Goal: Information Seeking & Learning: Learn about a topic

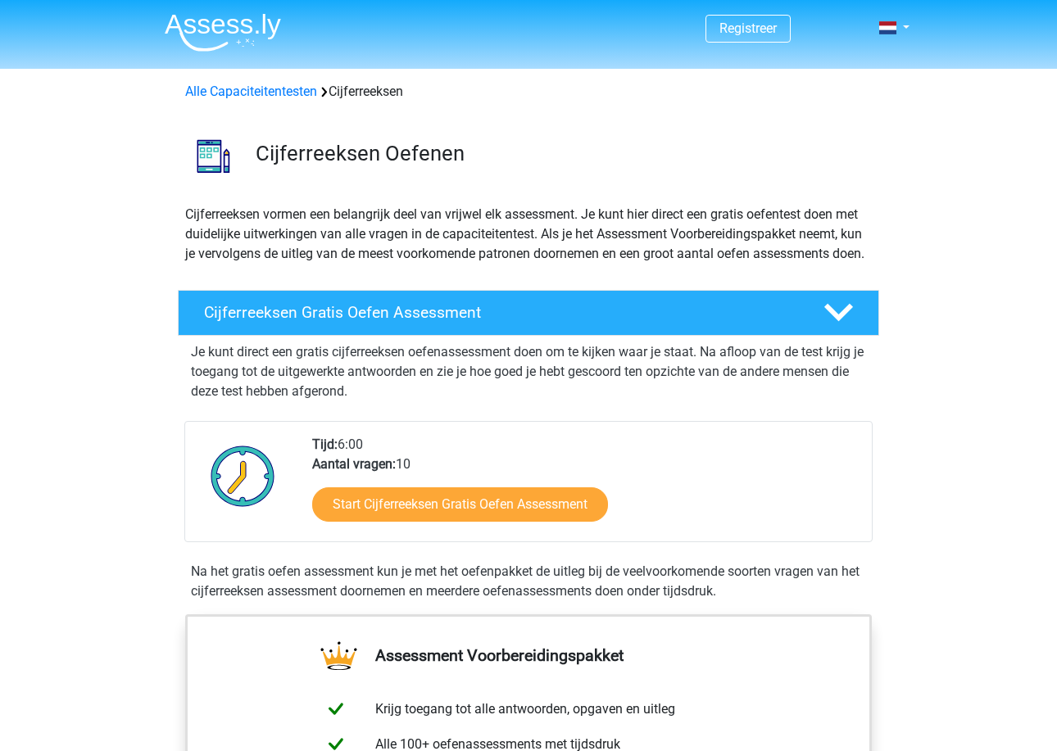
scroll to position [206, 0]
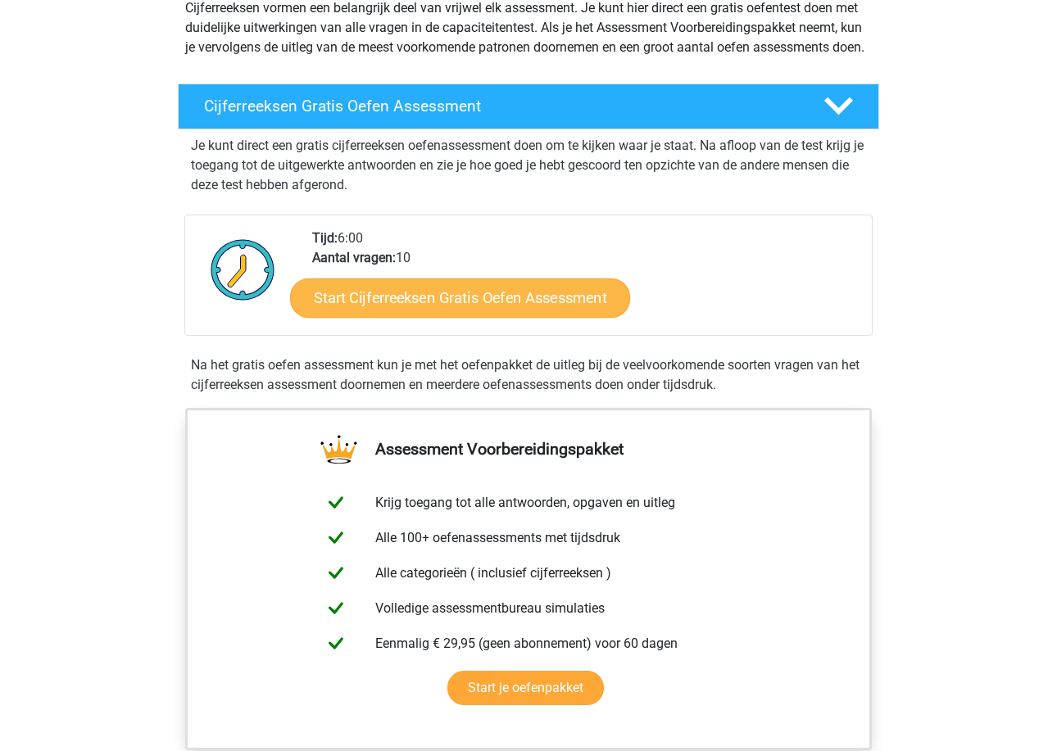
click at [528, 317] on link "Start Cijferreeksen Gratis Oefen Assessment" at bounding box center [460, 297] width 340 height 39
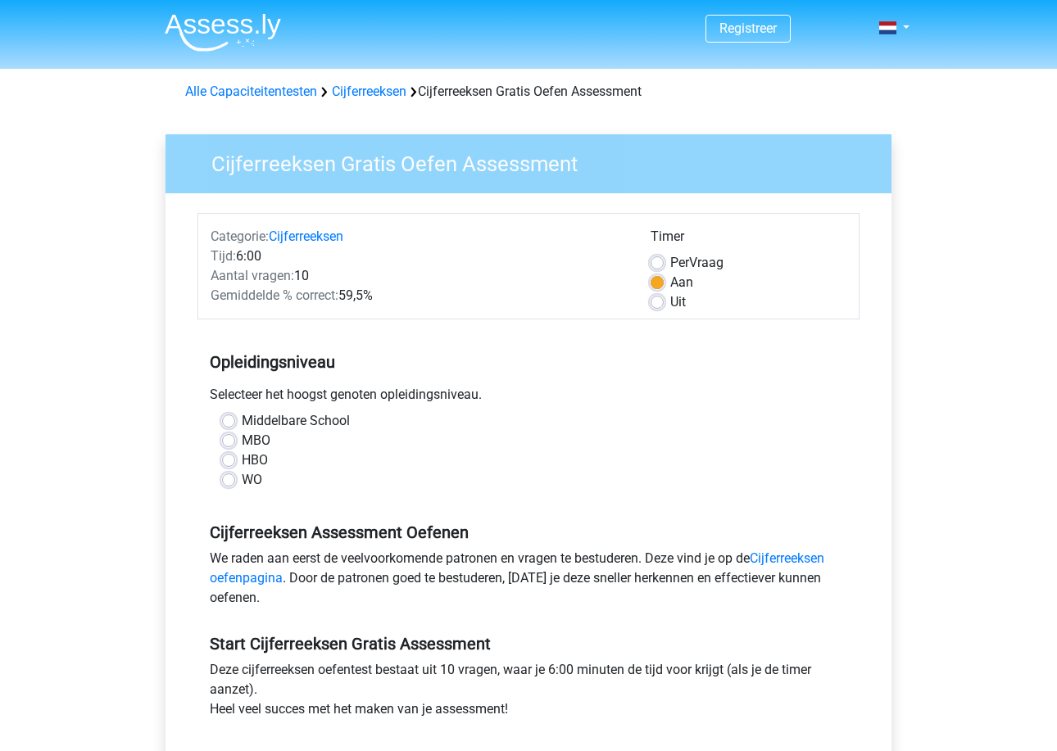
click at [252, 457] on label "HBO" at bounding box center [255, 460] width 26 height 20
click at [235, 457] on input "HBO" at bounding box center [228, 458] width 13 height 16
radio input "true"
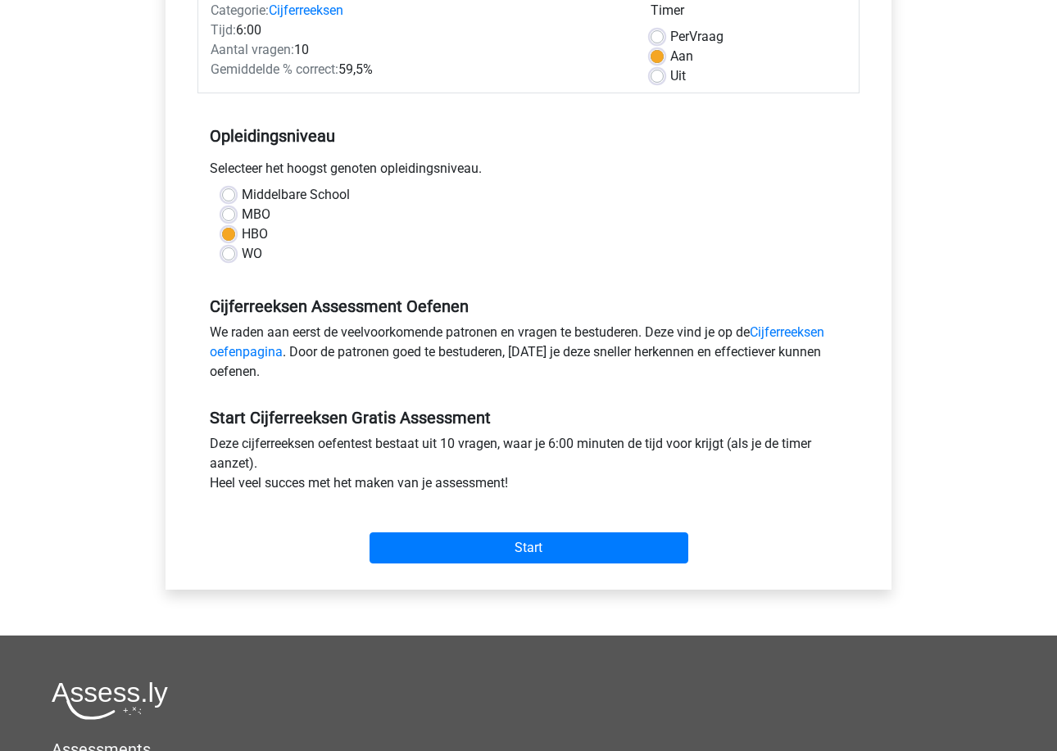
scroll to position [219, 0]
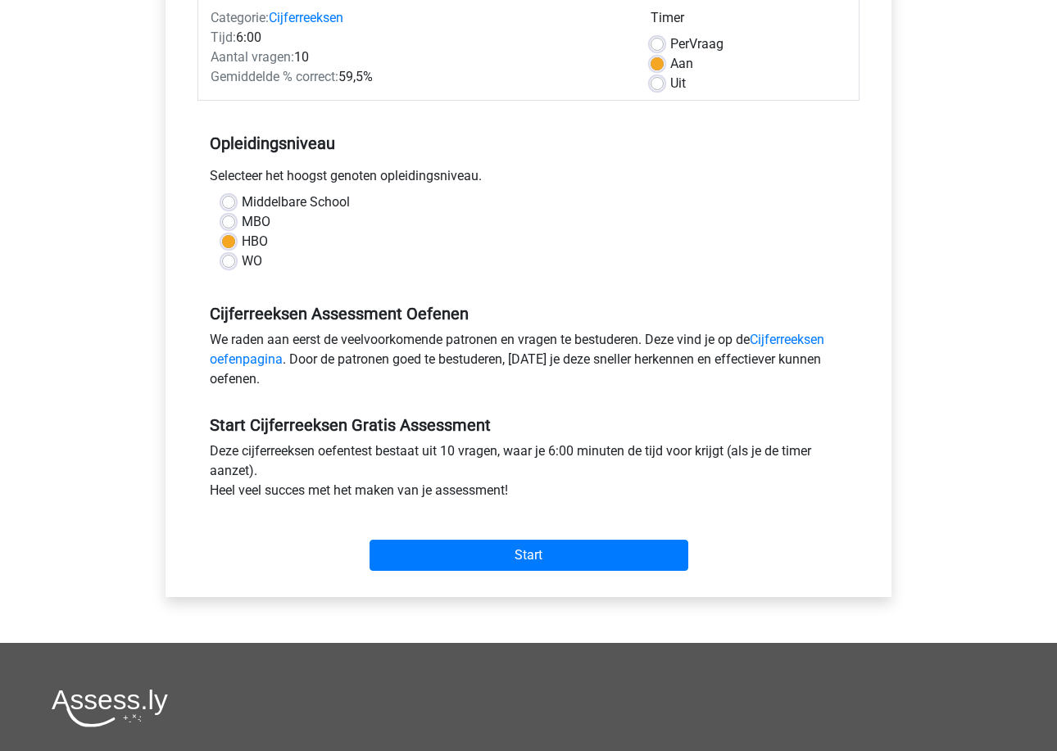
click at [468, 539] on div "Start" at bounding box center [528, 542] width 662 height 57
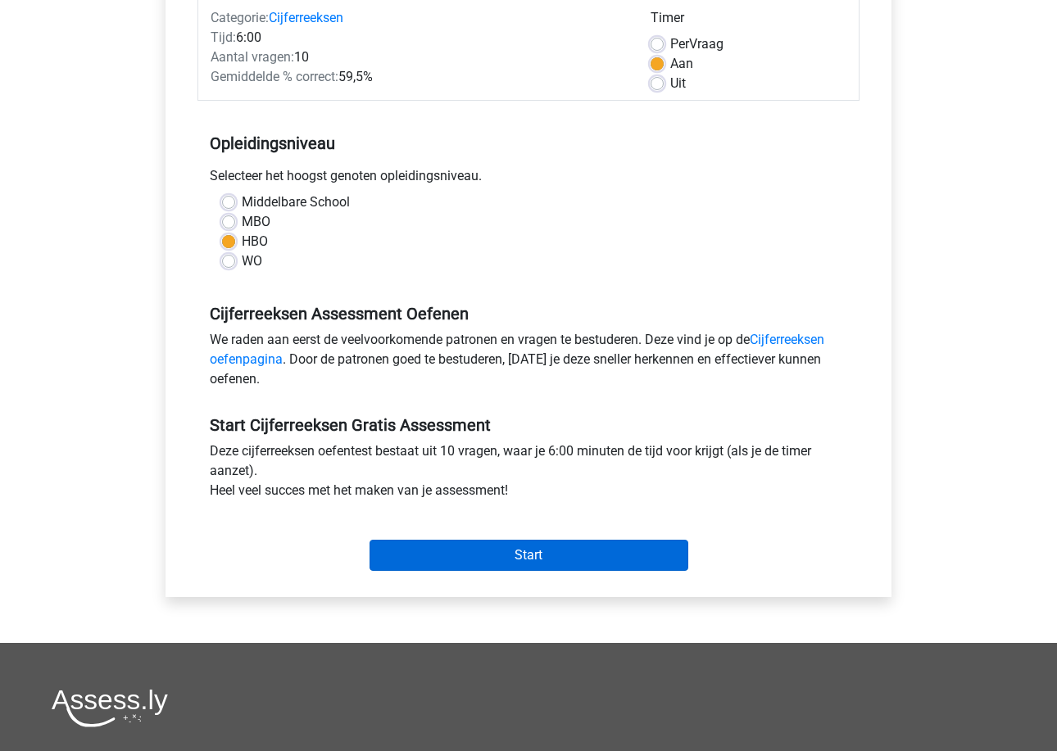
click at [460, 552] on input "Start" at bounding box center [528, 555] width 319 height 31
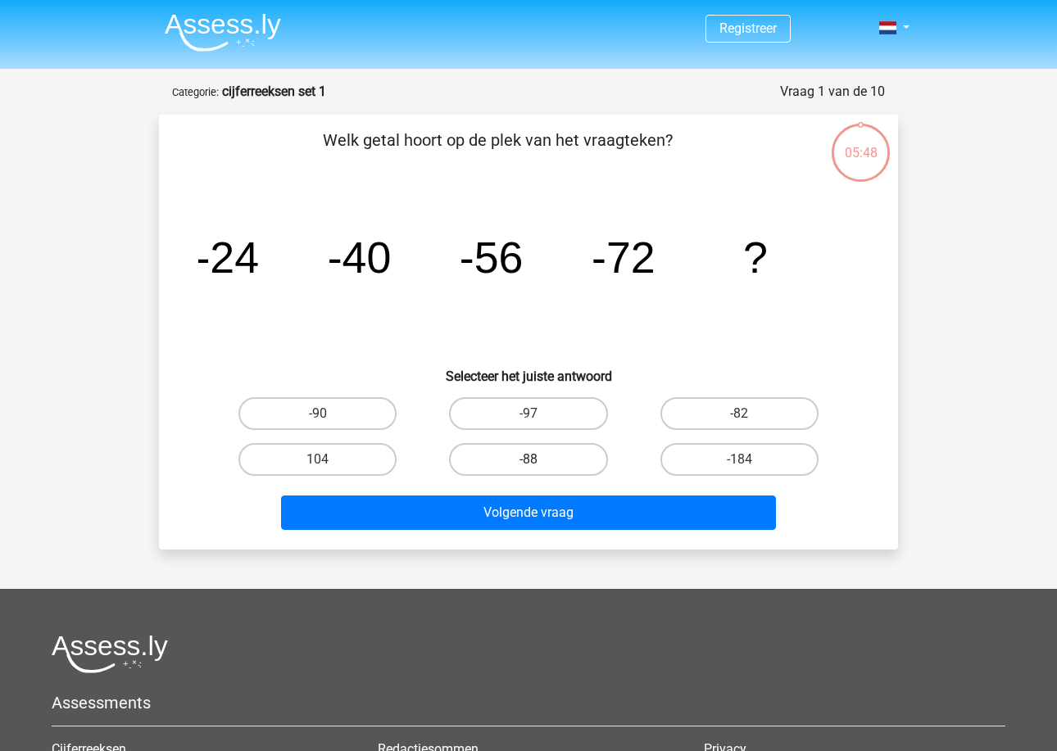
click at [480, 462] on label "-88" at bounding box center [528, 459] width 158 height 33
click at [528, 462] on input "-88" at bounding box center [533, 464] width 11 height 11
radio input "true"
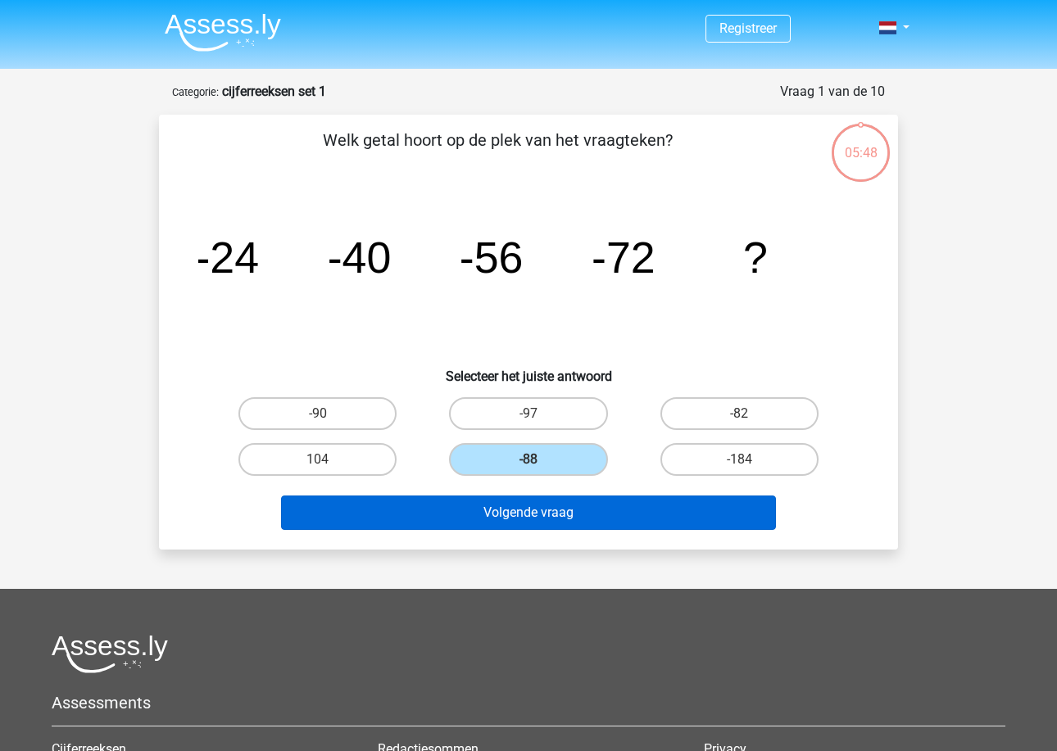
click at [478, 517] on button "Volgende vraag" at bounding box center [529, 513] width 496 height 34
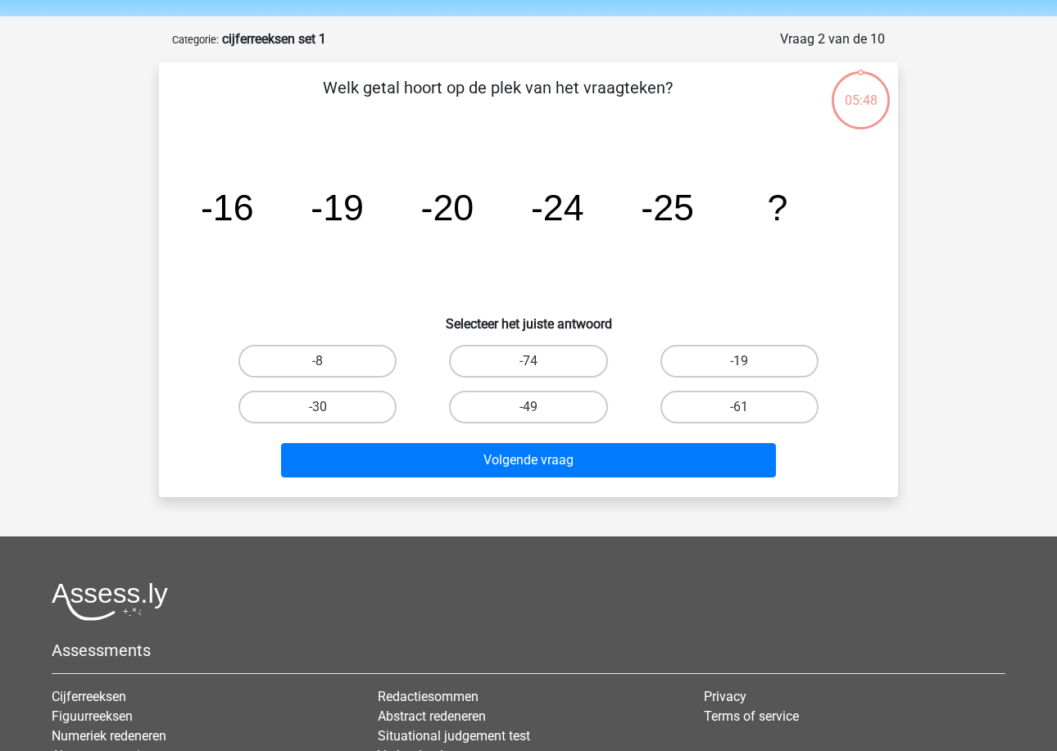
scroll to position [51, 0]
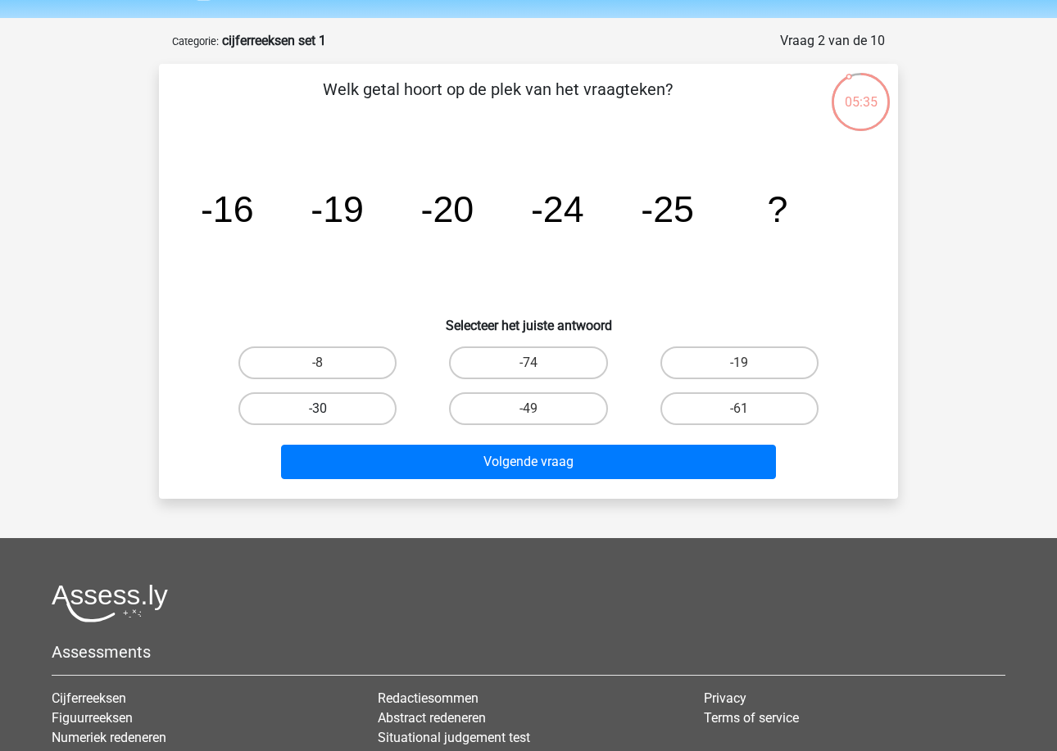
click at [377, 402] on label "-30" at bounding box center [317, 408] width 158 height 33
click at [328, 409] on input "-30" at bounding box center [323, 414] width 11 height 11
radio input "true"
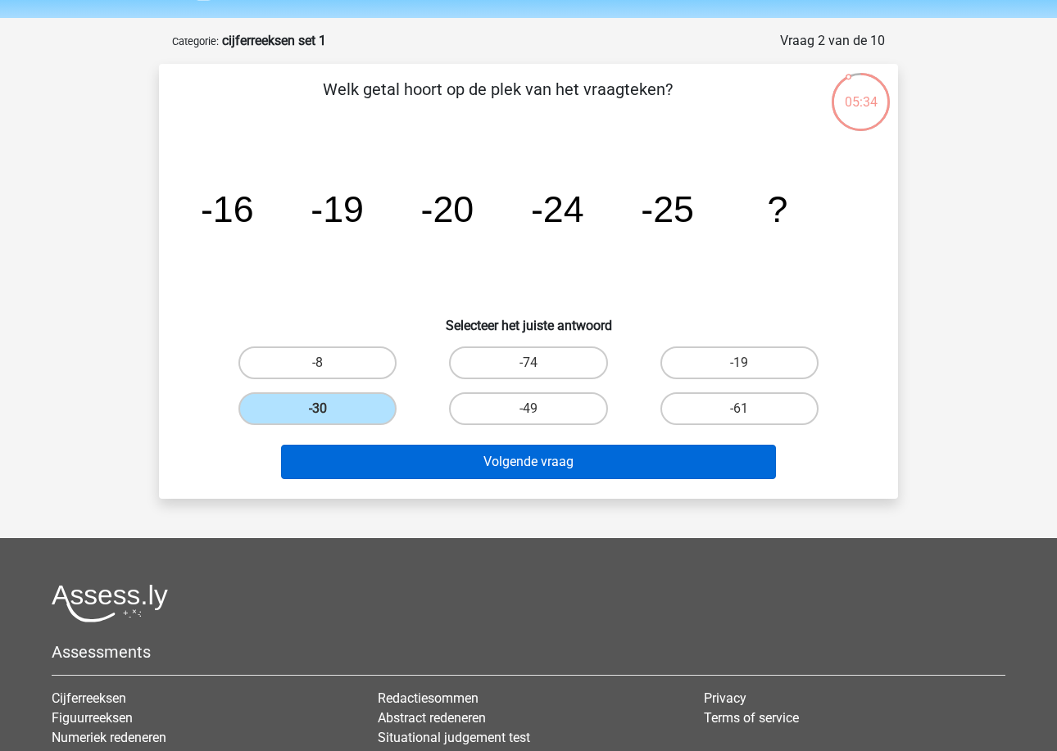
click at [393, 456] on button "Volgende vraag" at bounding box center [529, 462] width 496 height 34
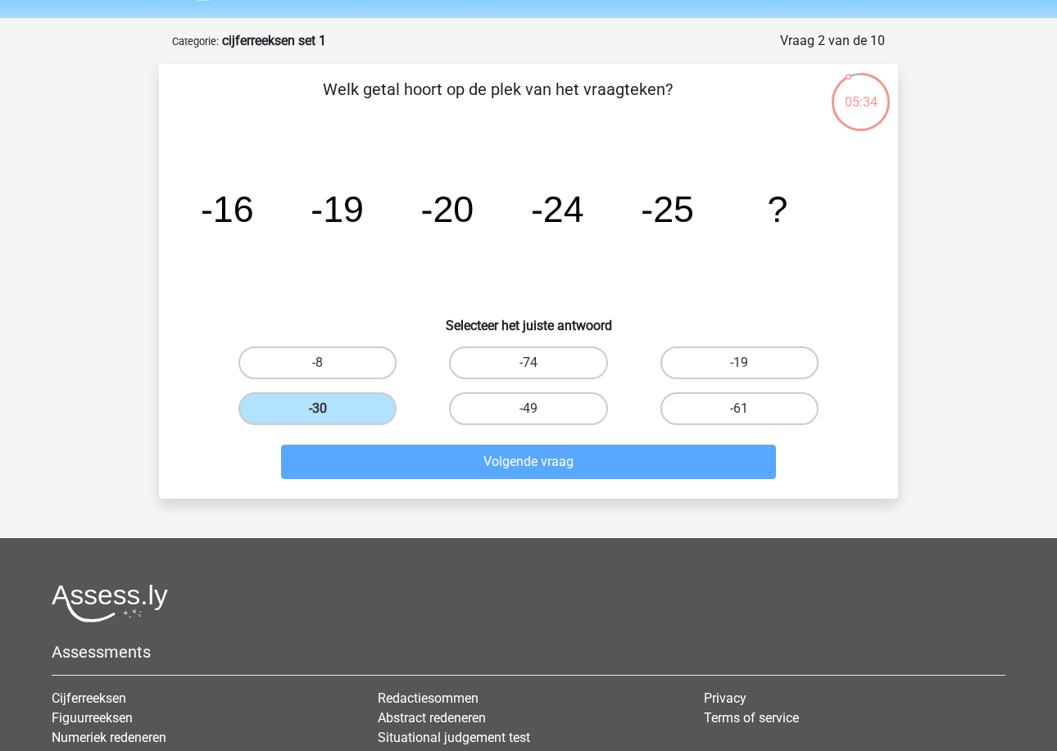
scroll to position [82, 0]
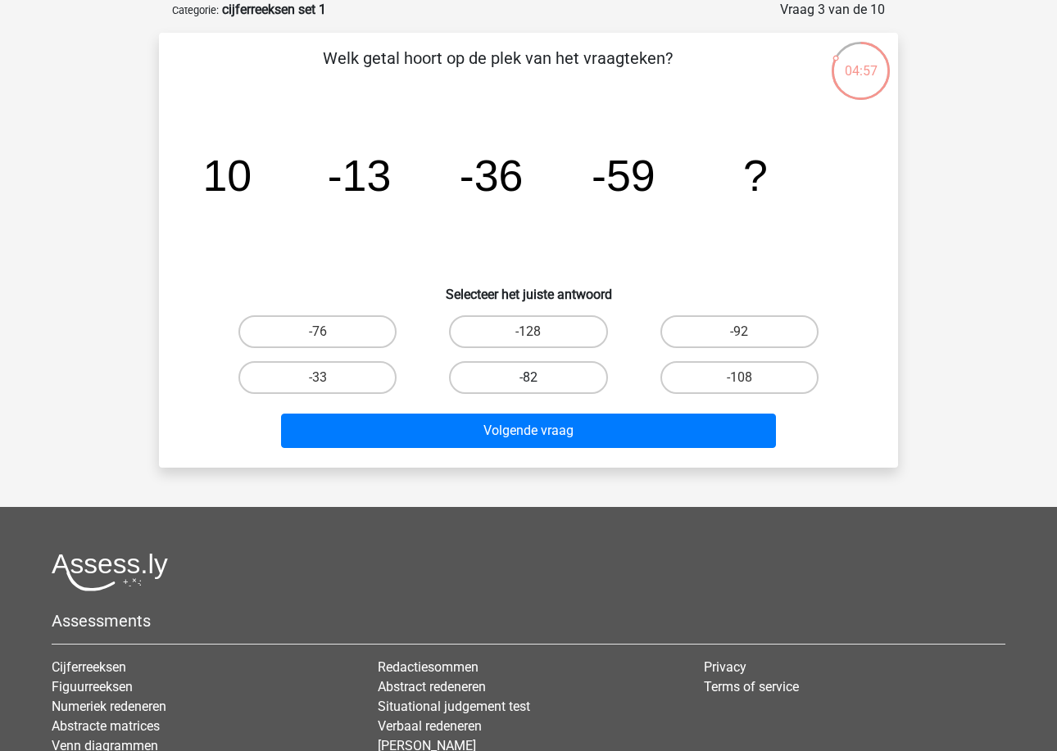
click at [535, 375] on label "-82" at bounding box center [528, 377] width 158 height 33
click at [535, 378] on input "-82" at bounding box center [533, 383] width 11 height 11
radio input "true"
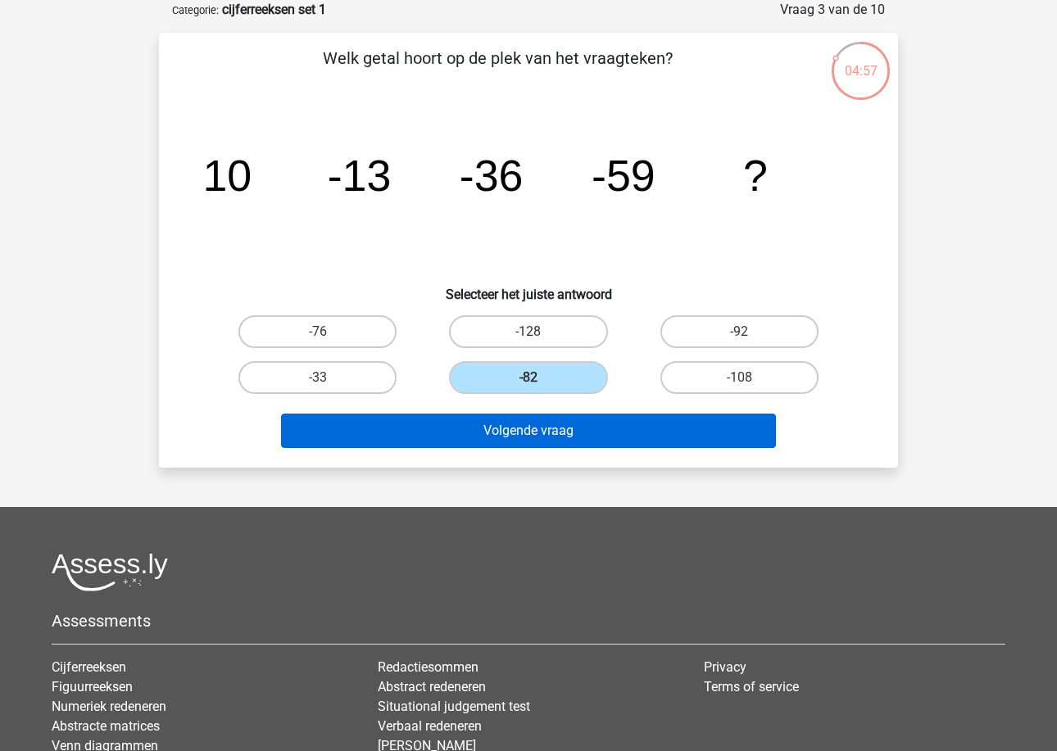
click at [532, 432] on button "Volgende vraag" at bounding box center [529, 431] width 496 height 34
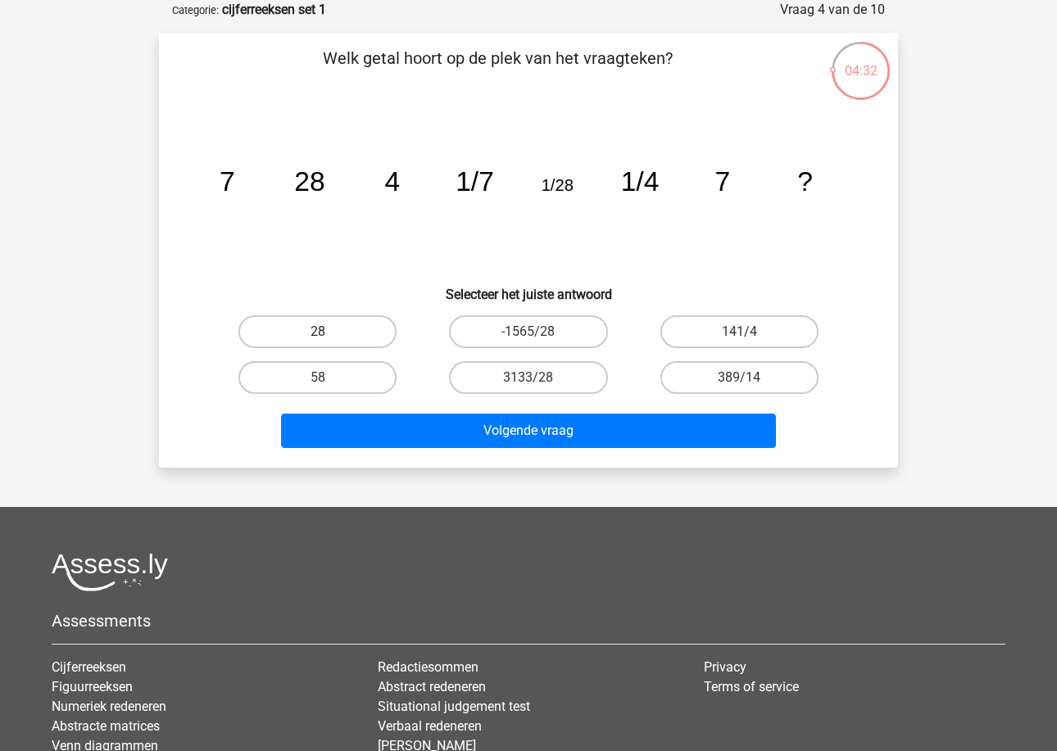
click at [377, 320] on label "28" at bounding box center [317, 331] width 158 height 33
click at [328, 332] on input "28" at bounding box center [323, 337] width 11 height 11
radio input "true"
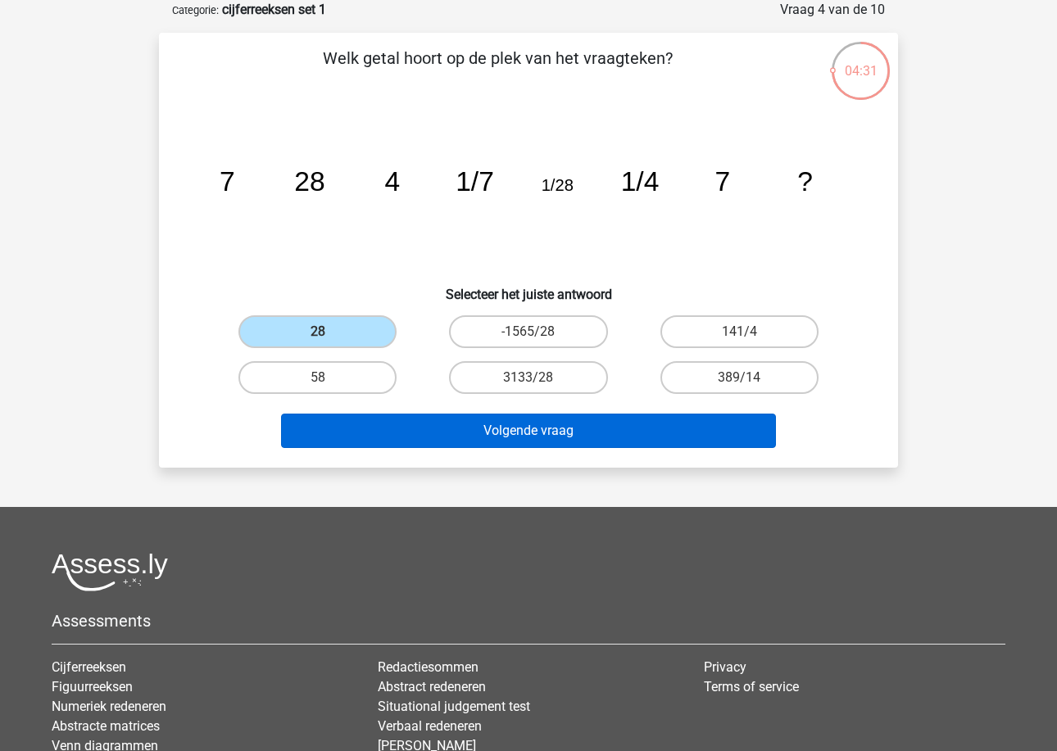
click at [394, 441] on button "Volgende vraag" at bounding box center [529, 431] width 496 height 34
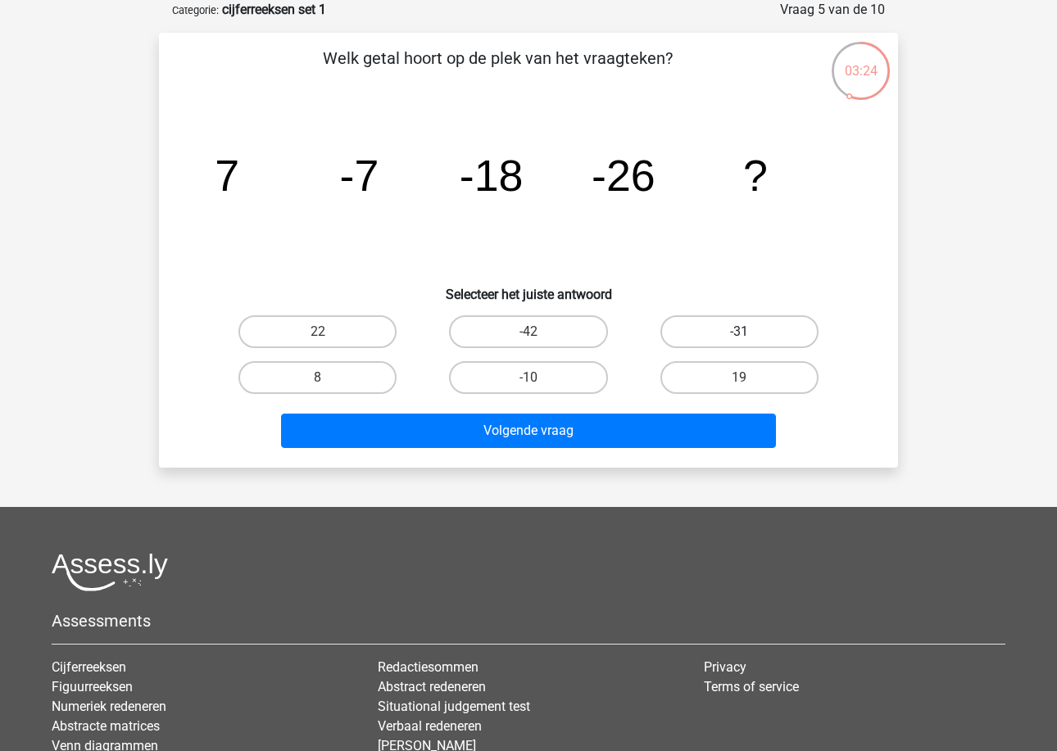
click at [686, 340] on label "-31" at bounding box center [739, 331] width 158 height 33
click at [739, 340] on input "-31" at bounding box center [744, 337] width 11 height 11
radio input "true"
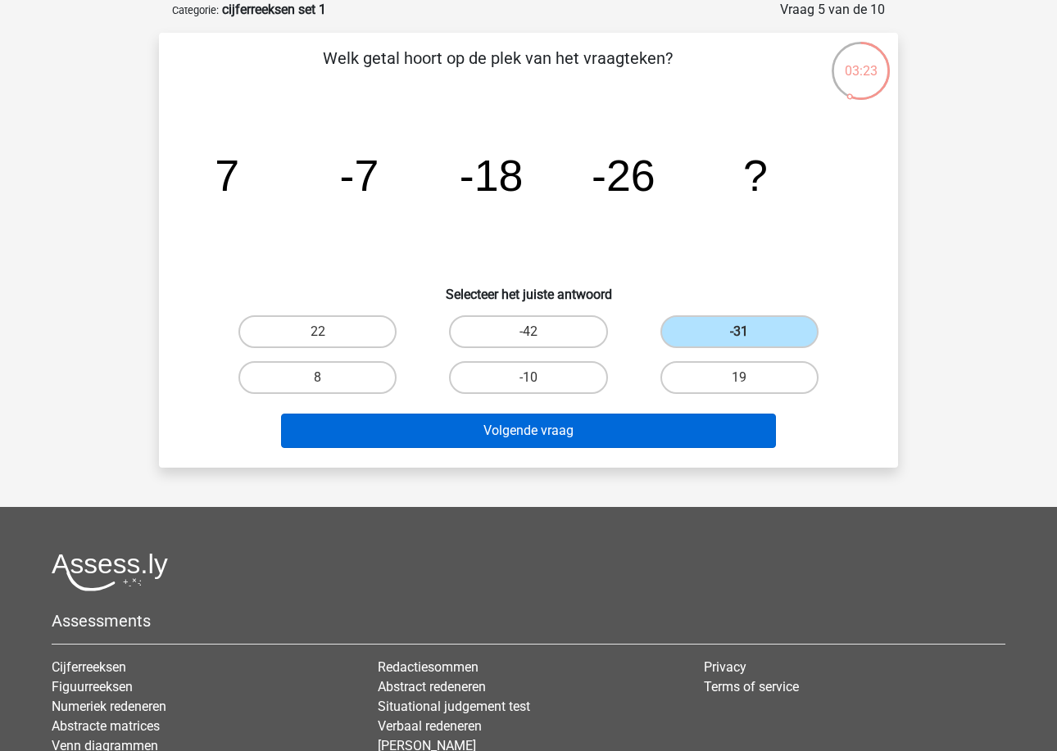
click at [603, 425] on button "Volgende vraag" at bounding box center [529, 431] width 496 height 34
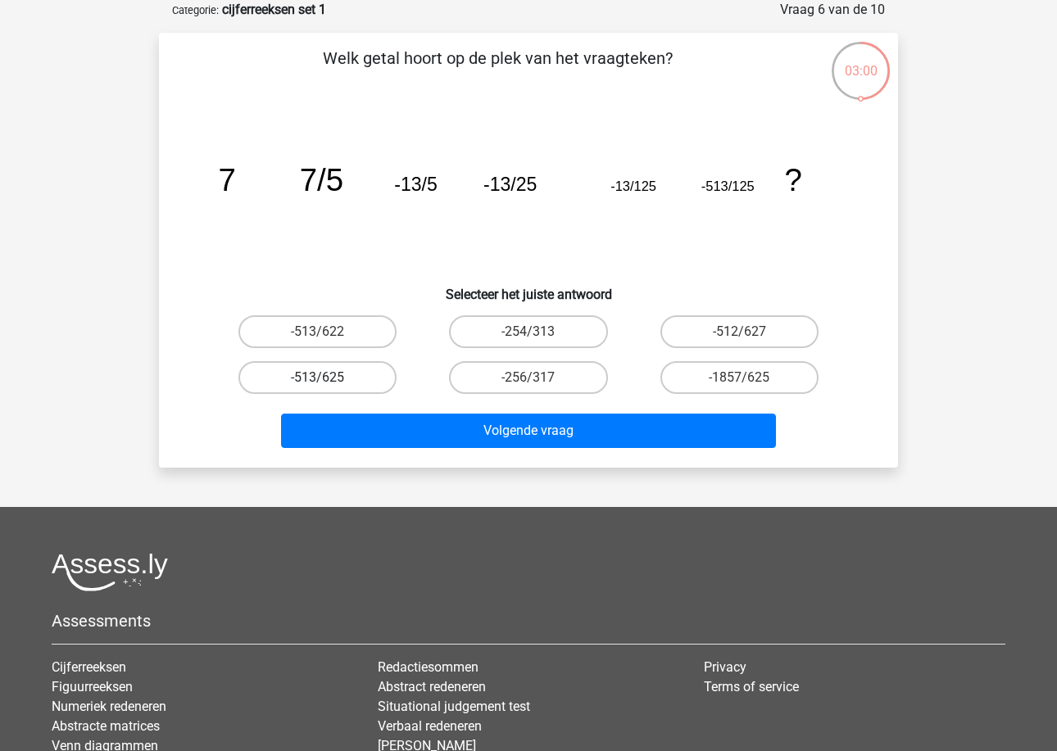
click at [380, 382] on label "-513/625" at bounding box center [317, 377] width 158 height 33
click at [328, 382] on input "-513/625" at bounding box center [323, 383] width 11 height 11
radio input "true"
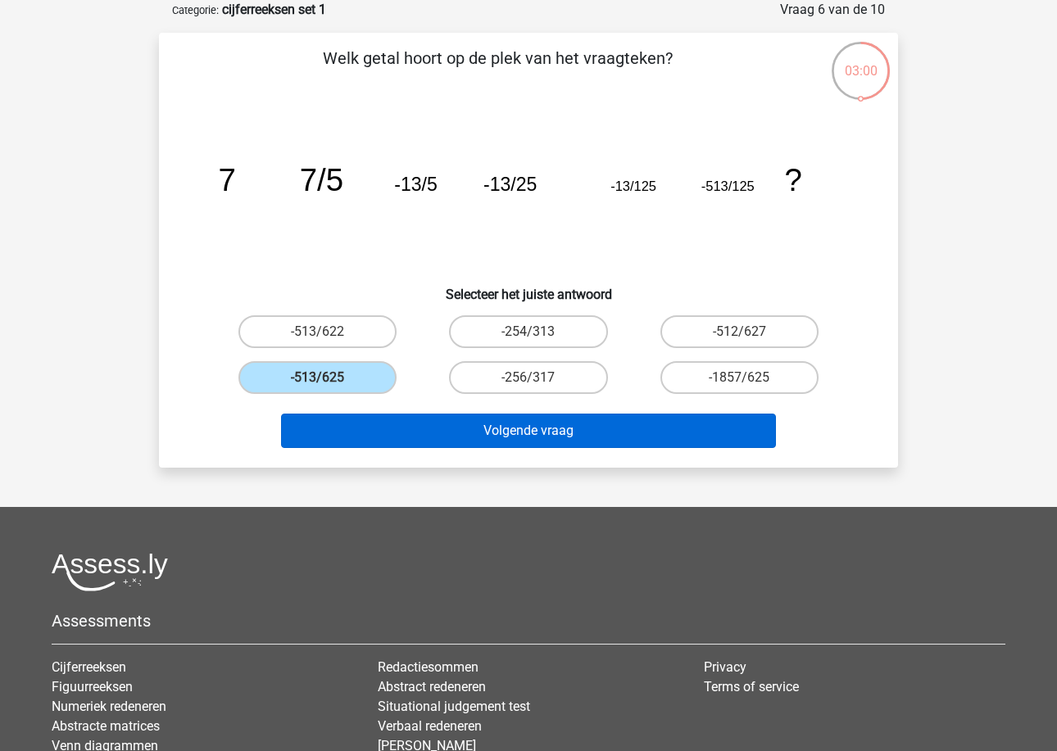
click at [404, 437] on button "Volgende vraag" at bounding box center [529, 431] width 496 height 34
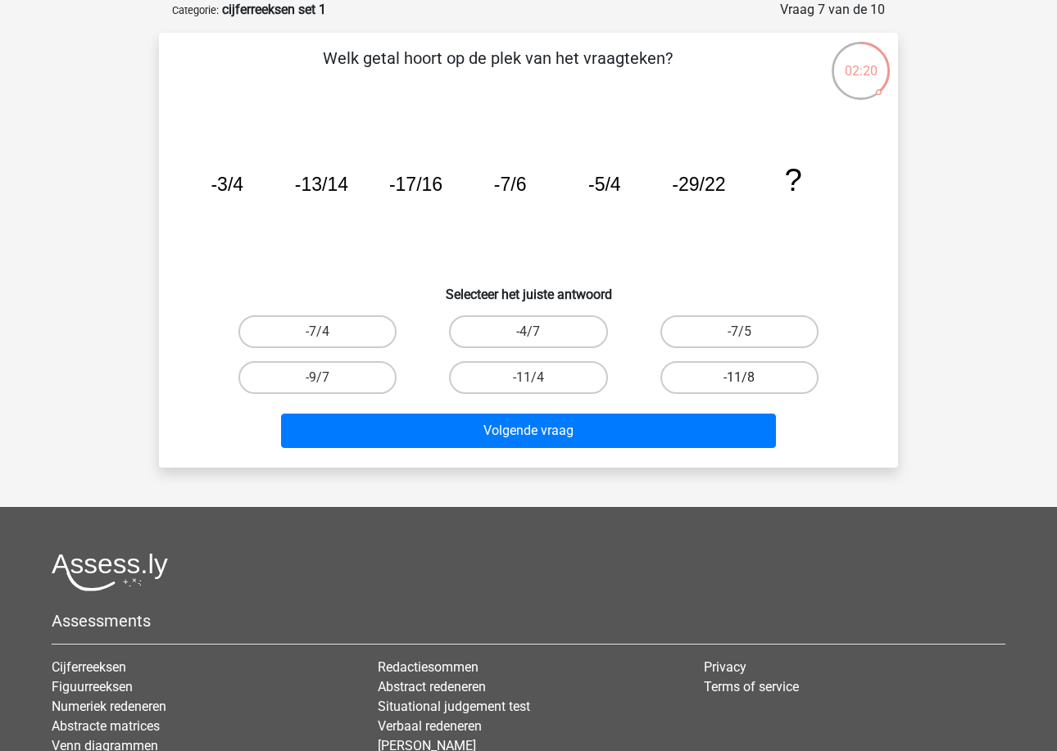
click at [692, 376] on label "-11/8" at bounding box center [739, 377] width 158 height 33
click at [739, 378] on input "-11/8" at bounding box center [744, 383] width 11 height 11
radio input "true"
click at [416, 339] on div "-7/5" at bounding box center [317, 331] width 197 height 33
click at [677, 328] on label "-7/5" at bounding box center [739, 331] width 158 height 33
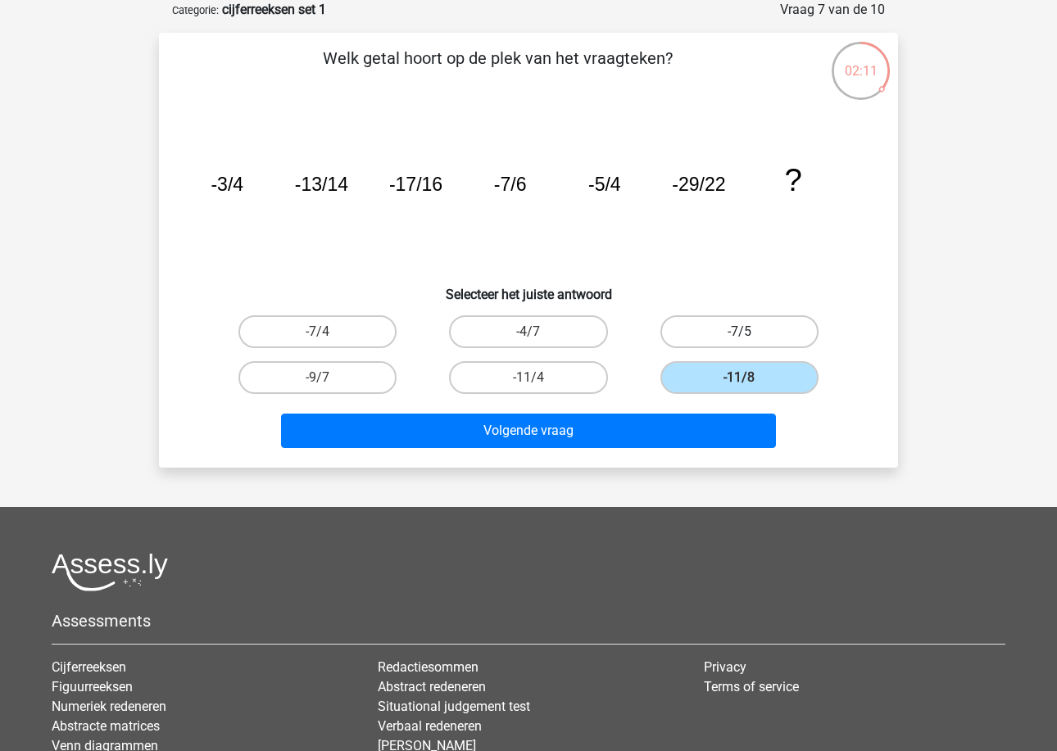
click at [739, 332] on input "-7/5" at bounding box center [744, 337] width 11 height 11
radio input "true"
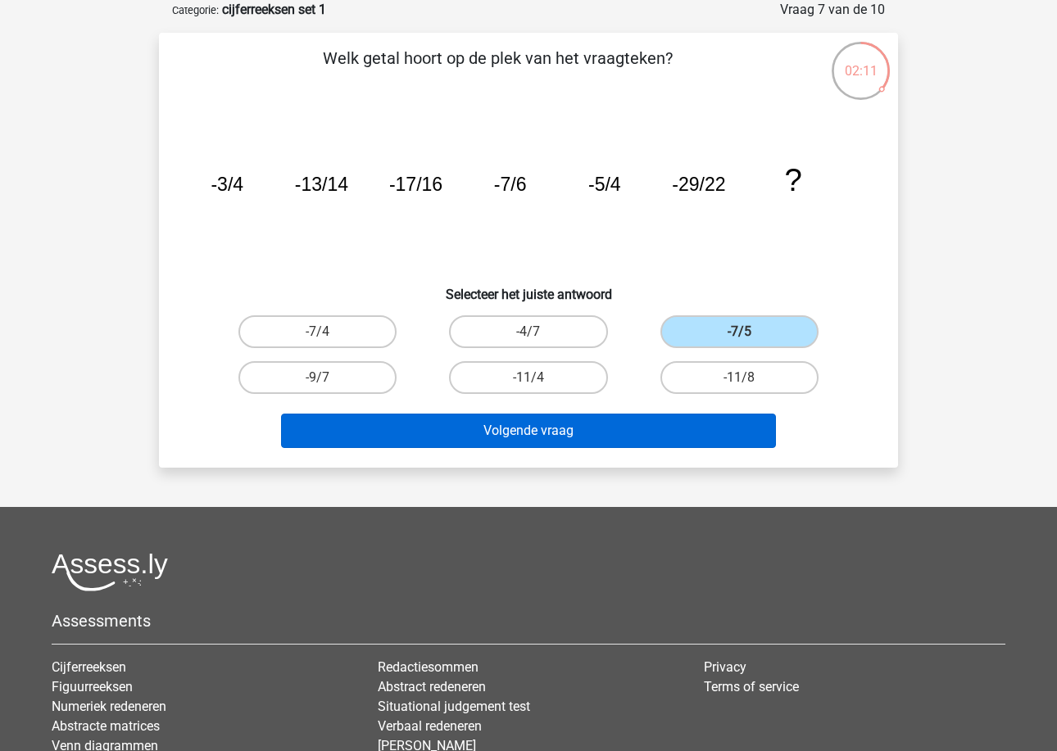
click at [618, 429] on button "Volgende vraag" at bounding box center [529, 431] width 496 height 34
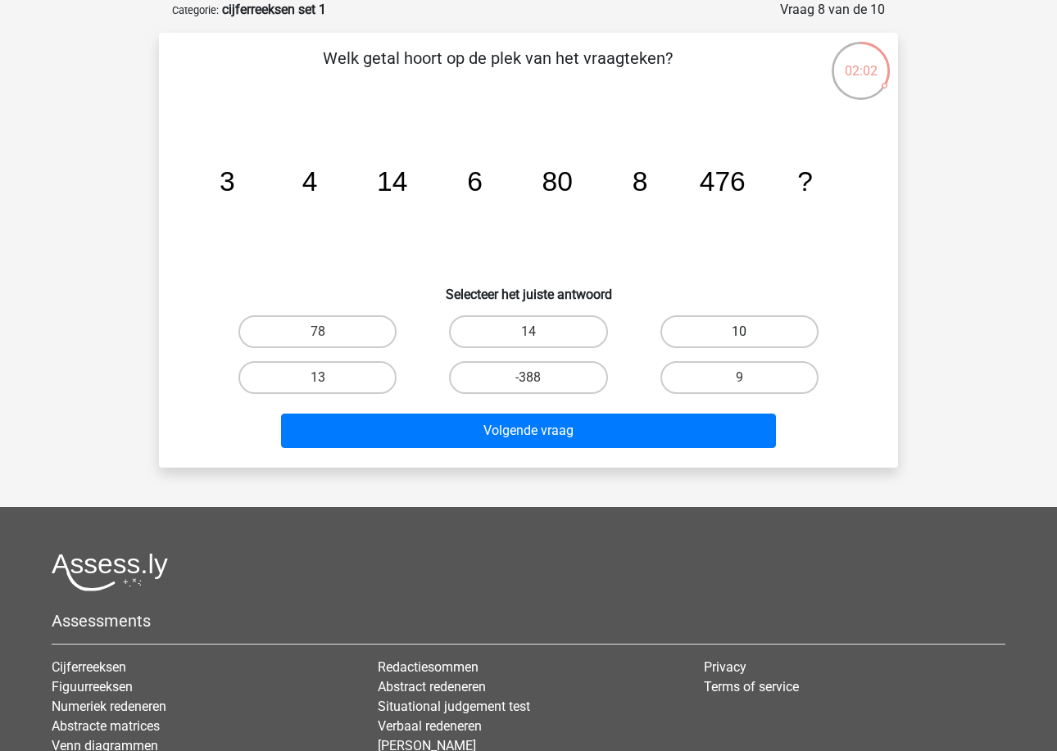
click at [701, 324] on label "10" at bounding box center [739, 331] width 158 height 33
click at [739, 332] on input "10" at bounding box center [744, 337] width 11 height 11
radio input "true"
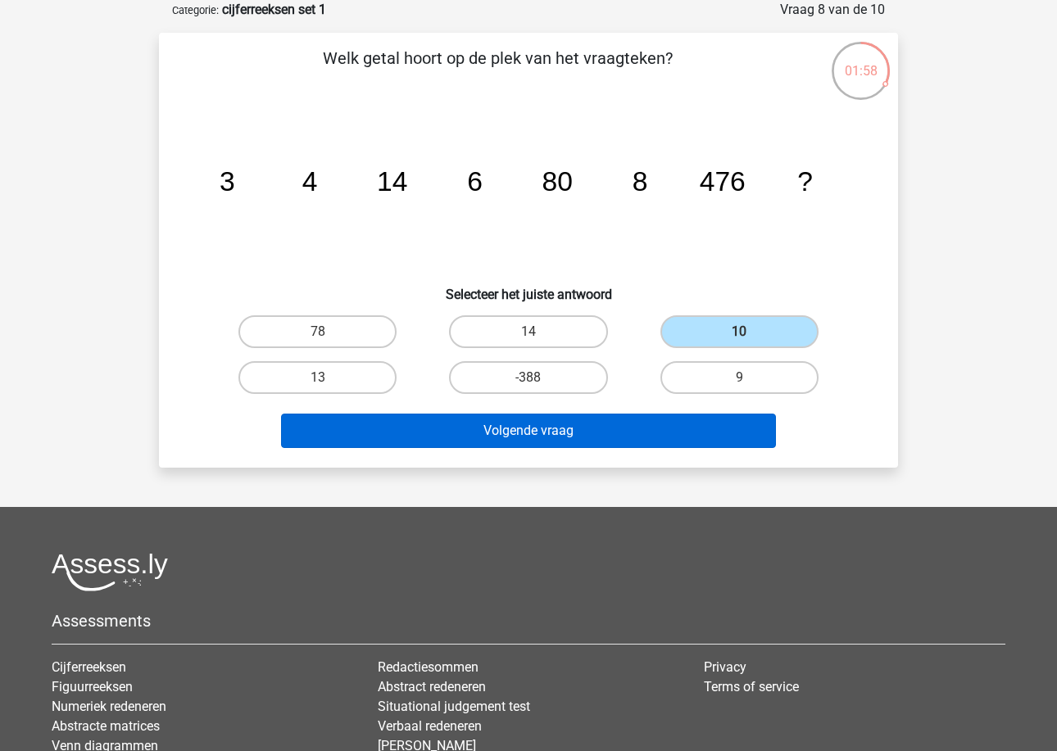
click at [601, 439] on button "Volgende vraag" at bounding box center [529, 431] width 496 height 34
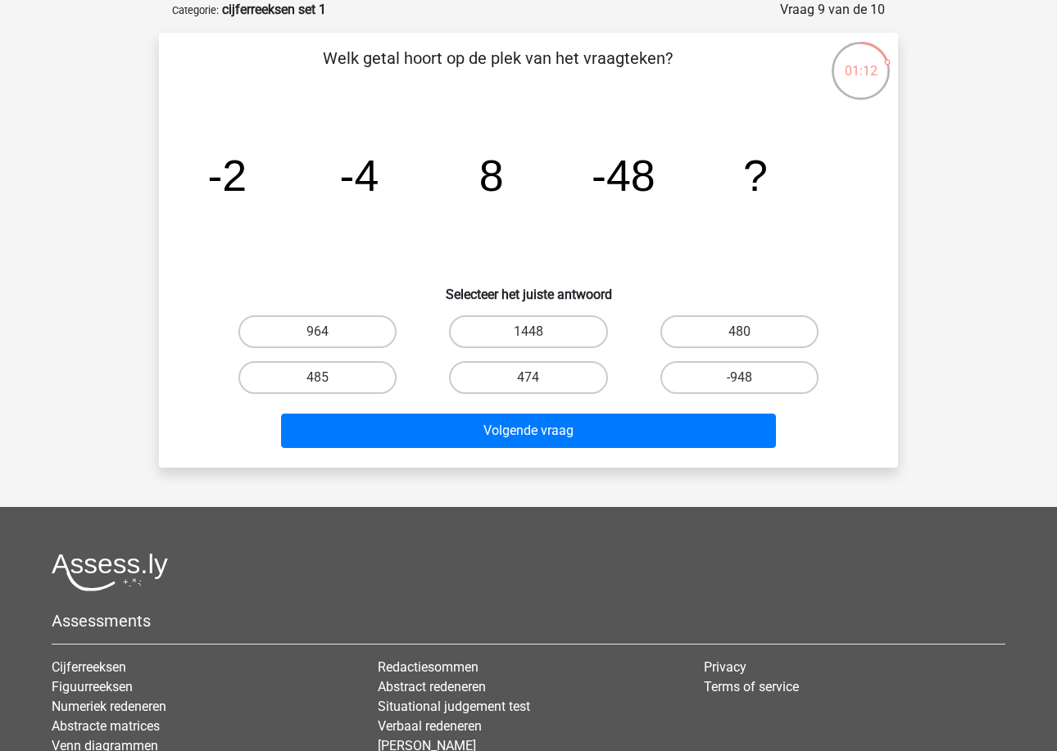
click at [495, 359] on div "474" at bounding box center [528, 378] width 210 height 46
click at [494, 369] on label "474" at bounding box center [528, 377] width 158 height 33
click at [528, 378] on input "474" at bounding box center [533, 383] width 11 height 11
radio input "true"
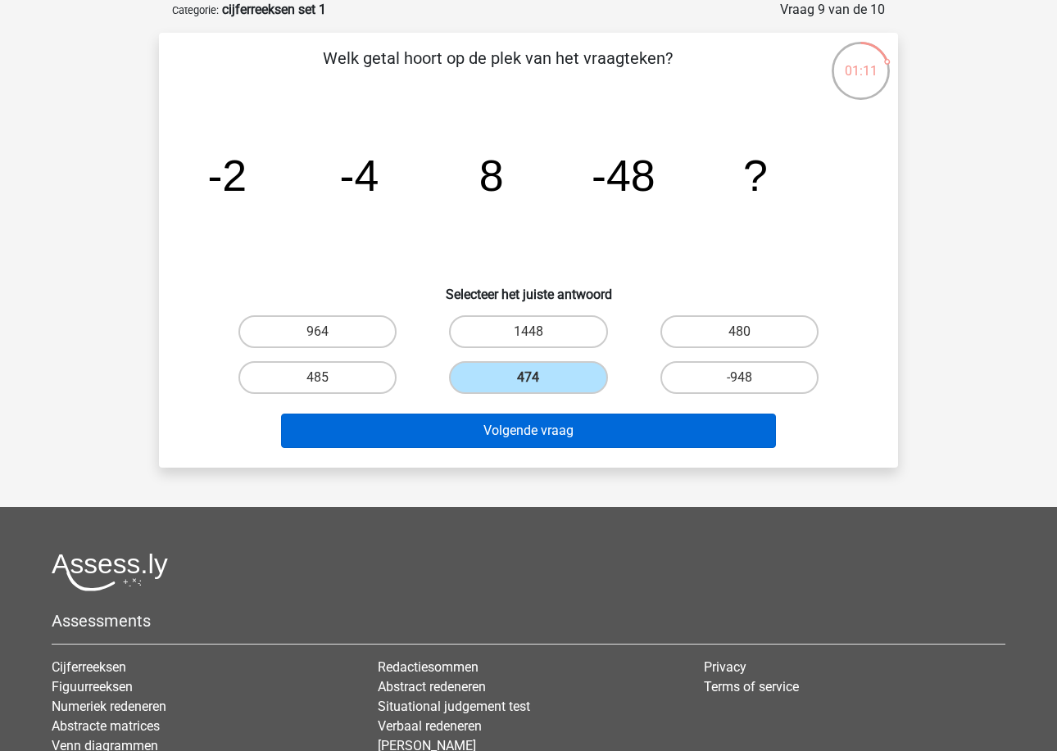
click at [495, 438] on button "Volgende vraag" at bounding box center [529, 431] width 496 height 34
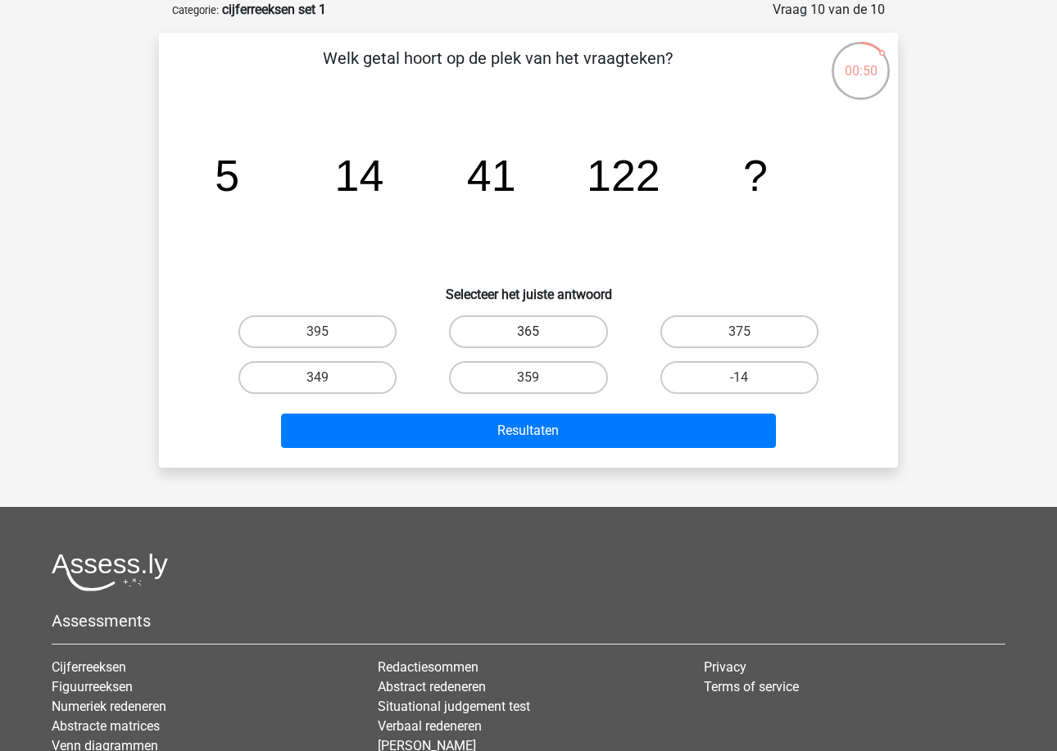
click at [491, 324] on label "365" at bounding box center [528, 331] width 158 height 33
click at [528, 332] on input "365" at bounding box center [533, 337] width 11 height 11
radio input "true"
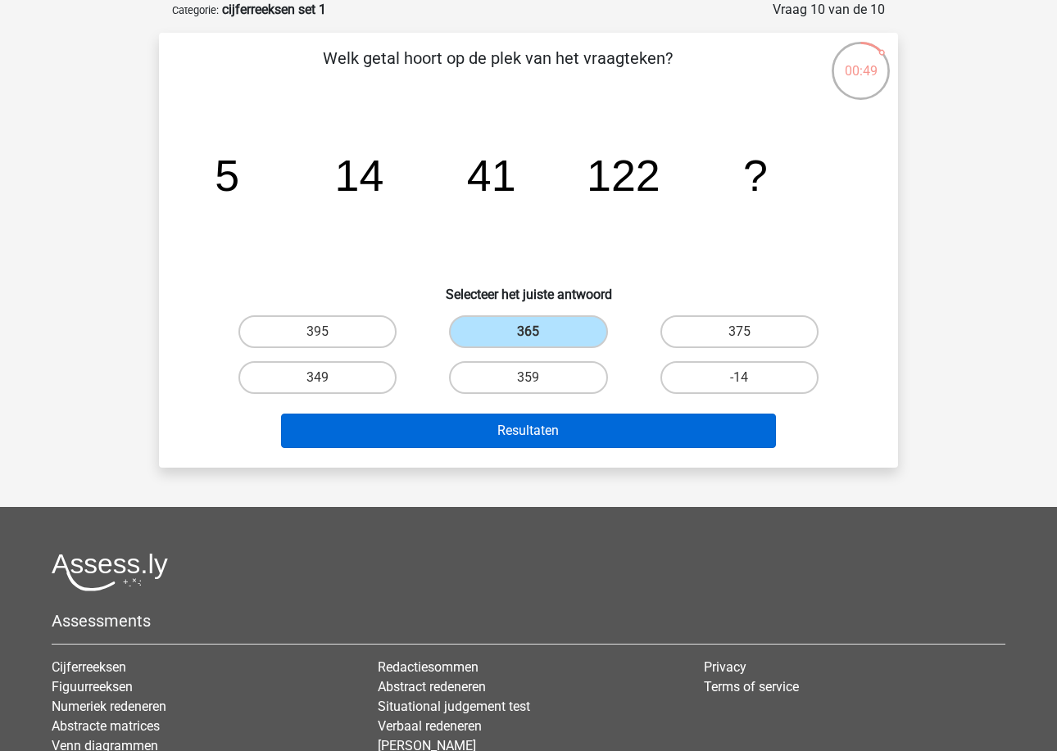
click at [503, 434] on button "Resultaten" at bounding box center [529, 431] width 496 height 34
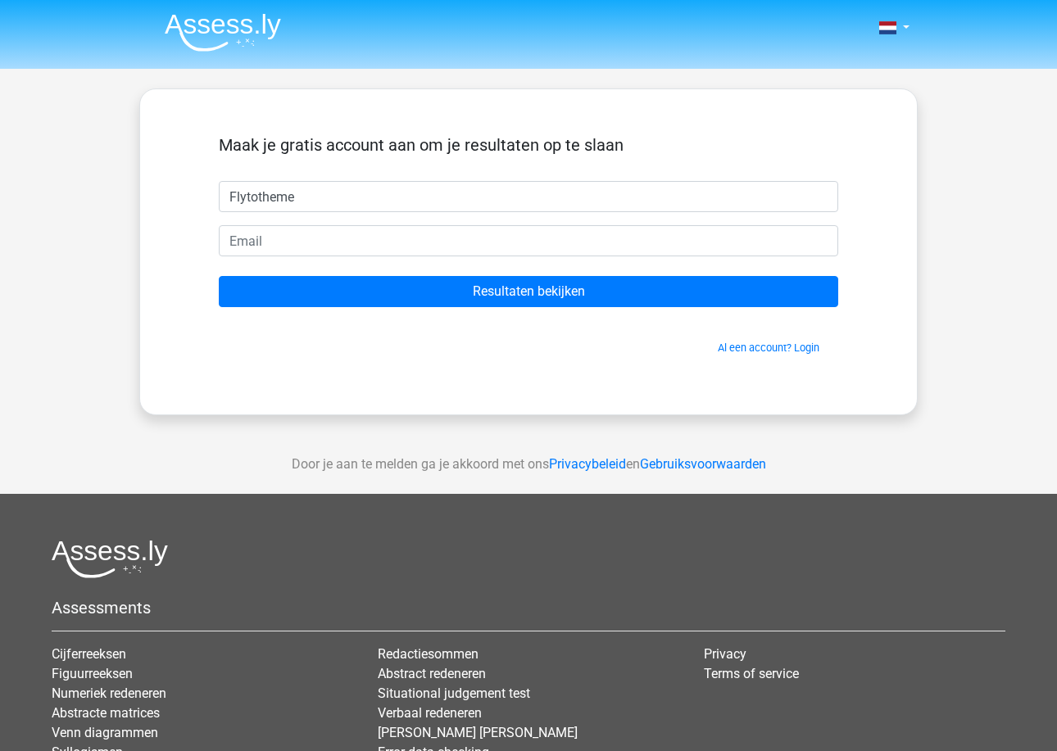
drag, startPoint x: 395, startPoint y: 204, endPoint x: 181, endPoint y: 192, distance: 214.1
click at [181, 192] on div "Maak je gratis account aan om je resultaten op te slaan Flytotheme Resultaten b…" at bounding box center [528, 252] width 698 height 247
type input "Flytotheme"
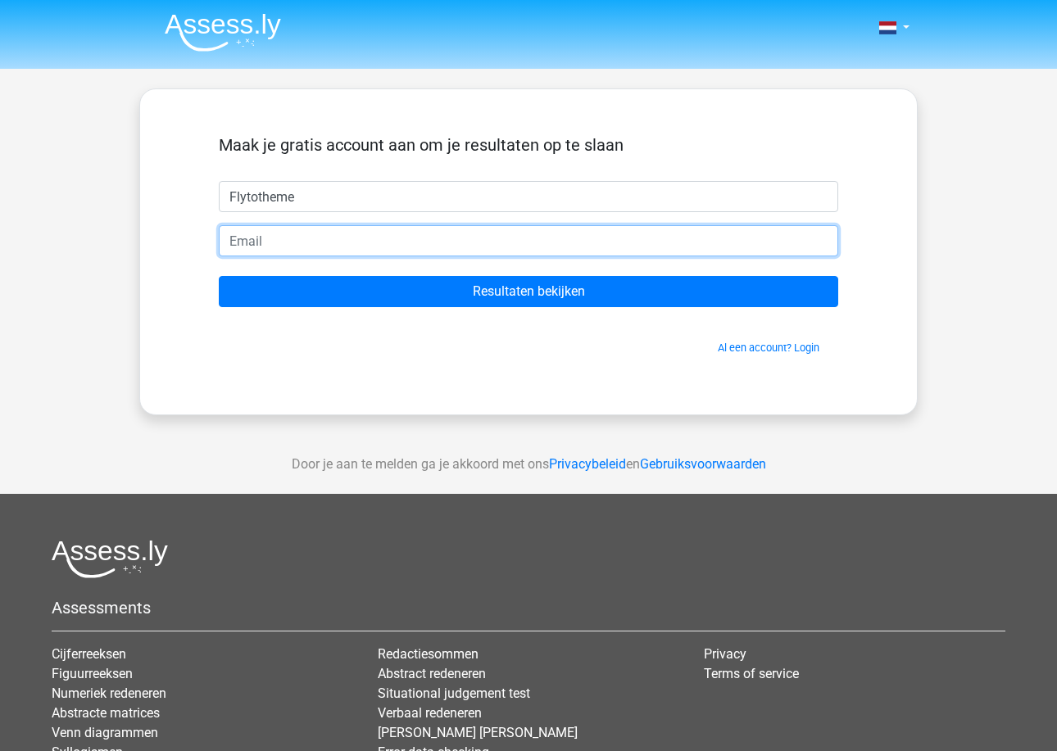
paste input "Flytotheme"
type input "Flytotheme@gmail.com"
click at [528, 292] on input "Resultaten bekijken" at bounding box center [528, 291] width 619 height 31
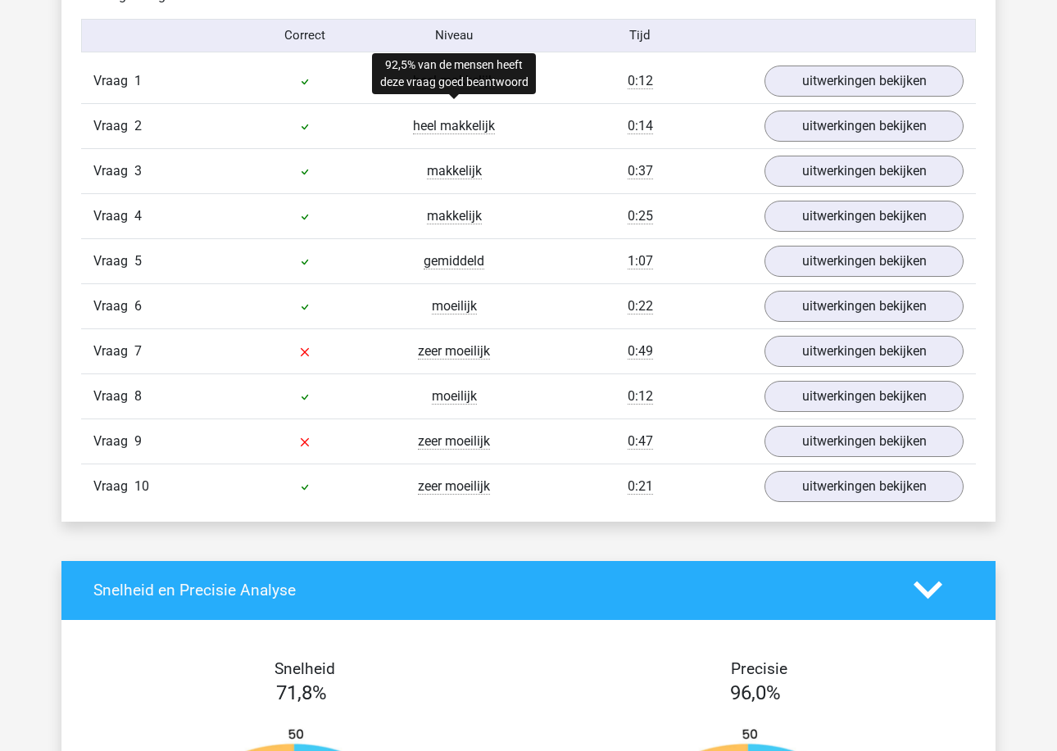
scroll to position [1367, 0]
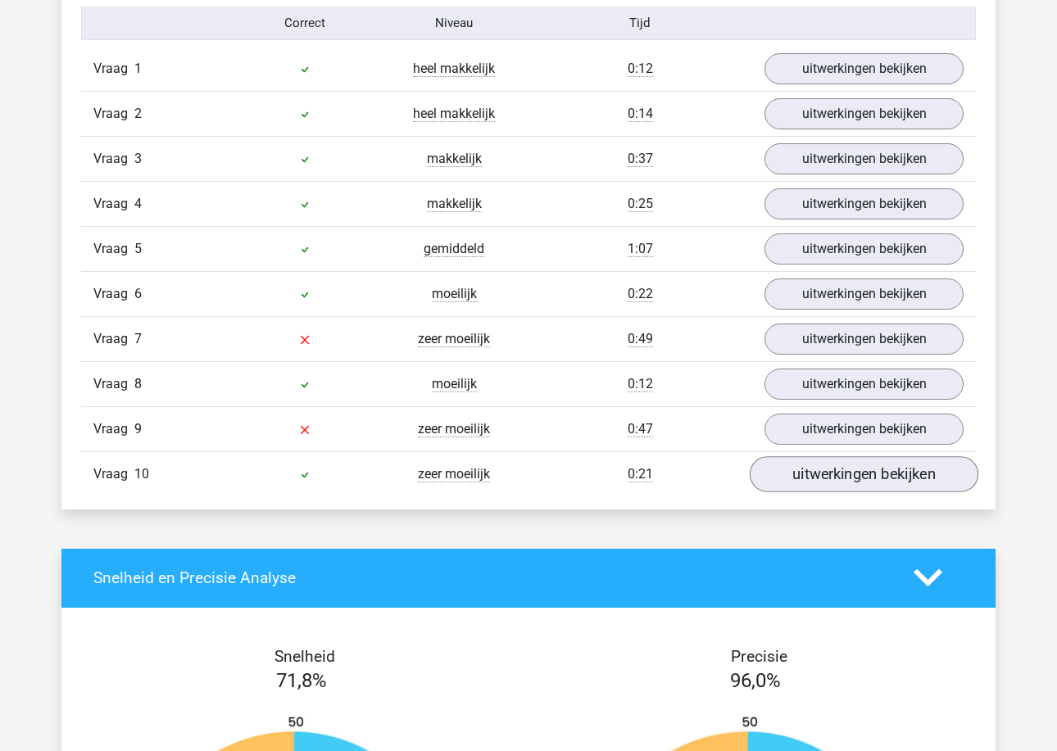
click at [802, 466] on link "uitwerkingen bekijken" at bounding box center [863, 474] width 229 height 36
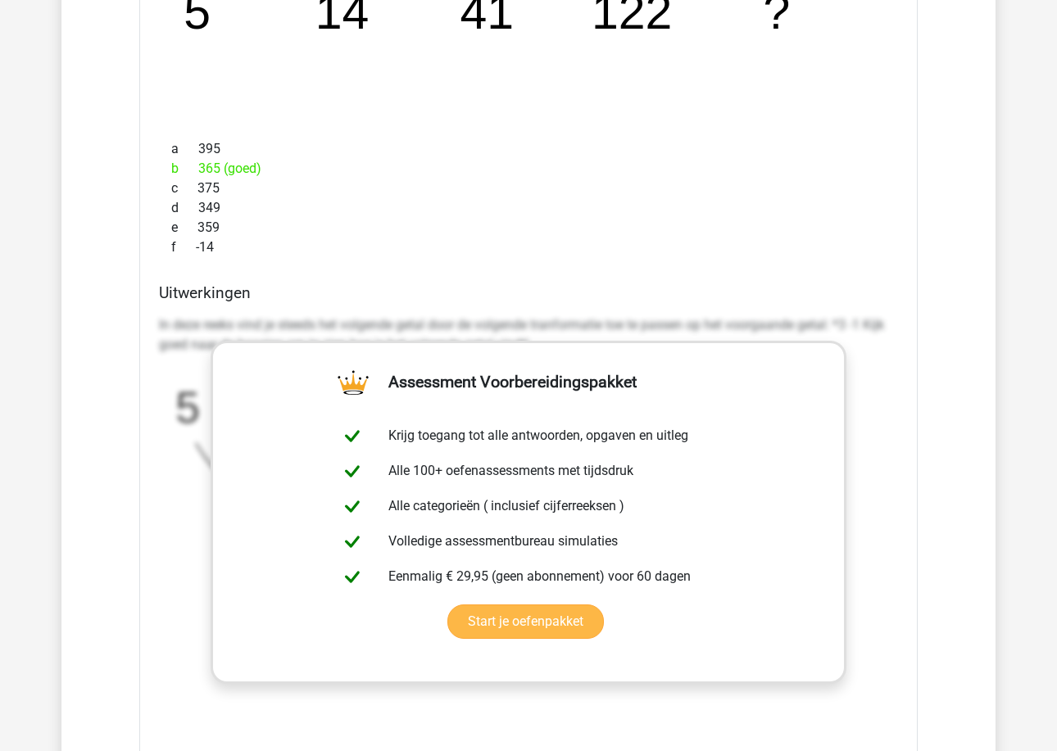
scroll to position [1574, 0]
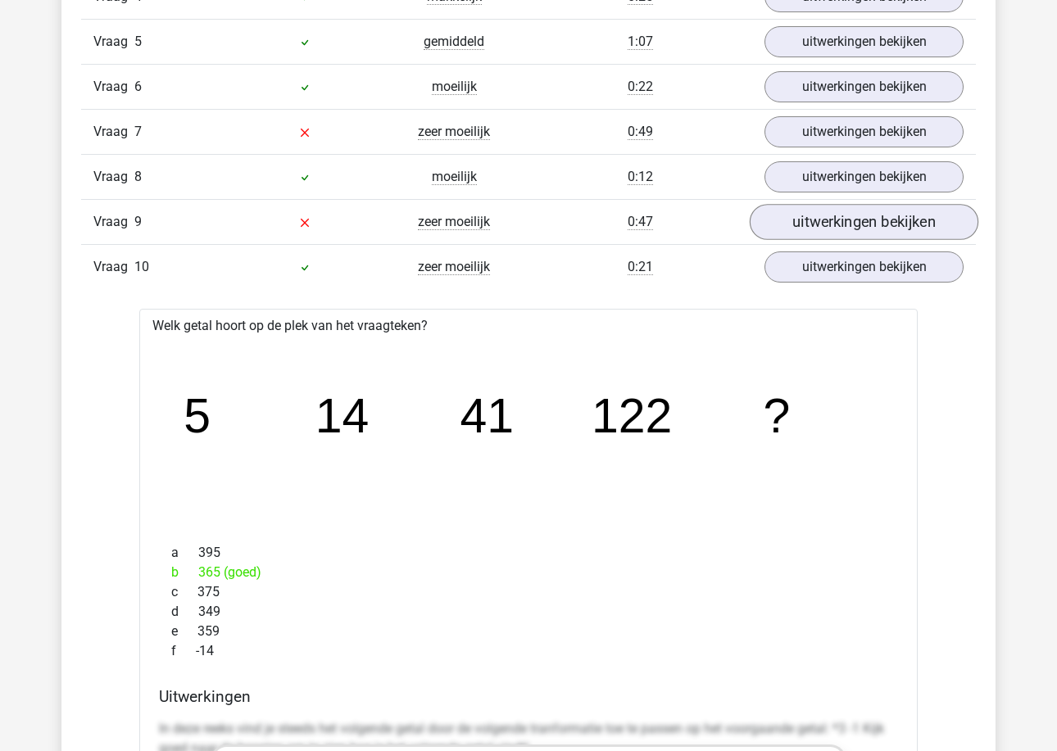
click at [840, 230] on link "uitwerkingen bekijken" at bounding box center [863, 222] width 229 height 36
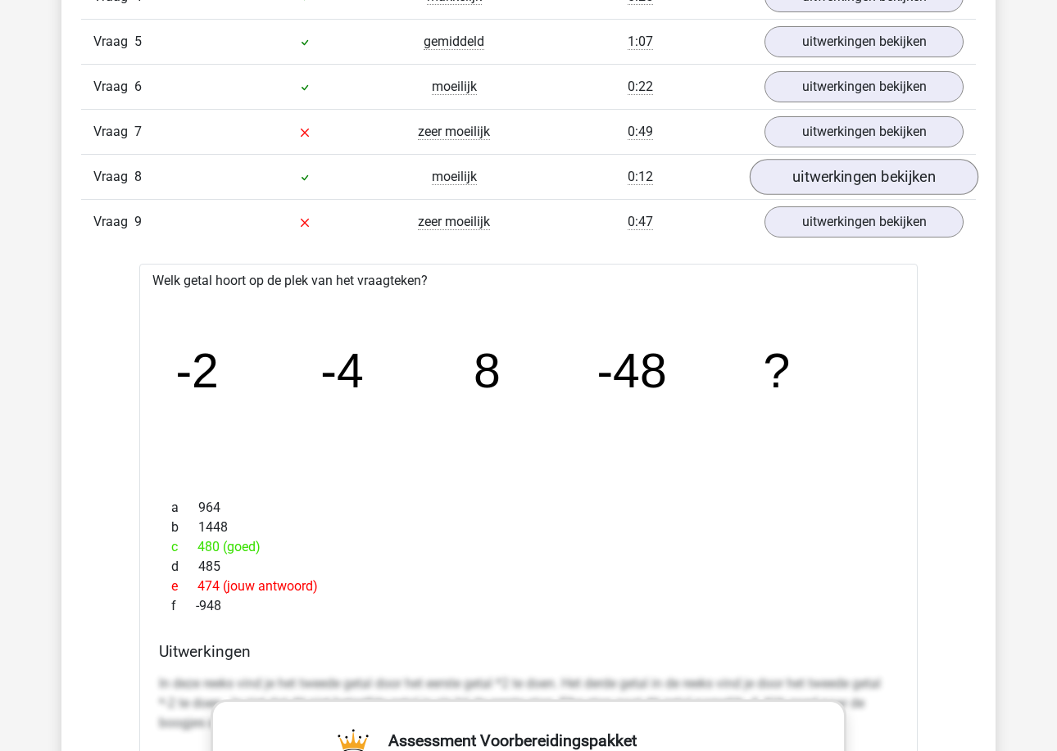
click at [838, 183] on link "uitwerkingen bekijken" at bounding box center [863, 177] width 229 height 36
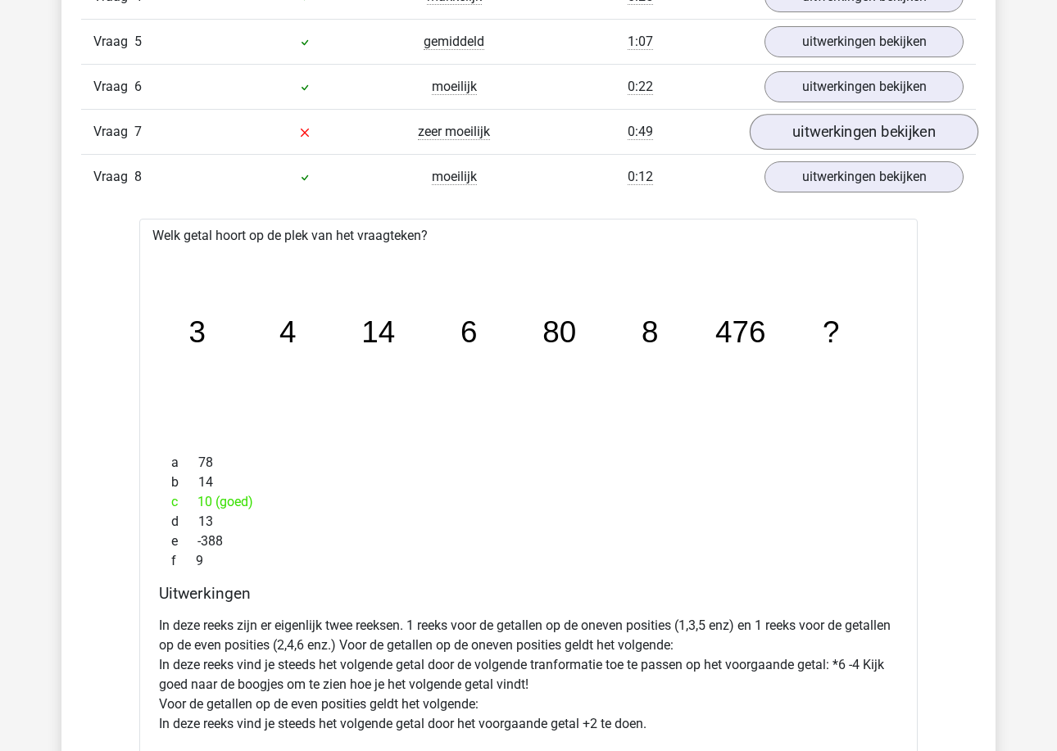
click at [838, 132] on link "uitwerkingen bekijken" at bounding box center [863, 132] width 229 height 36
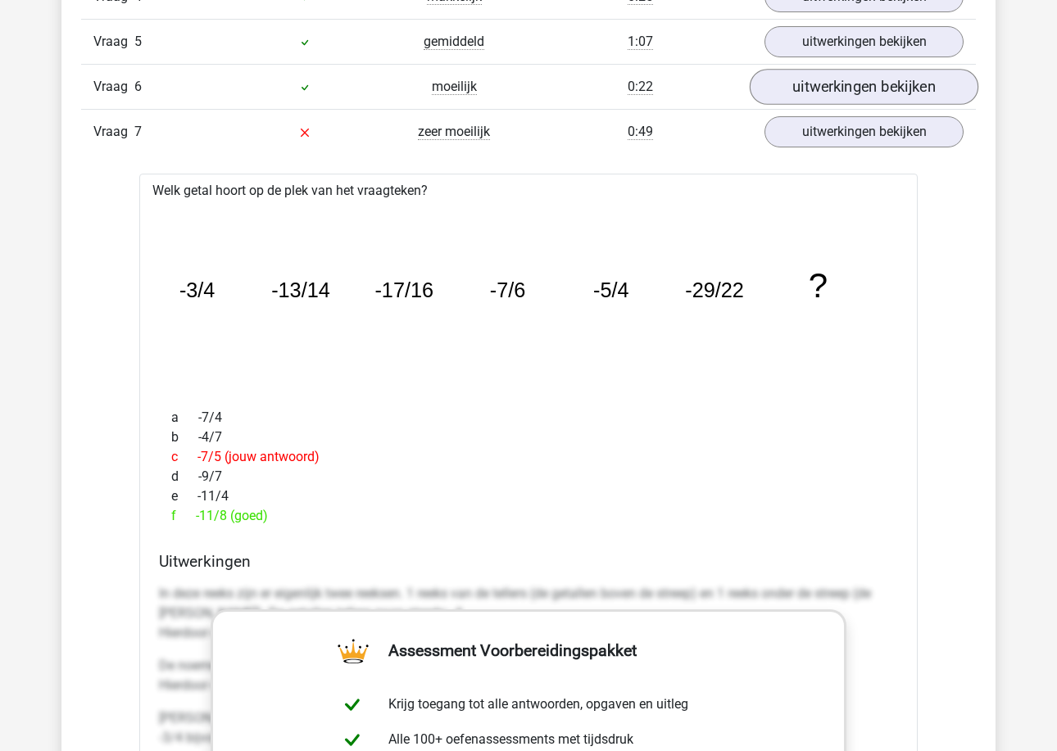
click at [836, 96] on link "uitwerkingen bekijken" at bounding box center [863, 87] width 229 height 36
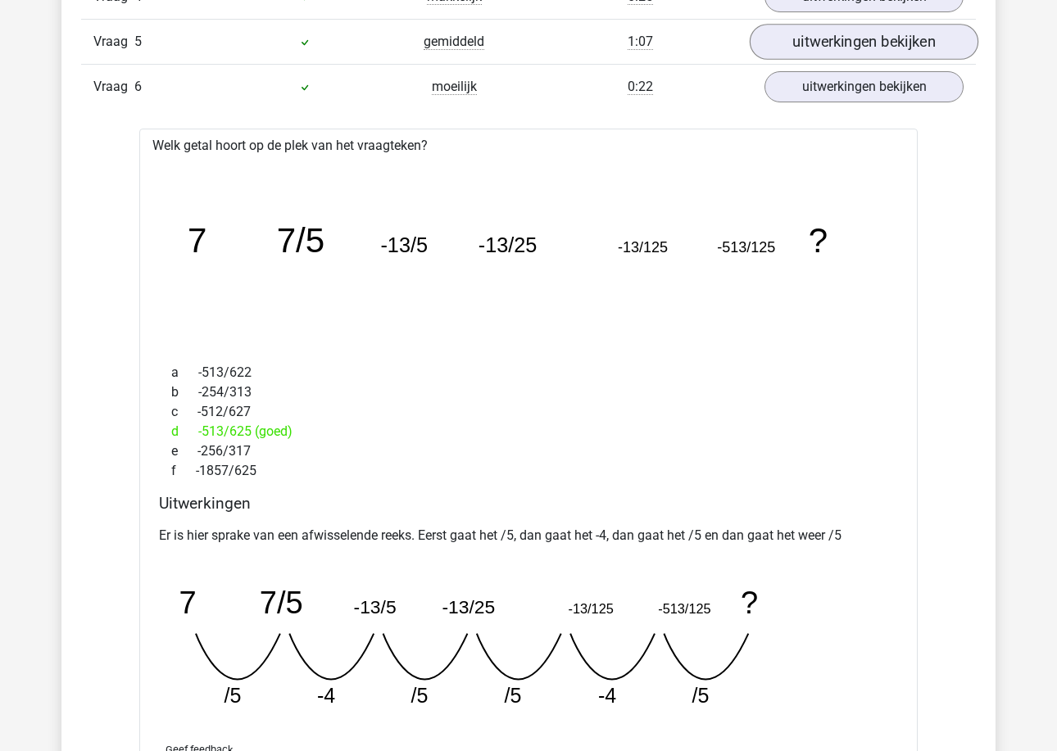
click at [841, 44] on link "uitwerkingen bekijken" at bounding box center [863, 42] width 229 height 36
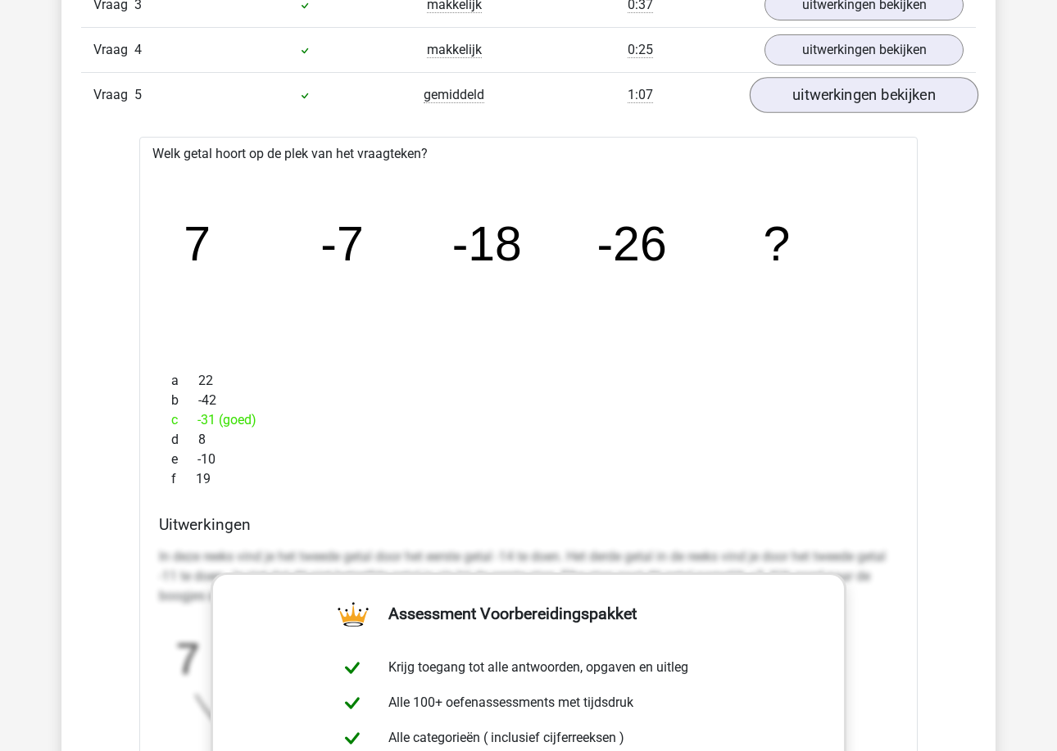
click at [841, 48] on link "uitwerkingen bekijken" at bounding box center [863, 49] width 199 height 31
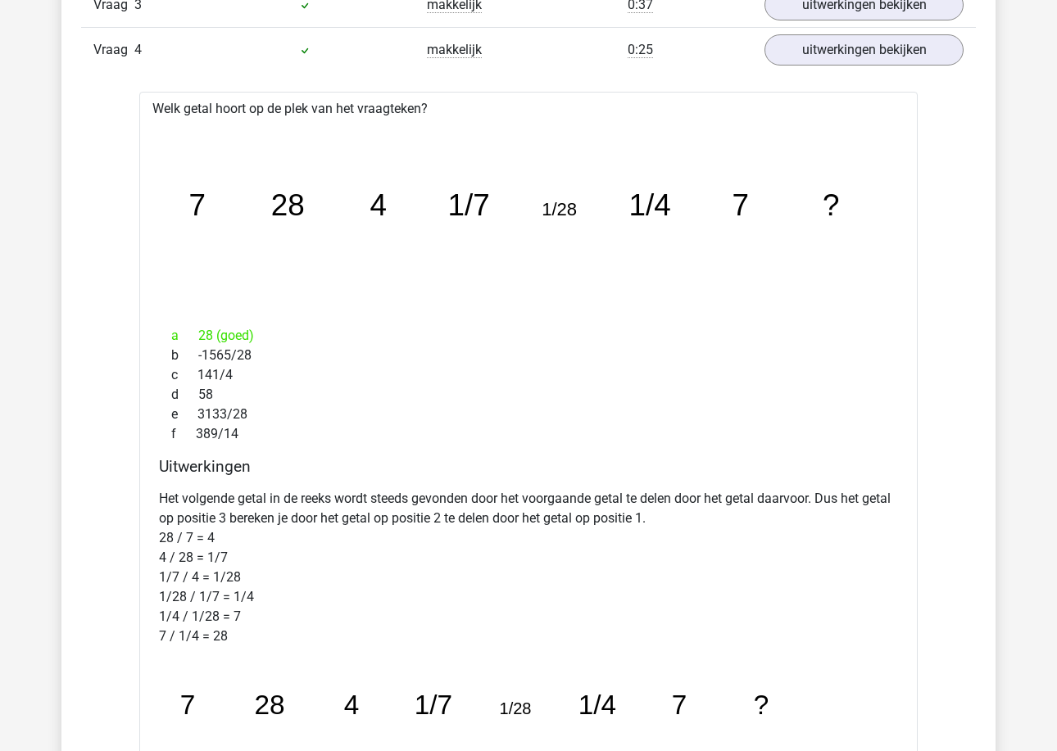
scroll to position [1468, 0]
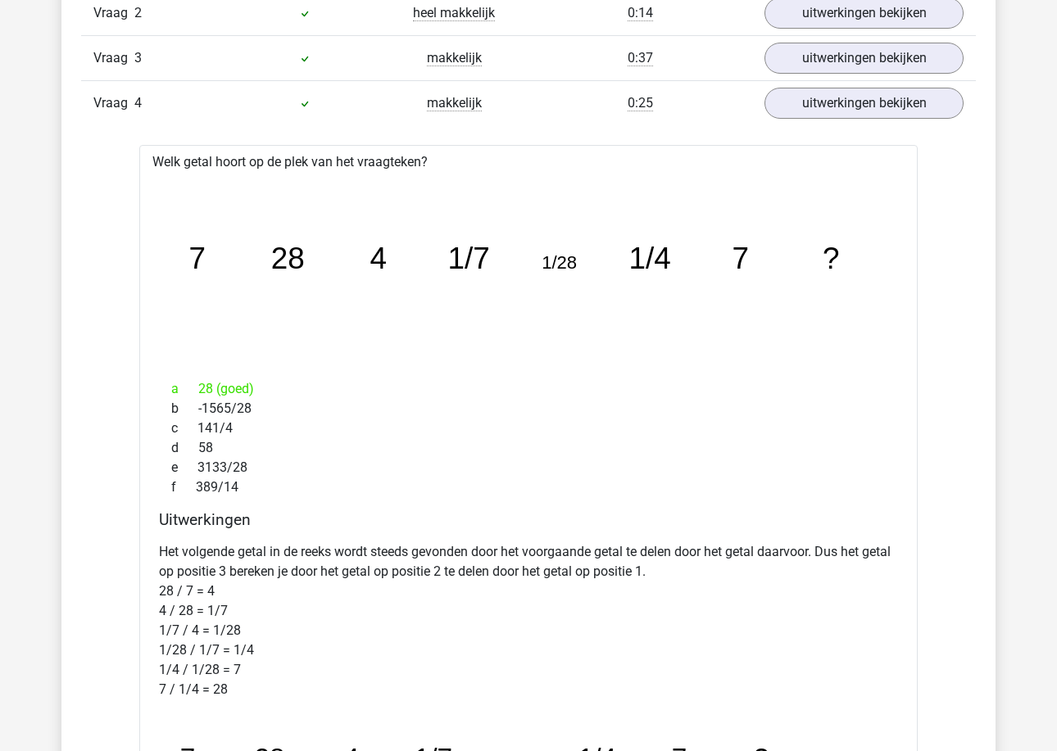
click at [841, 48] on link "uitwerkingen bekijken" at bounding box center [863, 58] width 199 height 31
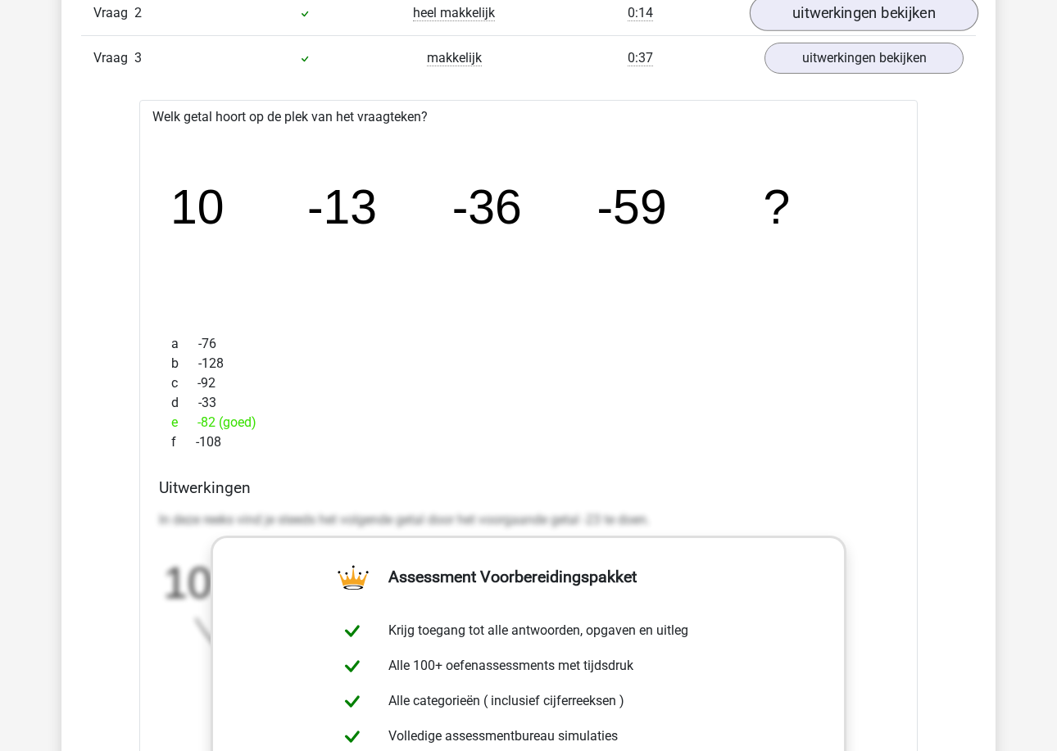
click at [841, 11] on link "uitwerkingen bekijken" at bounding box center [863, 13] width 229 height 36
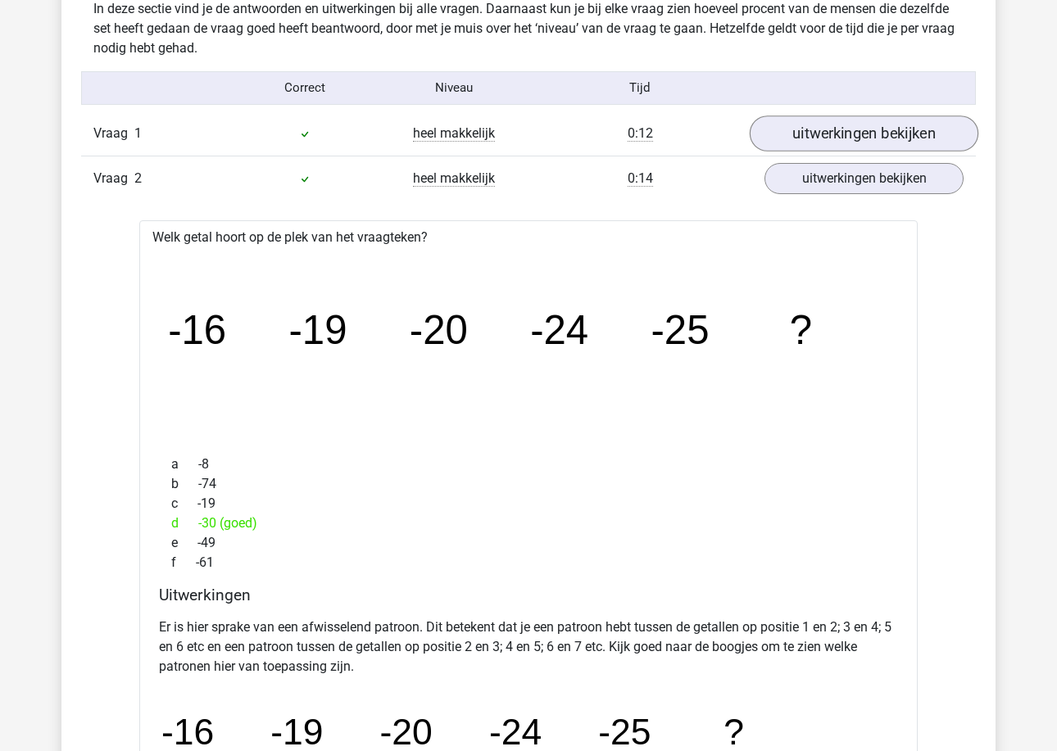
click at [817, 127] on link "uitwerkingen bekijken" at bounding box center [863, 133] width 229 height 36
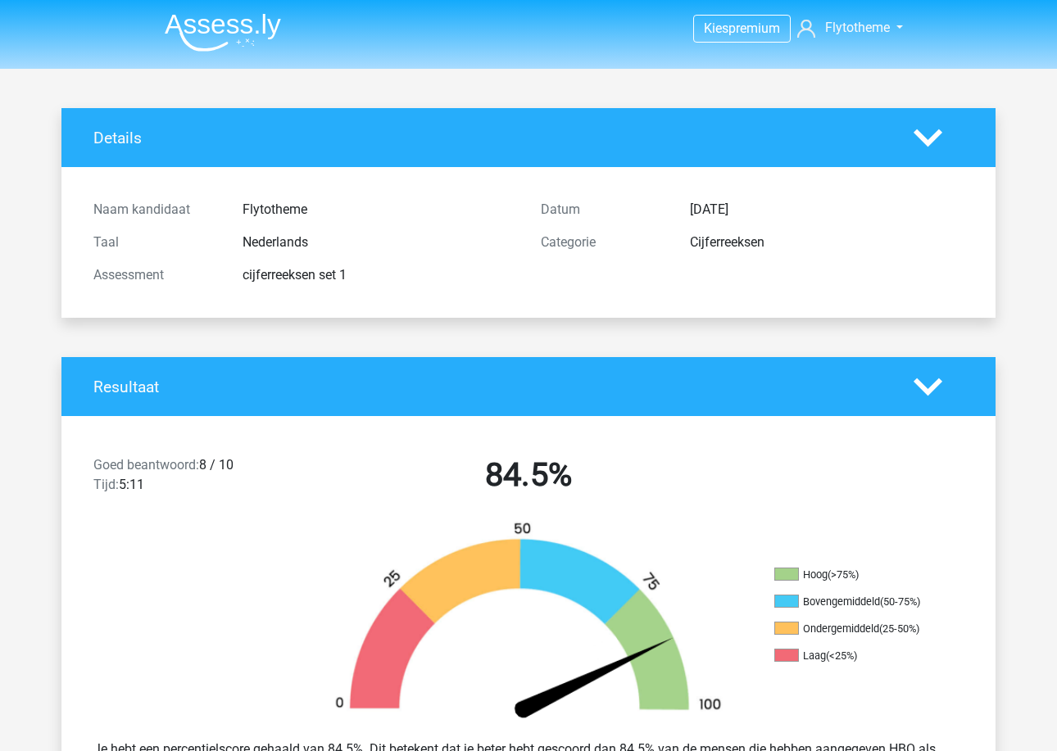
scroll to position [0, 0]
click at [905, 156] on div "Details" at bounding box center [528, 137] width 934 height 59
click at [925, 134] on icon at bounding box center [927, 138] width 29 height 29
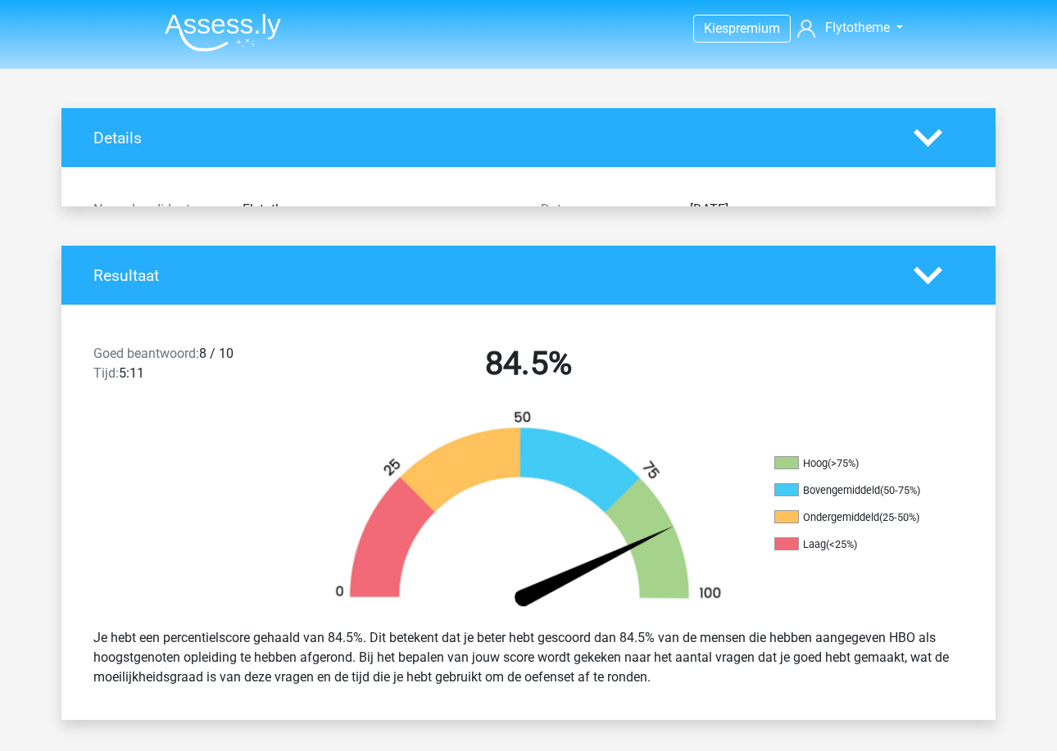
click at [925, 134] on icon at bounding box center [927, 138] width 29 height 29
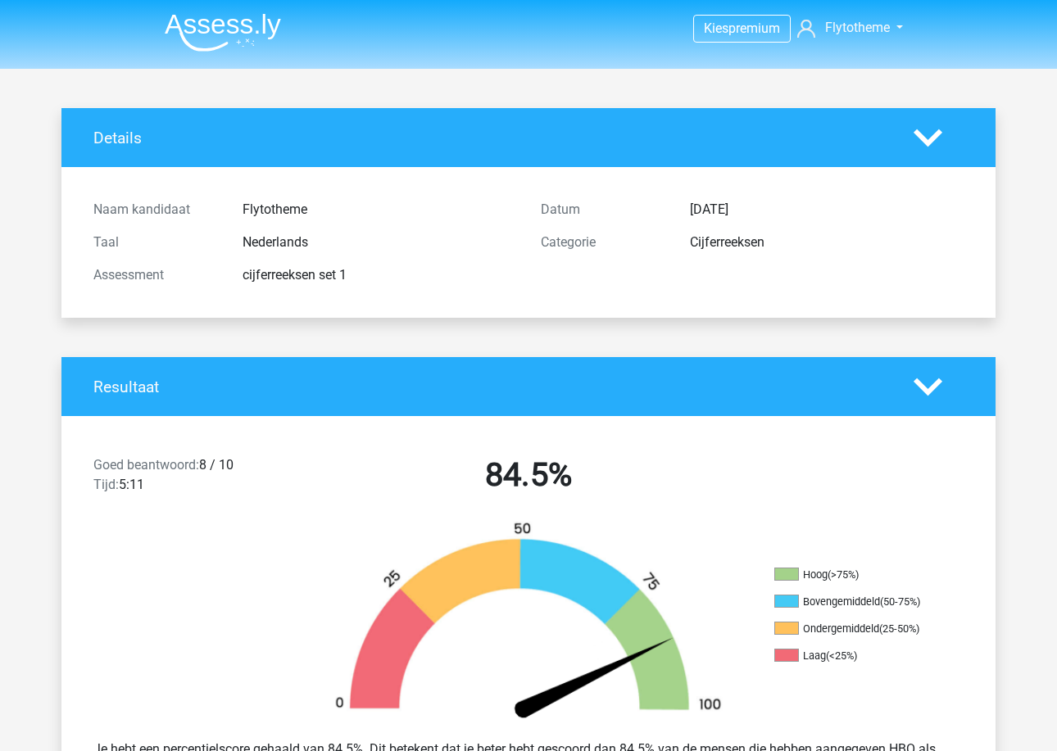
click at [215, 53] on nav "Kies premium Flytotheme Flytotheme@gmail.com" at bounding box center [529, 28] width 754 height 53
click at [241, 38] on img at bounding box center [223, 32] width 116 height 38
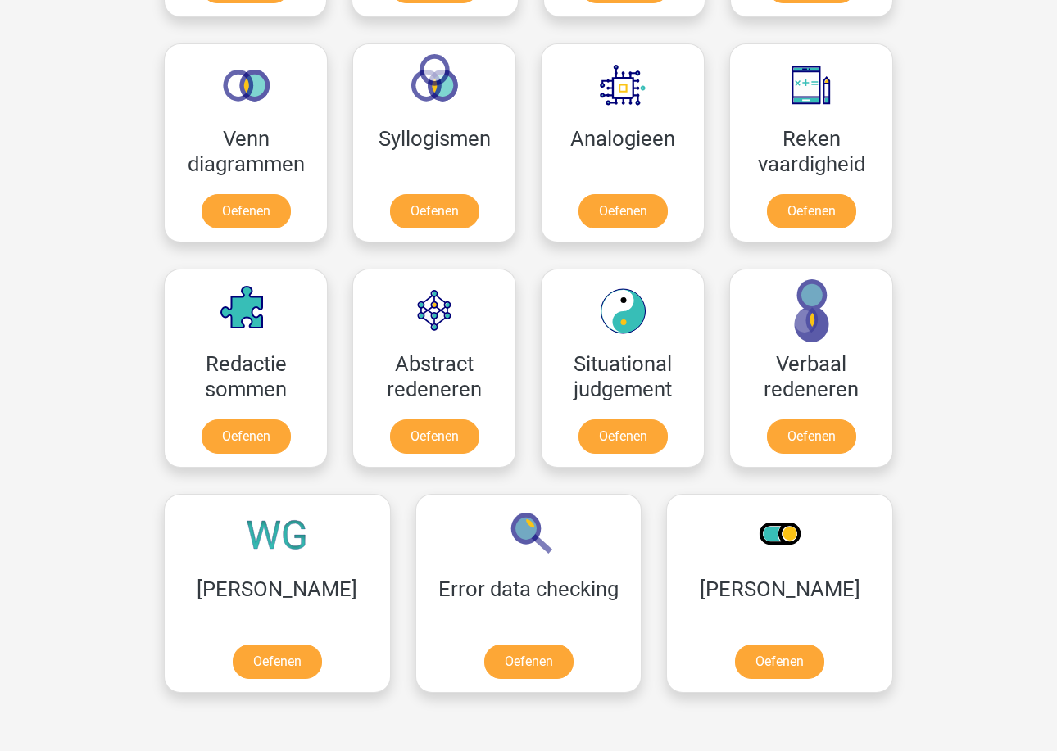
scroll to position [712, 0]
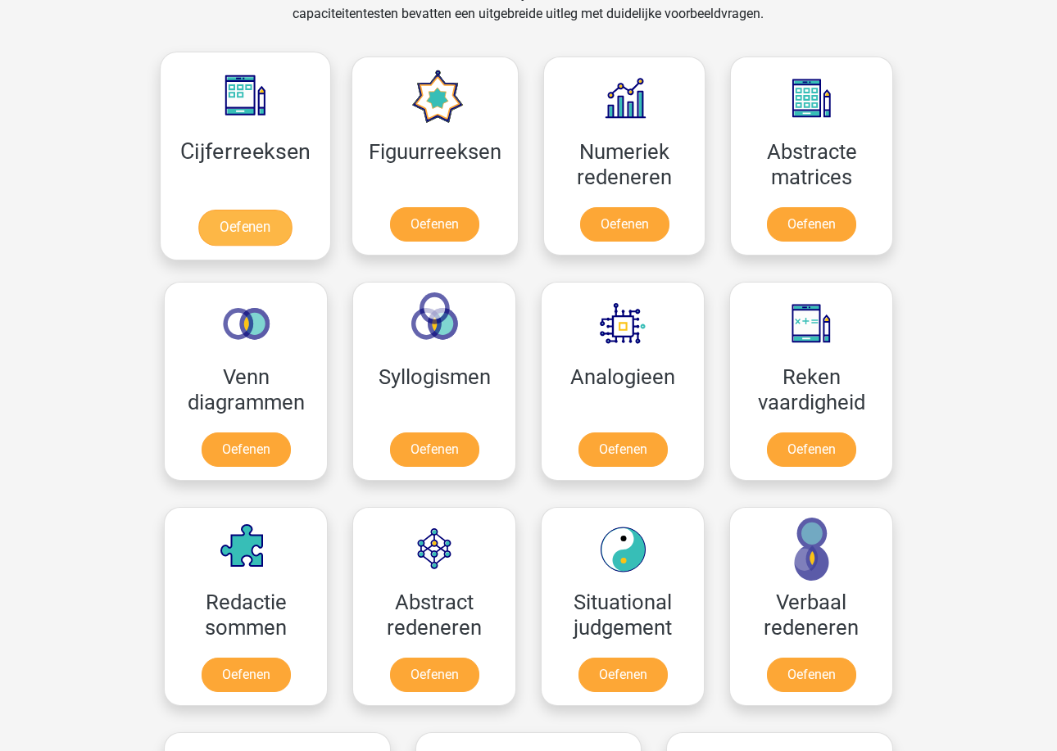
click at [234, 233] on link "Oefenen" at bounding box center [244, 228] width 93 height 36
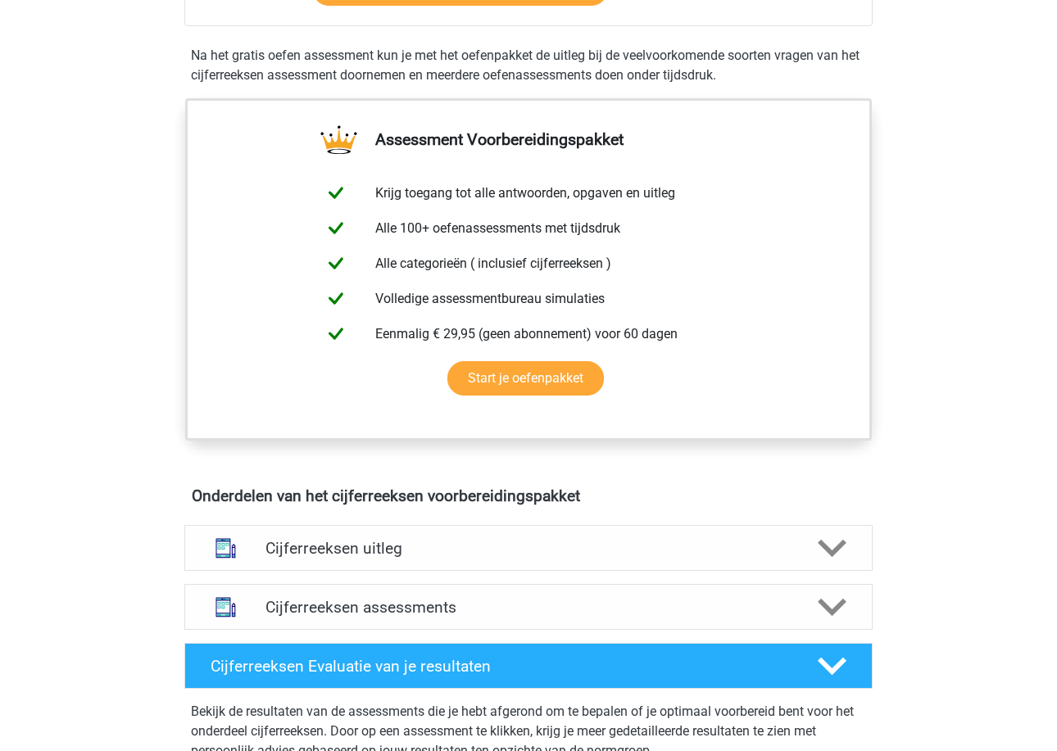
scroll to position [574, 0]
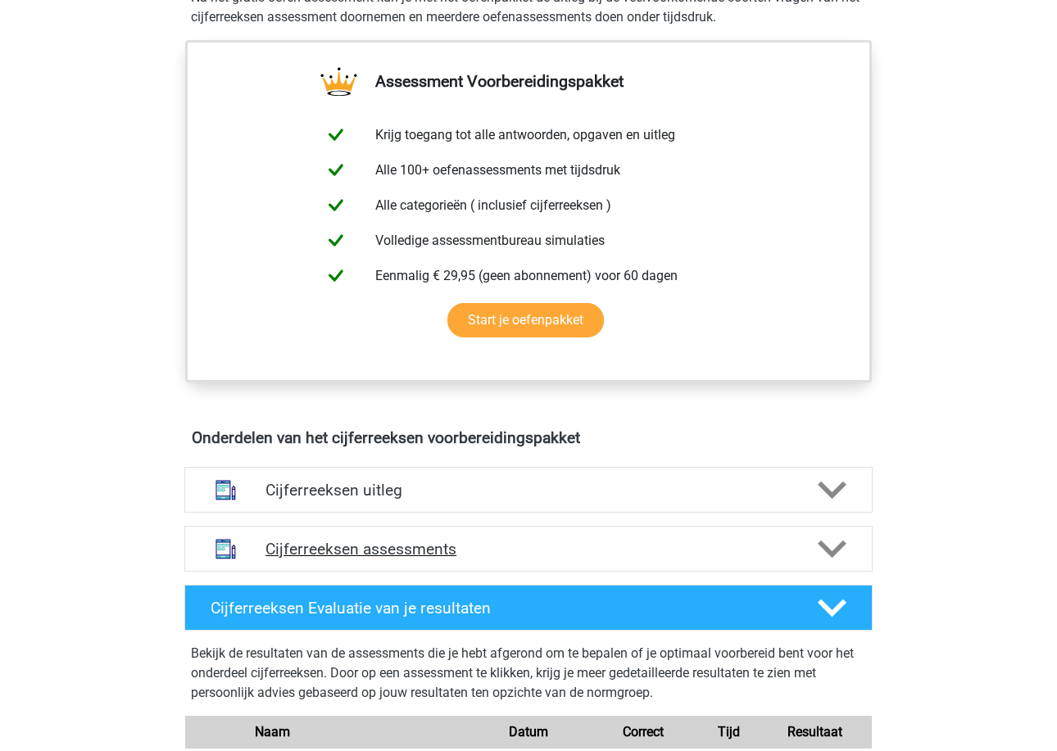
click at [350, 572] on div "Cijferreeksen assessments" at bounding box center [528, 549] width 688 height 46
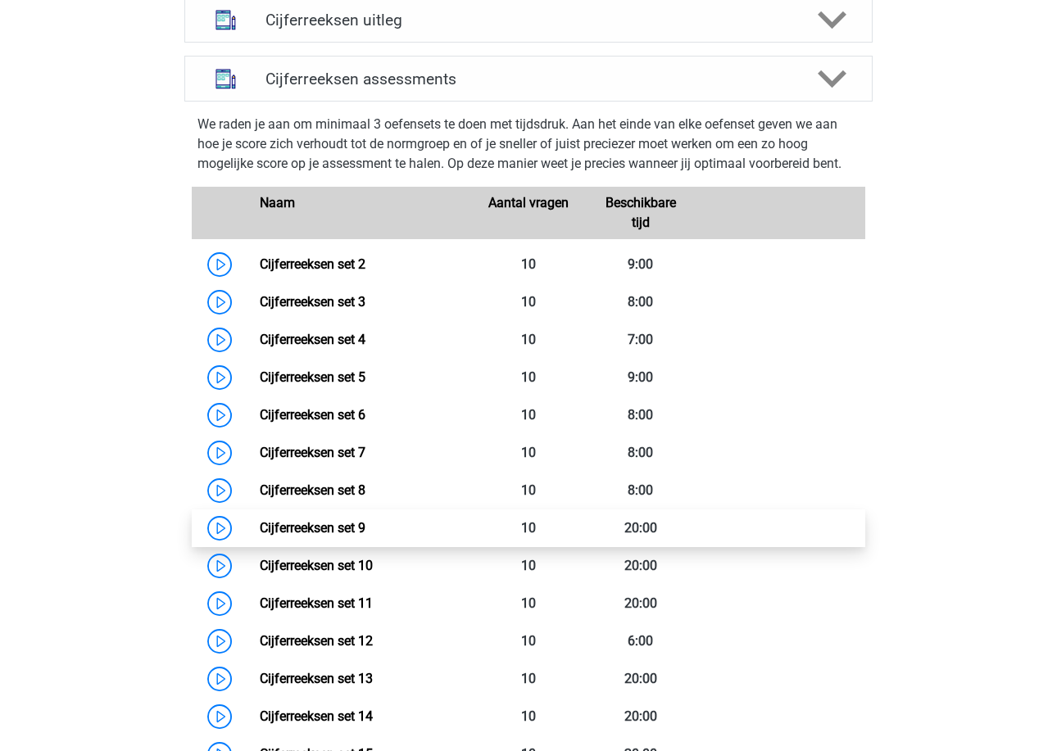
scroll to position [1062, 0]
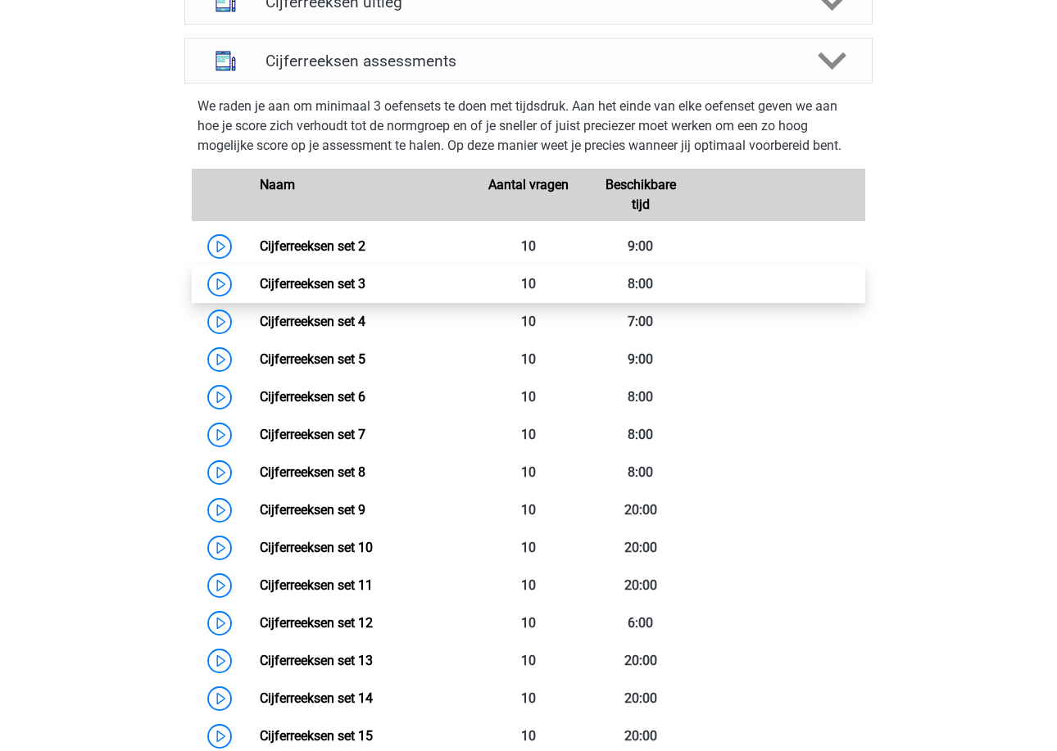
click at [337, 292] on link "Cijferreeksen set 3" at bounding box center [313, 284] width 106 height 16
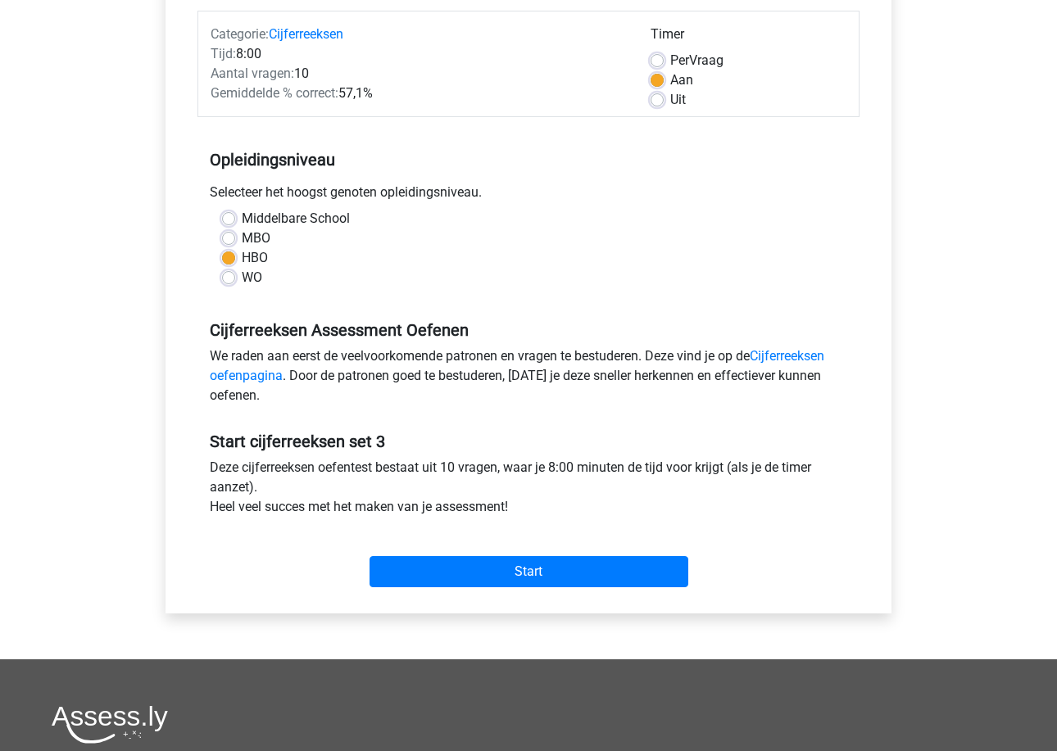
scroll to position [205, 0]
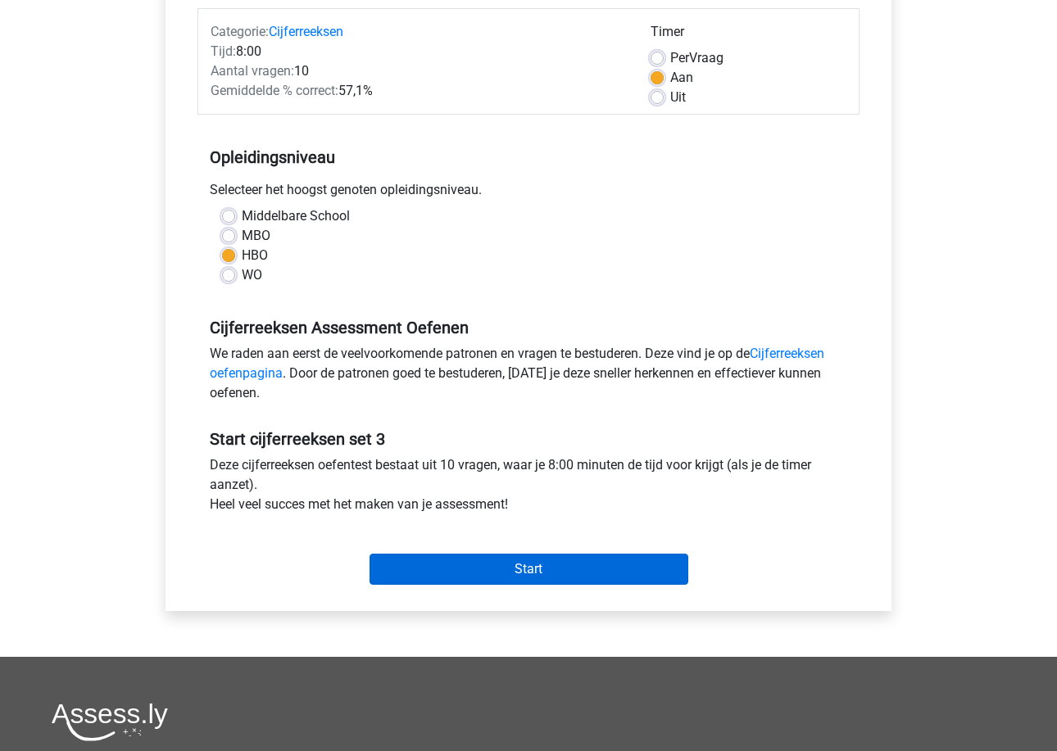
click at [463, 565] on input "Start" at bounding box center [528, 569] width 319 height 31
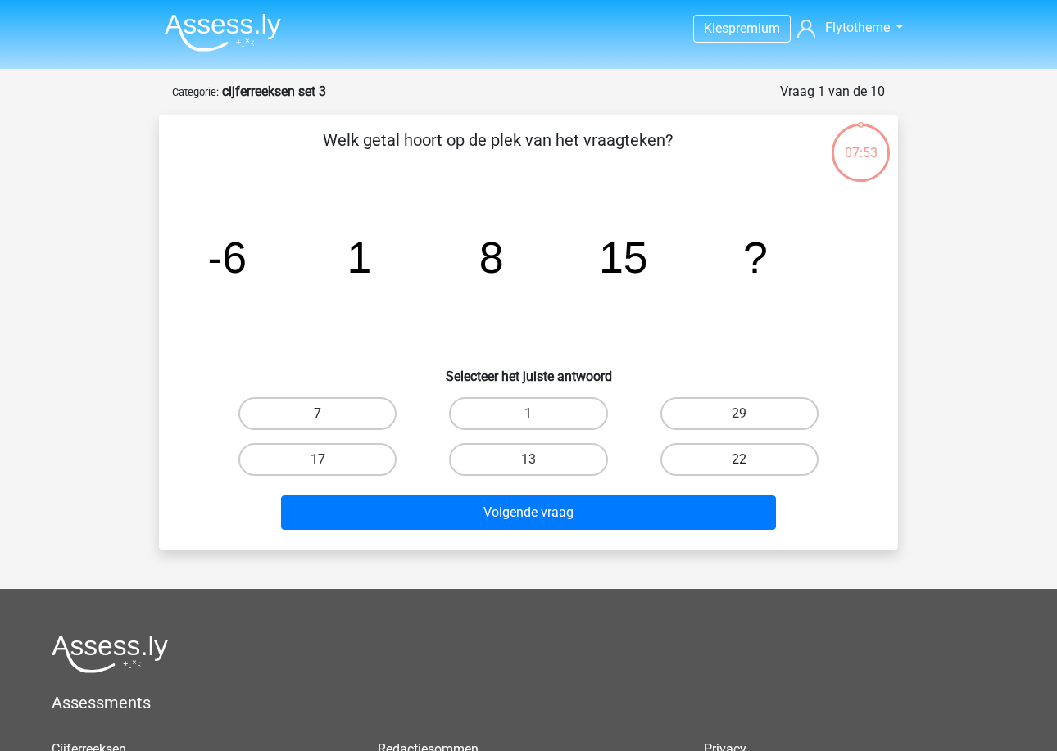
click at [686, 455] on label "22" at bounding box center [739, 459] width 158 height 33
click at [739, 459] on input "22" at bounding box center [744, 464] width 11 height 11
radio input "true"
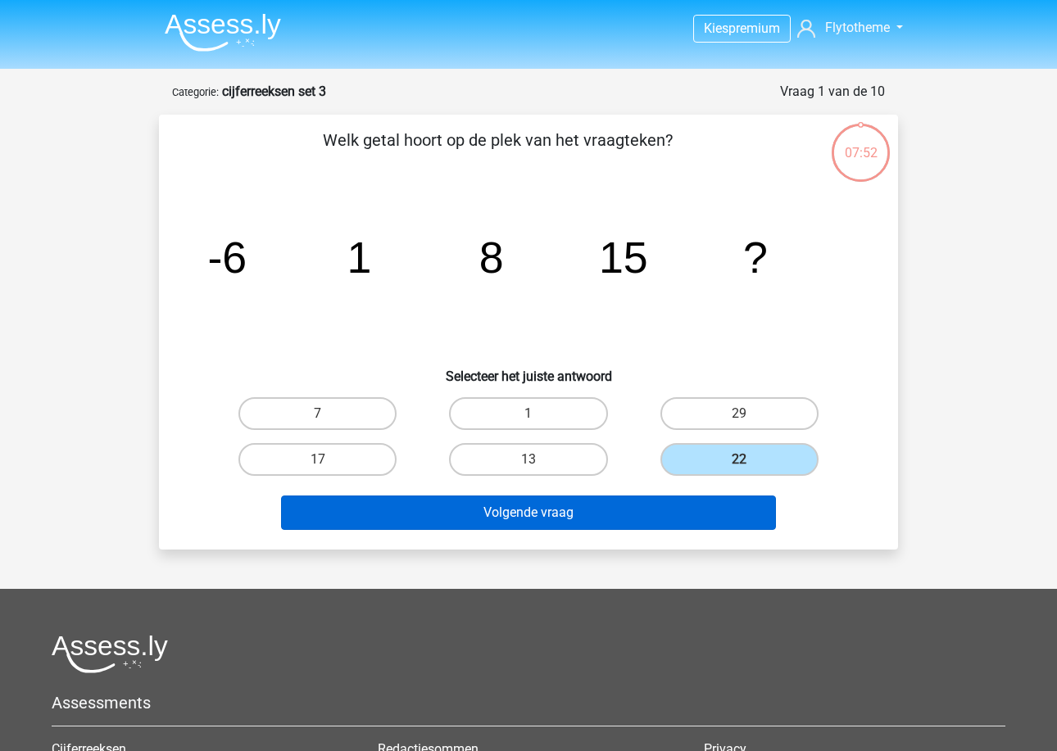
click at [600, 527] on button "Volgende vraag" at bounding box center [529, 513] width 496 height 34
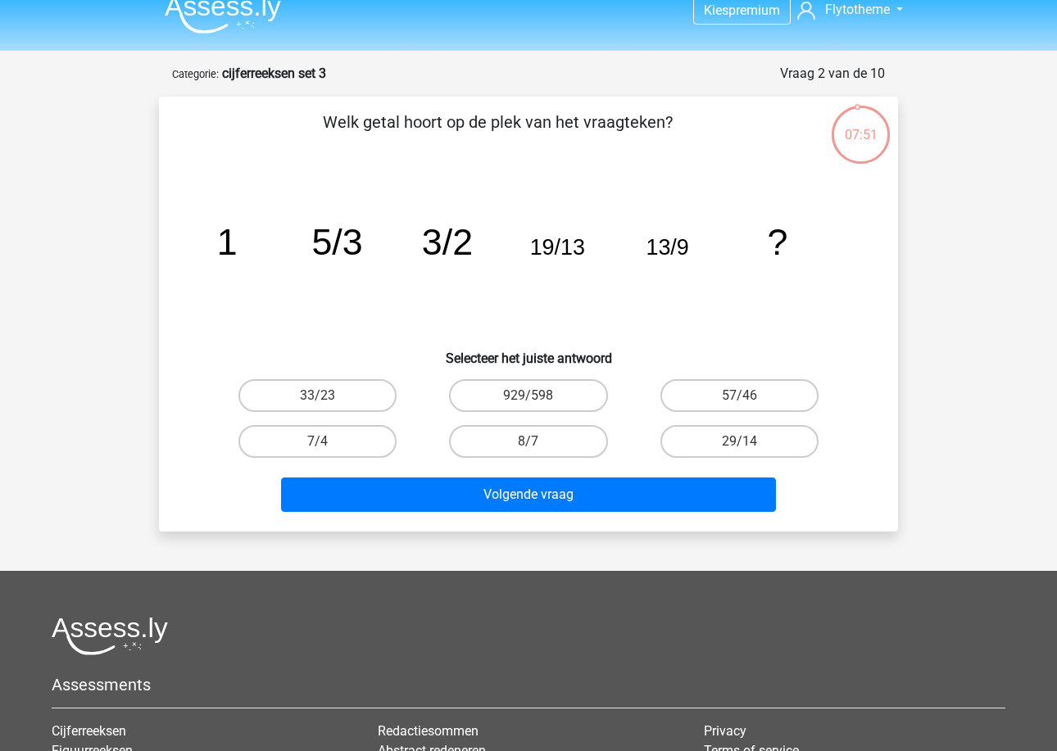
scroll to position [17, 0]
click at [483, 448] on label "8/7" at bounding box center [528, 442] width 158 height 33
click at [528, 448] on input "8/7" at bounding box center [533, 447] width 11 height 11
radio input "true"
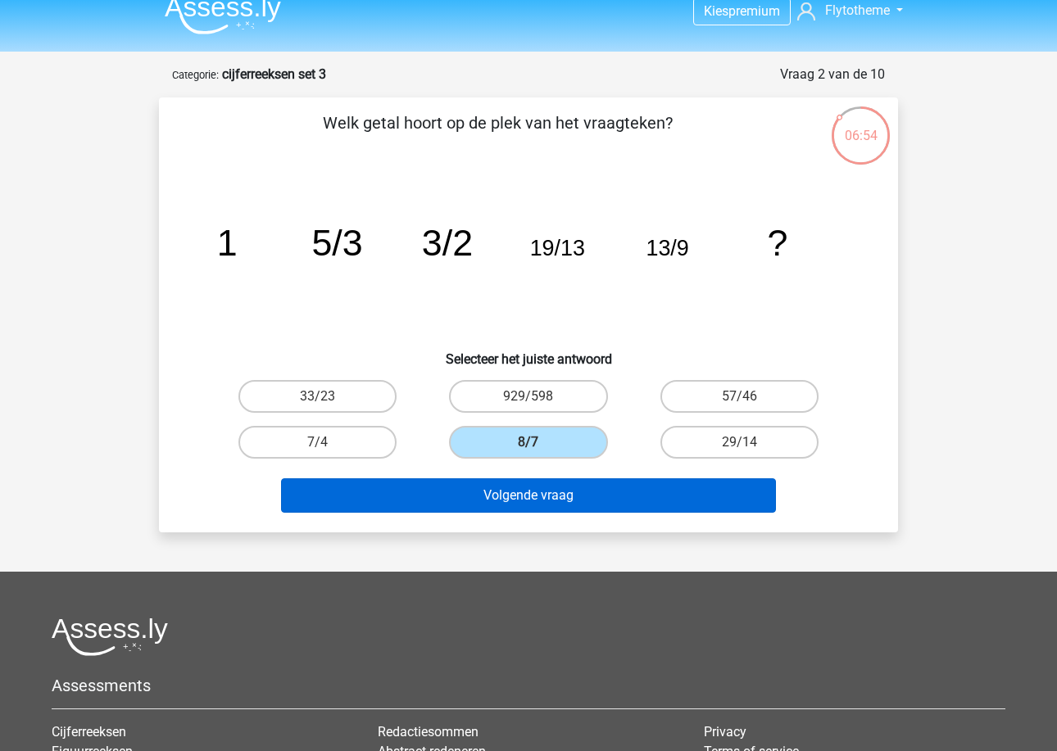
click at [480, 501] on button "Volgende vraag" at bounding box center [529, 495] width 496 height 34
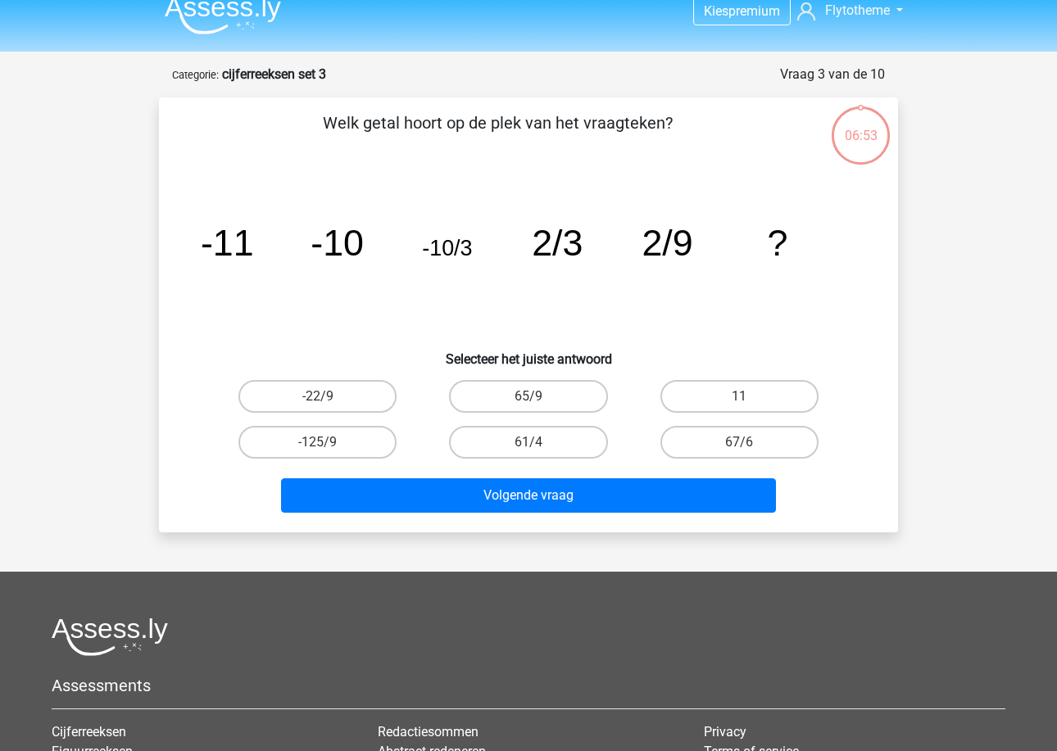
scroll to position [82, 0]
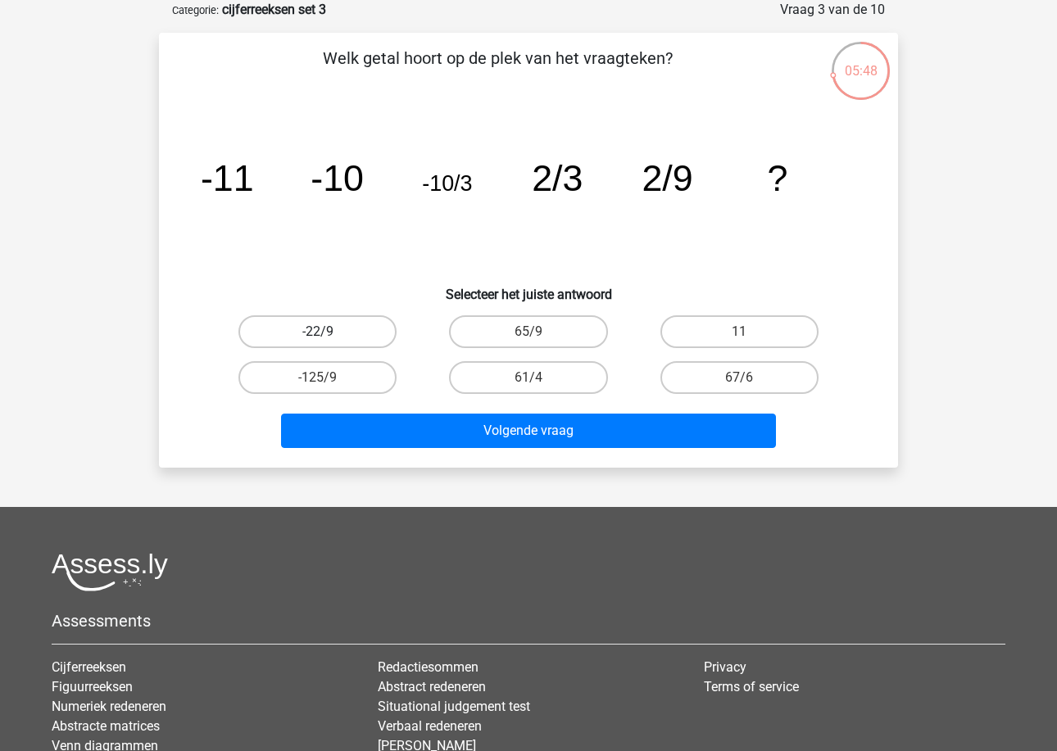
click at [364, 342] on label "-22/9" at bounding box center [317, 331] width 158 height 33
click at [328, 342] on input "-22/9" at bounding box center [323, 337] width 11 height 11
radio input "true"
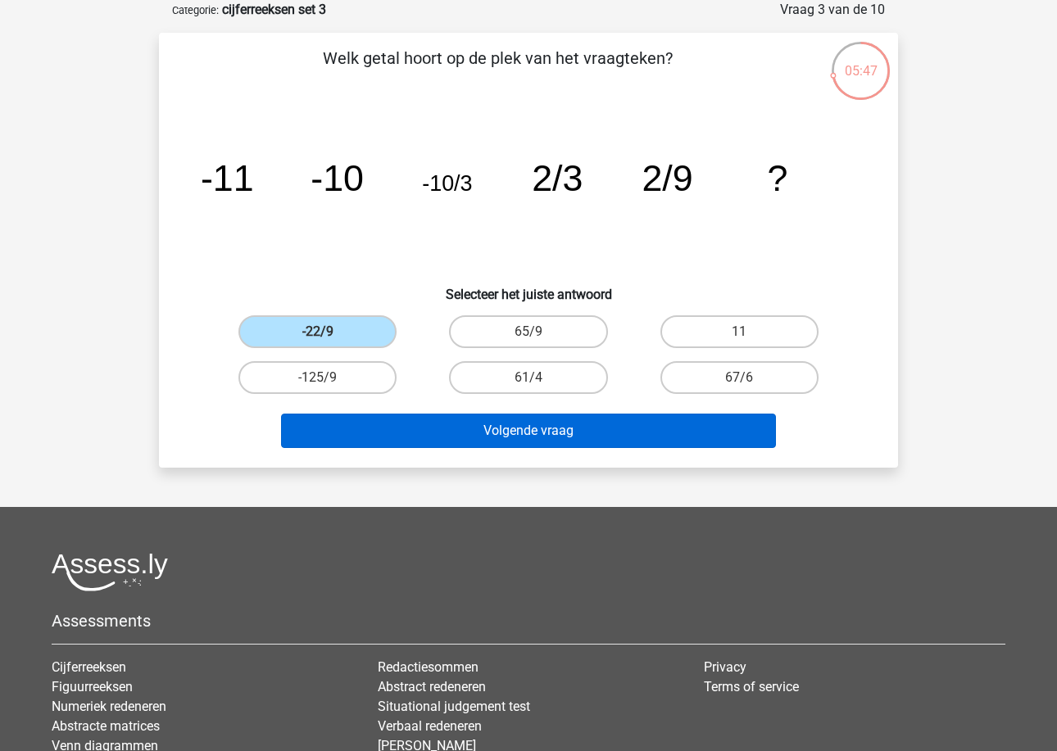
click at [409, 427] on button "Volgende vraag" at bounding box center [529, 431] width 496 height 34
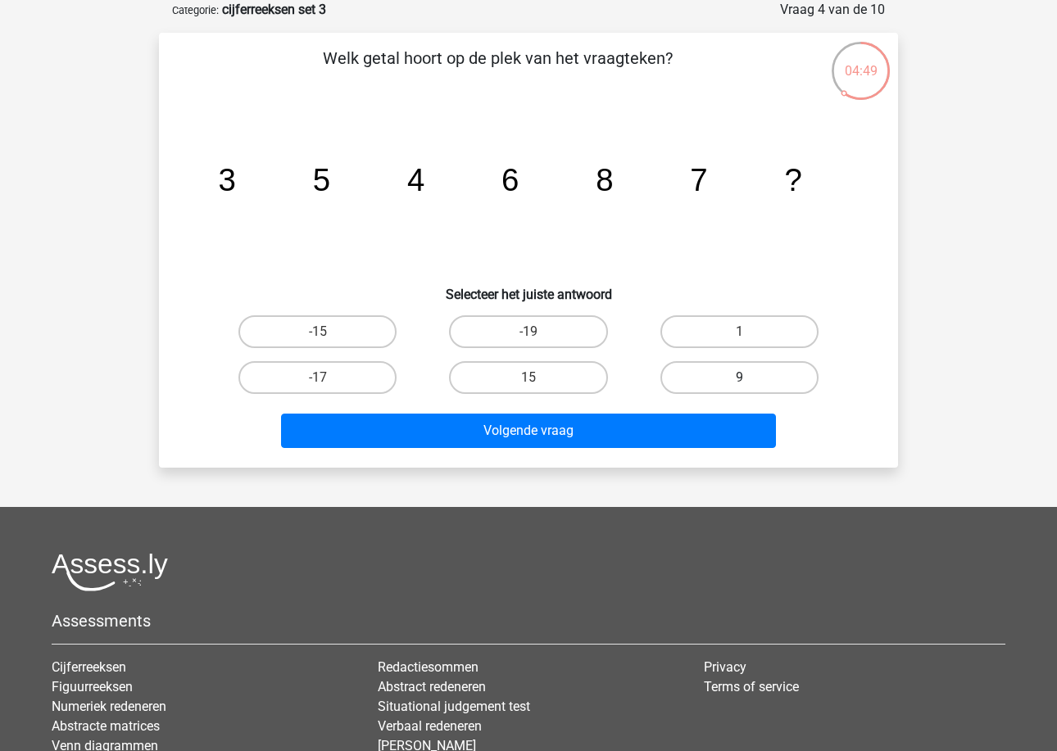
click at [706, 371] on label "9" at bounding box center [739, 377] width 158 height 33
click at [739, 378] on input "9" at bounding box center [744, 383] width 11 height 11
radio input "true"
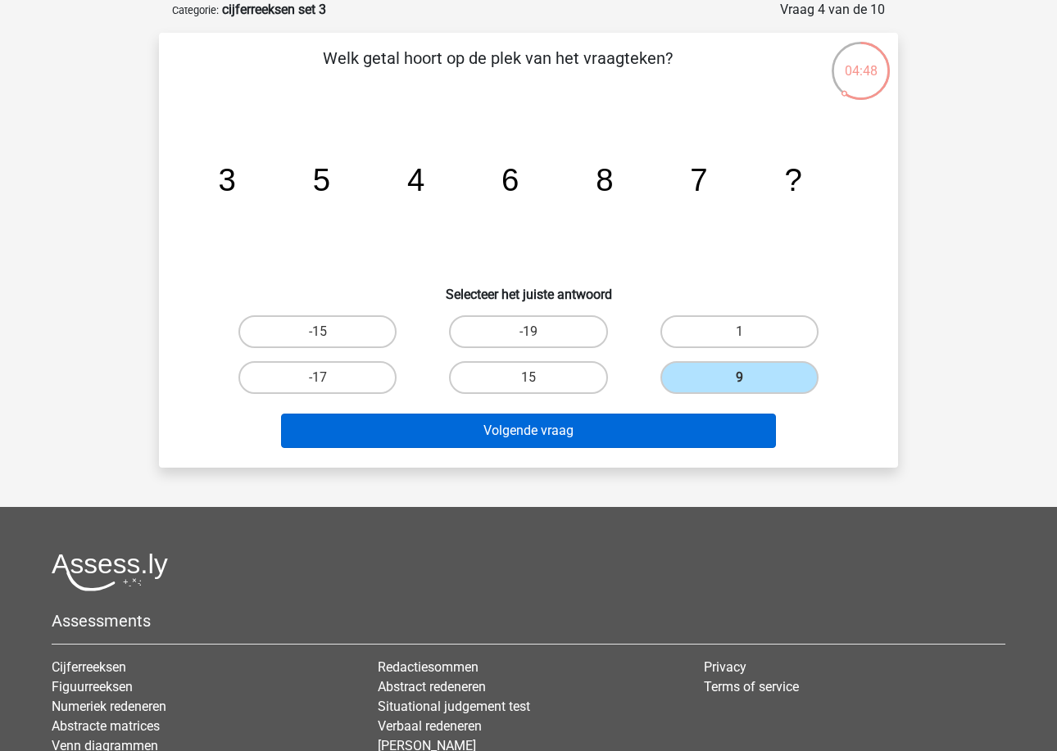
click at [650, 427] on button "Volgende vraag" at bounding box center [529, 431] width 496 height 34
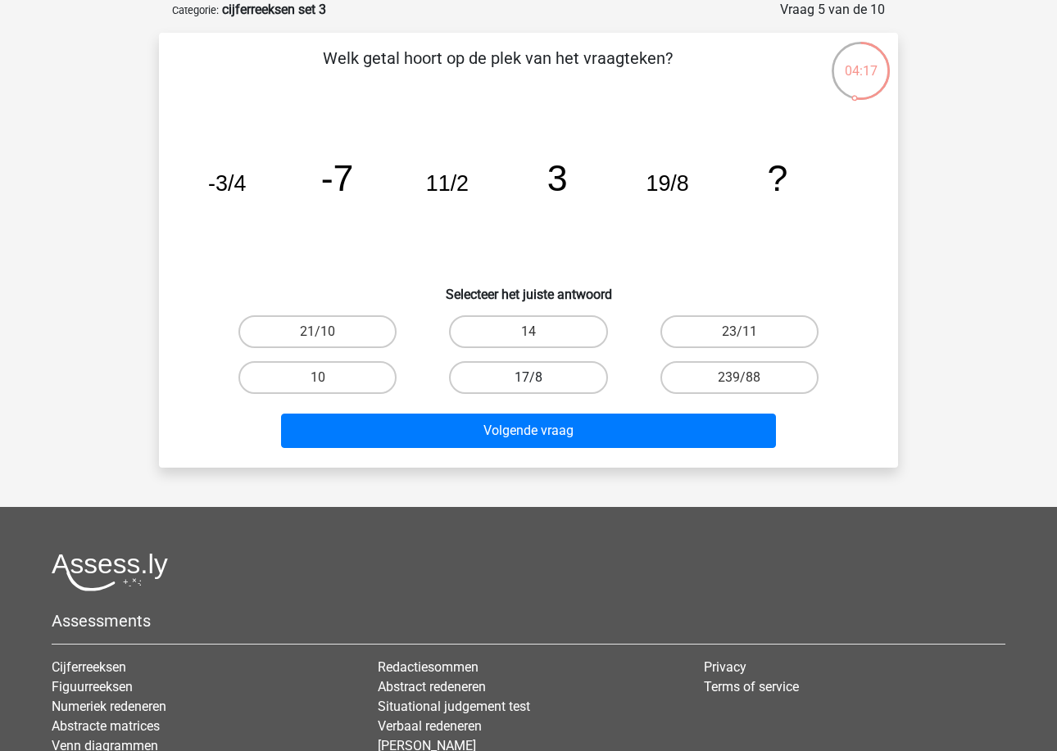
click at [484, 361] on label "17/8" at bounding box center [528, 377] width 158 height 33
click at [528, 378] on input "17/8" at bounding box center [533, 383] width 11 height 11
radio input "true"
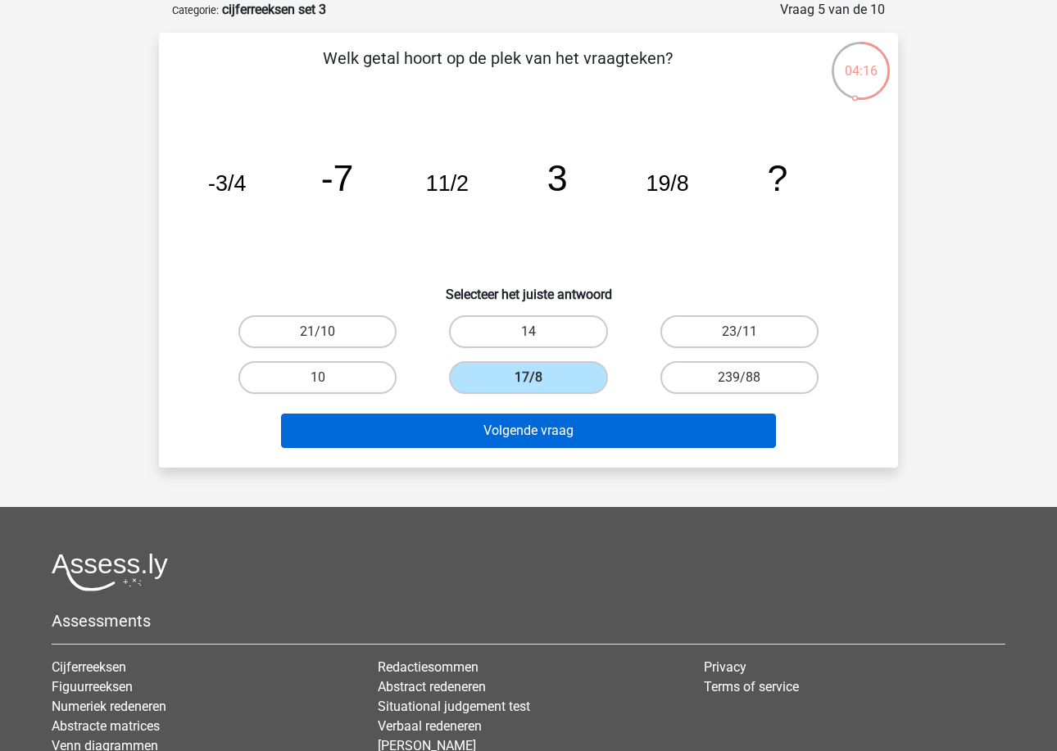
click at [469, 432] on button "Volgende vraag" at bounding box center [529, 431] width 496 height 34
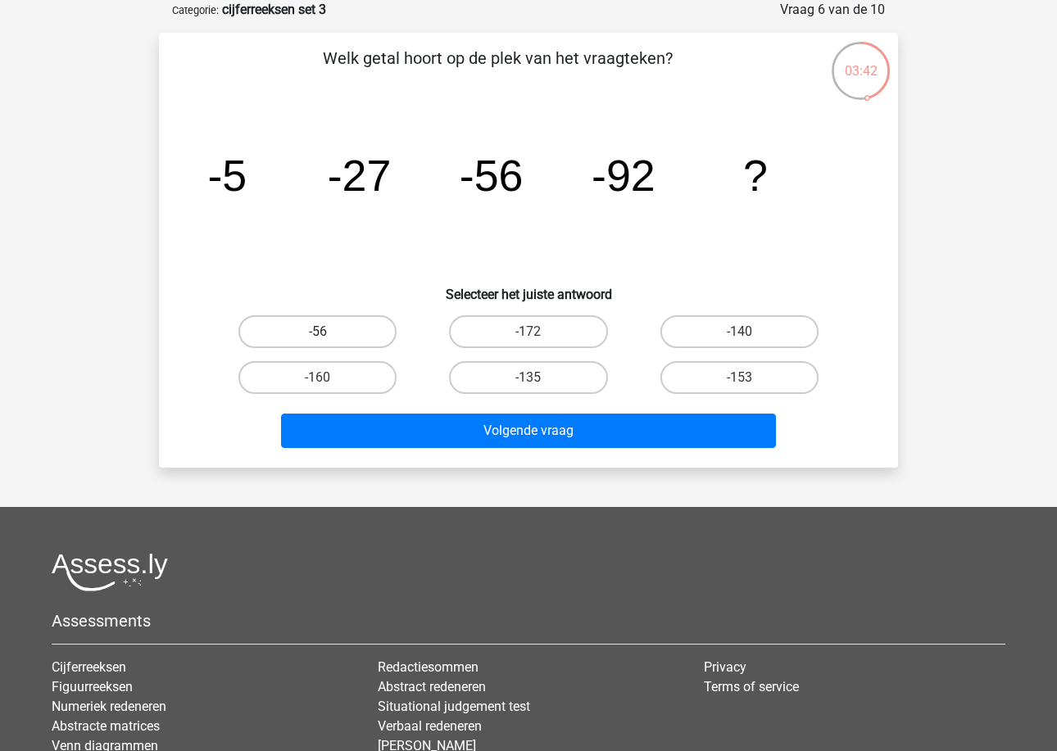
click at [344, 320] on label "-56" at bounding box center [317, 331] width 158 height 33
click at [328, 332] on input "-56" at bounding box center [323, 337] width 11 height 11
radio input "true"
click at [683, 373] on label "-153" at bounding box center [739, 377] width 158 height 33
click at [739, 378] on input "-153" at bounding box center [744, 383] width 11 height 11
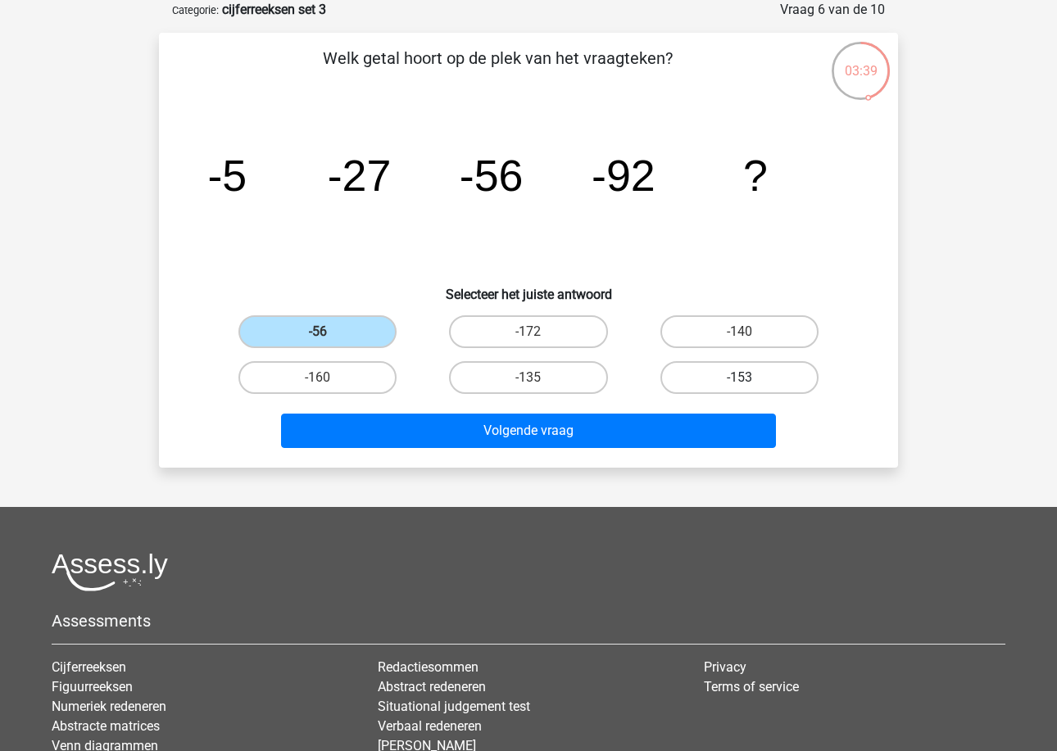
radio input "true"
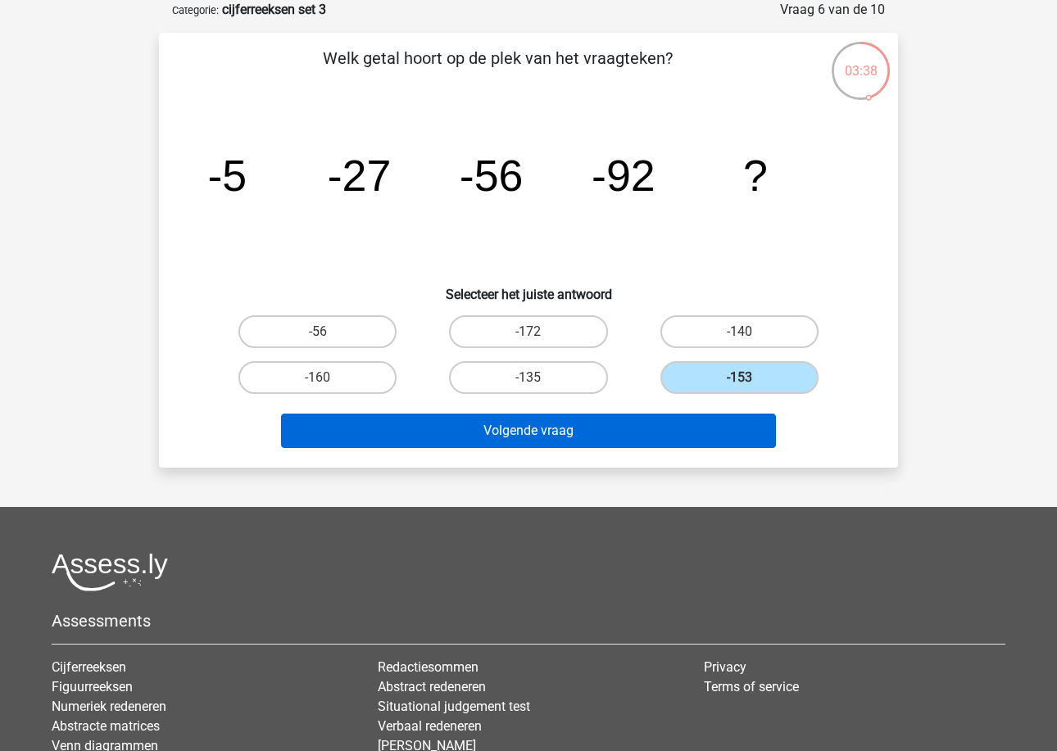
click at [627, 418] on button "Volgende vraag" at bounding box center [529, 431] width 496 height 34
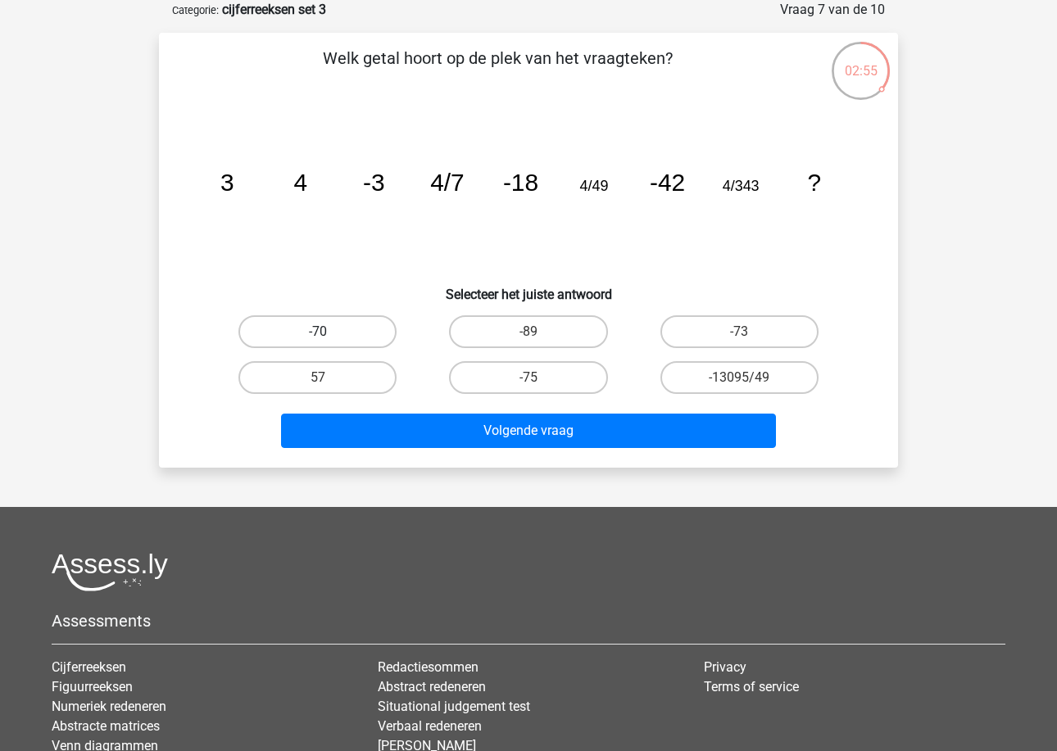
click at [360, 319] on label "-70" at bounding box center [317, 331] width 158 height 33
click at [328, 332] on input "-70" at bounding box center [323, 337] width 11 height 11
radio input "true"
click at [695, 332] on label "-73" at bounding box center [739, 331] width 158 height 33
click at [739, 332] on input "-73" at bounding box center [744, 337] width 11 height 11
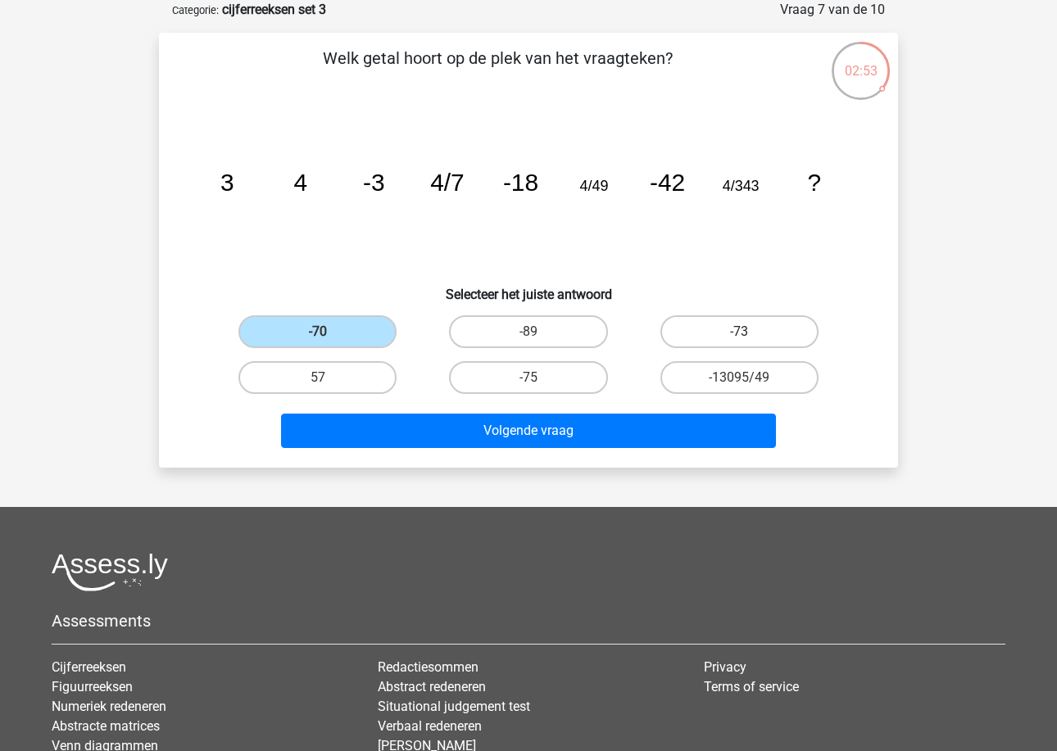
radio input "true"
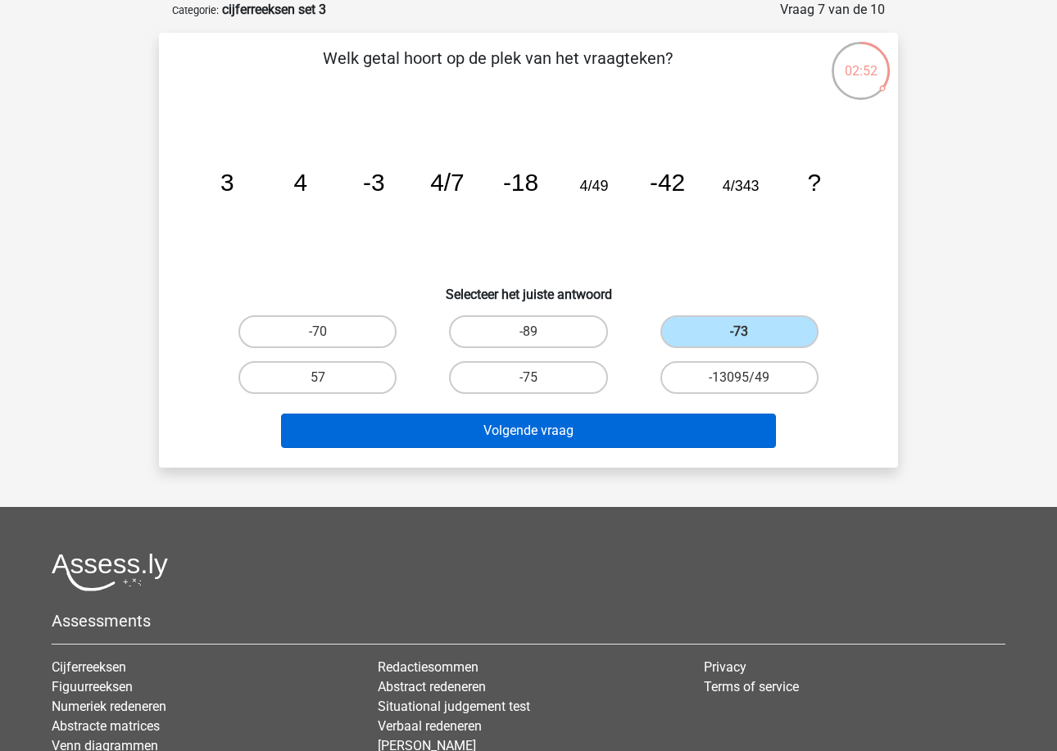
click at [595, 441] on button "Volgende vraag" at bounding box center [529, 431] width 496 height 34
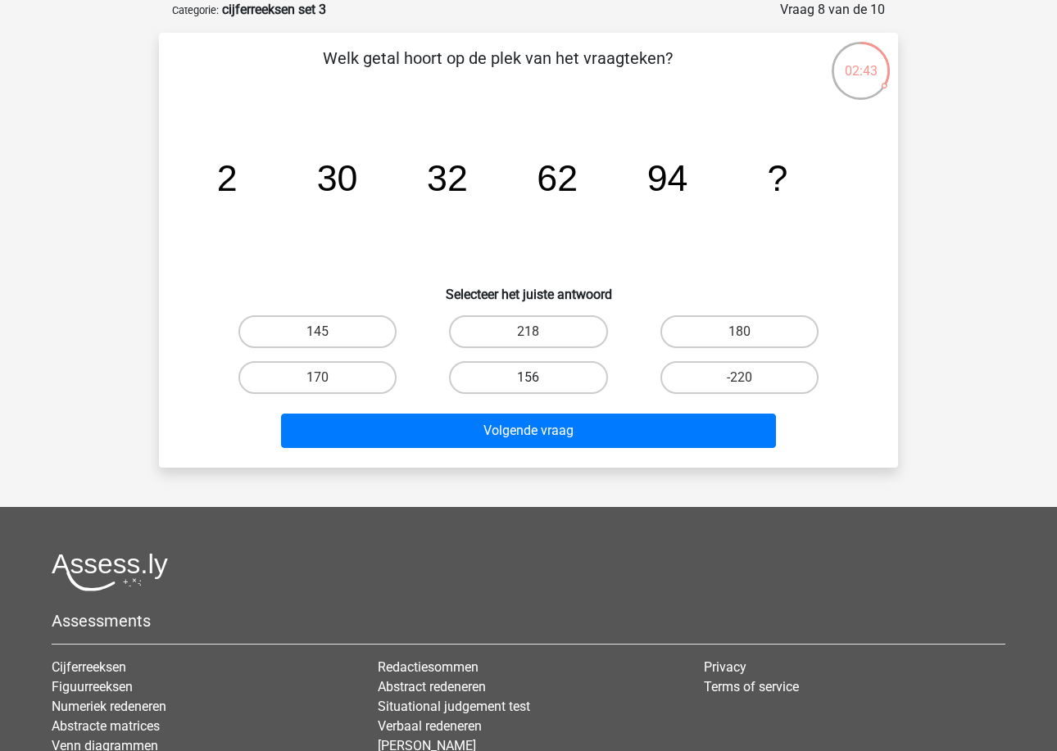
click at [527, 378] on label "156" at bounding box center [528, 377] width 158 height 33
click at [528, 378] on input "156" at bounding box center [533, 383] width 11 height 11
radio input "true"
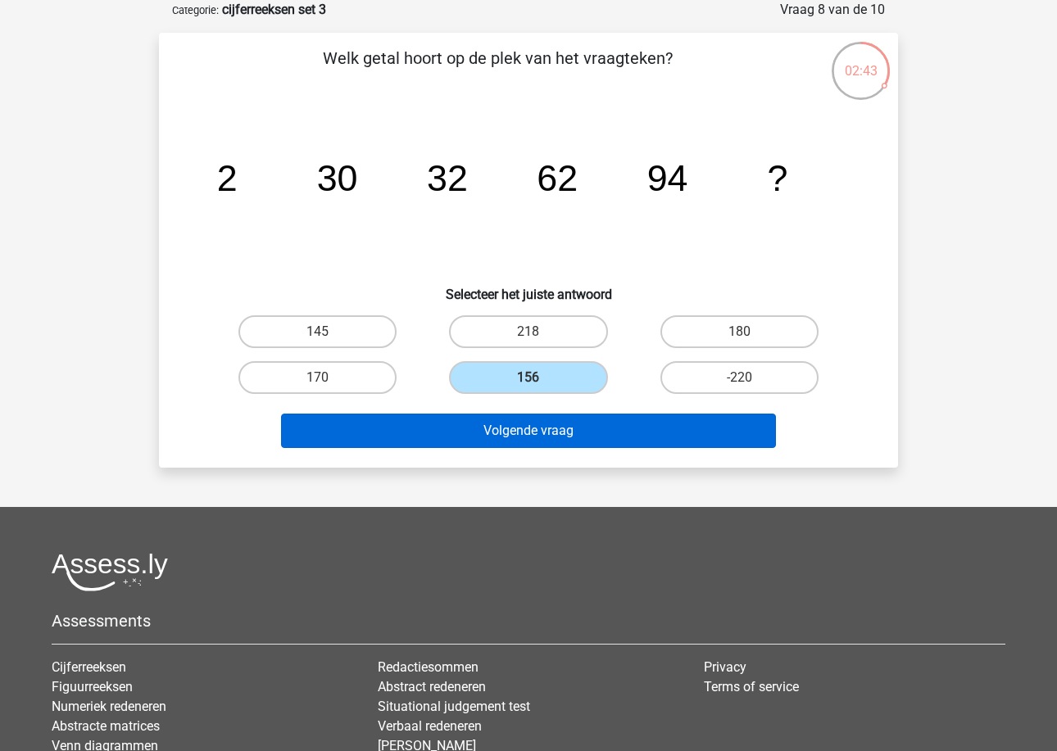
click at [527, 443] on button "Volgende vraag" at bounding box center [529, 431] width 496 height 34
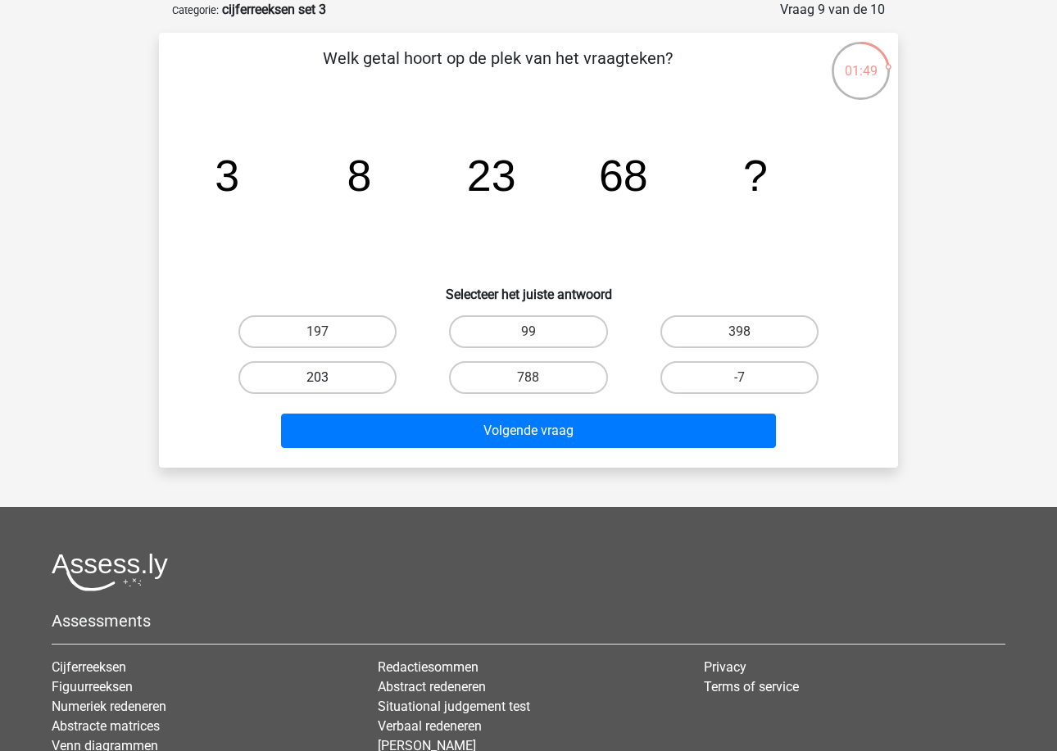
click at [372, 370] on label "203" at bounding box center [317, 377] width 158 height 33
click at [328, 378] on input "203" at bounding box center [323, 383] width 11 height 11
radio input "true"
click at [409, 451] on div "Volgende vraag" at bounding box center [528, 434] width 632 height 41
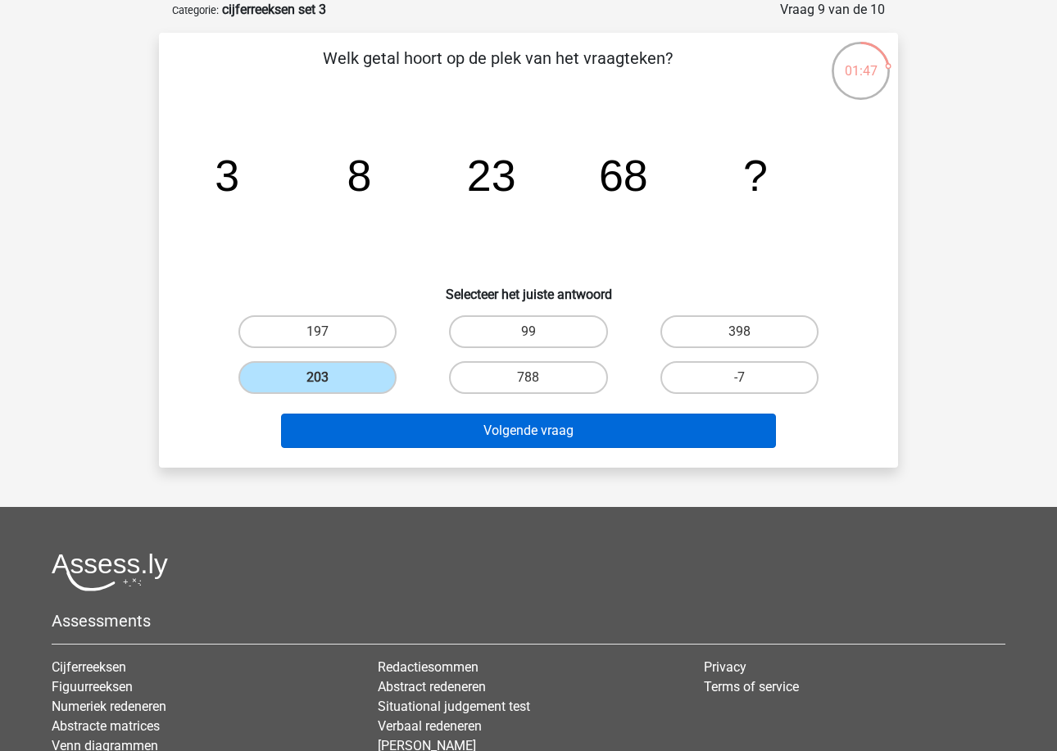
click at [462, 417] on button "Volgende vraag" at bounding box center [529, 431] width 496 height 34
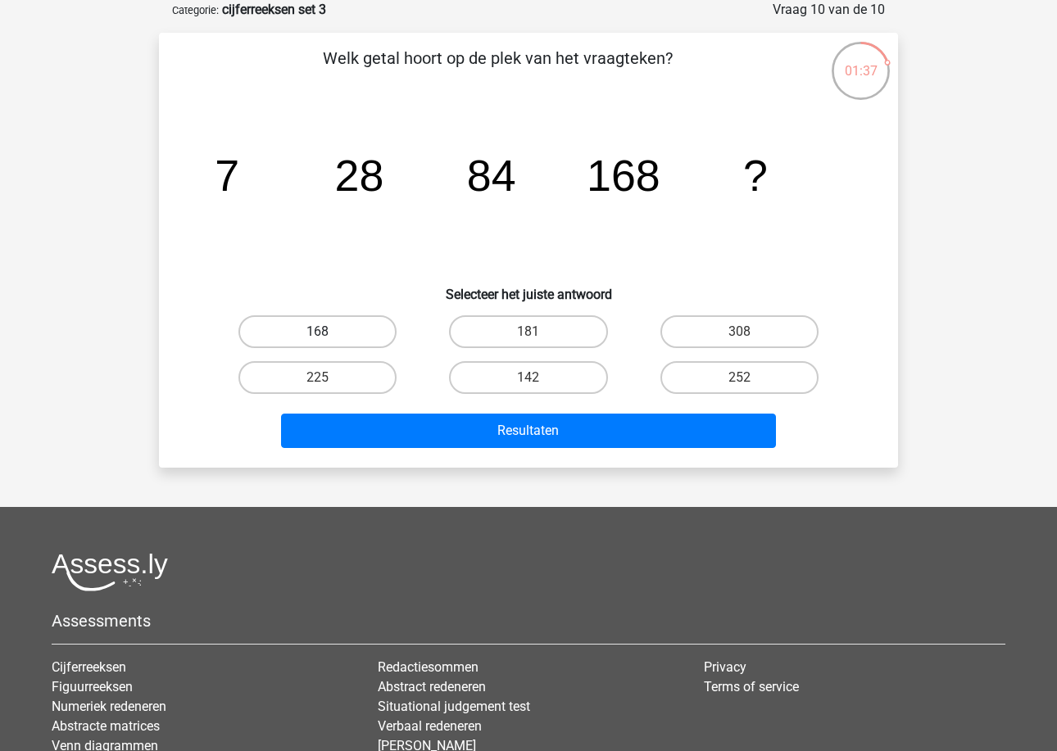
click at [369, 345] on label "168" at bounding box center [317, 331] width 158 height 33
click at [328, 342] on input "168" at bounding box center [323, 337] width 11 height 11
radio input "true"
click at [382, 451] on div "Resultaten" at bounding box center [528, 434] width 632 height 41
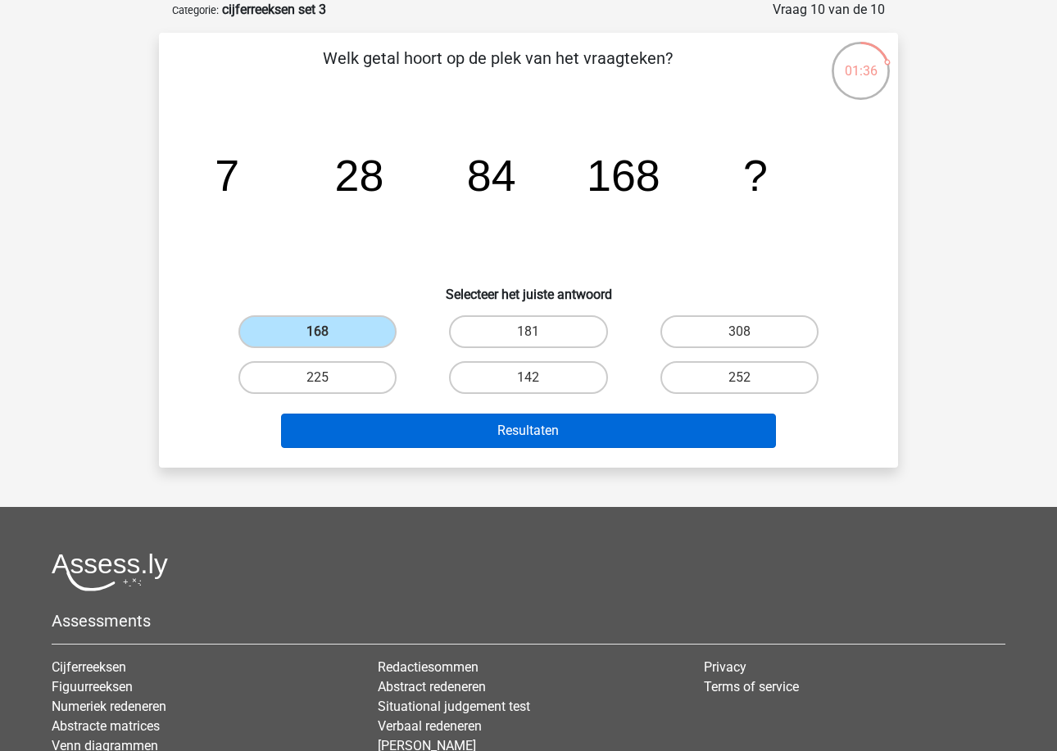
click at [387, 438] on button "Resultaten" at bounding box center [529, 431] width 496 height 34
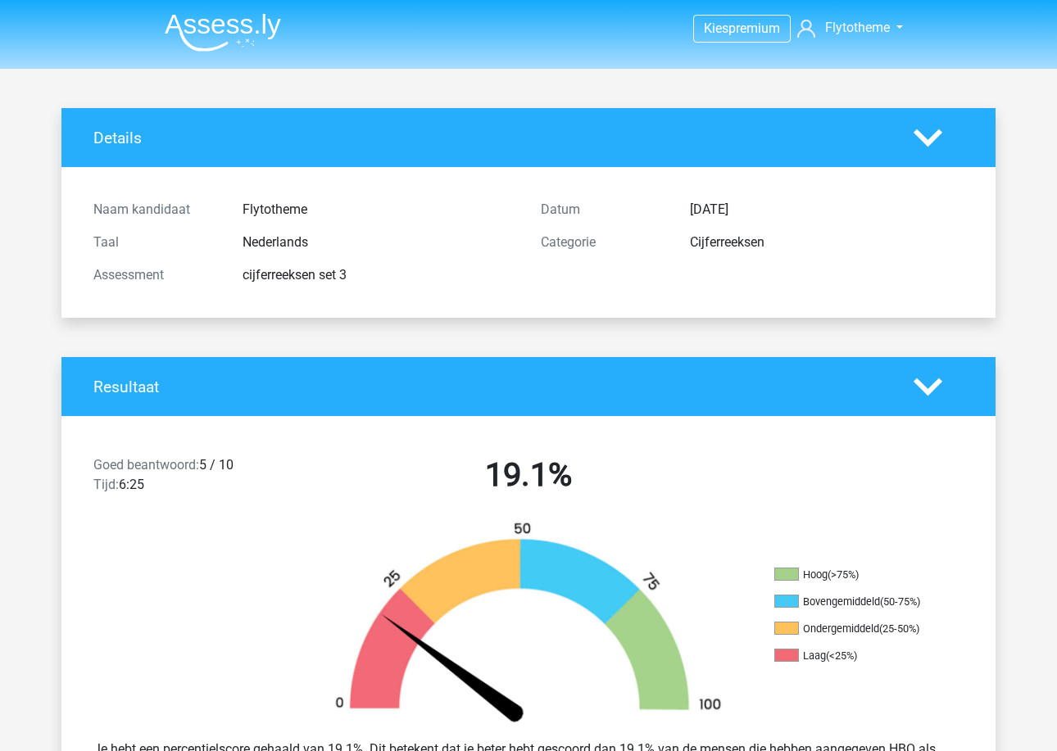
scroll to position [1251, 0]
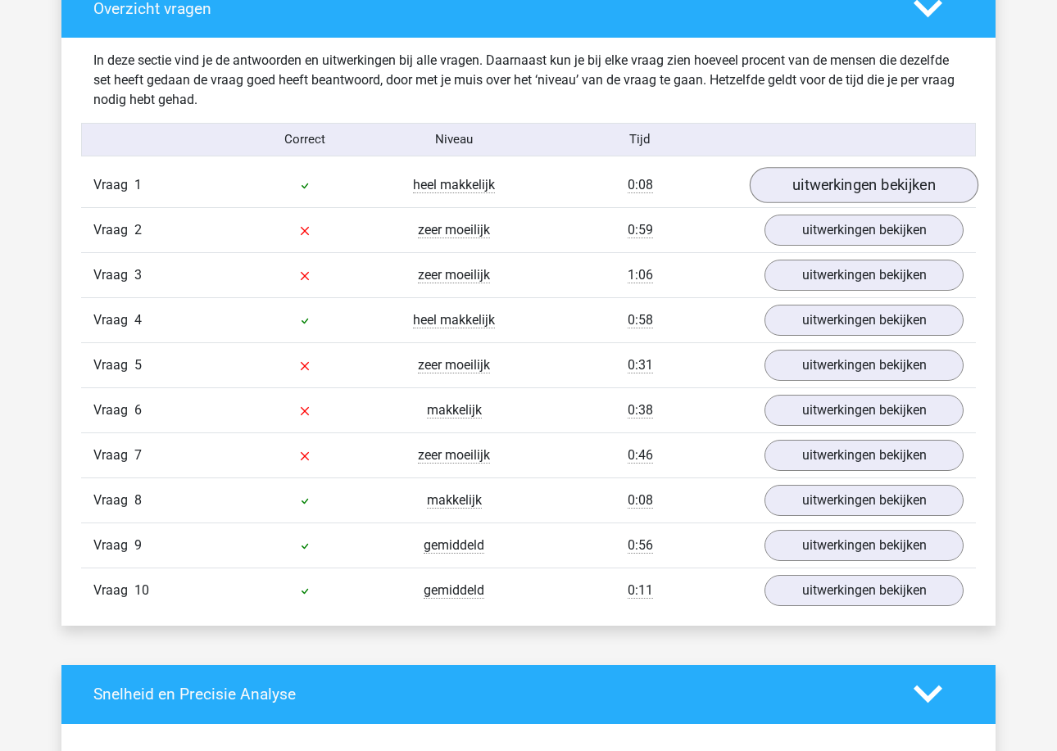
click at [865, 196] on link "uitwerkingen bekijken" at bounding box center [863, 185] width 229 height 36
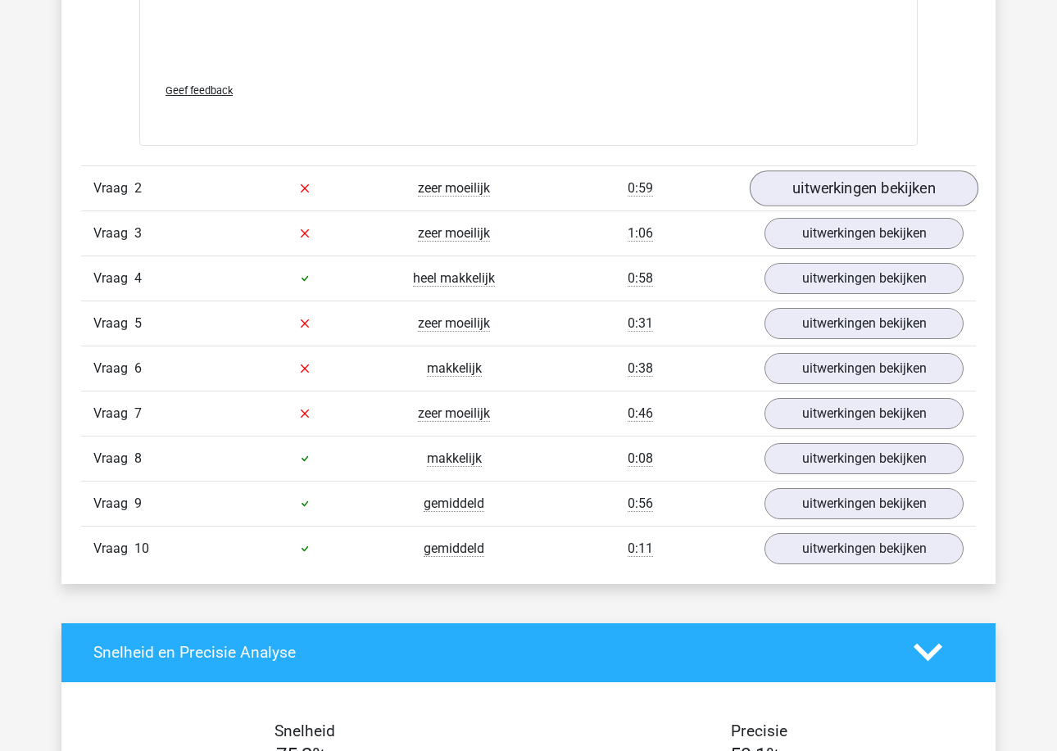
click at [857, 186] on link "uitwerkingen bekijken" at bounding box center [863, 188] width 229 height 36
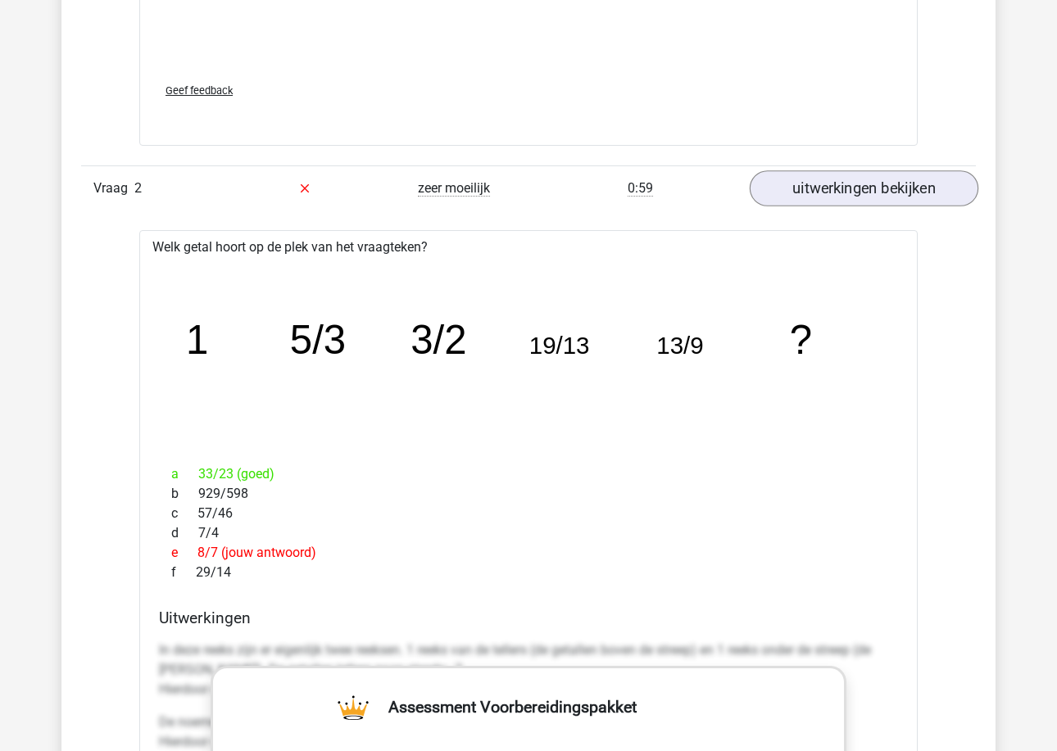
scroll to position [3230, 0]
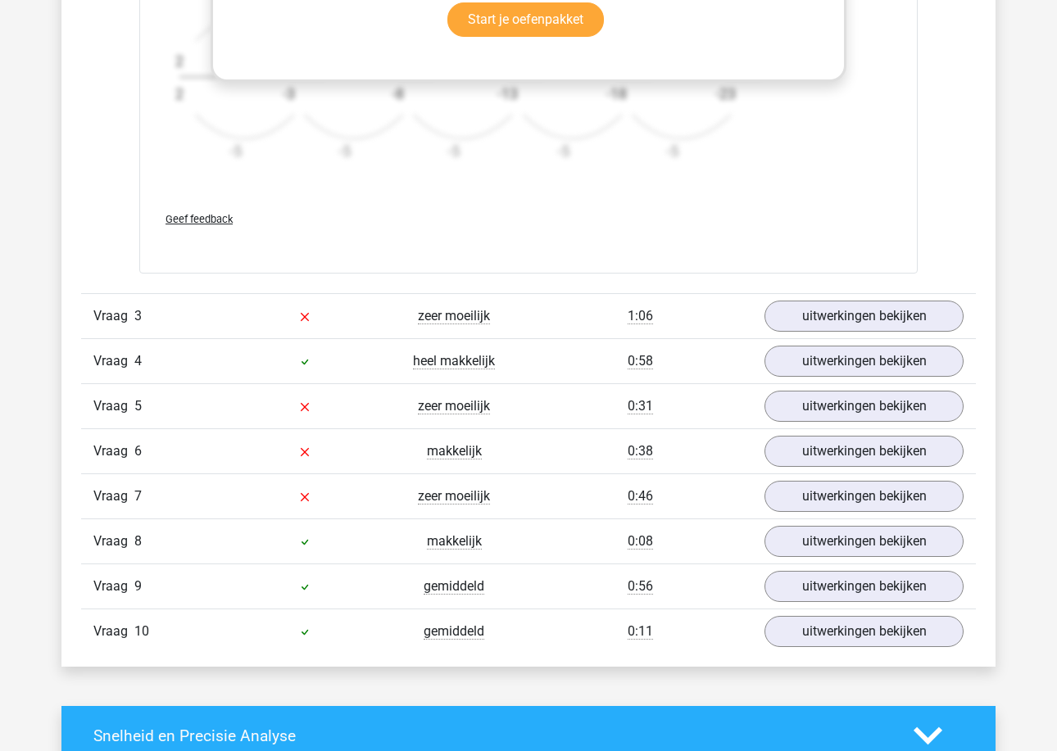
click at [820, 294] on div "Vraag 3 zeer moeilijk 1:06 uitwerkingen bekijken" at bounding box center [528, 315] width 894 height 45
click at [818, 309] on link "uitwerkingen bekijken" at bounding box center [863, 316] width 229 height 36
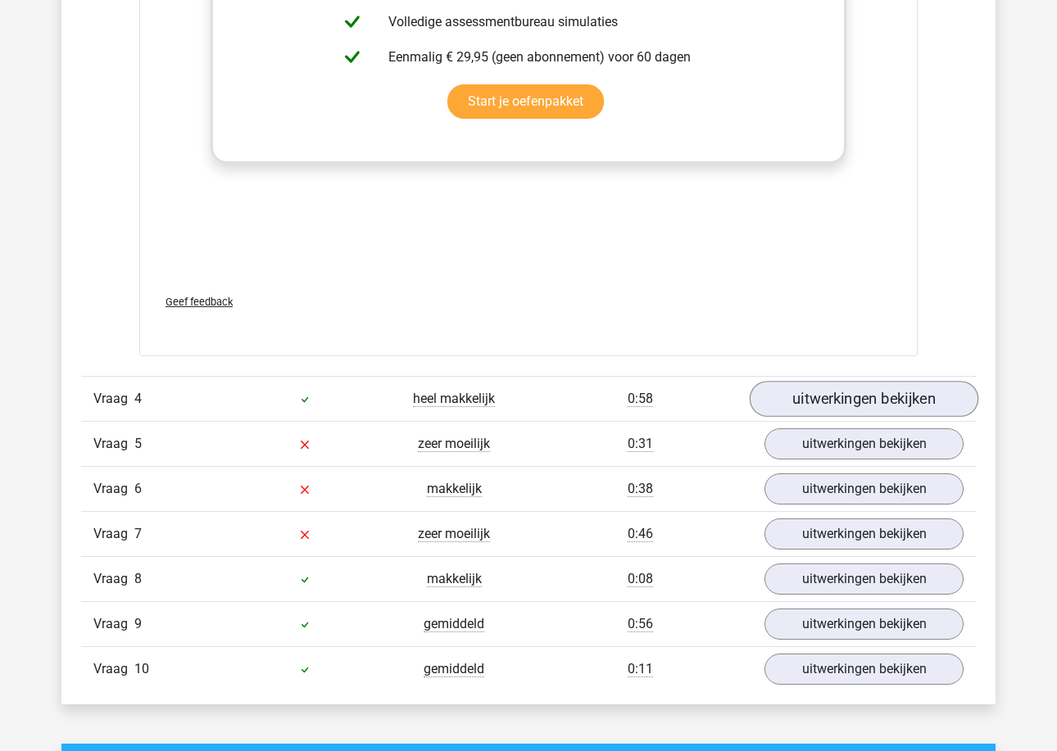
click at [795, 410] on link "uitwerkingen bekijken" at bounding box center [863, 399] width 229 height 36
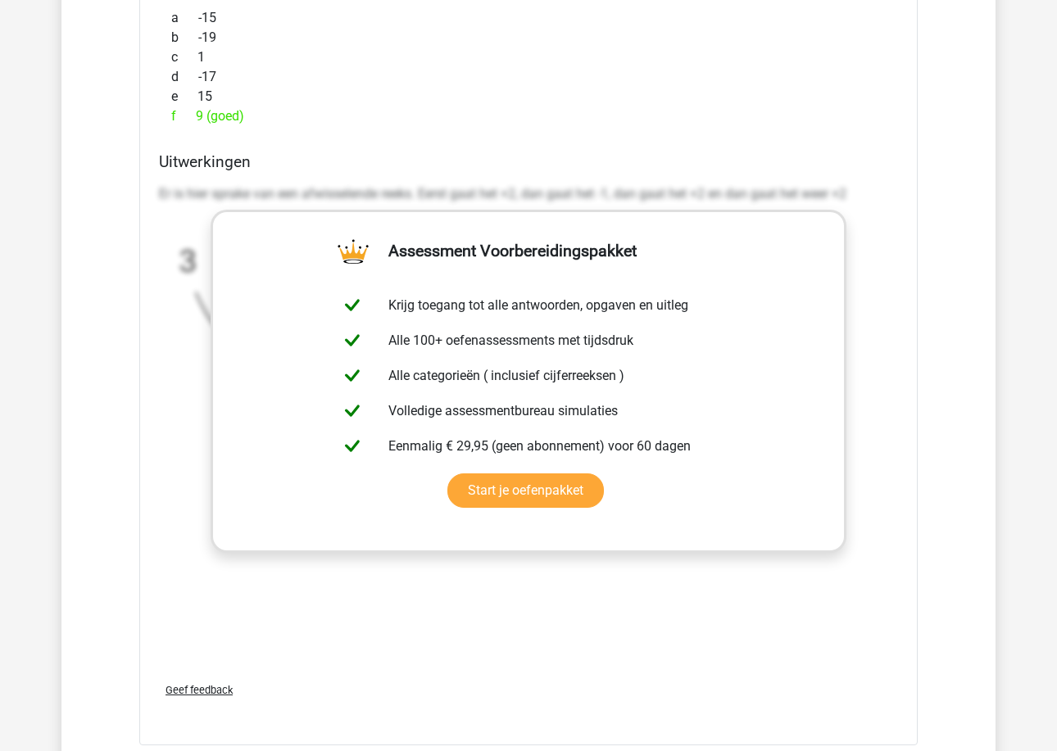
scroll to position [4981, 0]
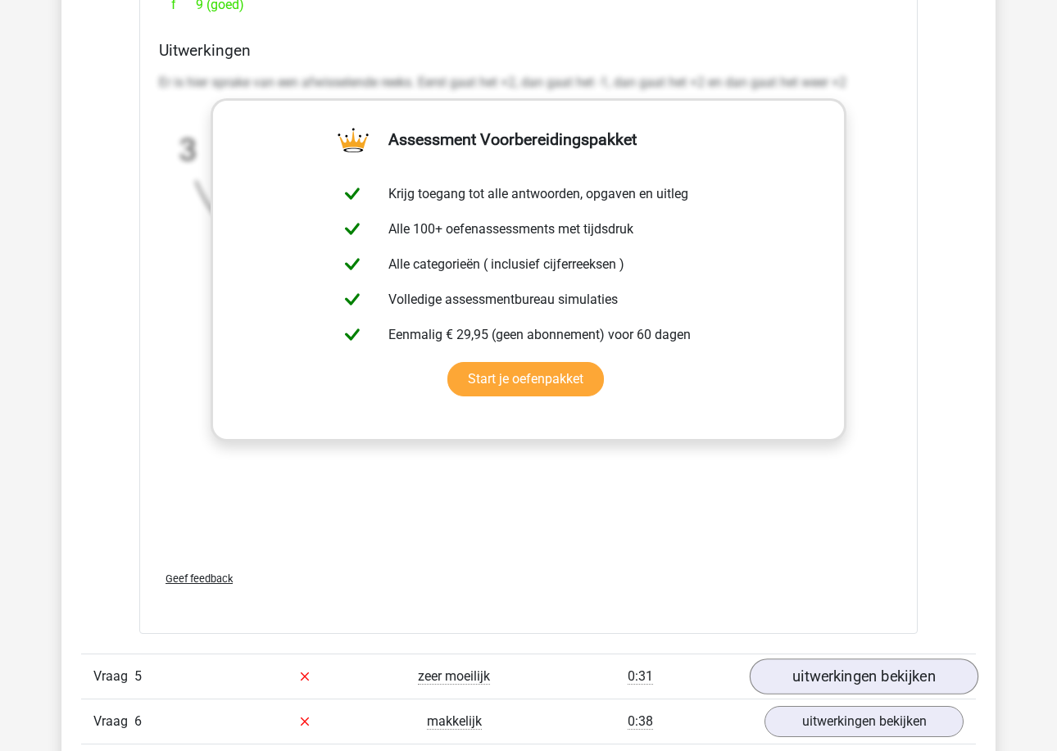
click at [788, 664] on link "uitwerkingen bekijken" at bounding box center [863, 677] width 229 height 36
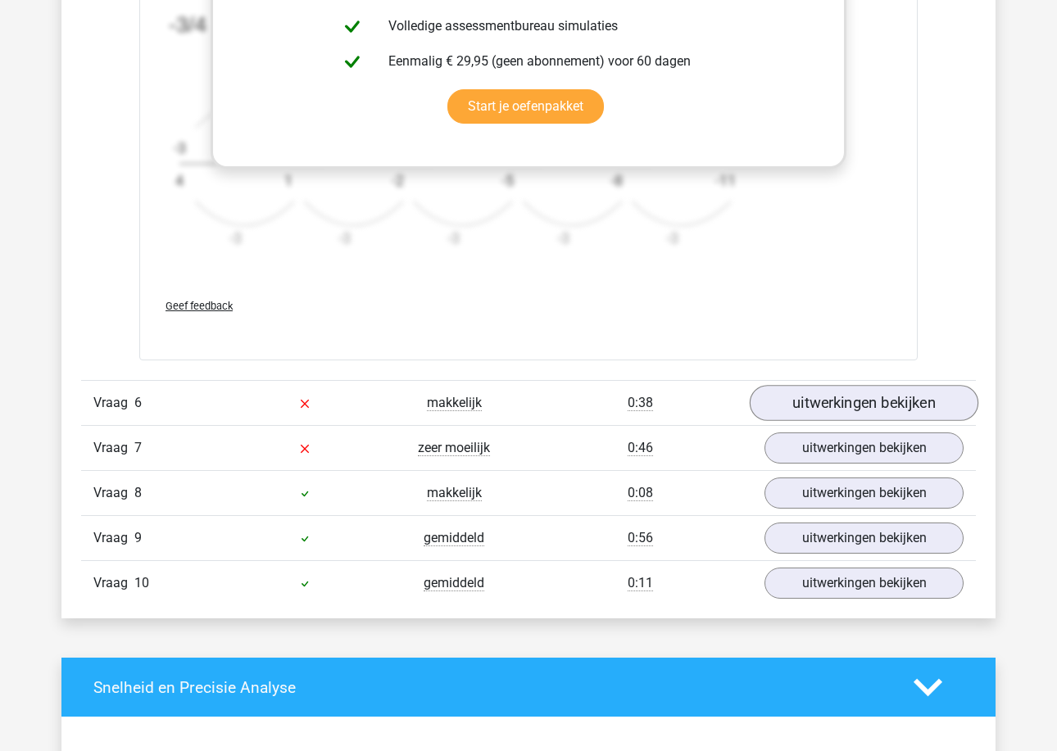
click at [834, 388] on link "uitwerkingen bekijken" at bounding box center [863, 404] width 229 height 36
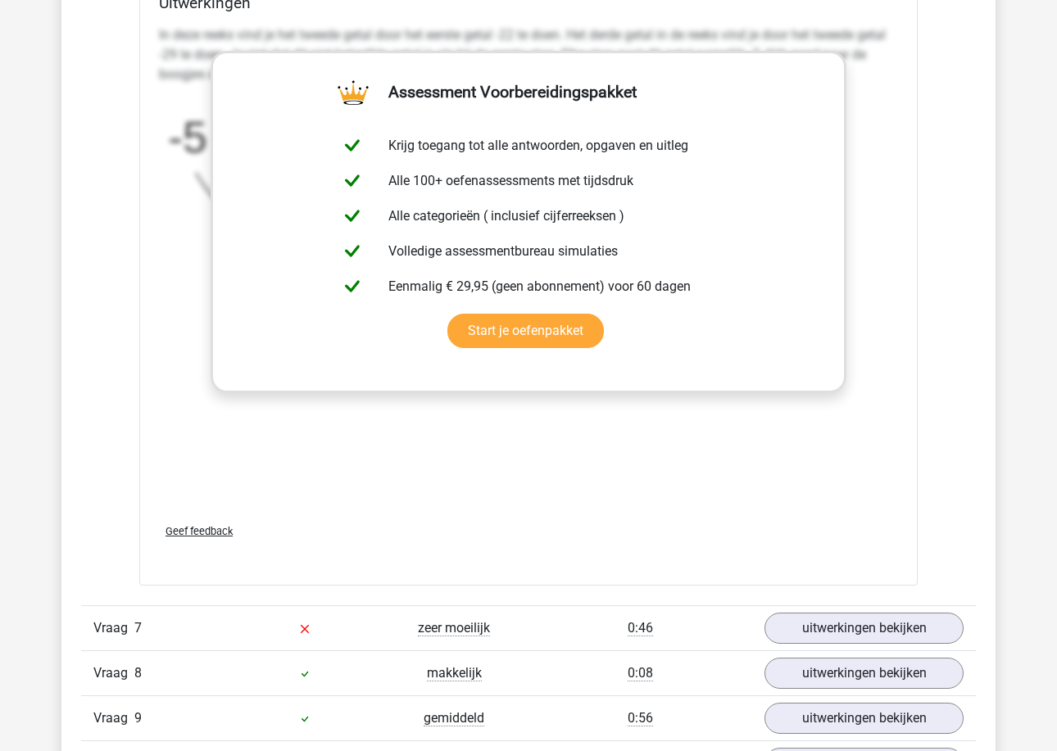
scroll to position [7444, 0]
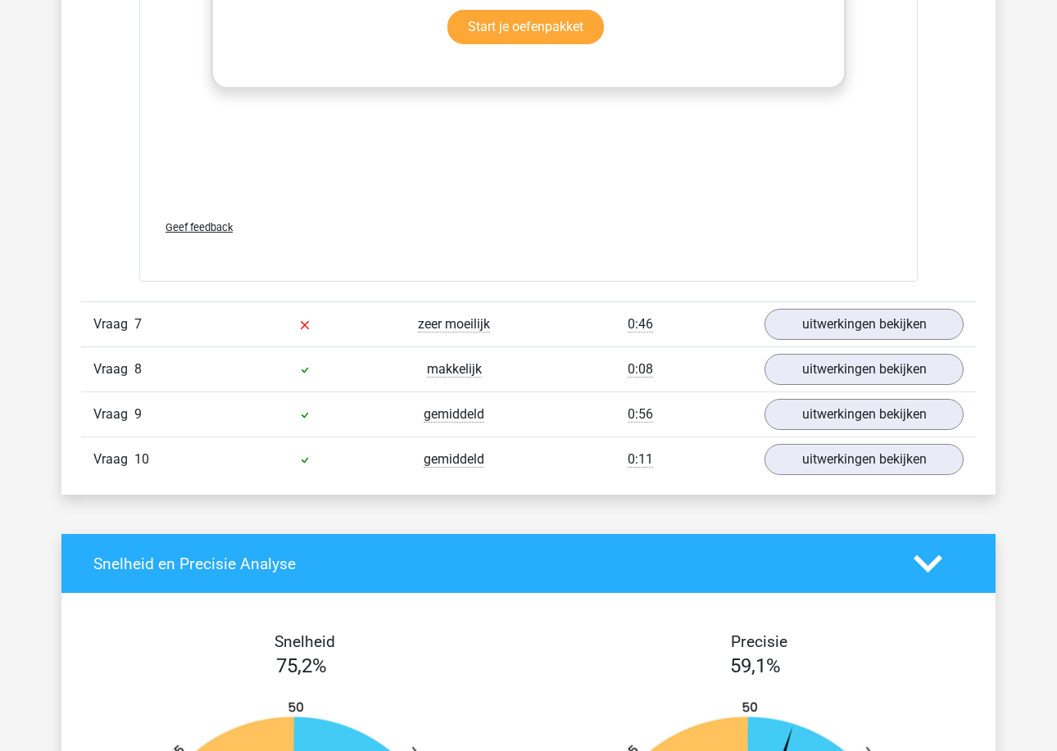
click at [840, 310] on link "uitwerkingen bekijken" at bounding box center [863, 324] width 229 height 36
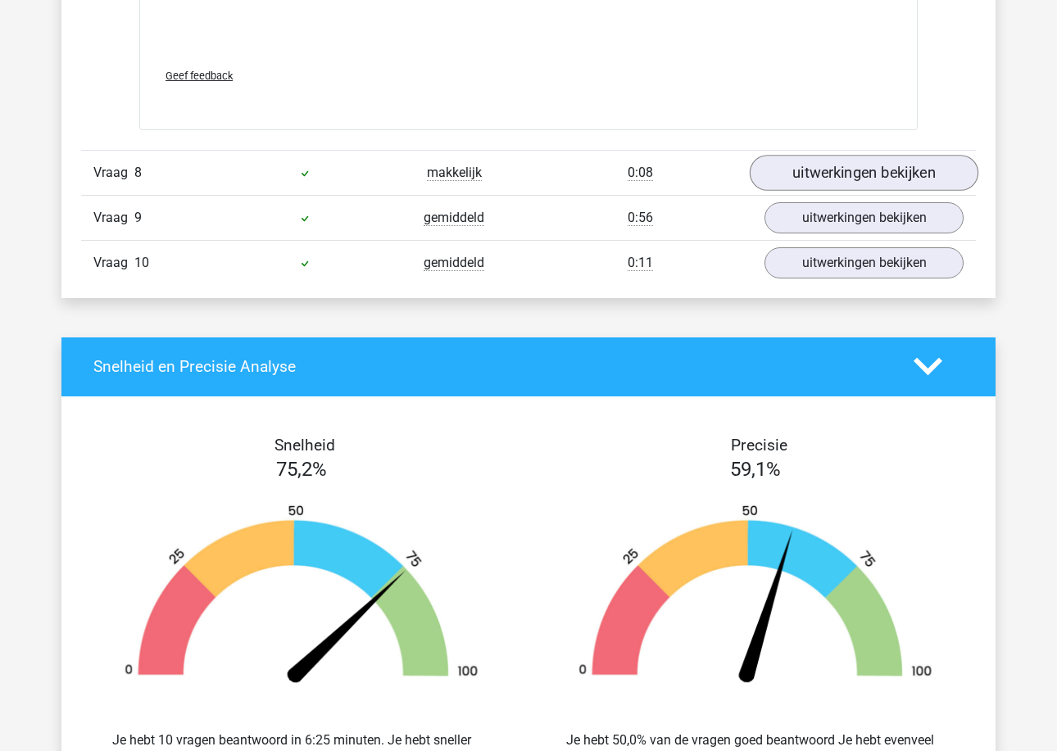
click at [830, 169] on link "uitwerkingen bekijken" at bounding box center [863, 173] width 229 height 36
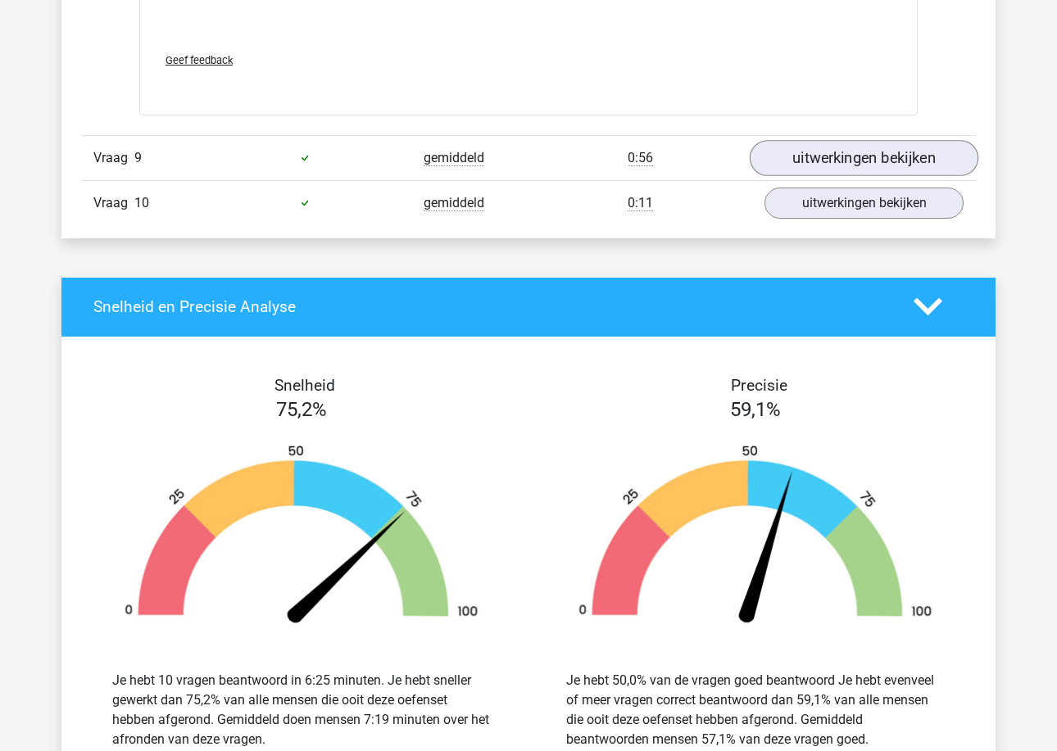
click at [826, 140] on link "uitwerkingen bekijken" at bounding box center [863, 158] width 229 height 36
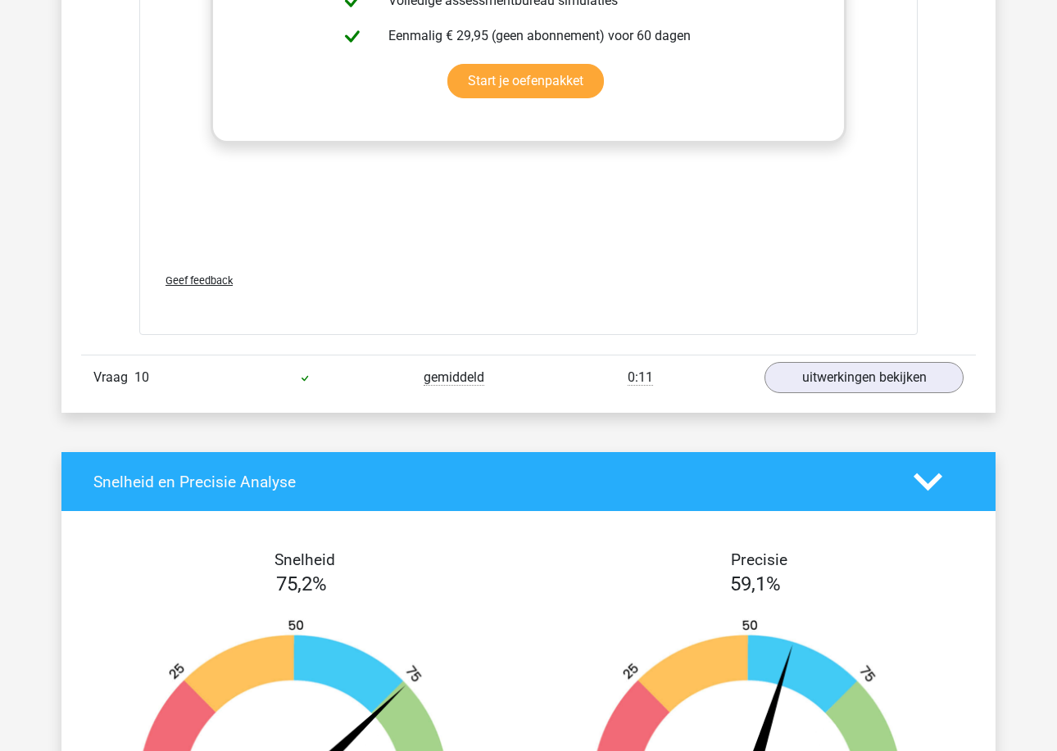
scroll to position [10886, 0]
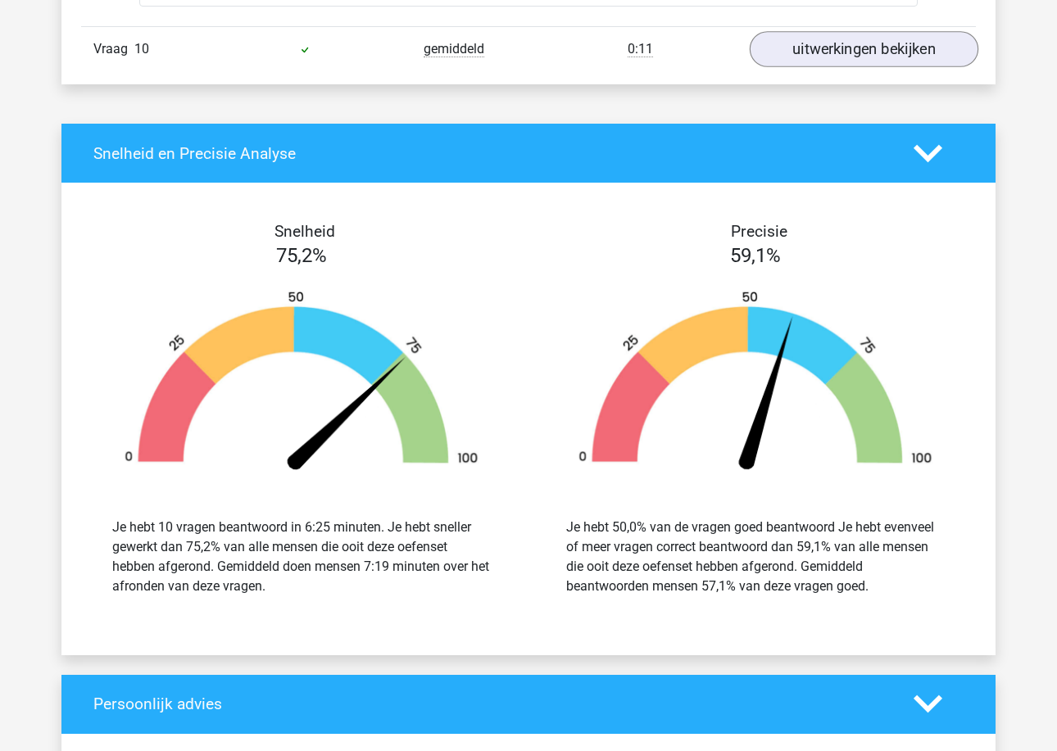
click at [839, 38] on link "uitwerkingen bekijken" at bounding box center [863, 49] width 229 height 36
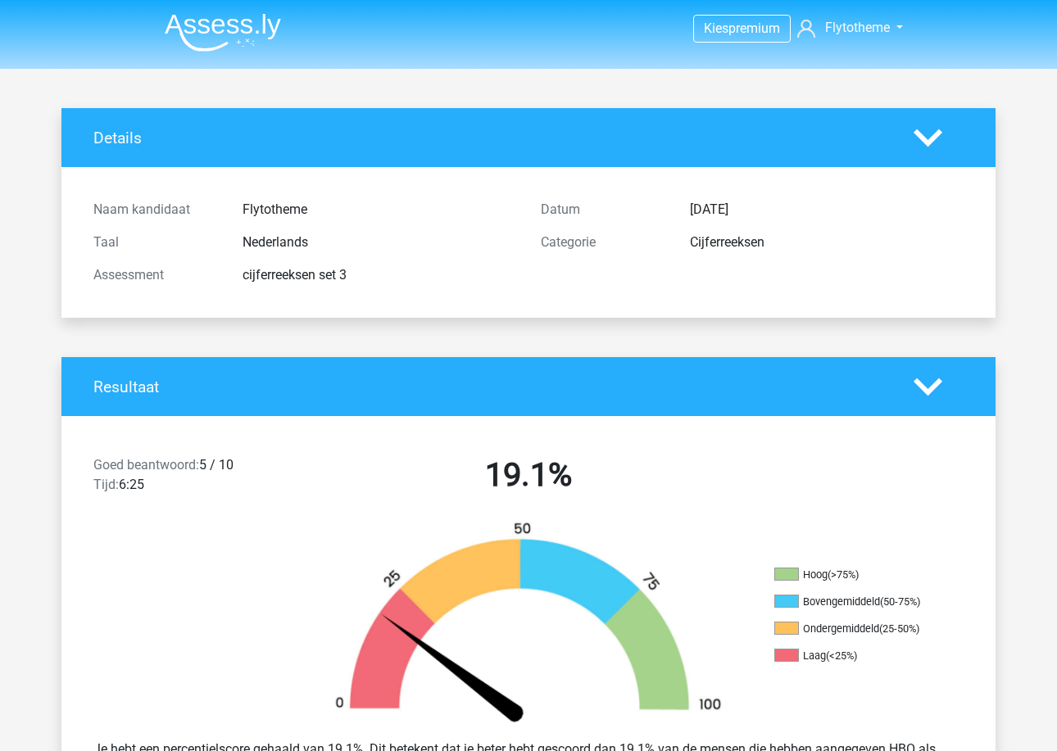
scroll to position [0, 0]
click at [721, 161] on div "Details" at bounding box center [528, 137] width 934 height 59
click at [282, 202] on div "Flytotheme" at bounding box center [379, 210] width 298 height 20
click at [281, 30] on nav "Kies premium Flytotheme Flytotheme@gmail.com" at bounding box center [529, 28] width 754 height 53
click at [263, 33] on img at bounding box center [223, 32] width 116 height 38
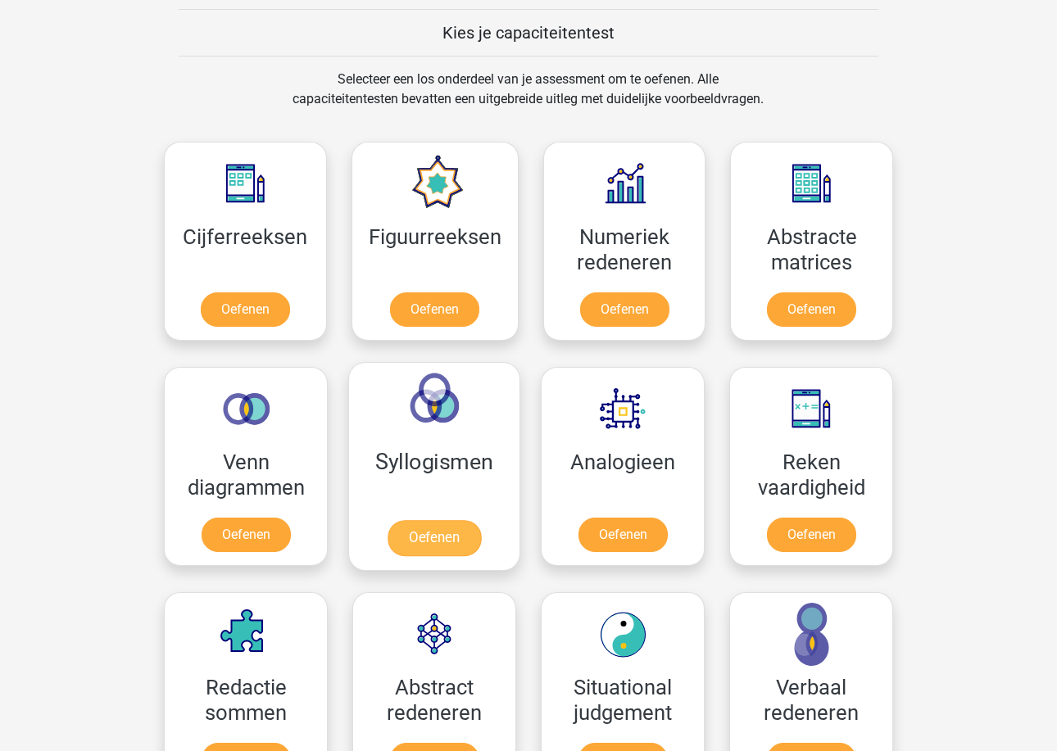
scroll to position [624, 0]
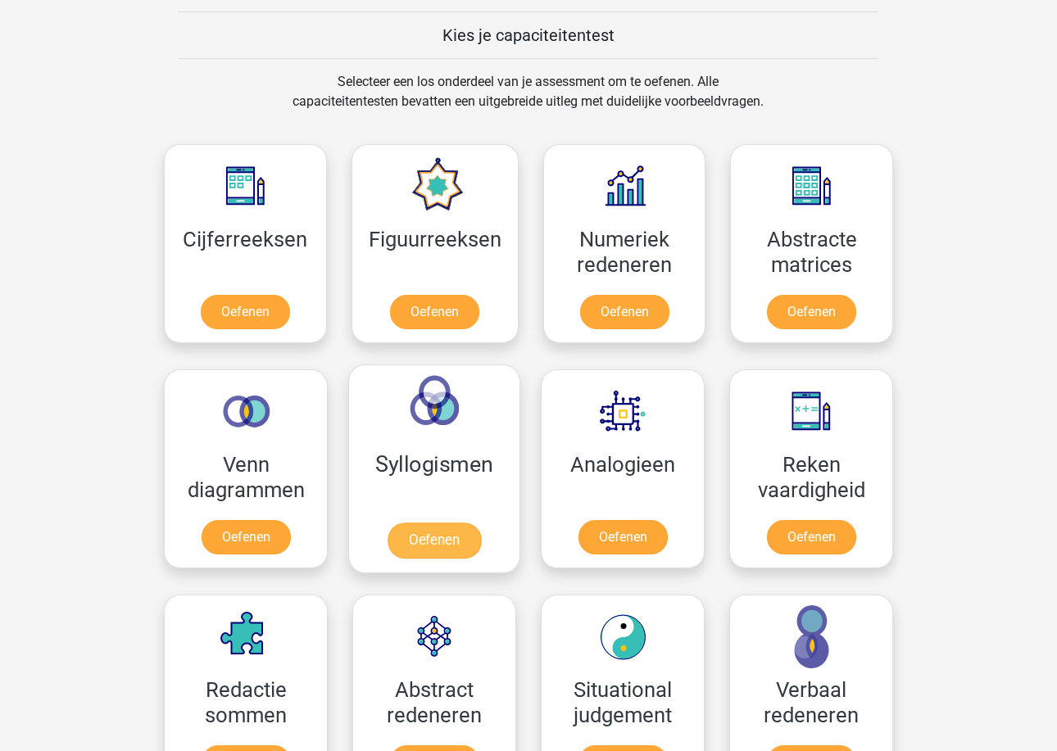
click at [416, 539] on link "Oefenen" at bounding box center [433, 541] width 93 height 36
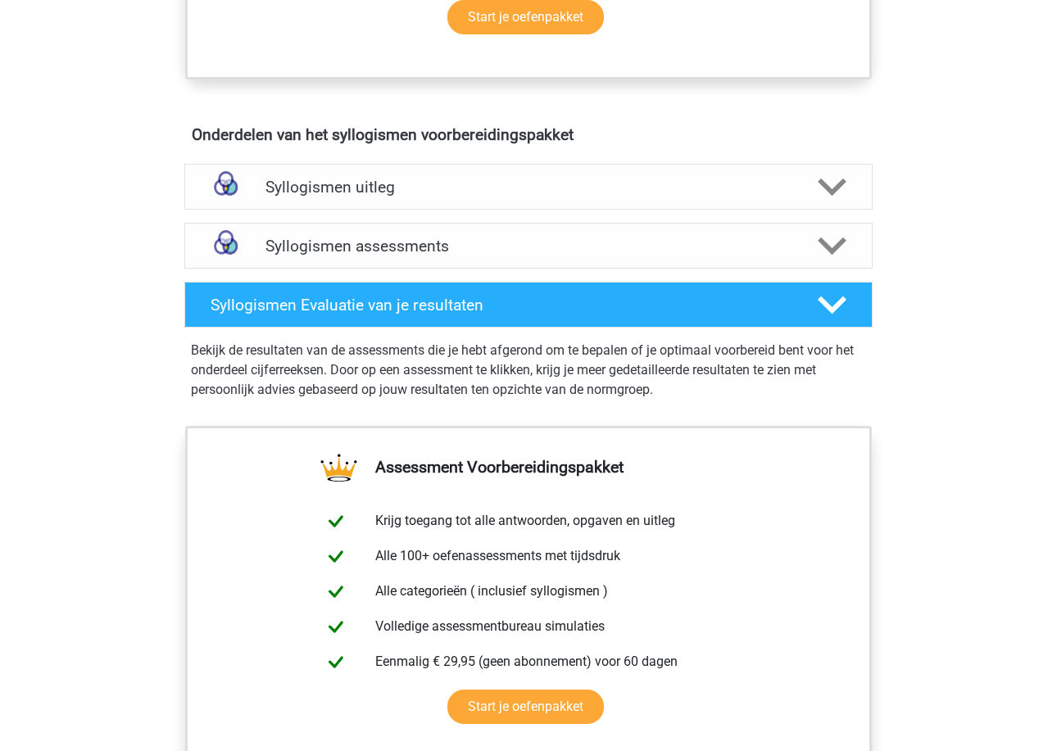
scroll to position [835, 0]
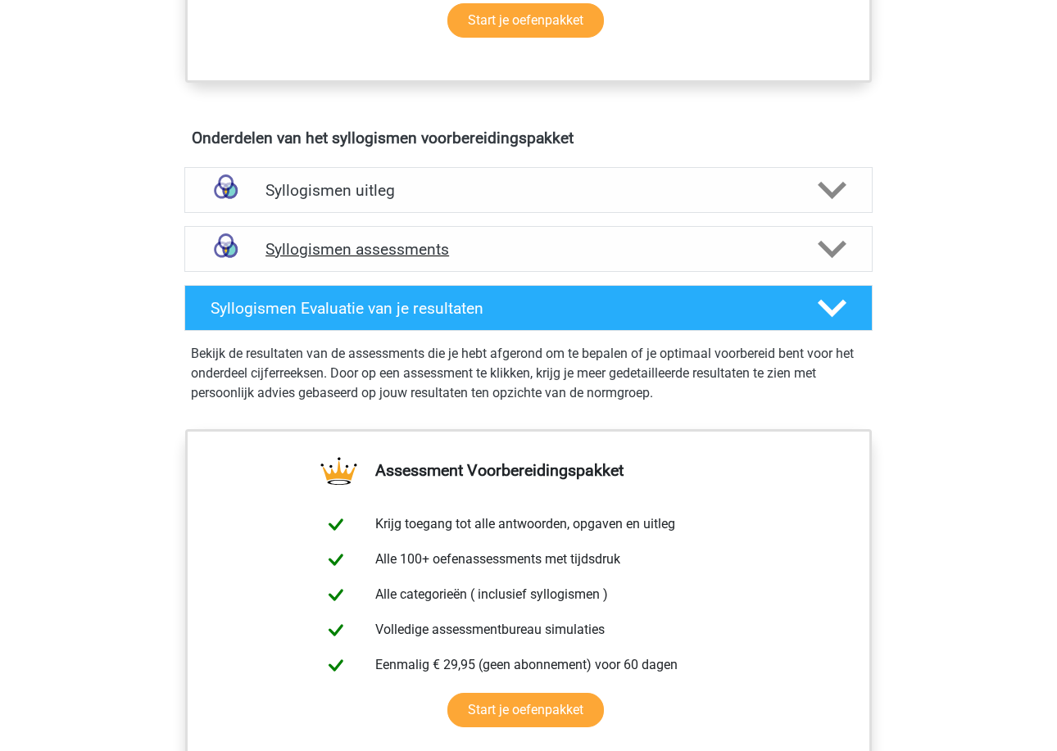
click at [416, 229] on div "Syllogismen assessments" at bounding box center [528, 249] width 688 height 46
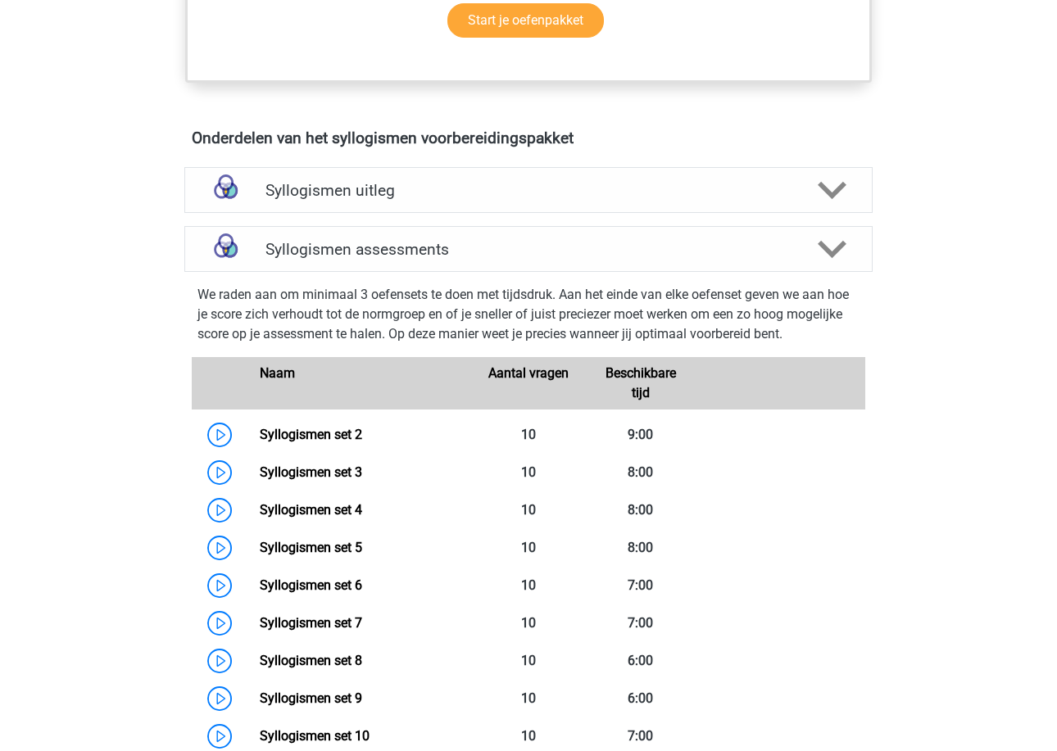
scroll to position [903, 0]
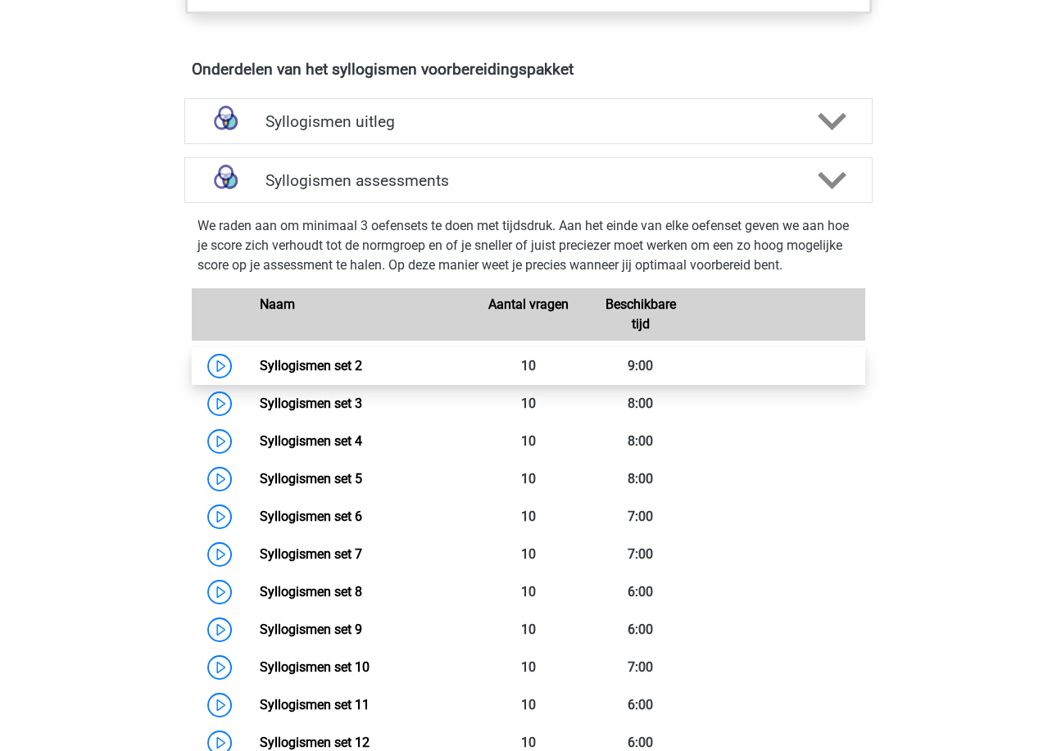
click at [342, 358] on link "Syllogismen set 2" at bounding box center [311, 366] width 102 height 16
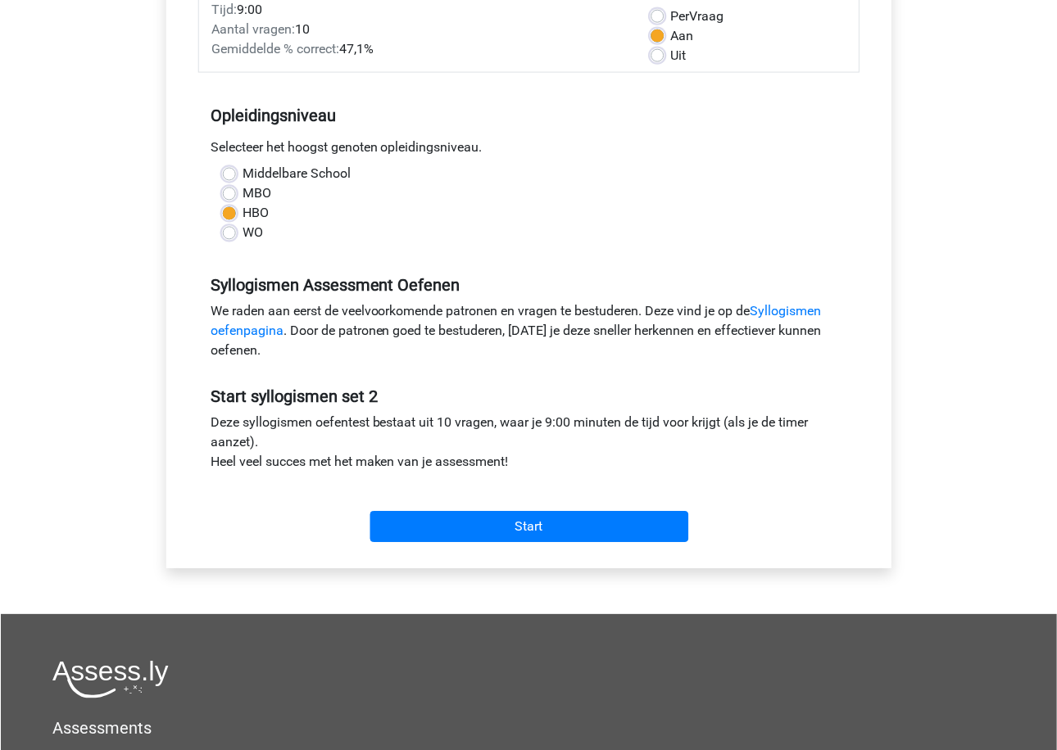
scroll to position [249, 0]
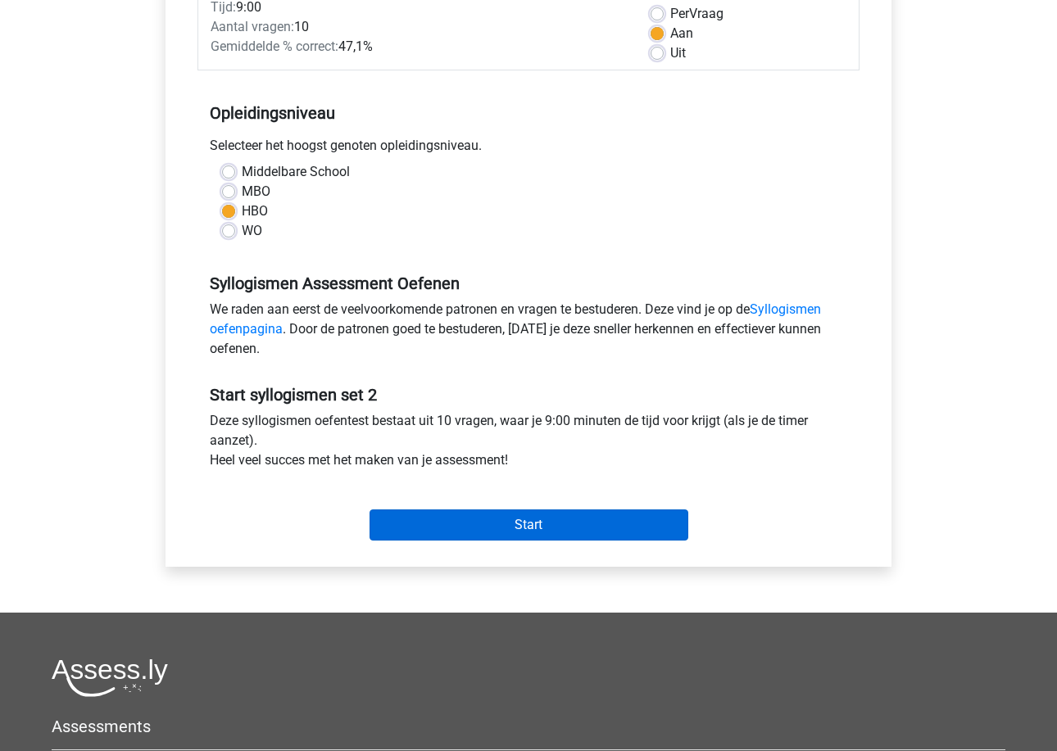
click at [481, 527] on input "Start" at bounding box center [528, 524] width 319 height 31
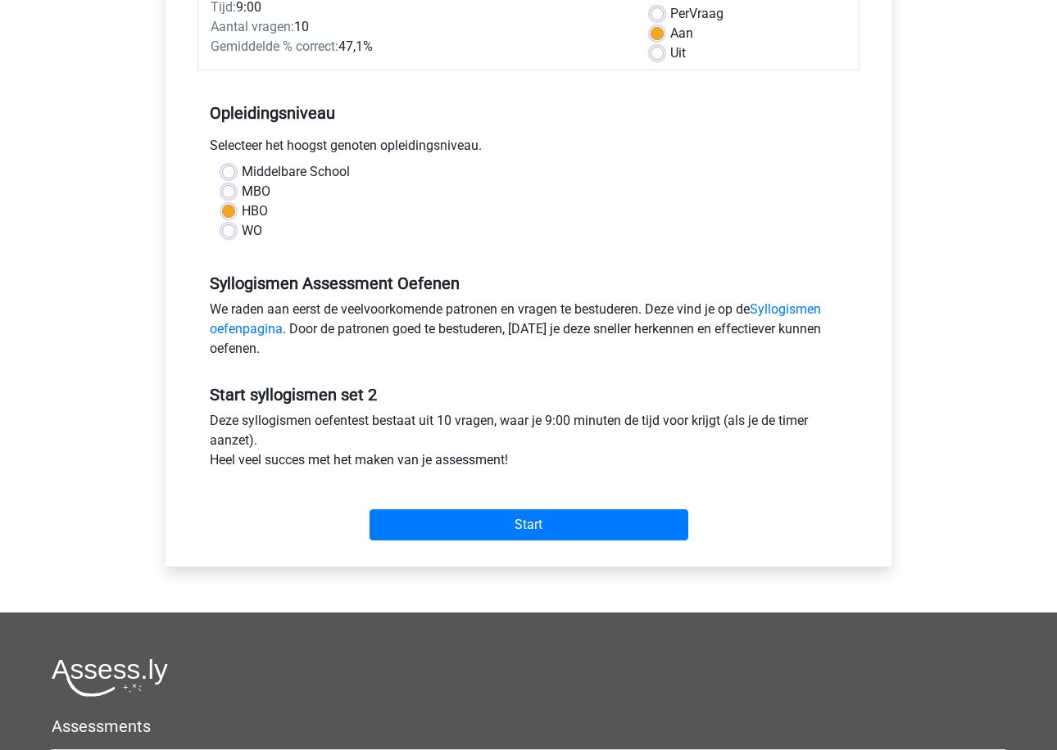
scroll to position [239, 0]
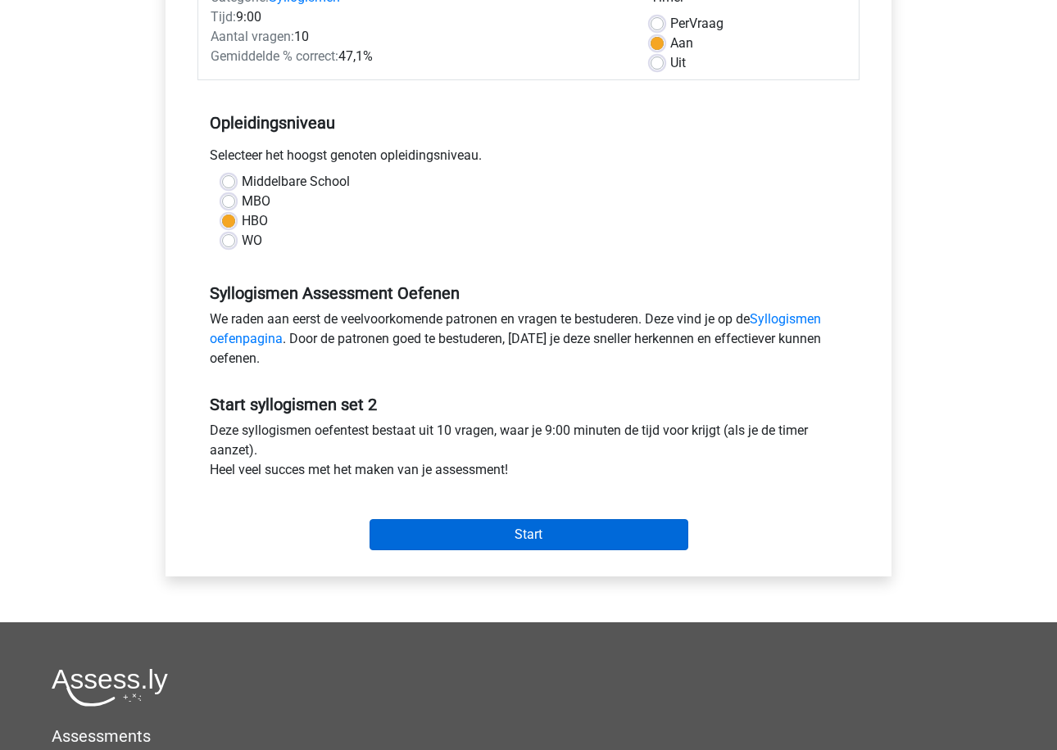
click at [506, 532] on input "Start" at bounding box center [528, 534] width 319 height 31
click at [525, 535] on input "Start" at bounding box center [528, 534] width 319 height 31
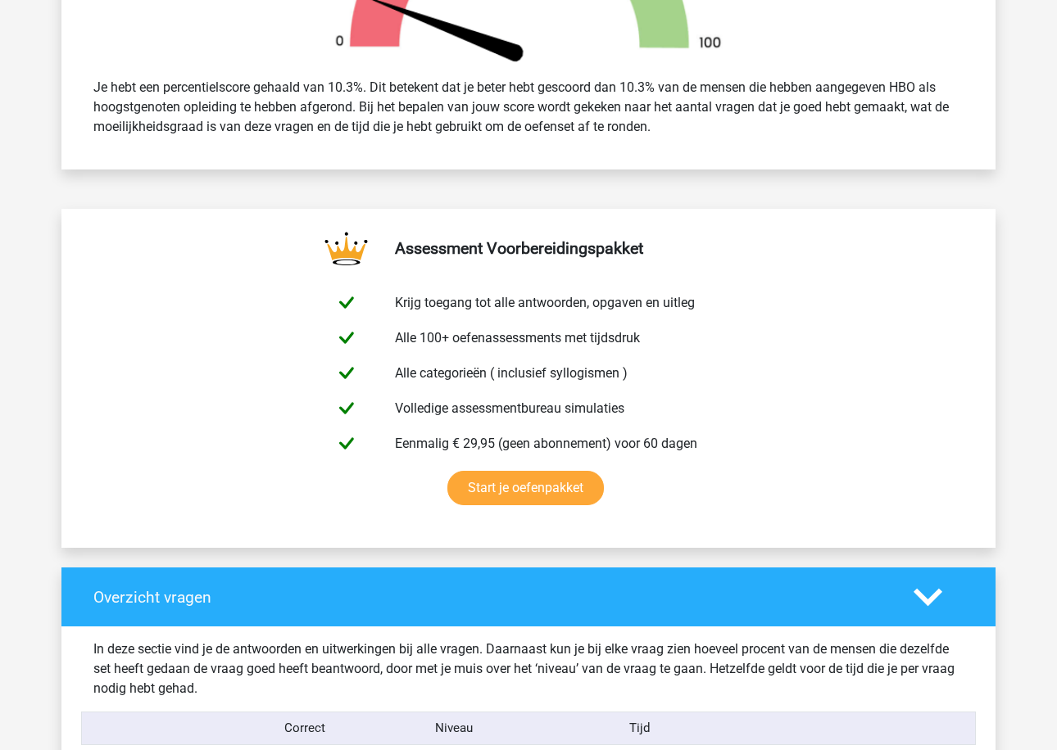
scroll to position [559, 0]
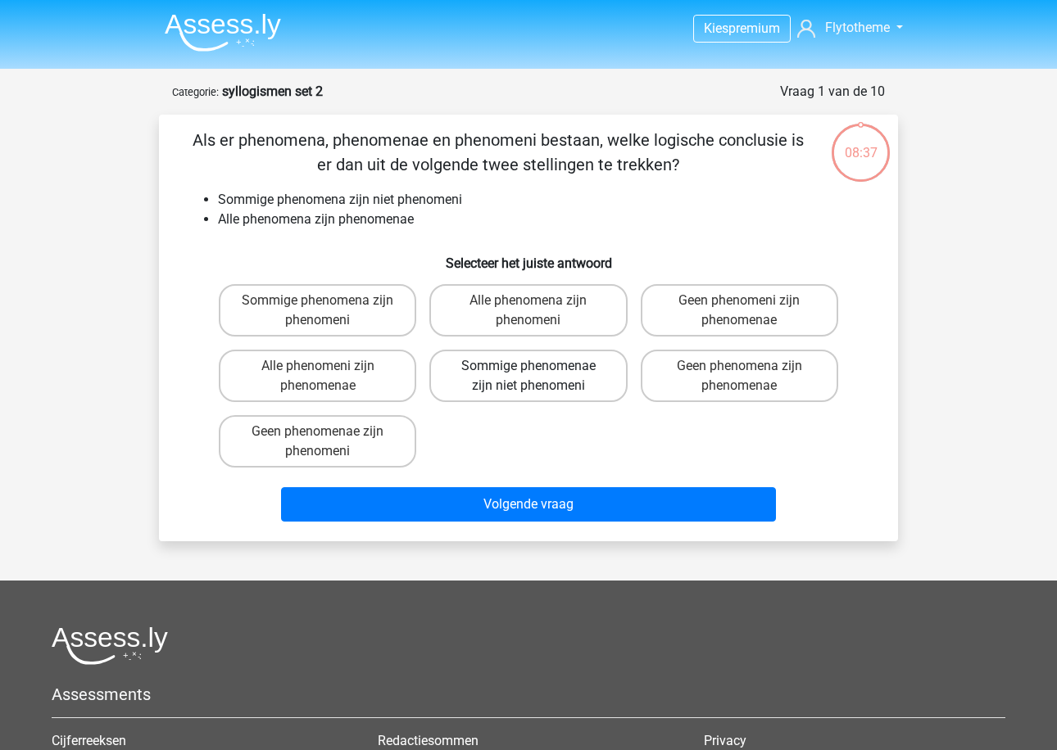
click at [495, 386] on label "Sommige phenomenae zijn niet phenomeni" at bounding box center [527, 376] width 197 height 52
click at [528, 377] on input "Sommige phenomenae zijn niet phenomeni" at bounding box center [533, 371] width 11 height 11
radio input "true"
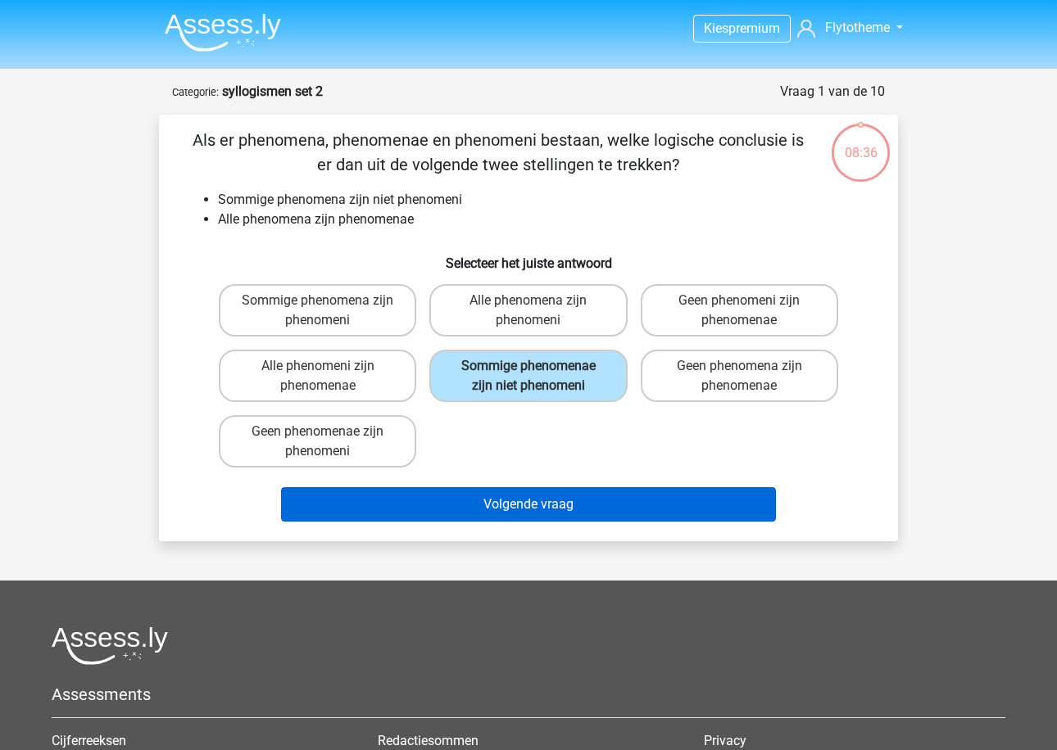
click at [492, 502] on button "Volgende vraag" at bounding box center [529, 504] width 496 height 34
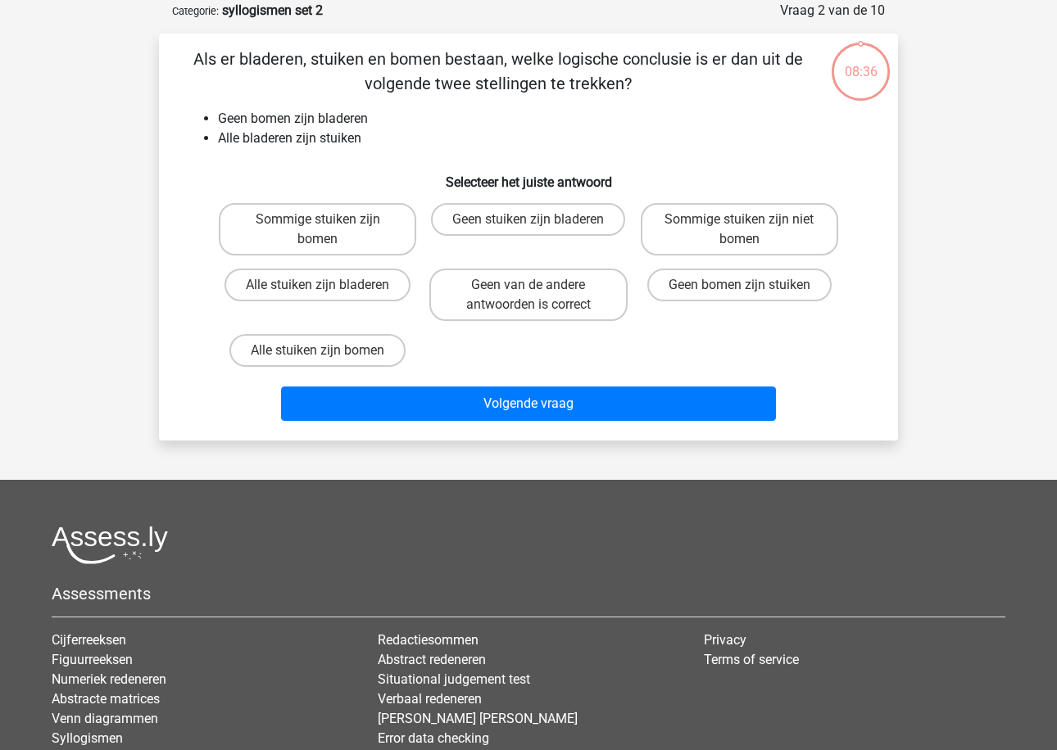
scroll to position [82, 0]
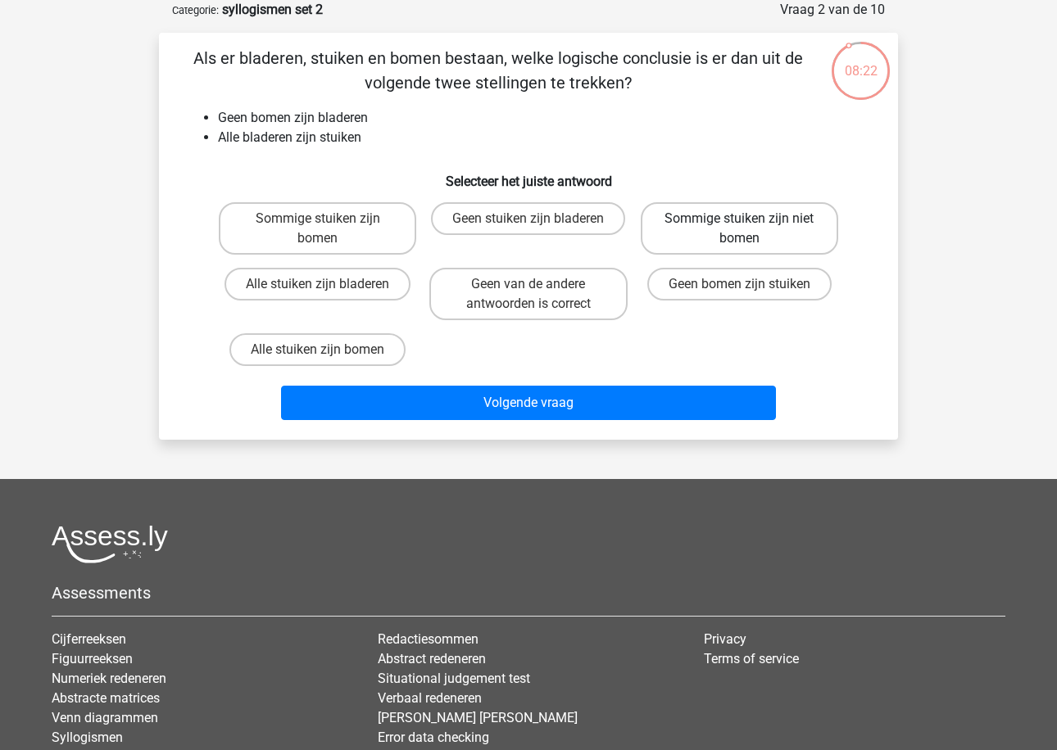
click at [686, 229] on label "Sommige stuiken zijn niet bomen" at bounding box center [738, 228] width 197 height 52
click at [739, 229] on input "Sommige stuiken zijn niet bomen" at bounding box center [744, 224] width 11 height 11
radio input "true"
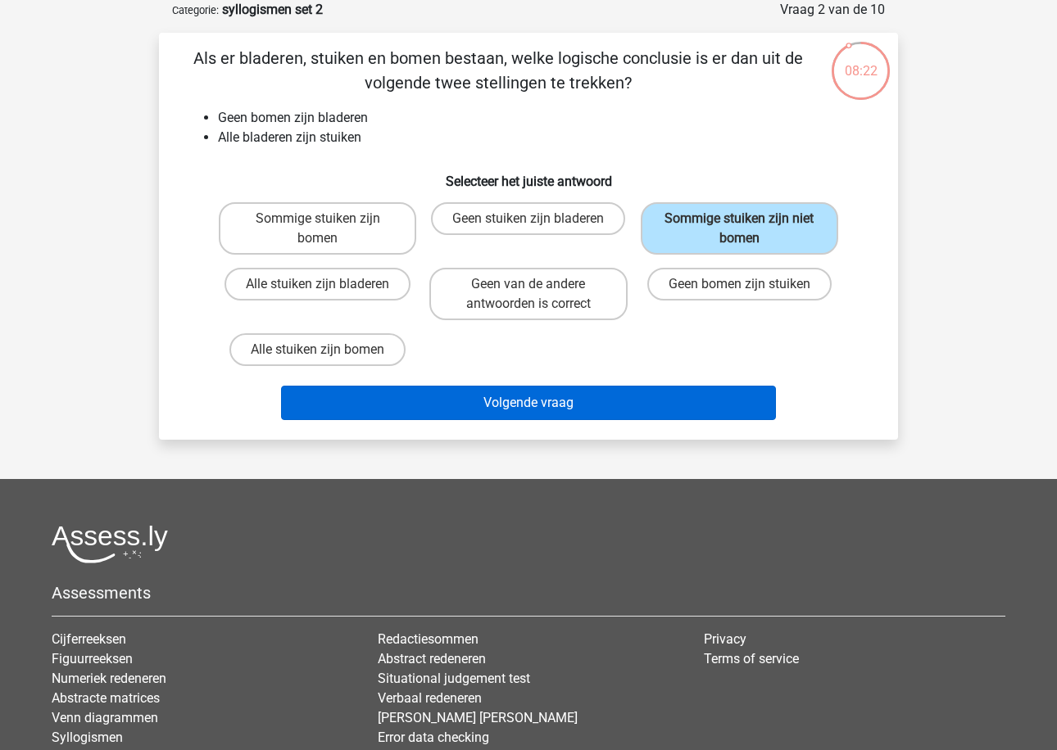
click at [565, 409] on button "Volgende vraag" at bounding box center [529, 403] width 496 height 34
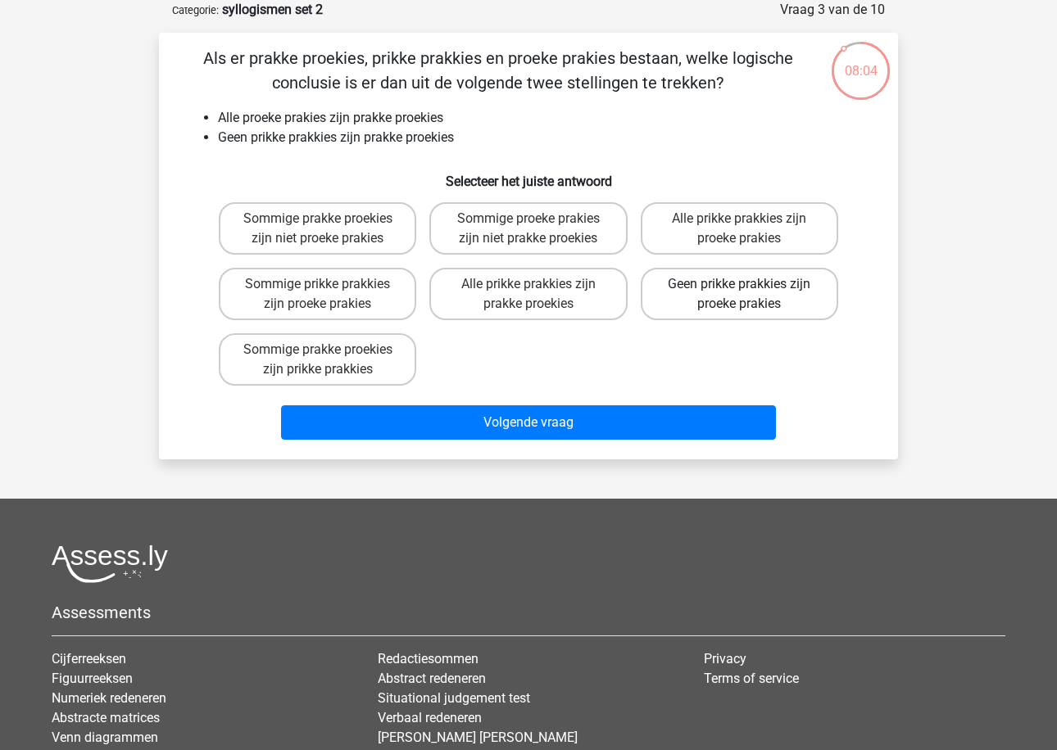
click at [678, 312] on label "Geen prikke prakkies zijn proeke prakies" at bounding box center [738, 294] width 197 height 52
click at [739, 295] on input "Geen prikke prakkies zijn proeke prakies" at bounding box center [744, 289] width 11 height 11
radio input "true"
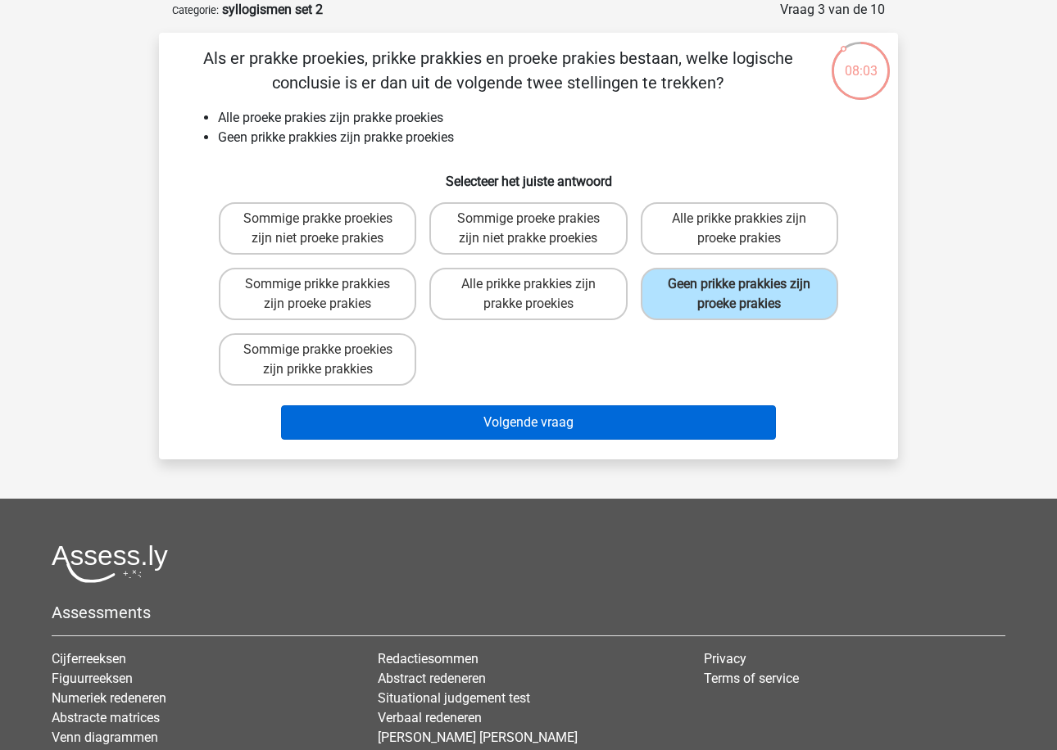
click at [612, 421] on button "Volgende vraag" at bounding box center [529, 422] width 496 height 34
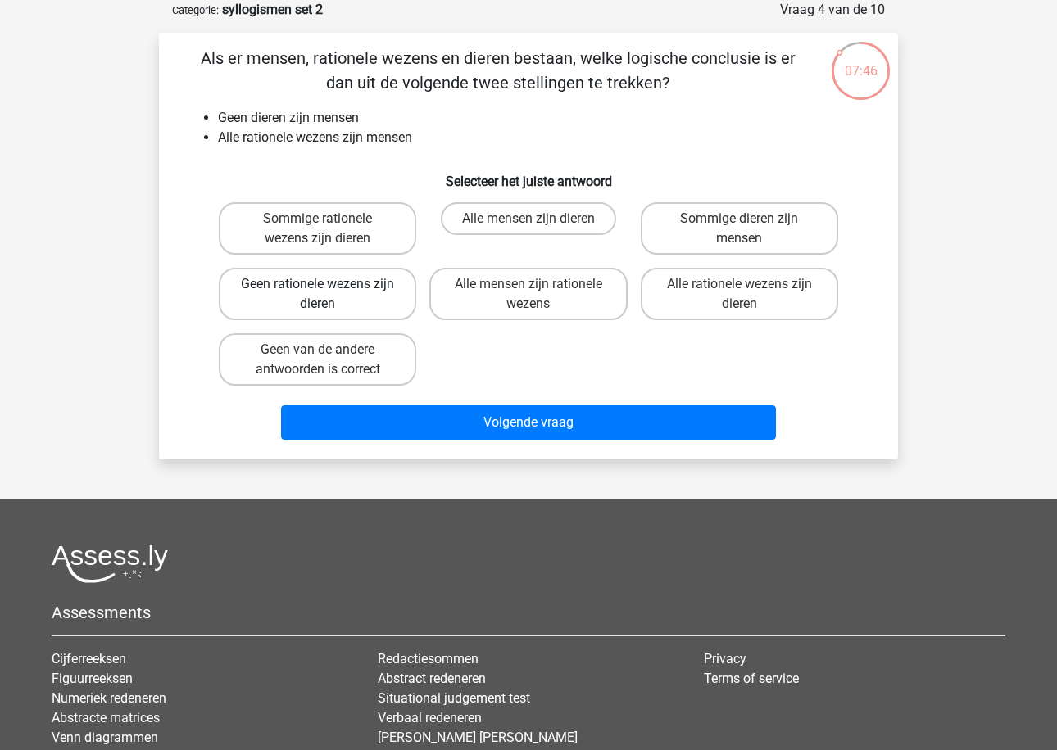
click at [383, 292] on label "Geen rationele wezens zijn dieren" at bounding box center [317, 294] width 197 height 52
click at [328, 292] on input "Geen rationele wezens zijn dieren" at bounding box center [323, 289] width 11 height 11
radio input "true"
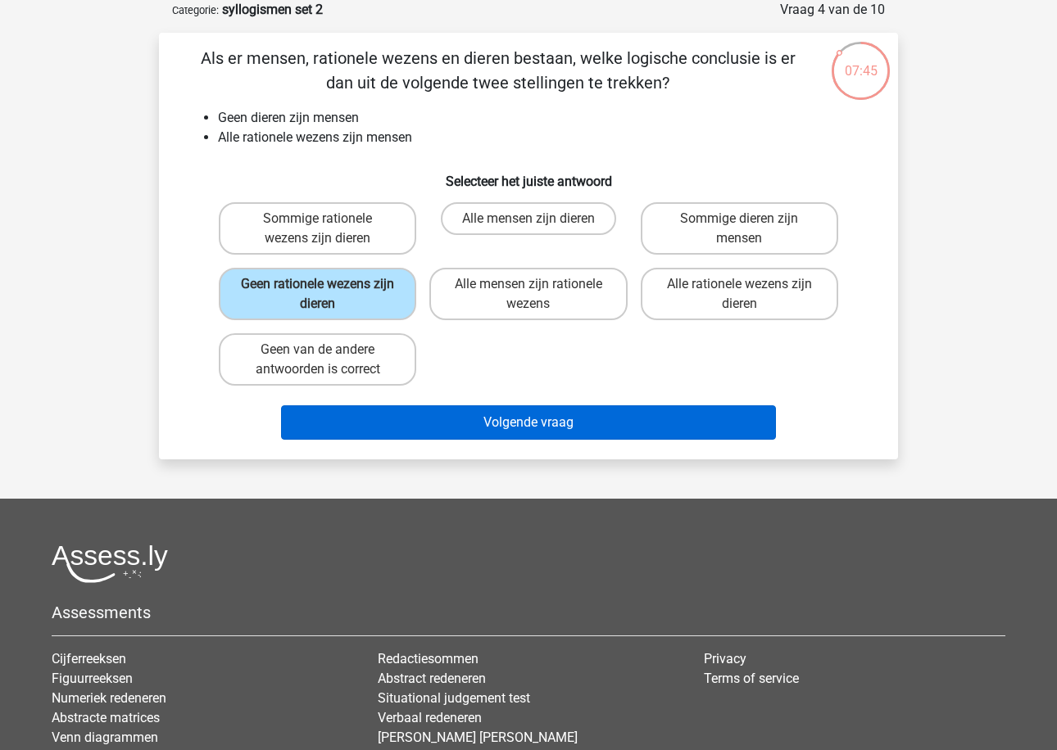
click at [404, 415] on button "Volgende vraag" at bounding box center [529, 422] width 496 height 34
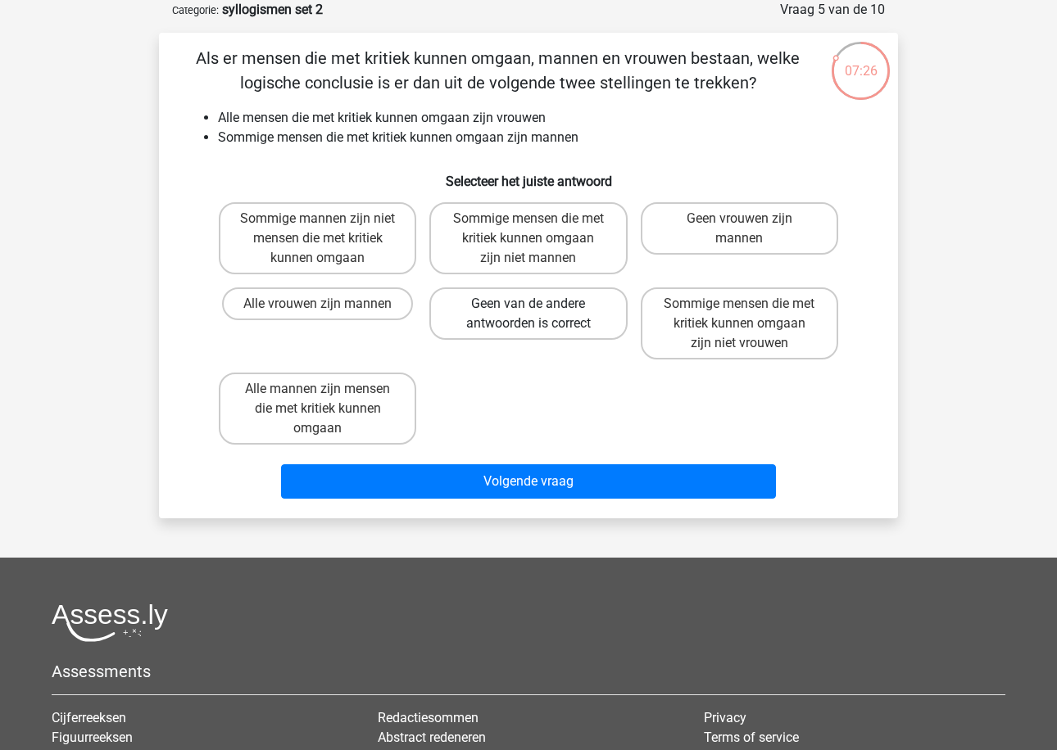
click at [513, 333] on label "Geen van de andere antwoorden is correct" at bounding box center [527, 313] width 197 height 52
click at [528, 315] on input "Geen van de andere antwoorden is correct" at bounding box center [533, 309] width 11 height 11
radio input "true"
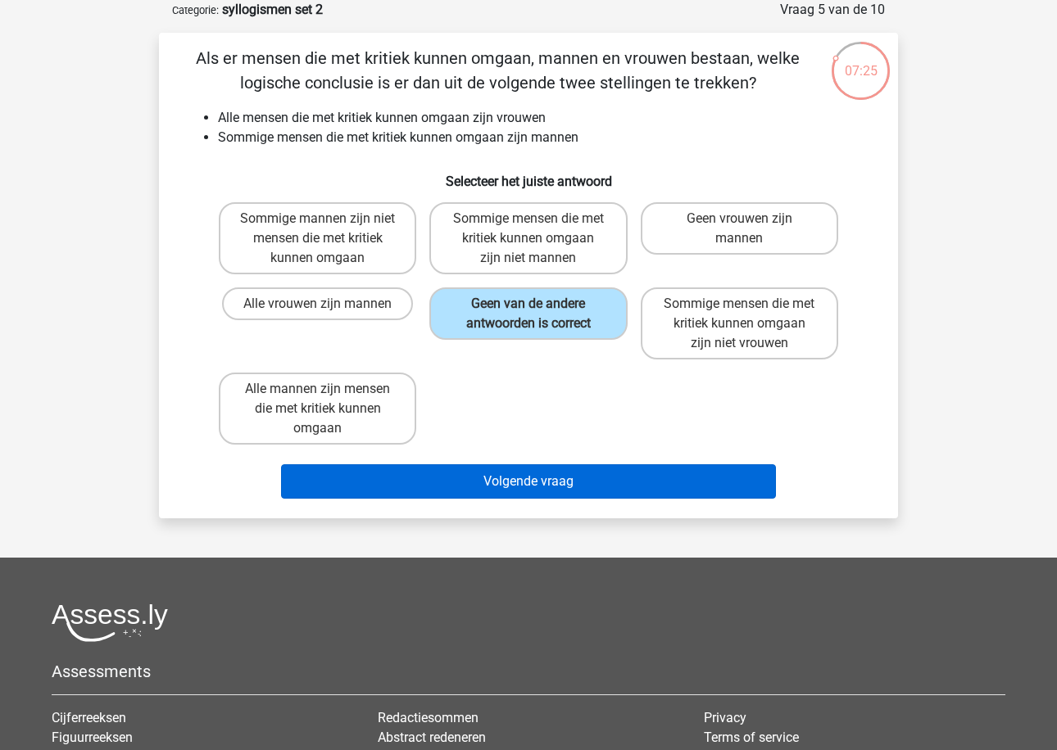
click at [460, 478] on button "Volgende vraag" at bounding box center [529, 481] width 496 height 34
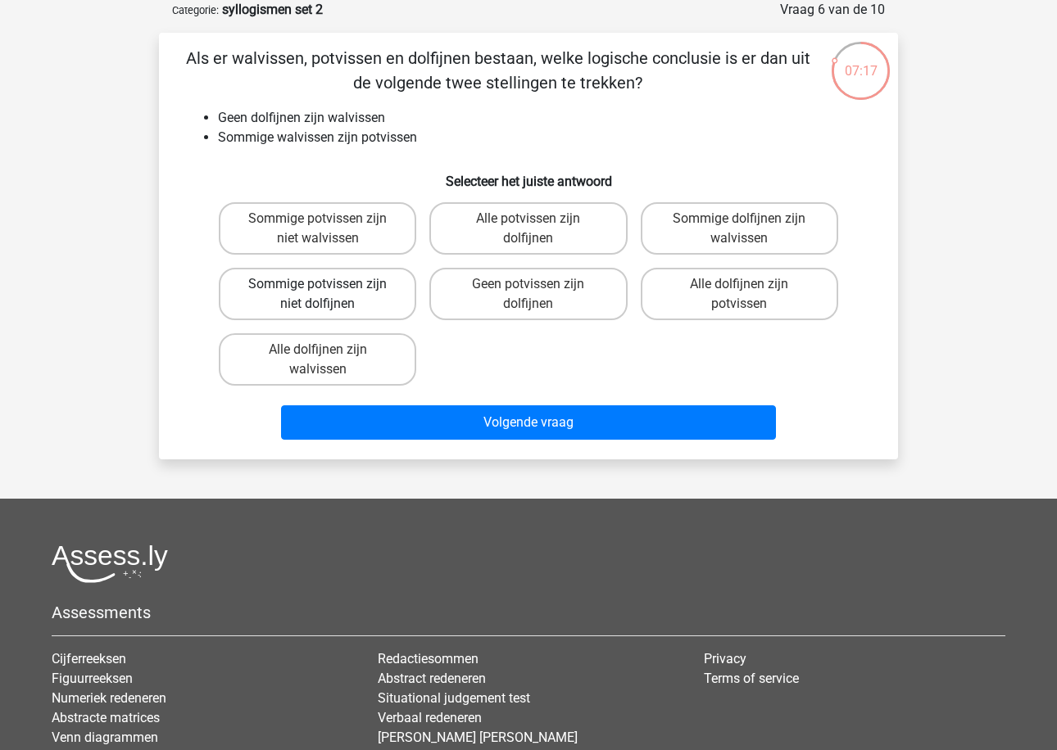
click at [383, 306] on label "Sommige potvissen zijn niet dolfijnen" at bounding box center [317, 294] width 197 height 52
click at [328, 295] on input "Sommige potvissen zijn niet dolfijnen" at bounding box center [323, 289] width 11 height 11
radio input "true"
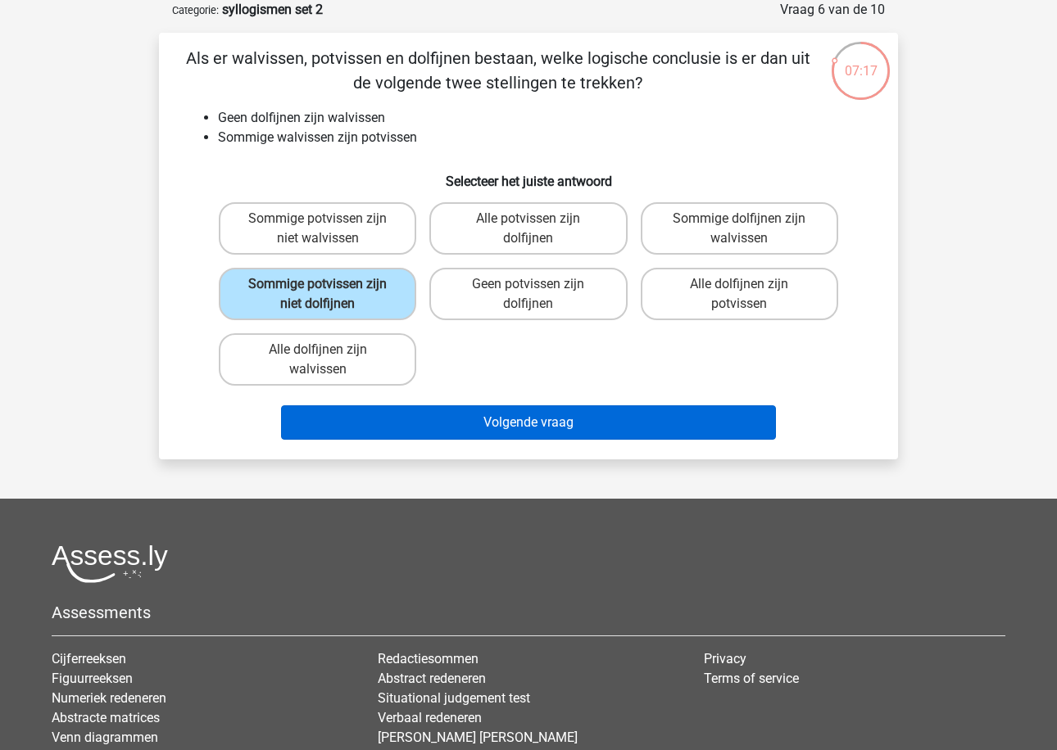
click at [413, 417] on button "Volgende vraag" at bounding box center [529, 422] width 496 height 34
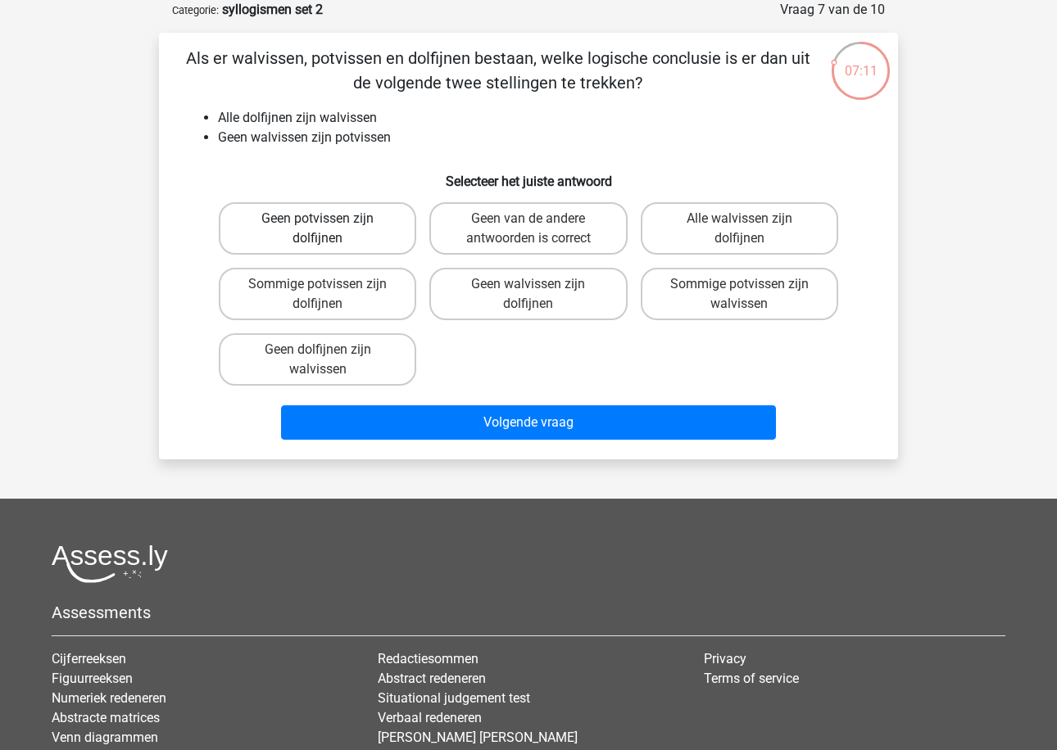
click at [392, 233] on label "Geen potvissen zijn dolfijnen" at bounding box center [317, 228] width 197 height 52
click at [328, 229] on input "Geen potvissen zijn dolfijnen" at bounding box center [323, 224] width 11 height 11
radio input "true"
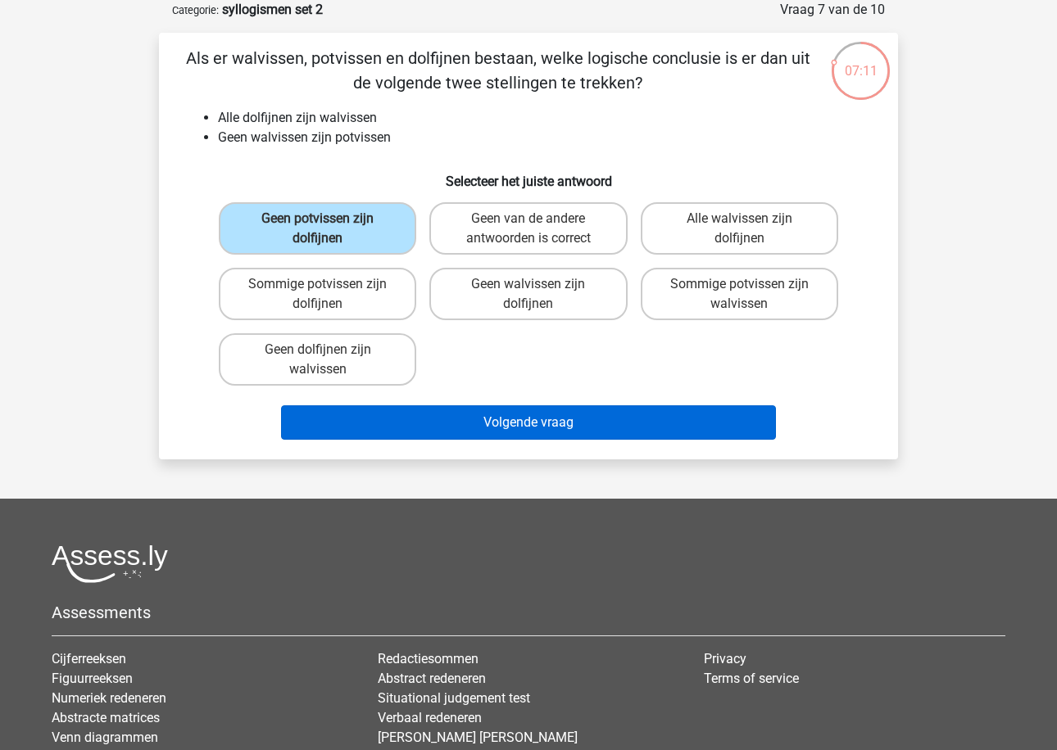
click at [414, 423] on button "Volgende vraag" at bounding box center [529, 422] width 496 height 34
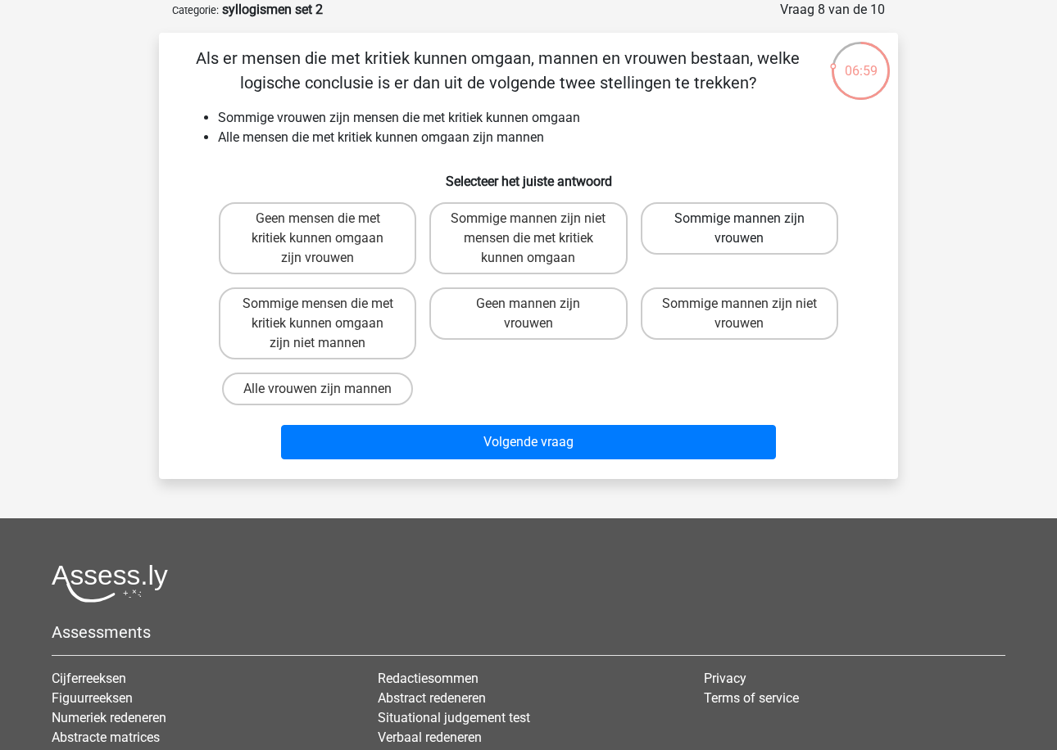
click at [710, 229] on label "Sommige mannen zijn vrouwen" at bounding box center [738, 228] width 197 height 52
click at [739, 229] on input "Sommige mannen zijn vrouwen" at bounding box center [744, 224] width 11 height 11
radio input "true"
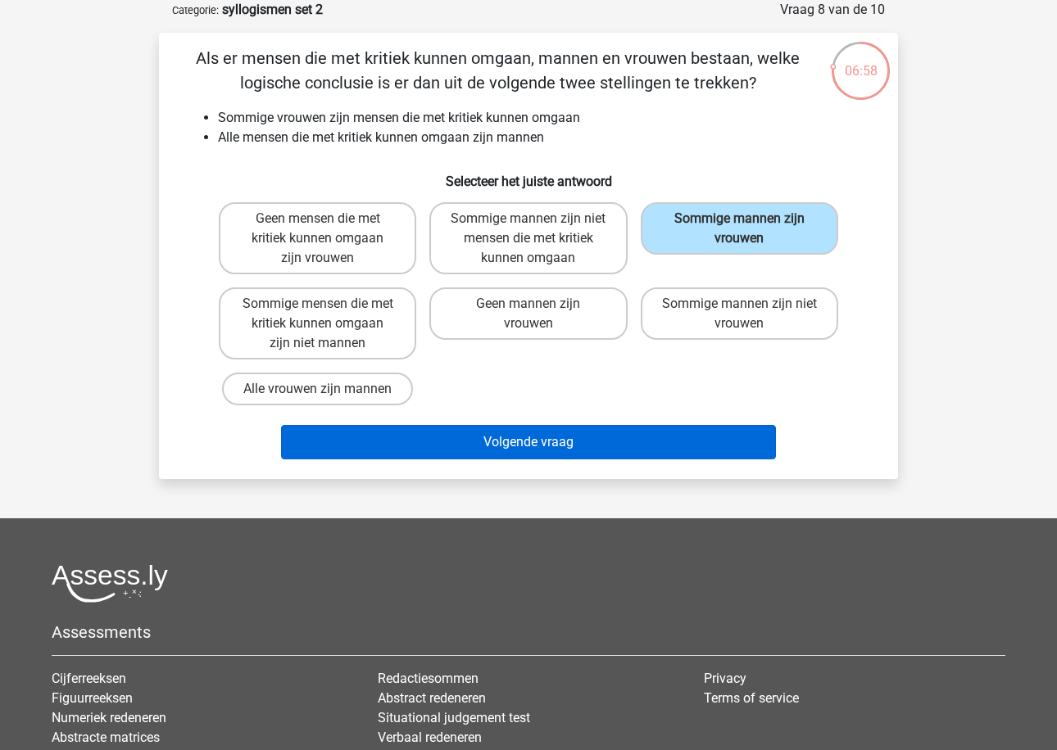
click at [613, 435] on button "Volgende vraag" at bounding box center [529, 442] width 496 height 34
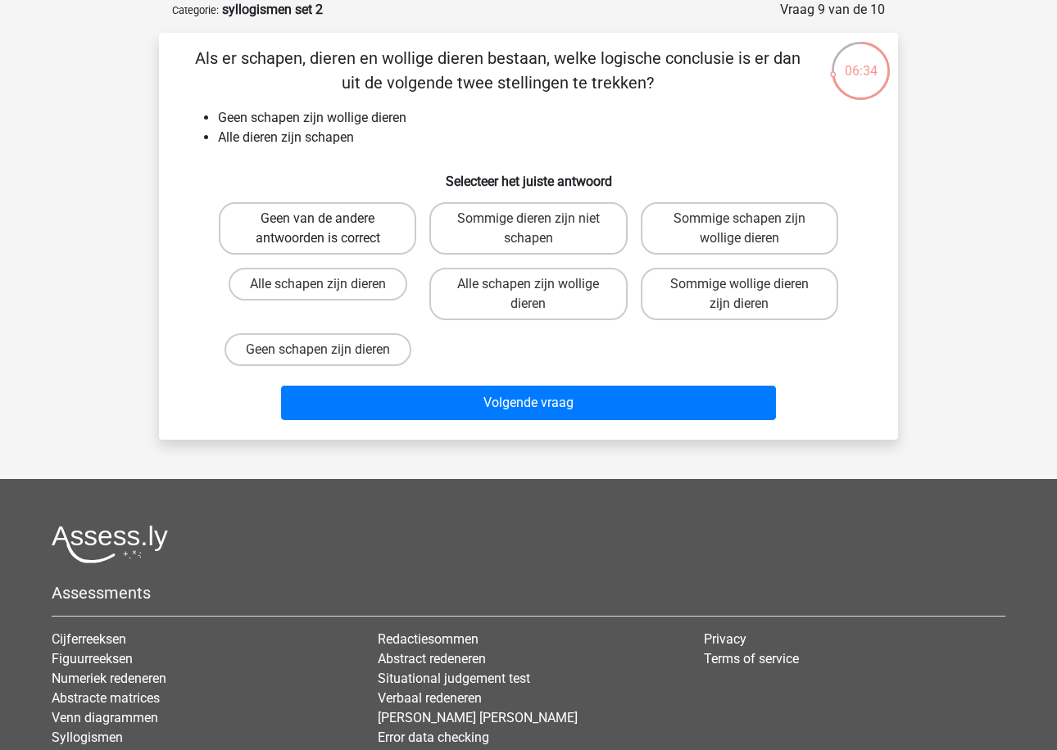
click at [372, 242] on label "Geen van de andere antwoorden is correct" at bounding box center [317, 228] width 197 height 52
click at [328, 229] on input "Geen van de andere antwoorden is correct" at bounding box center [323, 224] width 11 height 11
radio input "true"
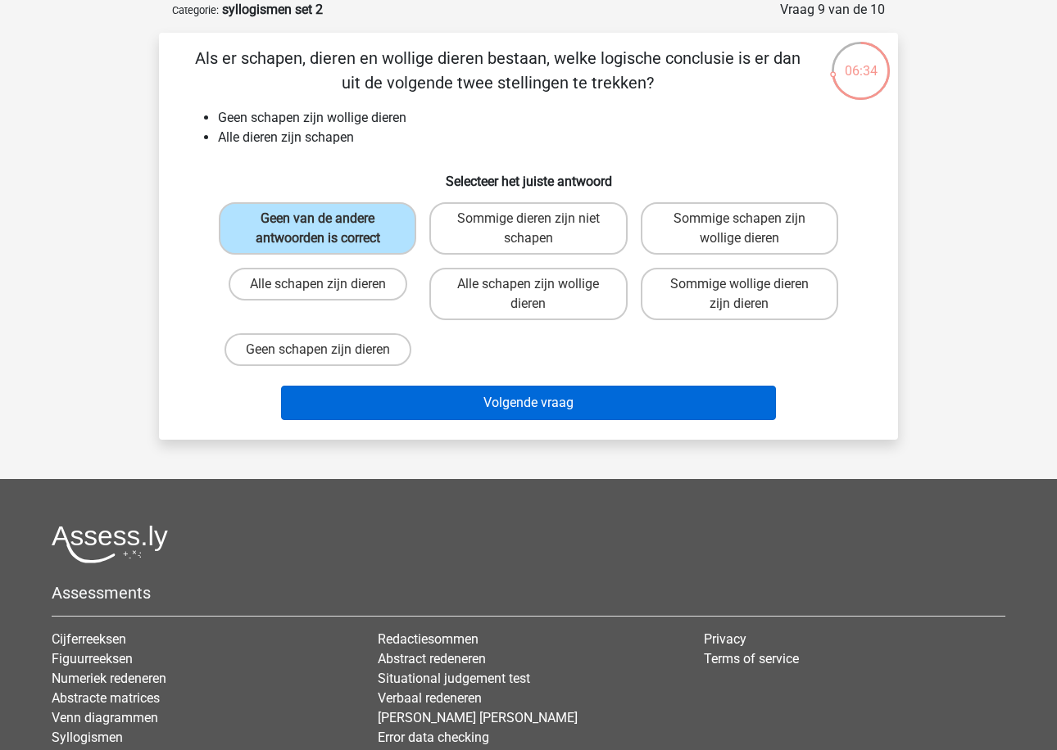
click at [432, 393] on button "Volgende vraag" at bounding box center [529, 403] width 496 height 34
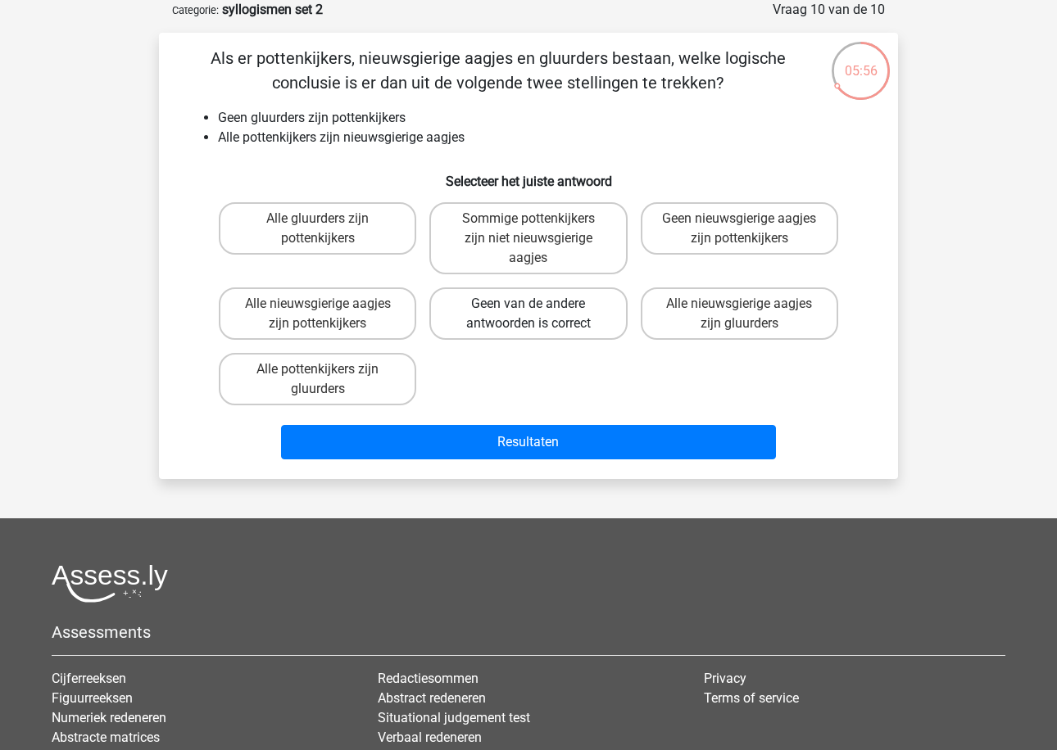
click at [467, 308] on label "Geen van de andere antwoorden is correct" at bounding box center [527, 313] width 197 height 52
click at [528, 308] on input "Geen van de andere antwoorden is correct" at bounding box center [533, 309] width 11 height 11
radio input "true"
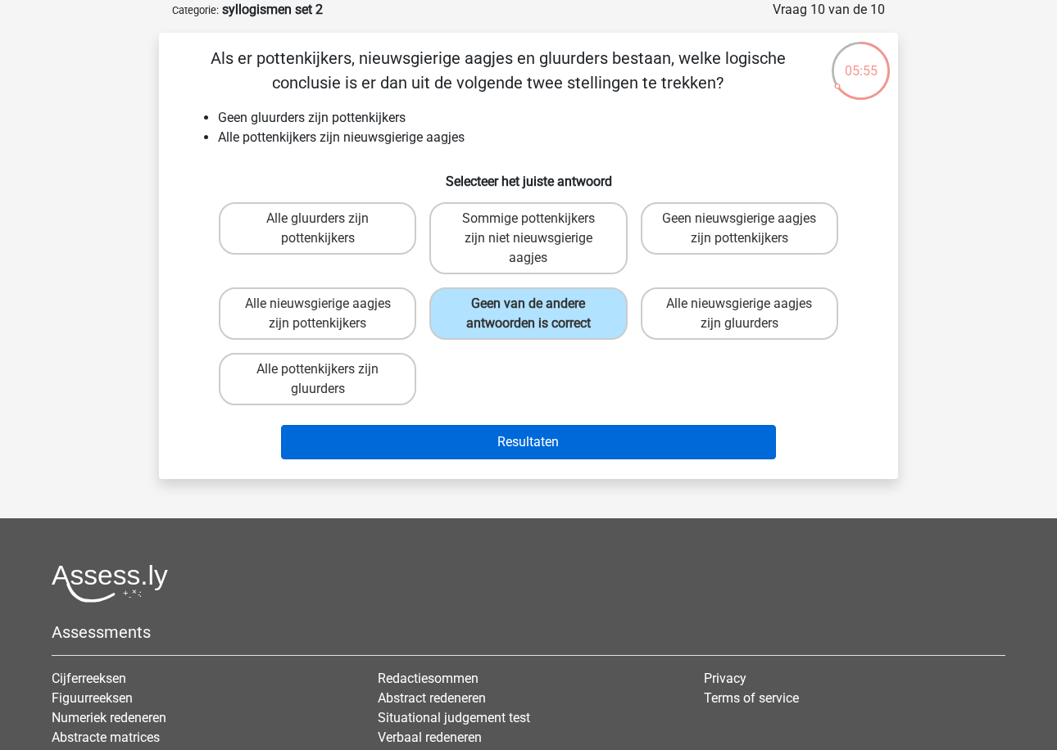
click at [482, 446] on button "Resultaten" at bounding box center [529, 442] width 496 height 34
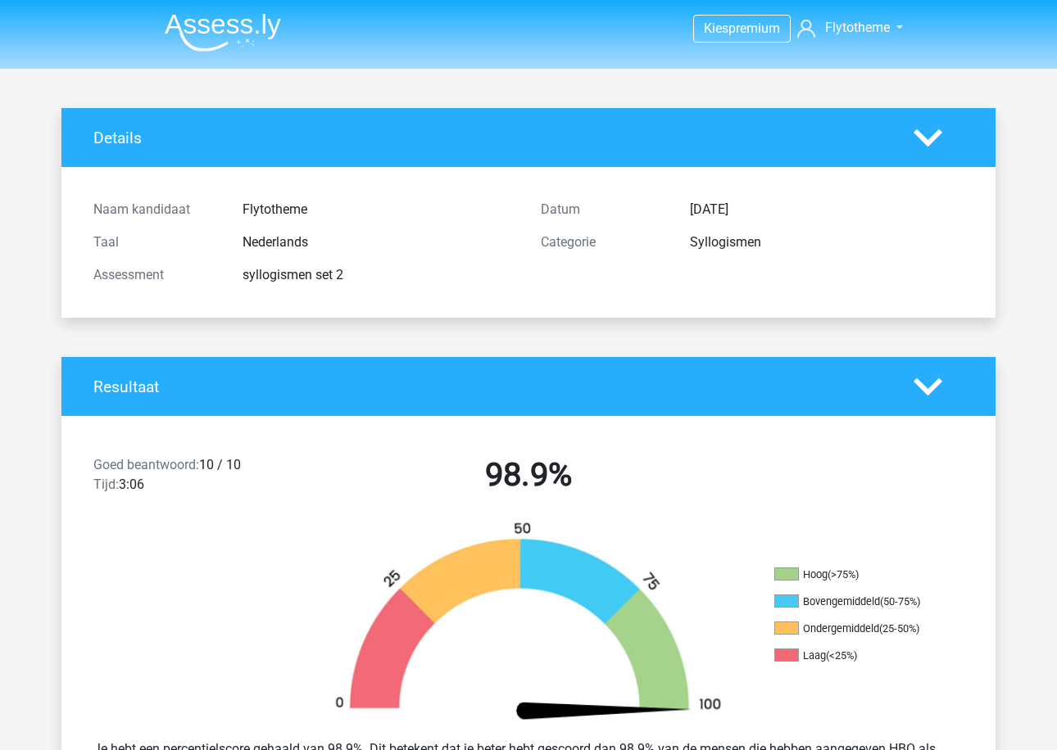
click at [194, 12] on li at bounding box center [216, 29] width 129 height 45
click at [197, 19] on img at bounding box center [223, 32] width 116 height 38
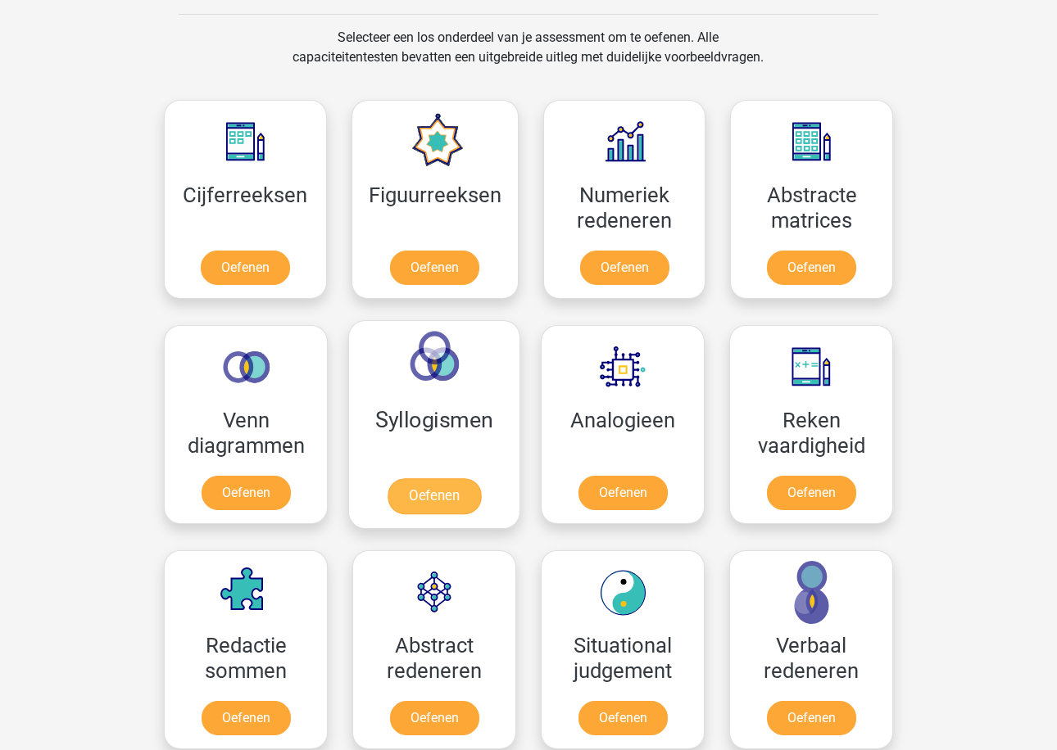
scroll to position [664, 0]
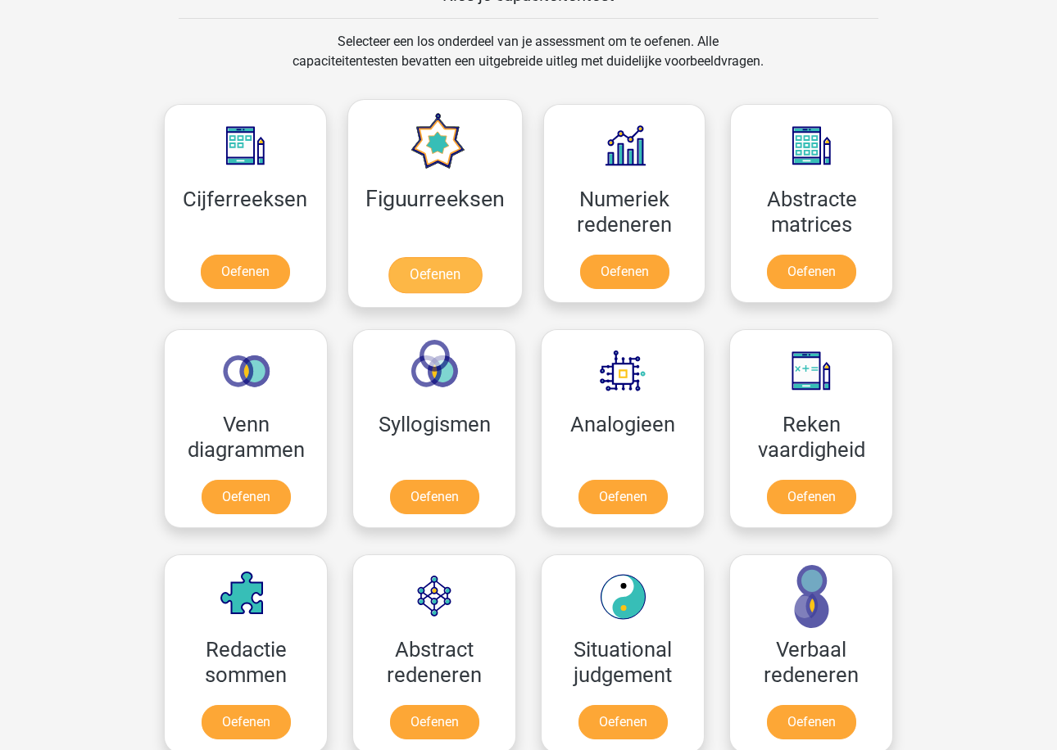
click at [433, 287] on link "Oefenen" at bounding box center [433, 275] width 93 height 36
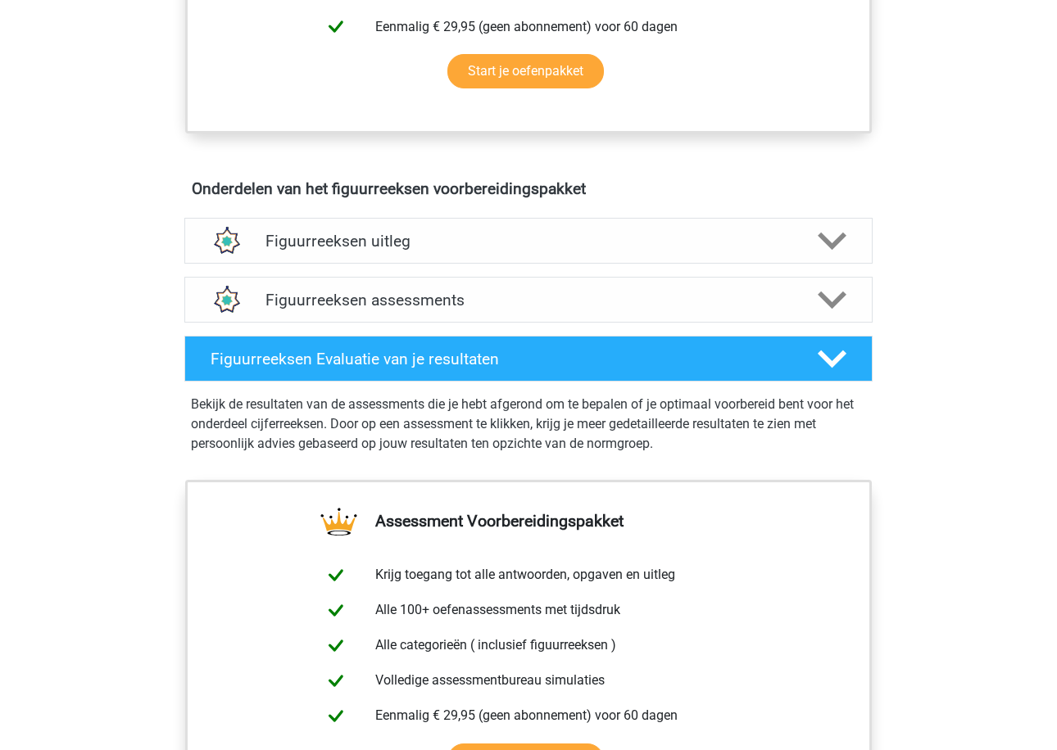
scroll to position [839, 0]
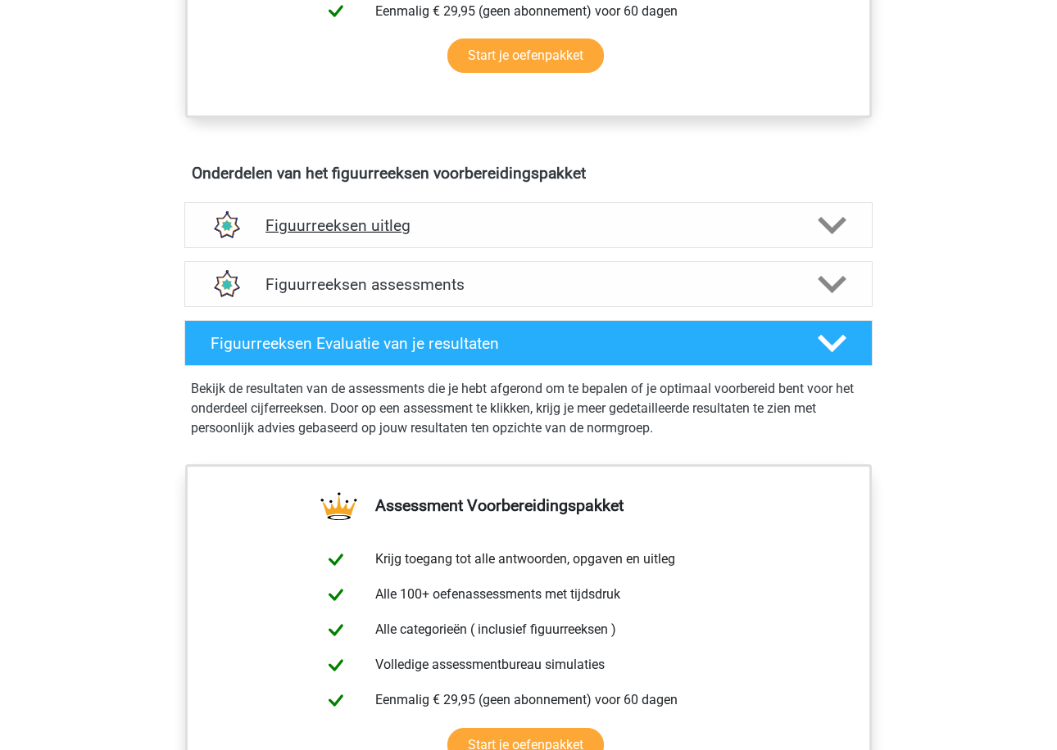
click at [405, 225] on h4 "Figuurreeksen uitleg" at bounding box center [528, 225] width 526 height 19
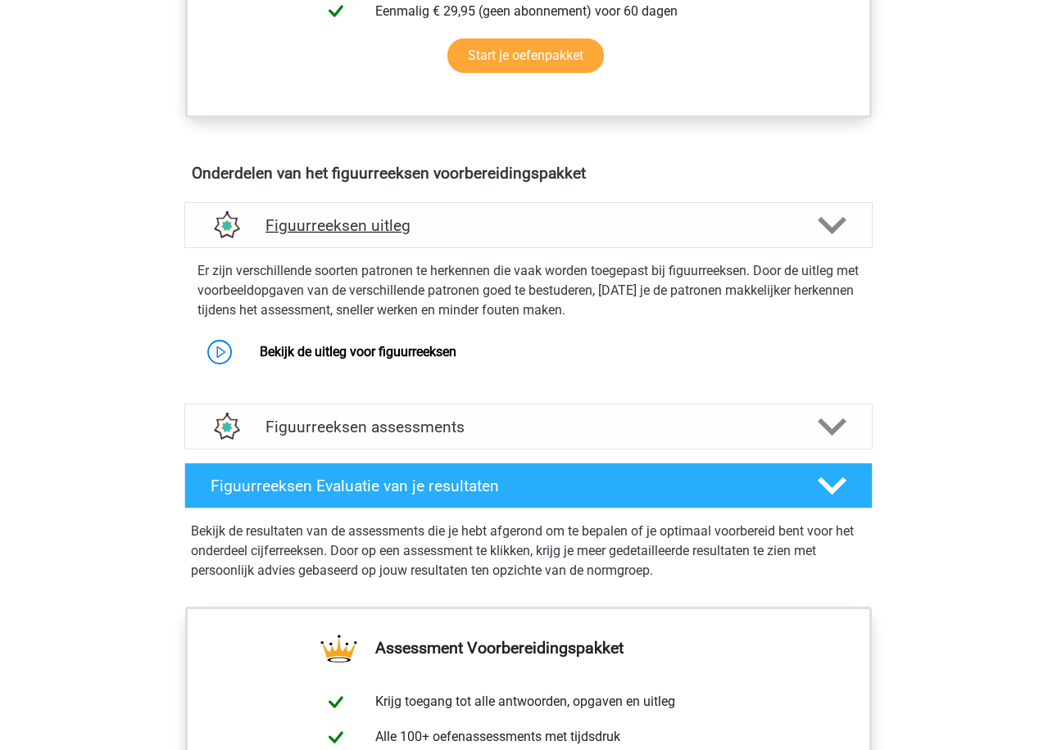
click at [405, 225] on h4 "Figuurreeksen uitleg" at bounding box center [528, 225] width 526 height 19
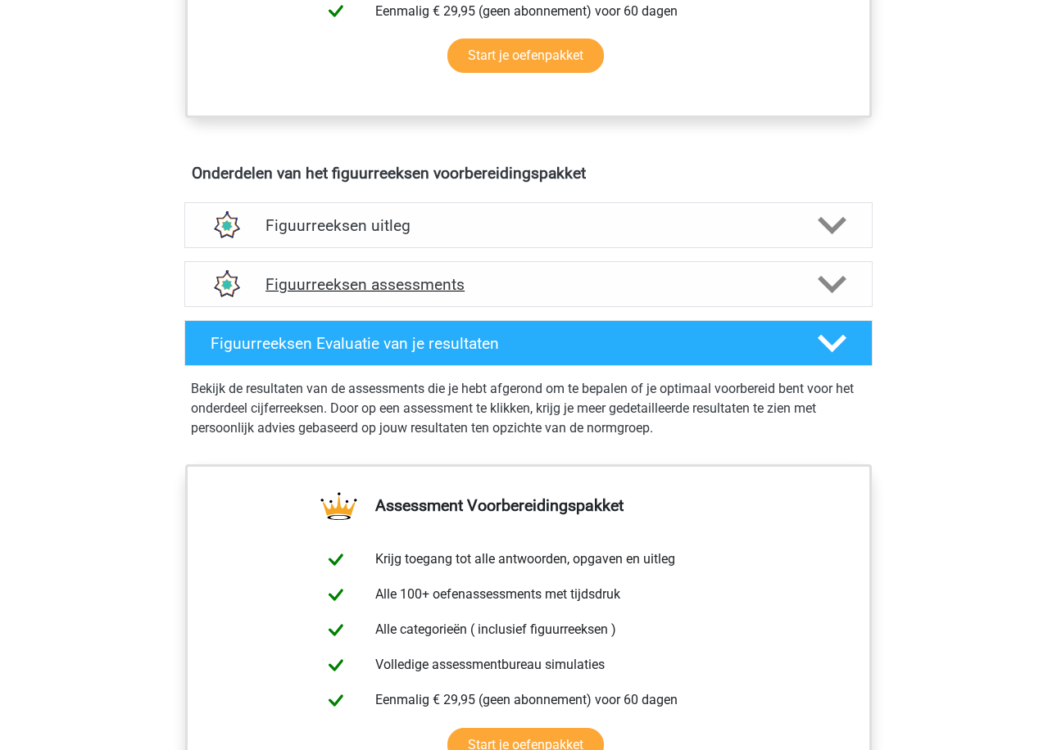
click at [401, 264] on div "Figuurreeksen assessments" at bounding box center [528, 284] width 688 height 46
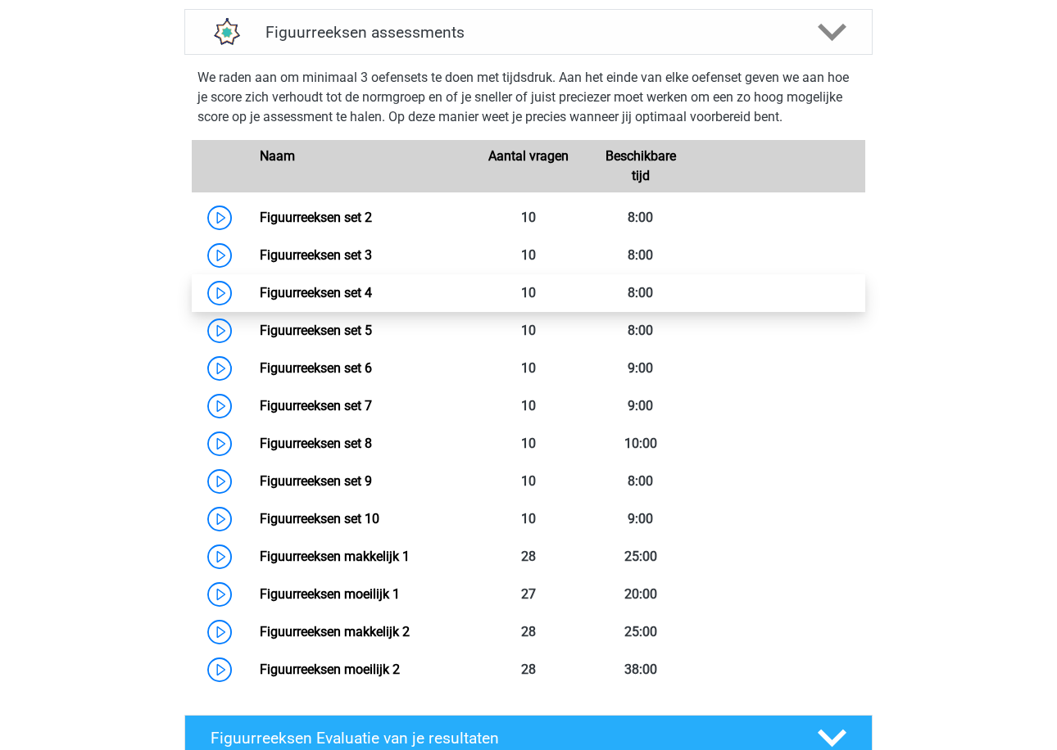
scroll to position [1114, 0]
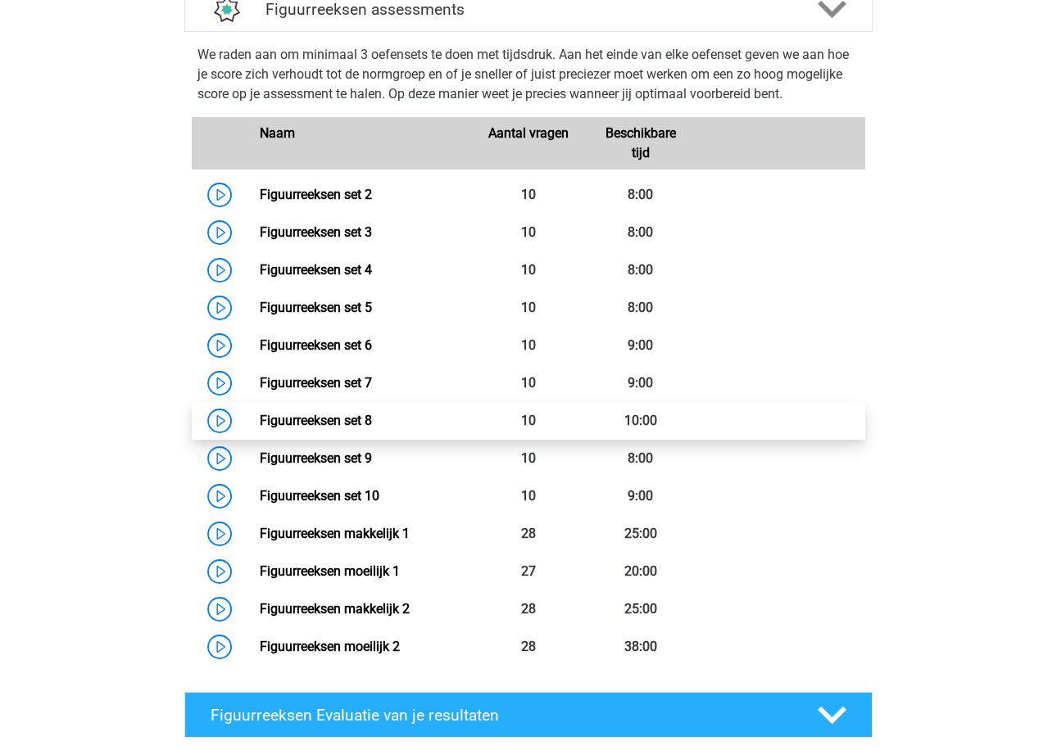
click at [372, 420] on link "Figuurreeksen set 8" at bounding box center [316, 421] width 112 height 16
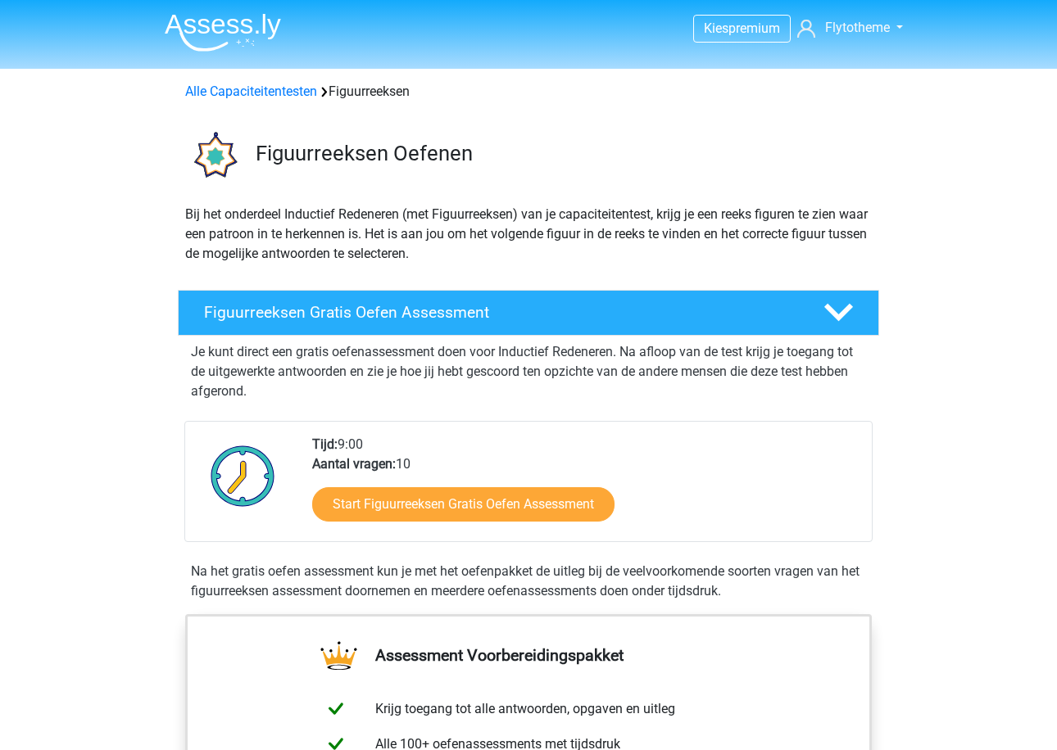
scroll to position [0, 0]
click at [282, 96] on link "Alle Capaciteitentesten" at bounding box center [251, 92] width 132 height 16
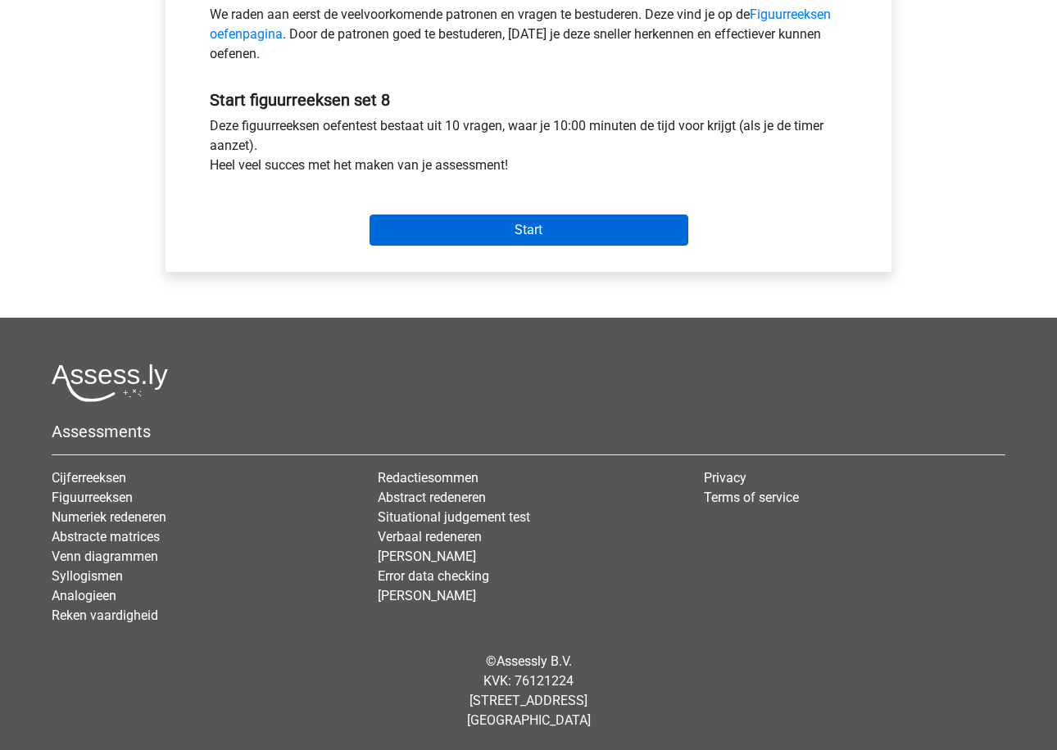
scroll to position [544, 0]
click at [444, 224] on input "Start" at bounding box center [528, 230] width 319 height 31
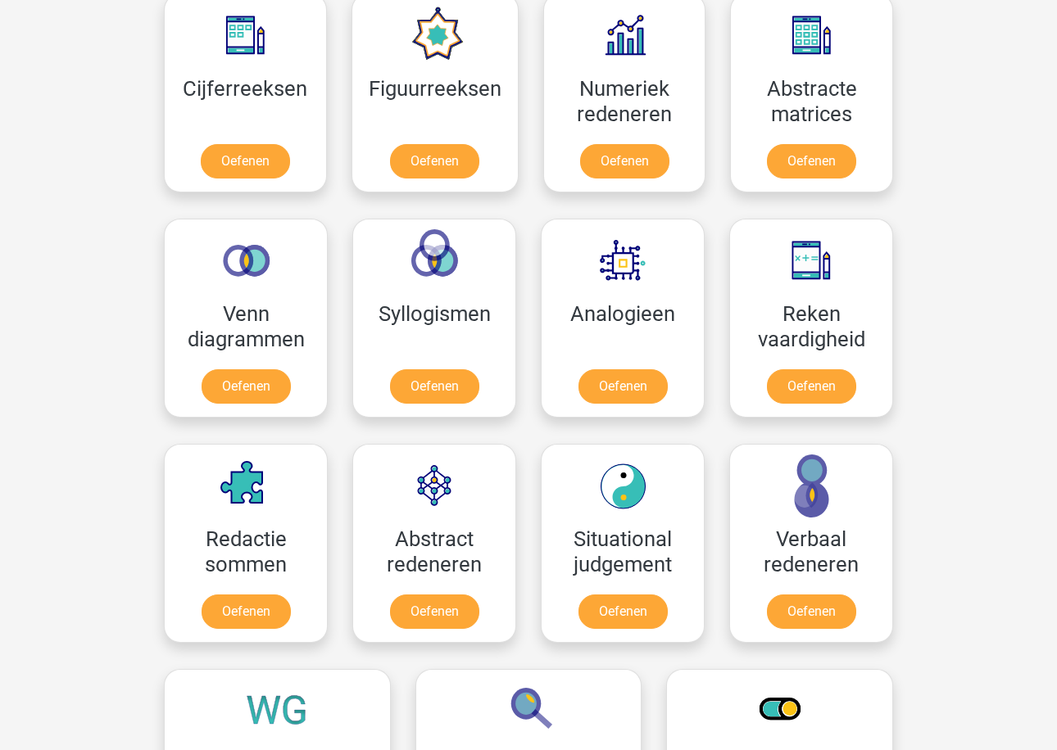
scroll to position [786, 0]
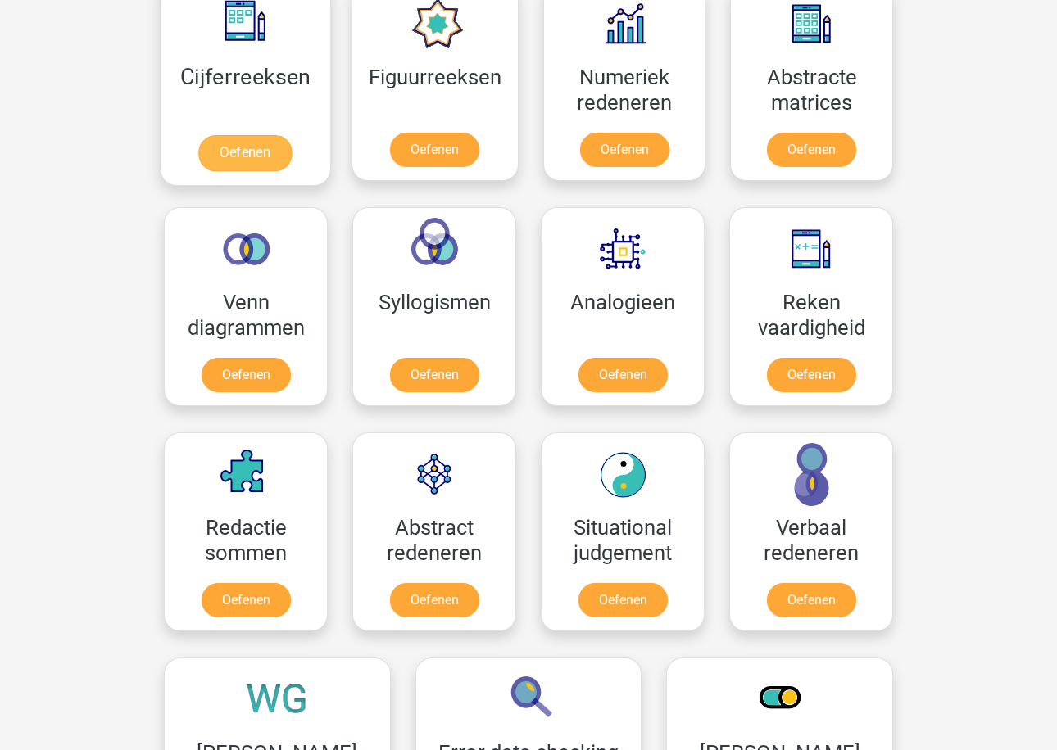
click at [271, 143] on link "Oefenen" at bounding box center [244, 153] width 93 height 36
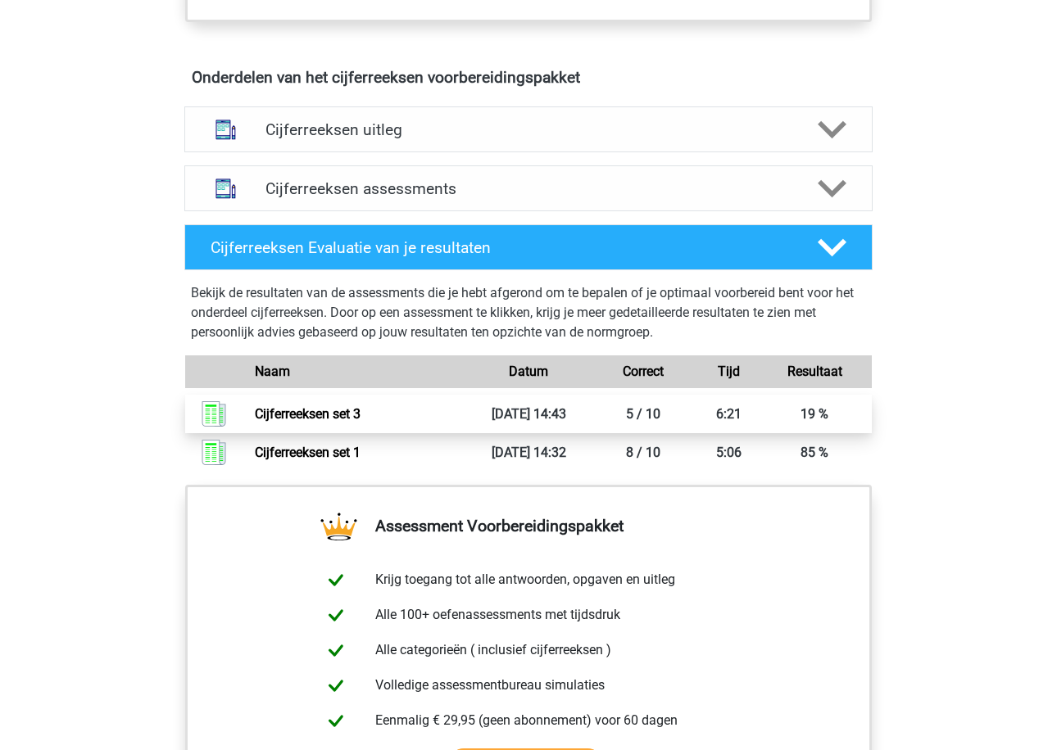
scroll to position [975, 0]
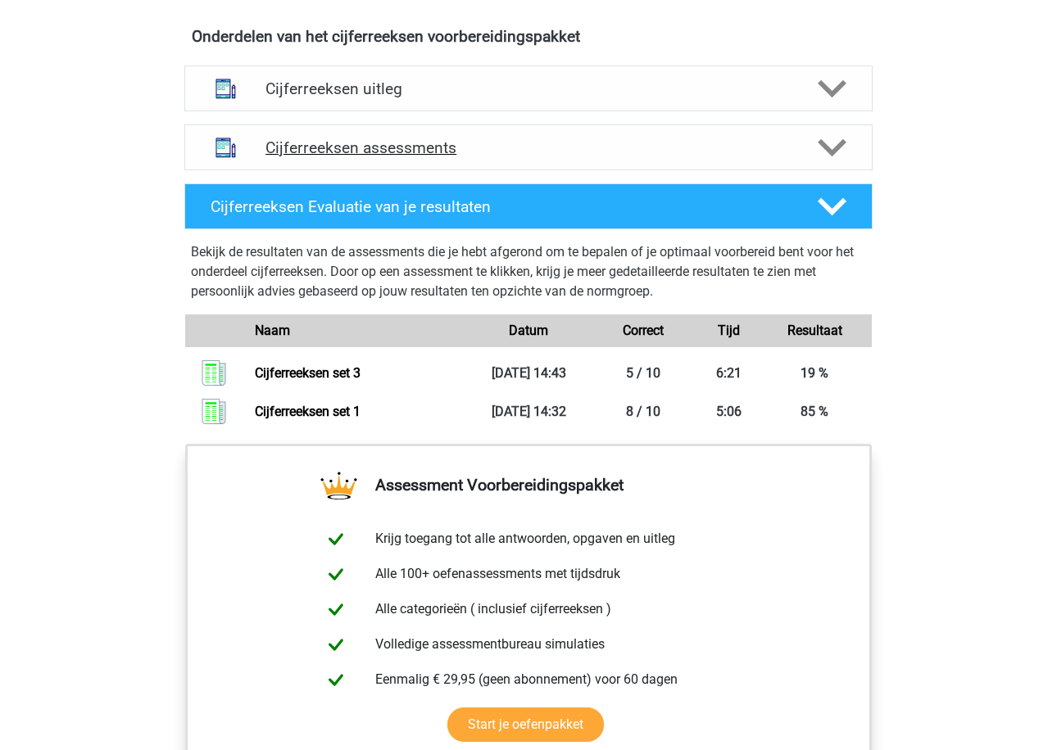
click at [401, 155] on div "Cijferreeksen assessments" at bounding box center [528, 147] width 688 height 46
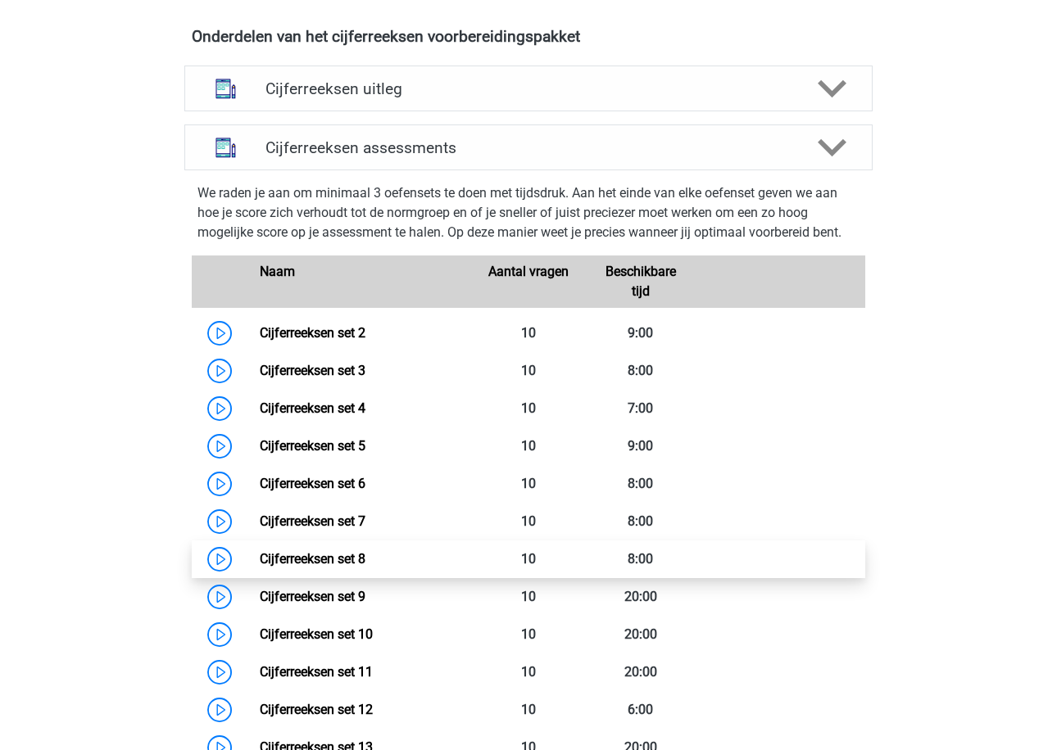
click at [353, 567] on link "Cijferreeksen set 8" at bounding box center [313, 559] width 106 height 16
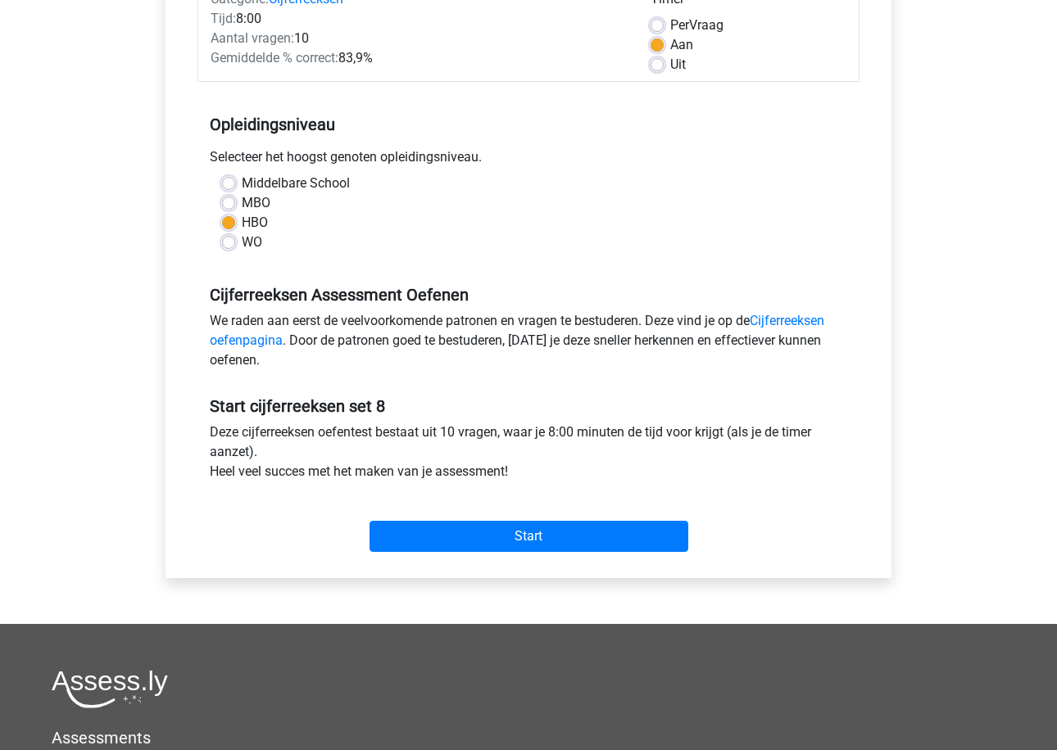
scroll to position [245, 0]
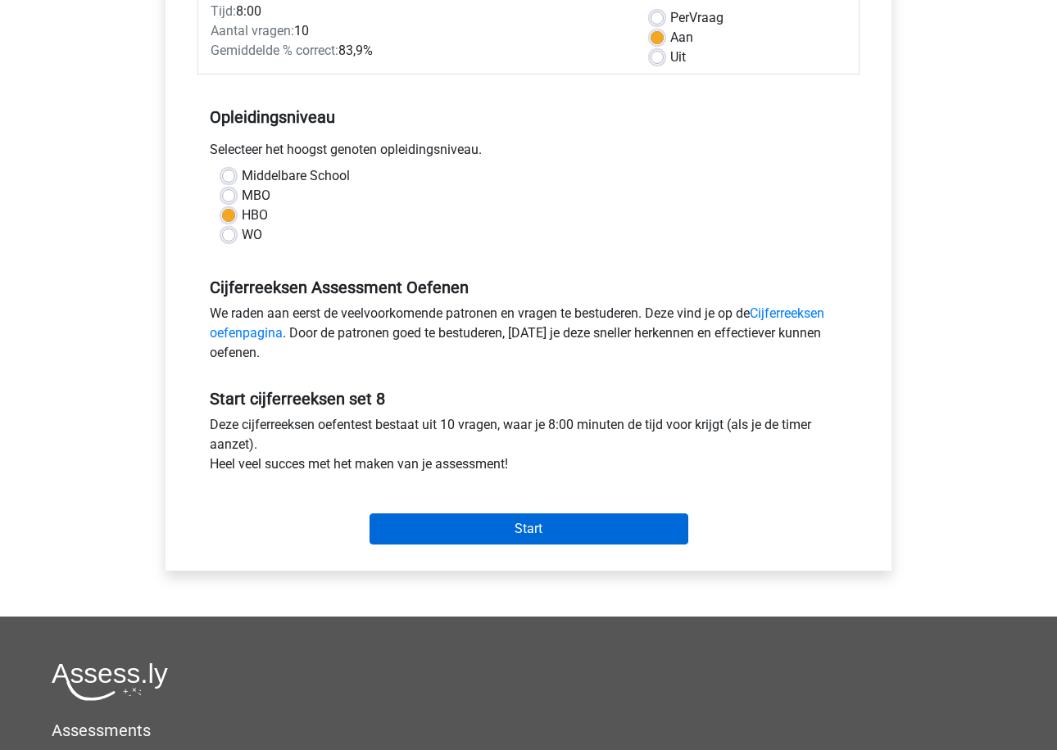
click at [464, 535] on input "Start" at bounding box center [528, 529] width 319 height 31
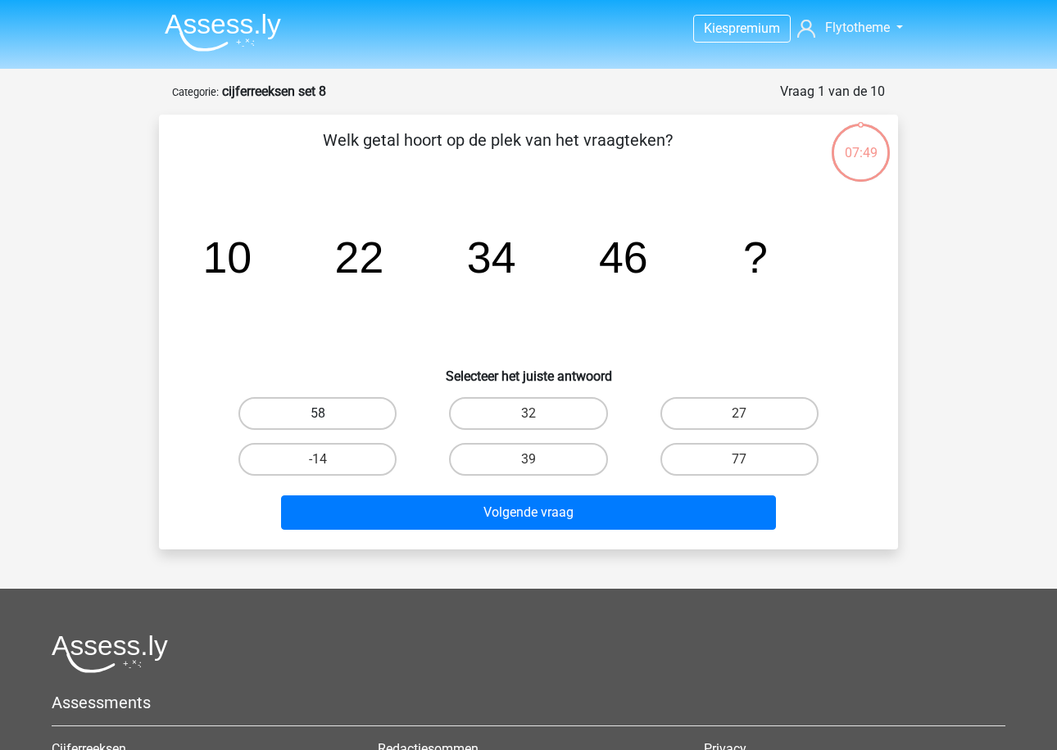
click at [344, 412] on label "58" at bounding box center [317, 413] width 158 height 33
click at [328, 414] on input "58" at bounding box center [323, 419] width 11 height 11
radio input "true"
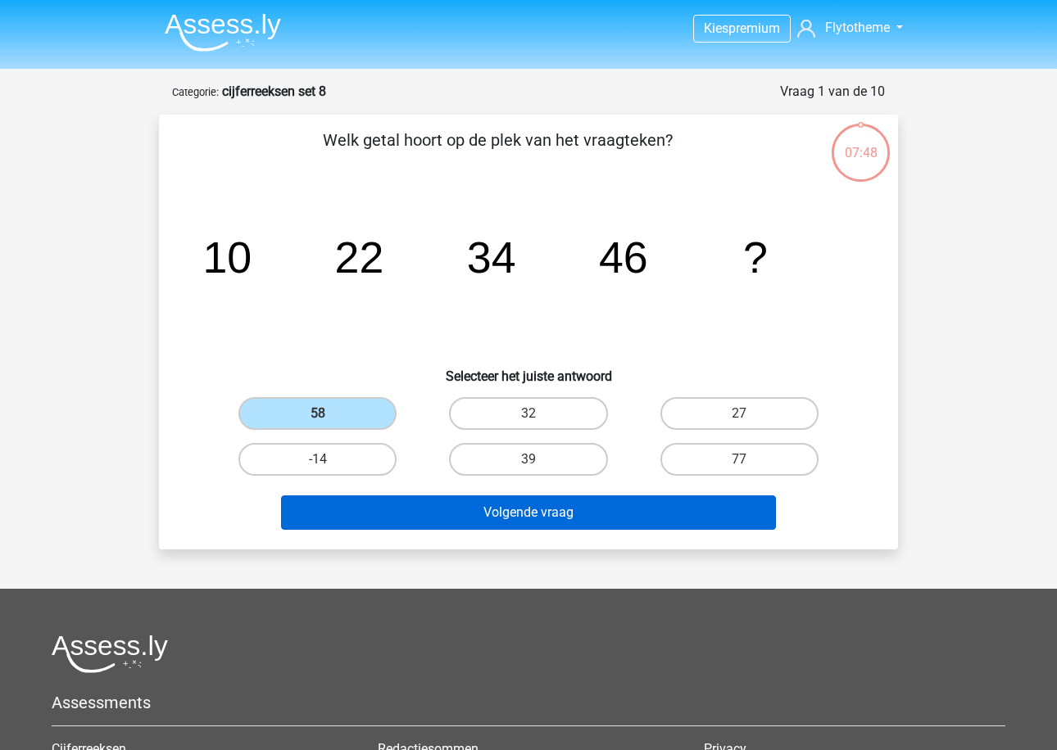
click at [389, 518] on button "Volgende vraag" at bounding box center [529, 513] width 496 height 34
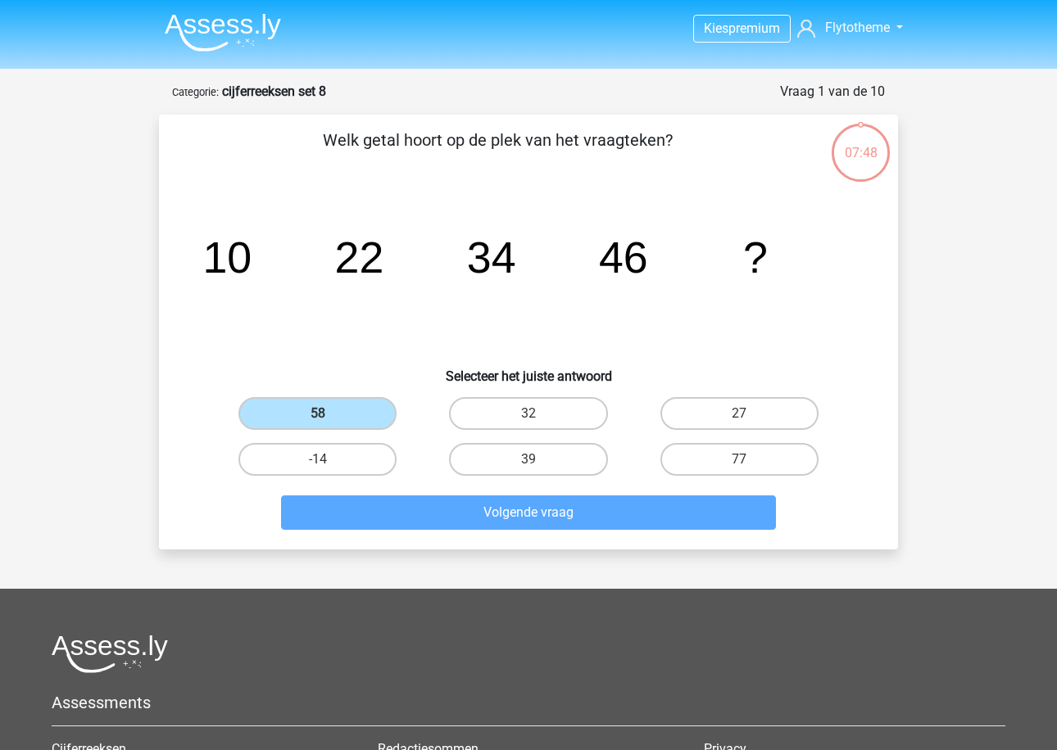
scroll to position [82, 0]
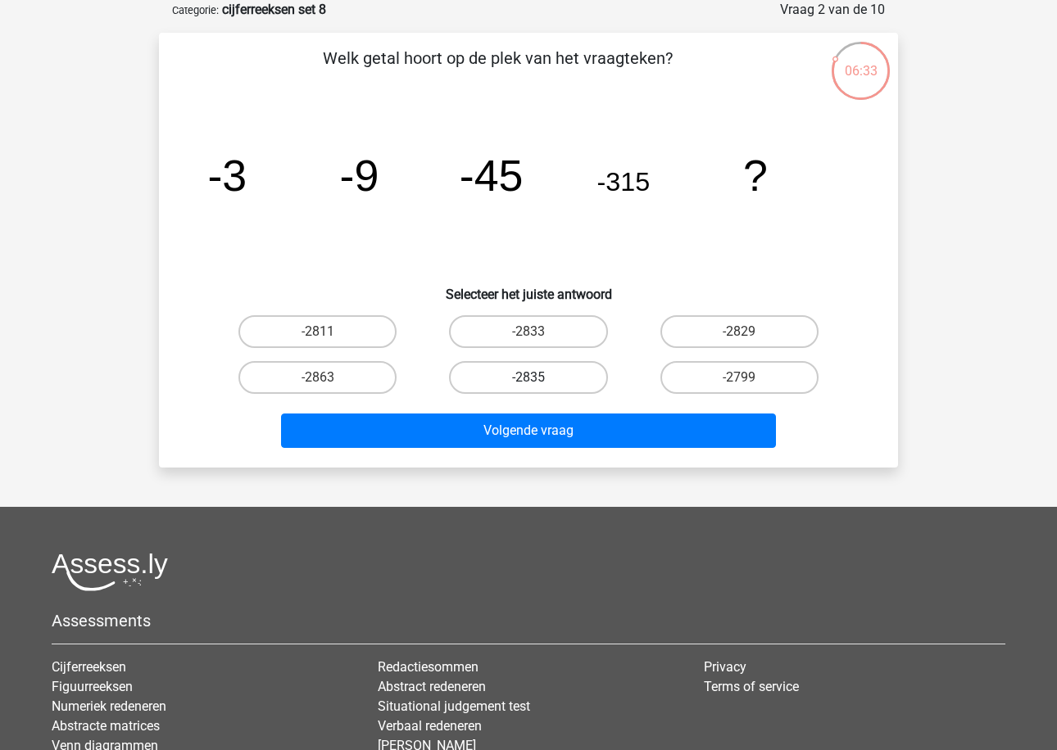
click at [549, 375] on label "-2835" at bounding box center [528, 377] width 158 height 33
click at [539, 378] on input "-2835" at bounding box center [533, 383] width 11 height 11
radio input "true"
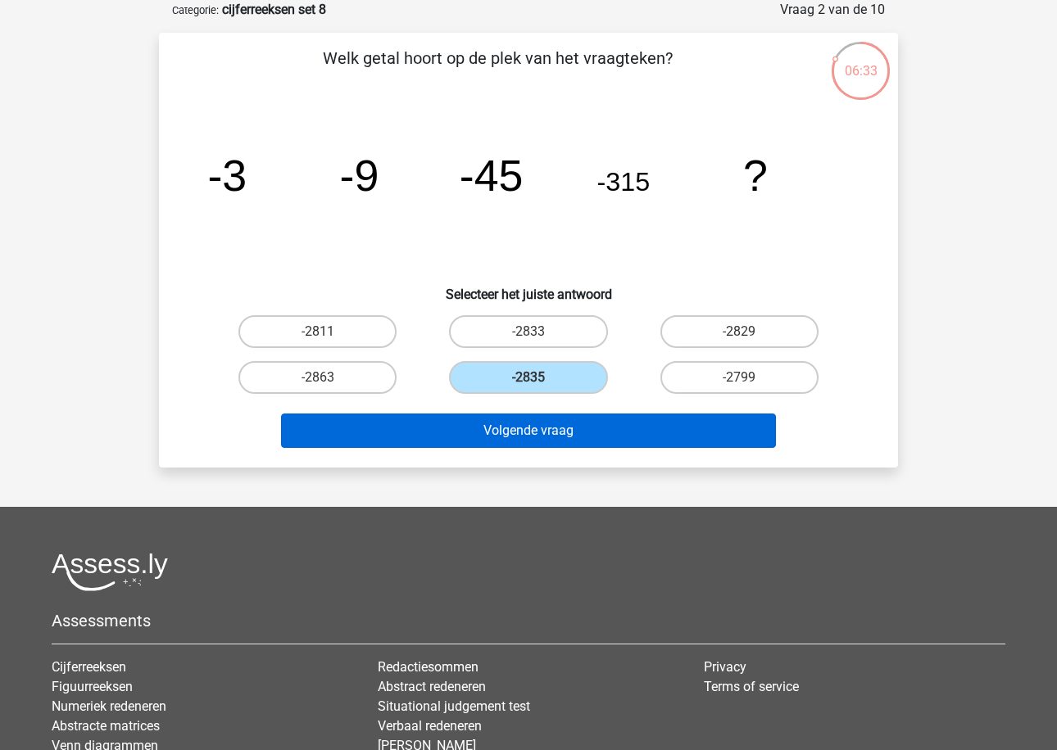
click at [558, 433] on button "Volgende vraag" at bounding box center [529, 431] width 496 height 34
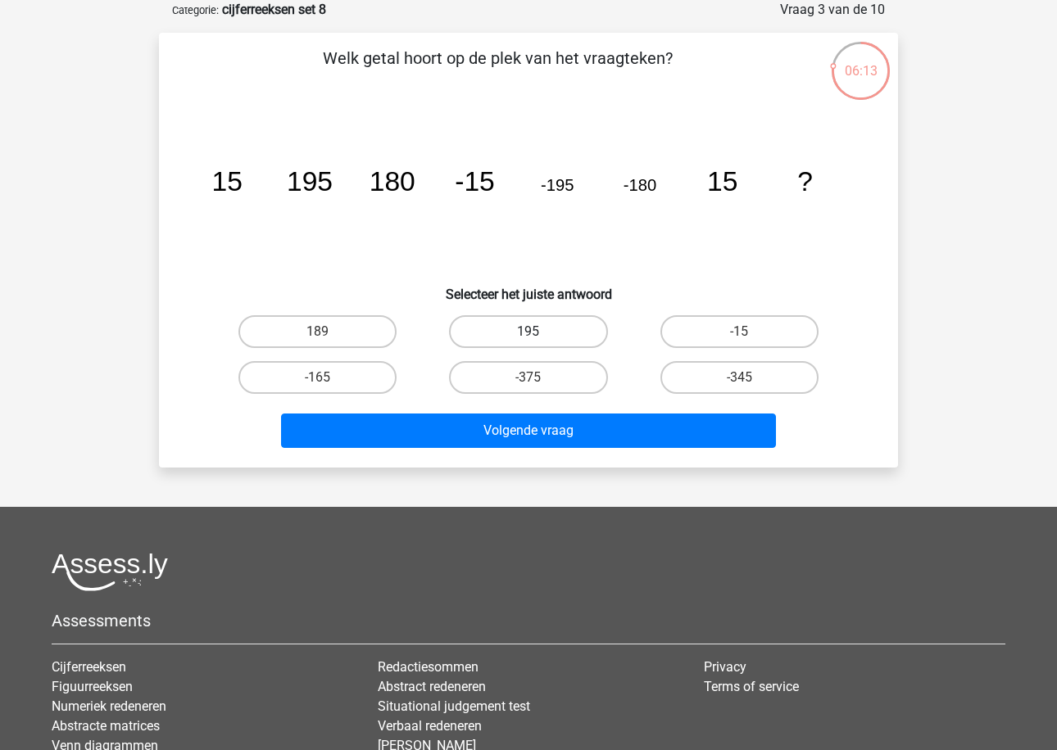
click at [487, 339] on label "195" at bounding box center [528, 331] width 158 height 33
click at [528, 339] on input "195" at bounding box center [533, 337] width 11 height 11
radio input "true"
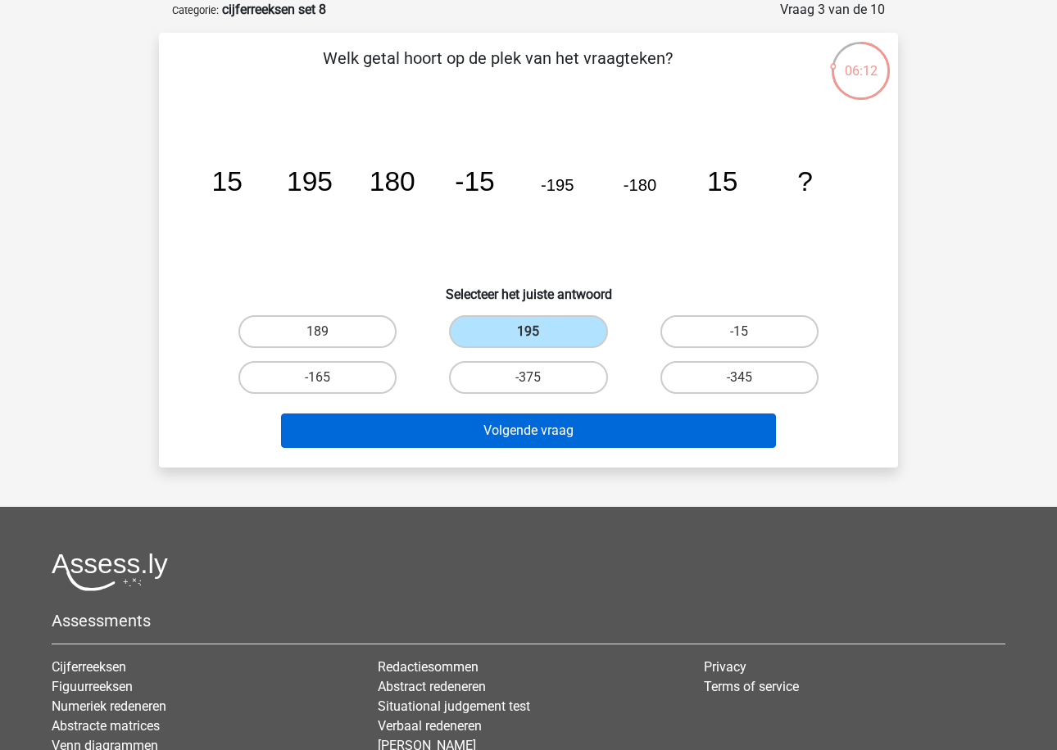
click at [486, 429] on button "Volgende vraag" at bounding box center [529, 431] width 496 height 34
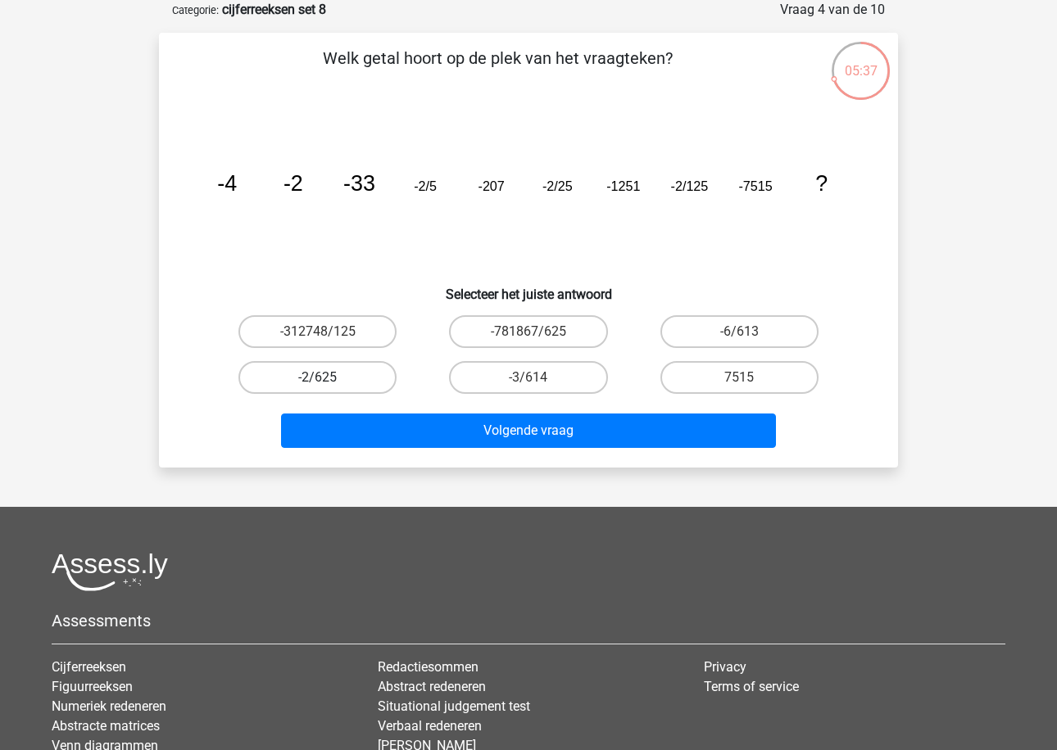
click at [360, 382] on label "-2/625" at bounding box center [317, 377] width 158 height 33
click at [328, 382] on input "-2/625" at bounding box center [323, 383] width 11 height 11
radio input "true"
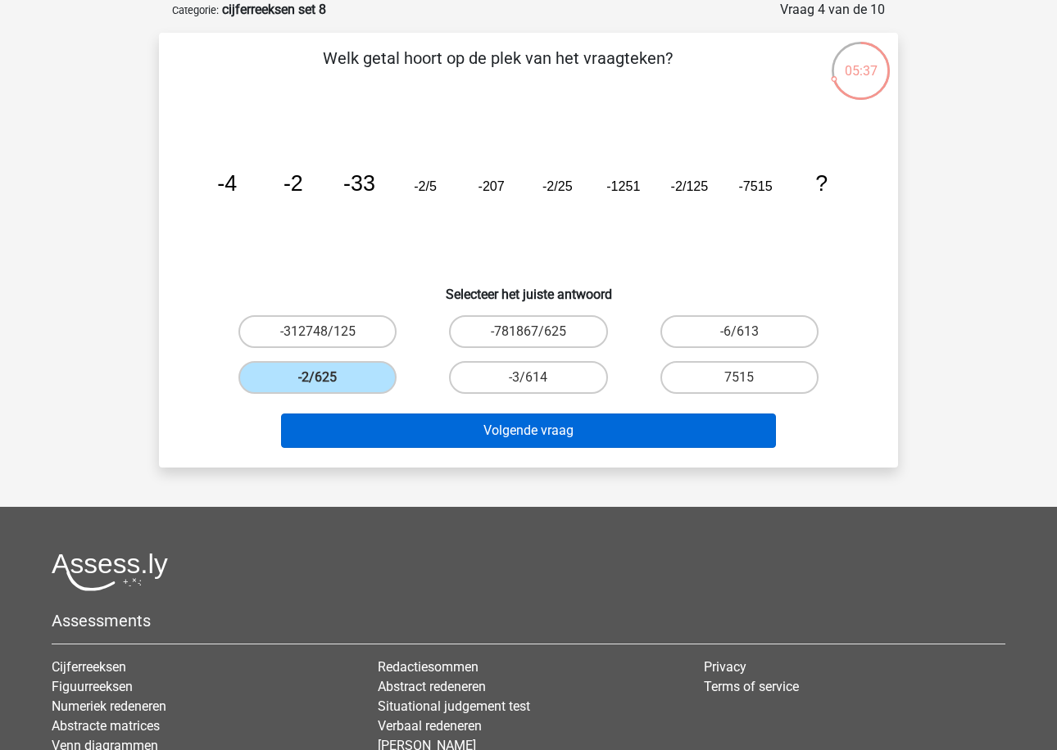
click at [382, 421] on button "Volgende vraag" at bounding box center [529, 431] width 496 height 34
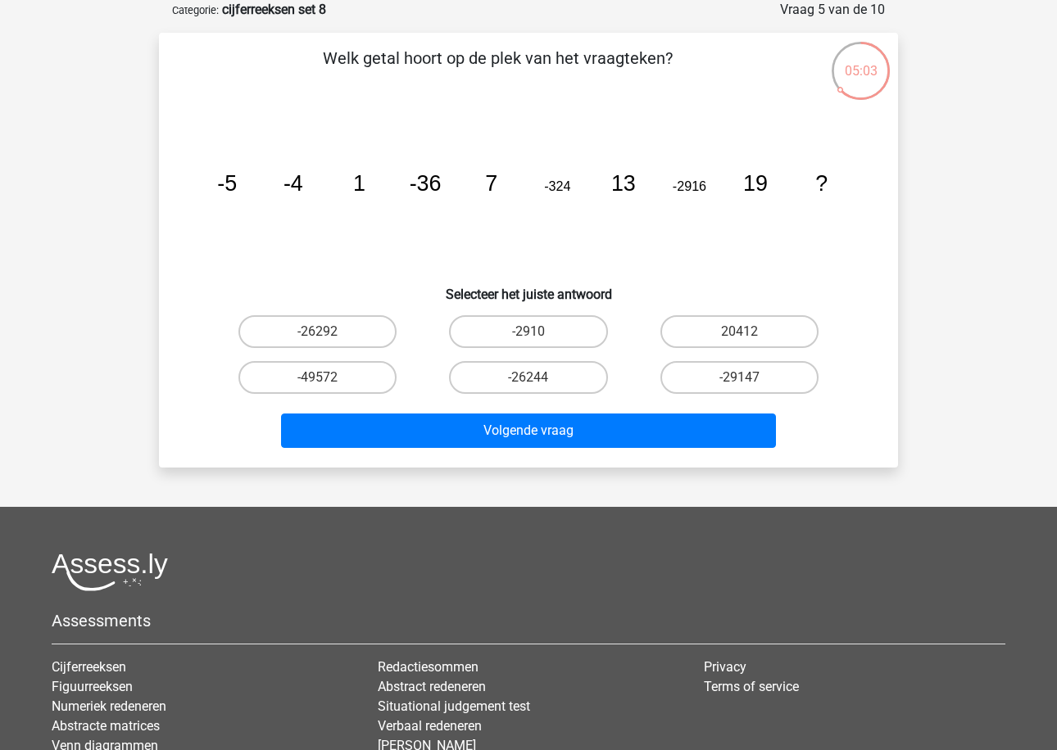
click at [570, 357] on div "-26244" at bounding box center [528, 378] width 210 height 46
click at [571, 376] on label "-26244" at bounding box center [528, 377] width 158 height 33
click at [539, 378] on input "-26244" at bounding box center [533, 383] width 11 height 11
radio input "true"
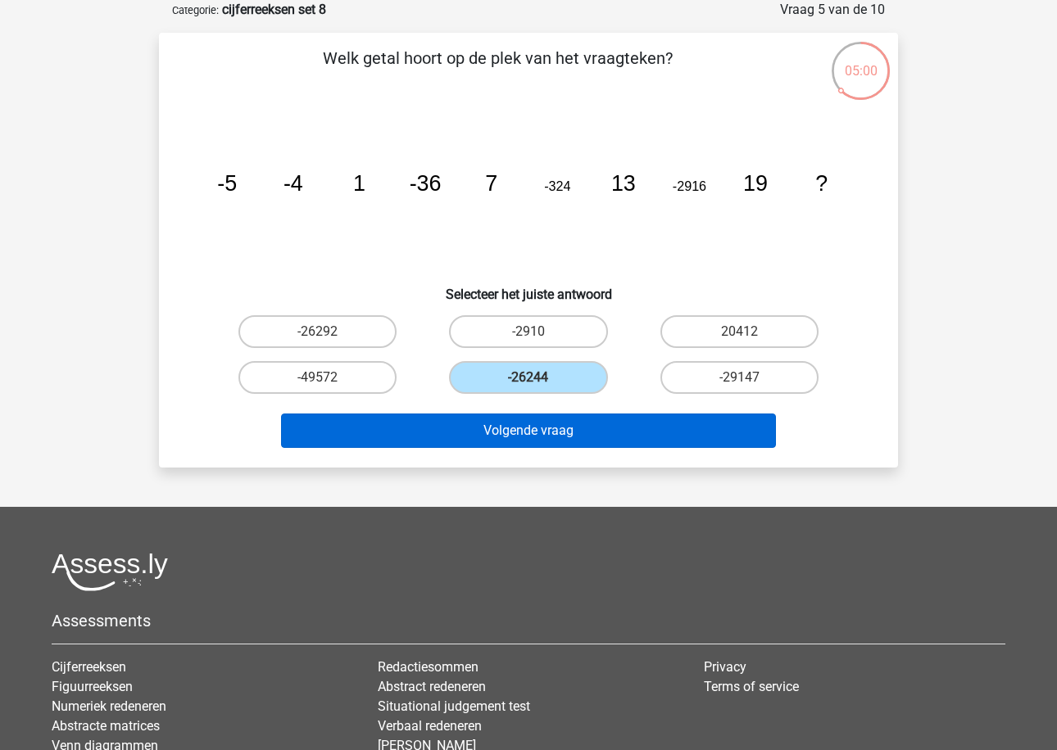
click at [537, 432] on button "Volgende vraag" at bounding box center [529, 431] width 496 height 34
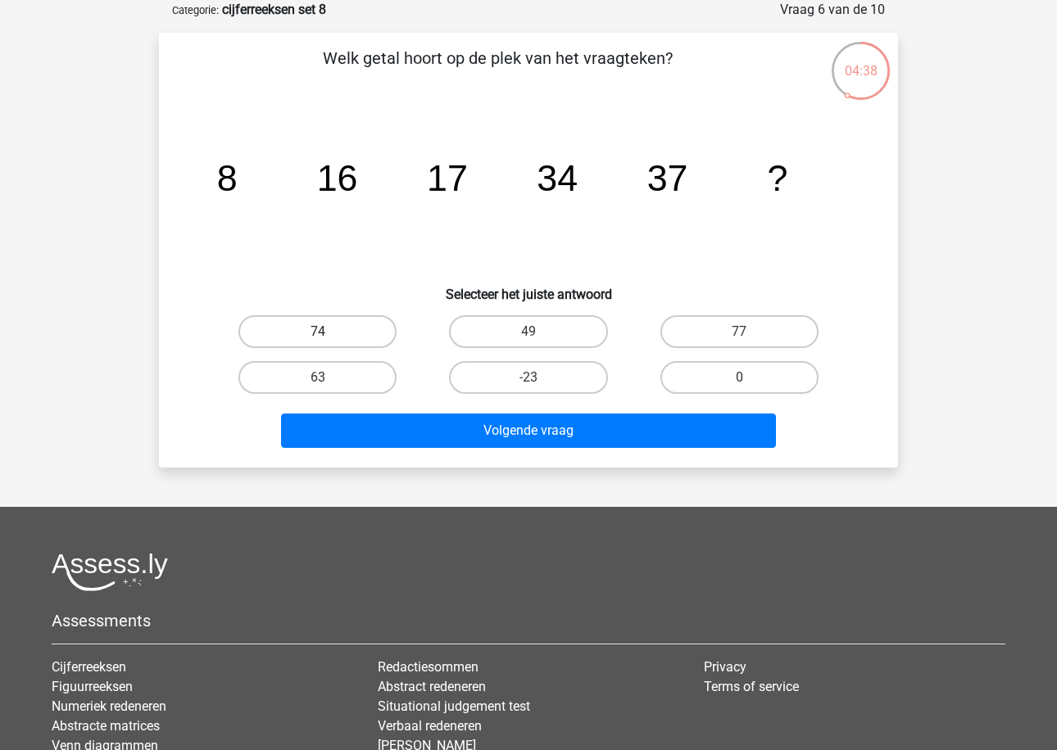
click at [382, 333] on label "74" at bounding box center [317, 331] width 158 height 33
click at [328, 333] on input "74" at bounding box center [323, 337] width 11 height 11
radio input "true"
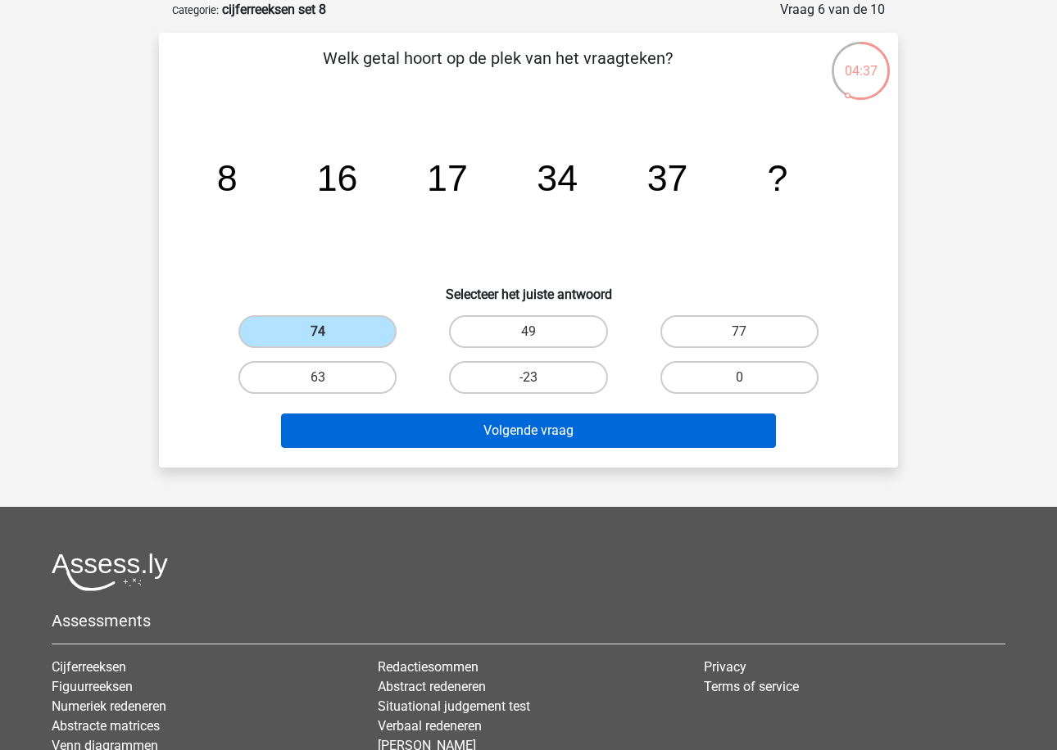
click at [430, 431] on button "Volgende vraag" at bounding box center [529, 431] width 496 height 34
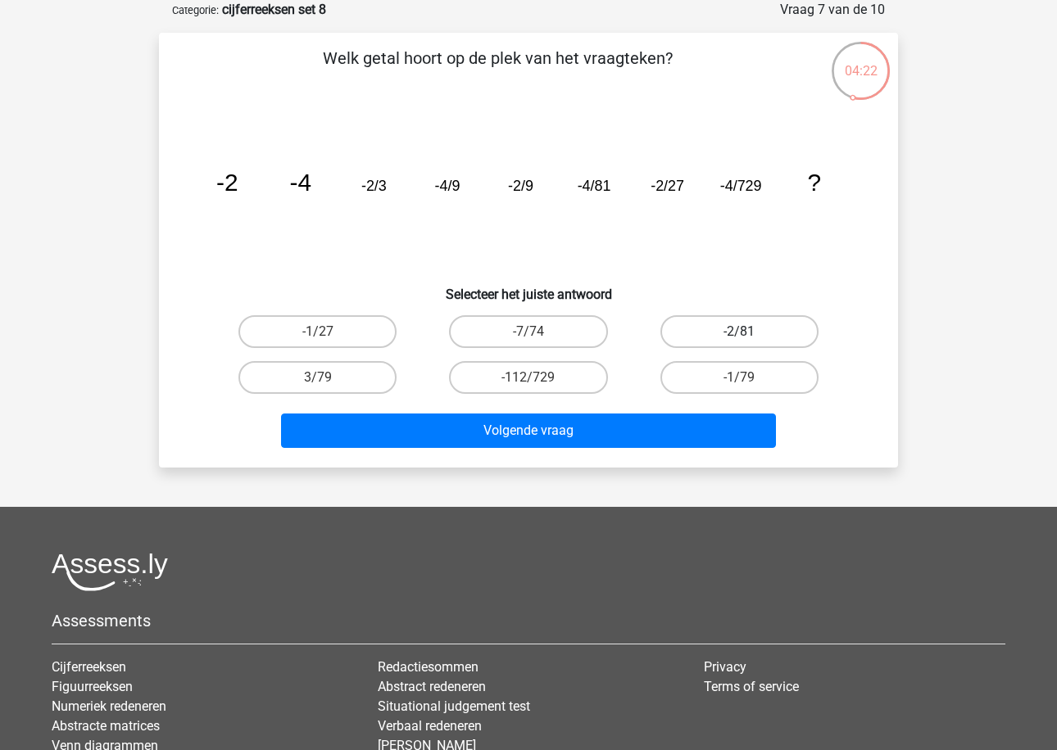
click at [688, 330] on label "-2/81" at bounding box center [739, 331] width 158 height 33
click at [739, 332] on input "-2/81" at bounding box center [744, 337] width 11 height 11
radio input "true"
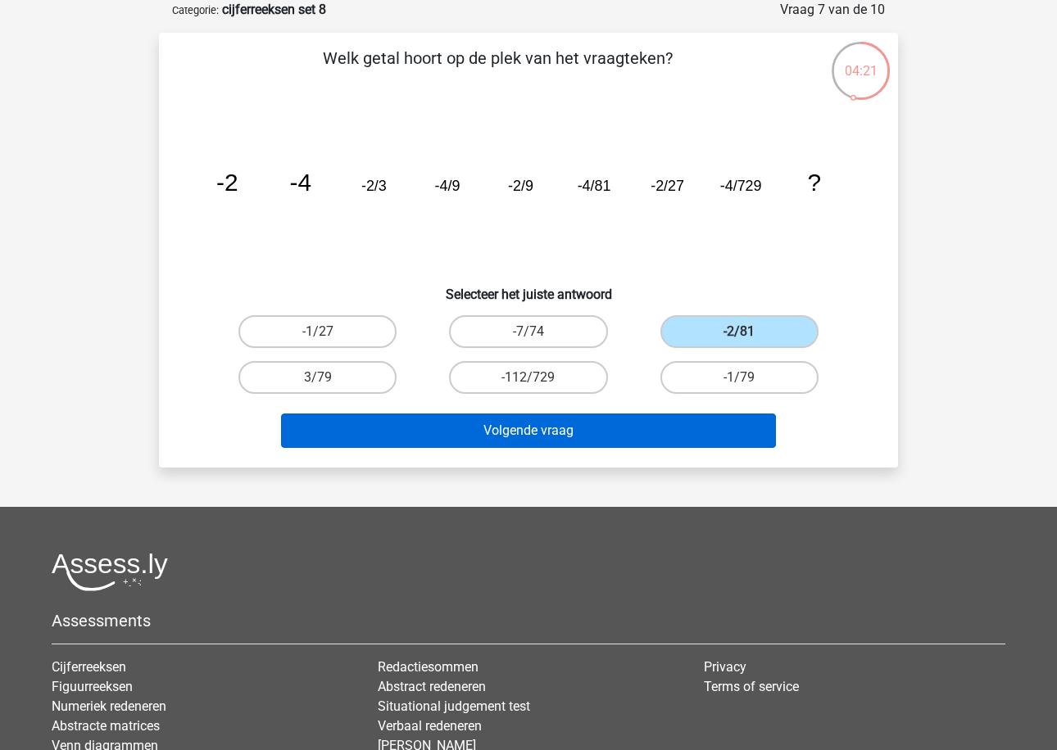
click at [631, 415] on button "Volgende vraag" at bounding box center [529, 431] width 496 height 34
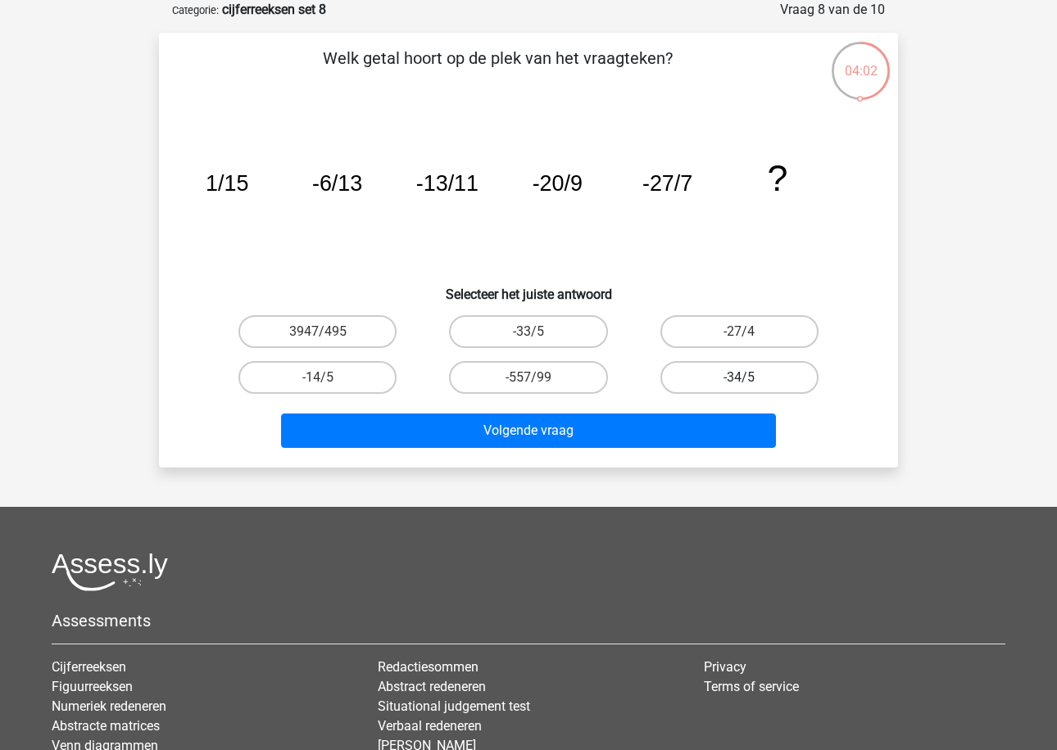
click at [701, 369] on label "-34/5" at bounding box center [739, 377] width 158 height 33
click at [739, 378] on input "-34/5" at bounding box center [744, 383] width 11 height 11
radio input "true"
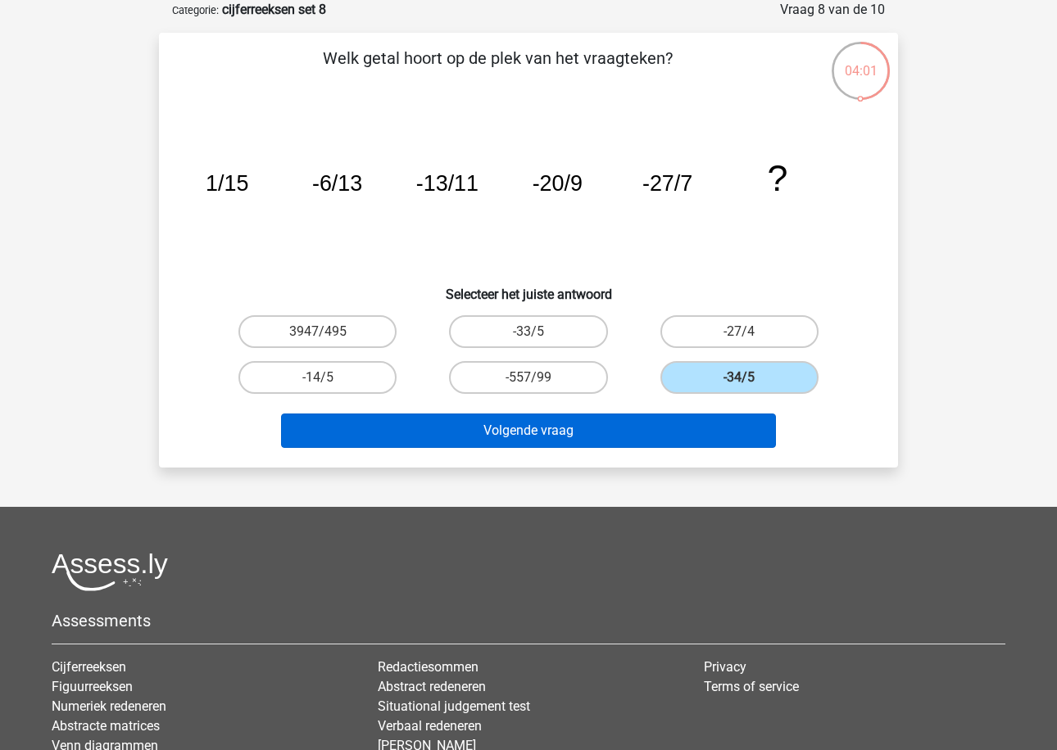
click at [690, 440] on button "Volgende vraag" at bounding box center [529, 431] width 496 height 34
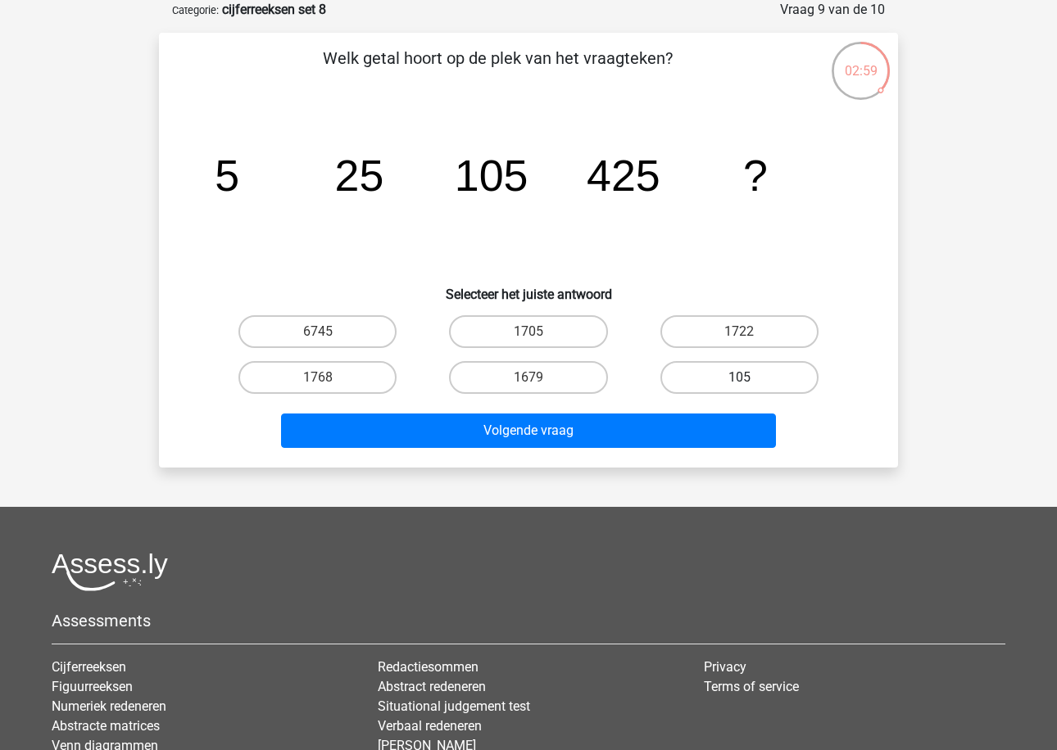
click at [663, 377] on label "105" at bounding box center [739, 377] width 158 height 33
click at [739, 378] on input "105" at bounding box center [744, 383] width 11 height 11
radio input "true"
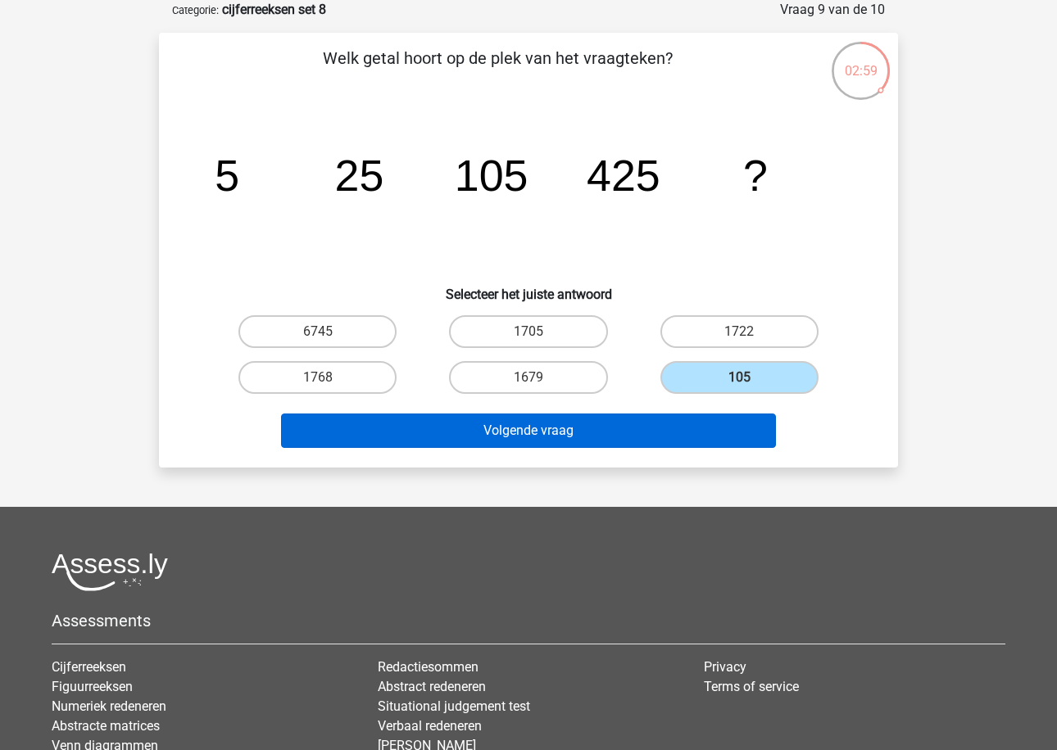
click at [641, 415] on button "Volgende vraag" at bounding box center [529, 431] width 496 height 34
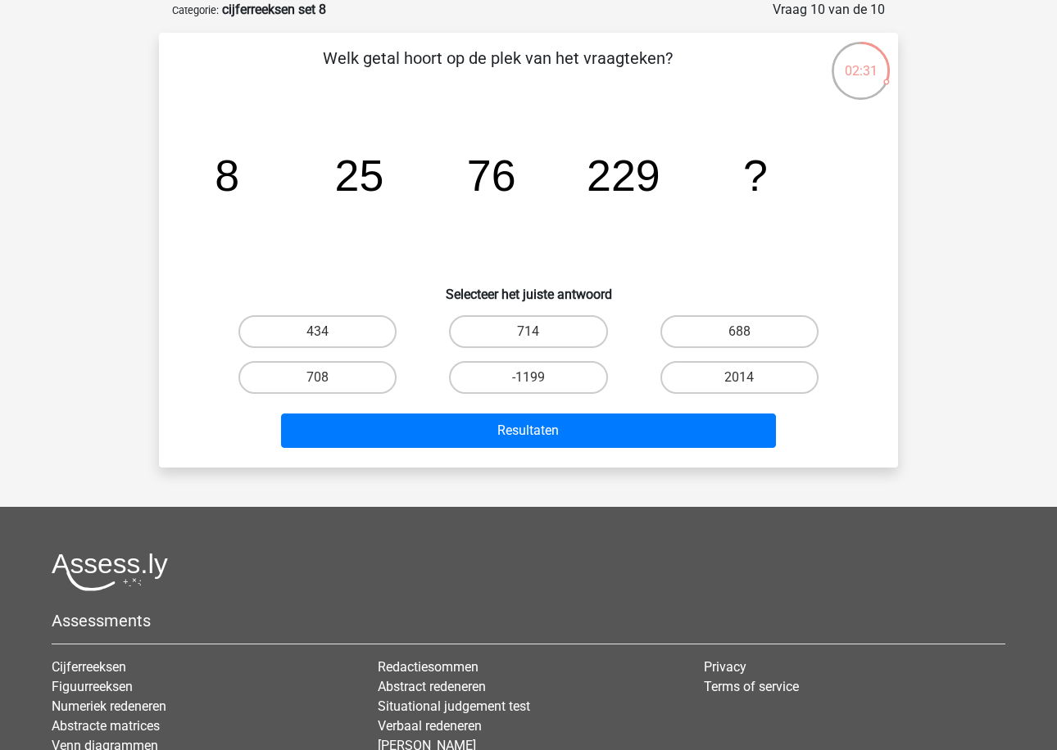
click at [239, 182] on tspan "229" at bounding box center [227, 175] width 25 height 49
copy tspan "229"
click at [714, 324] on label "688" at bounding box center [739, 331] width 158 height 33
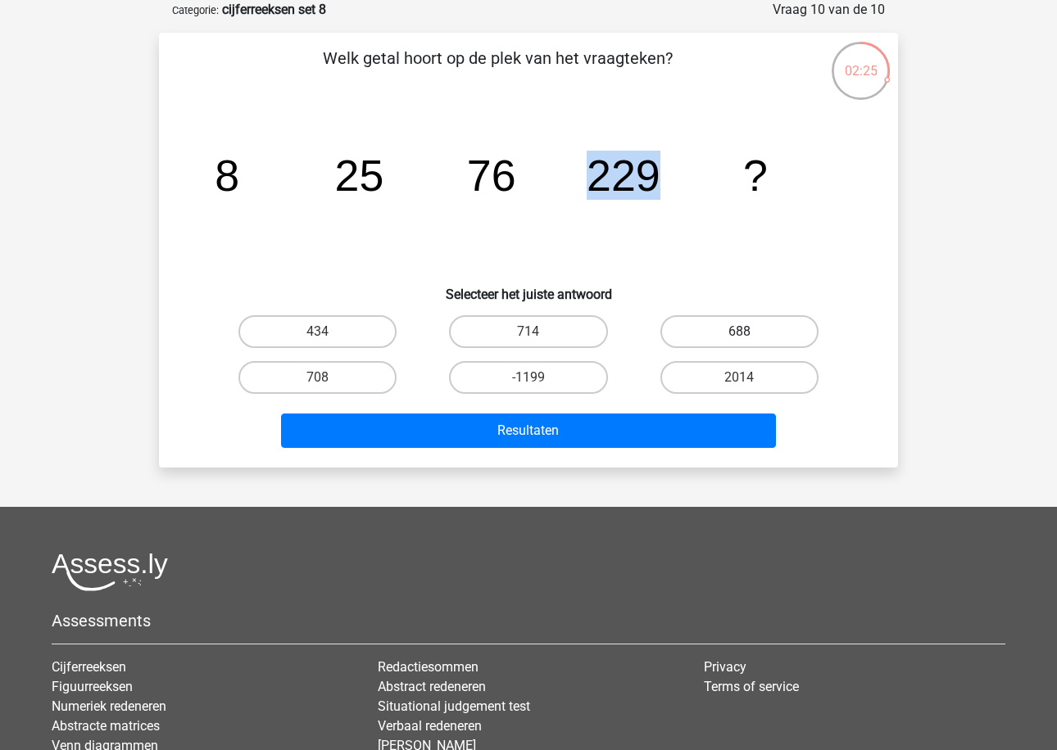
click at [739, 332] on input "688" at bounding box center [744, 337] width 11 height 11
radio input "true"
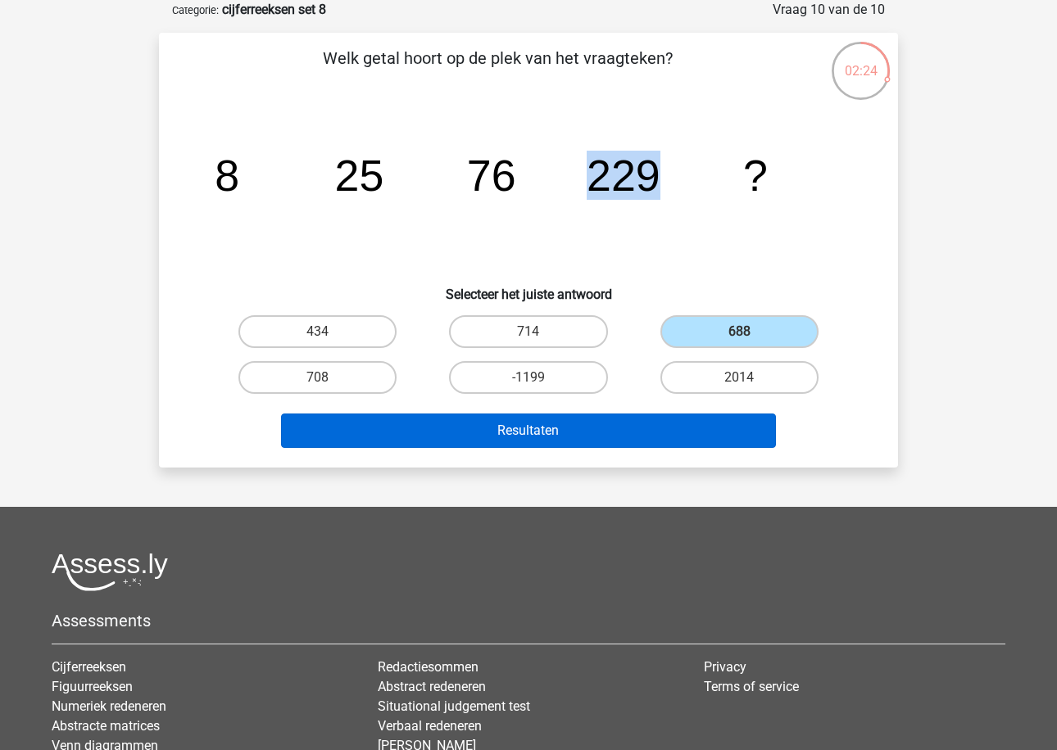
click at [659, 420] on button "Resultaten" at bounding box center [529, 431] width 496 height 34
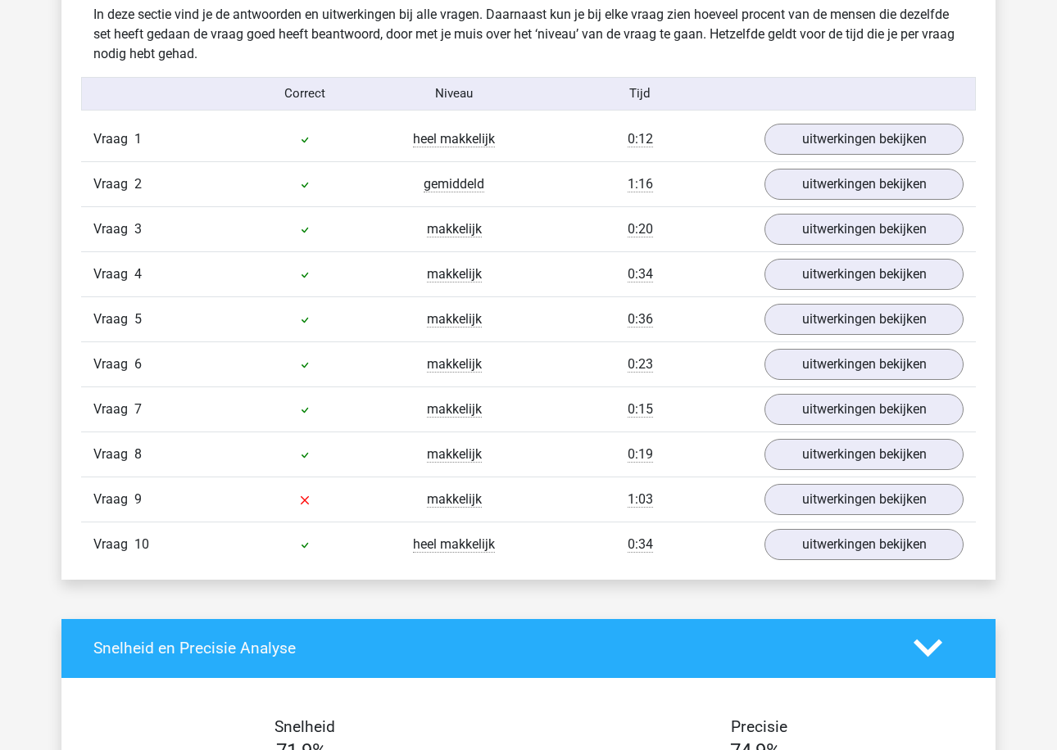
scroll to position [1298, 0]
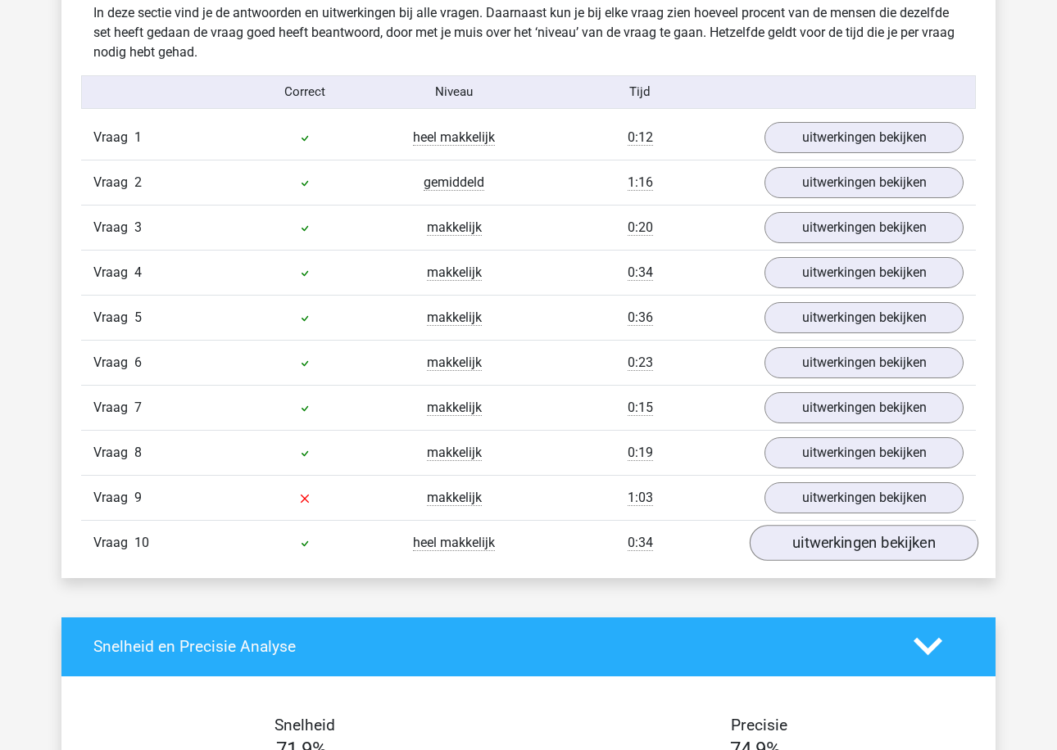
click at [818, 535] on link "uitwerkingen bekijken" at bounding box center [863, 543] width 229 height 36
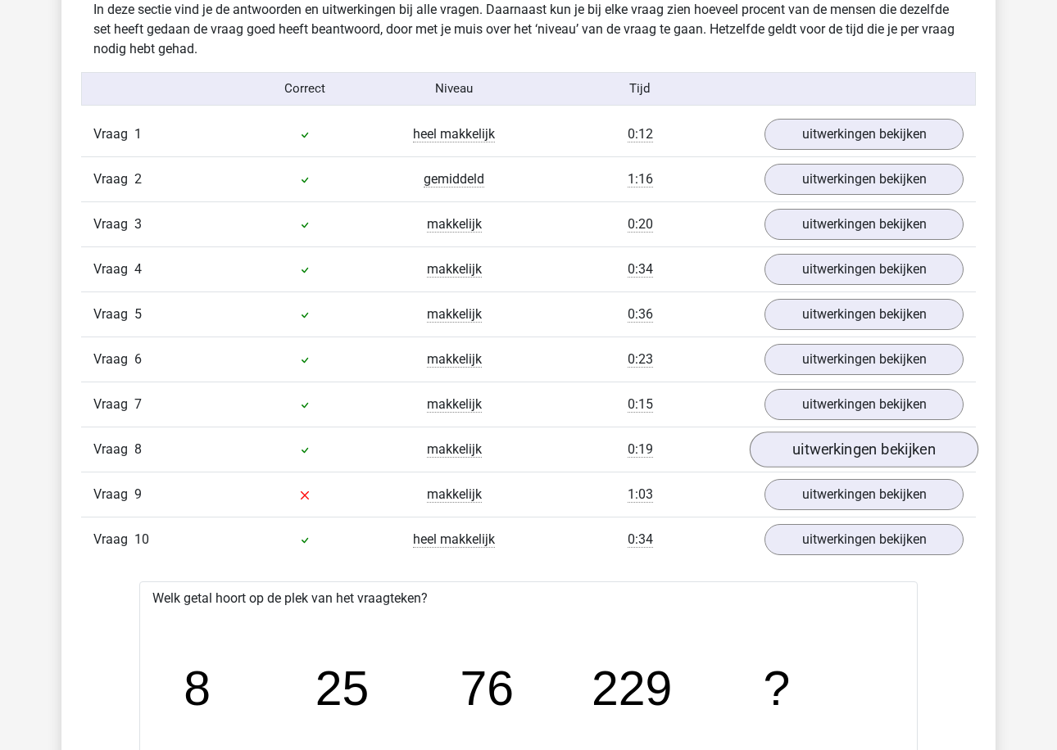
scroll to position [1212, 0]
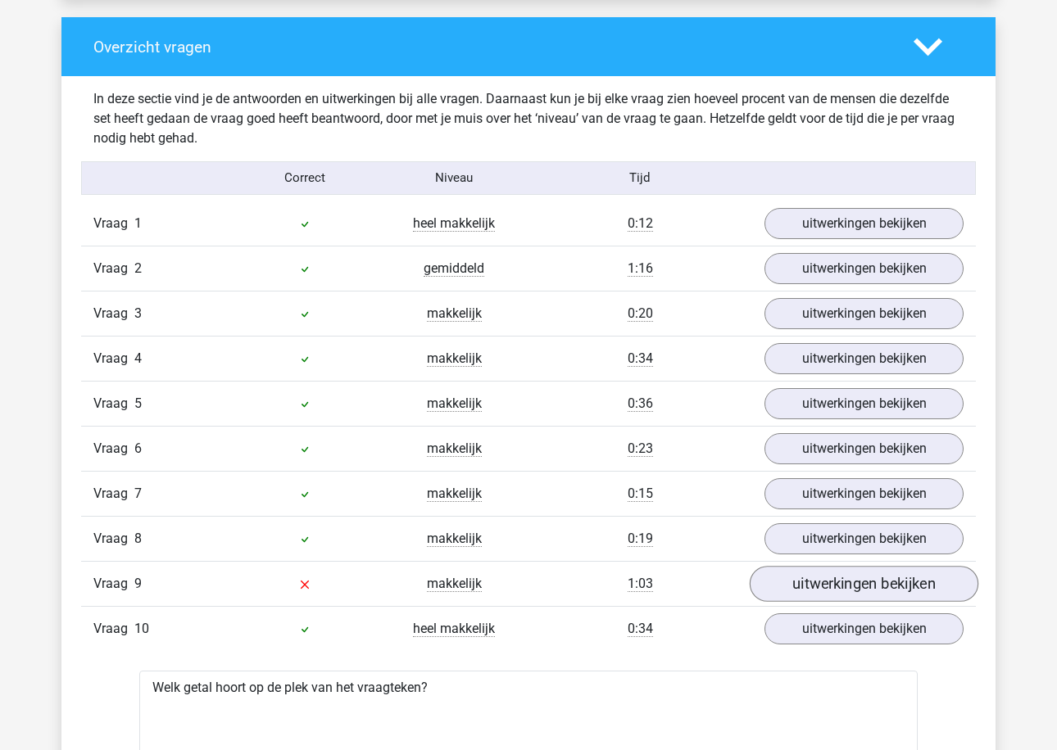
click at [825, 582] on link "uitwerkingen bekijken" at bounding box center [863, 584] width 229 height 36
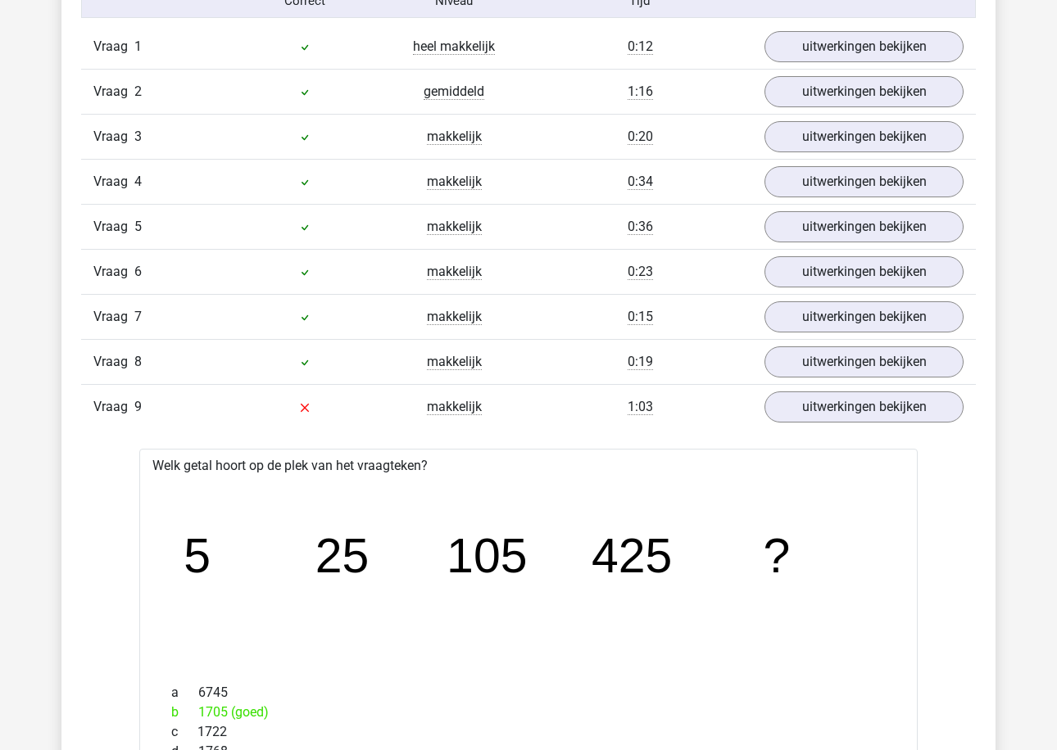
scroll to position [1286, 0]
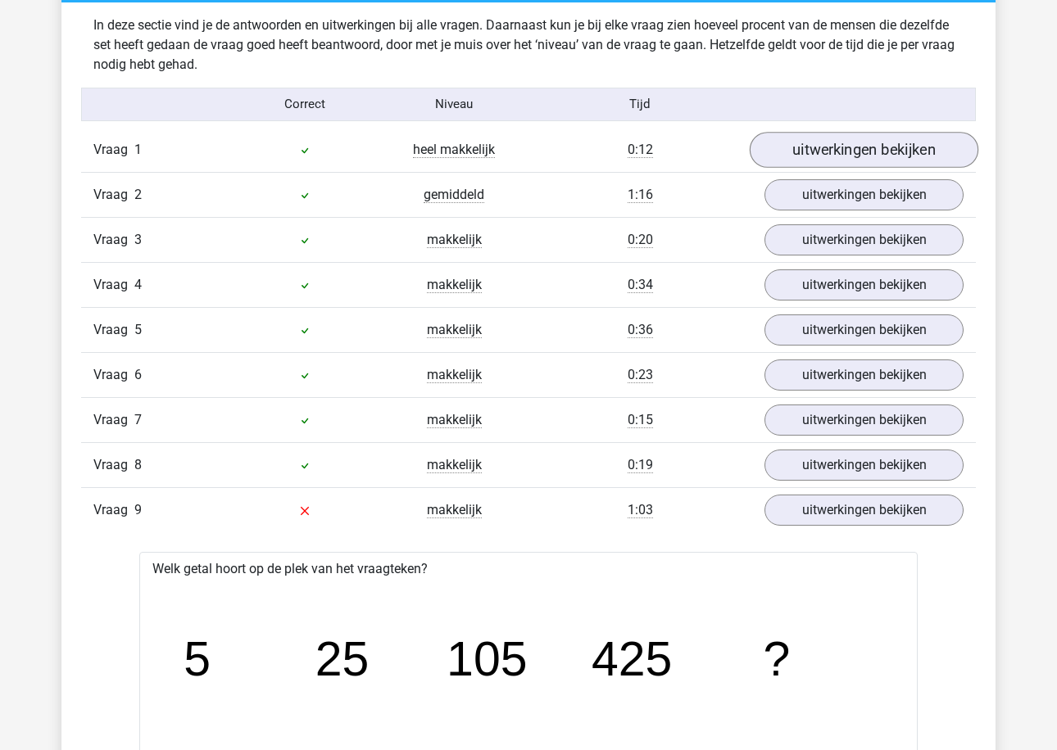
click at [897, 147] on link "uitwerkingen bekijken" at bounding box center [863, 150] width 229 height 36
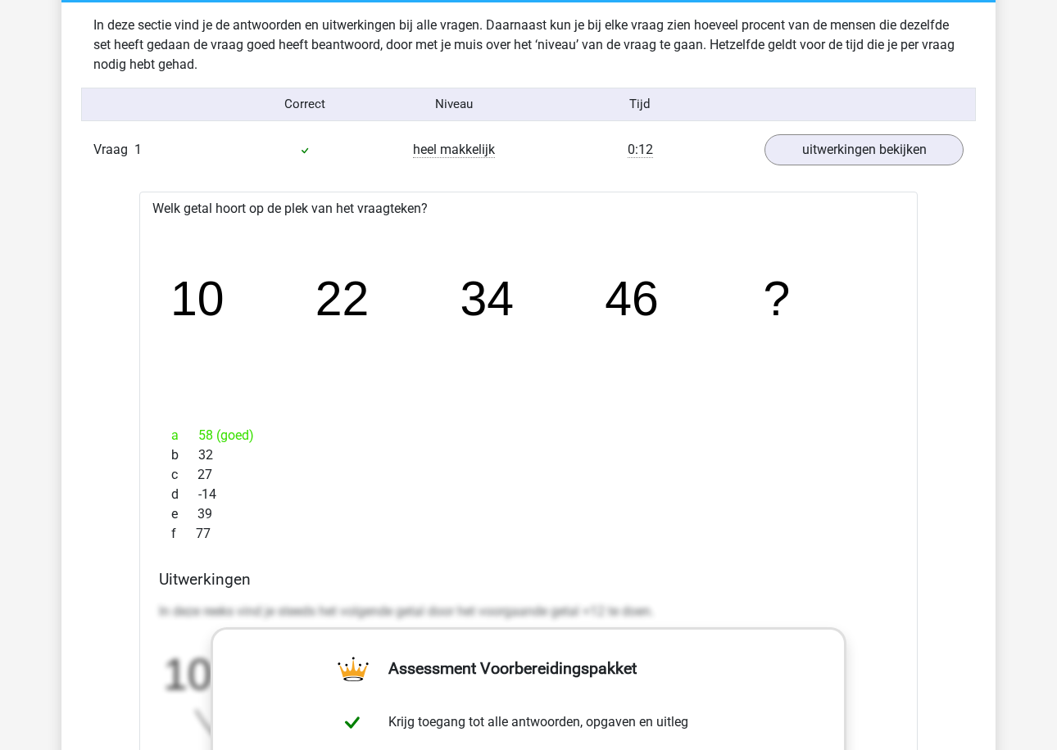
scroll to position [1923, 0]
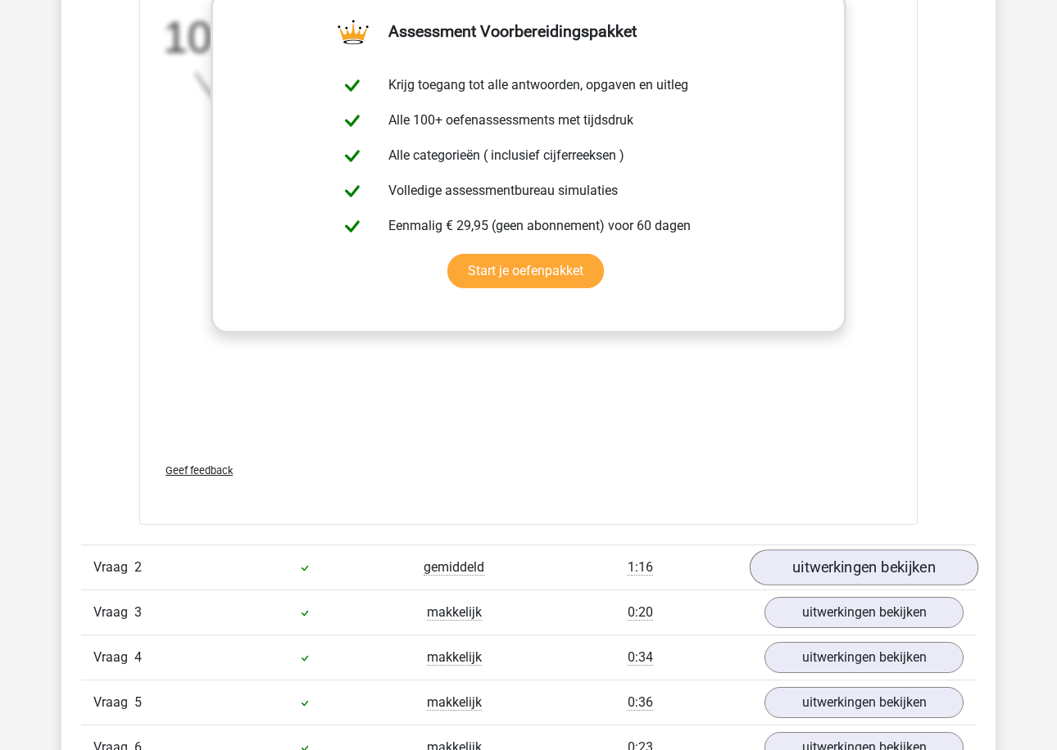
click at [821, 571] on link "uitwerkingen bekijken" at bounding box center [863, 568] width 229 height 36
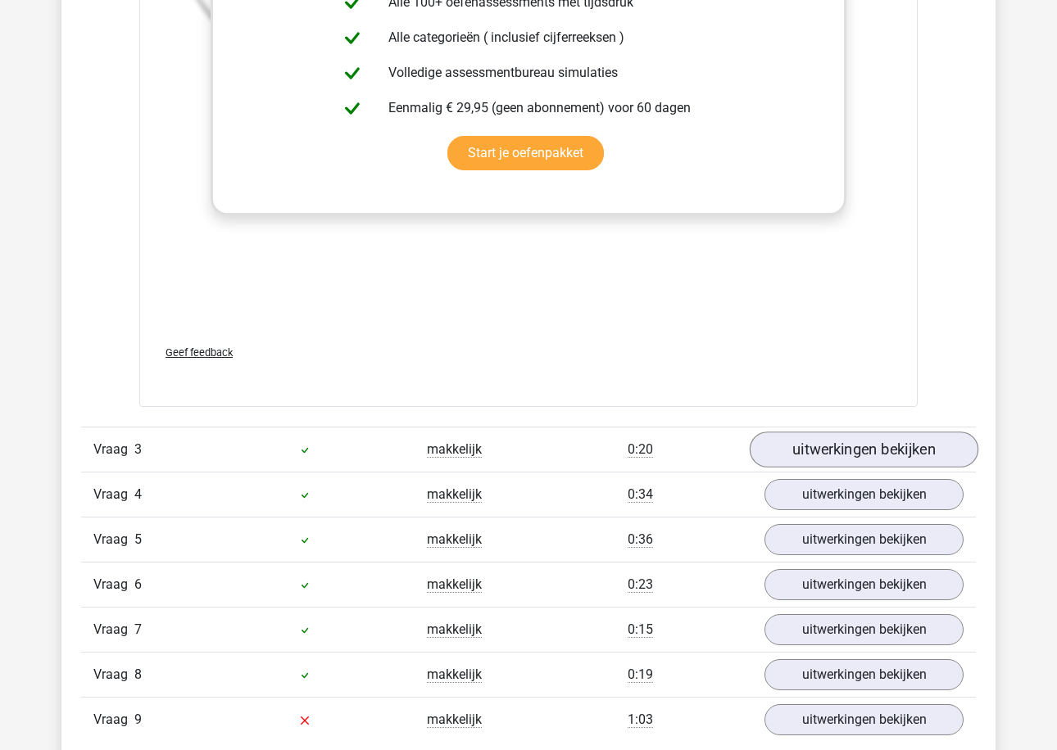
click at [865, 450] on link "uitwerkingen bekijken" at bounding box center [863, 450] width 229 height 36
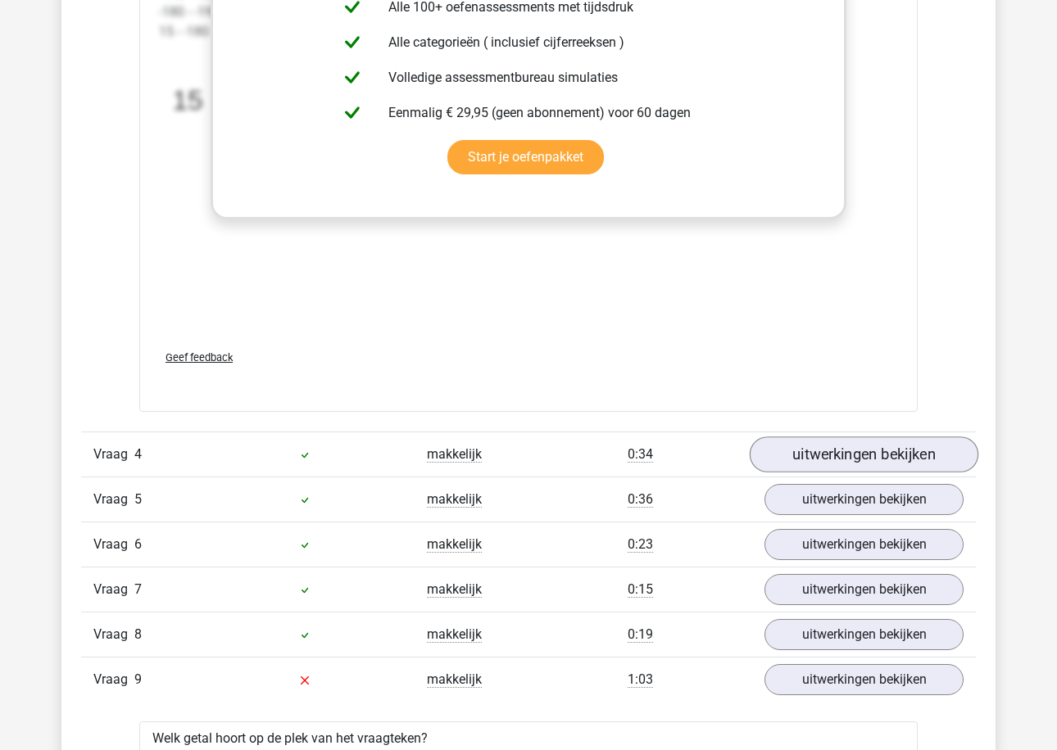
scroll to position [4168, 0]
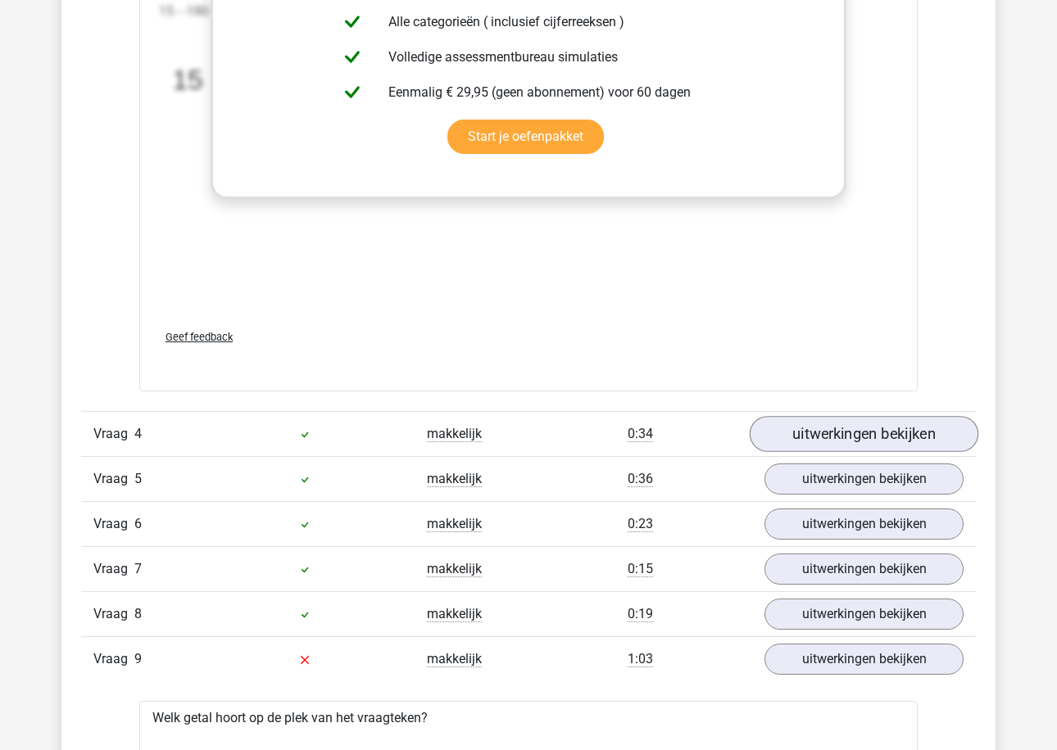
click at [856, 432] on link "uitwerkingen bekijken" at bounding box center [863, 434] width 229 height 36
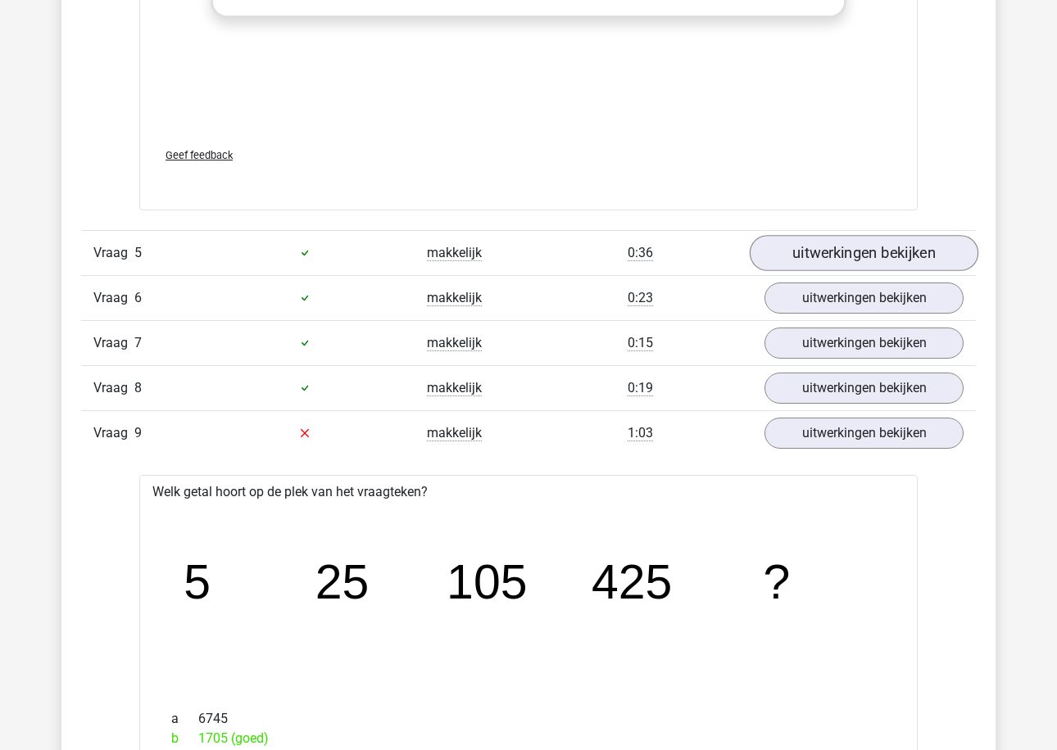
click at [877, 263] on link "uitwerkingen bekijken" at bounding box center [863, 253] width 229 height 36
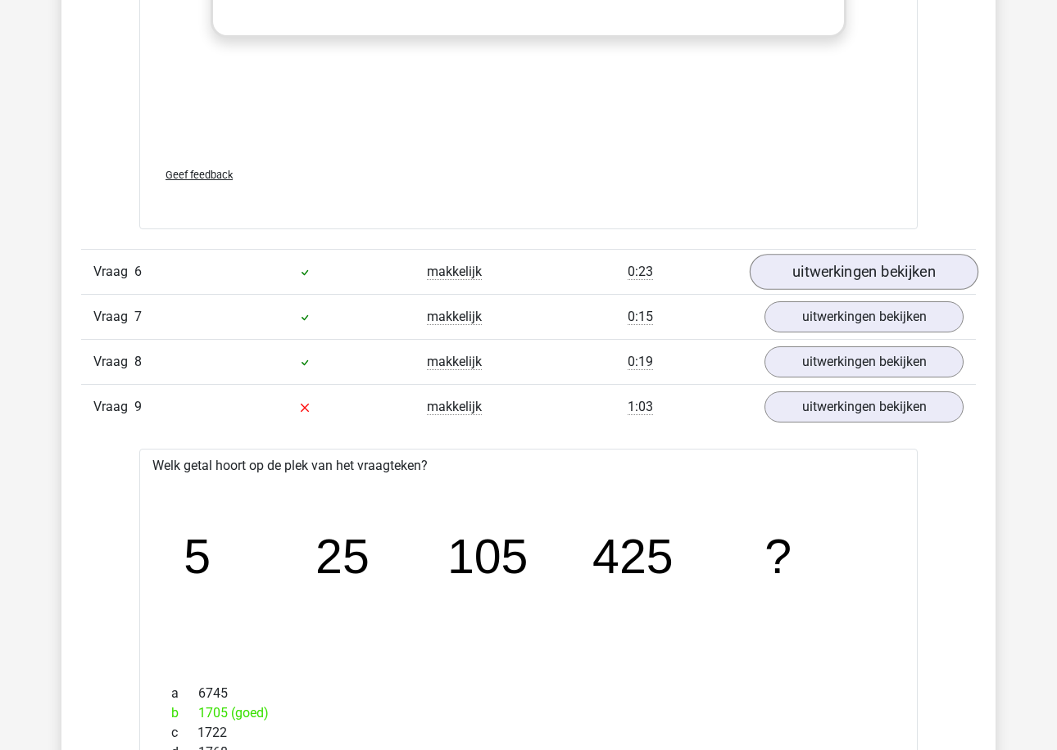
click at [851, 281] on link "uitwerkingen bekijken" at bounding box center [863, 273] width 229 height 36
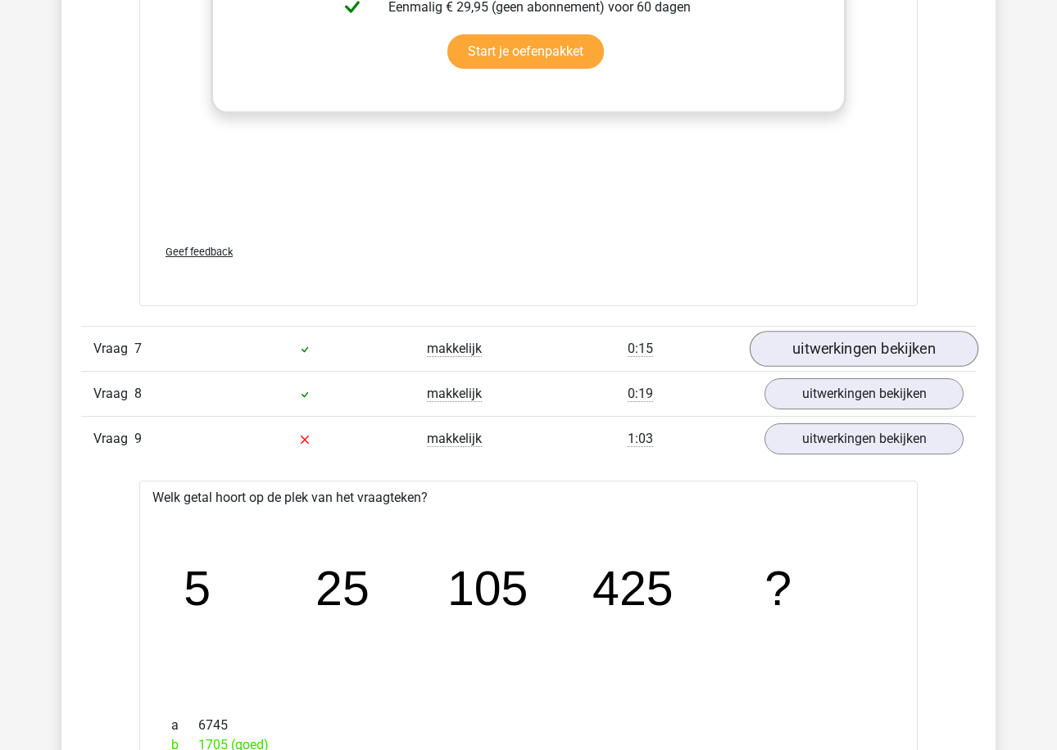
click at [827, 344] on link "uitwerkingen bekijken" at bounding box center [863, 349] width 229 height 36
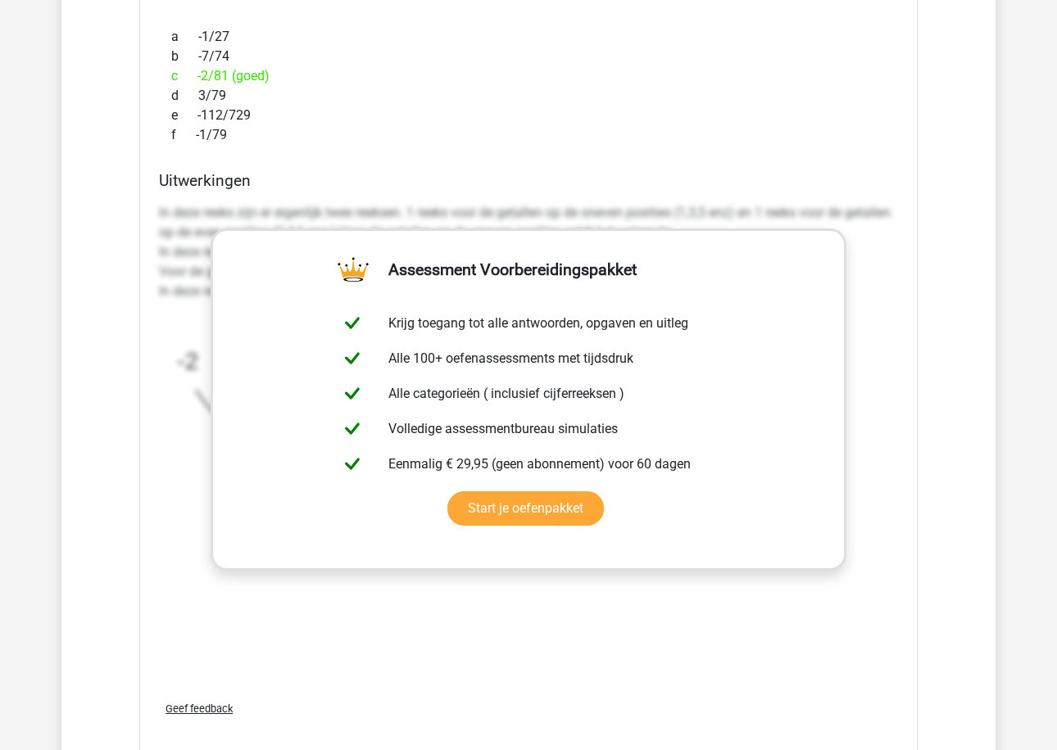
scroll to position [8170, 0]
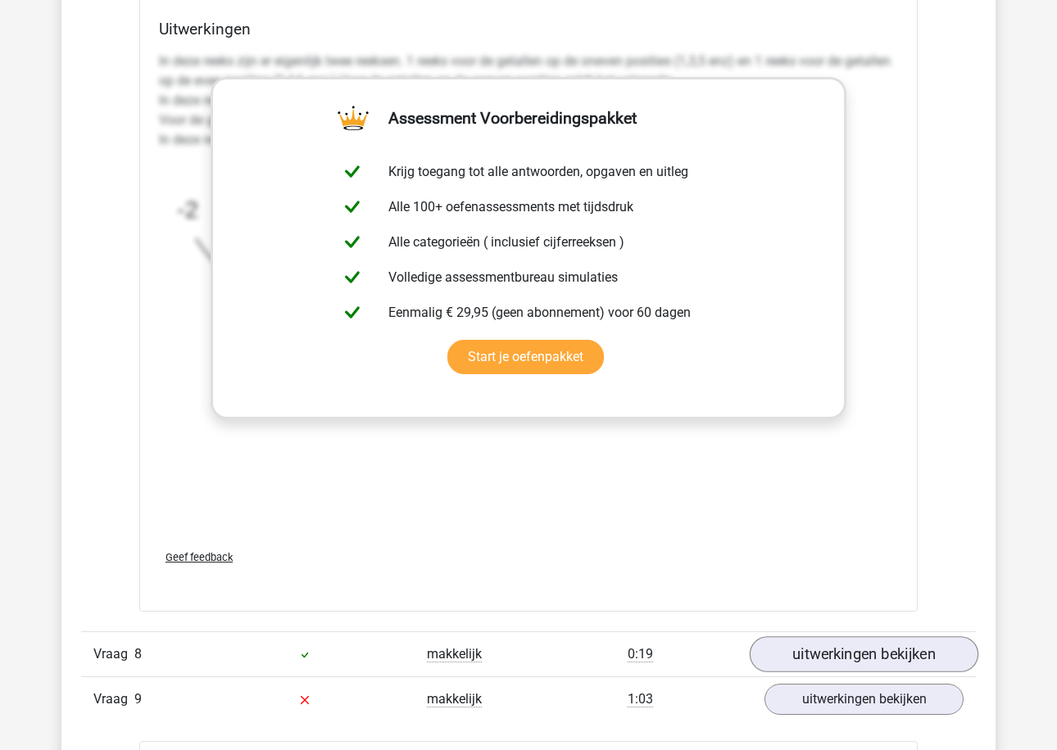
click at [792, 643] on link "uitwerkingen bekijken" at bounding box center [863, 654] width 229 height 36
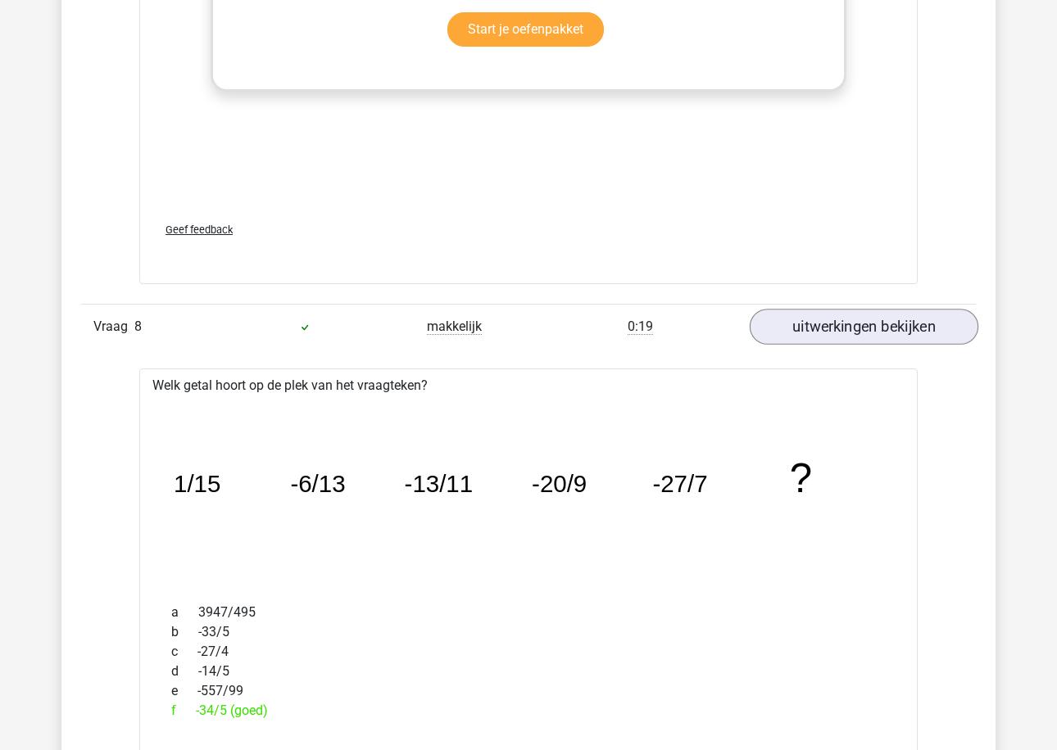
scroll to position [8338, 0]
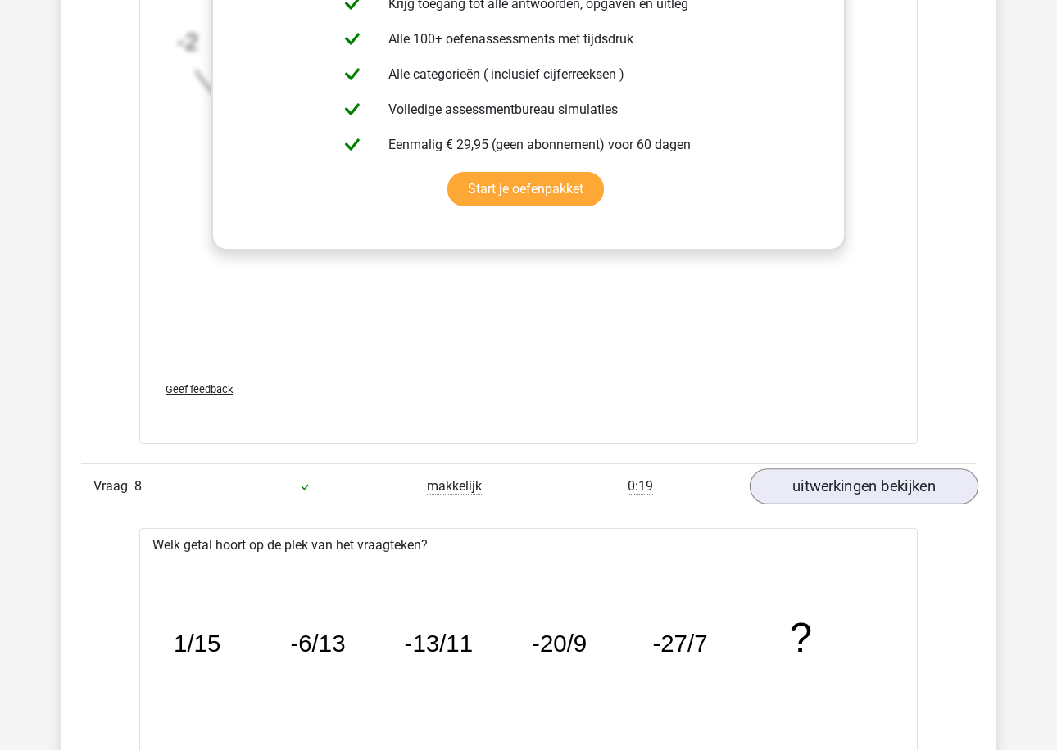
click at [844, 472] on link "uitwerkingen bekijken" at bounding box center [863, 486] width 229 height 36
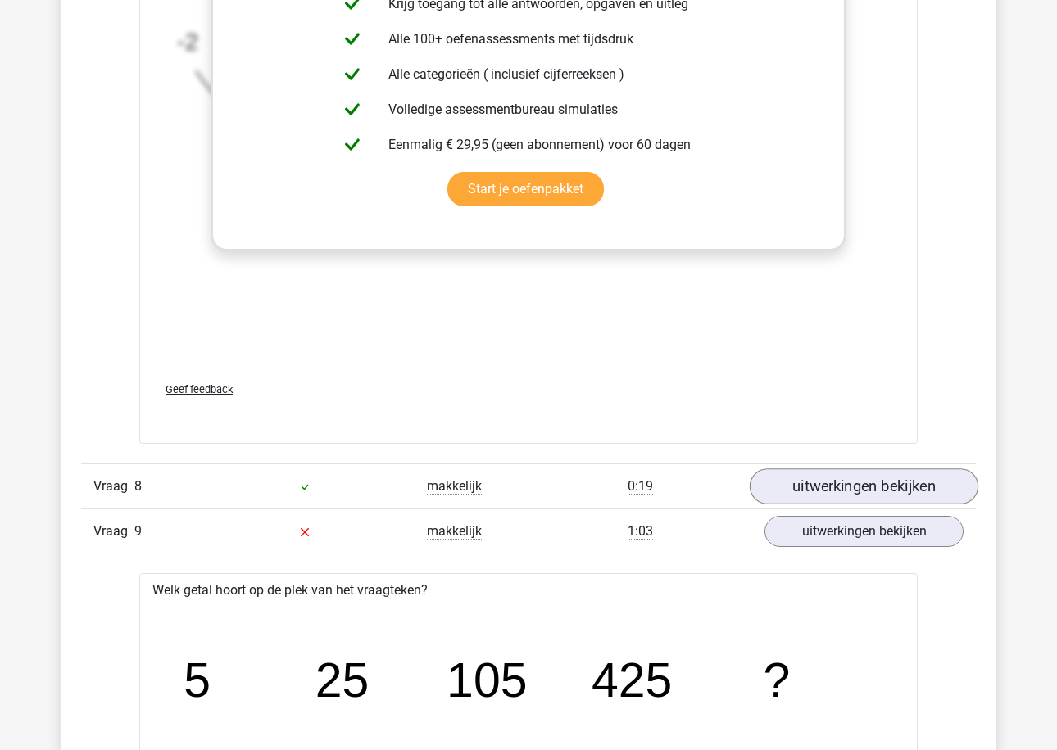
click at [841, 474] on link "uitwerkingen bekijken" at bounding box center [863, 486] width 229 height 36
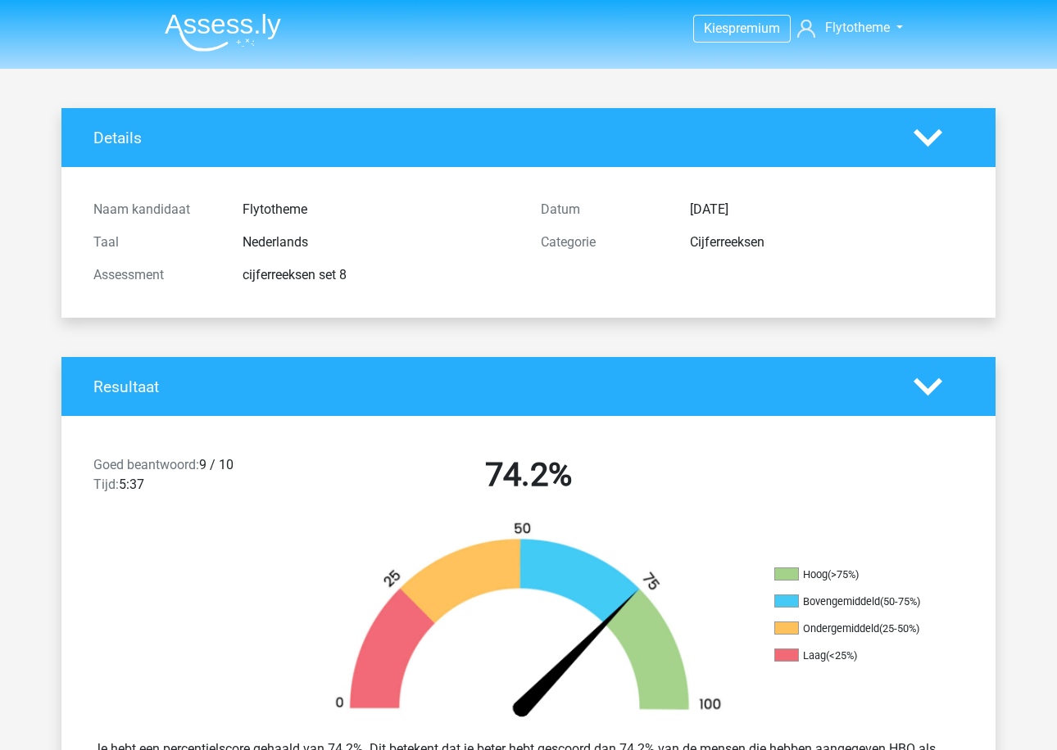
scroll to position [0, 0]
click at [264, 38] on img at bounding box center [223, 32] width 116 height 38
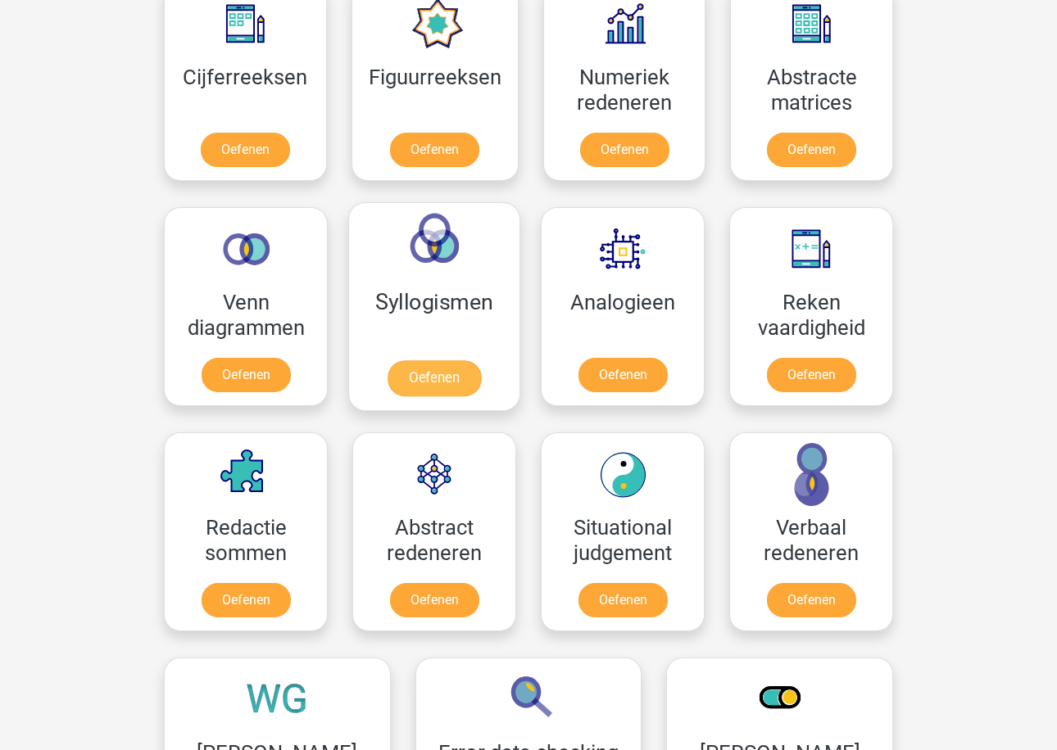
scroll to position [791, 0]
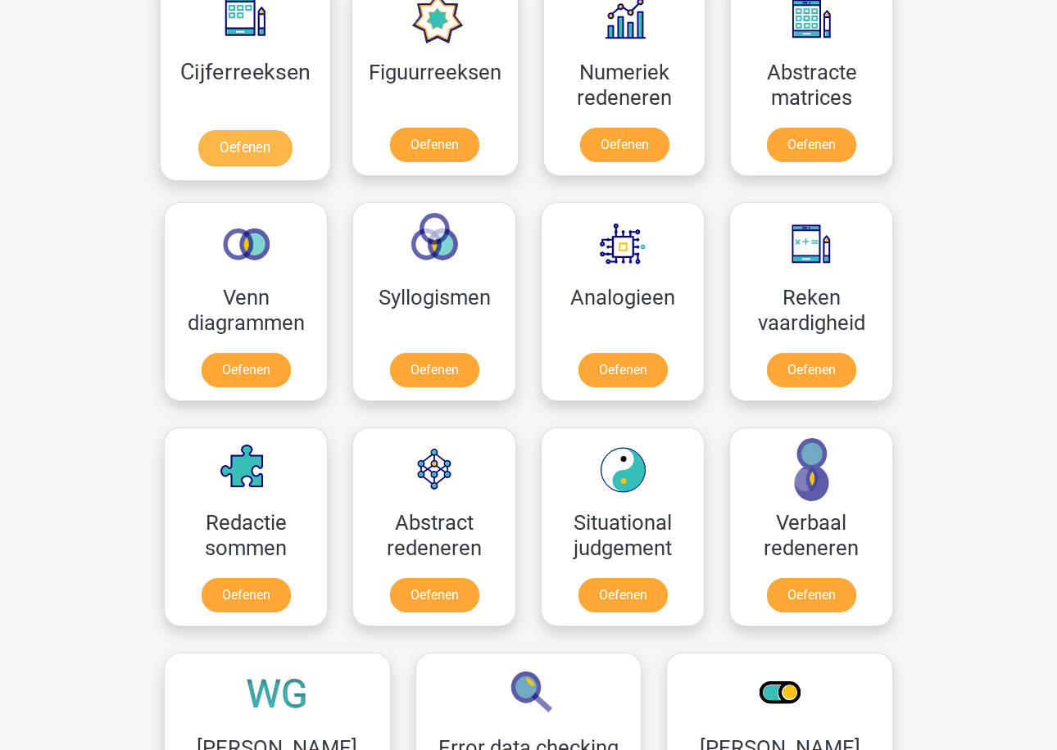
click at [239, 134] on link "Oefenen" at bounding box center [244, 148] width 93 height 36
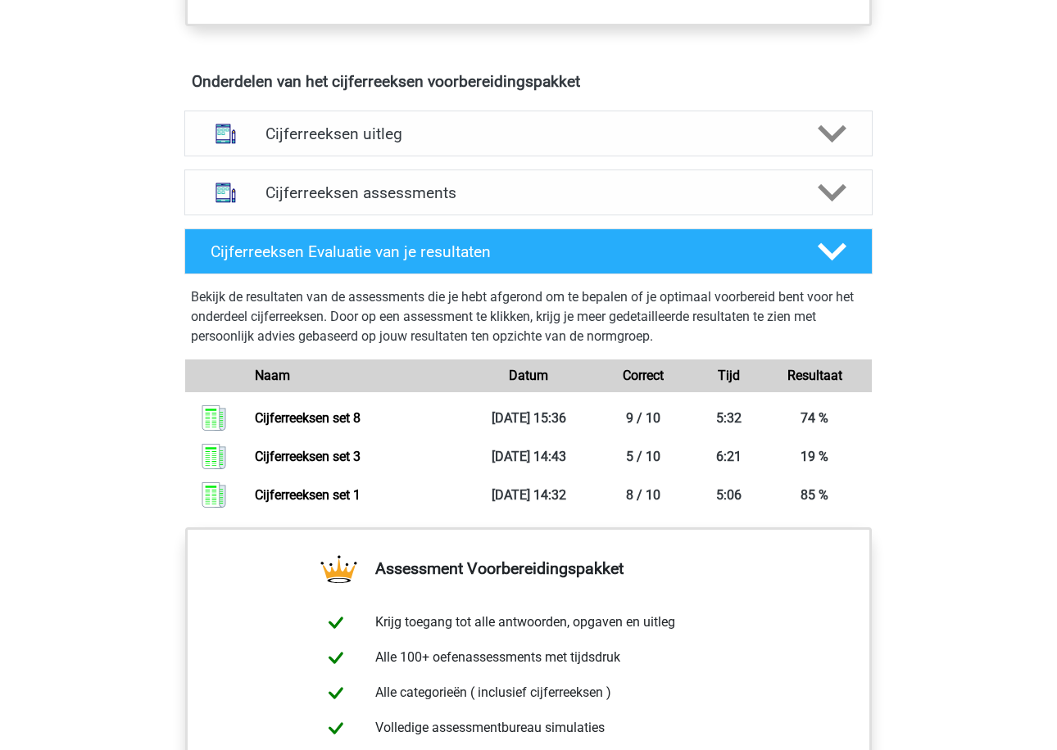
scroll to position [866, 0]
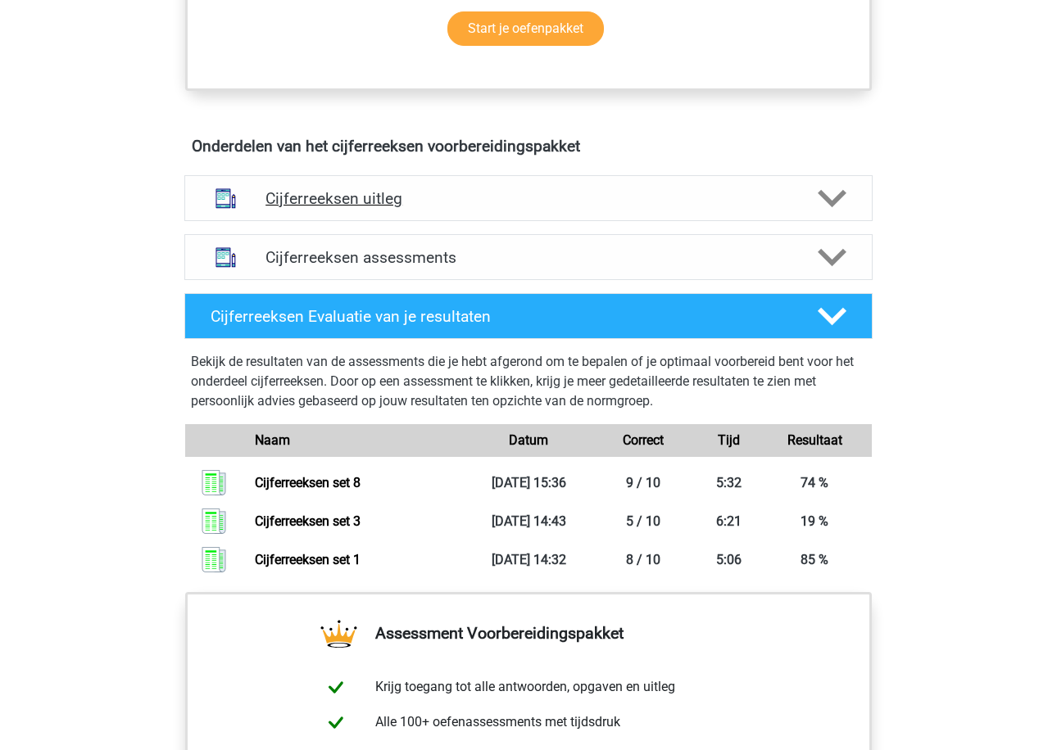
click at [376, 221] on div "Cijferreeksen uitleg" at bounding box center [528, 198] width 688 height 46
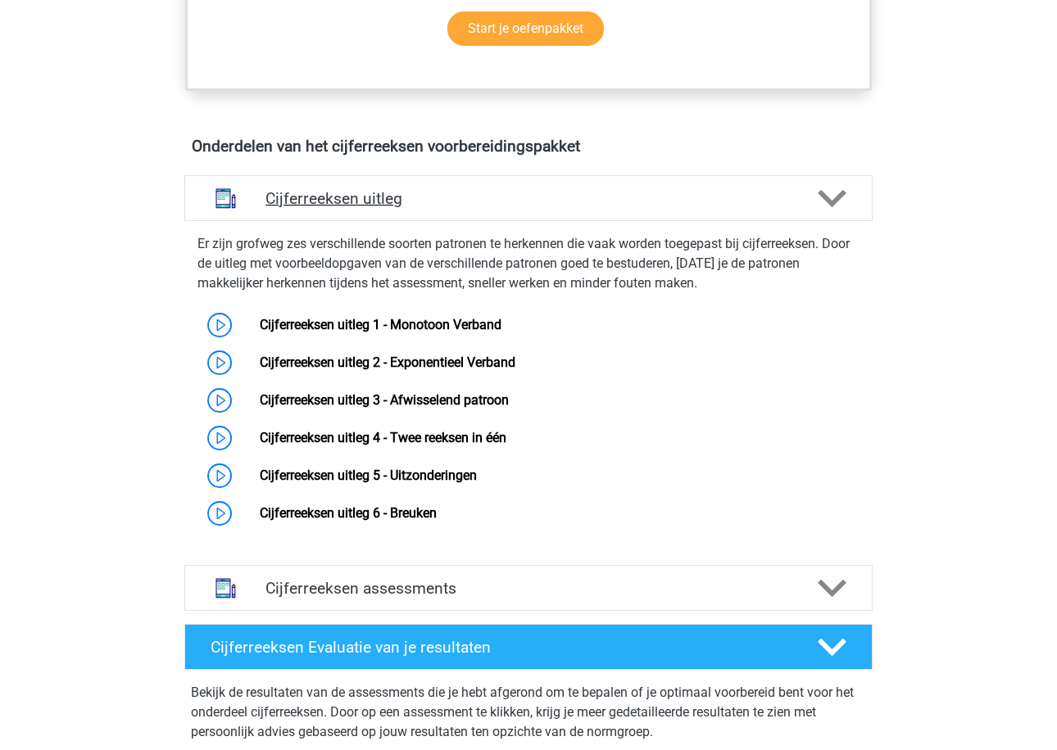
click at [401, 221] on div "Cijferreeksen uitleg" at bounding box center [528, 198] width 688 height 46
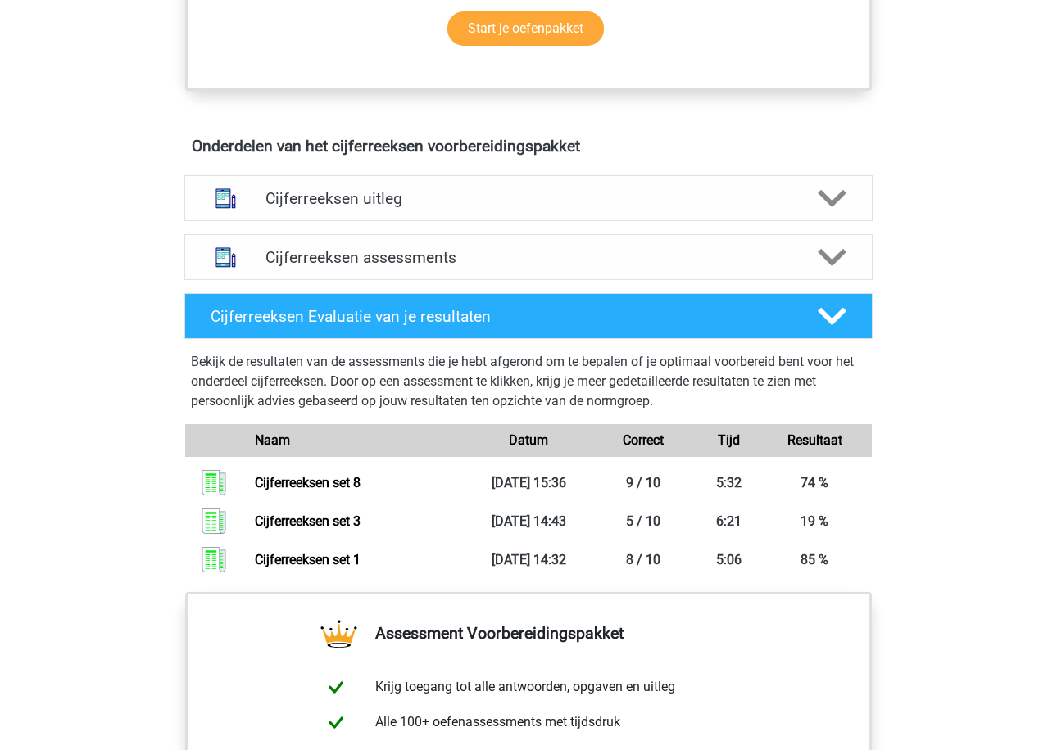
click at [372, 254] on div "Cijferreeksen assessments" at bounding box center [528, 257] width 688 height 46
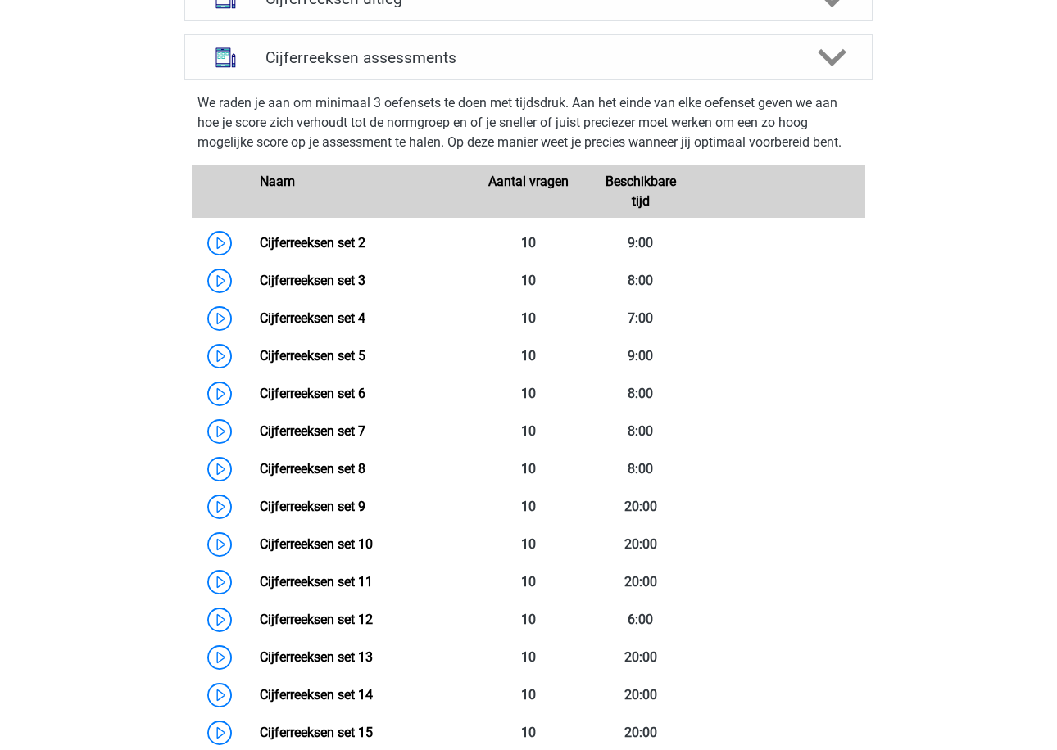
scroll to position [1093, 0]
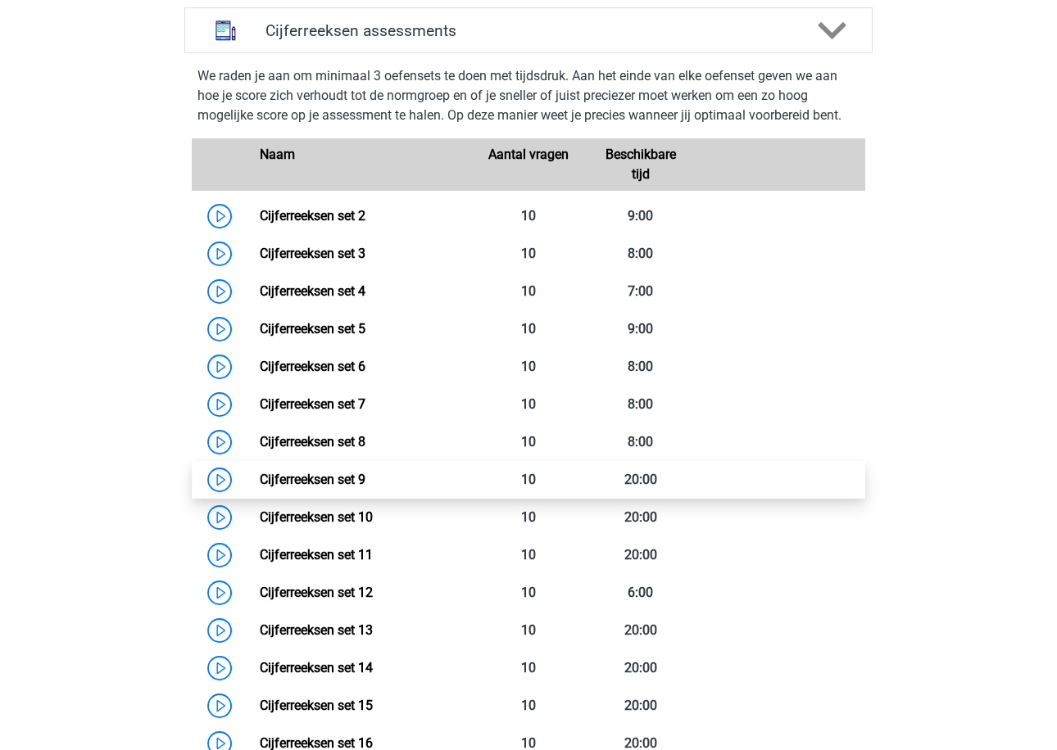
click at [364, 487] on link "Cijferreeksen set 9" at bounding box center [313, 480] width 106 height 16
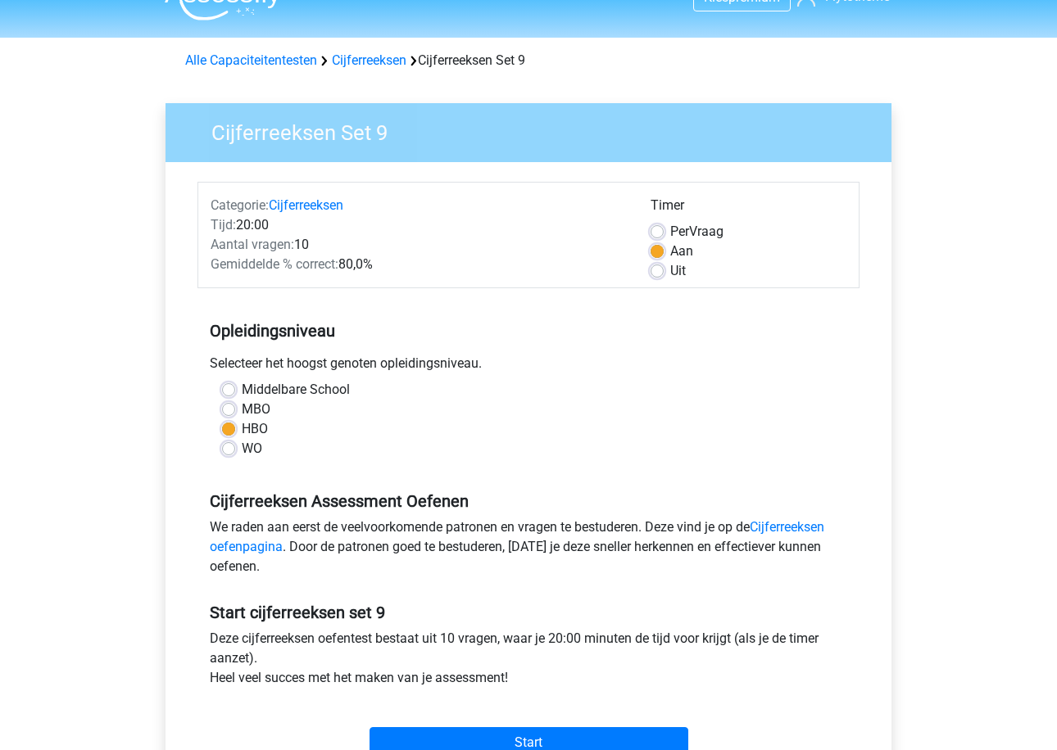
scroll to position [210, 0]
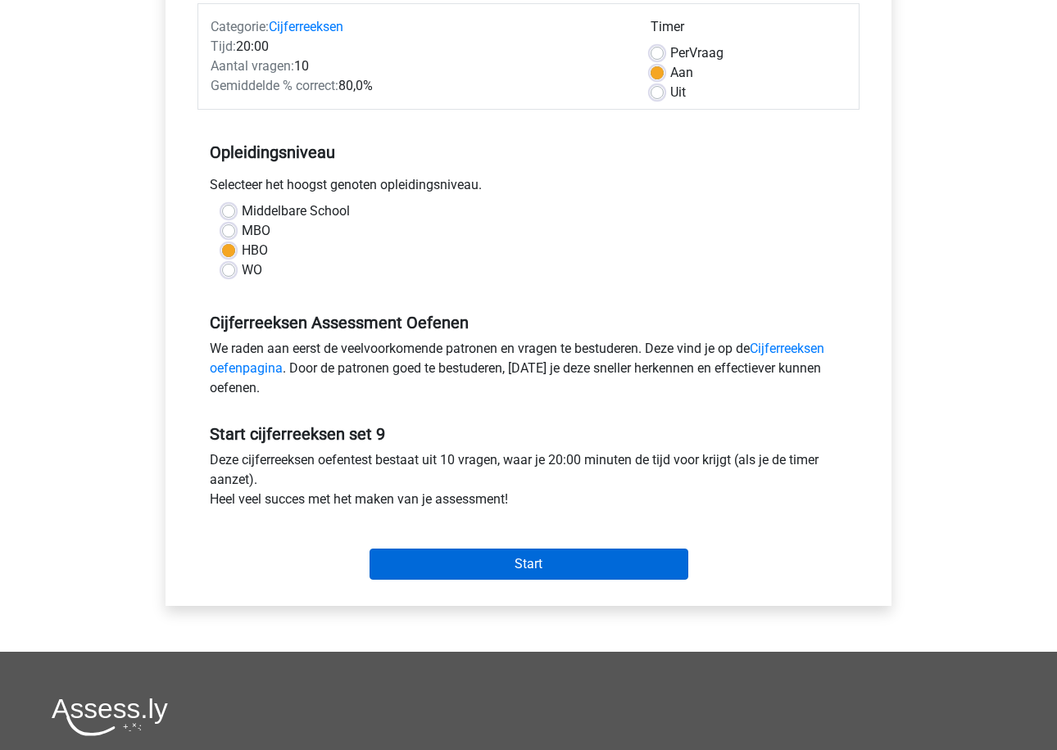
click at [452, 573] on input "Start" at bounding box center [528, 564] width 319 height 31
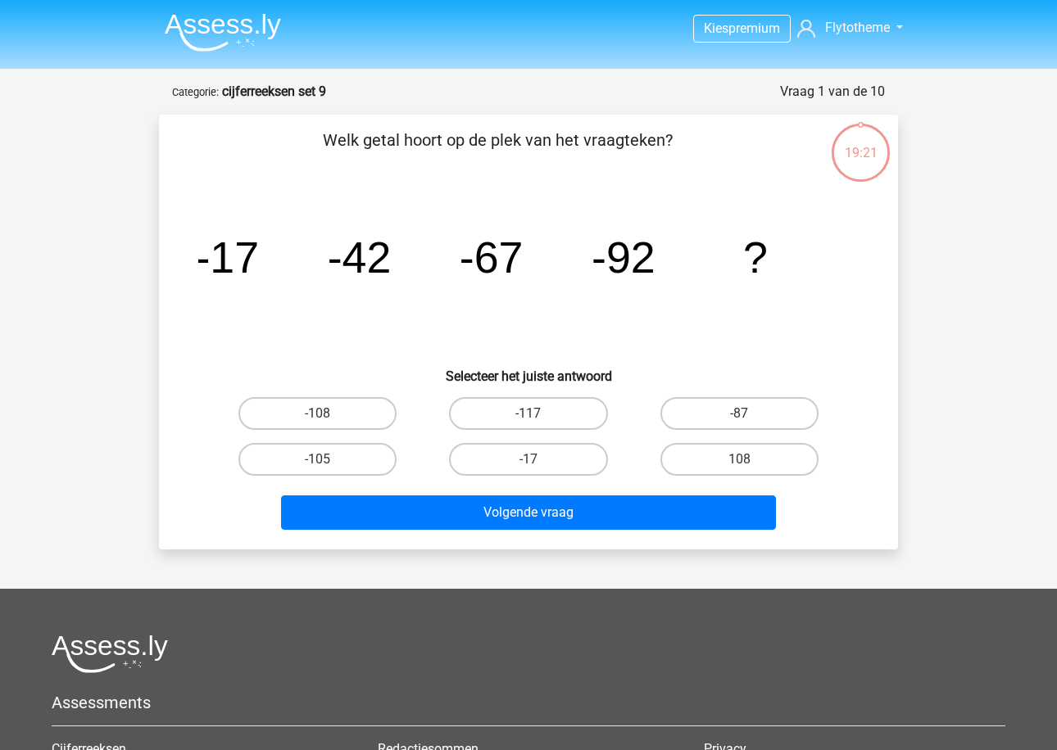
click at [259, 278] on tspan "-92" at bounding box center [227, 257] width 64 height 49
click at [564, 414] on label "-117" at bounding box center [528, 413] width 158 height 33
click at [539, 414] on input "-117" at bounding box center [533, 419] width 11 height 11
radio input "true"
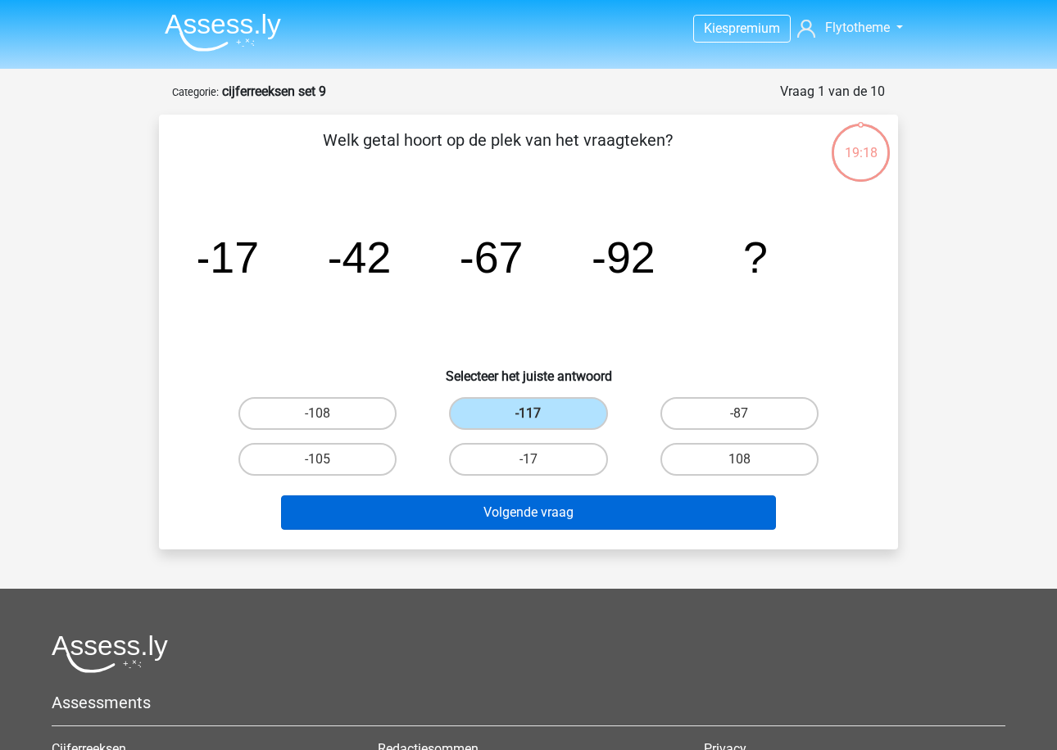
click at [539, 510] on button "Volgende vraag" at bounding box center [529, 513] width 496 height 34
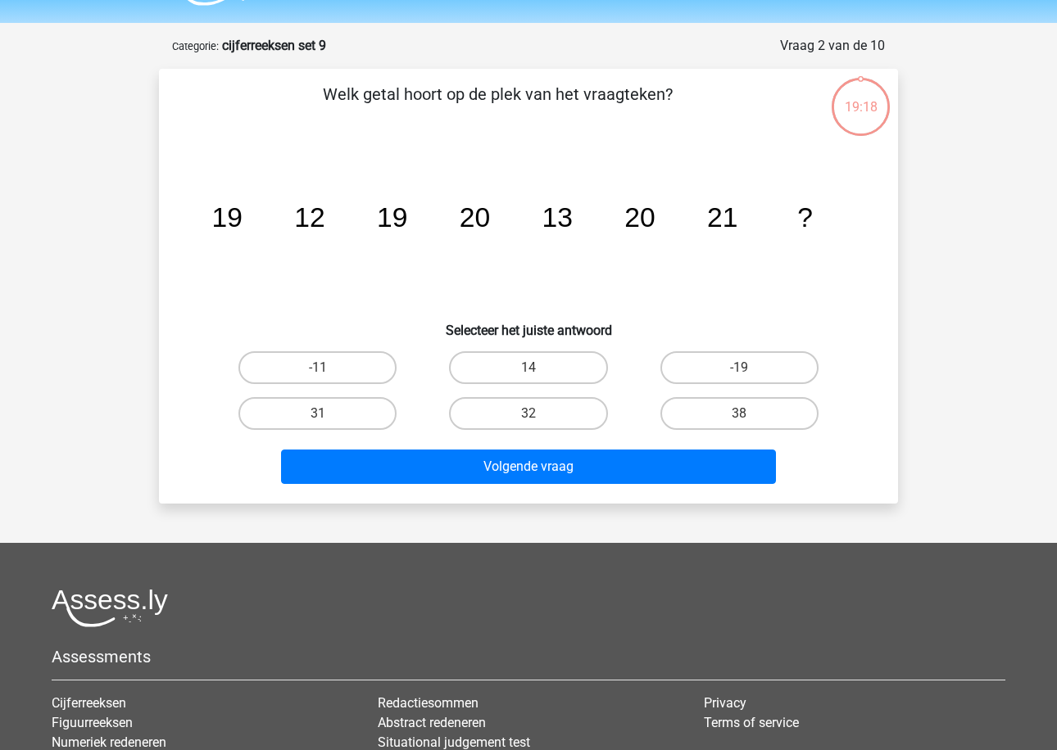
scroll to position [39, 0]
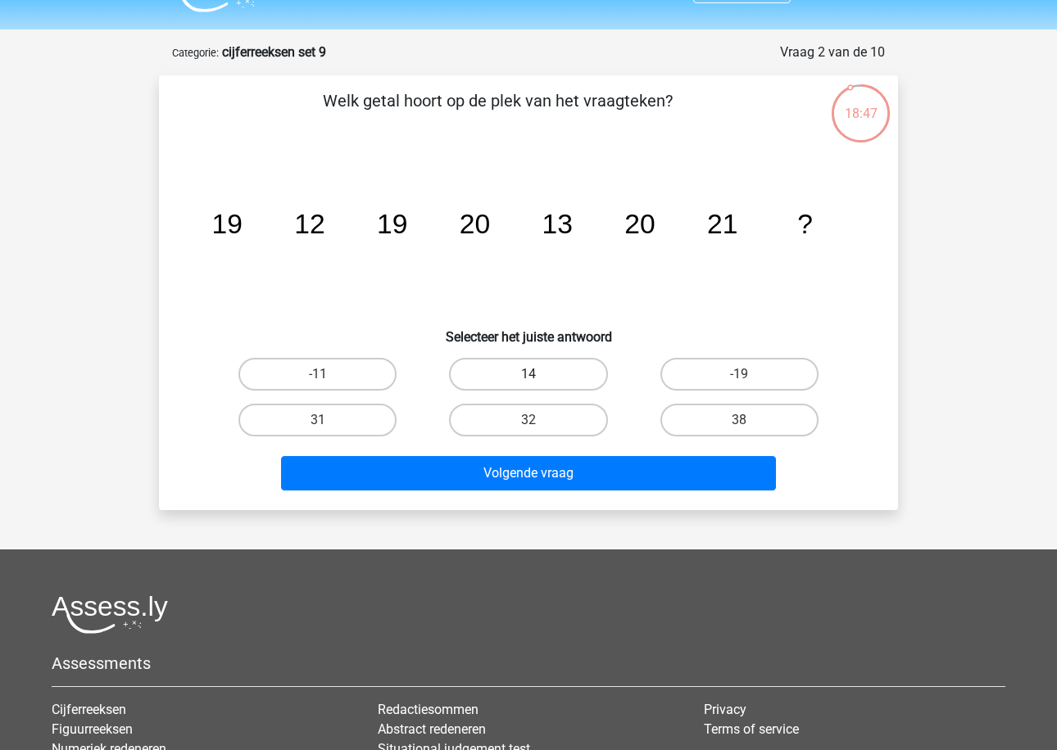
click at [477, 378] on label "14" at bounding box center [528, 374] width 158 height 33
click at [528, 378] on input "14" at bounding box center [533, 379] width 11 height 11
radio input "true"
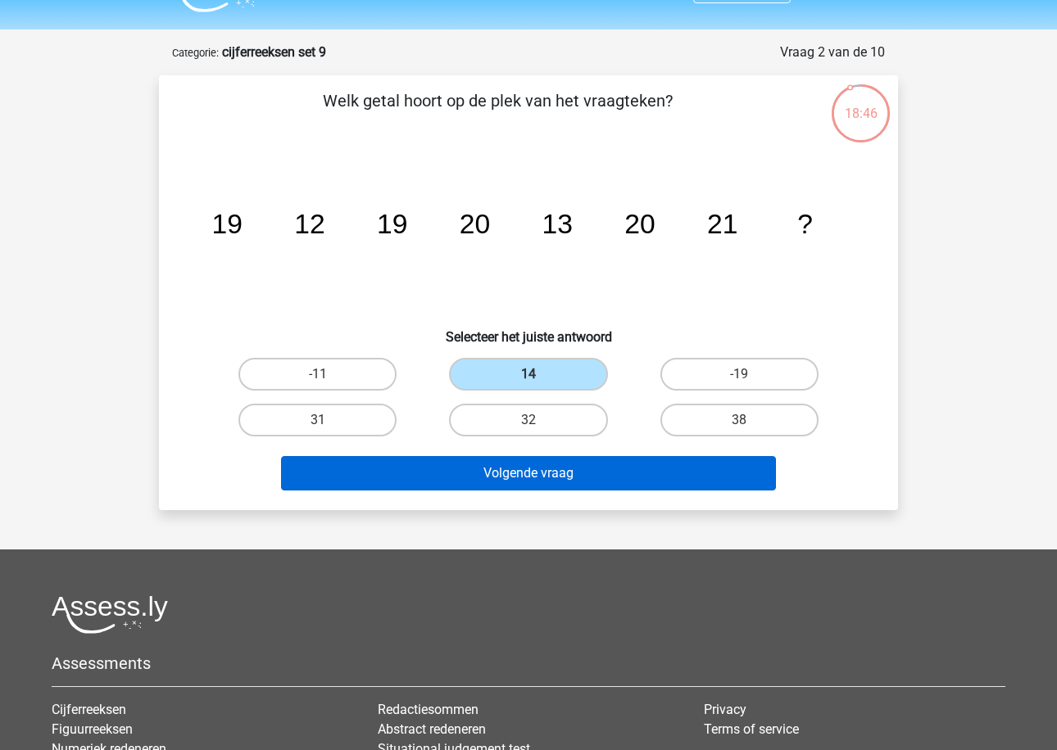
click at [467, 479] on button "Volgende vraag" at bounding box center [529, 473] width 496 height 34
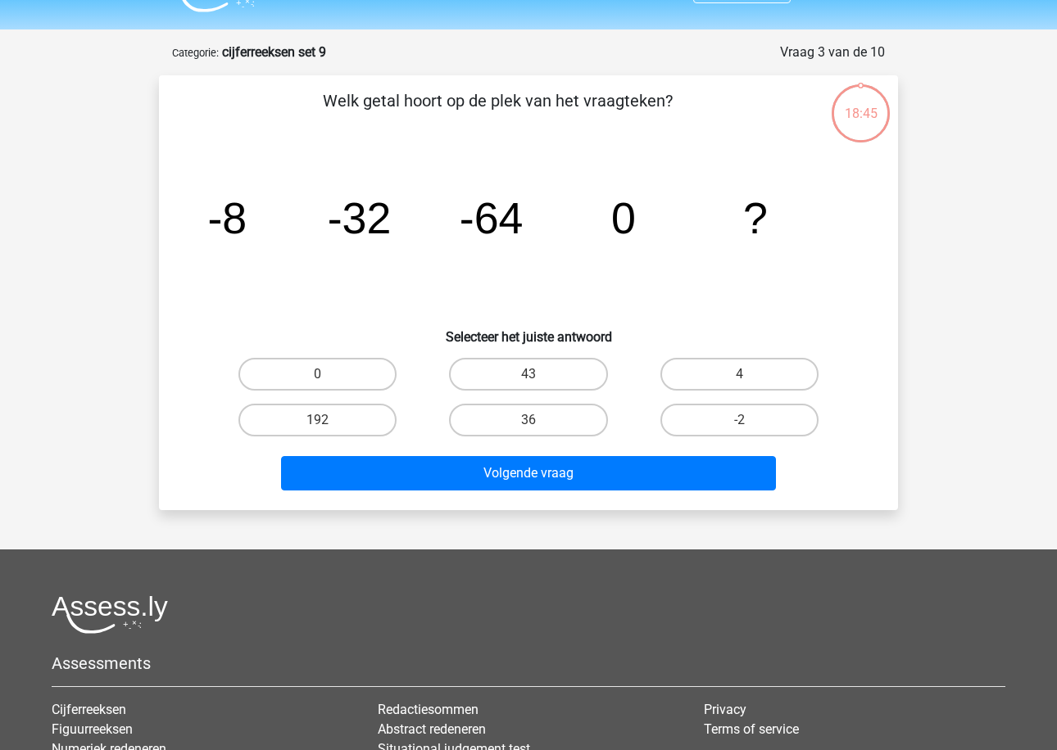
scroll to position [82, 0]
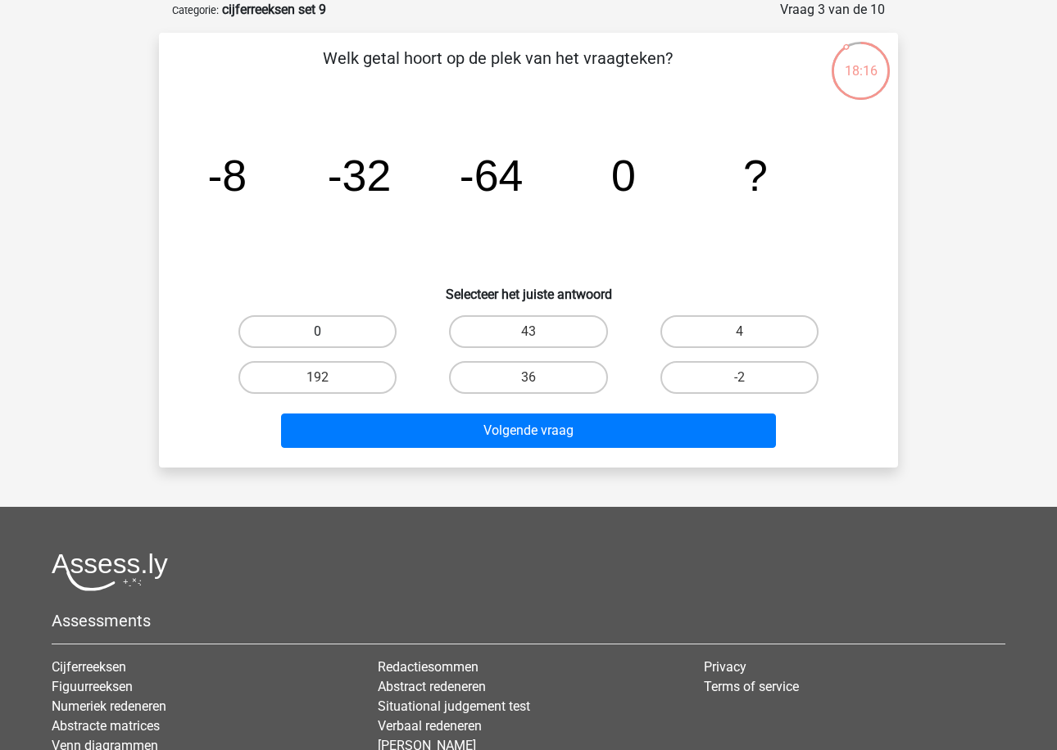
click at [346, 325] on label "0" at bounding box center [317, 331] width 158 height 33
click at [328, 332] on input "0" at bounding box center [323, 337] width 11 height 11
radio input "true"
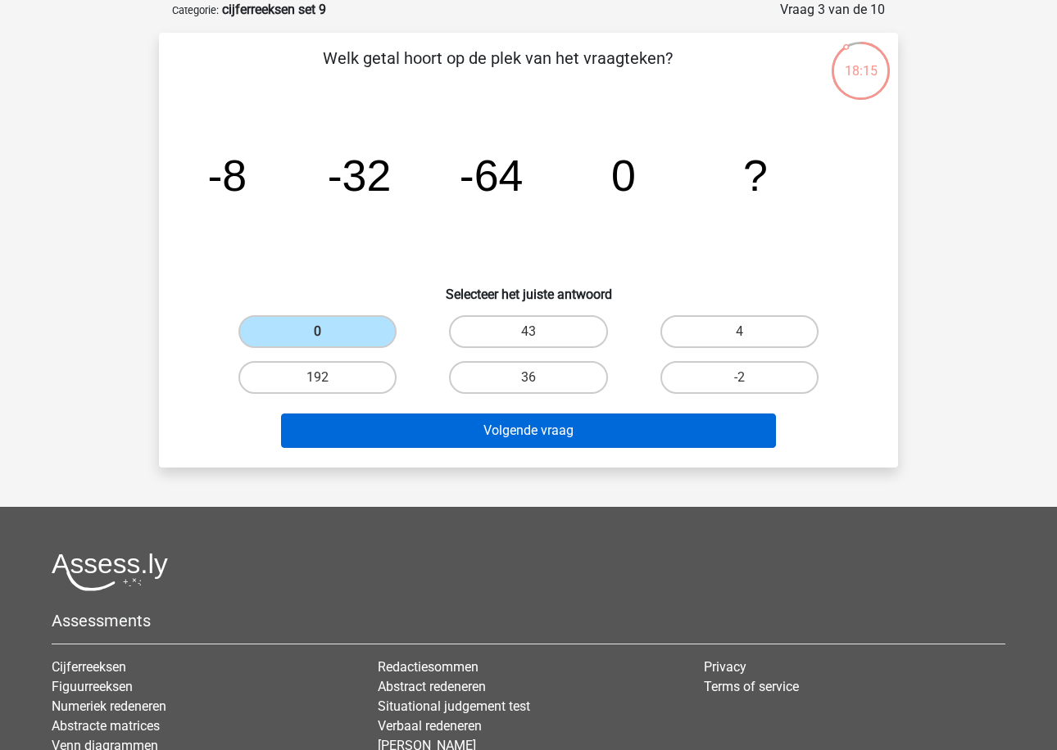
click at [451, 427] on button "Volgende vraag" at bounding box center [529, 431] width 496 height 34
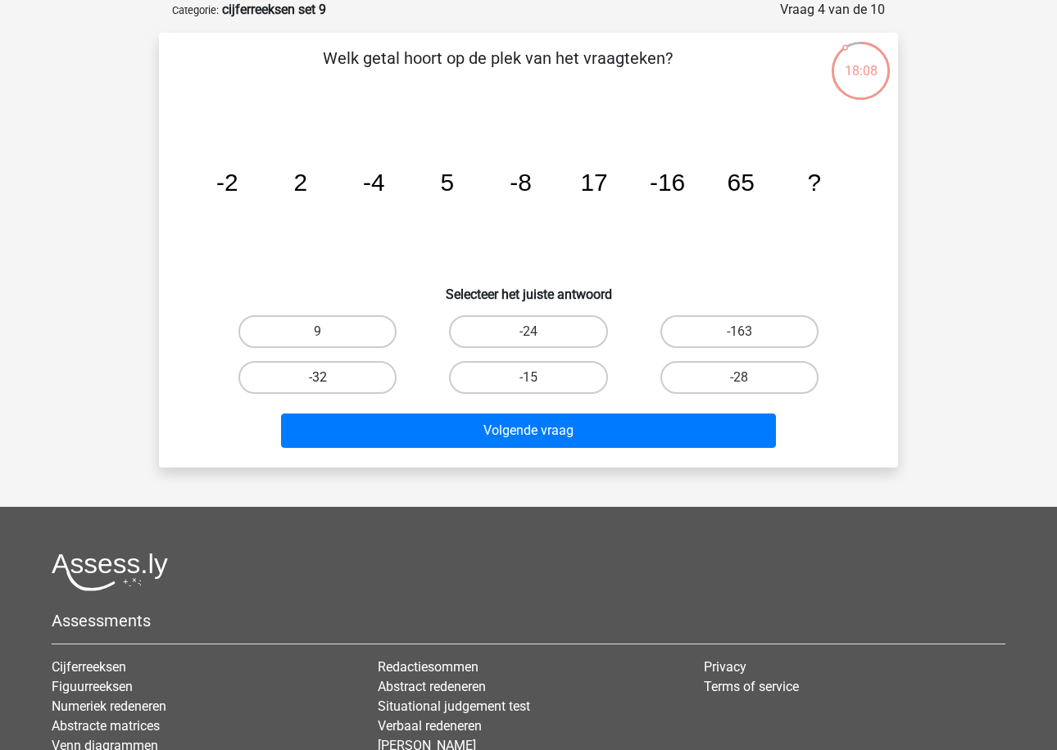
click at [386, 381] on label "-32" at bounding box center [317, 377] width 158 height 33
click at [328, 381] on input "-32" at bounding box center [323, 383] width 11 height 11
radio input "true"
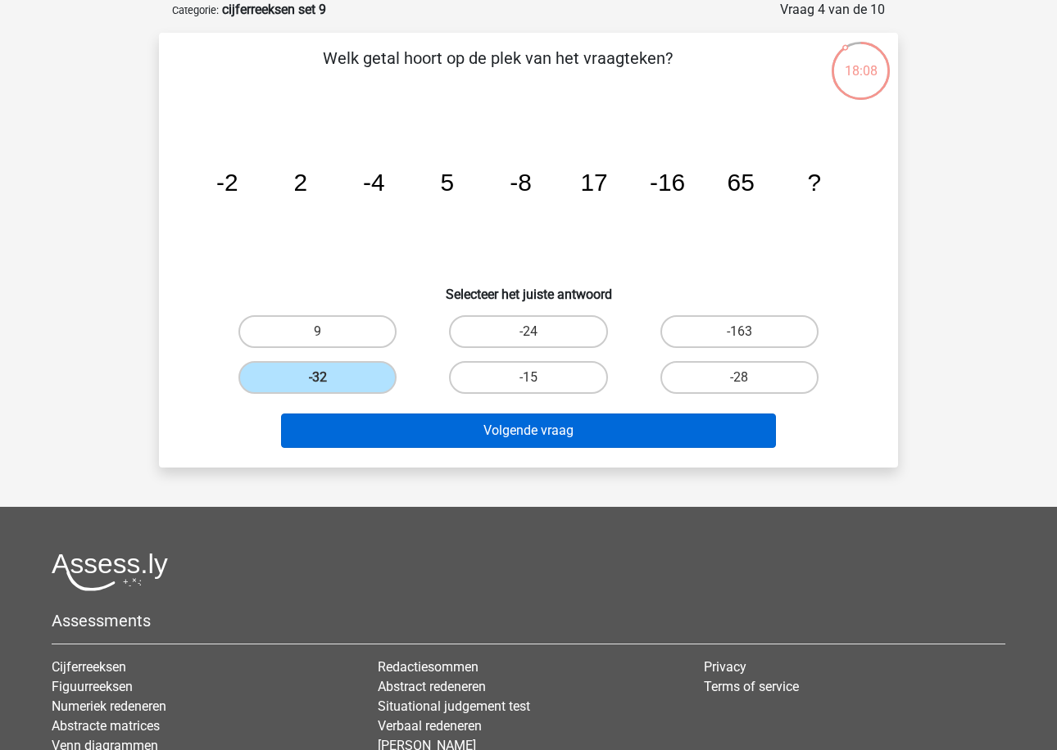
click at [419, 414] on button "Volgende vraag" at bounding box center [529, 431] width 496 height 34
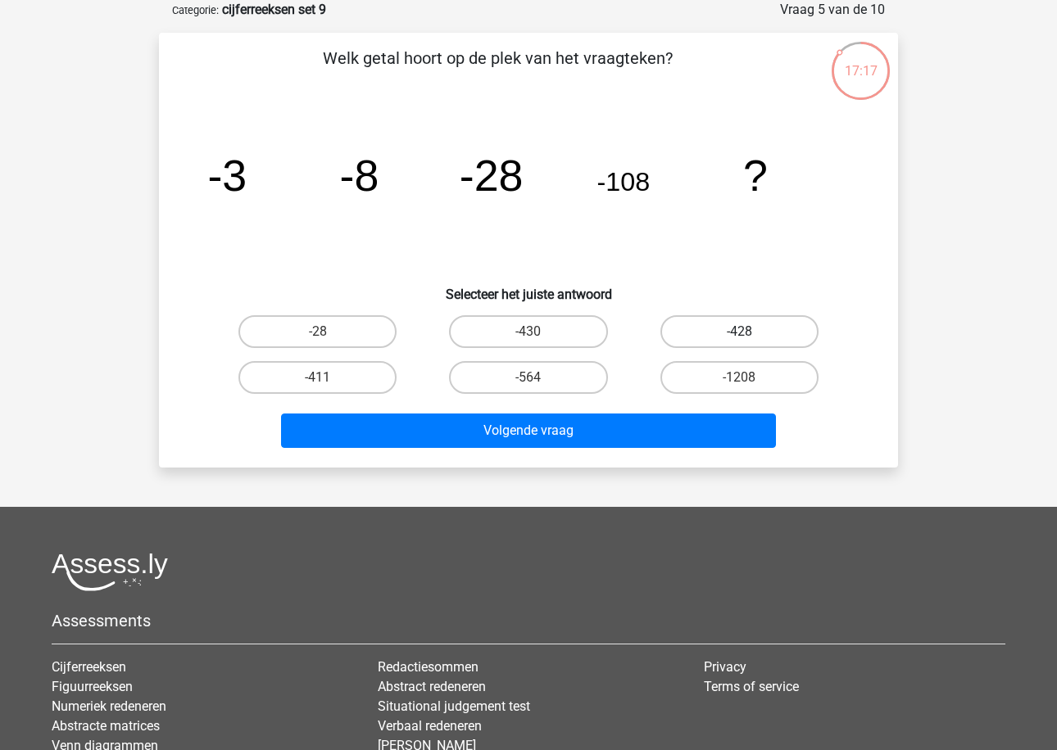
click at [675, 326] on label "-428" at bounding box center [739, 331] width 158 height 33
click at [739, 332] on input "-428" at bounding box center [744, 337] width 11 height 11
radio input "true"
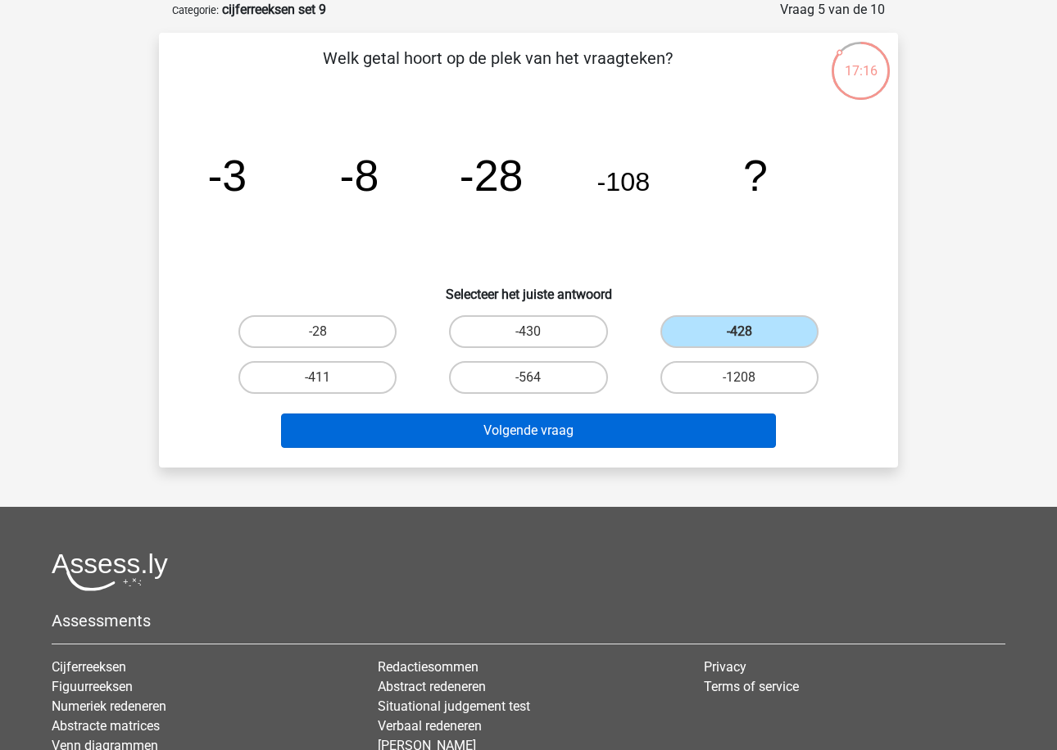
click at [641, 417] on button "Volgende vraag" at bounding box center [529, 431] width 496 height 34
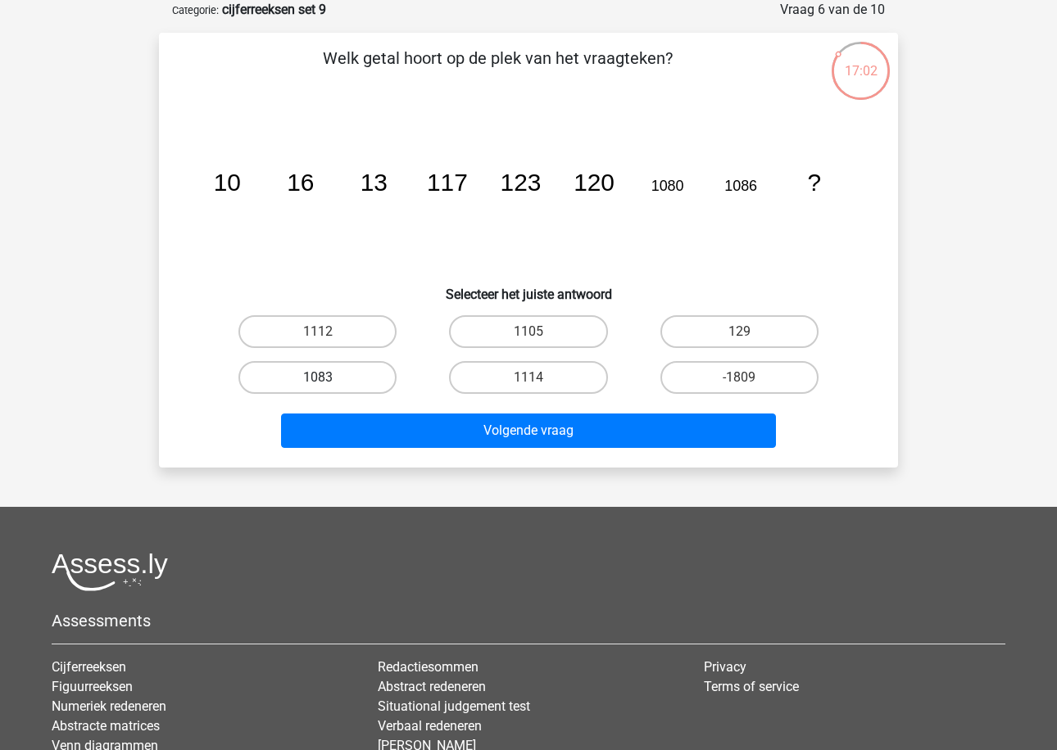
click at [364, 378] on label "1083" at bounding box center [317, 377] width 158 height 33
click at [328, 378] on input "1083" at bounding box center [323, 383] width 11 height 11
radio input "true"
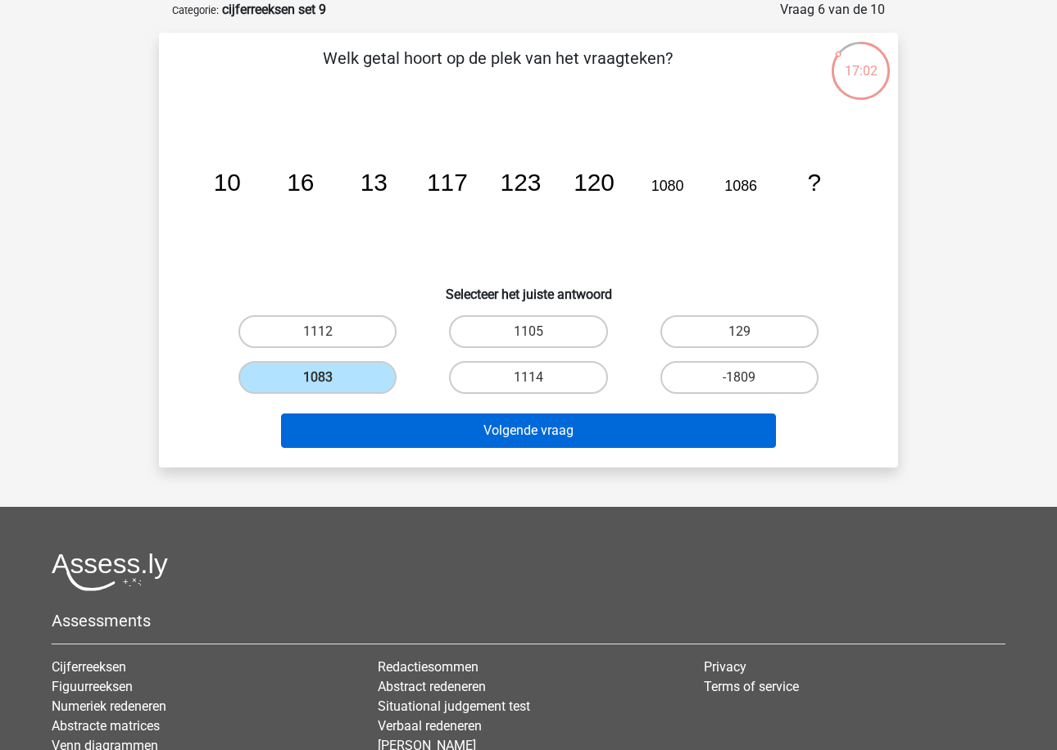
click at [403, 430] on button "Volgende vraag" at bounding box center [529, 431] width 496 height 34
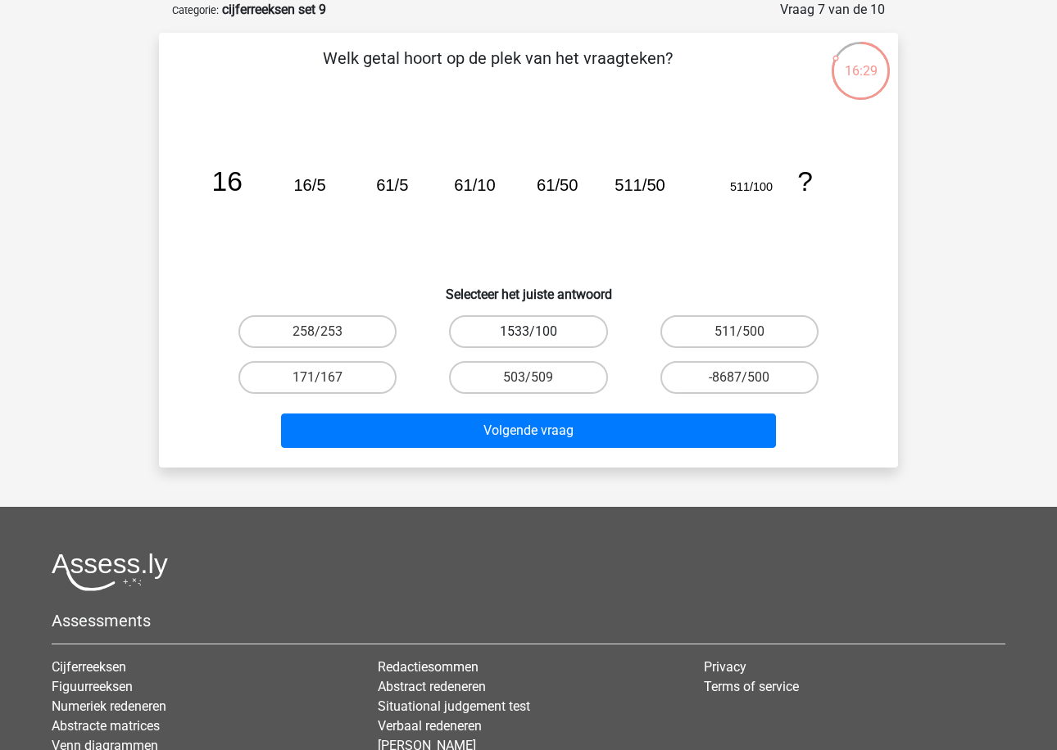
click at [582, 331] on label "1533/100" at bounding box center [528, 331] width 158 height 33
click at [539, 332] on input "1533/100" at bounding box center [533, 337] width 11 height 11
radio input "true"
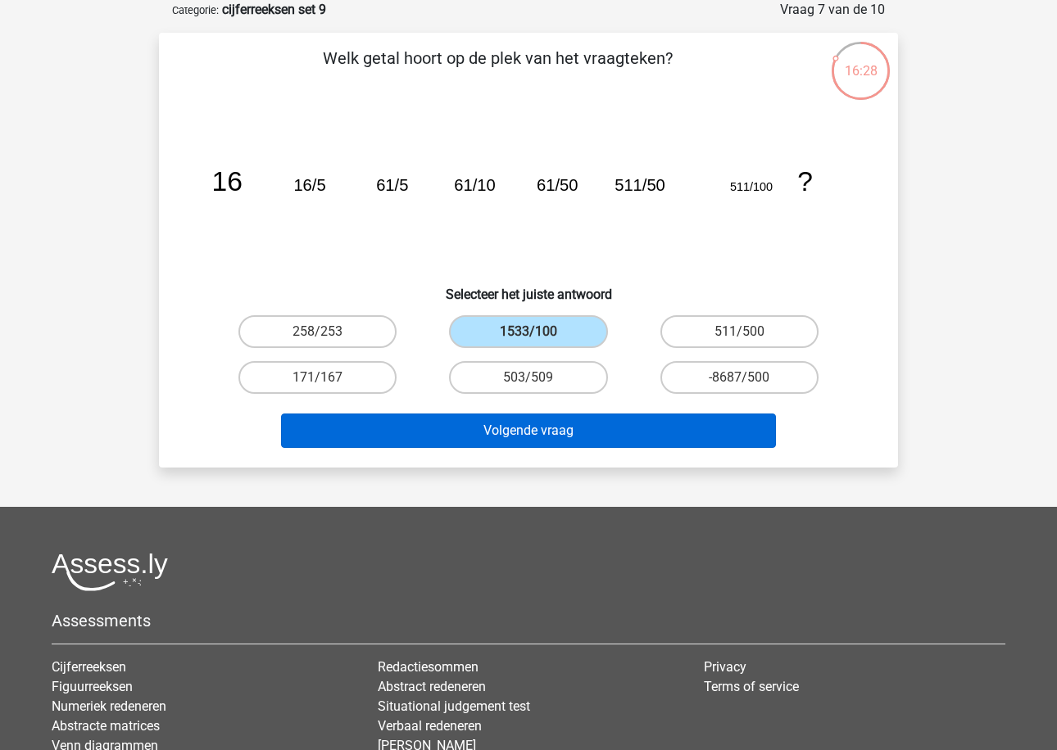
click at [595, 432] on button "Volgende vraag" at bounding box center [529, 431] width 496 height 34
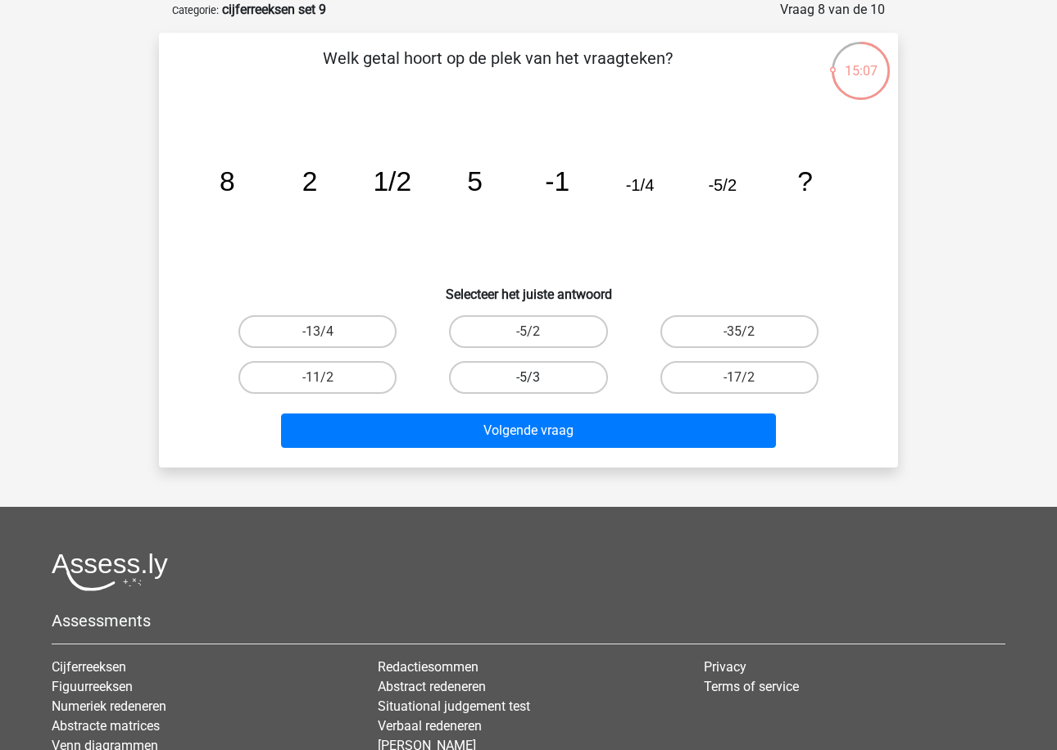
click at [560, 378] on label "-5/3" at bounding box center [528, 377] width 158 height 33
click at [539, 378] on input "-5/3" at bounding box center [533, 383] width 11 height 11
radio input "true"
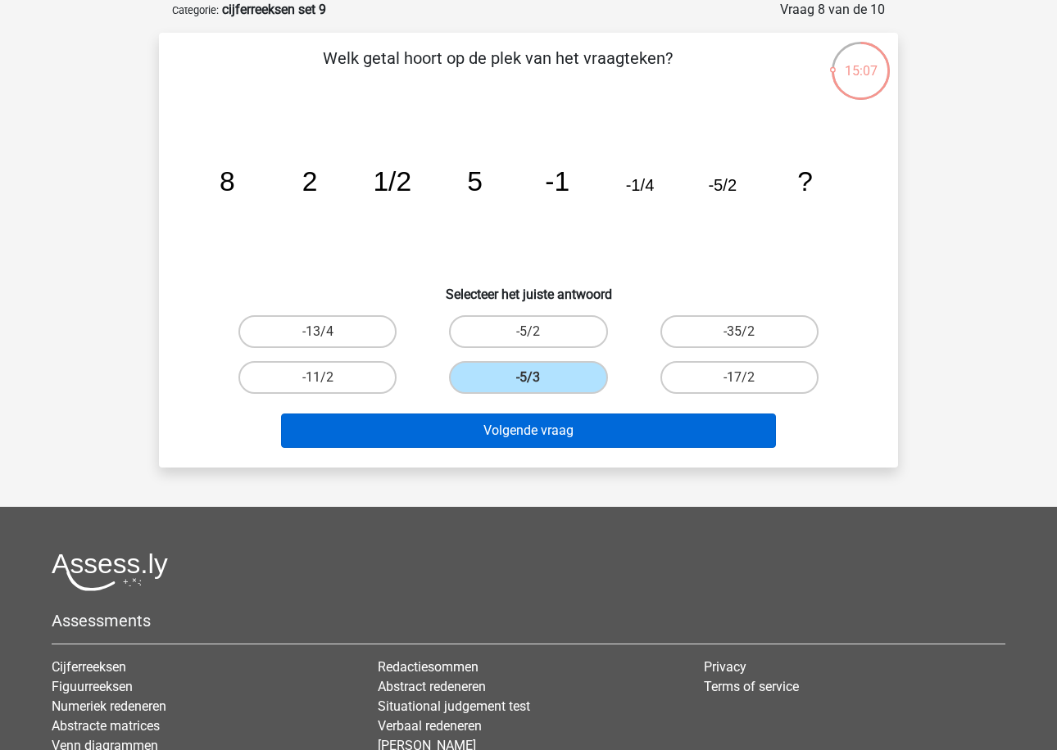
click at [559, 422] on button "Volgende vraag" at bounding box center [529, 431] width 496 height 34
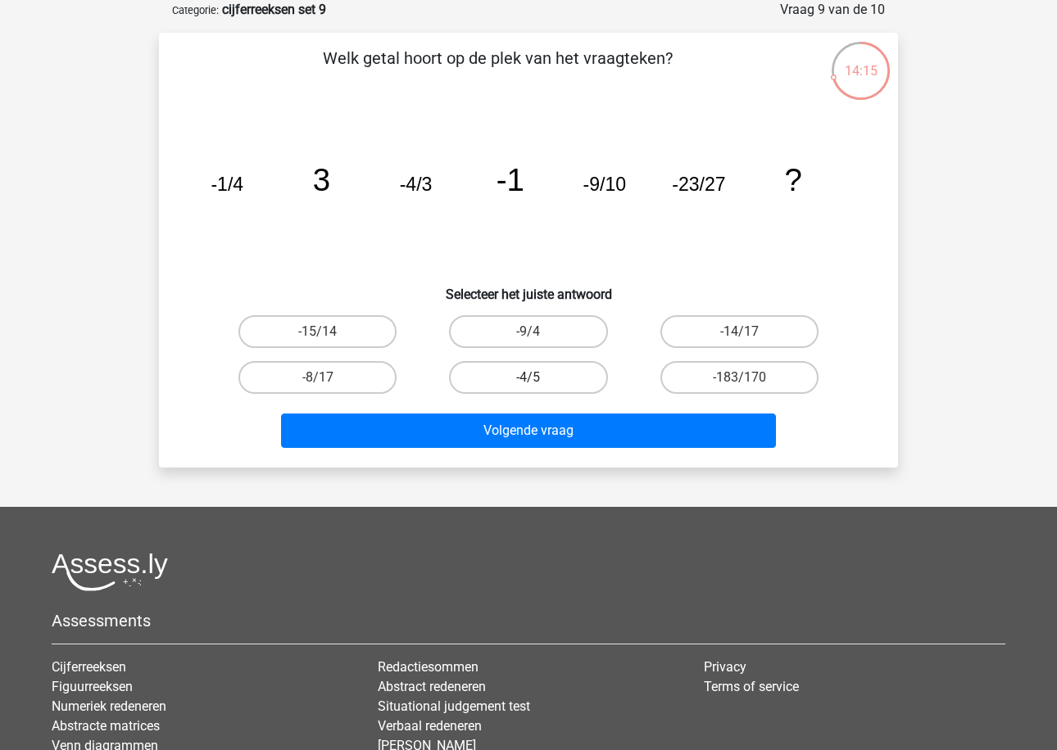
click at [490, 382] on label "-4/5" at bounding box center [528, 377] width 158 height 33
click at [528, 382] on input "-4/5" at bounding box center [533, 383] width 11 height 11
radio input "true"
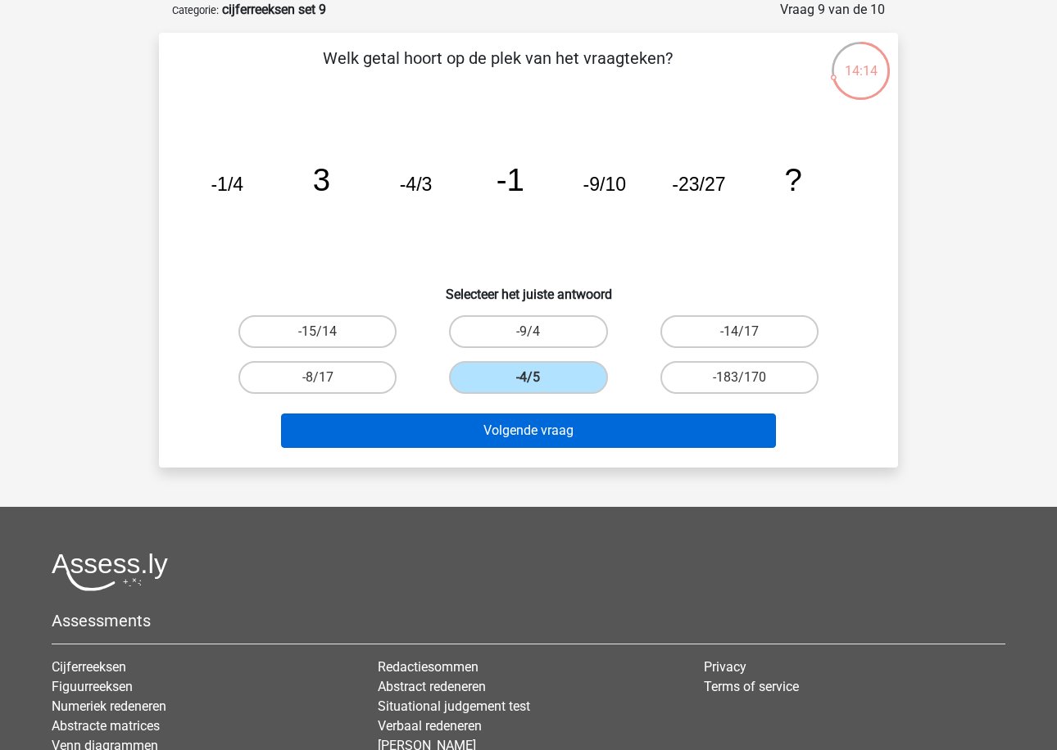
click at [495, 426] on button "Volgende vraag" at bounding box center [529, 431] width 496 height 34
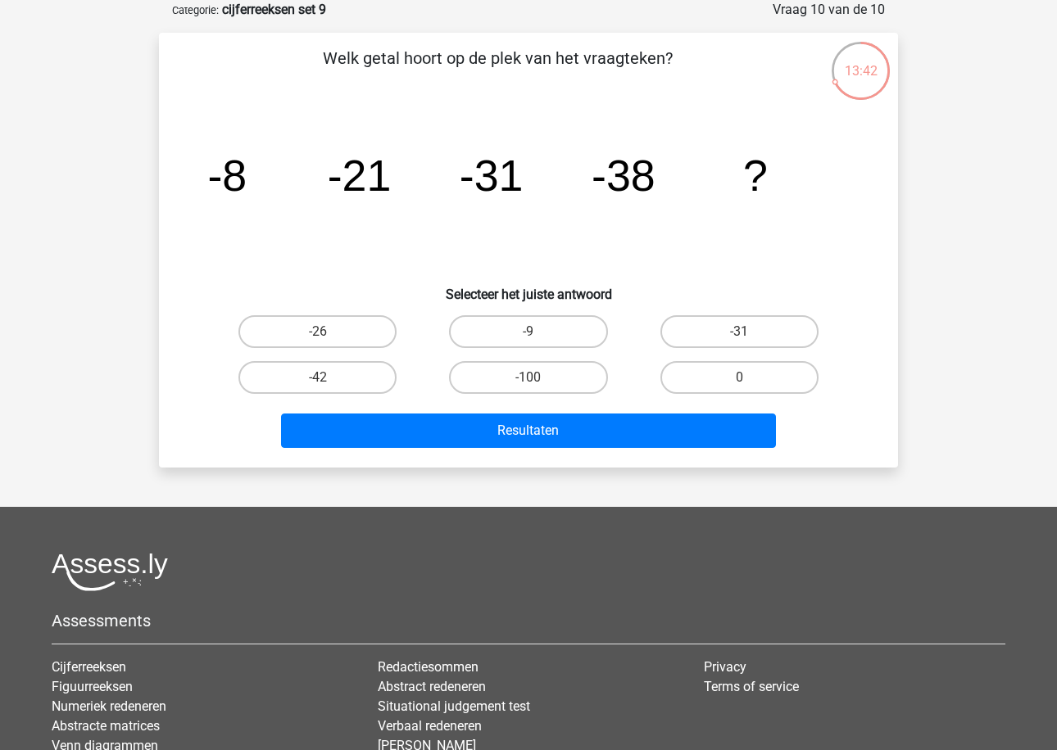
click at [405, 348] on div "-42" at bounding box center [317, 331] width 197 height 33
click at [390, 374] on label "-42" at bounding box center [317, 377] width 158 height 33
click at [328, 378] on input "-42" at bounding box center [323, 383] width 11 height 11
radio input "true"
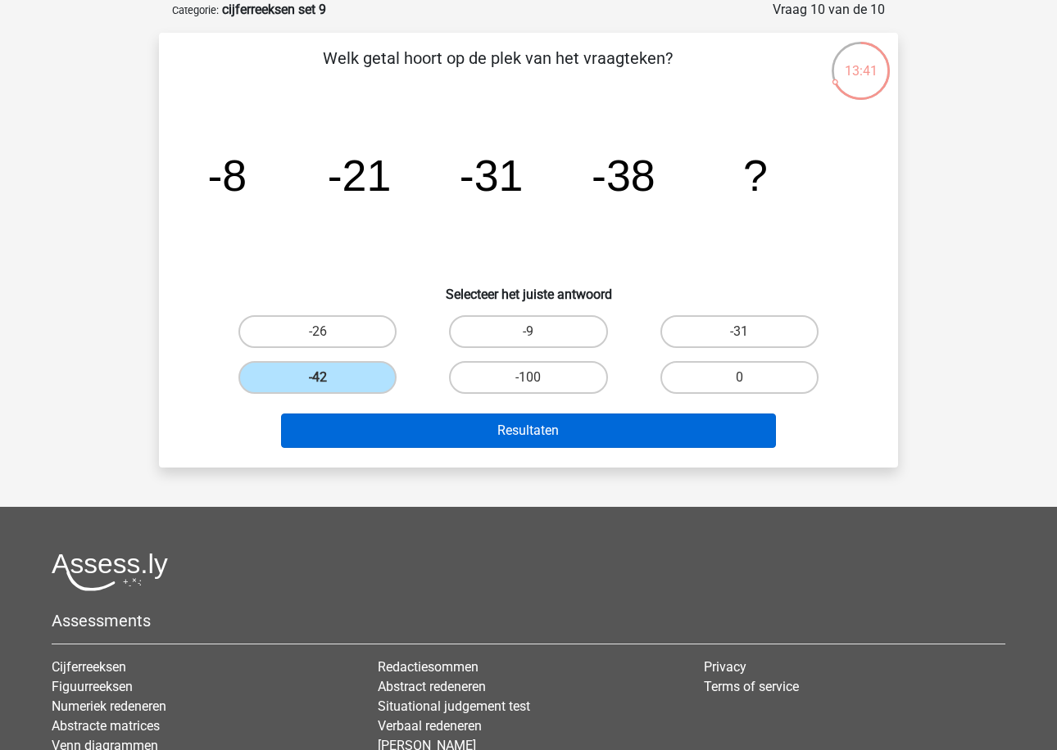
click at [426, 420] on button "Resultaten" at bounding box center [529, 431] width 496 height 34
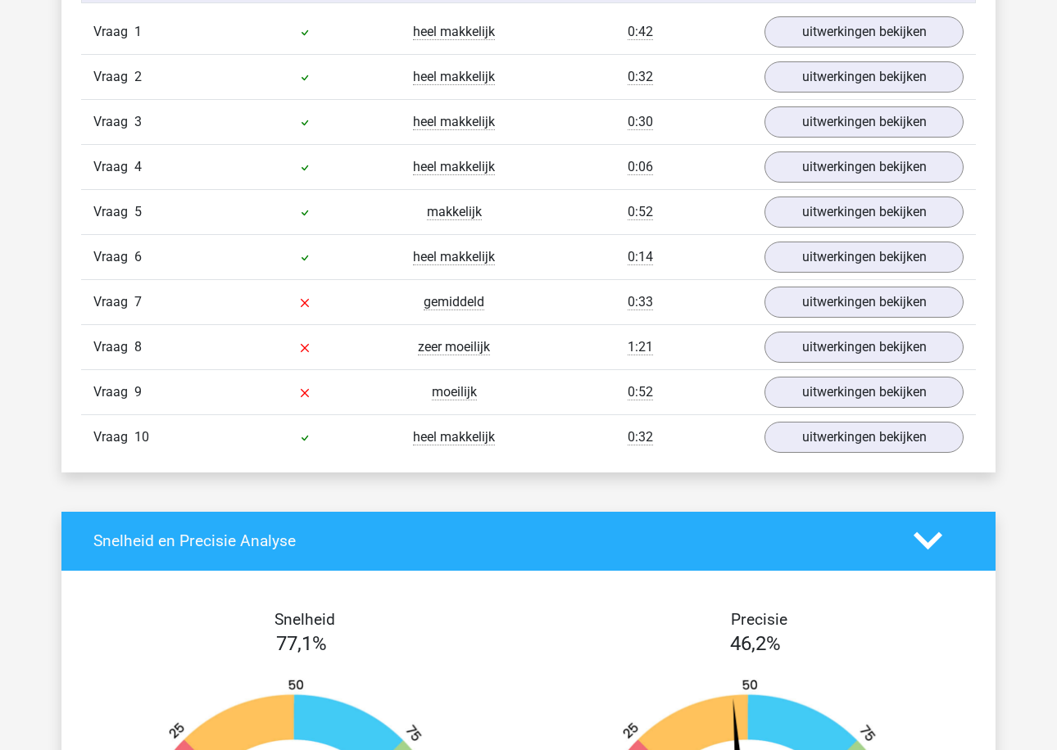
scroll to position [1400, 0]
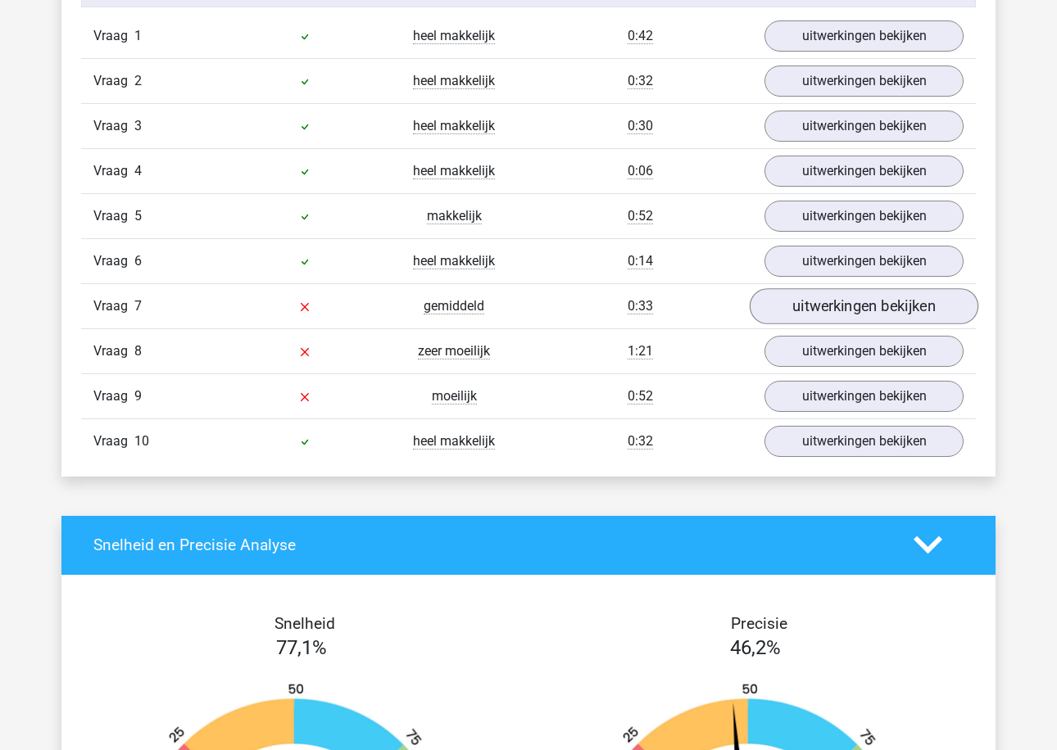
click at [831, 293] on link "uitwerkingen bekijken" at bounding box center [863, 306] width 229 height 36
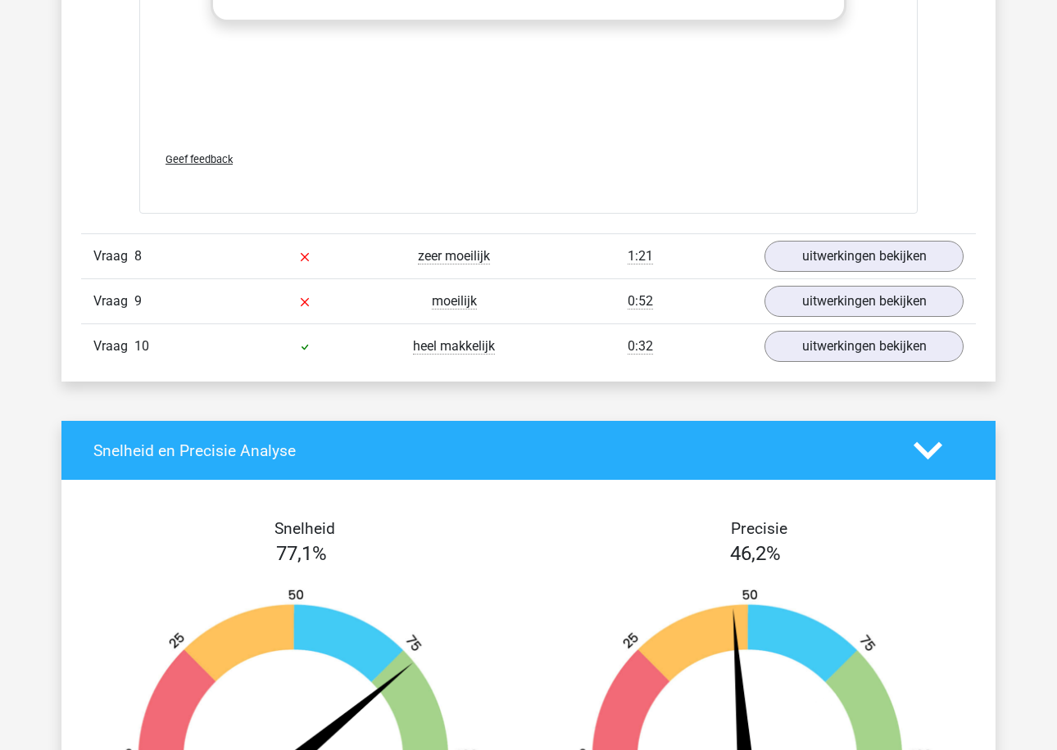
scroll to position [2516, 0]
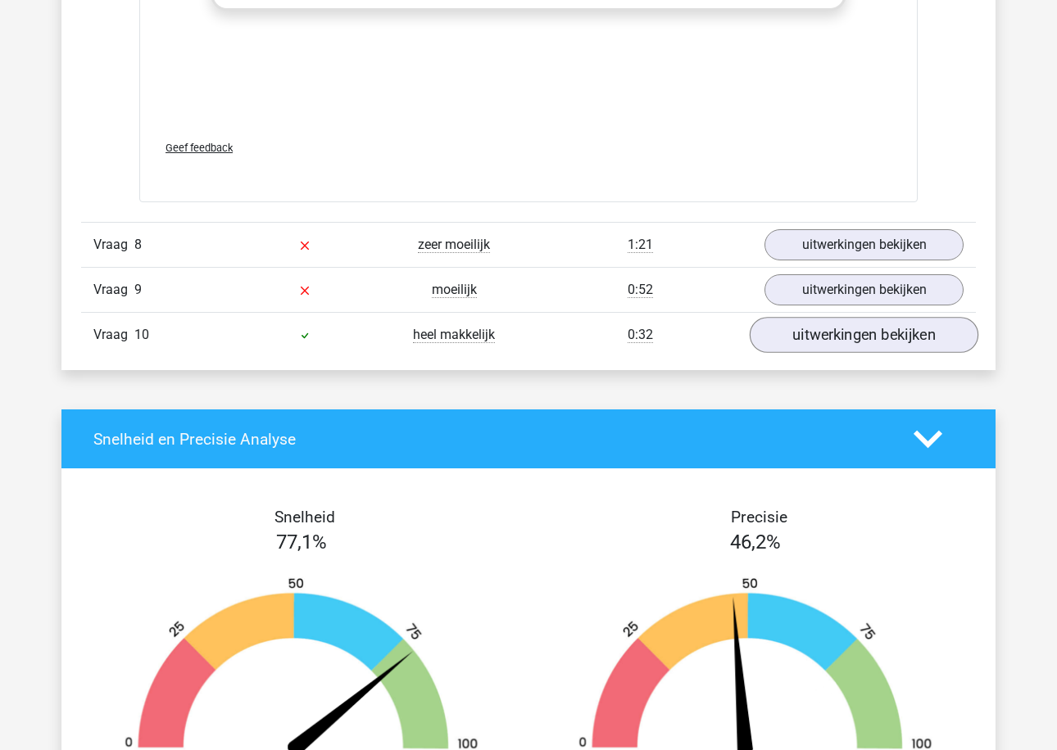
click at [806, 324] on link "uitwerkingen bekijken" at bounding box center [863, 336] width 229 height 36
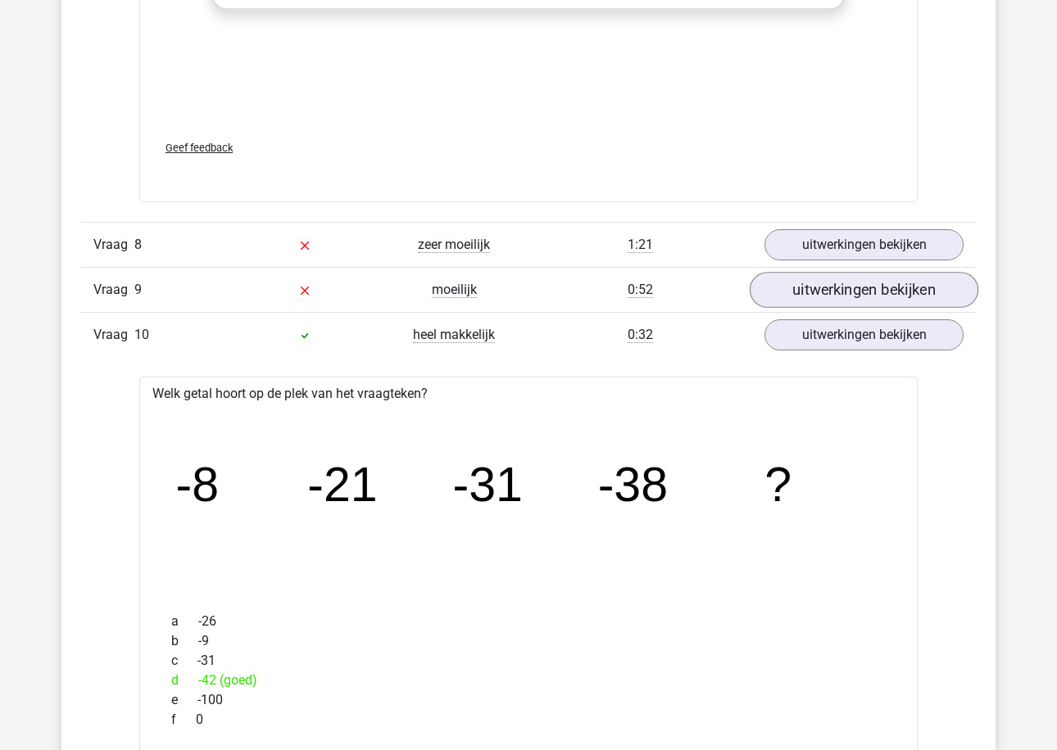
click at [806, 297] on link "uitwerkingen bekijken" at bounding box center [863, 291] width 229 height 36
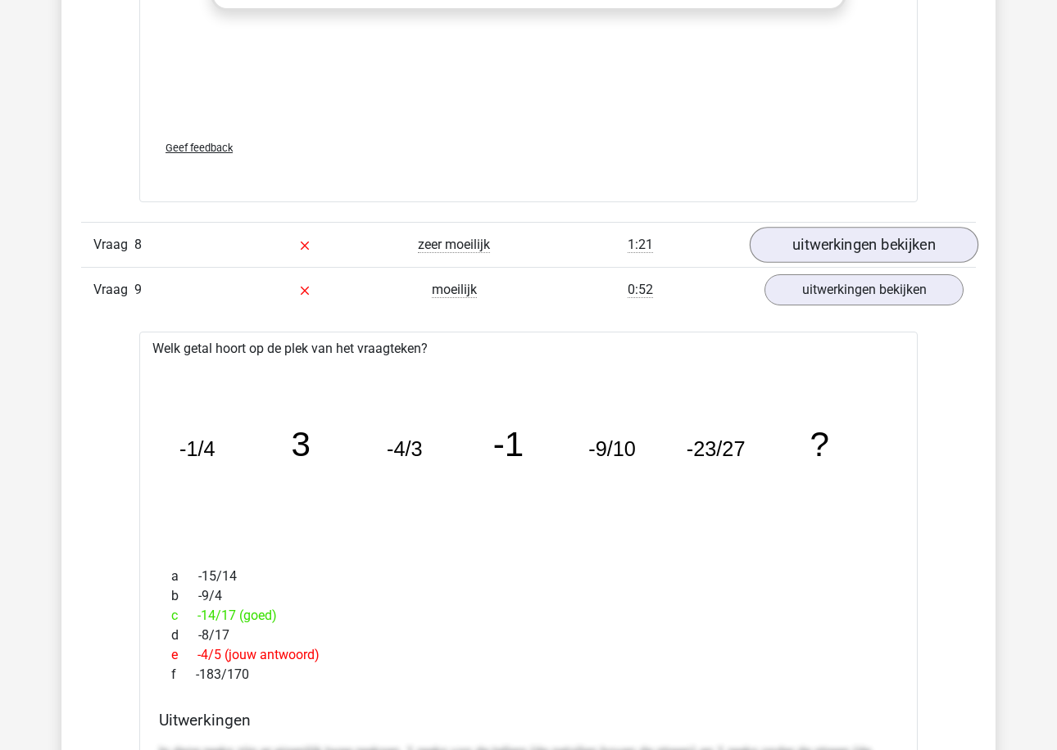
click at [806, 240] on link "uitwerkingen bekijken" at bounding box center [863, 246] width 229 height 36
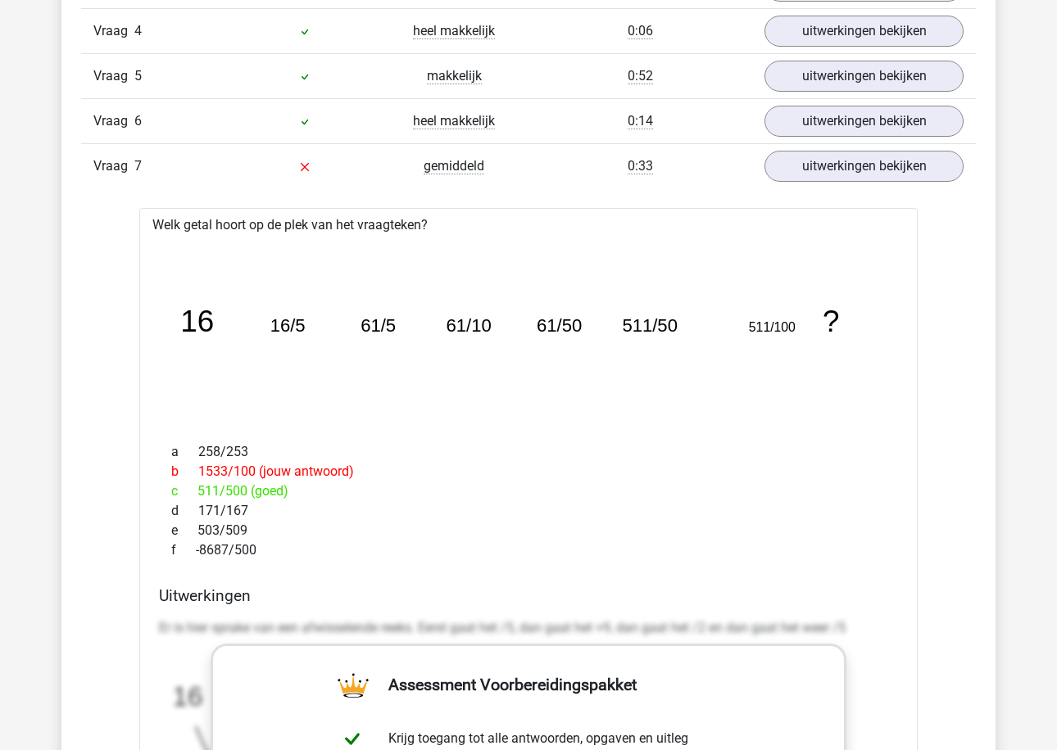
scroll to position [1120, 0]
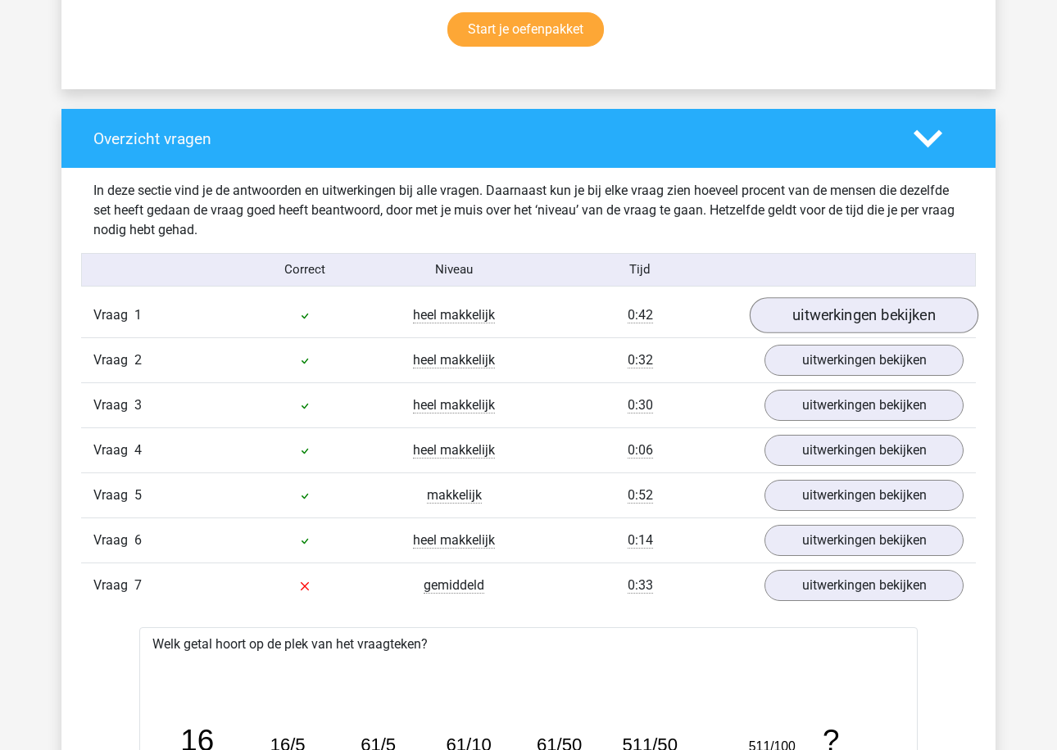
click at [812, 310] on link "uitwerkingen bekijken" at bounding box center [863, 315] width 229 height 36
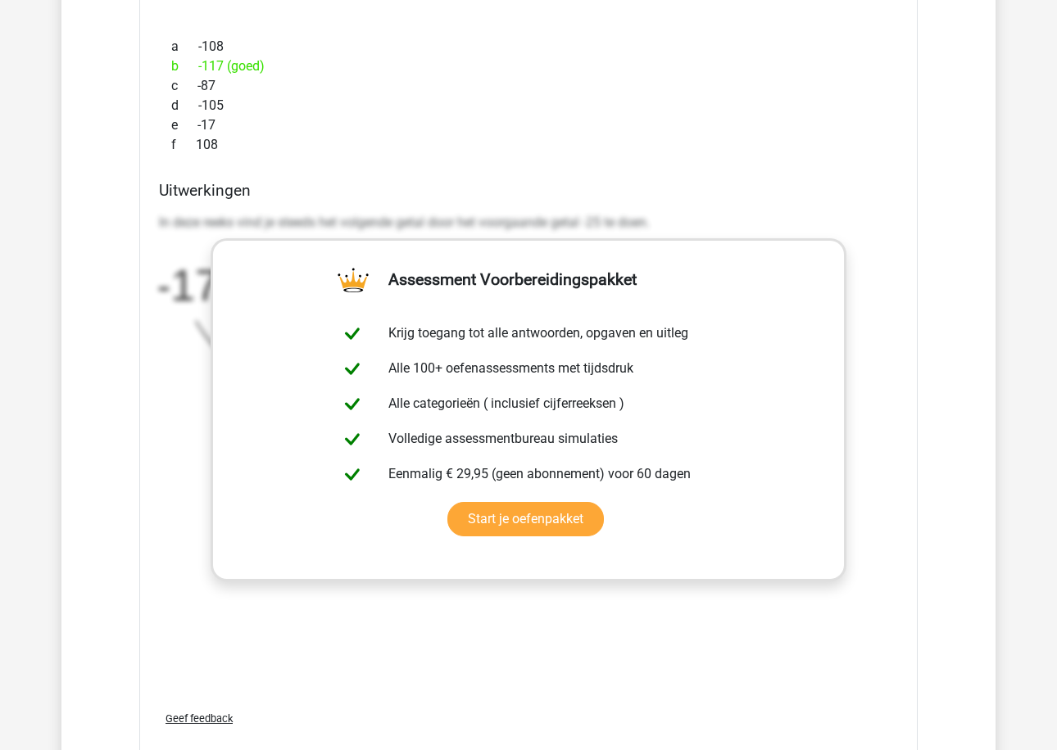
scroll to position [1812, 0]
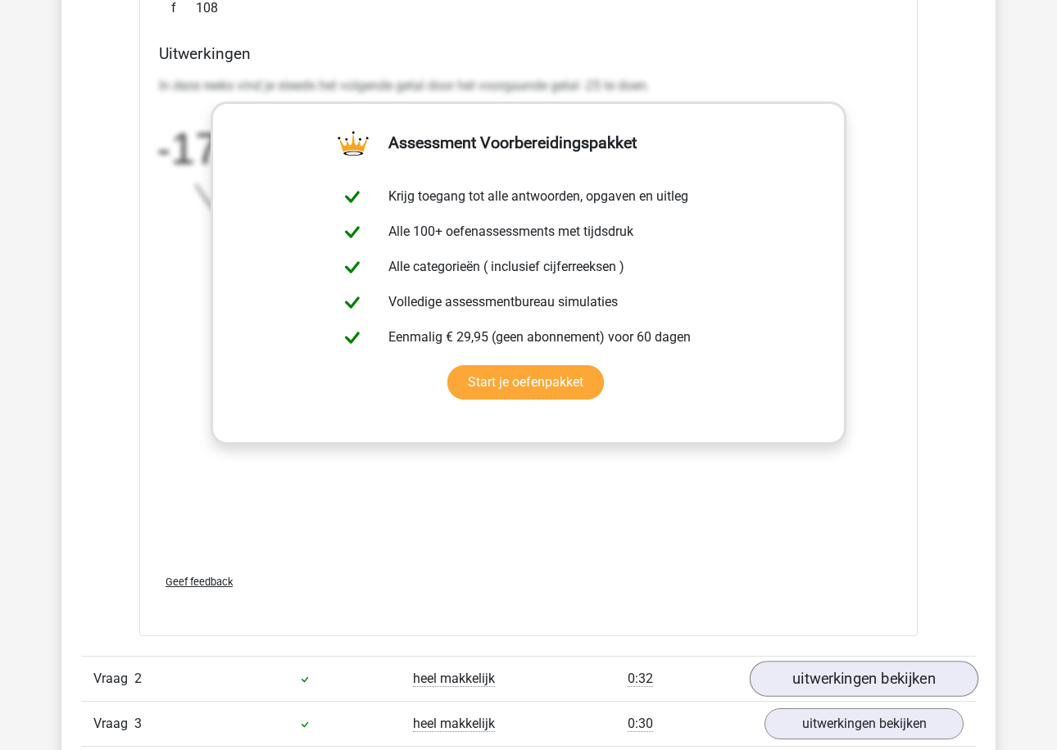
click at [840, 687] on link "uitwerkingen bekijken" at bounding box center [863, 680] width 229 height 36
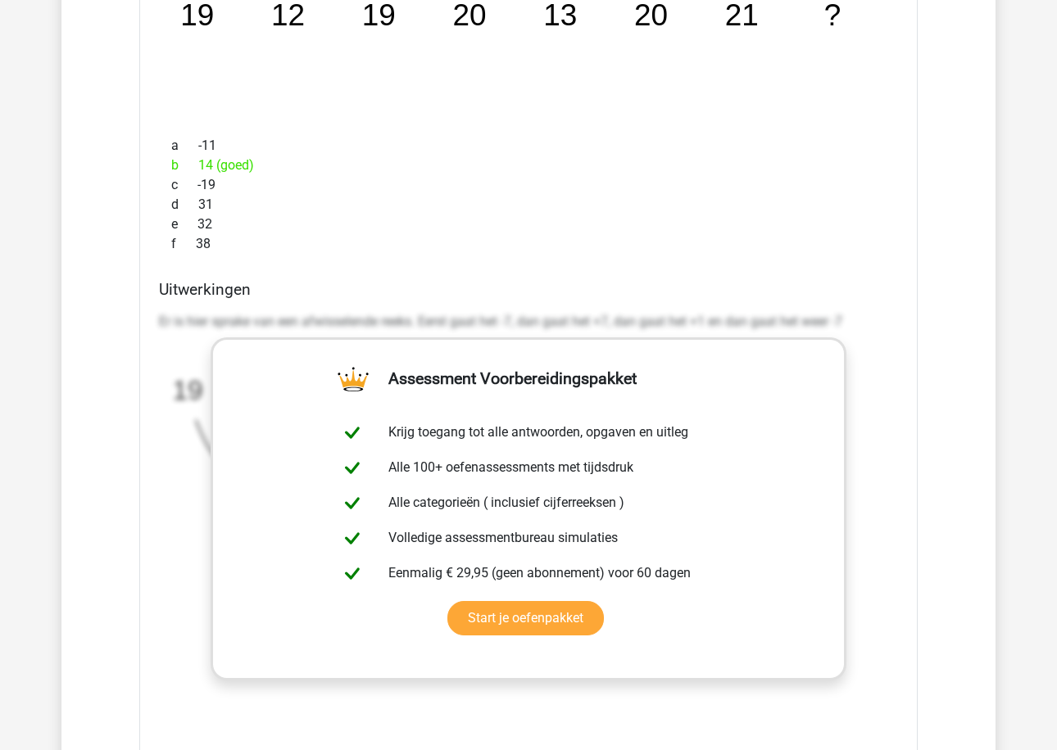
scroll to position [2552, 1]
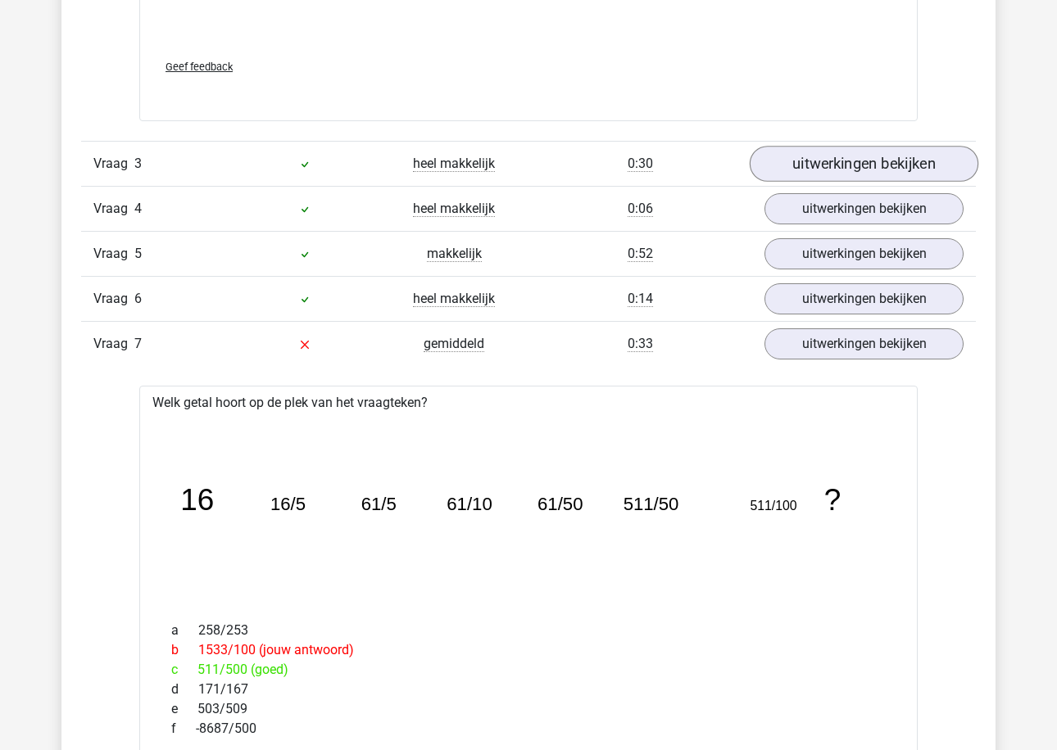
click at [804, 152] on link "uitwerkingen bekijken" at bounding box center [863, 164] width 229 height 36
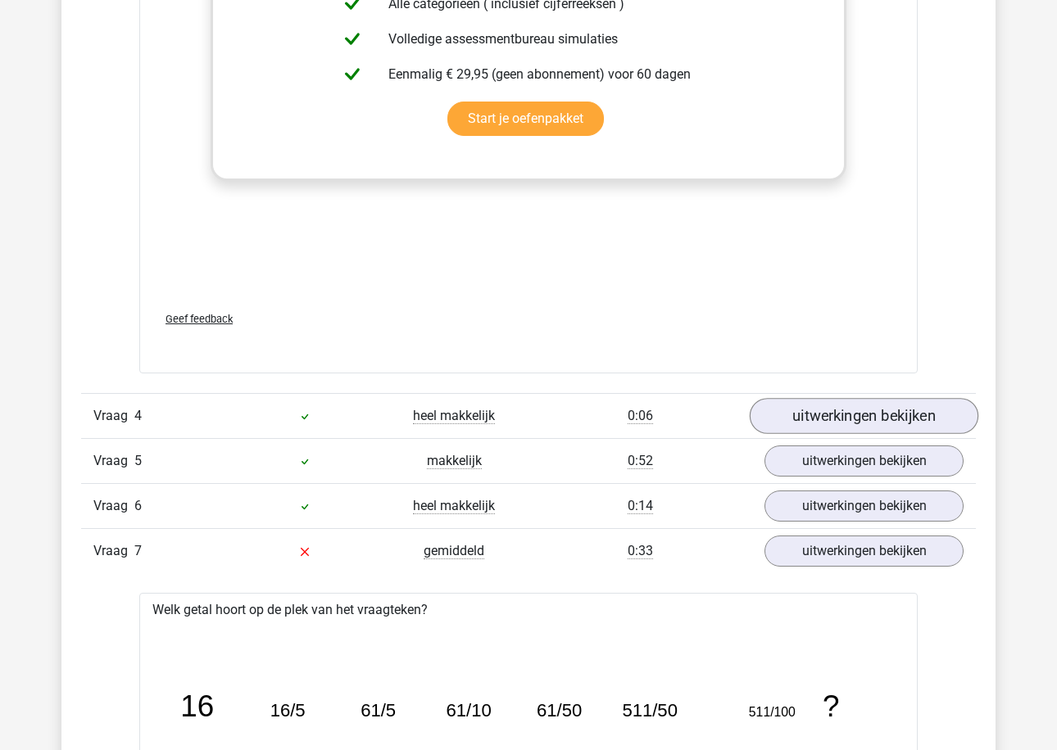
click at [822, 417] on link "uitwerkingen bekijken" at bounding box center [863, 416] width 229 height 36
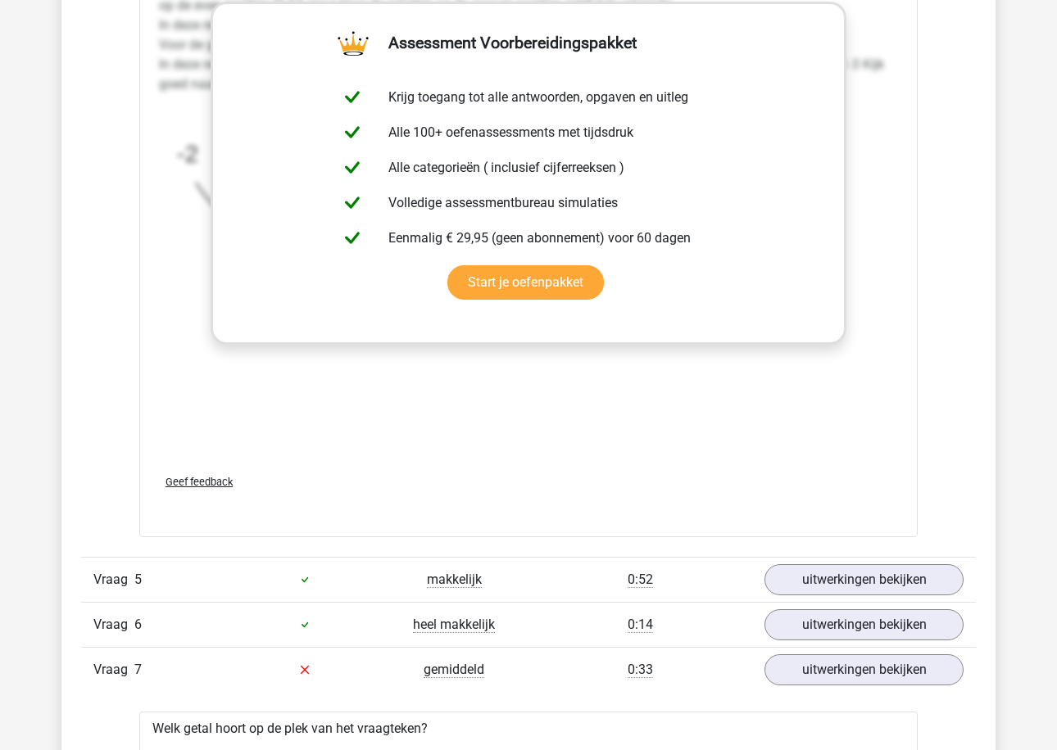
scroll to position [5266, 0]
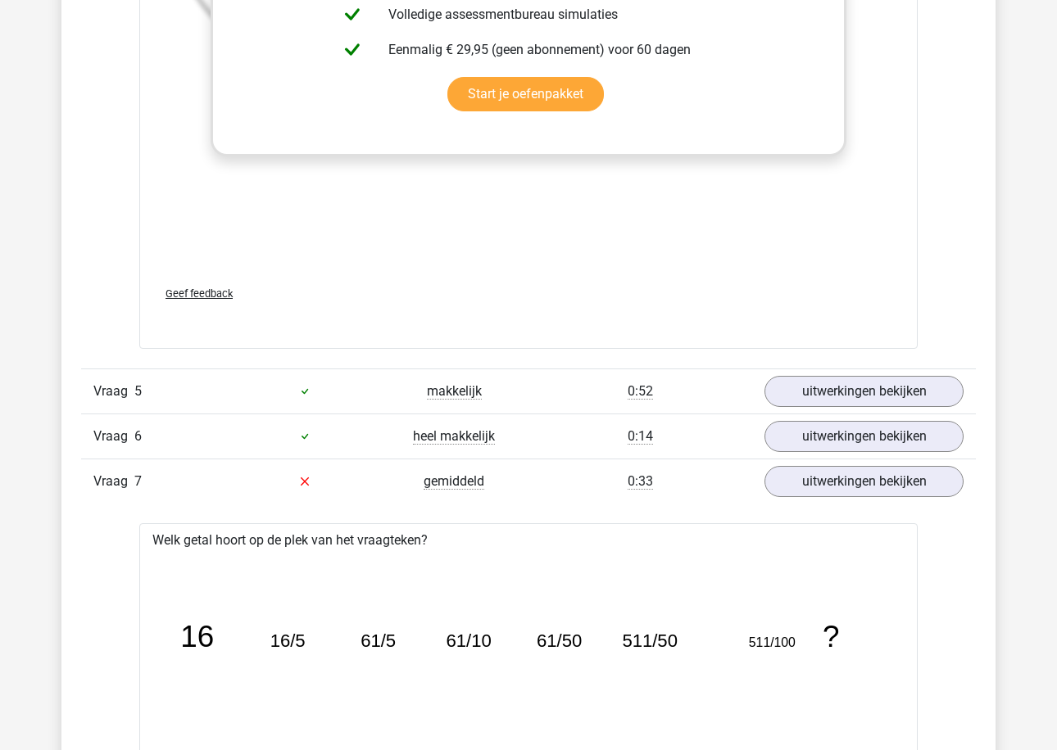
click at [826, 370] on div "Vraag 5 makkelijk 0:52 uitwerkingen bekijken" at bounding box center [528, 391] width 894 height 45
click at [821, 395] on link "uitwerkingen bekijken" at bounding box center [863, 391] width 229 height 36
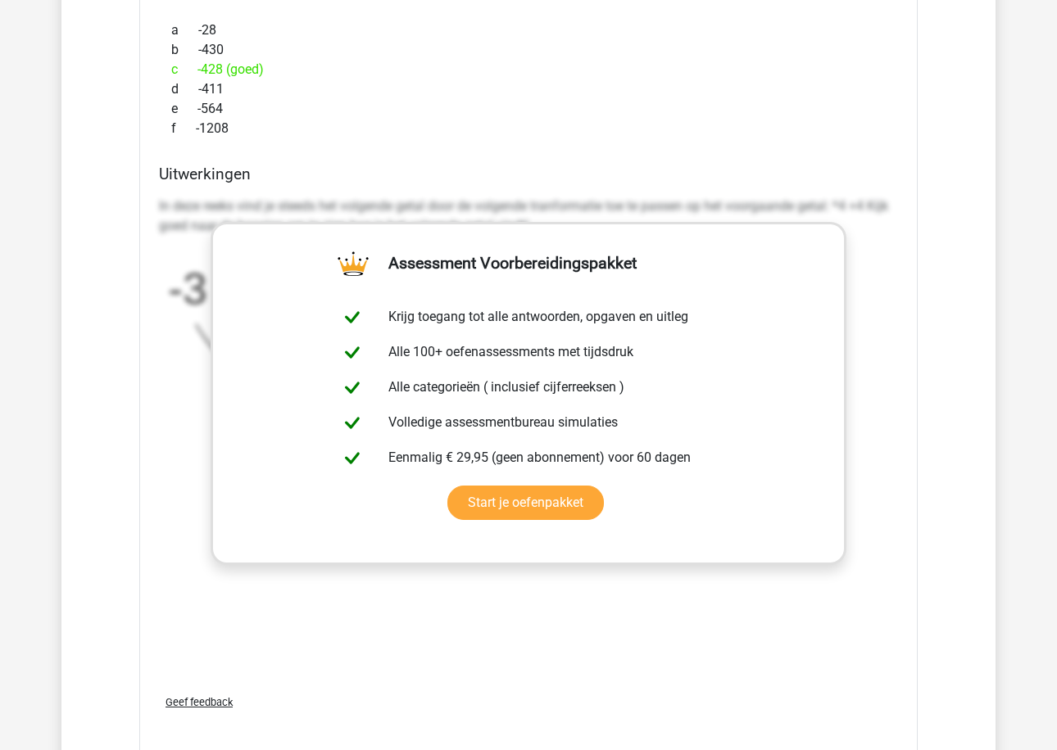
scroll to position [6031, 0]
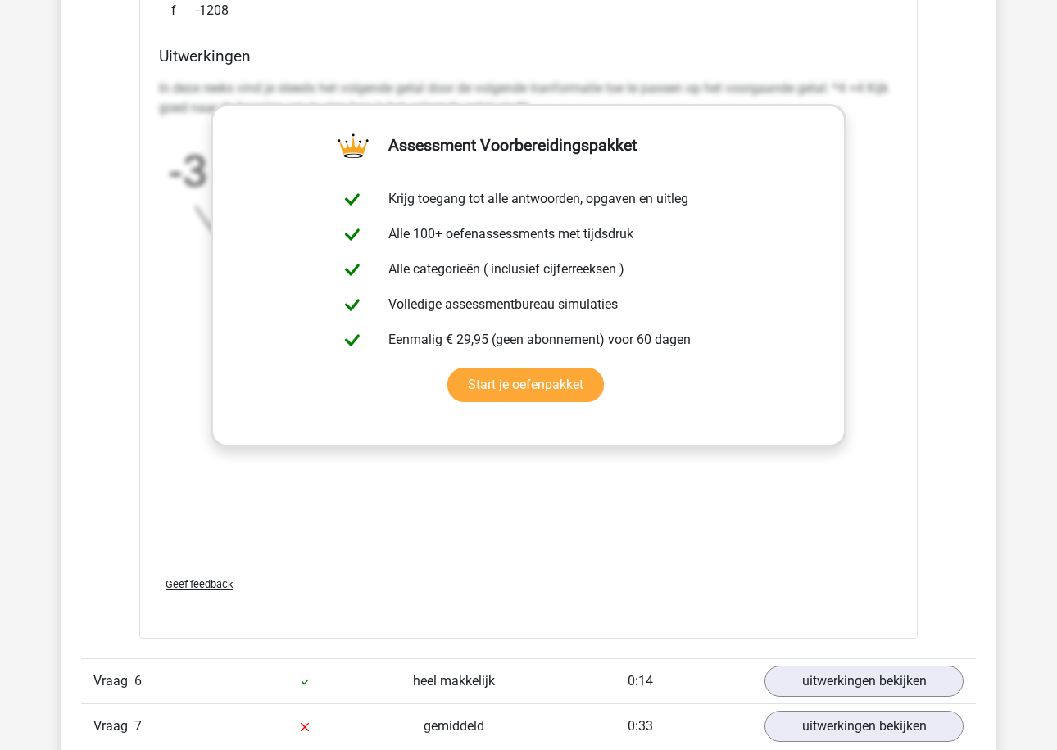
click at [823, 659] on div "Vraag 6 heel makkelijk 0:14 uitwerkingen bekijken" at bounding box center [528, 681] width 894 height 45
click at [816, 671] on link "uitwerkingen bekijken" at bounding box center [863, 682] width 229 height 36
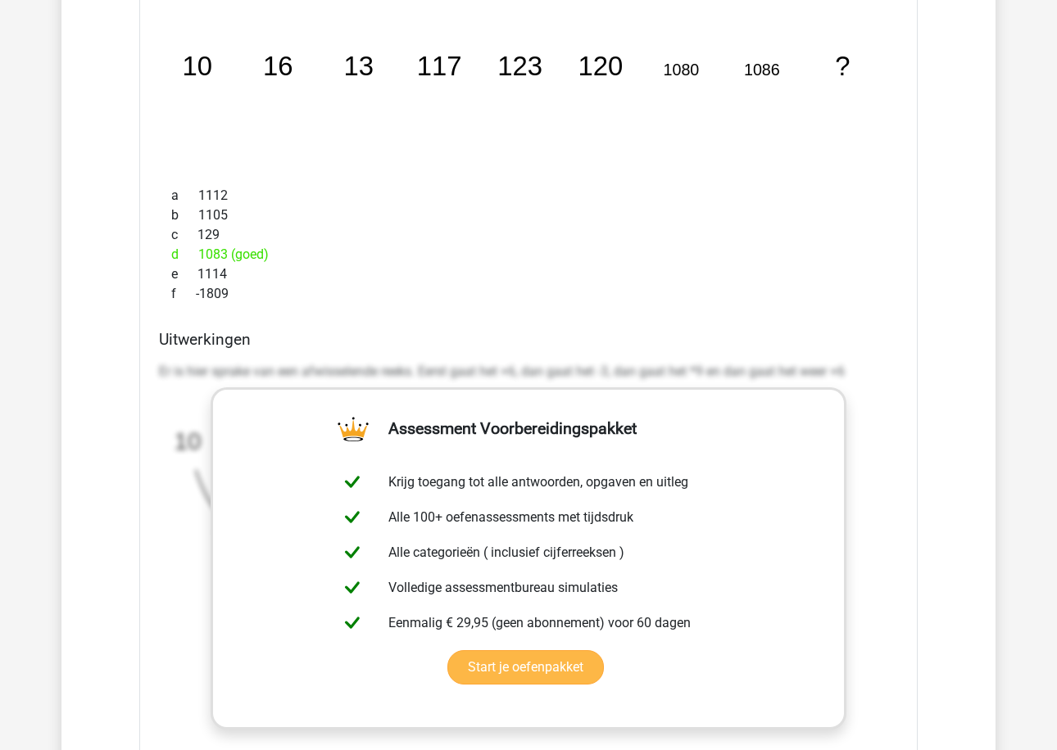
scroll to position [7367, 0]
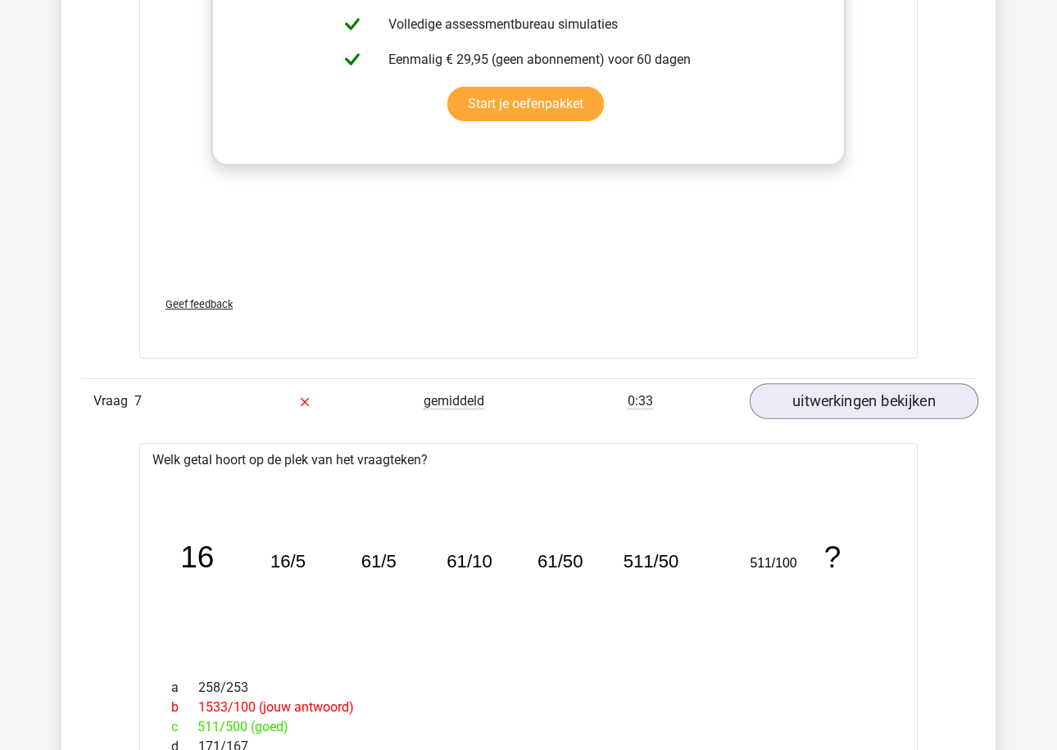
click at [800, 396] on link "uitwerkingen bekijken" at bounding box center [863, 401] width 229 height 36
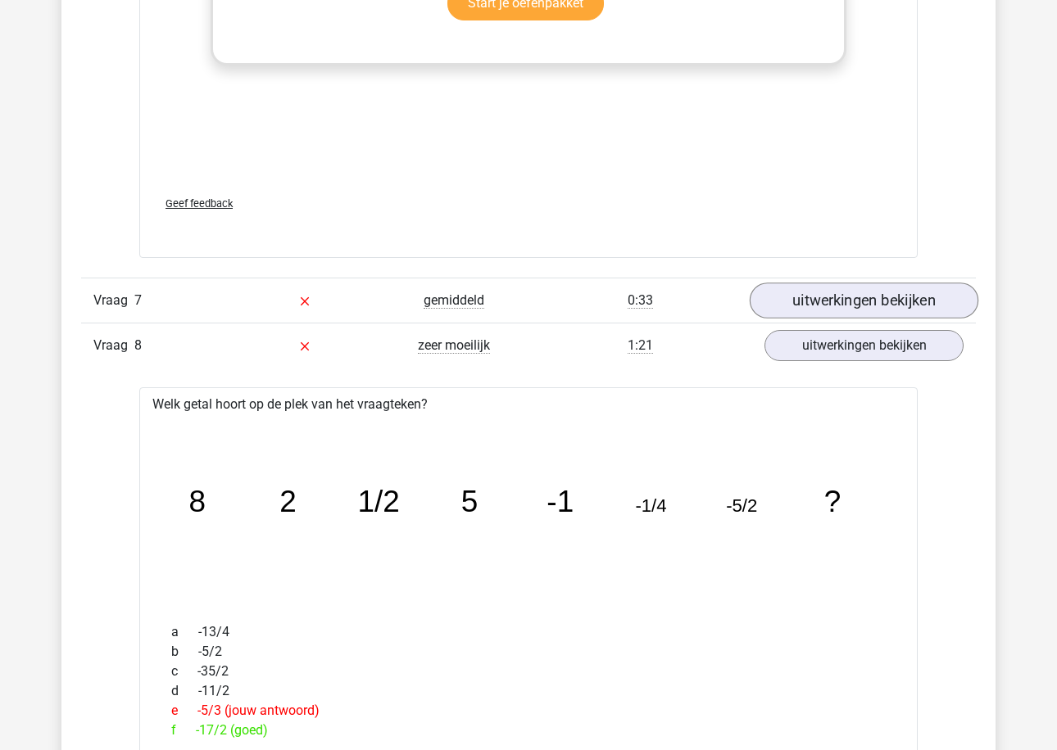
scroll to position [7637, 0]
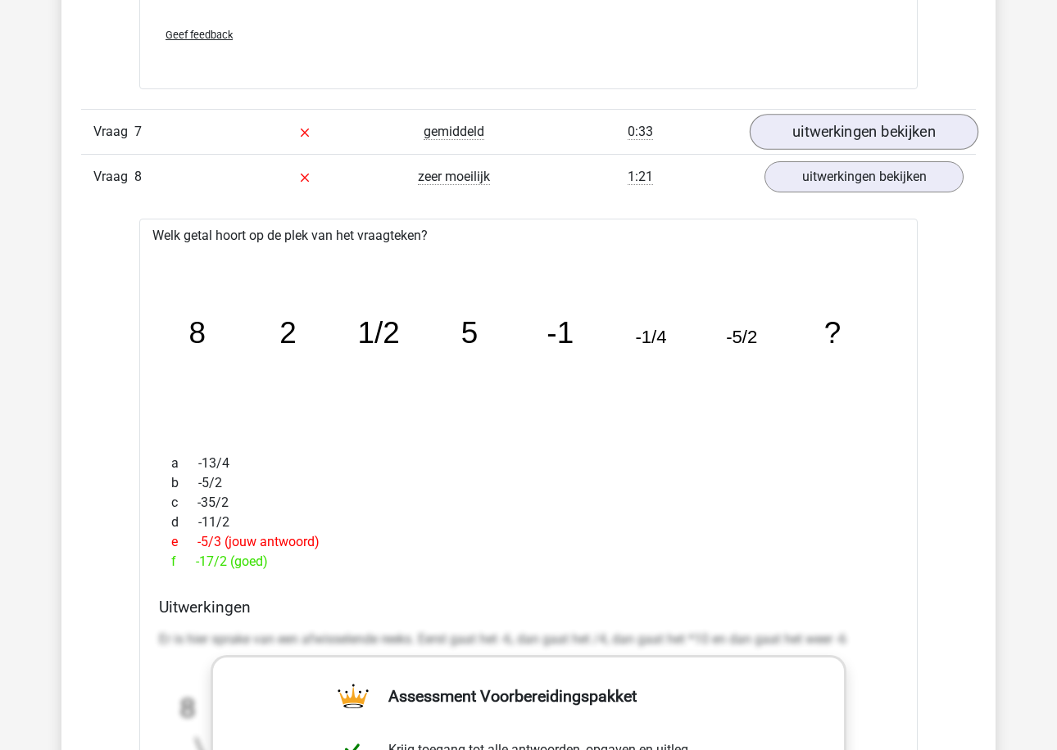
click at [812, 123] on link "uitwerkingen bekijken" at bounding box center [863, 132] width 229 height 36
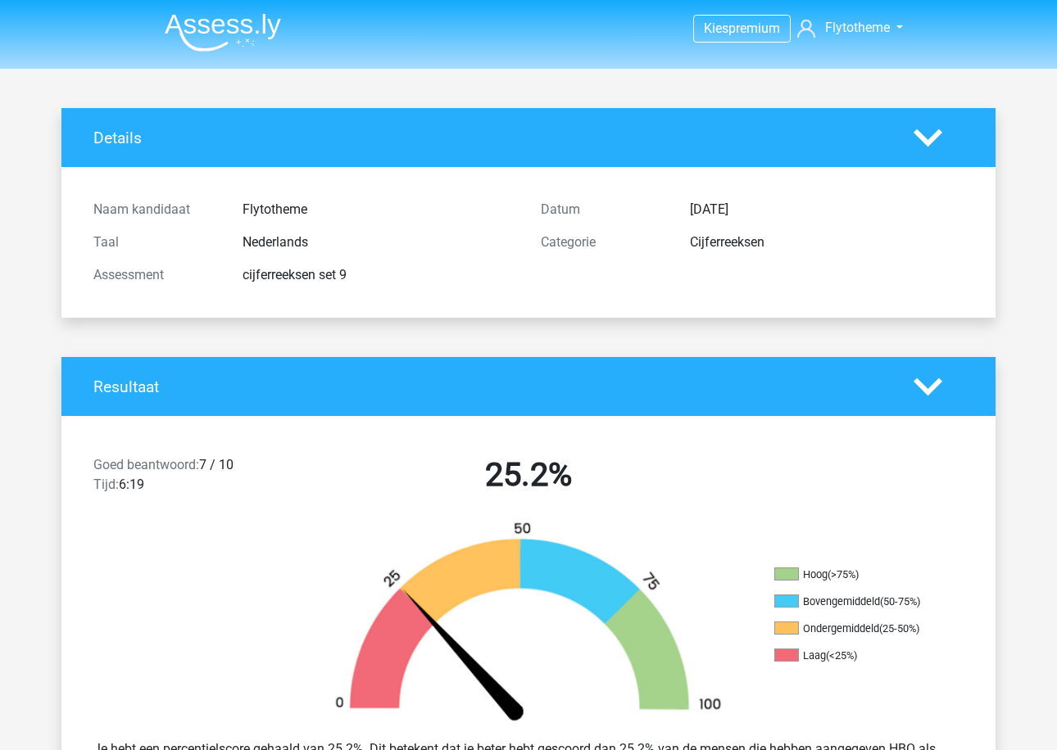
scroll to position [-1, 0]
click at [247, 60] on header "Kies premium Flytotheme Flytotheme@gmail.com" at bounding box center [528, 34] width 1057 height 69
click at [247, 34] on img at bounding box center [223, 32] width 116 height 38
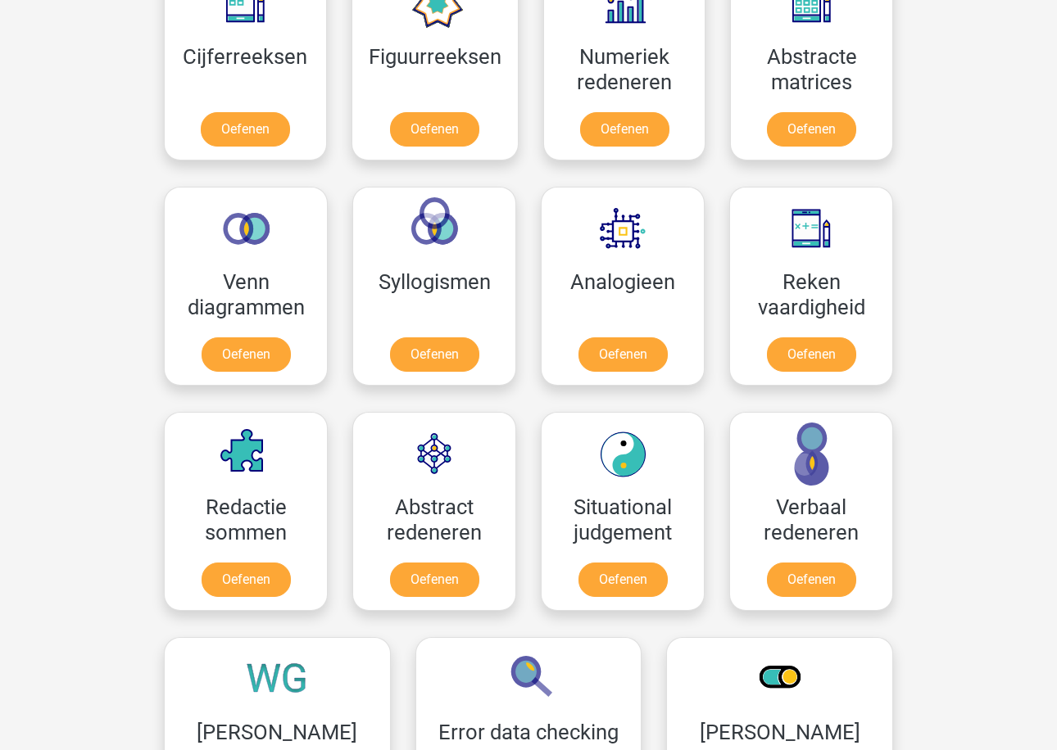
scroll to position [712, 0]
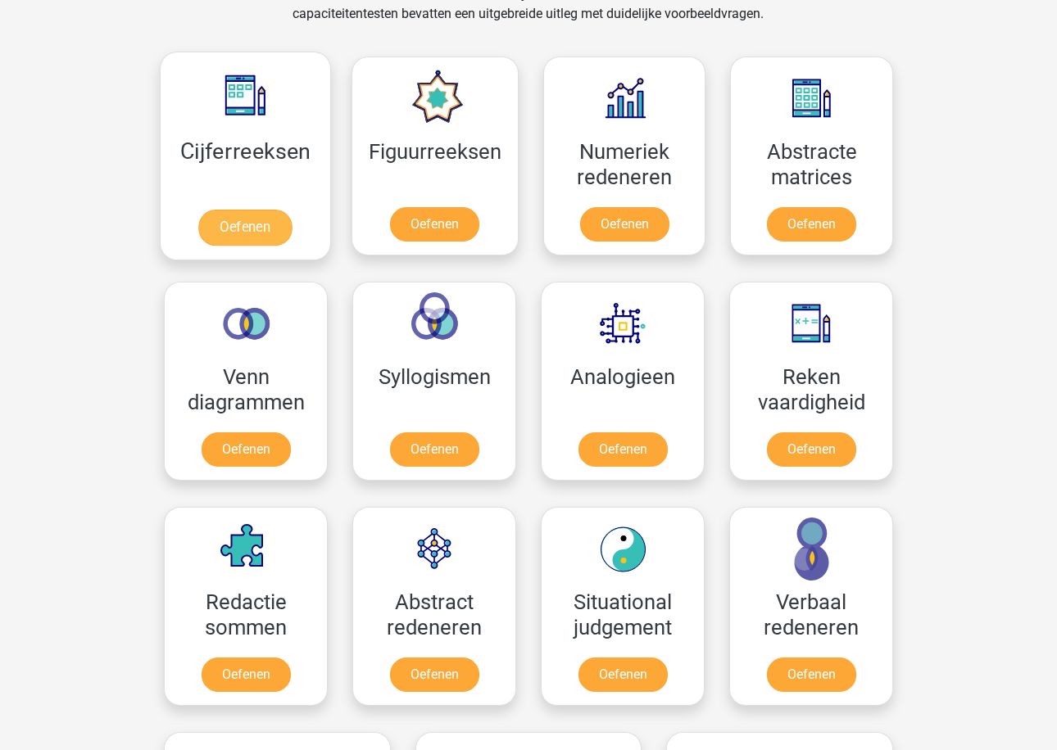
click at [260, 245] on link "Oefenen" at bounding box center [244, 228] width 93 height 36
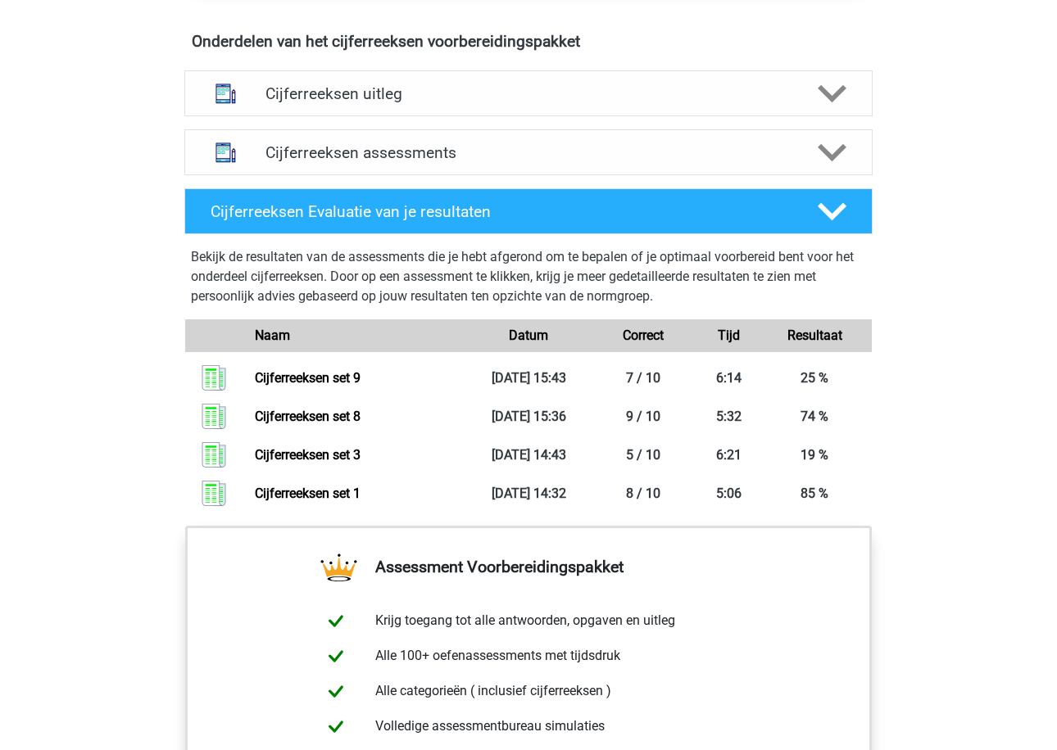
scroll to position [962, 0]
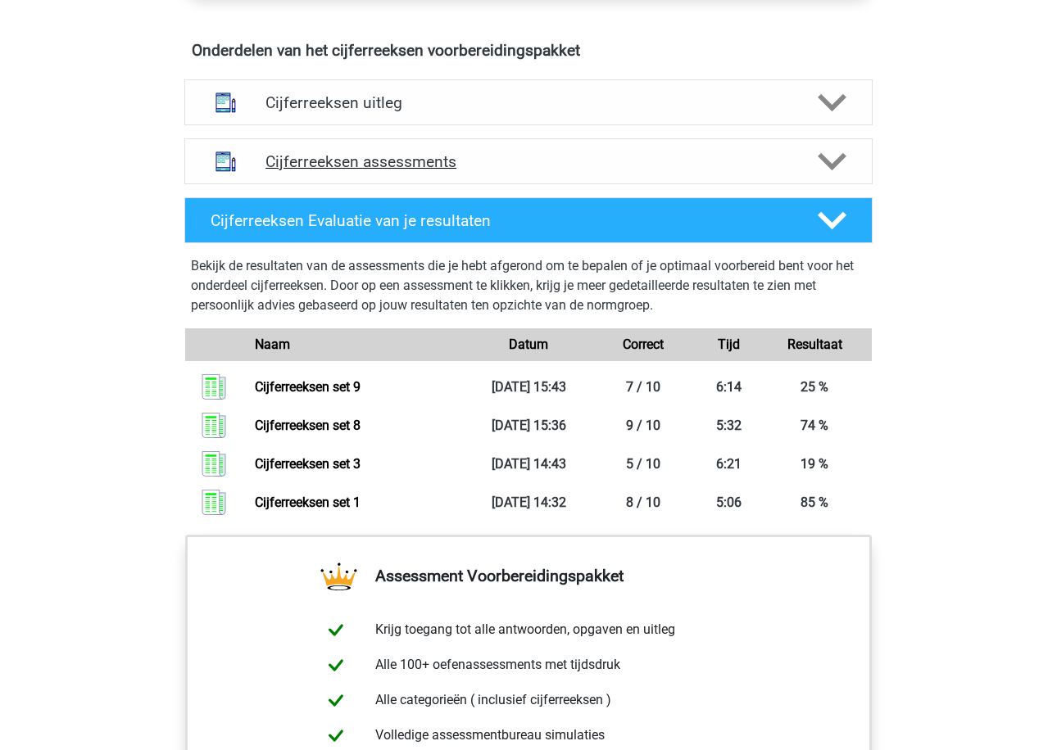
click at [431, 168] on div "Cijferreeksen assessments" at bounding box center [528, 161] width 688 height 46
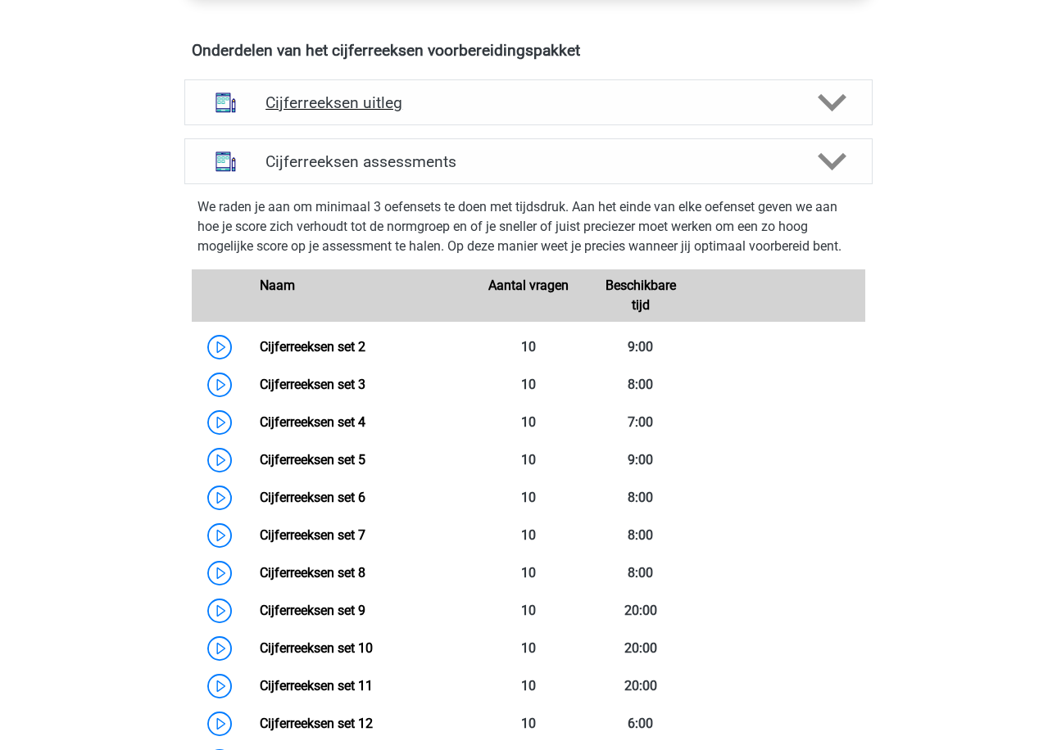
click at [429, 112] on h4 "Cijferreeksen uitleg" at bounding box center [528, 102] width 526 height 19
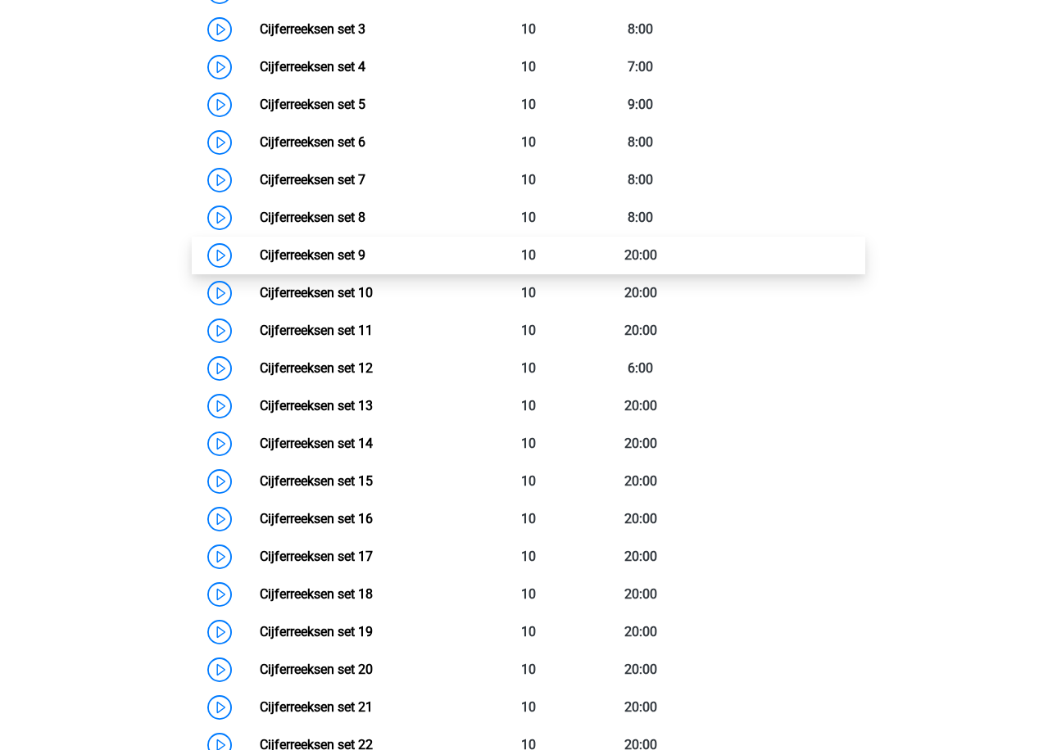
scroll to position [1657, 0]
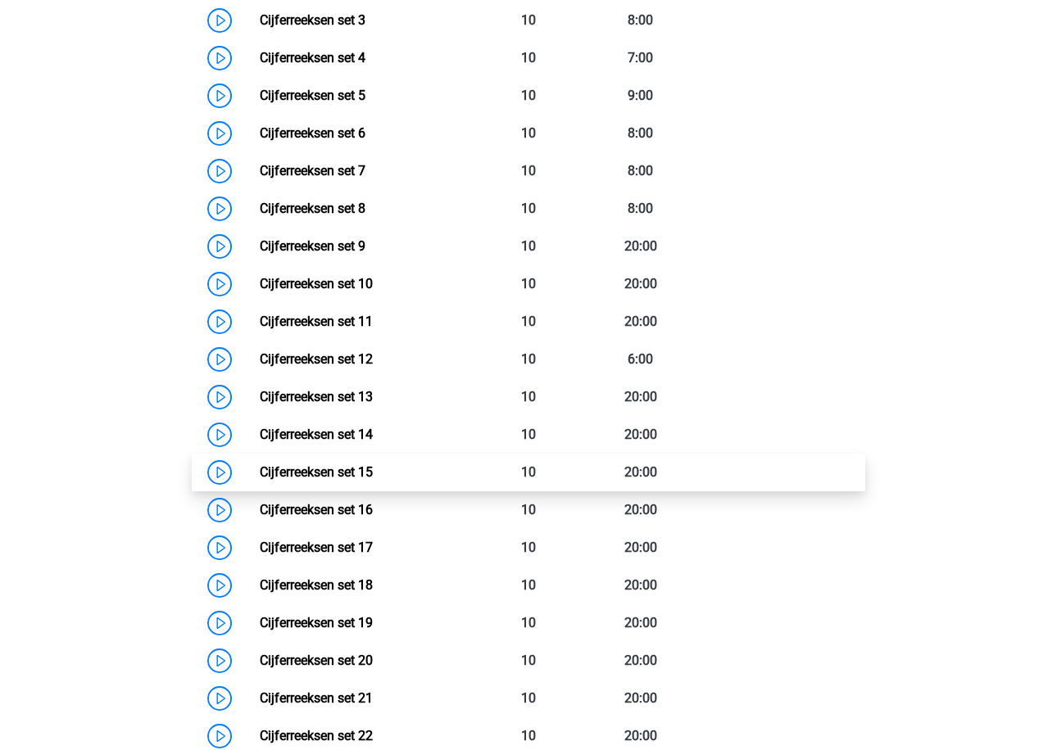
click at [364, 476] on link "Cijferreeksen set 15" at bounding box center [316, 472] width 113 height 16
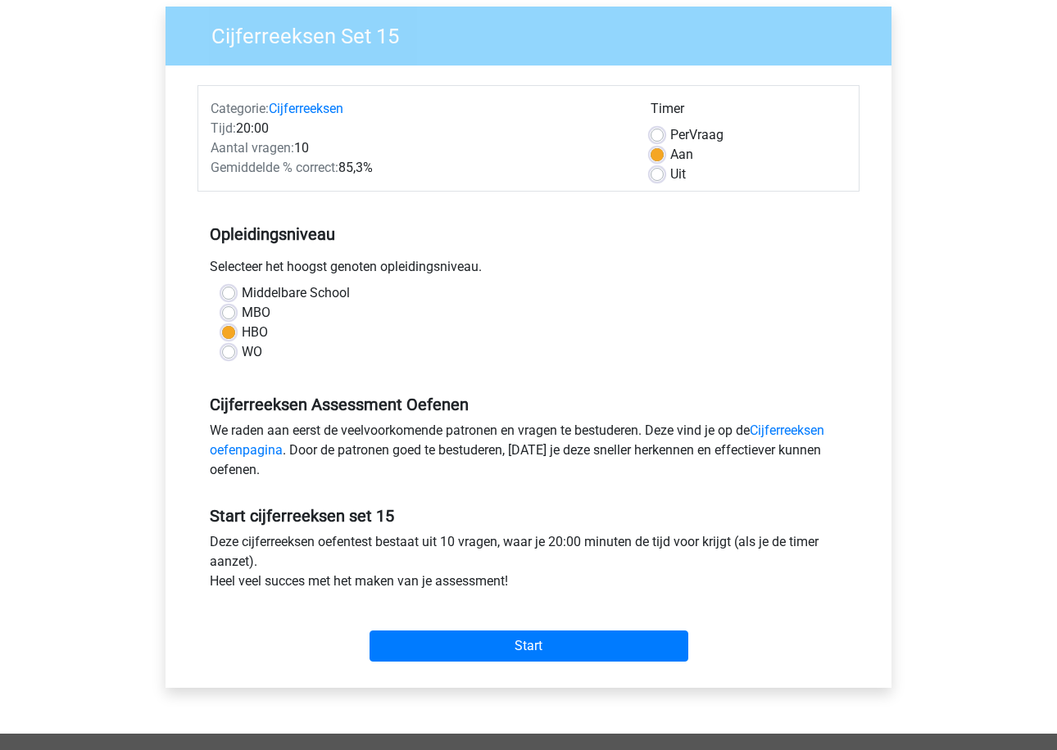
scroll to position [129, 0]
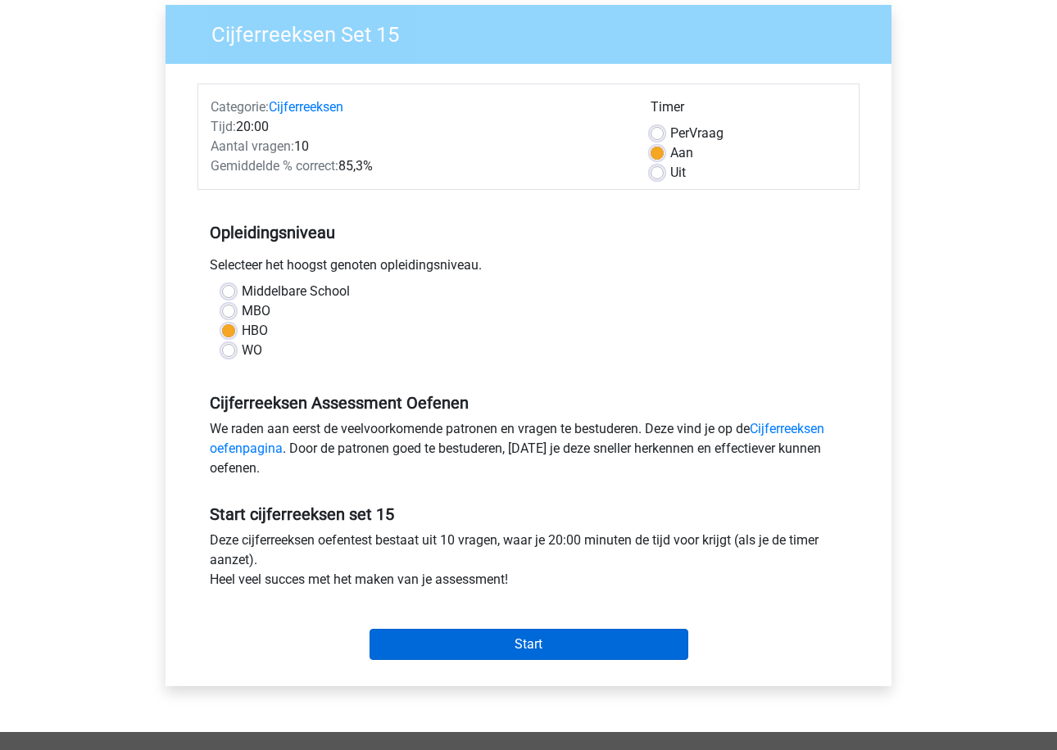
click at [472, 635] on input "Start" at bounding box center [528, 644] width 319 height 31
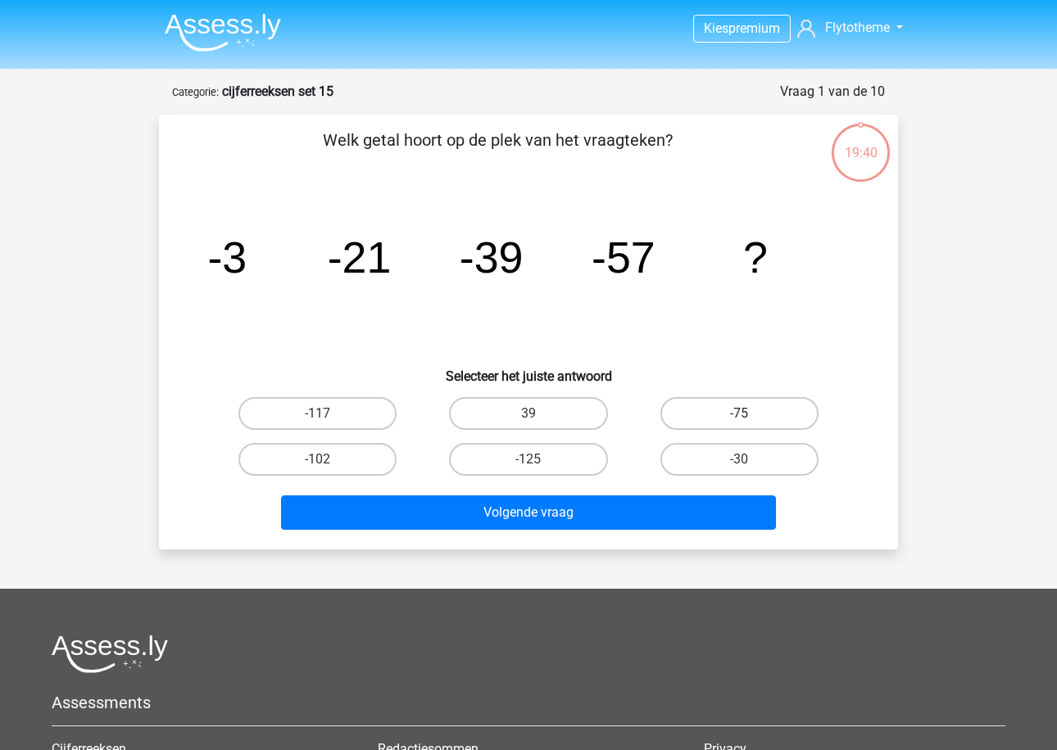
click at [670, 414] on label "-75" at bounding box center [739, 413] width 158 height 33
click at [739, 414] on input "-75" at bounding box center [744, 419] width 11 height 11
radio input "true"
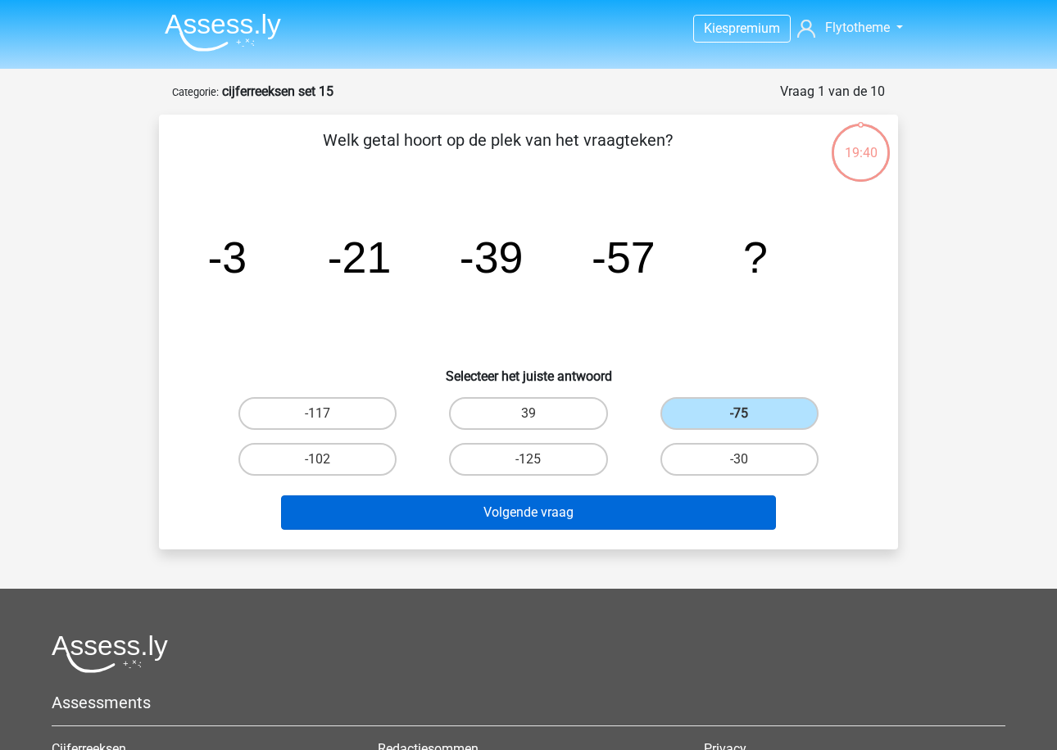
click at [613, 500] on button "Volgende vraag" at bounding box center [529, 513] width 496 height 34
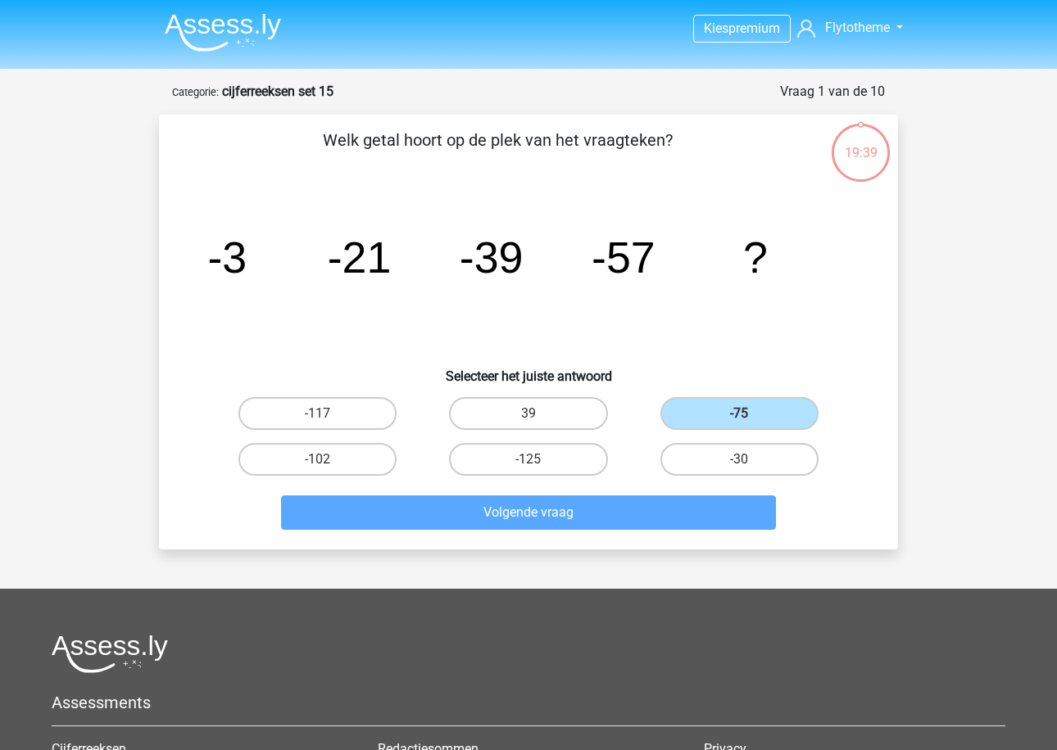
scroll to position [82, 0]
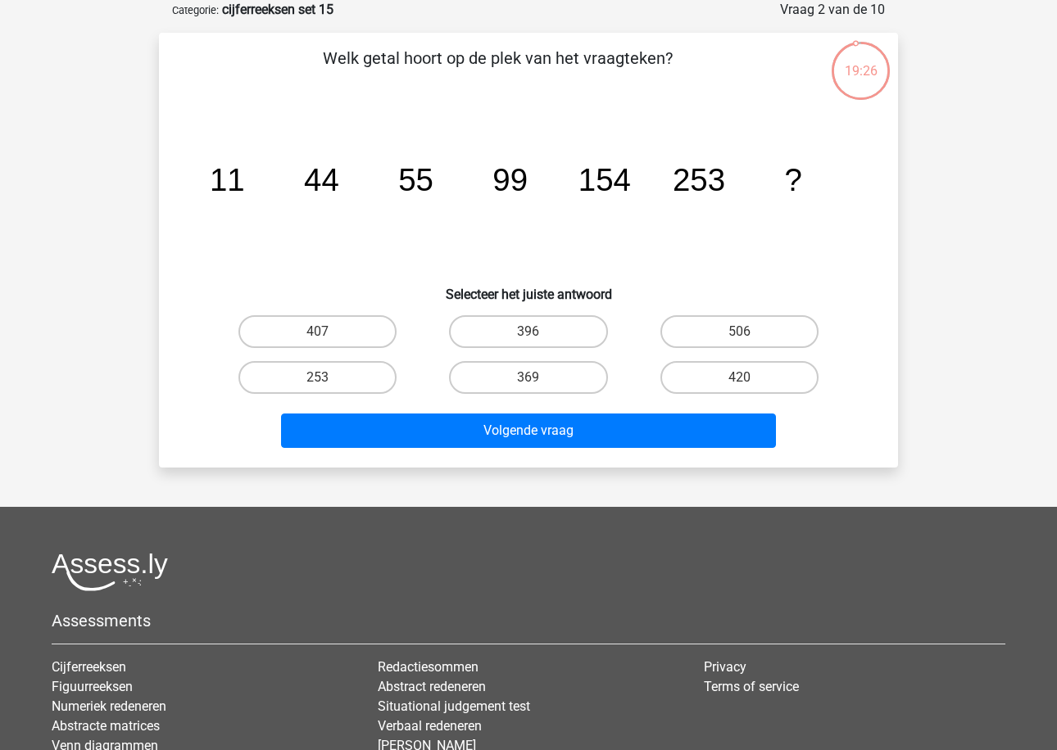
click at [351, 313] on div "407" at bounding box center [317, 332] width 210 height 46
click at [351, 324] on label "407" at bounding box center [317, 331] width 158 height 33
click at [328, 332] on input "407" at bounding box center [323, 337] width 11 height 11
radio input "true"
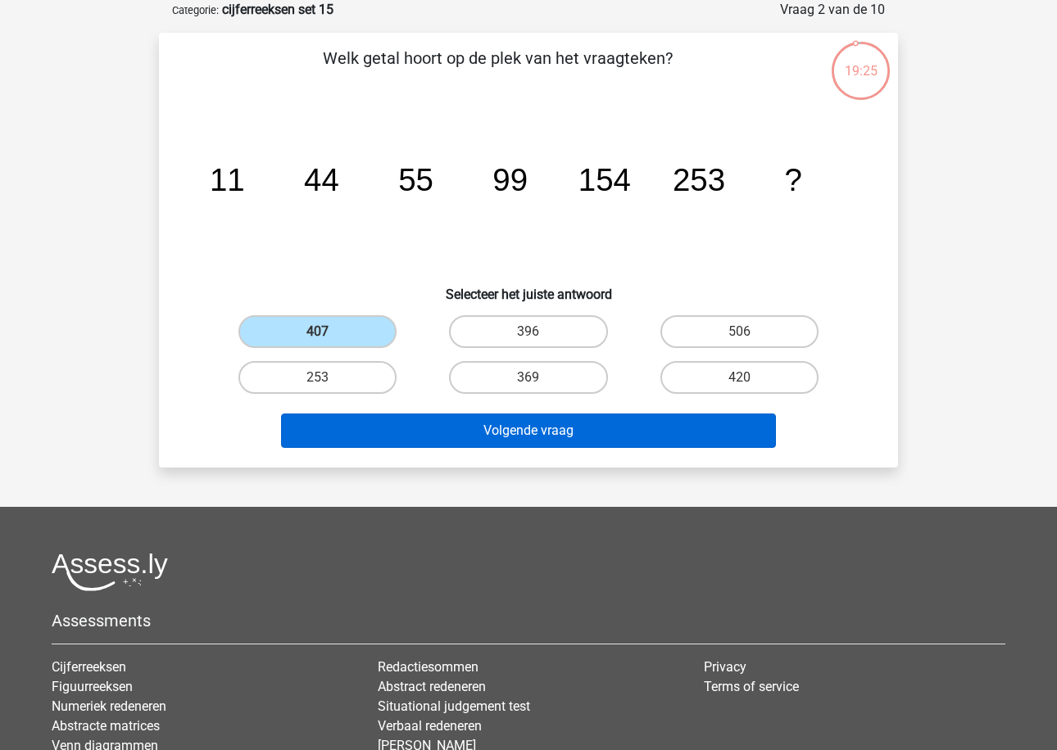
click at [433, 428] on button "Volgende vraag" at bounding box center [529, 431] width 496 height 34
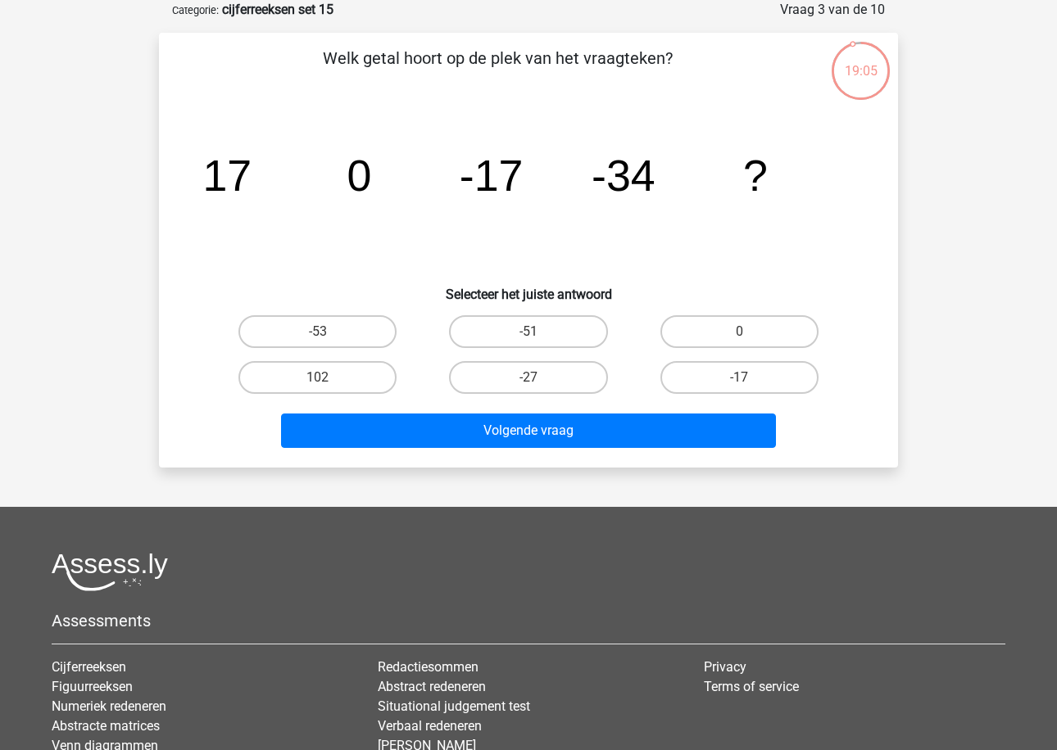
click at [531, 341] on input "-51" at bounding box center [533, 337] width 11 height 11
radio input "true"
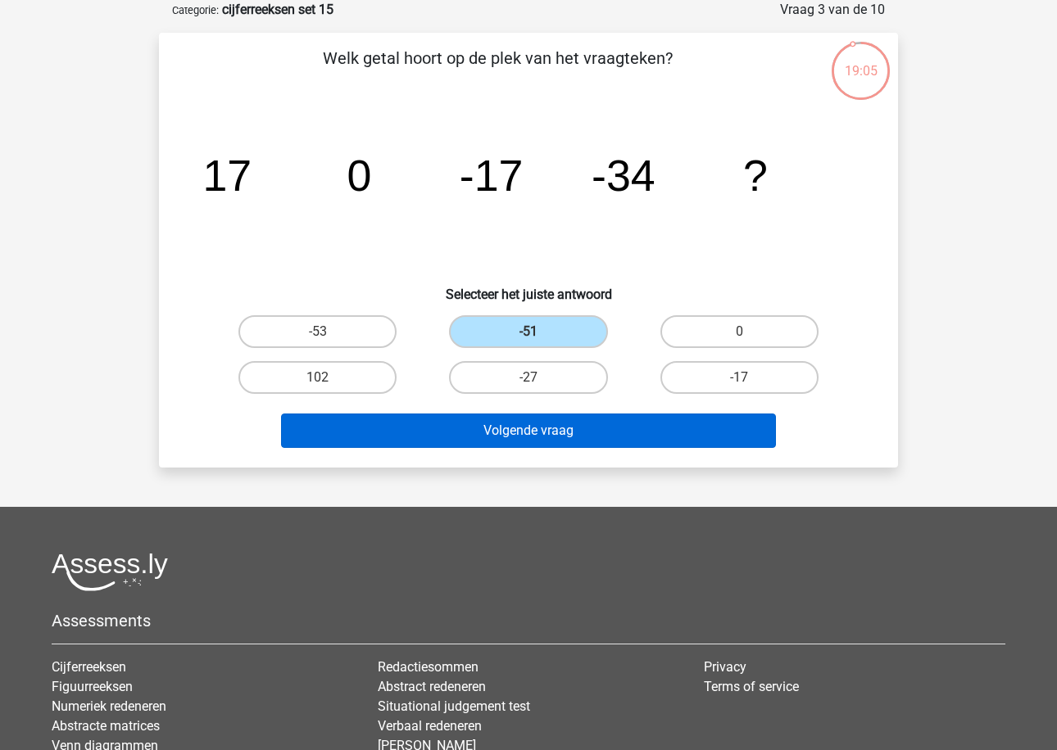
click at [524, 425] on button "Volgende vraag" at bounding box center [529, 431] width 496 height 34
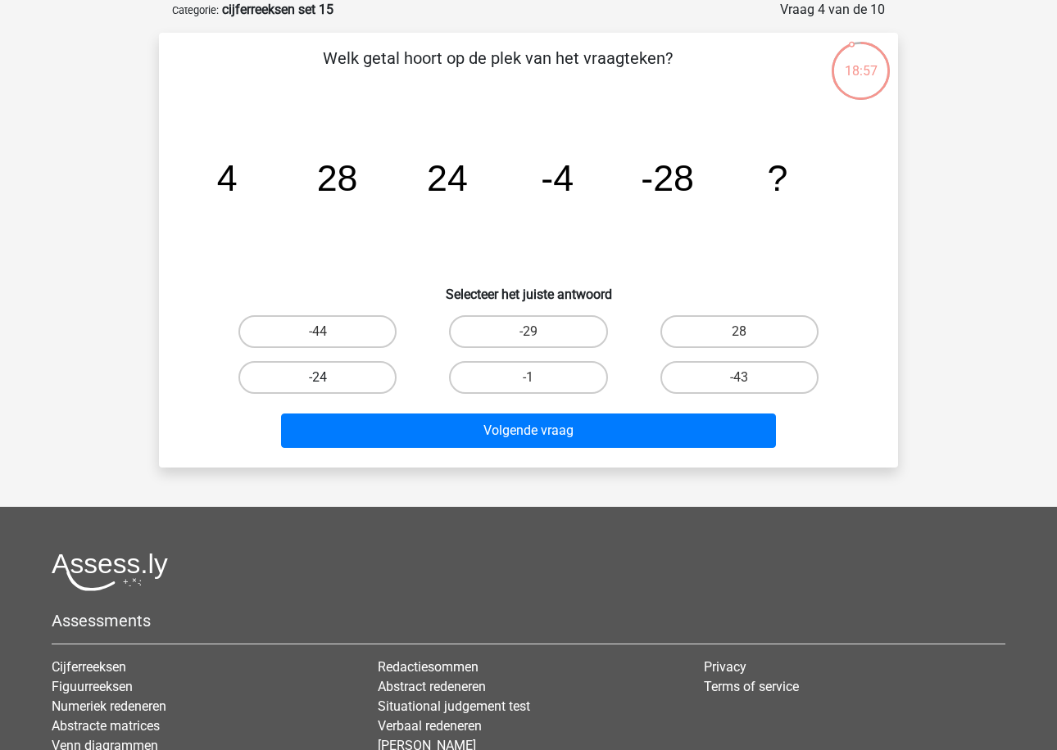
click at [380, 371] on label "-24" at bounding box center [317, 377] width 158 height 33
click at [328, 378] on input "-24" at bounding box center [323, 383] width 11 height 11
radio input "true"
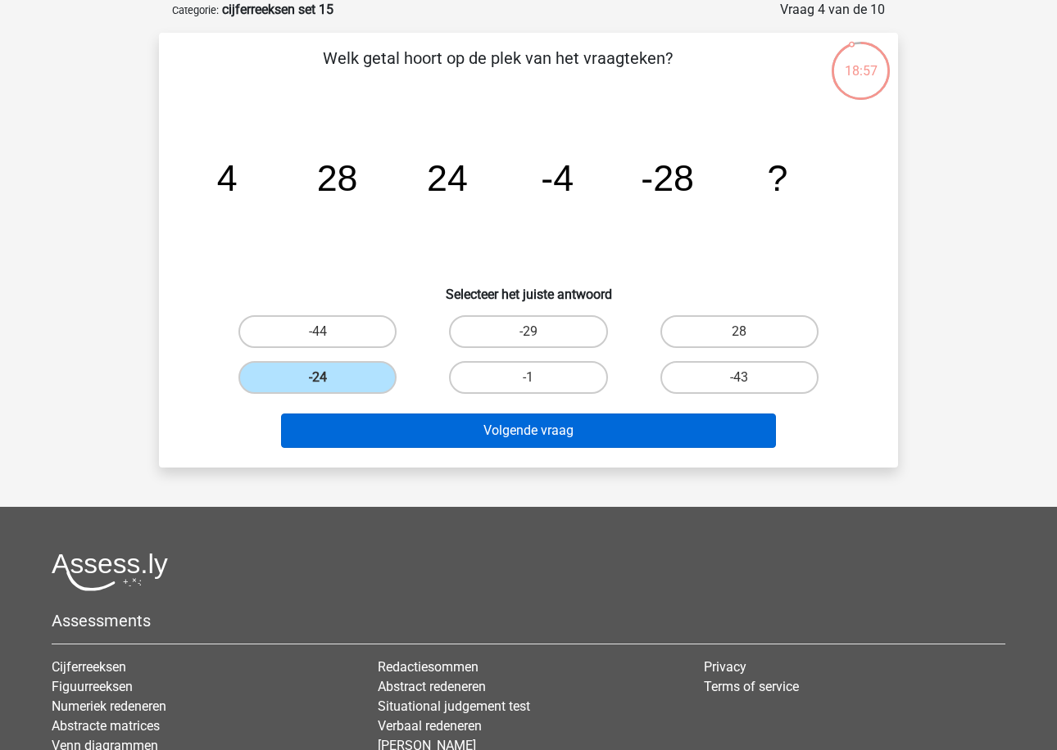
click at [417, 445] on button "Volgende vraag" at bounding box center [529, 431] width 496 height 34
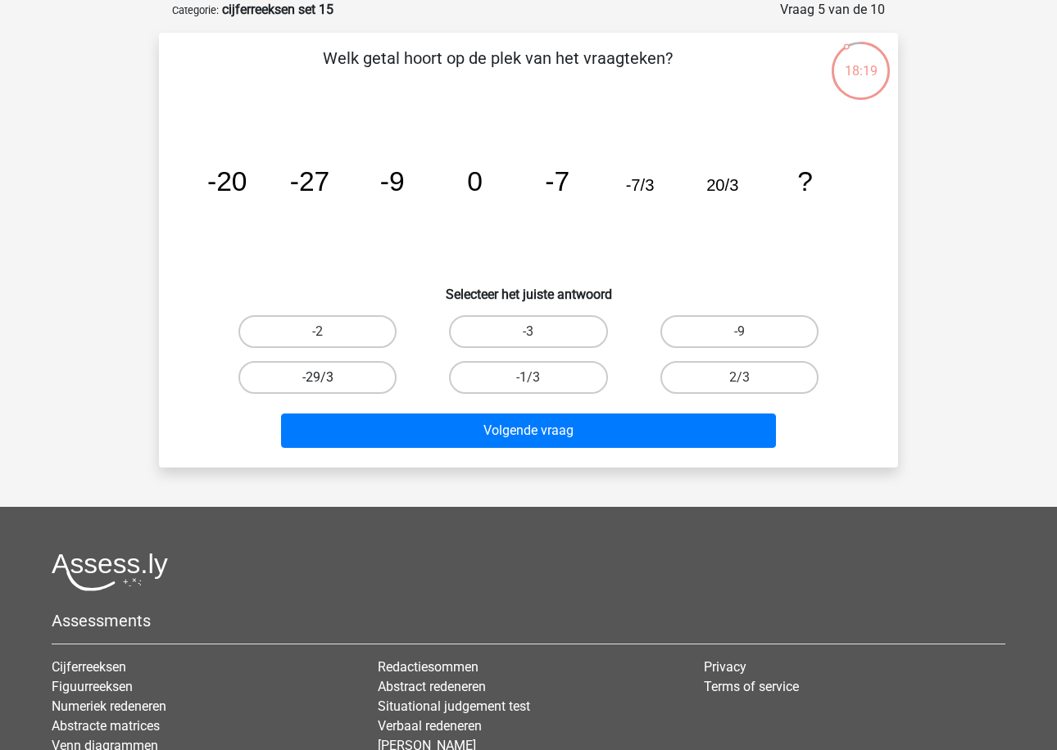
click at [377, 374] on label "-29/3" at bounding box center [317, 377] width 158 height 33
click at [328, 378] on input "-29/3" at bounding box center [323, 383] width 11 height 11
radio input "true"
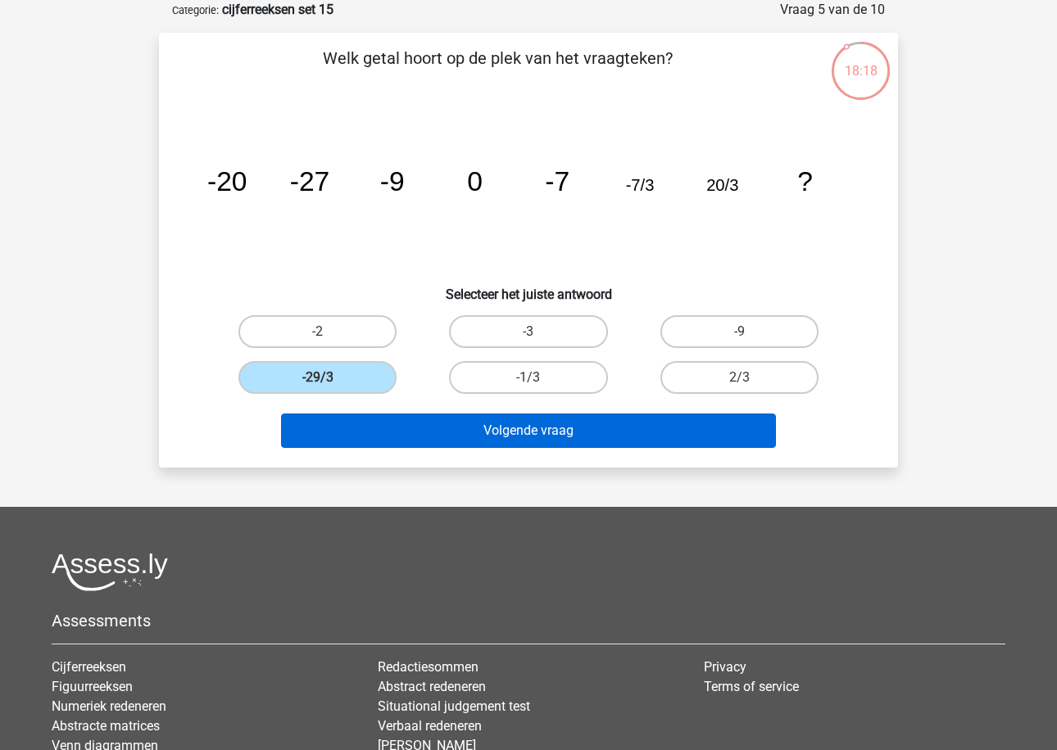
click at [406, 431] on button "Volgende vraag" at bounding box center [529, 431] width 496 height 34
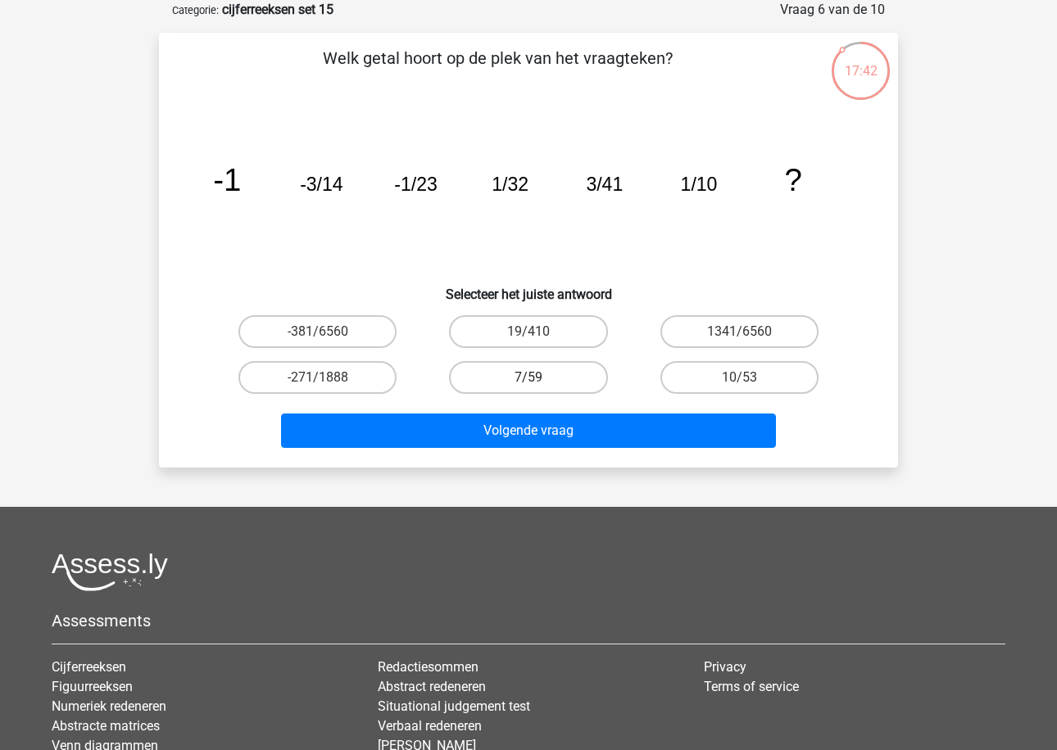
click at [544, 367] on label "7/59" at bounding box center [528, 377] width 158 height 33
click at [539, 378] on input "7/59" at bounding box center [533, 383] width 11 height 11
radio input "true"
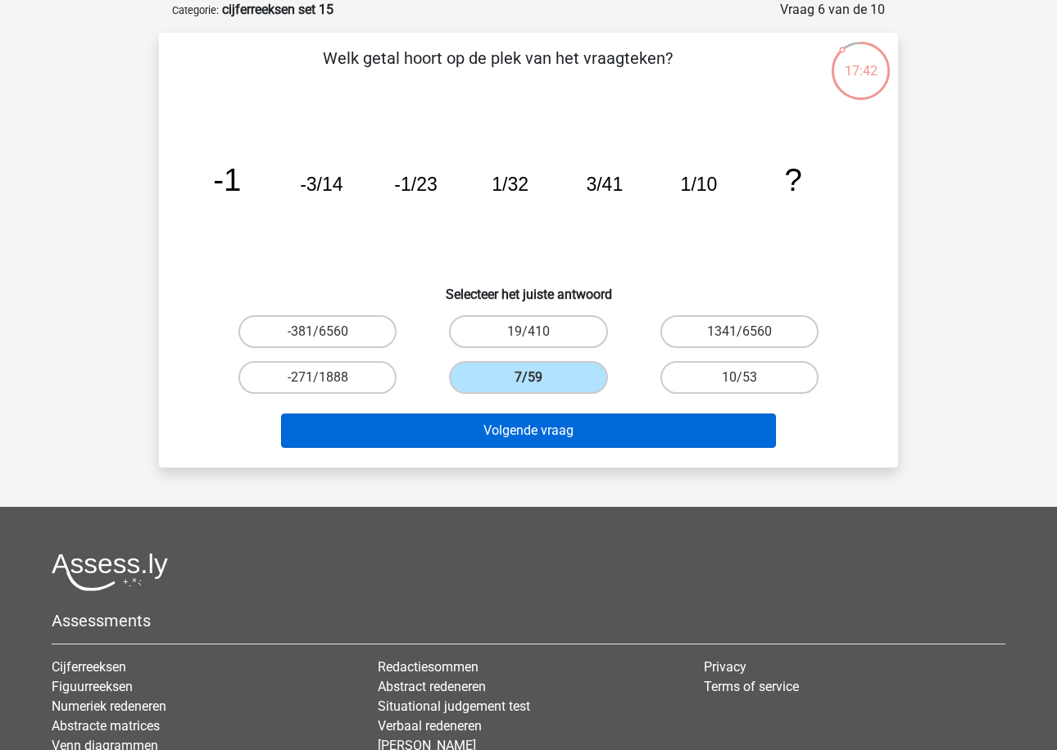
click at [540, 419] on button "Volgende vraag" at bounding box center [529, 431] width 496 height 34
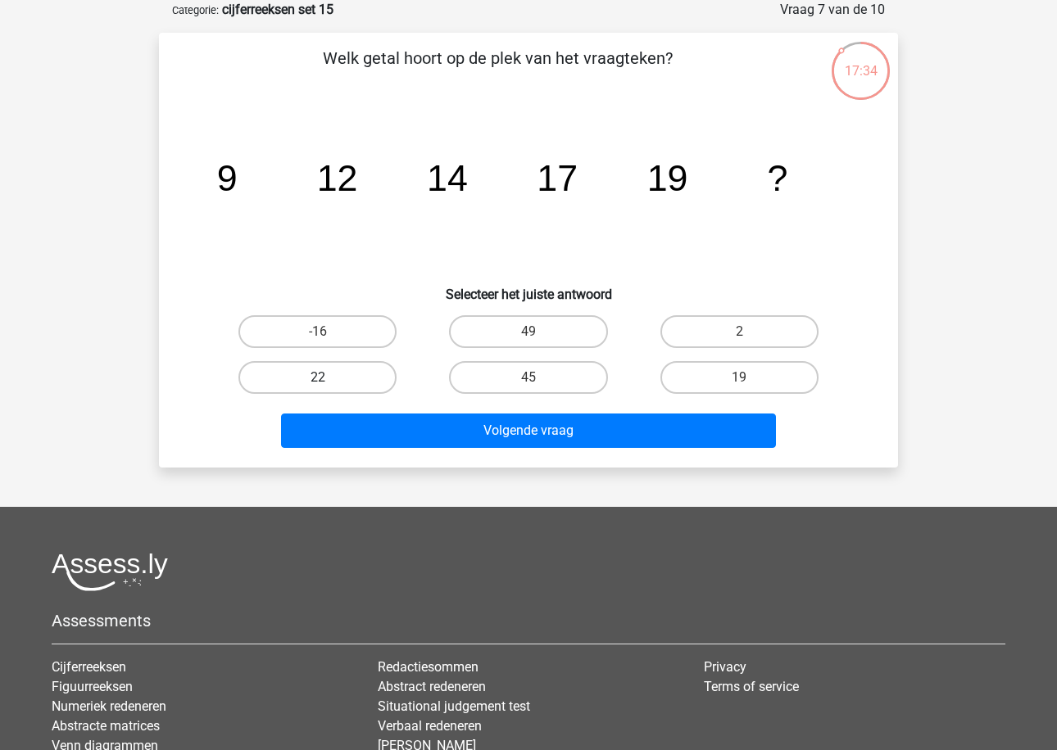
click at [385, 373] on label "22" at bounding box center [317, 377] width 158 height 33
click at [328, 378] on input "22" at bounding box center [323, 383] width 11 height 11
radio input "true"
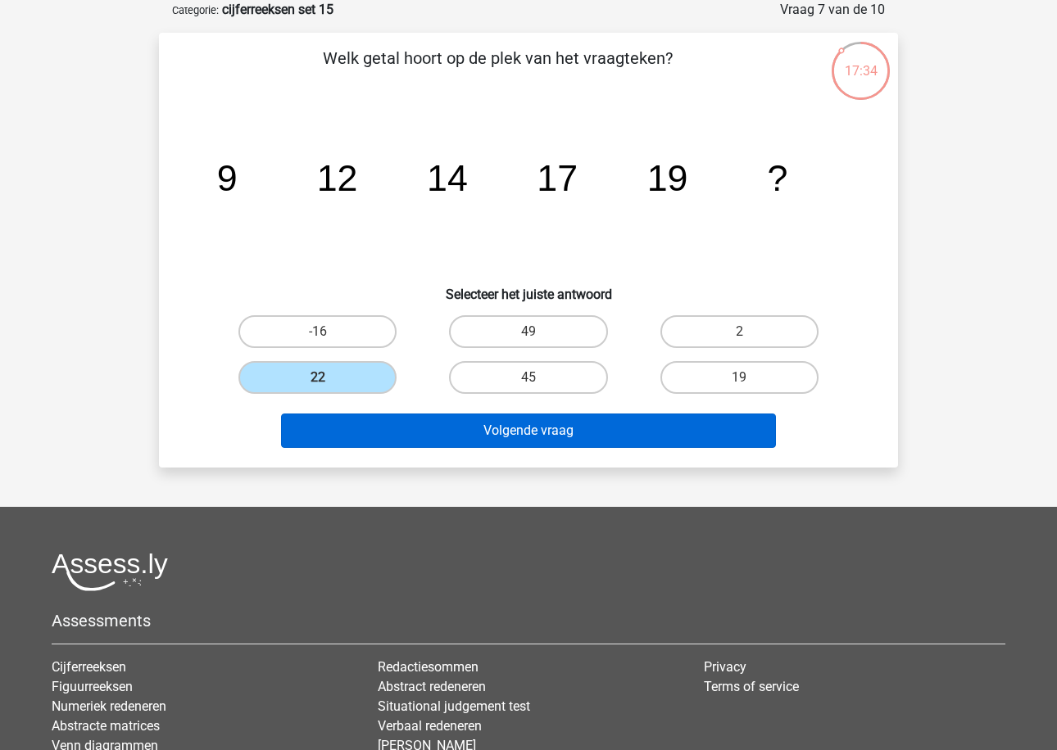
click at [419, 421] on button "Volgende vraag" at bounding box center [529, 431] width 496 height 34
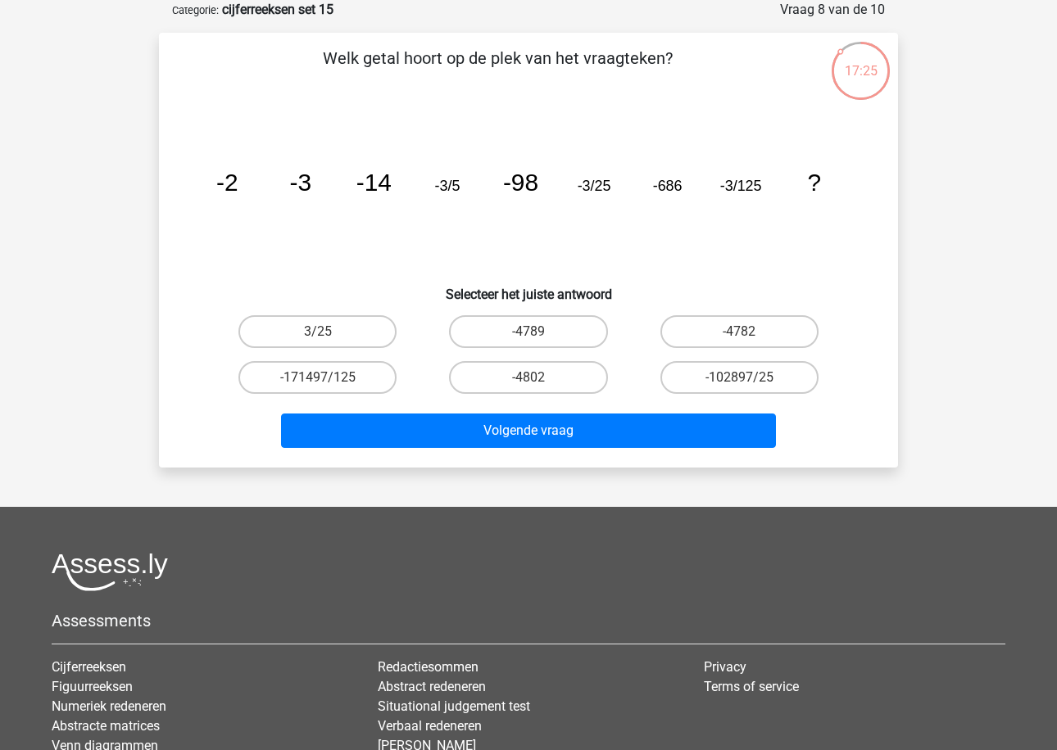
click at [238, 188] on tspan "-686" at bounding box center [227, 182] width 22 height 27
copy tspan "686"
click at [568, 384] on label "-4802" at bounding box center [528, 377] width 158 height 33
click at [539, 384] on input "-4802" at bounding box center [533, 383] width 11 height 11
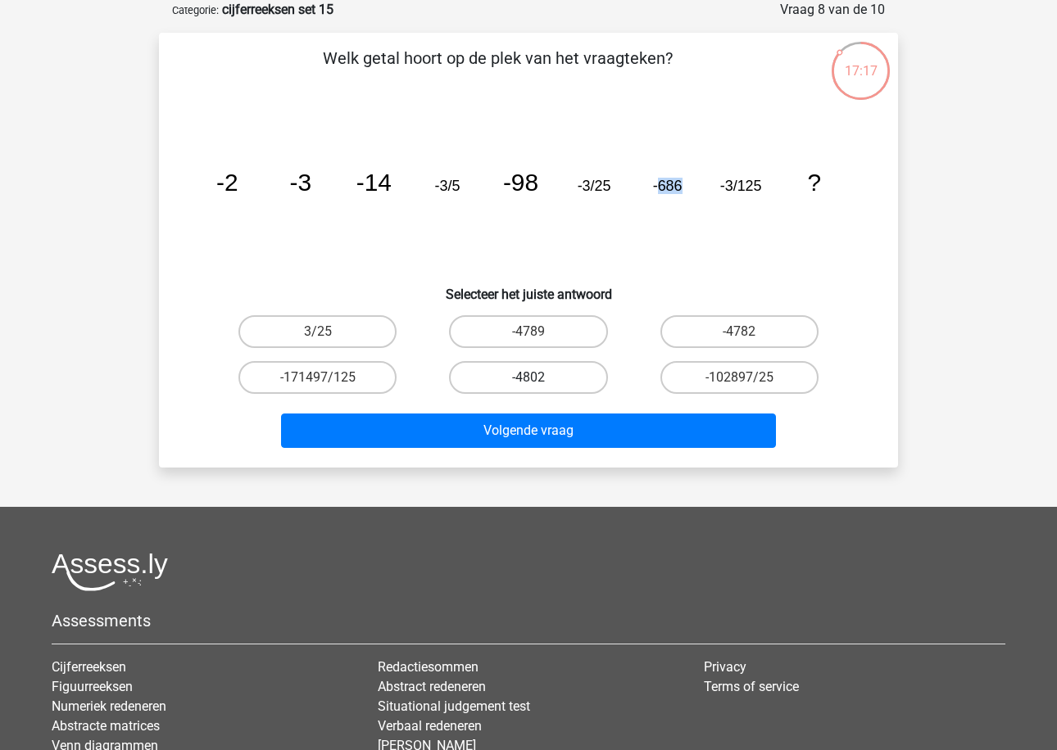
radio input "true"
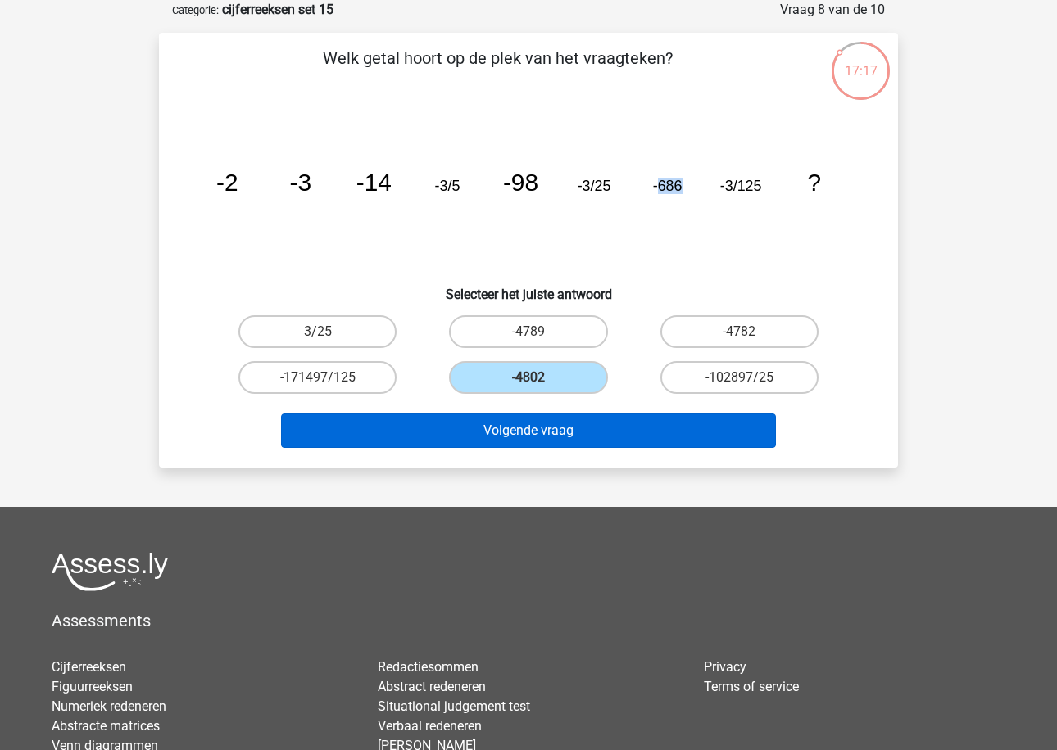
click at [576, 416] on button "Volgende vraag" at bounding box center [529, 431] width 496 height 34
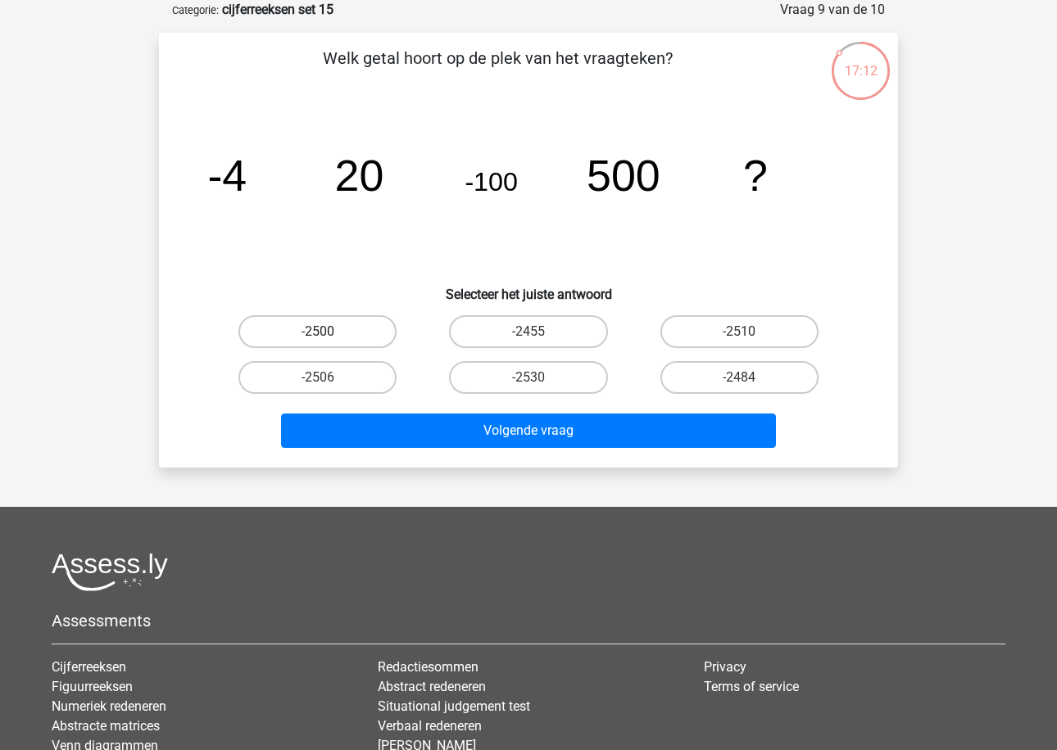
click at [359, 337] on label "-2500" at bounding box center [317, 331] width 158 height 33
click at [328, 337] on input "-2500" at bounding box center [323, 337] width 11 height 11
radio input "true"
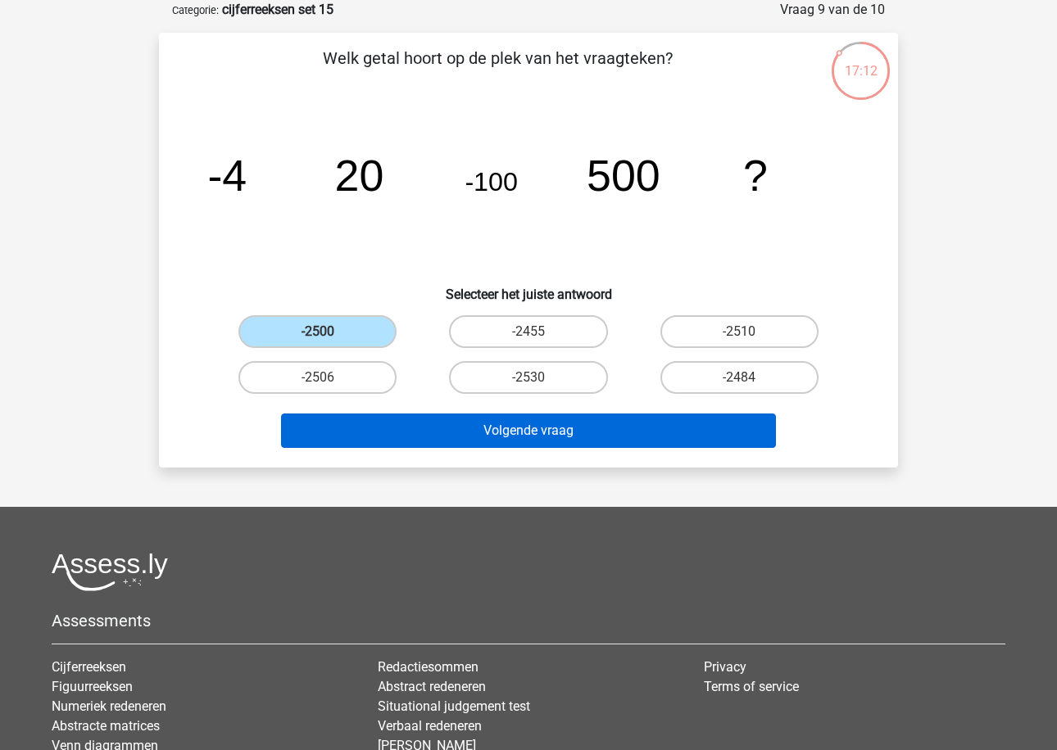
click at [417, 418] on button "Volgende vraag" at bounding box center [529, 431] width 496 height 34
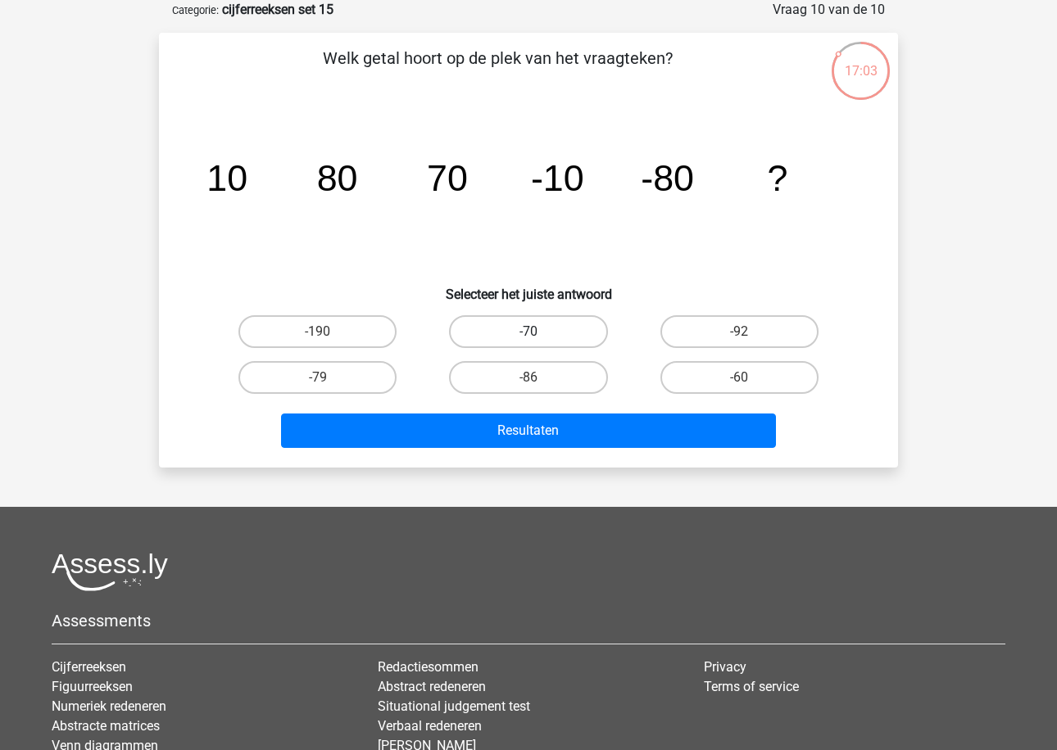
click at [489, 337] on label "-70" at bounding box center [528, 331] width 158 height 33
click at [528, 337] on input "-70" at bounding box center [533, 337] width 11 height 11
radio input "true"
click at [490, 450] on div "Resultaten" at bounding box center [528, 434] width 632 height 41
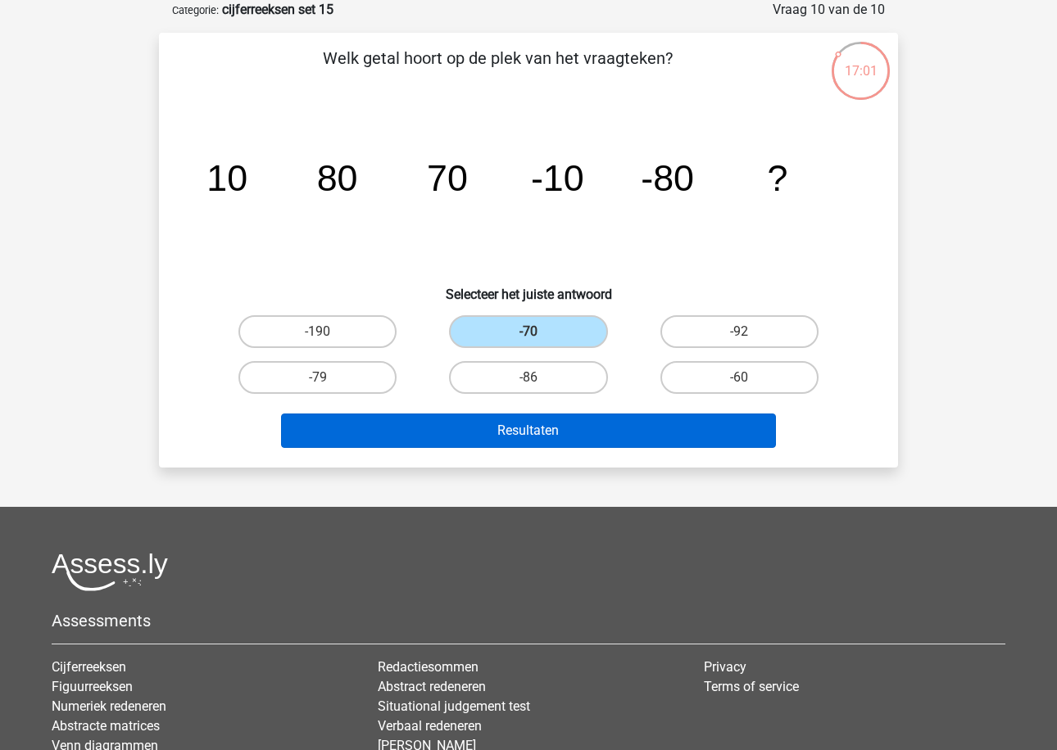
click at [493, 441] on button "Resultaten" at bounding box center [529, 431] width 496 height 34
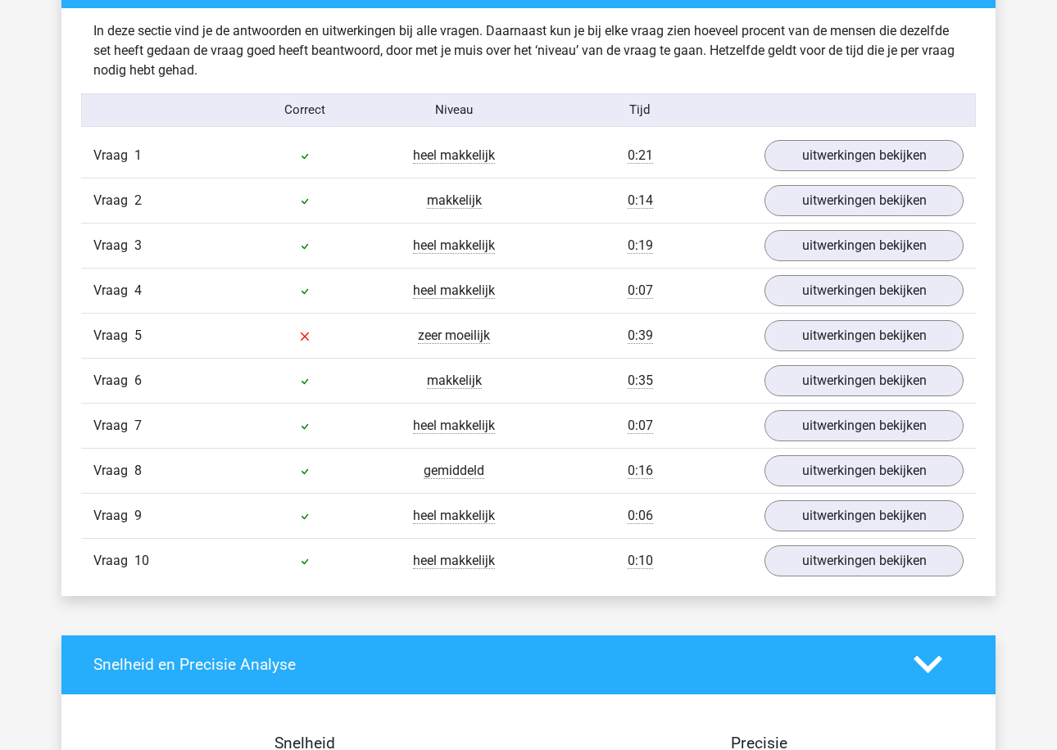
scroll to position [1273, 0]
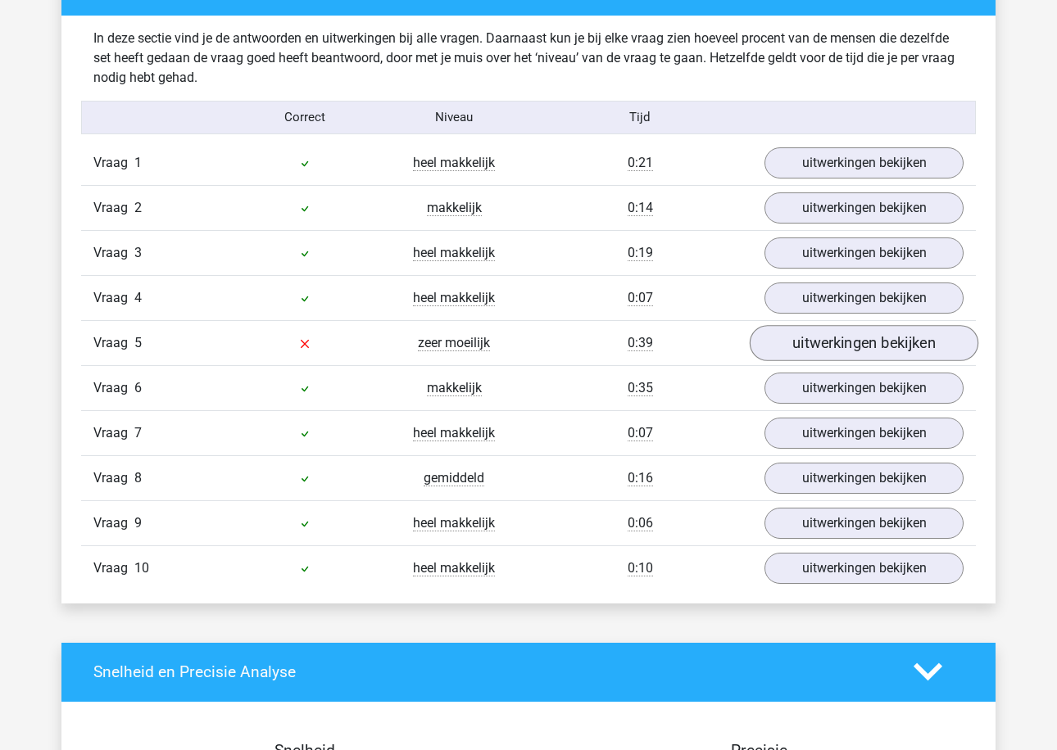
click at [797, 345] on link "uitwerkingen bekijken" at bounding box center [863, 343] width 229 height 36
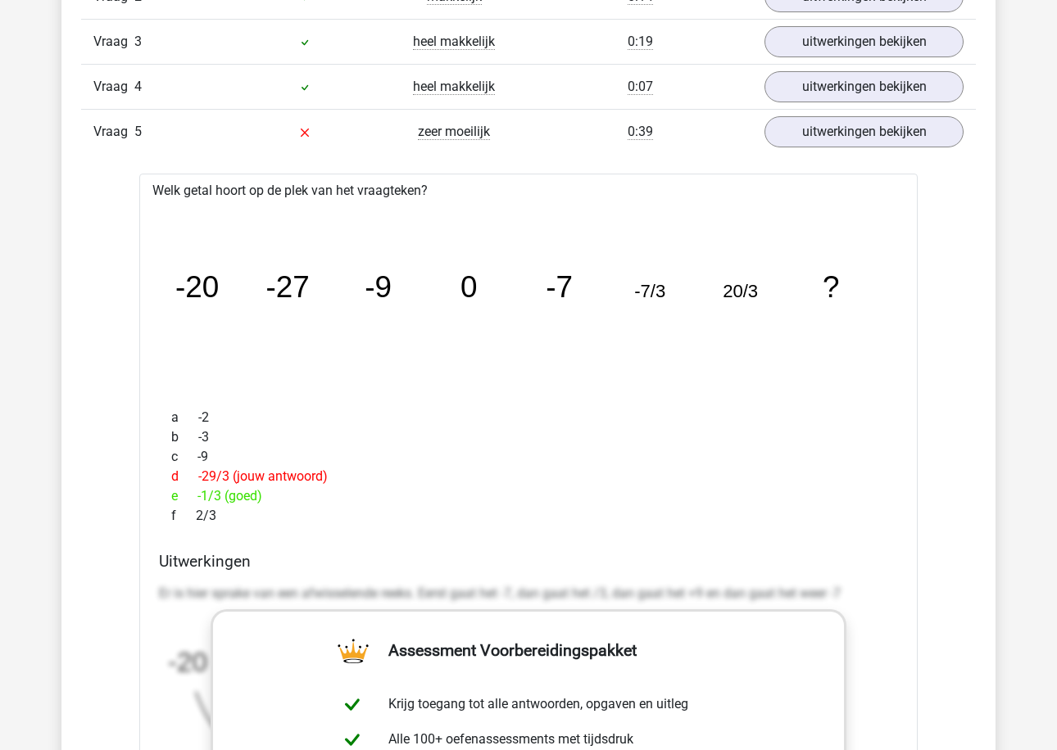
scroll to position [1236, 0]
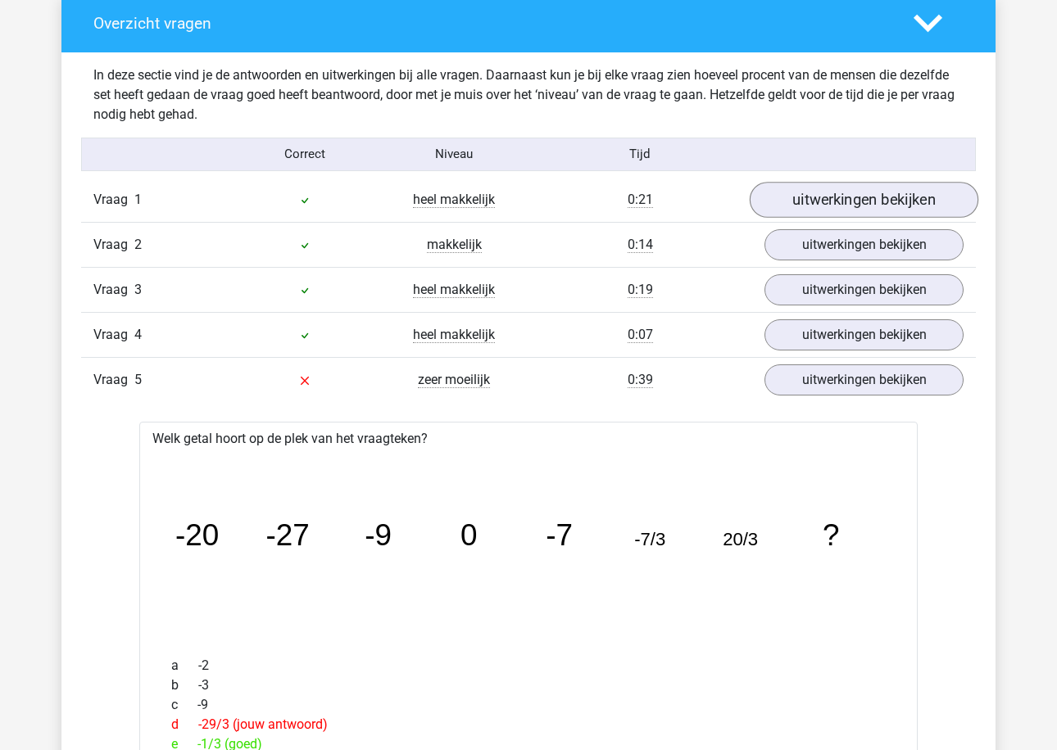
click at [820, 200] on link "uitwerkingen bekijken" at bounding box center [863, 200] width 229 height 36
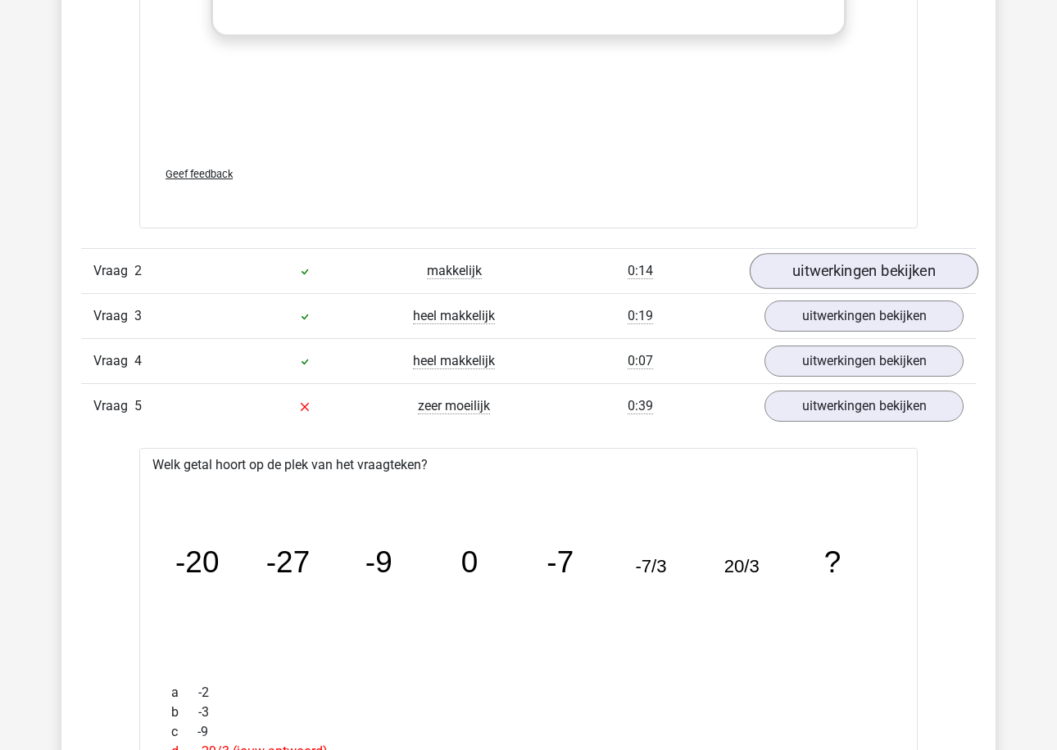
click at [844, 271] on link "uitwerkingen bekijken" at bounding box center [863, 272] width 229 height 36
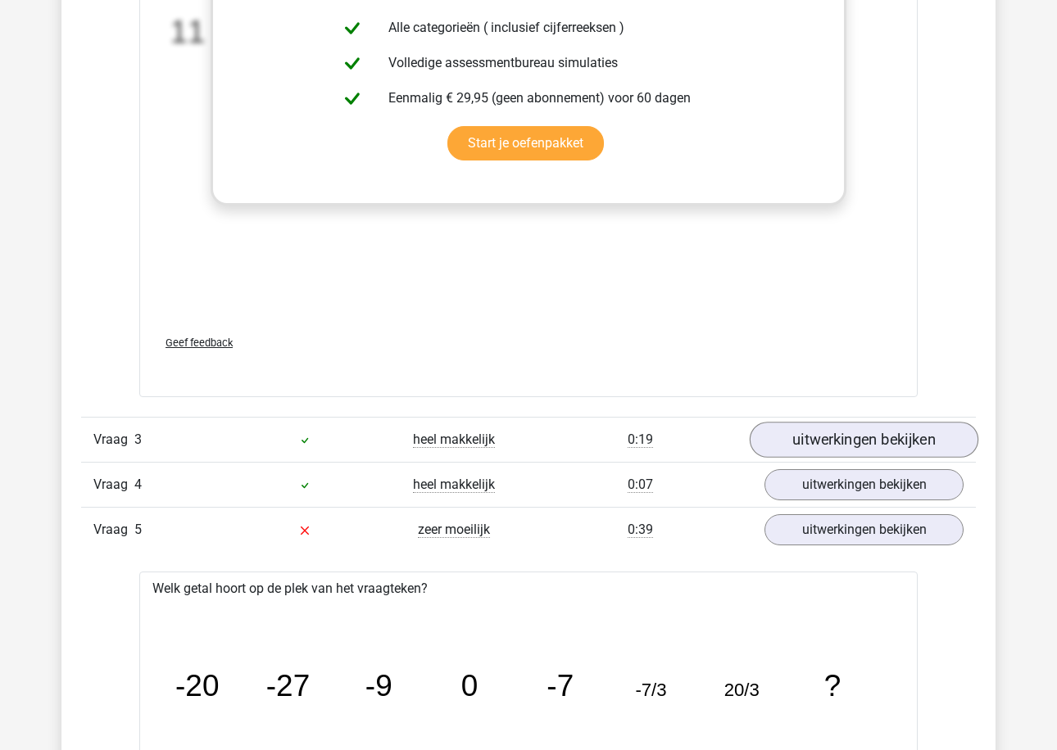
click at [807, 439] on link "uitwerkingen bekijken" at bounding box center [863, 440] width 229 height 36
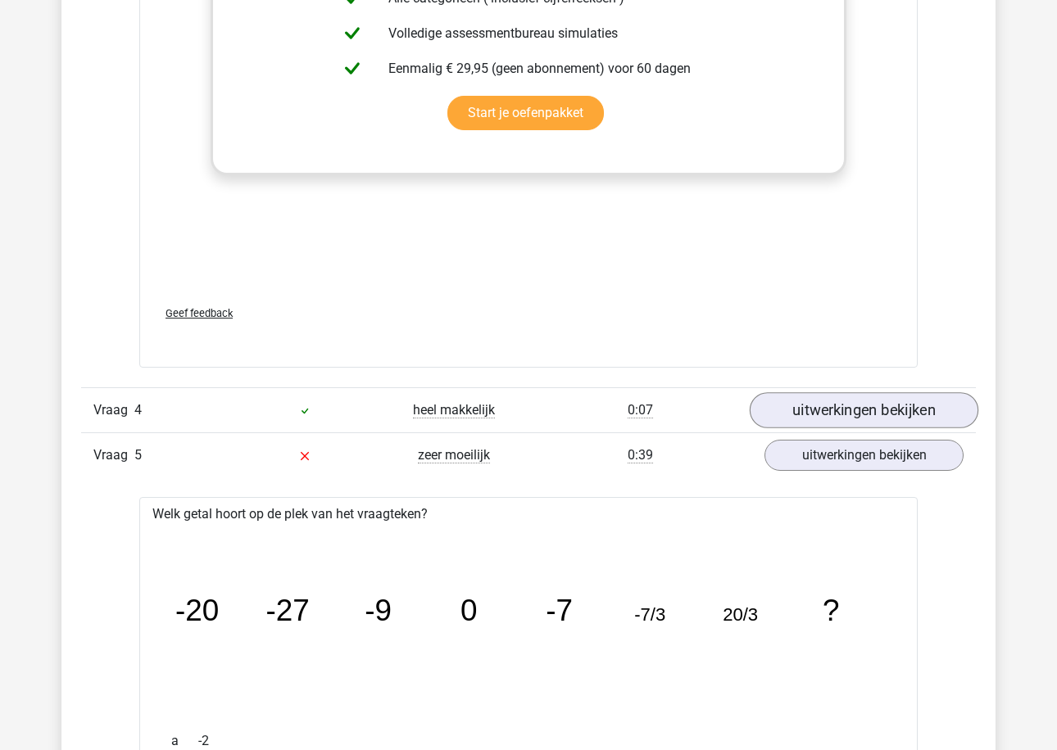
click at [805, 408] on link "uitwerkingen bekijken" at bounding box center [863, 410] width 229 height 36
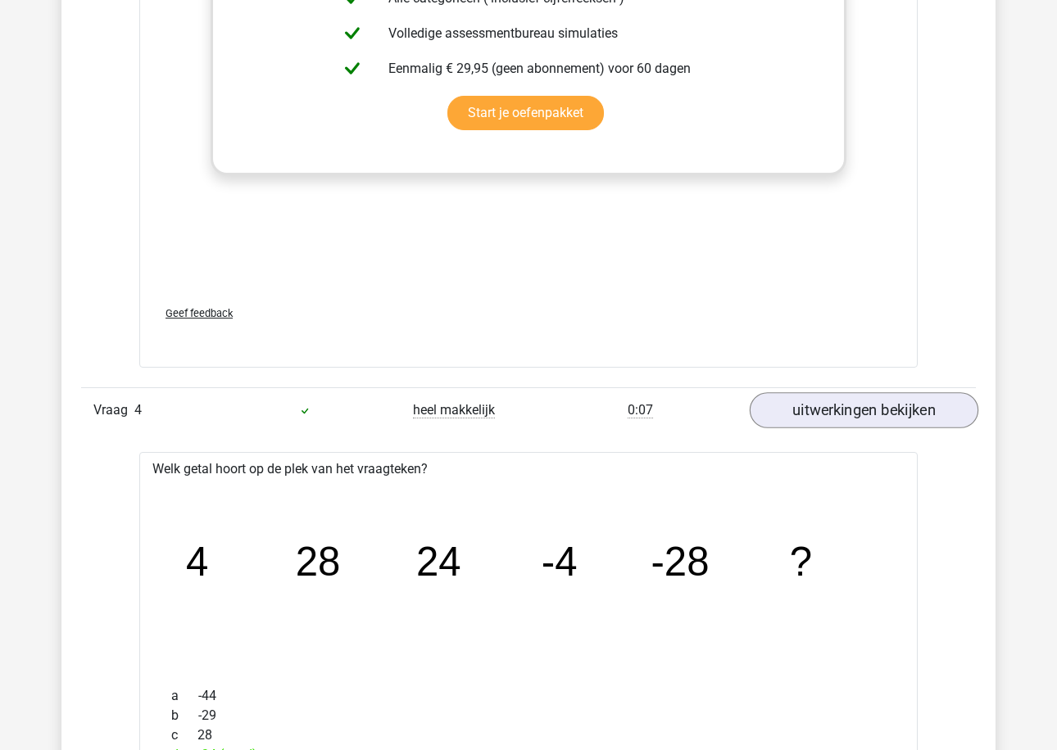
scroll to position [5439, 0]
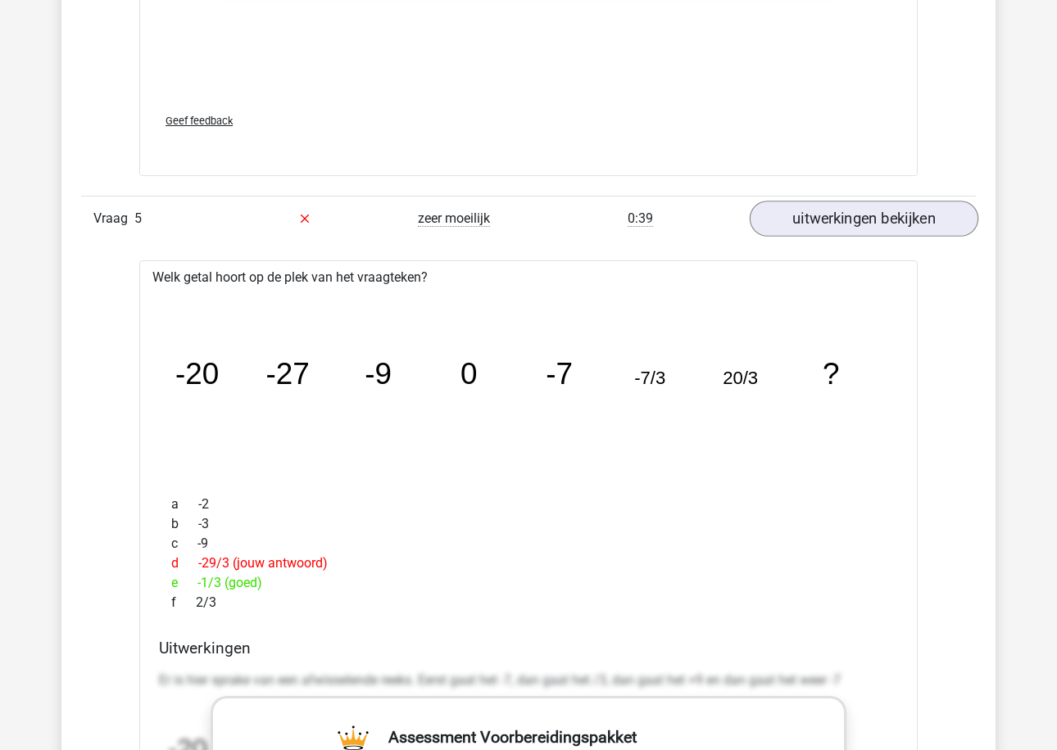
click at [832, 227] on link "uitwerkingen bekijken" at bounding box center [863, 219] width 229 height 36
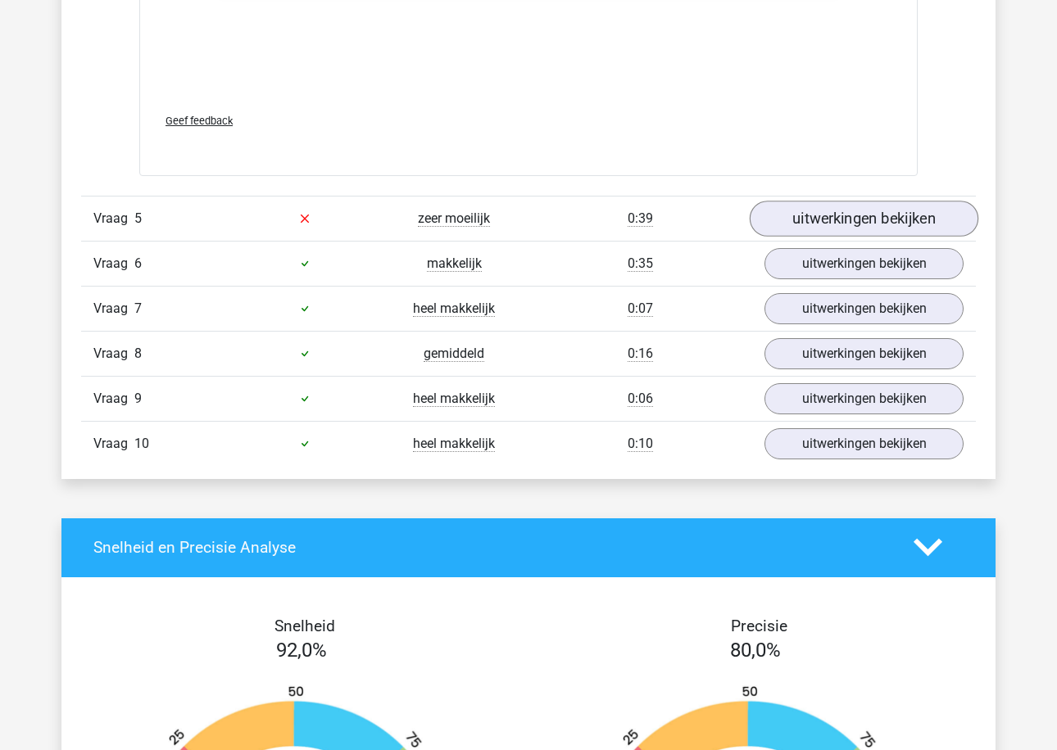
click at [830, 222] on link "uitwerkingen bekijken" at bounding box center [863, 219] width 229 height 36
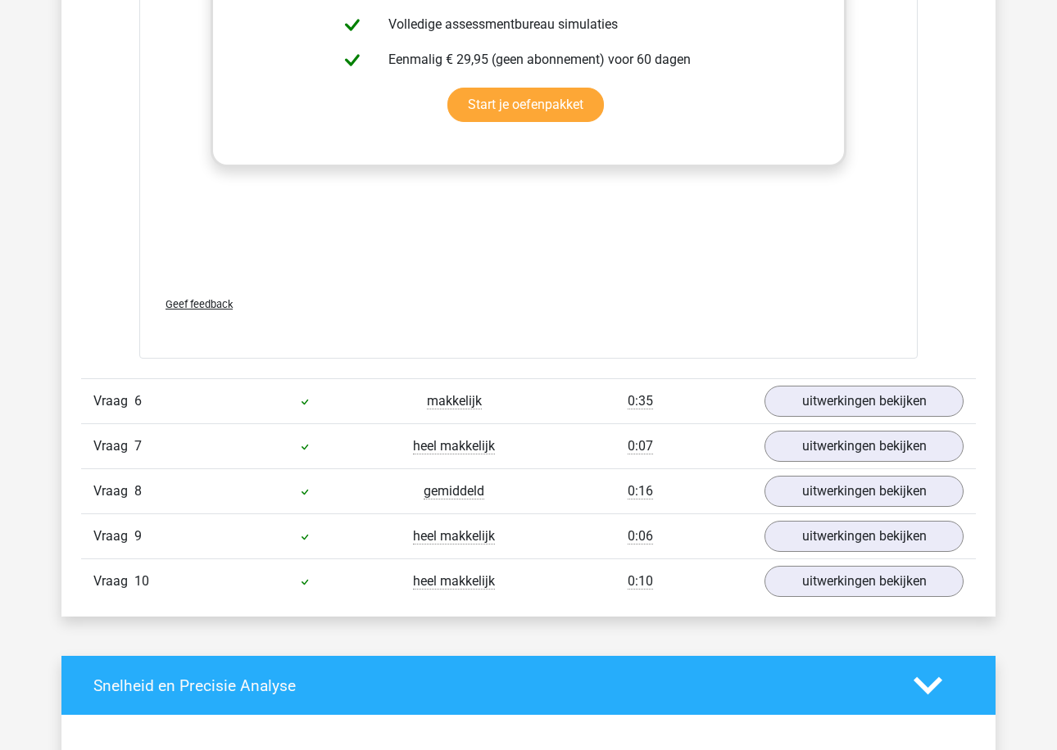
scroll to position [6335, 0]
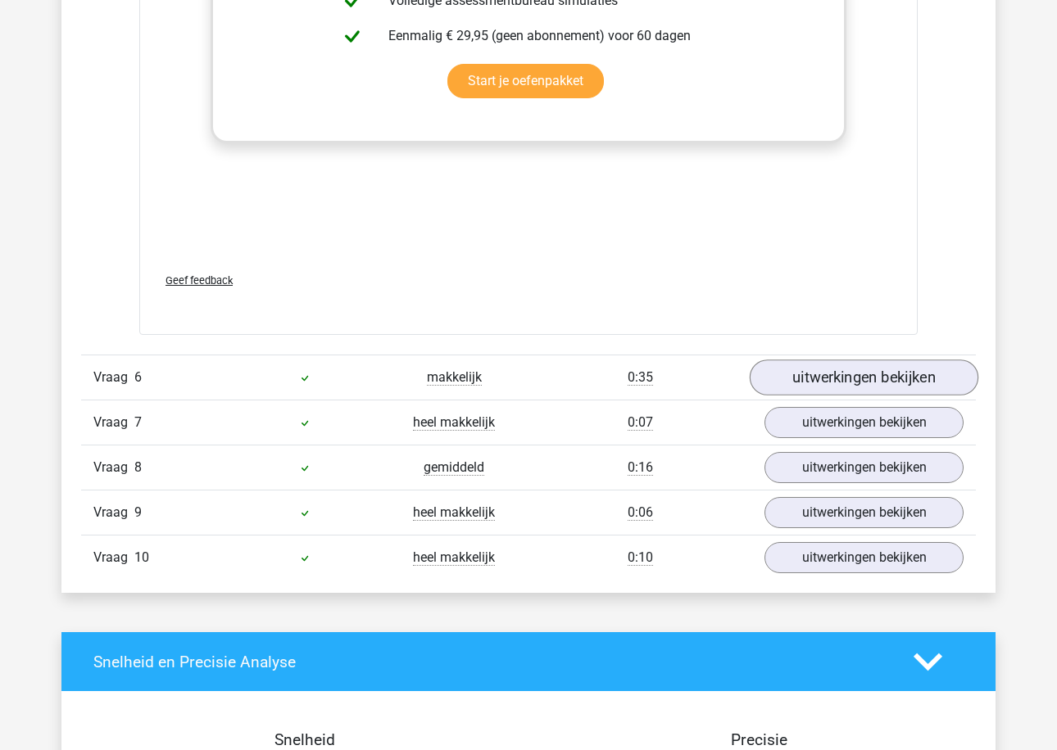
click at [799, 360] on link "uitwerkingen bekijken" at bounding box center [863, 378] width 229 height 36
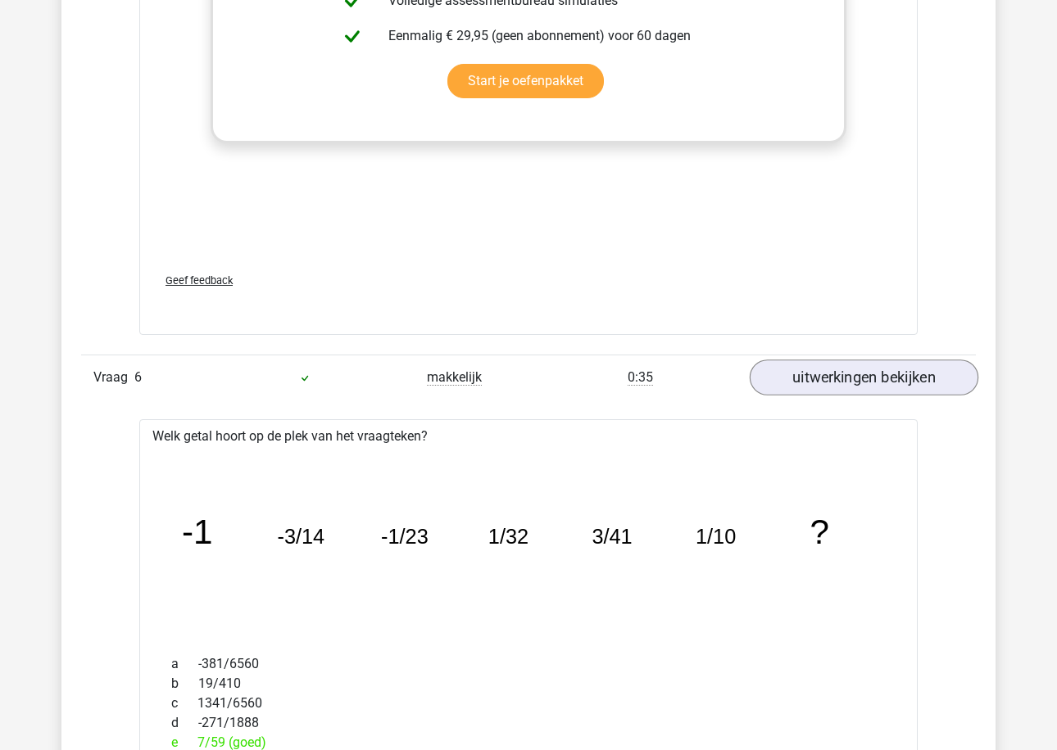
scroll to position [7230, 0]
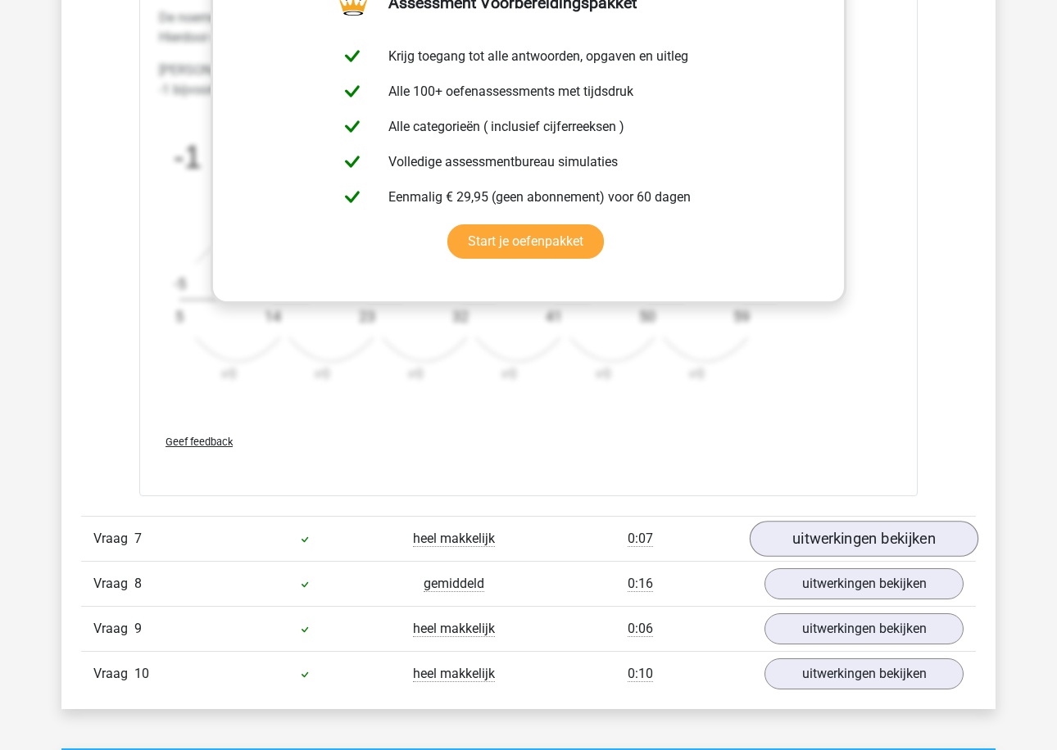
click at [785, 541] on link "uitwerkingen bekijken" at bounding box center [863, 539] width 229 height 36
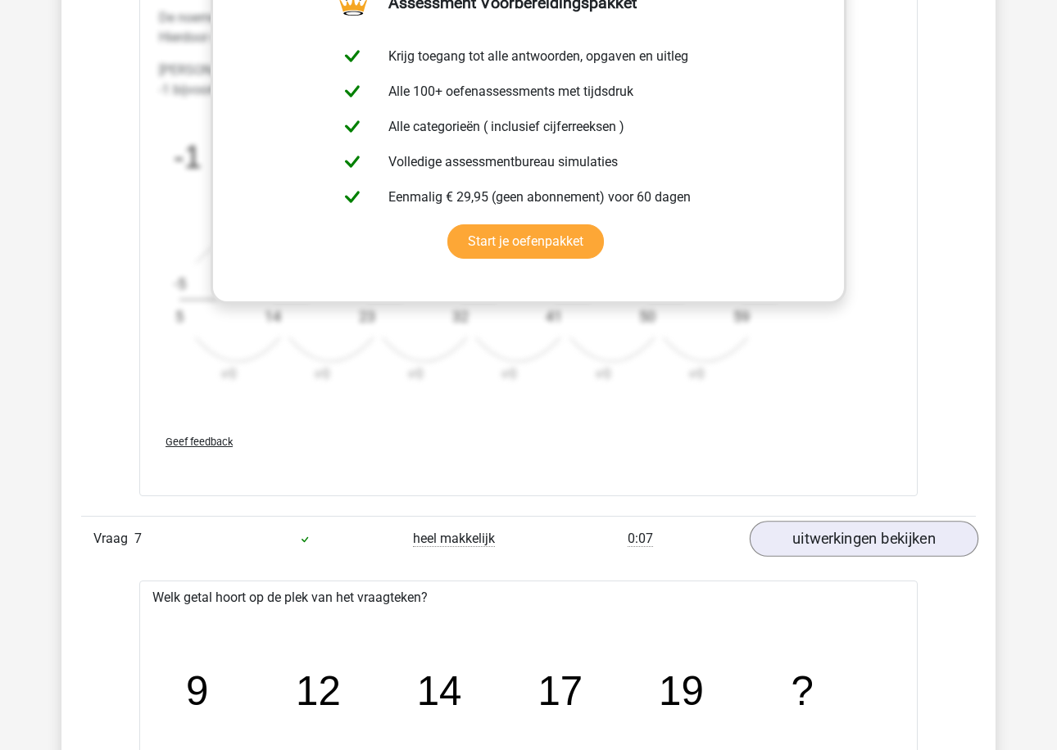
scroll to position [8146, 0]
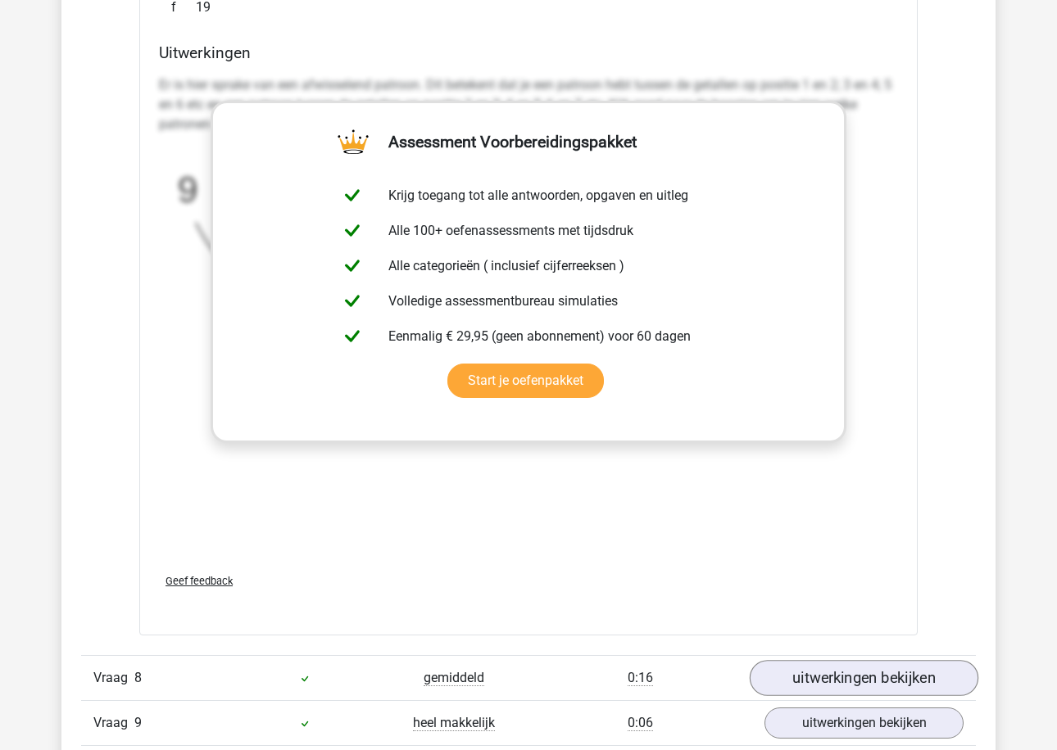
click at [803, 670] on link "uitwerkingen bekijken" at bounding box center [863, 678] width 229 height 36
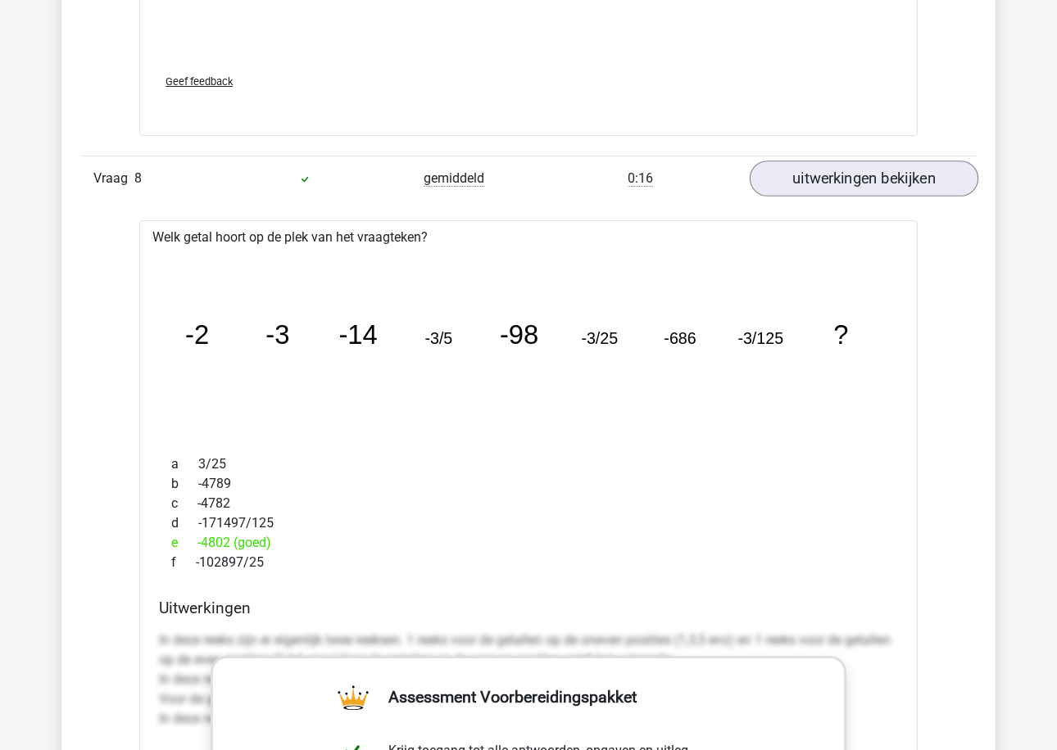
scroll to position [9150, 0]
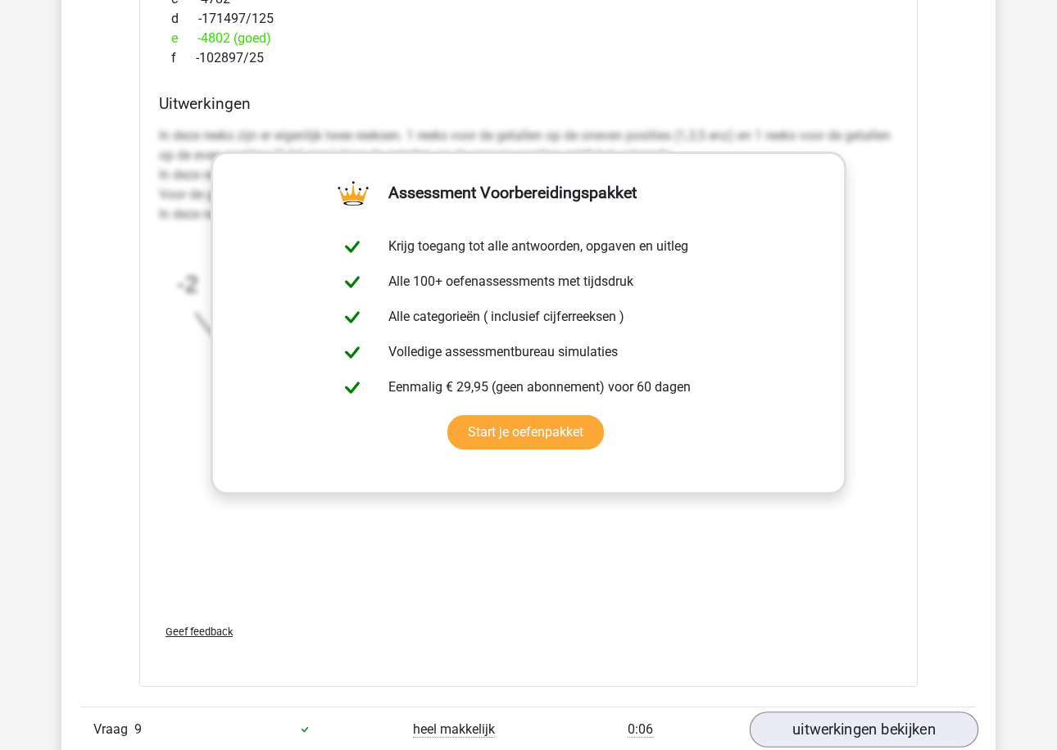
click at [800, 722] on link "uitwerkingen bekijken" at bounding box center [863, 730] width 229 height 36
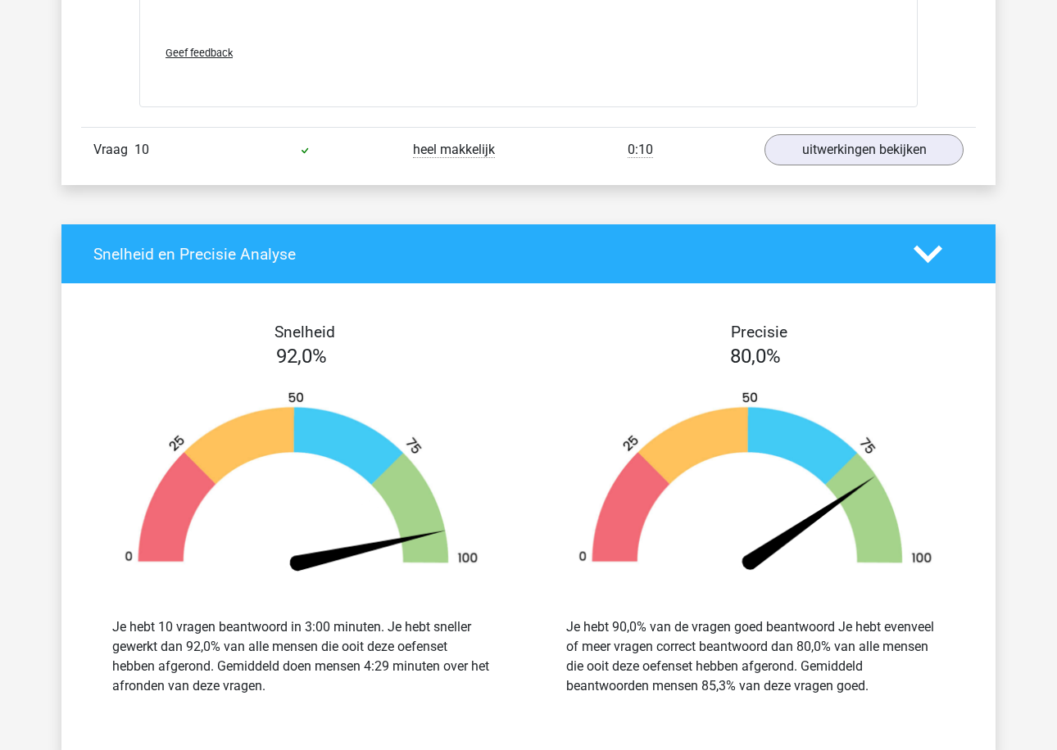
scroll to position [10594, 0]
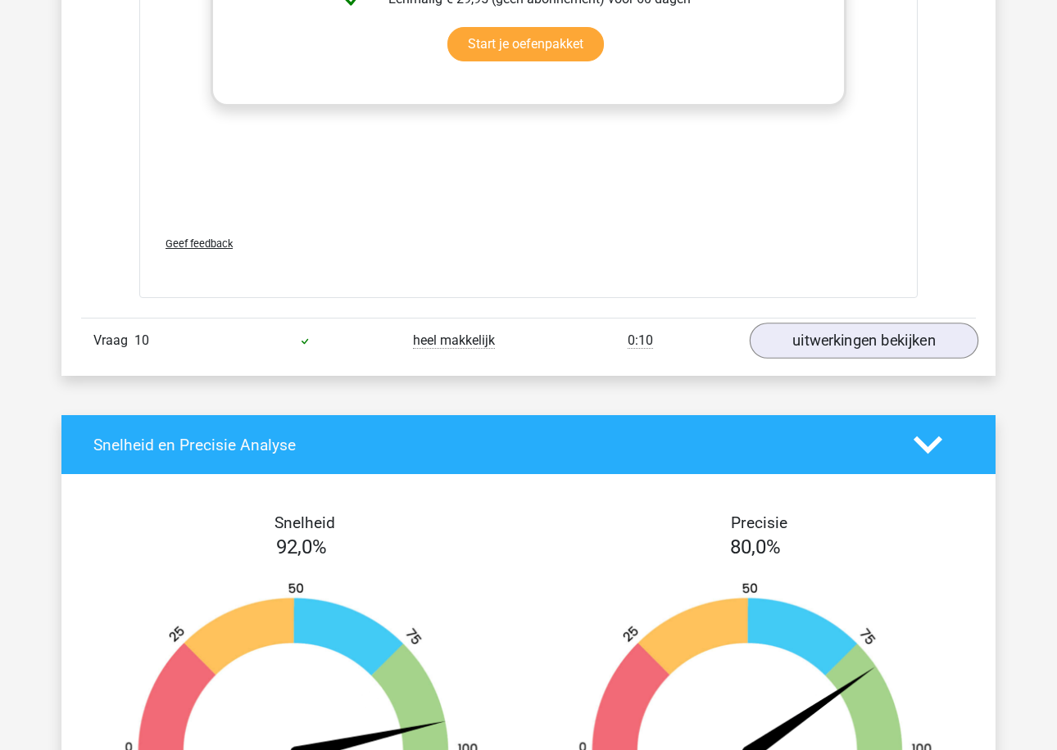
click at [852, 332] on link "uitwerkingen bekijken" at bounding box center [863, 341] width 229 height 36
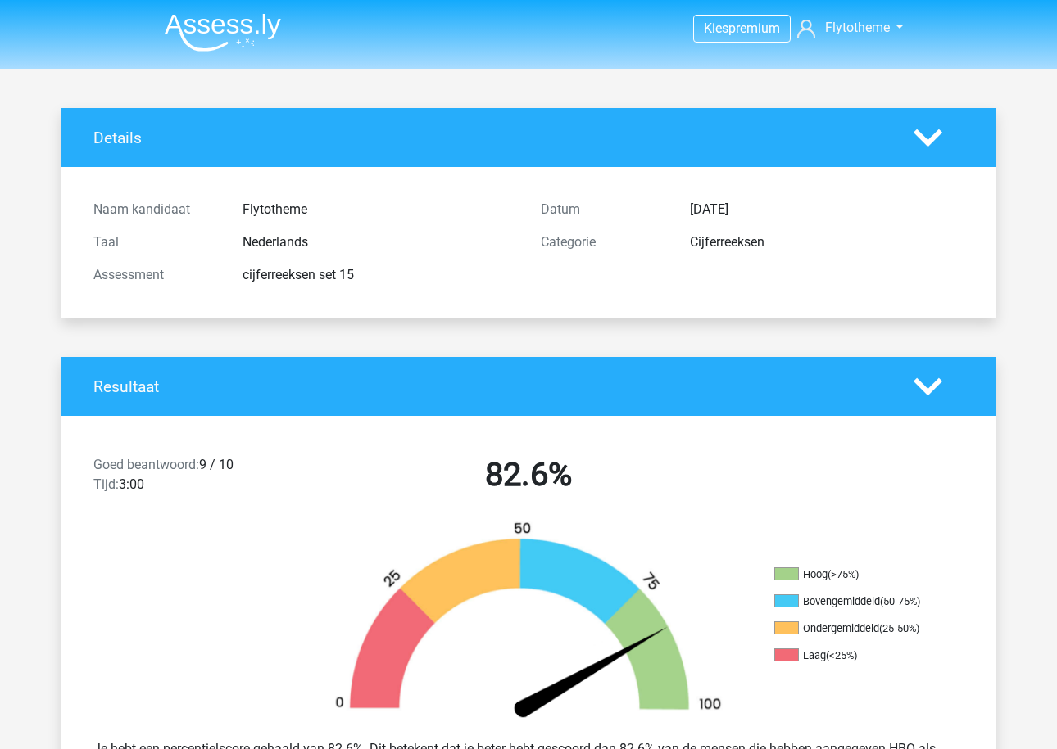
scroll to position [0, 0]
click at [256, 32] on img at bounding box center [223, 32] width 116 height 38
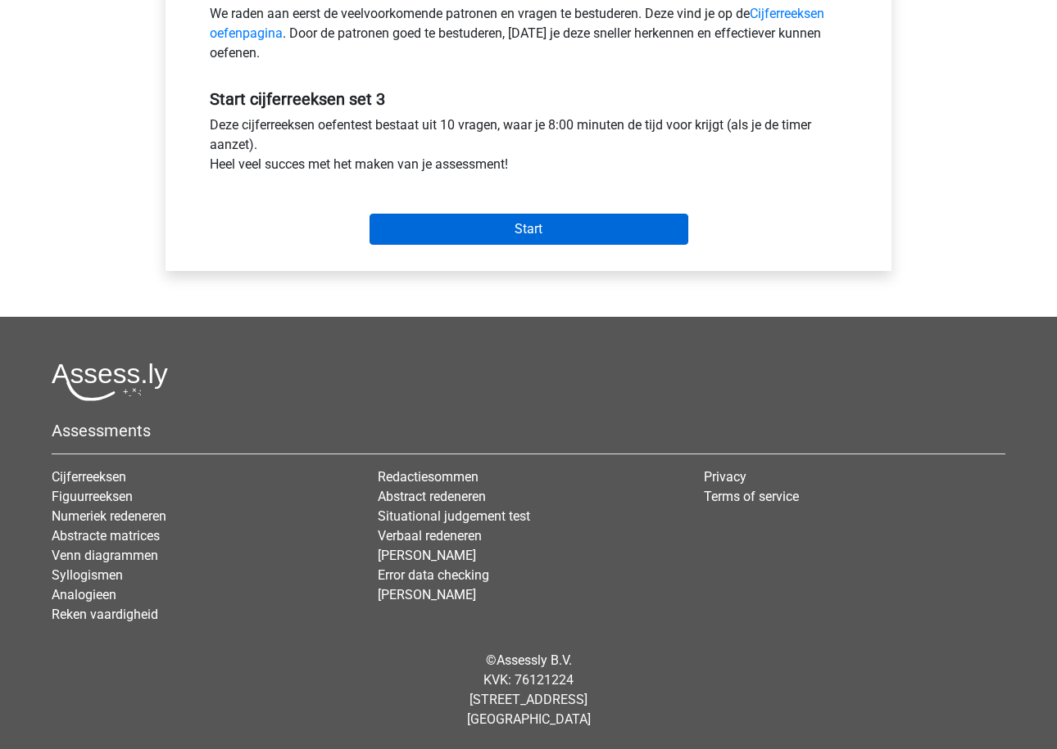
scroll to position [545, 0]
click at [413, 227] on input "Start" at bounding box center [528, 229] width 319 height 31
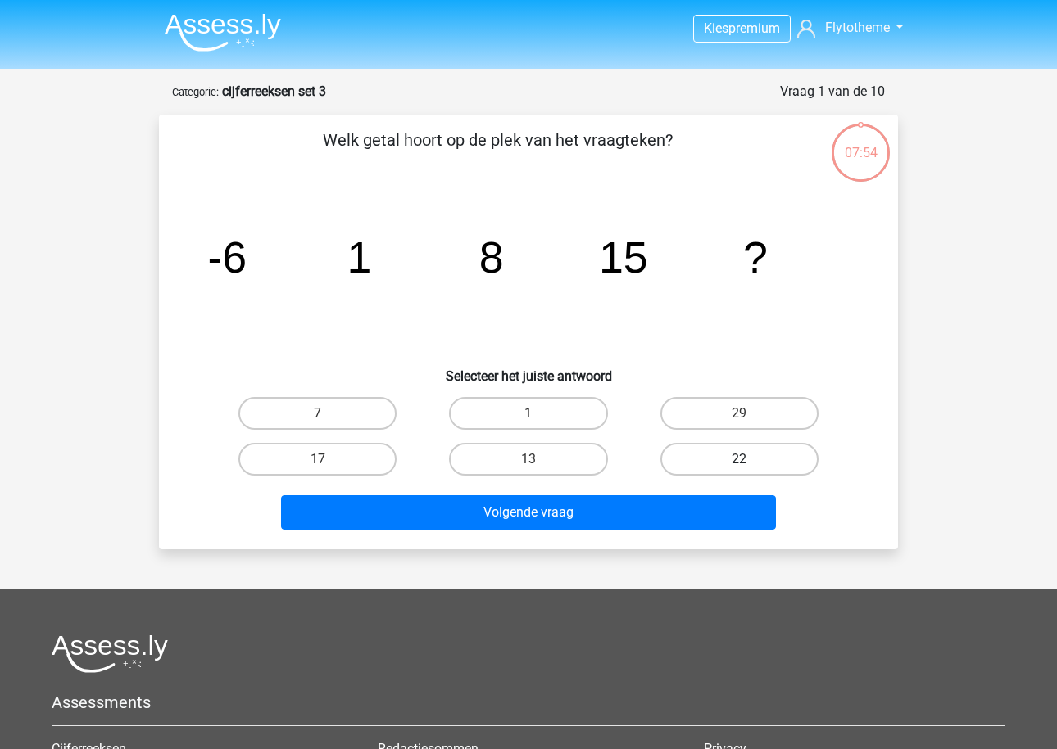
click at [679, 446] on label "22" at bounding box center [739, 459] width 158 height 33
click at [739, 459] on input "22" at bounding box center [744, 464] width 11 height 11
radio input "true"
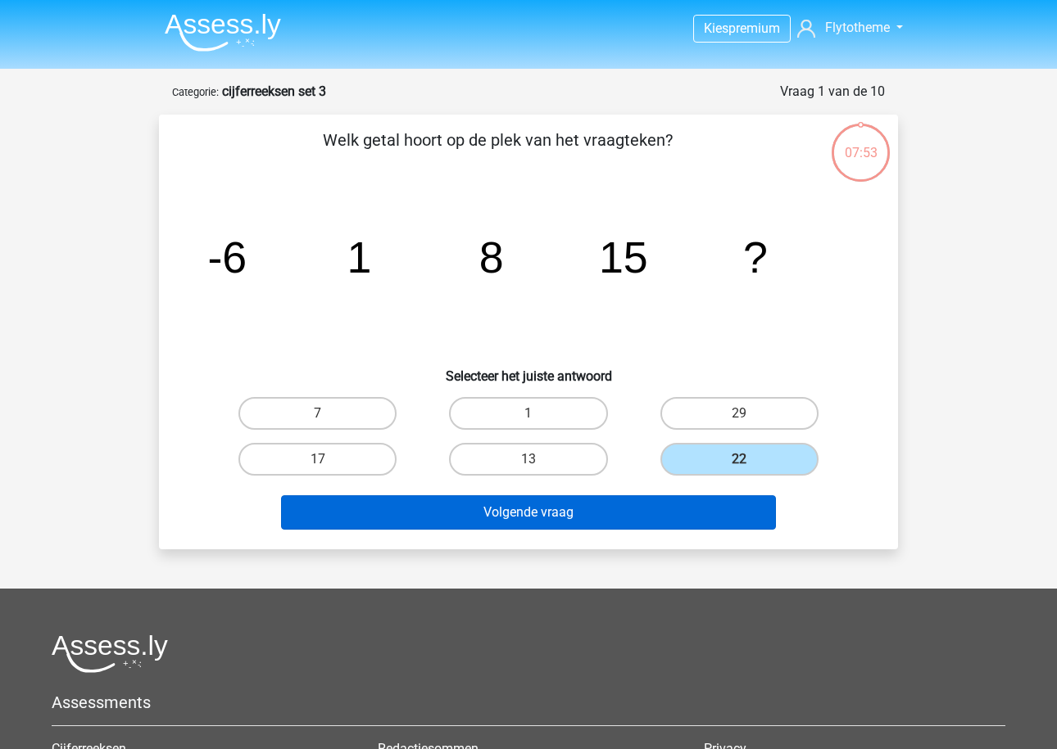
click at [629, 508] on button "Volgende vraag" at bounding box center [529, 513] width 496 height 34
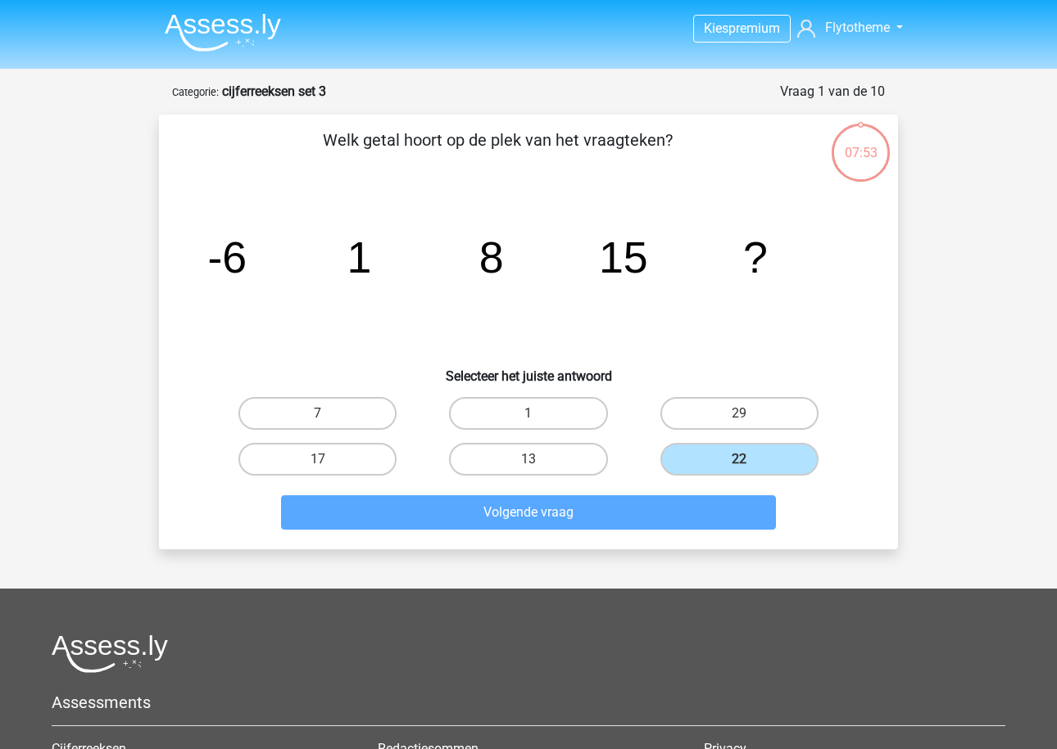
scroll to position [82, 0]
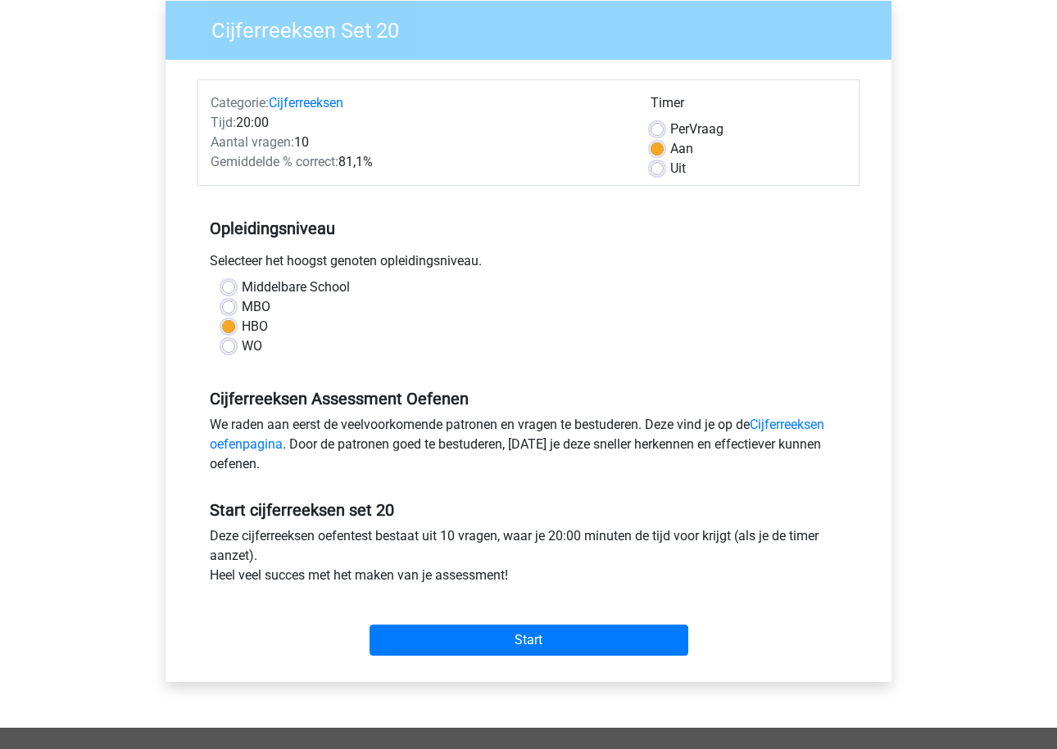
scroll to position [143, 0]
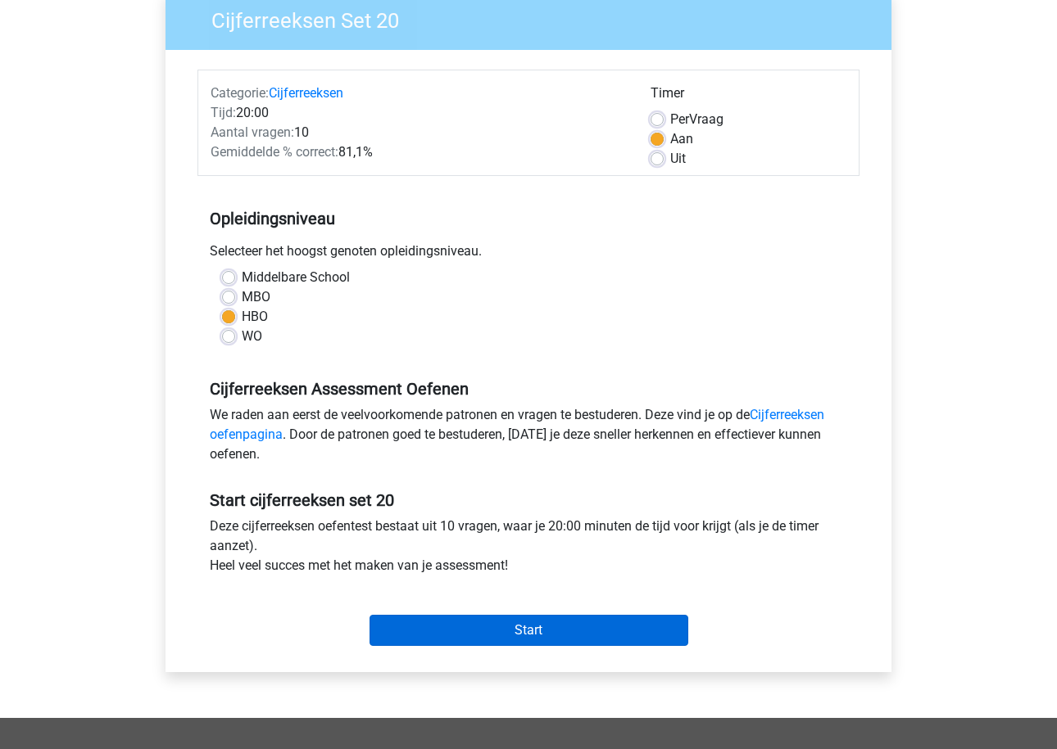
click at [405, 642] on input "Start" at bounding box center [528, 630] width 319 height 31
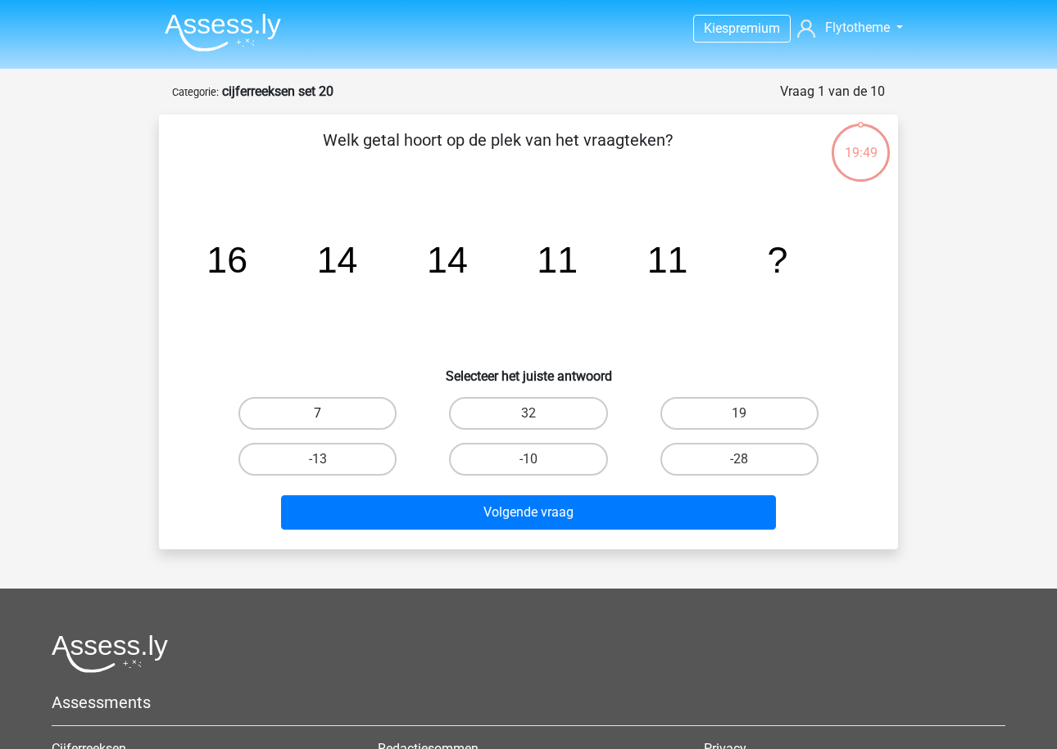
click at [360, 423] on label "7" at bounding box center [317, 413] width 158 height 33
click at [328, 423] on input "7" at bounding box center [323, 419] width 11 height 11
radio input "true"
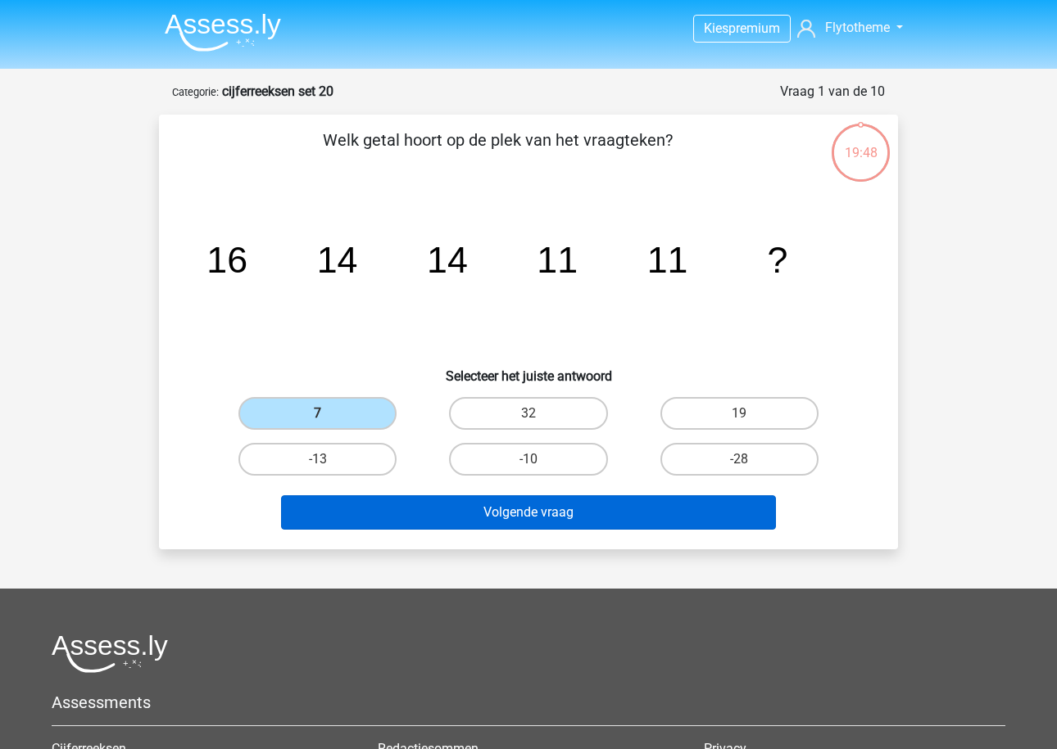
click at [393, 509] on button "Volgende vraag" at bounding box center [529, 513] width 496 height 34
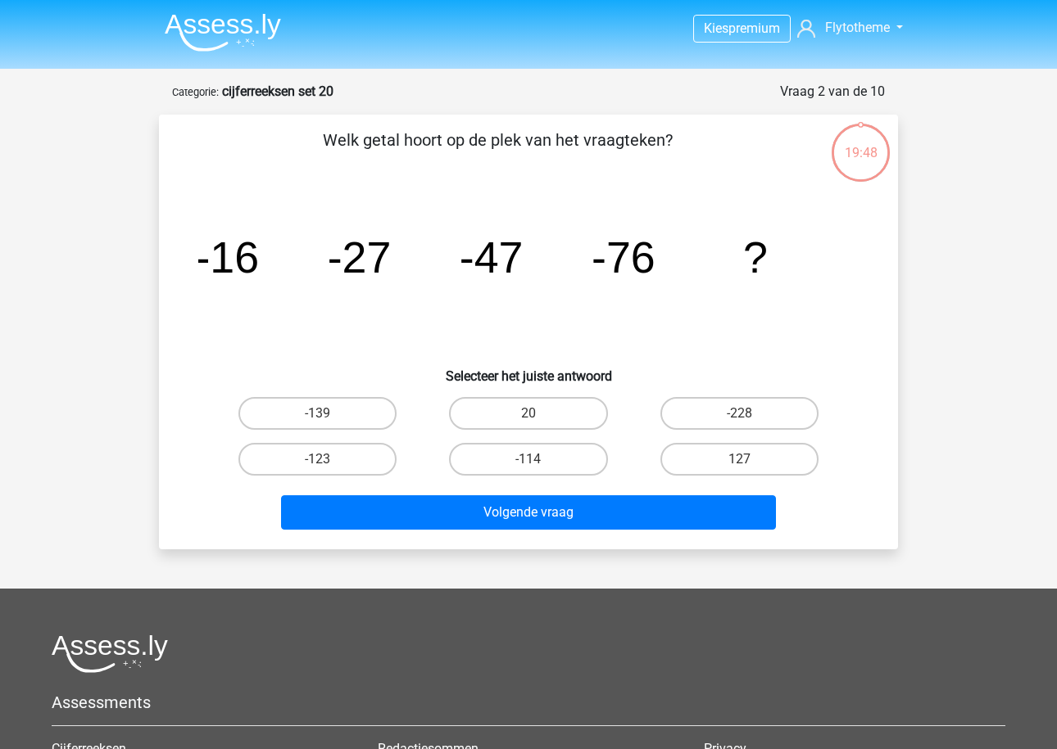
scroll to position [82, 0]
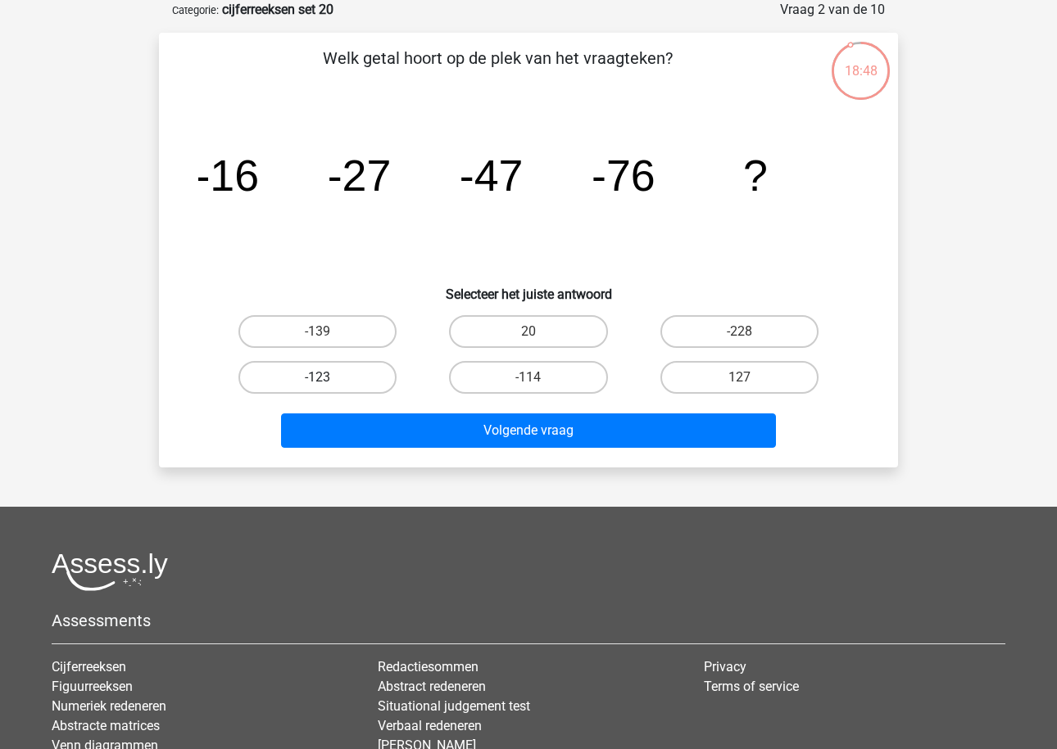
click at [360, 381] on label "-123" at bounding box center [317, 377] width 158 height 33
click at [328, 381] on input "-123" at bounding box center [323, 383] width 11 height 11
radio input "true"
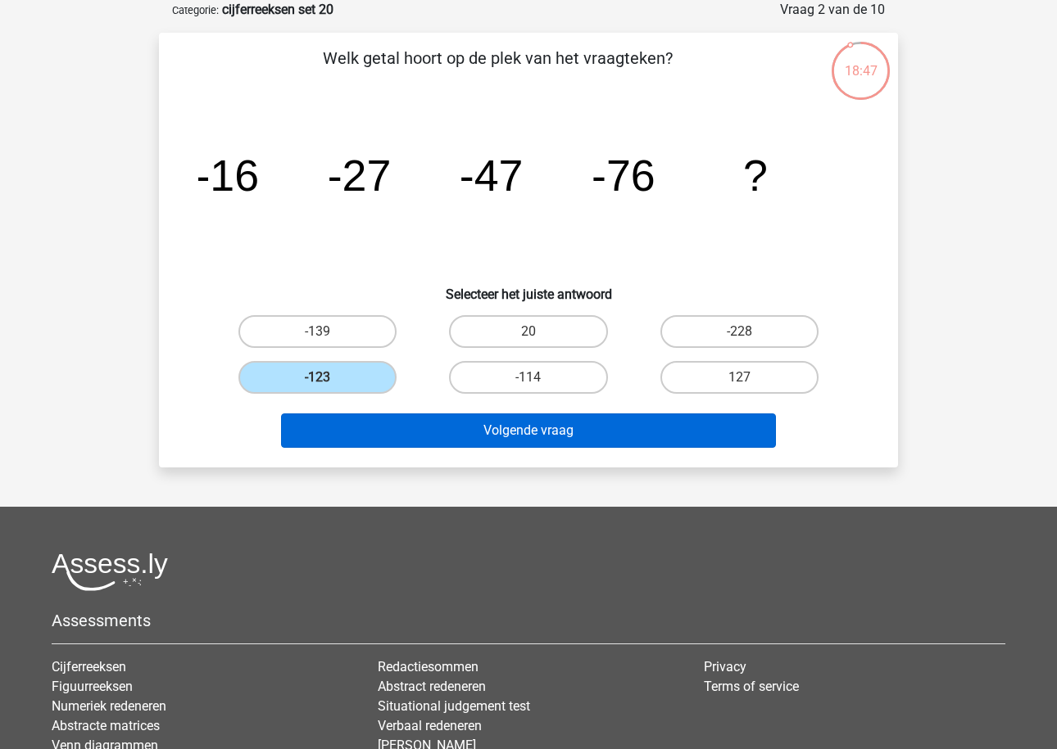
click at [418, 428] on button "Volgende vraag" at bounding box center [529, 431] width 496 height 34
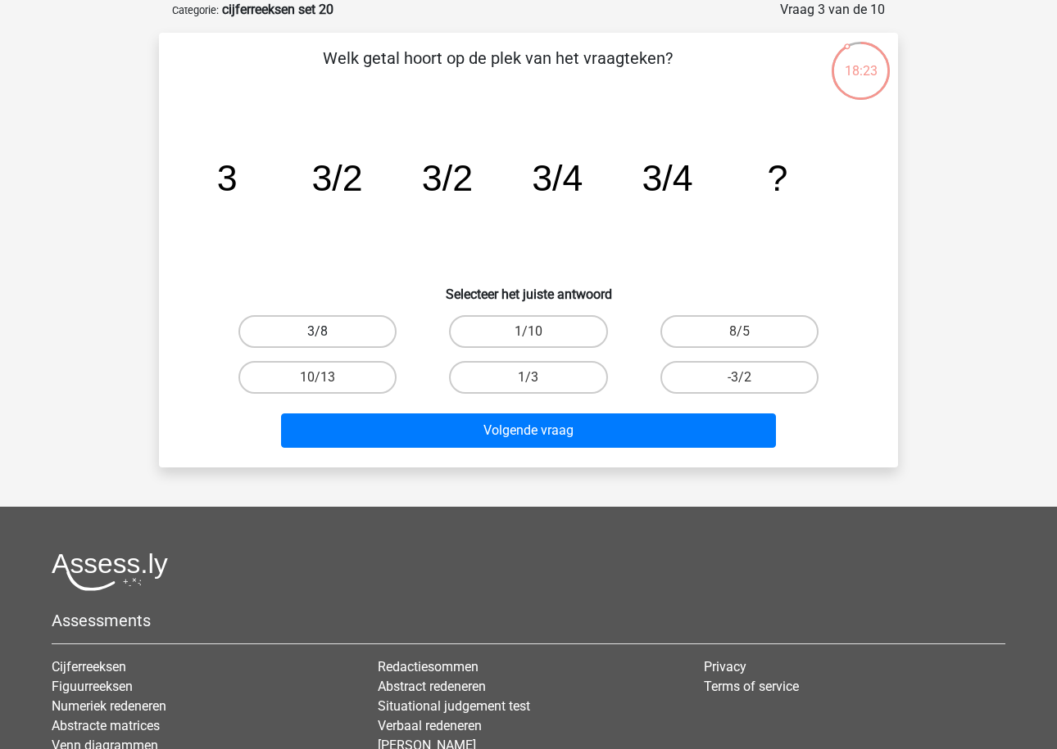
click at [368, 324] on label "3/8" at bounding box center [317, 331] width 158 height 33
click at [328, 332] on input "3/8" at bounding box center [323, 337] width 11 height 11
radio input "true"
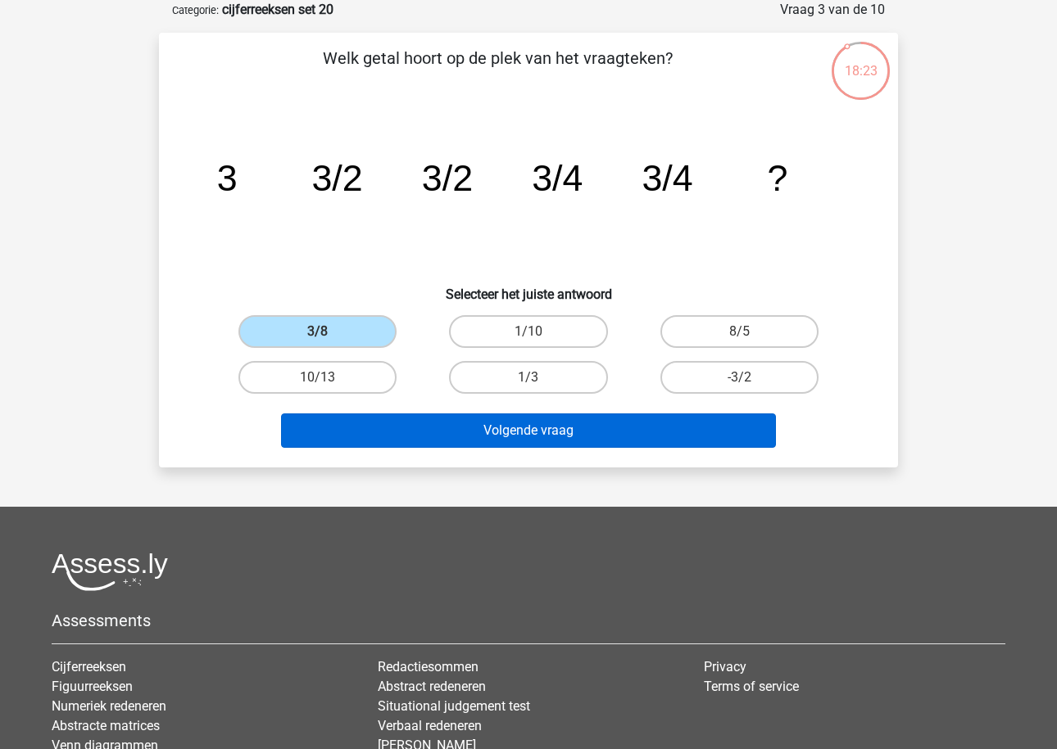
click at [415, 439] on button "Volgende vraag" at bounding box center [529, 431] width 496 height 34
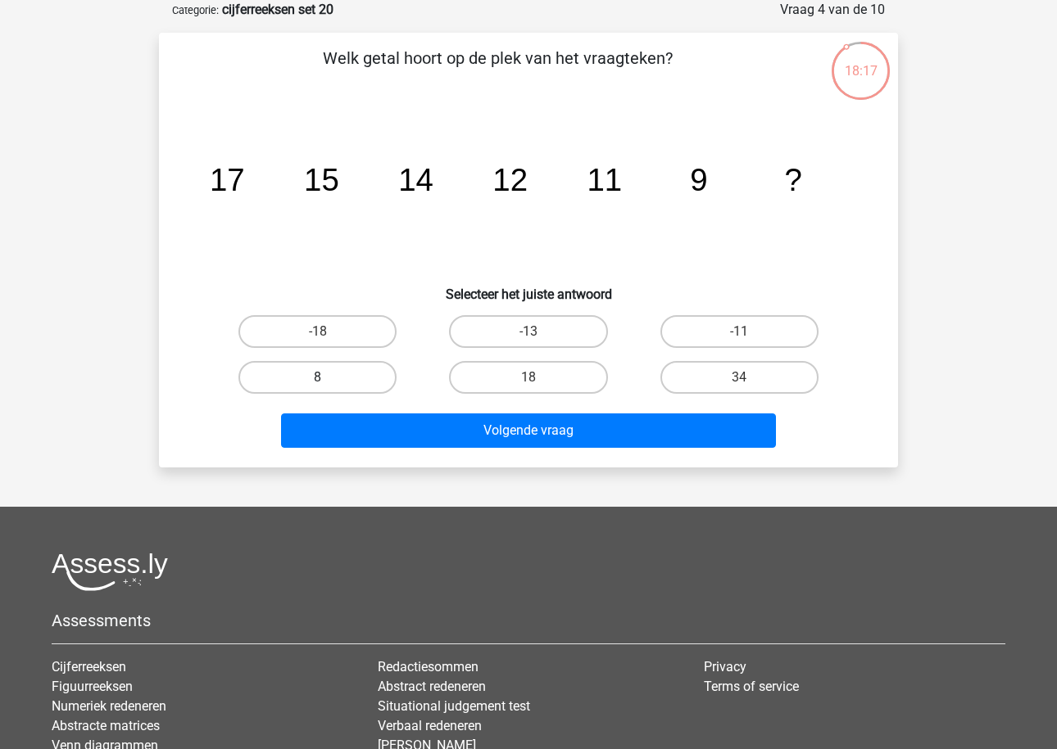
click at [374, 379] on label "8" at bounding box center [317, 377] width 158 height 33
click at [328, 379] on input "8" at bounding box center [323, 383] width 11 height 11
radio input "true"
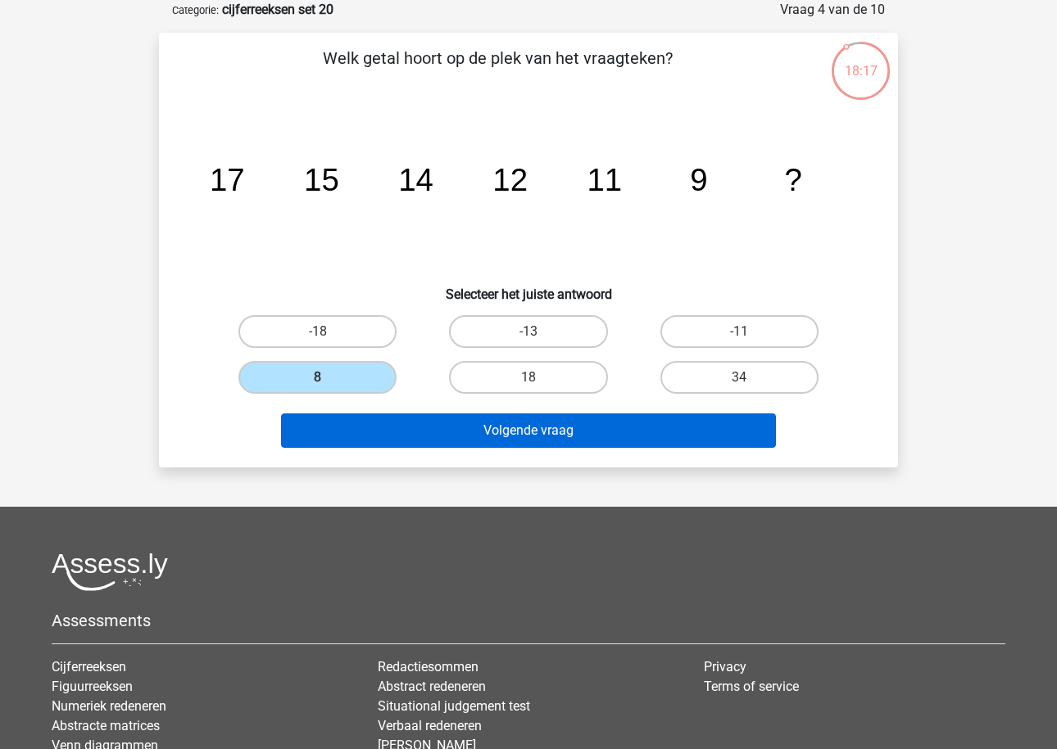
click at [447, 433] on button "Volgende vraag" at bounding box center [529, 431] width 496 height 34
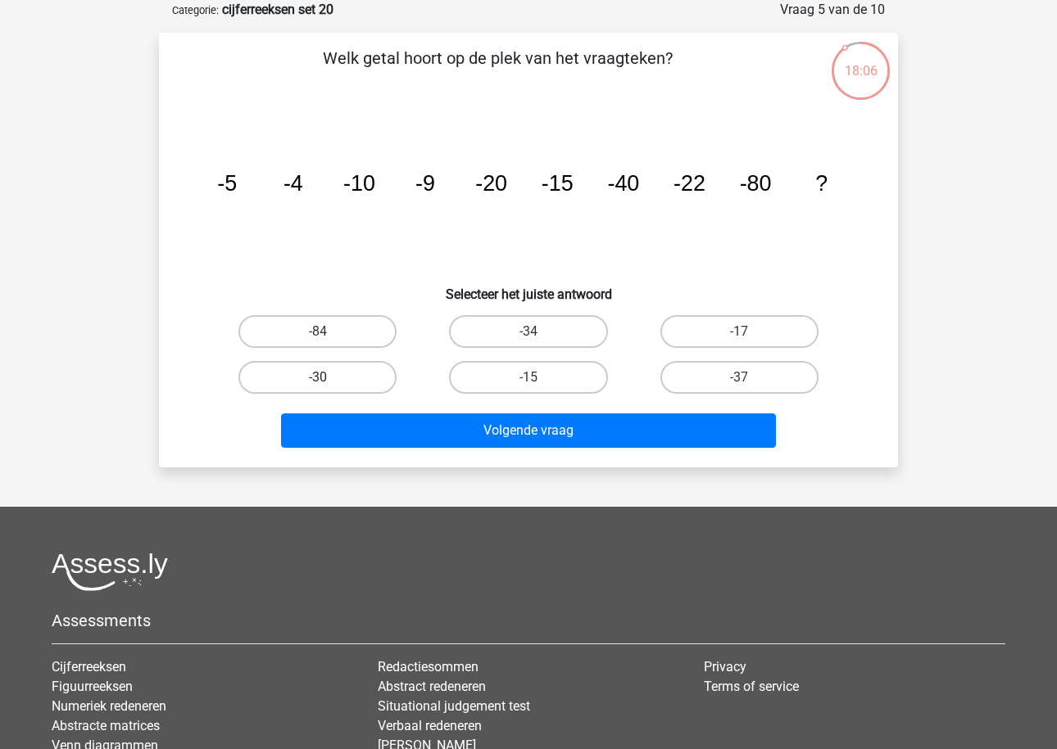
click at [377, 378] on label "-30" at bounding box center [317, 377] width 158 height 33
click at [328, 378] on input "-30" at bounding box center [323, 383] width 11 height 11
radio input "true"
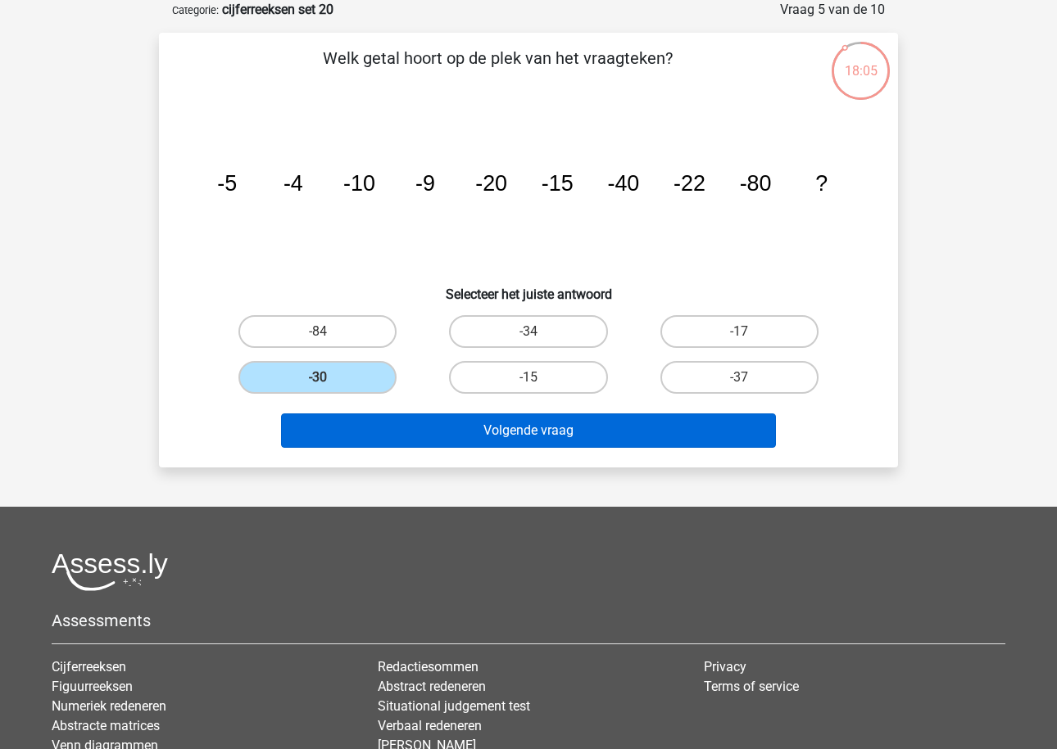
click at [429, 414] on button "Volgende vraag" at bounding box center [529, 431] width 496 height 34
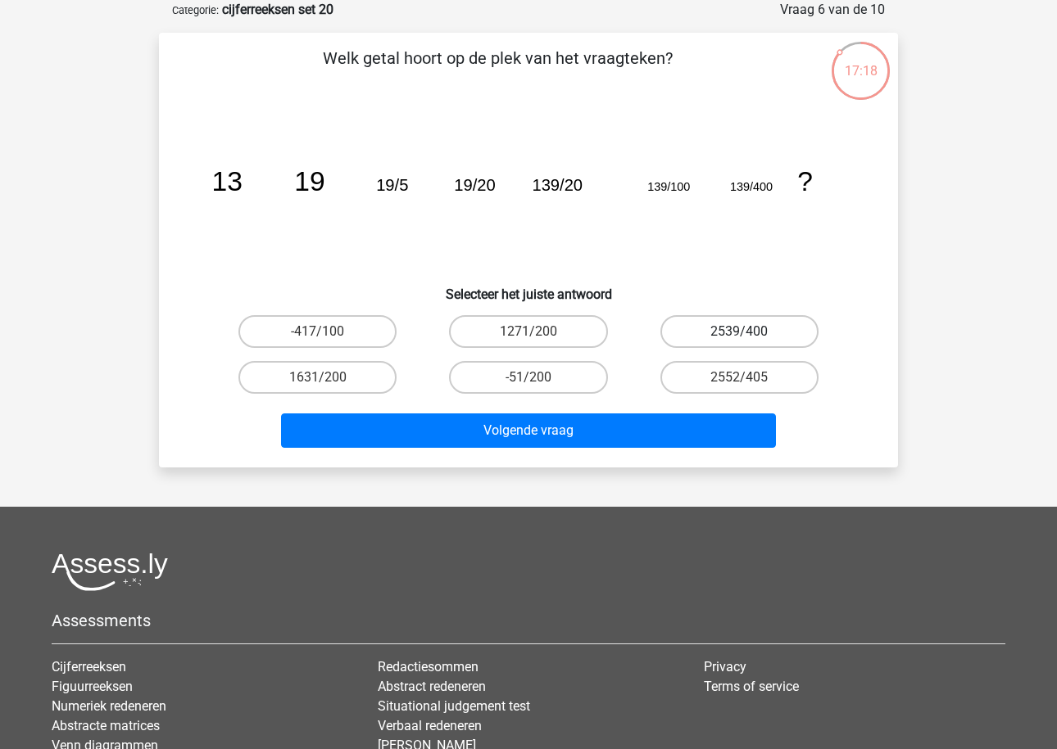
click at [695, 332] on label "2539/400" at bounding box center [739, 331] width 158 height 33
click at [739, 332] on input "2539/400" at bounding box center [744, 337] width 11 height 11
radio input "true"
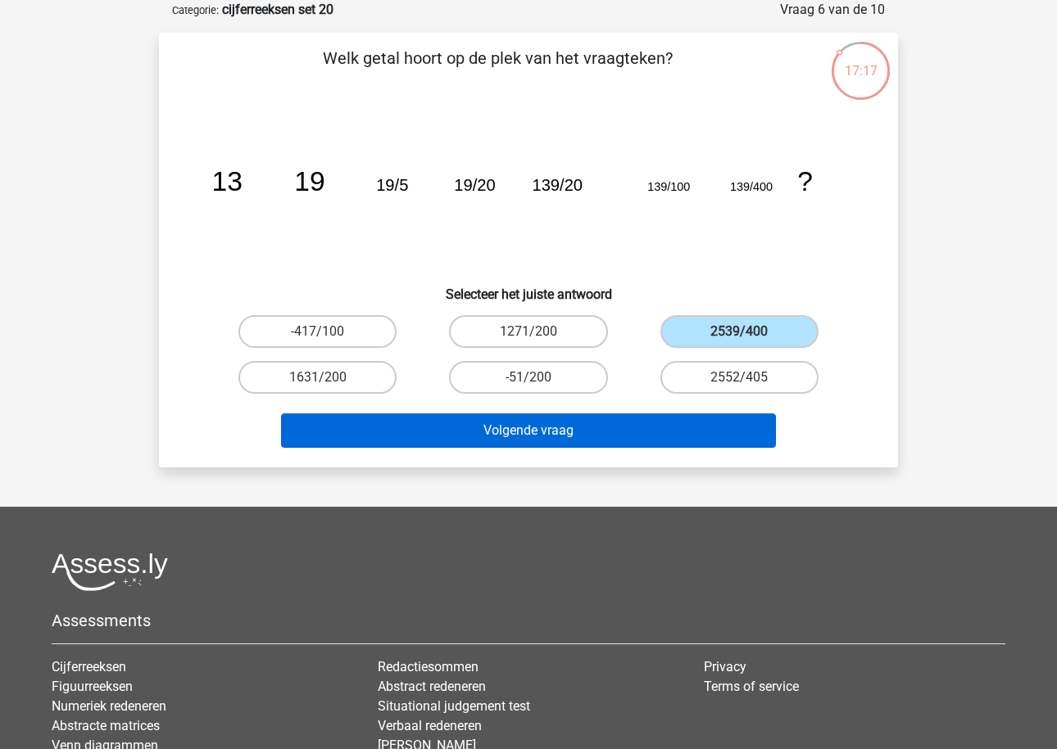
click at [663, 440] on button "Volgende vraag" at bounding box center [529, 431] width 496 height 34
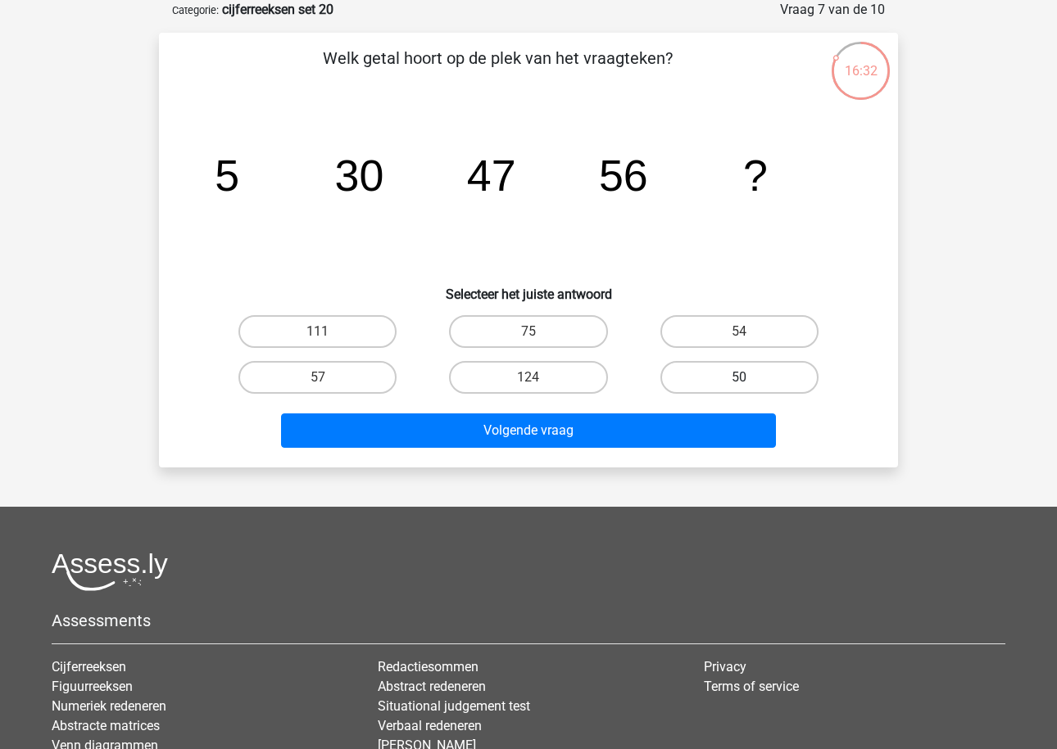
click at [695, 382] on label "50" at bounding box center [739, 377] width 158 height 33
click at [739, 382] on input "50" at bounding box center [744, 383] width 11 height 11
radio input "true"
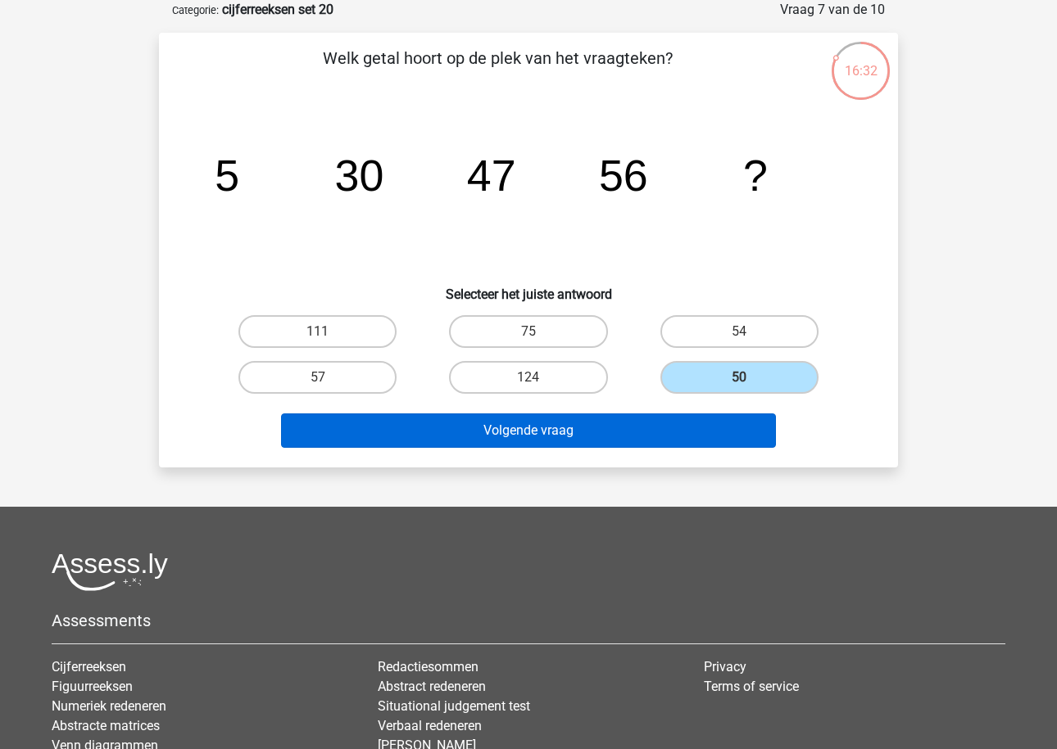
click at [643, 430] on button "Volgende vraag" at bounding box center [529, 431] width 496 height 34
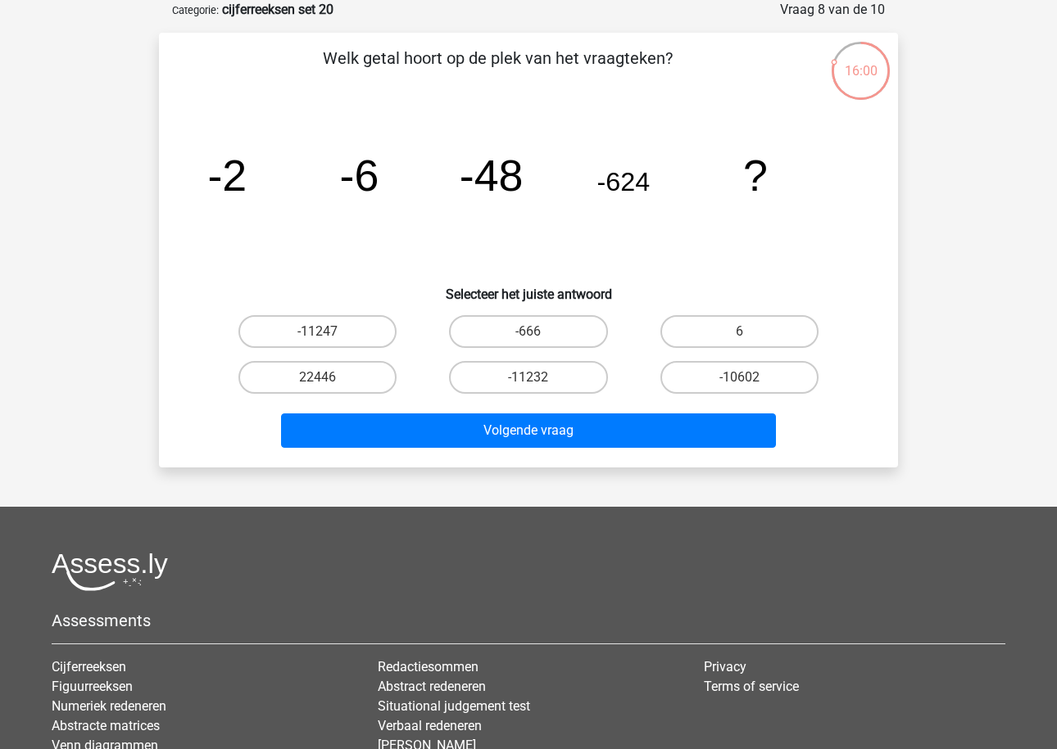
click at [247, 185] on tspan "-48" at bounding box center [226, 175] width 39 height 49
click at [247, 181] on tspan "-624" at bounding box center [226, 175] width 39 height 49
copy tspan "624"
click at [699, 378] on label "-10602" at bounding box center [739, 377] width 158 height 33
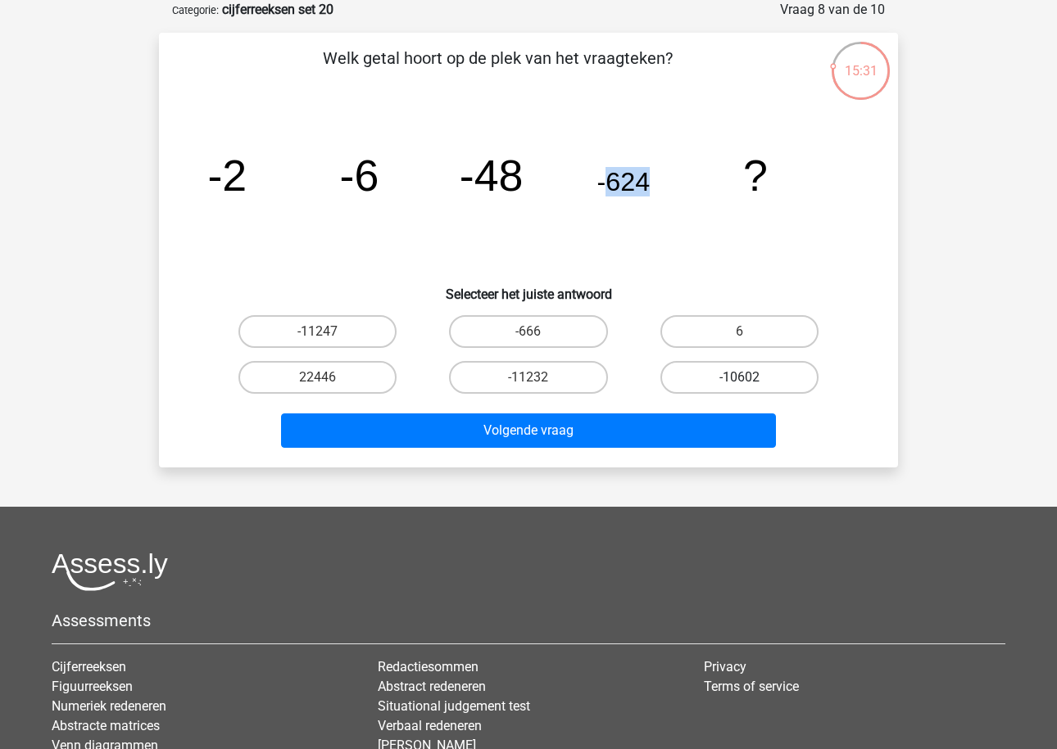
click at [739, 378] on input "-10602" at bounding box center [744, 383] width 11 height 11
radio input "true"
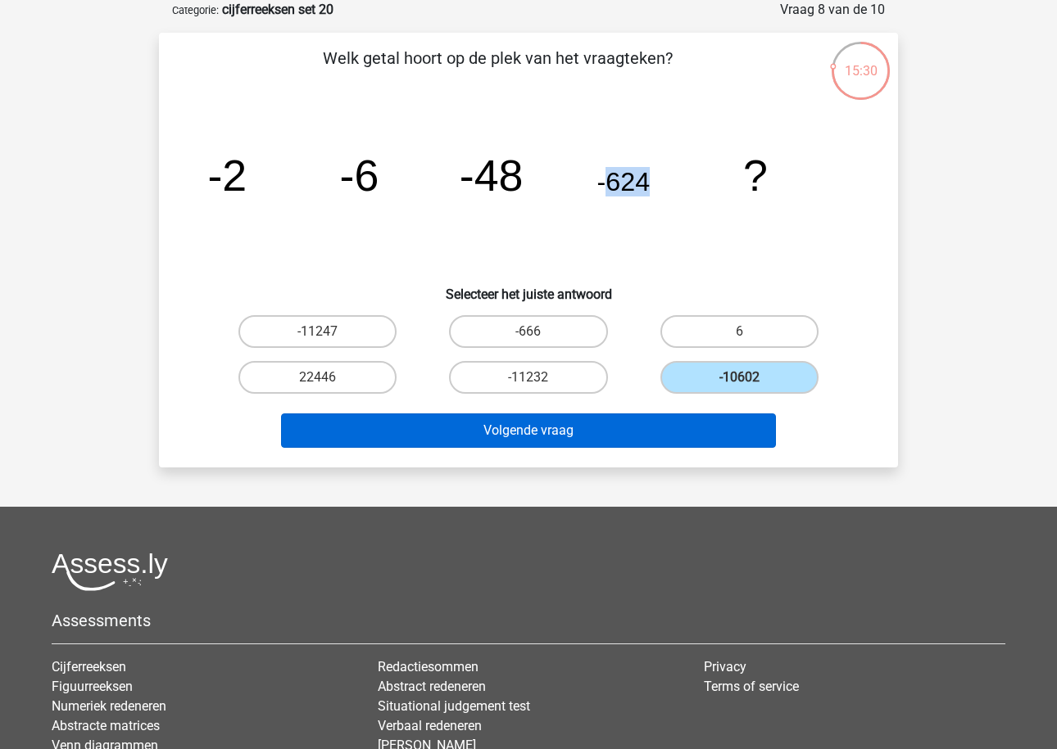
click at [634, 428] on button "Volgende vraag" at bounding box center [529, 431] width 496 height 34
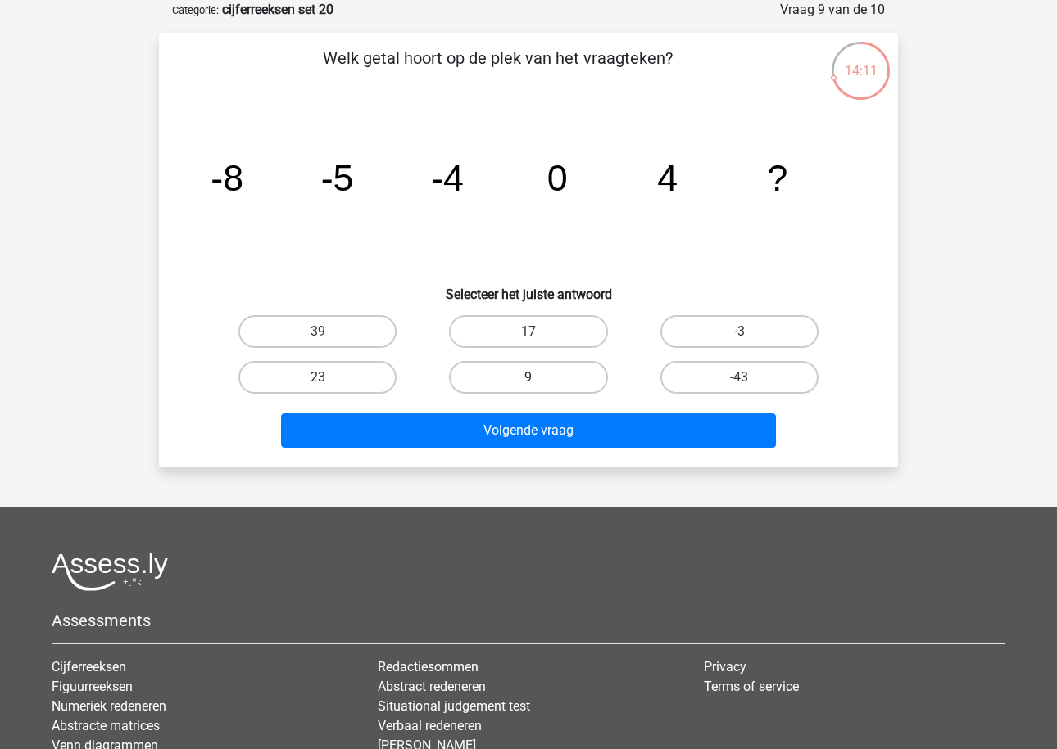
click at [544, 384] on label "9" at bounding box center [528, 377] width 158 height 33
click at [539, 384] on input "9" at bounding box center [533, 383] width 11 height 11
radio input "true"
click at [536, 466] on div "Welk getal hoort op de plek van het vraagteken? image/svg+xml -8 -5 -4 0 4 ? Se…" at bounding box center [528, 250] width 739 height 435
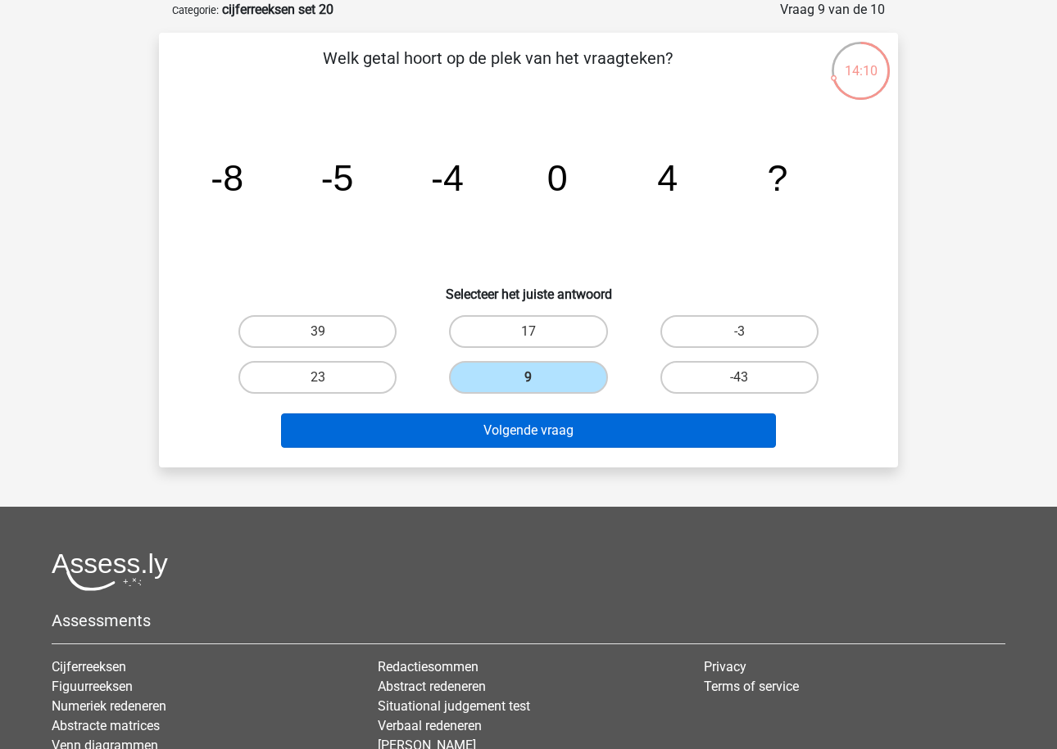
click at [559, 437] on button "Volgende vraag" at bounding box center [529, 431] width 496 height 34
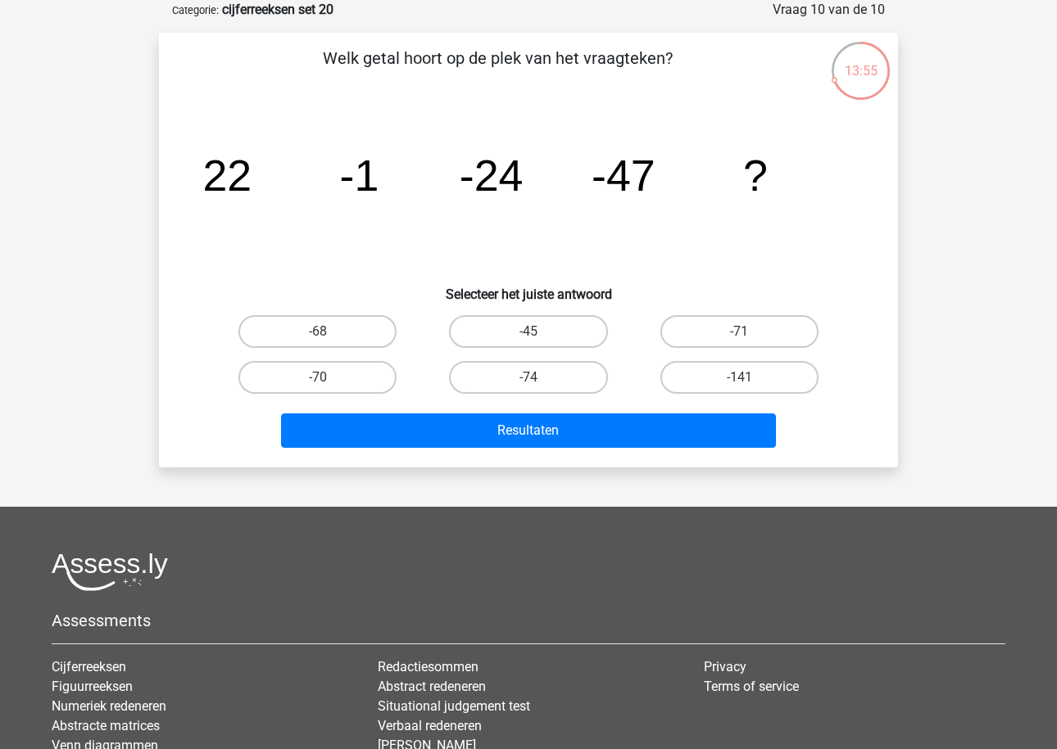
click at [411, 224] on icon "image/svg+xml 22 -1 -24 -47 ?" at bounding box center [528, 190] width 660 height 165
click at [373, 374] on label "-70" at bounding box center [317, 377] width 158 height 33
click at [328, 378] on input "-70" at bounding box center [323, 383] width 11 height 11
radio input "true"
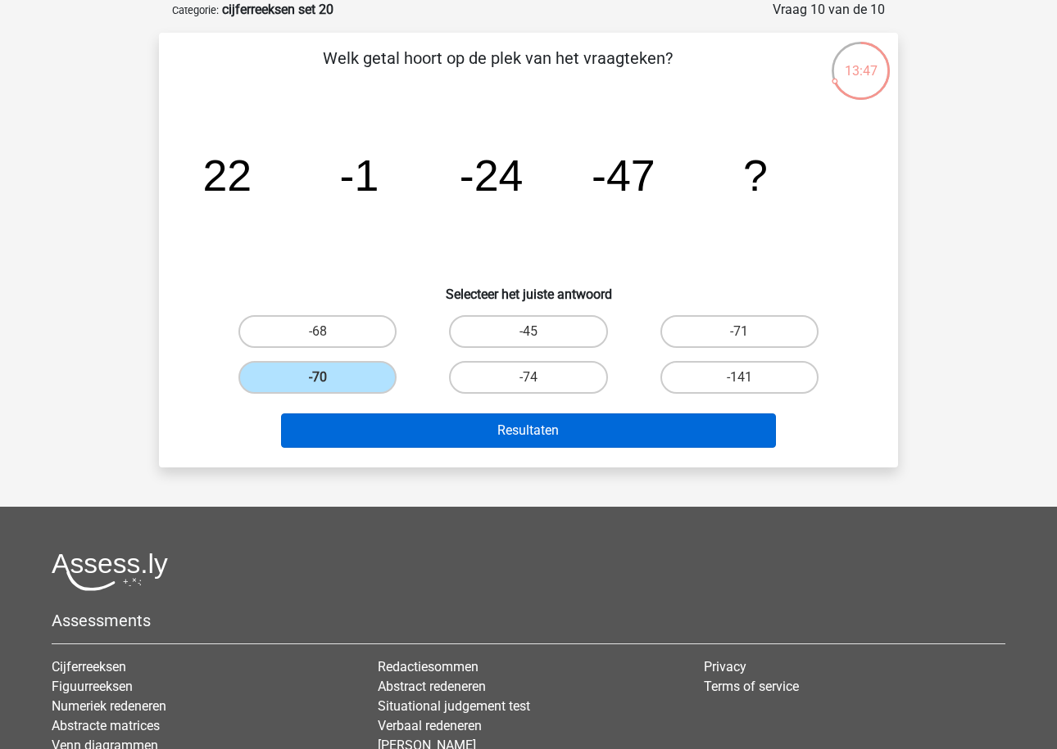
click at [408, 432] on button "Resultaten" at bounding box center [529, 431] width 496 height 34
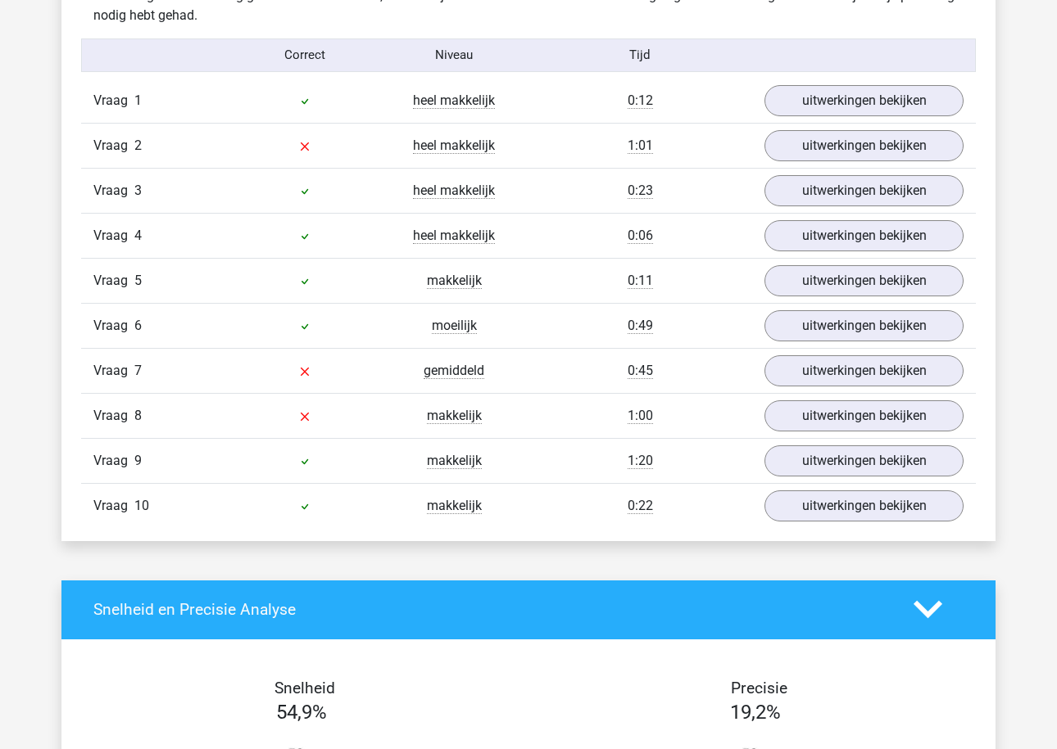
scroll to position [1336, 0]
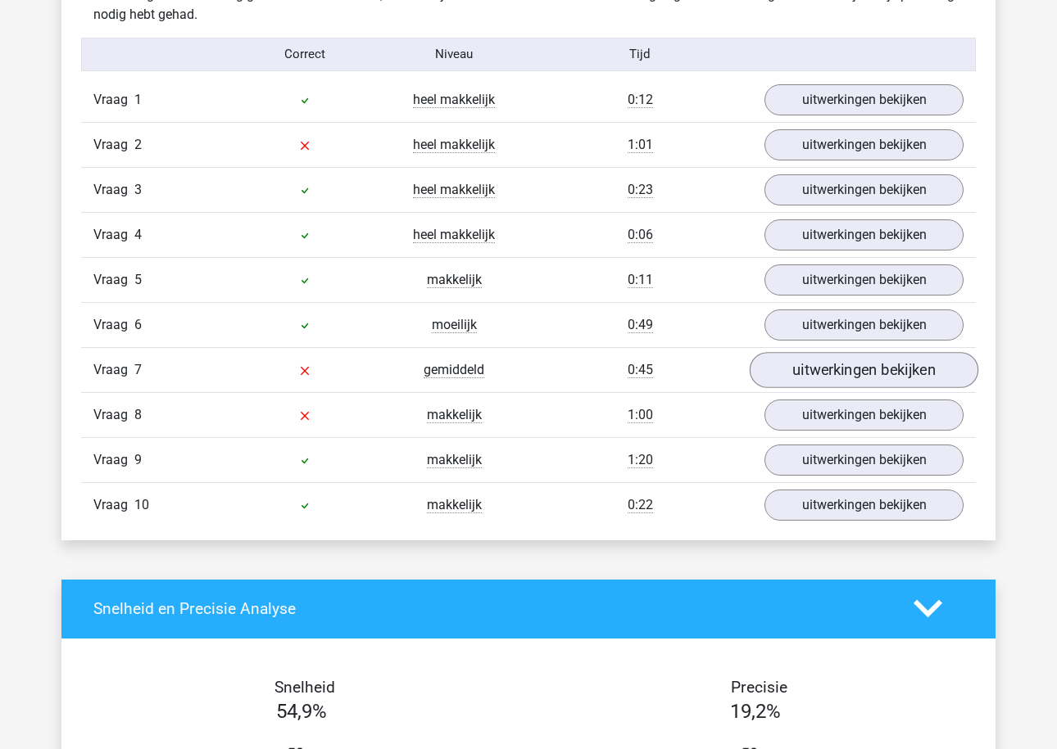
click at [790, 356] on link "uitwerkingen bekijken" at bounding box center [863, 370] width 229 height 36
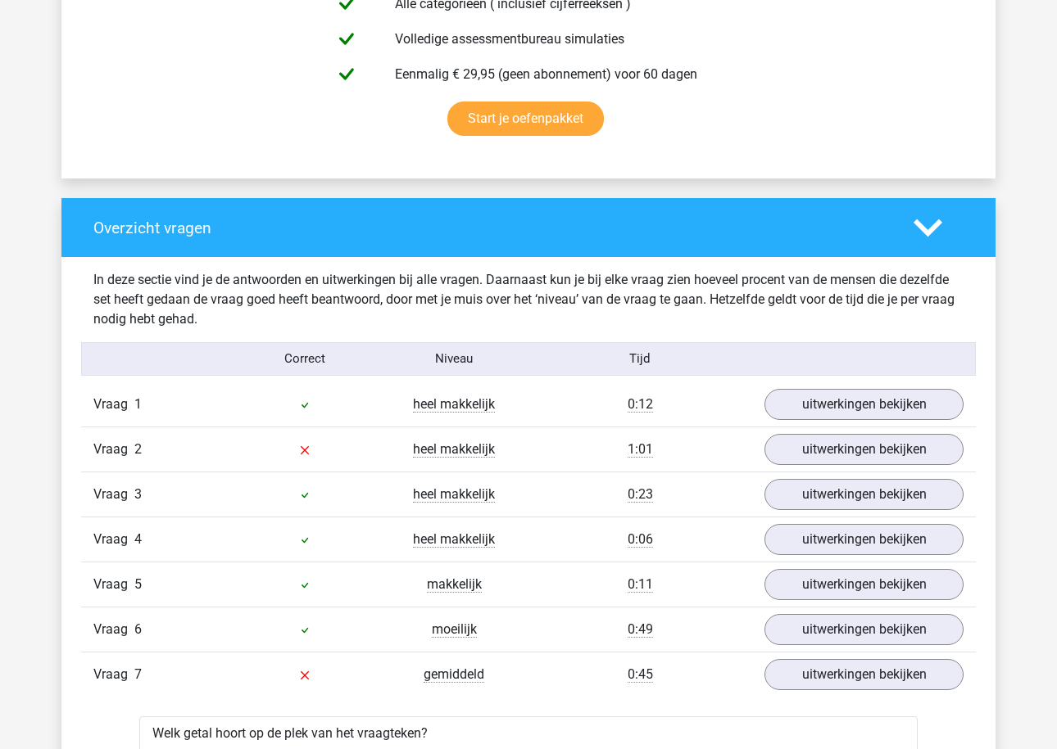
scroll to position [942, 0]
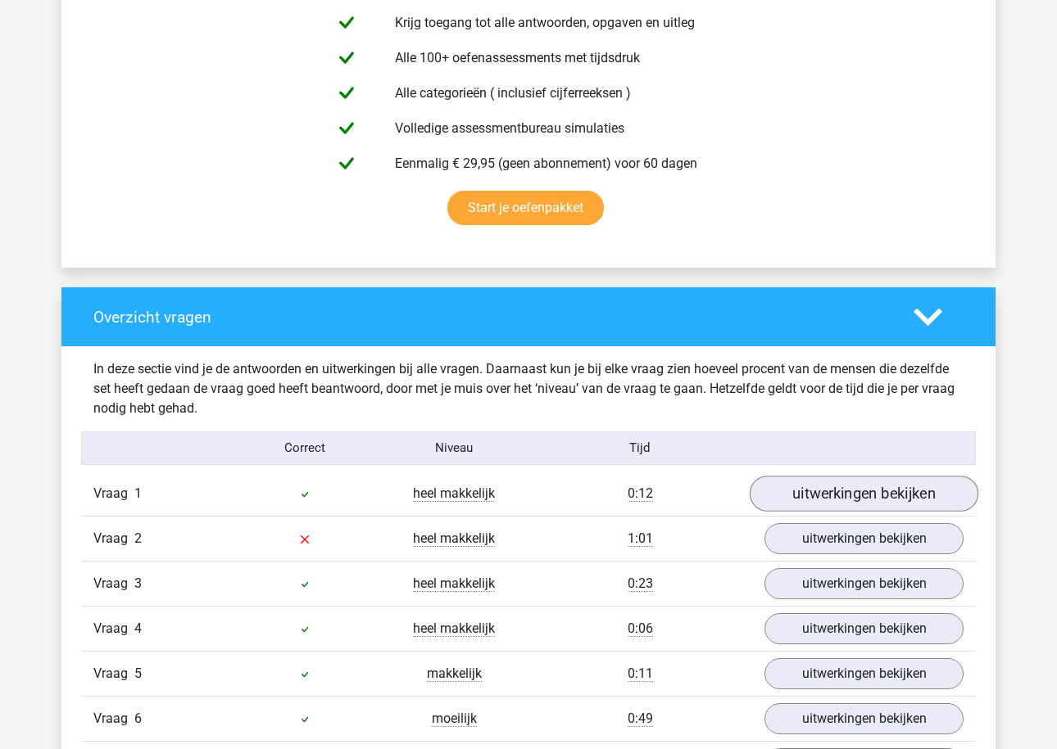
click at [805, 501] on link "uitwerkingen bekijken" at bounding box center [863, 494] width 229 height 36
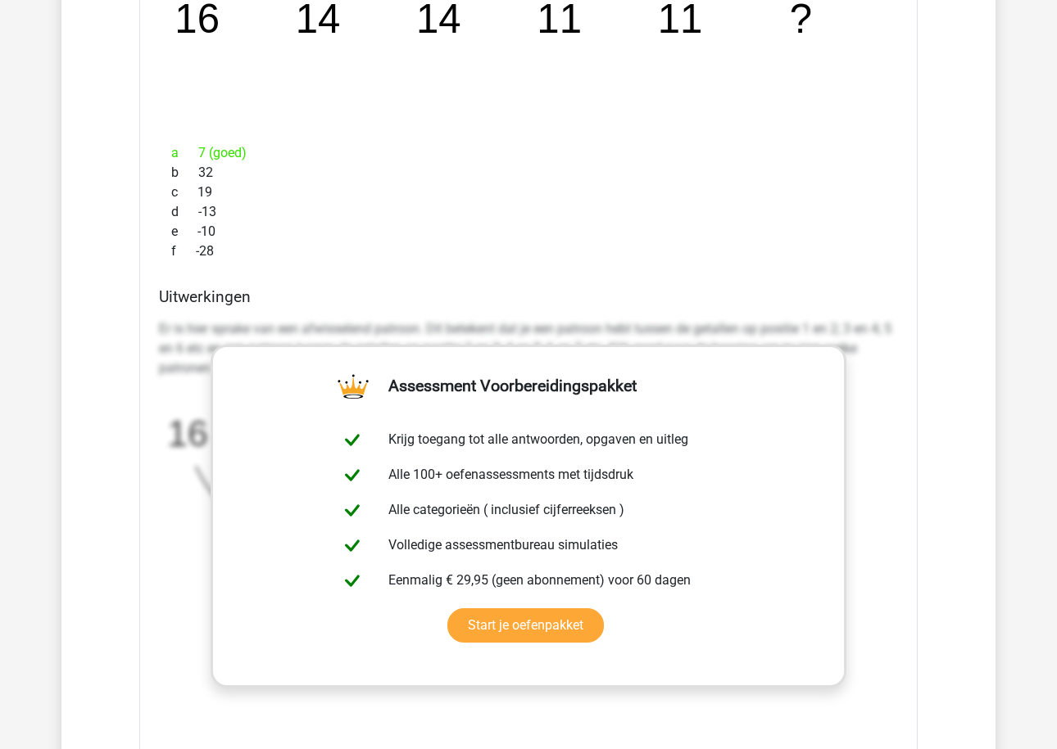
scroll to position [1894, 0]
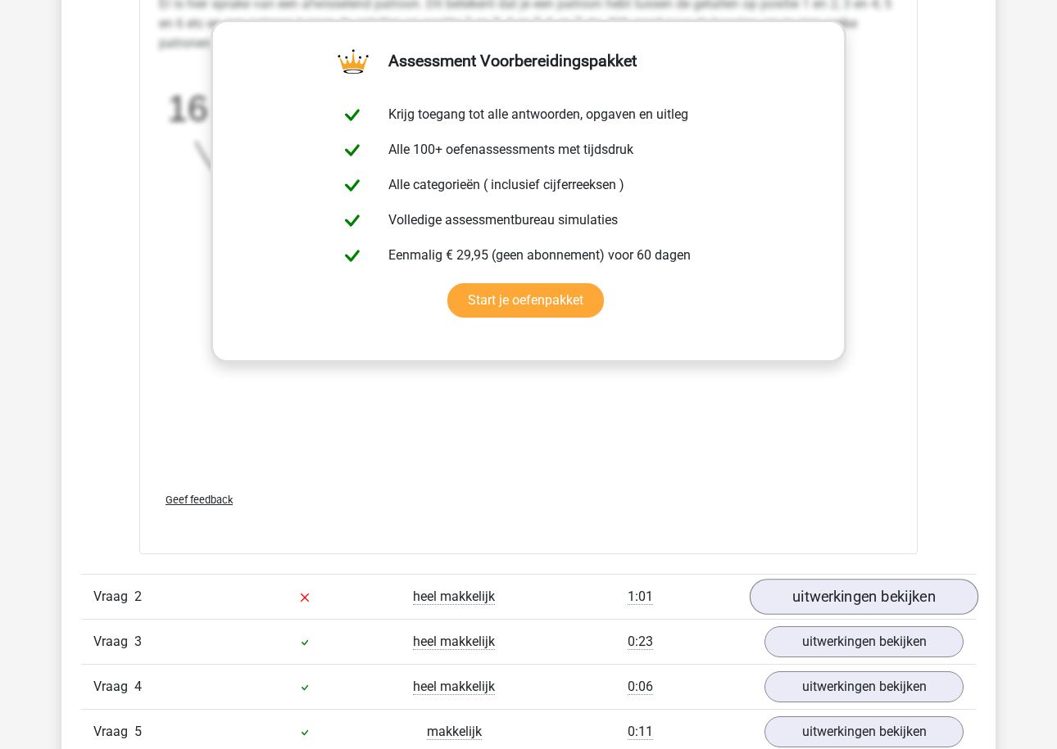
click at [849, 609] on link "uitwerkingen bekijken" at bounding box center [863, 598] width 229 height 36
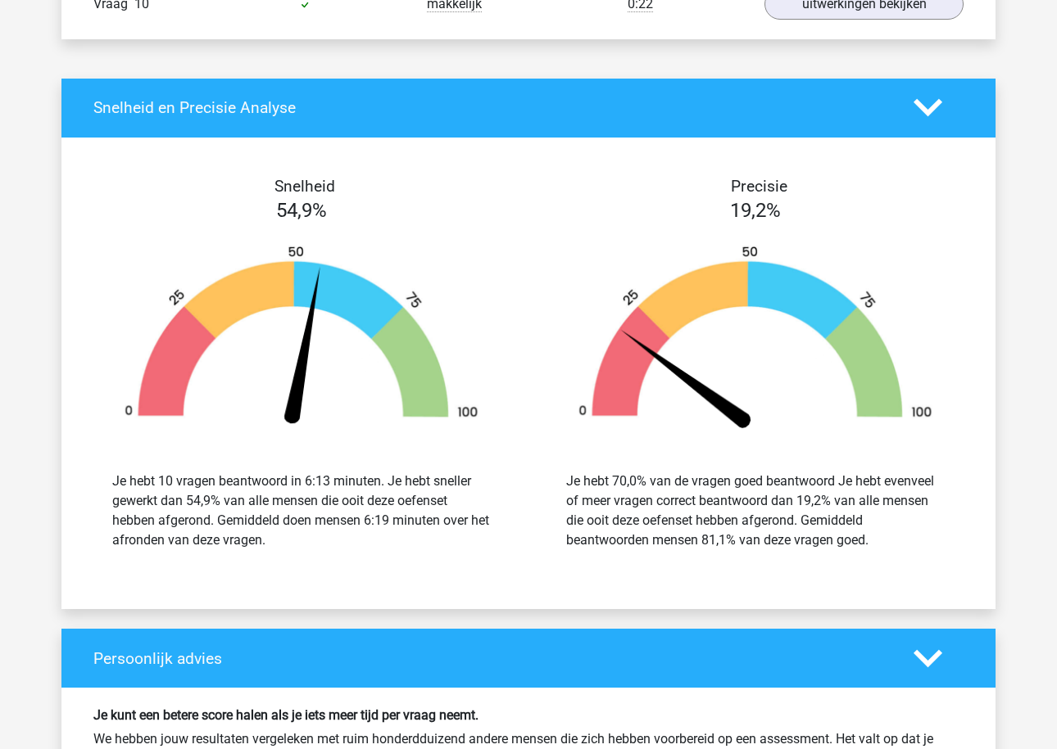
scroll to position [4911, 0]
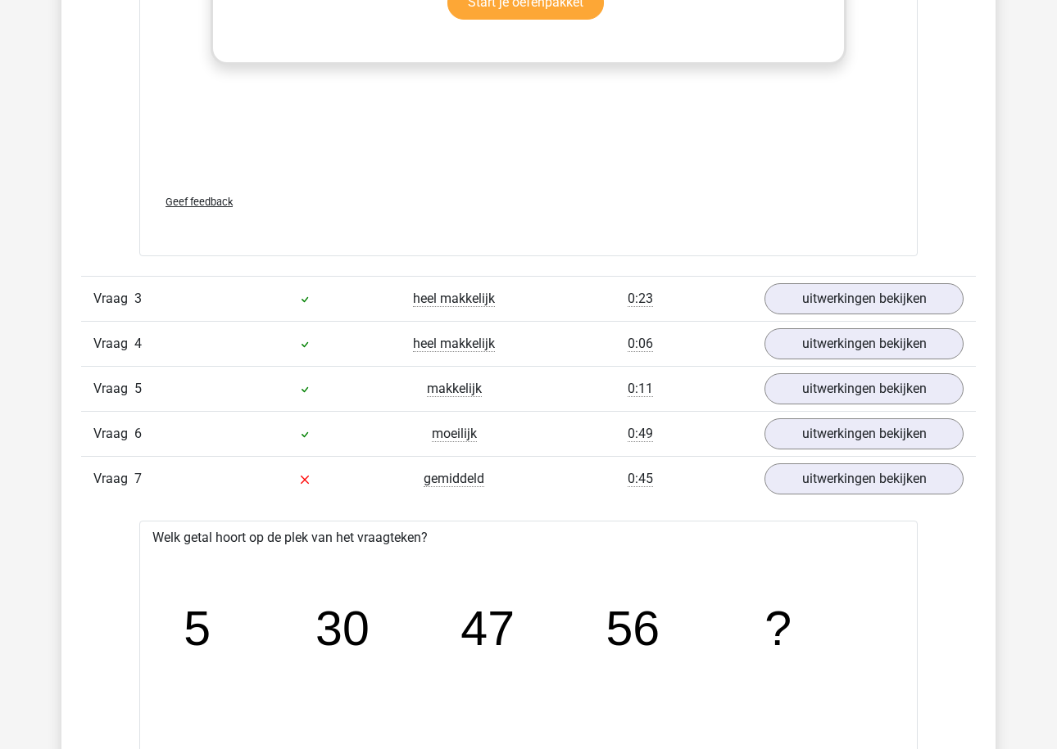
click at [849, 321] on div "Vraag 4 heel makkelijk 0:06 uitwerkingen bekijken" at bounding box center [528, 343] width 894 height 45
click at [847, 308] on link "uitwerkingen bekijken" at bounding box center [863, 299] width 229 height 36
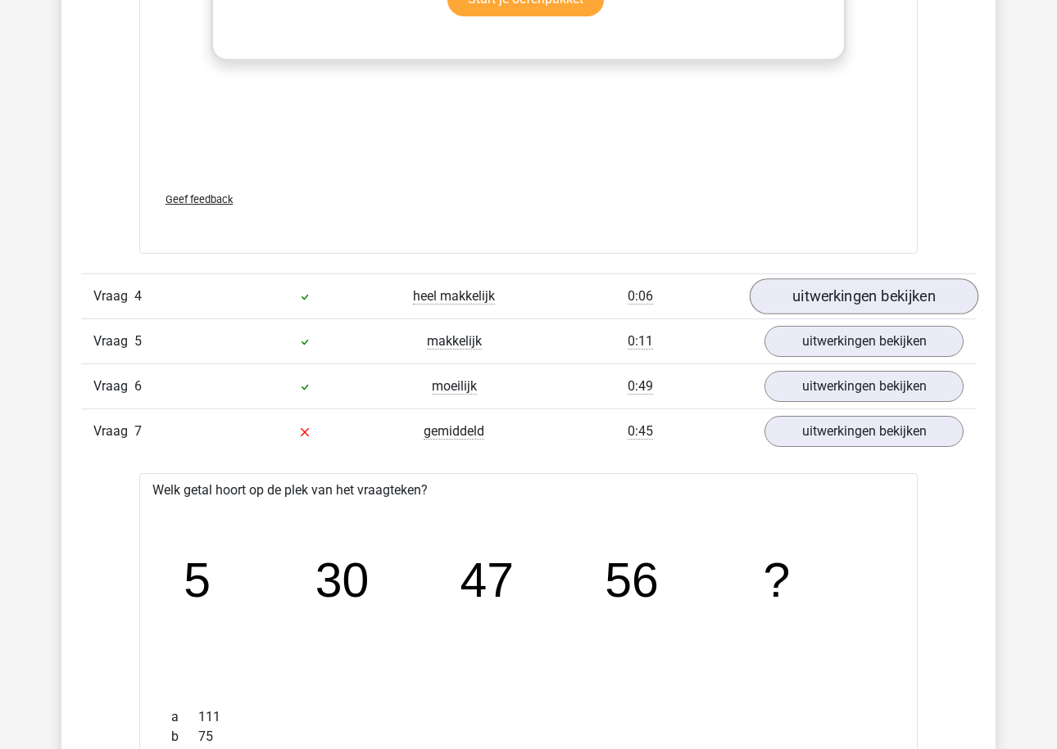
click at [841, 301] on link "uitwerkingen bekijken" at bounding box center [863, 296] width 229 height 36
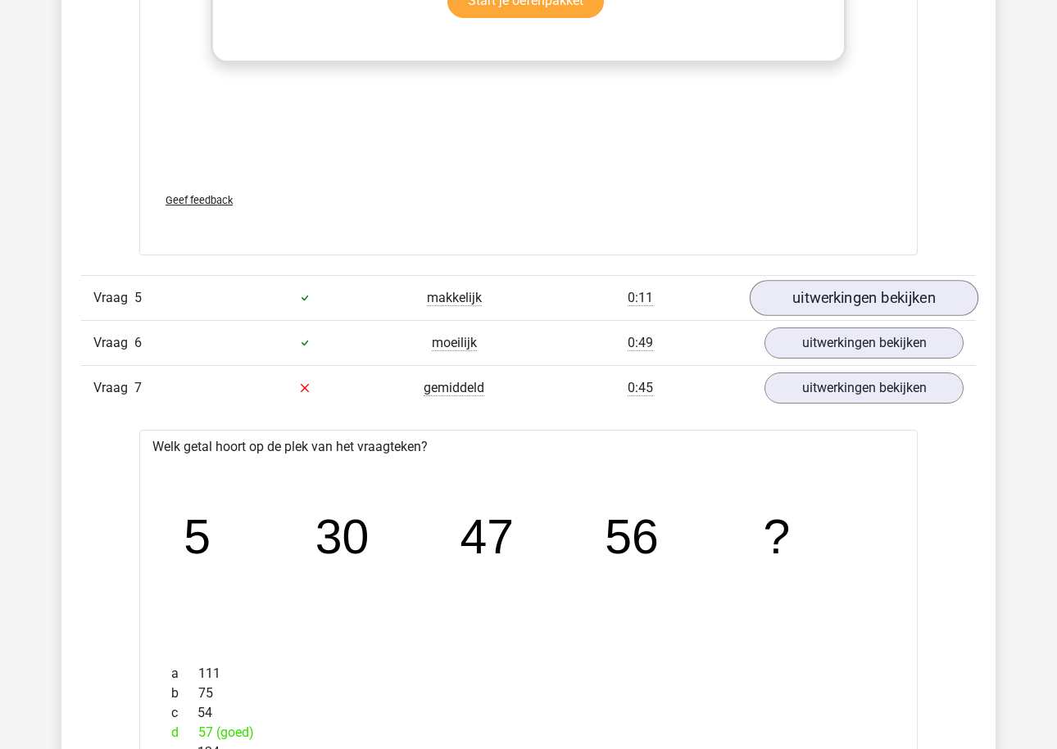
click at [840, 287] on link "uitwerkingen bekijken" at bounding box center [863, 298] width 229 height 36
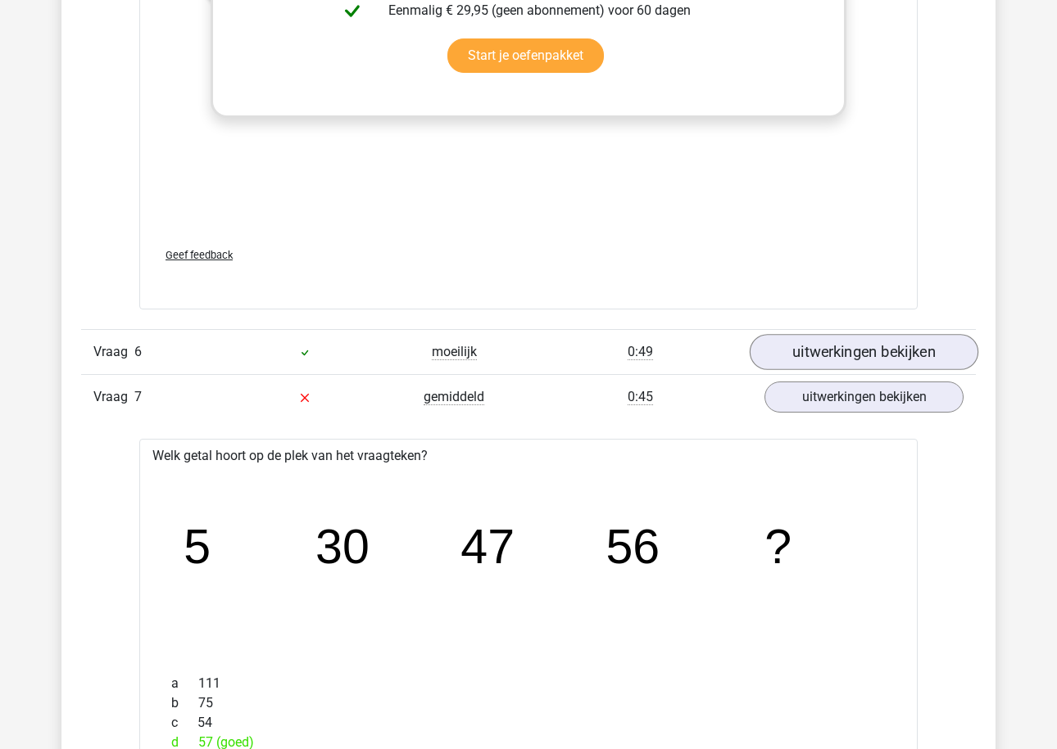
click at [818, 363] on link "uitwerkingen bekijken" at bounding box center [863, 353] width 229 height 36
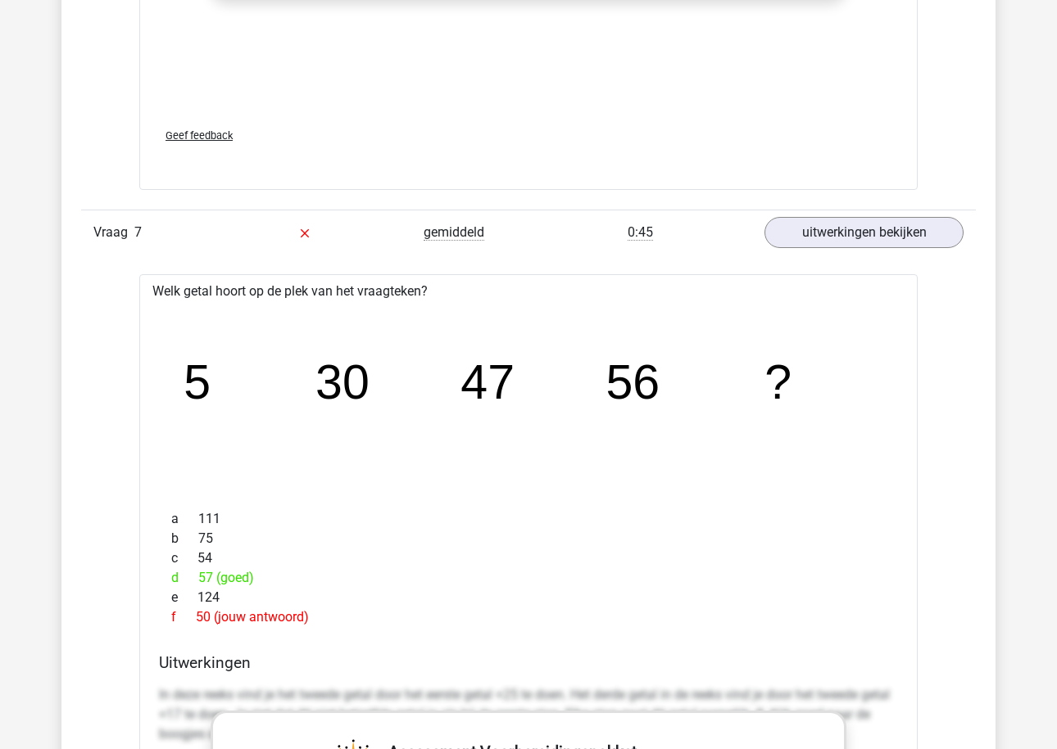
scroll to position [7575, 0]
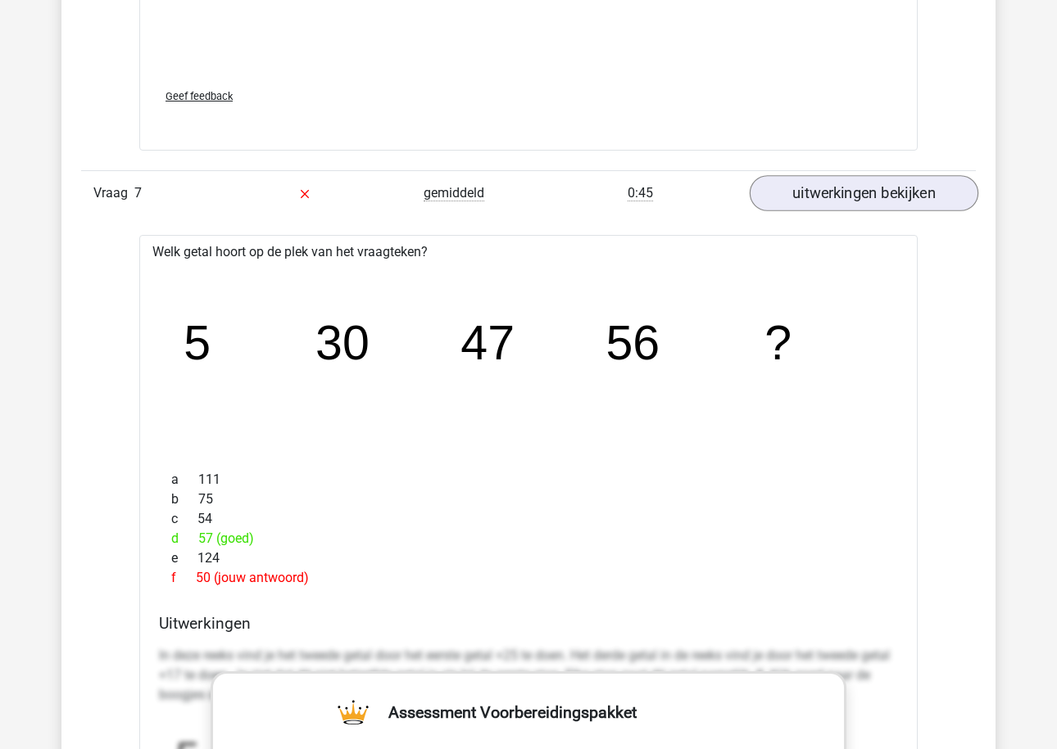
click at [868, 182] on link "uitwerkingen bekijken" at bounding box center [863, 193] width 229 height 36
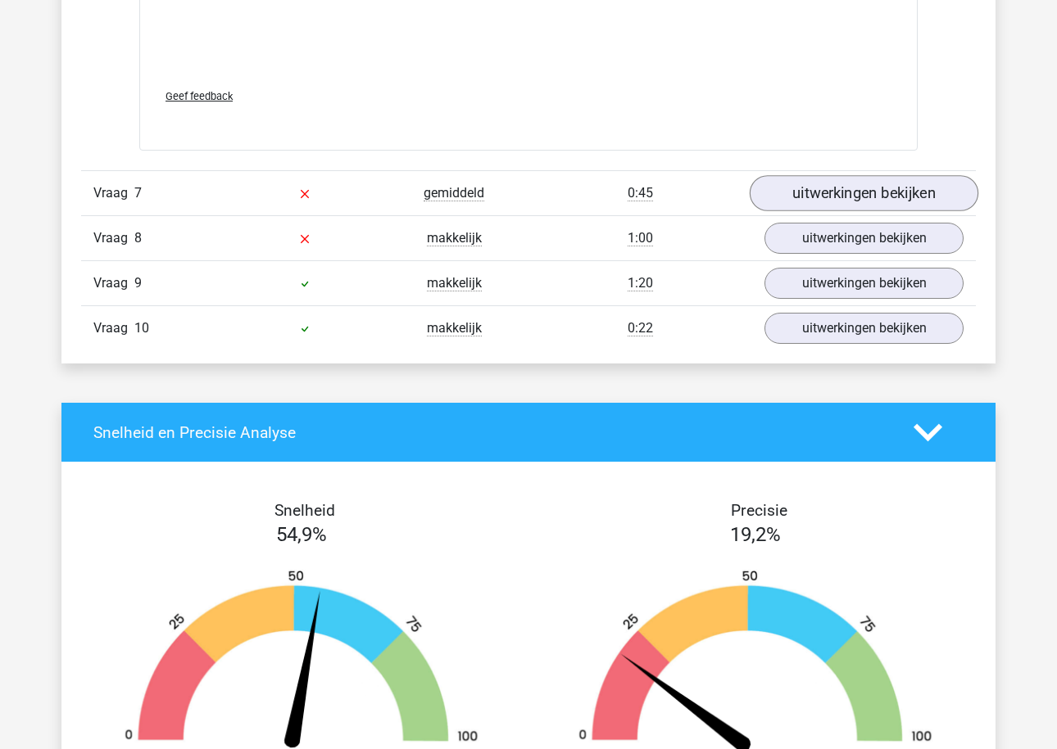
click at [868, 182] on link "uitwerkingen bekijken" at bounding box center [863, 193] width 229 height 36
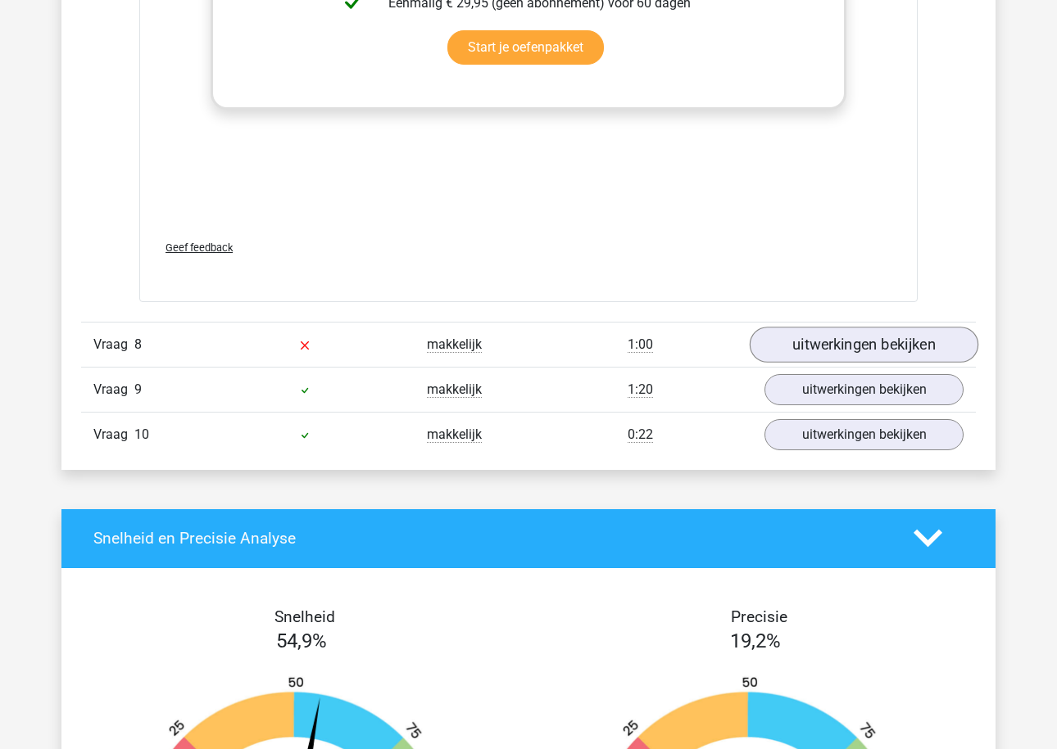
click at [831, 339] on link "uitwerkingen bekijken" at bounding box center [863, 345] width 229 height 36
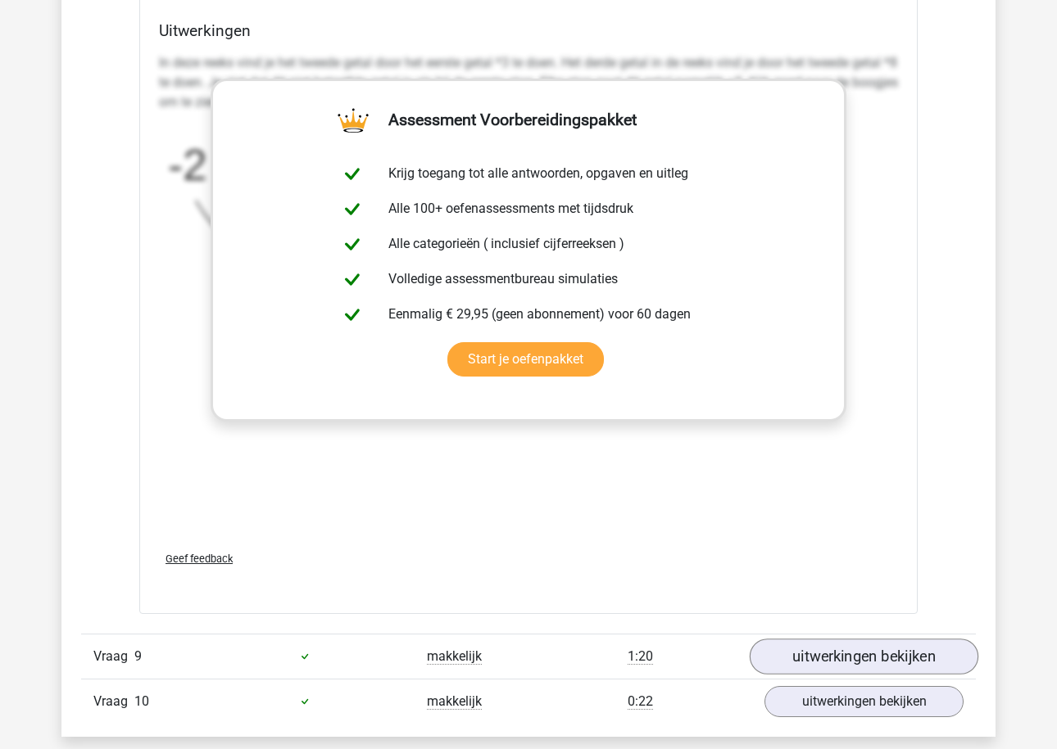
click at [808, 646] on link "uitwerkingen bekijken" at bounding box center [863, 657] width 229 height 36
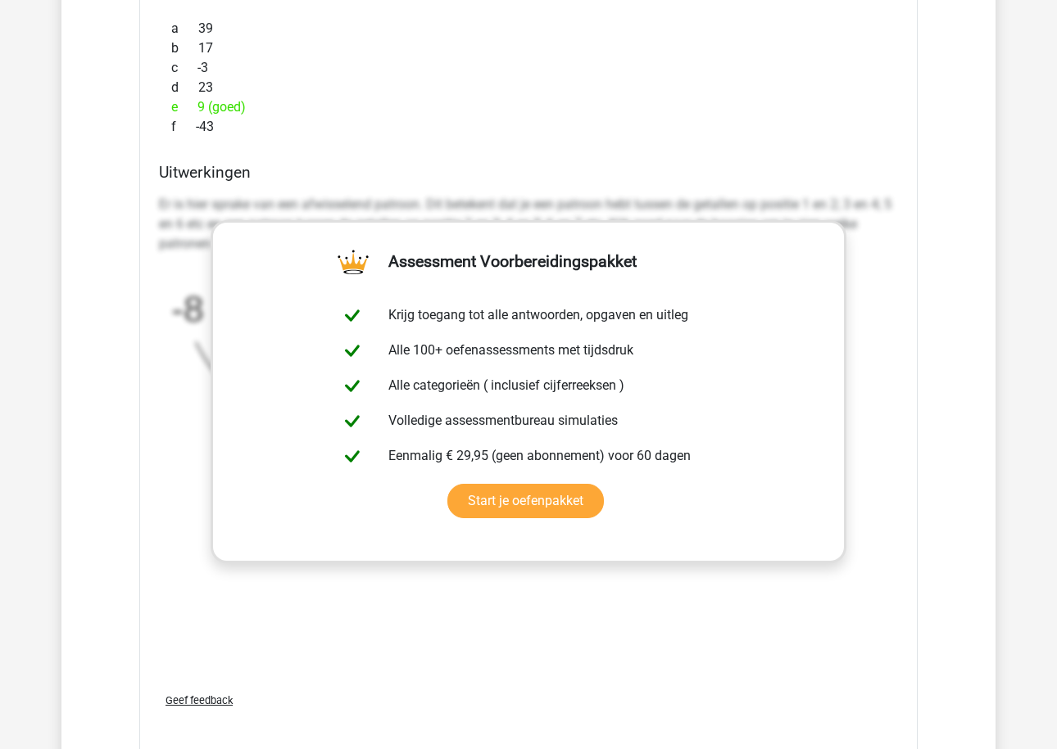
scroll to position [10569, 0]
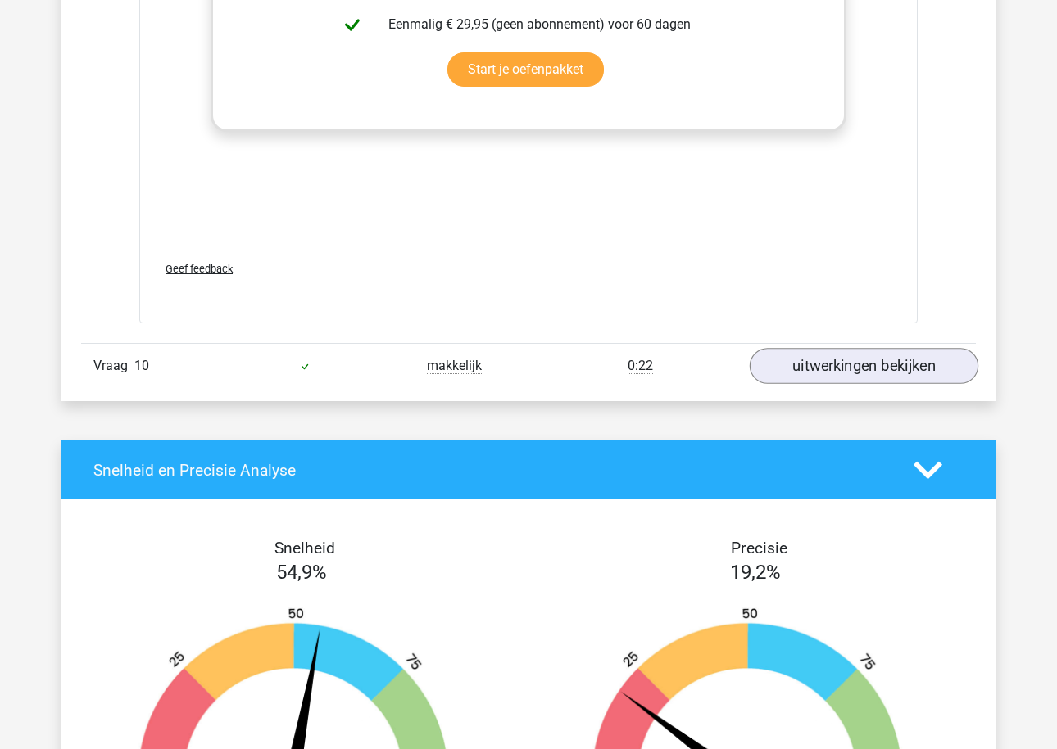
click at [895, 376] on link "uitwerkingen bekijken" at bounding box center [863, 366] width 229 height 36
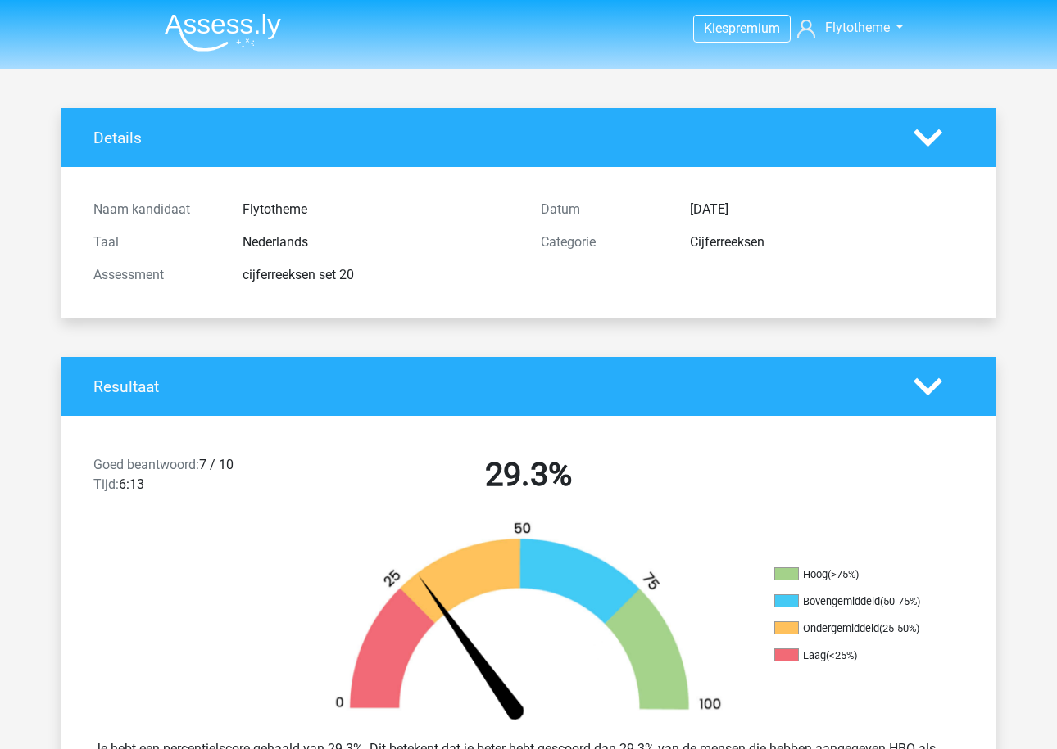
scroll to position [0, 0]
click at [248, 23] on img at bounding box center [223, 32] width 116 height 38
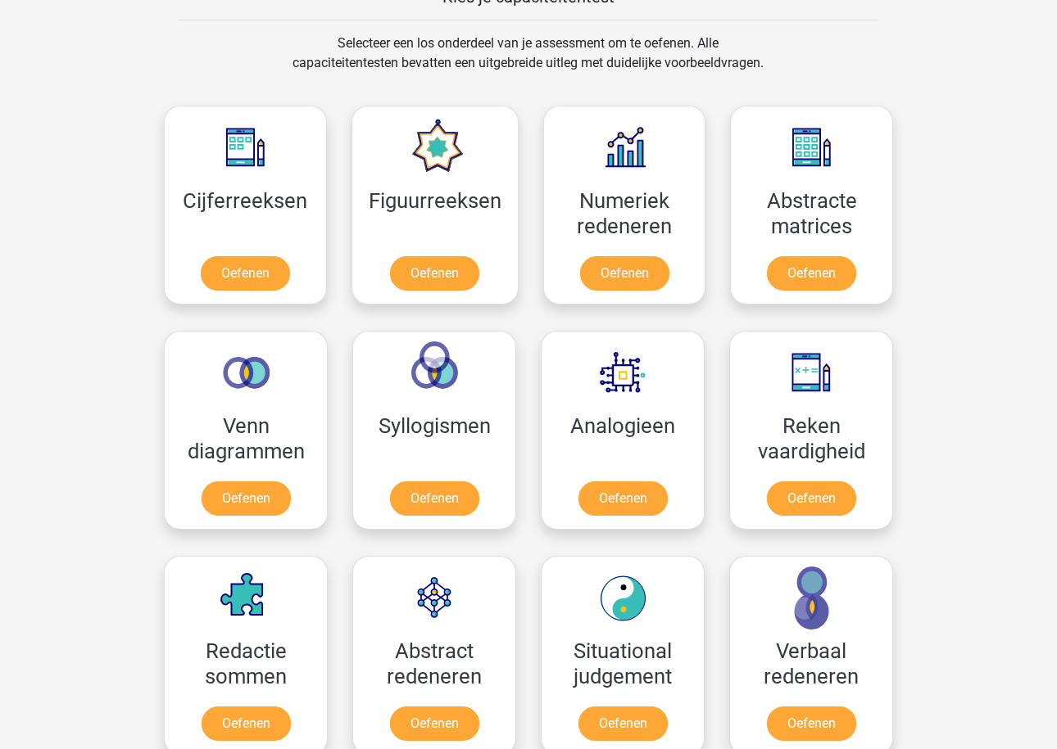
scroll to position [703, 0]
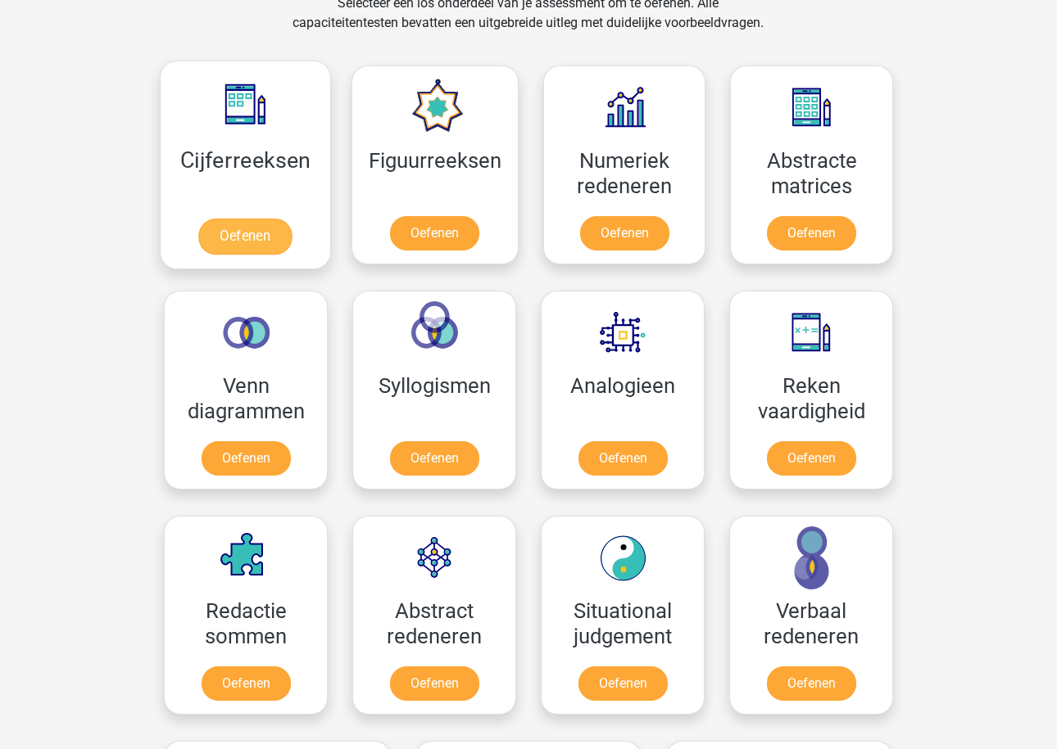
click at [275, 219] on link "Oefenen" at bounding box center [244, 237] width 93 height 36
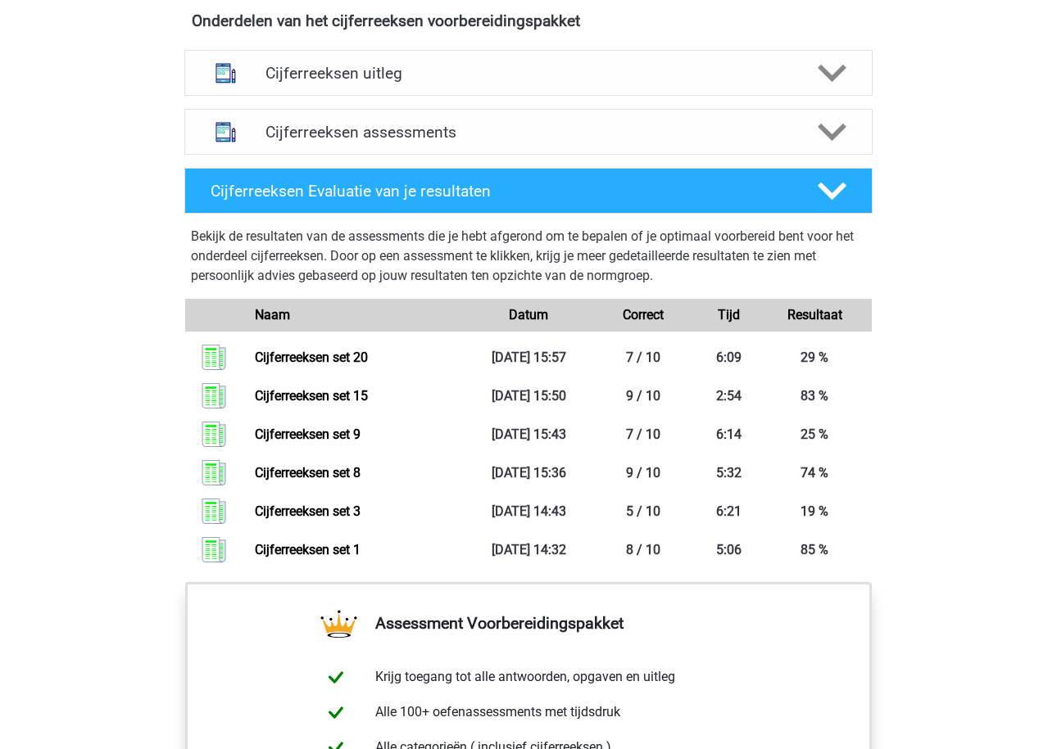
scroll to position [939, 0]
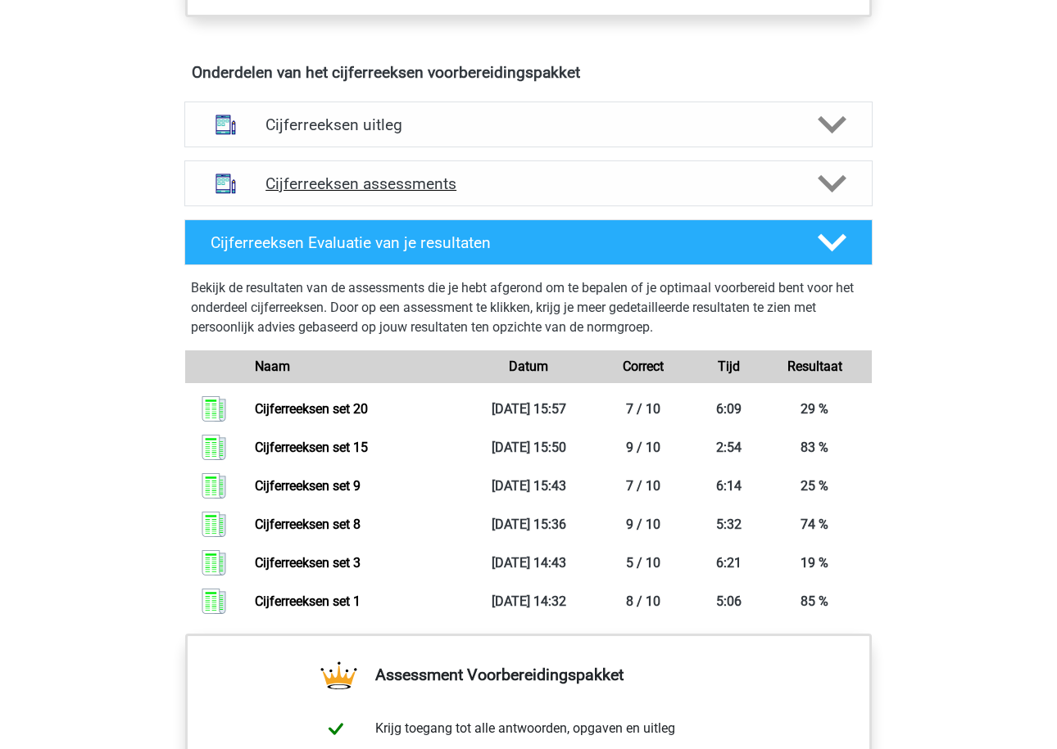
click at [382, 193] on h4 "Cijferreeksen assessments" at bounding box center [528, 183] width 526 height 19
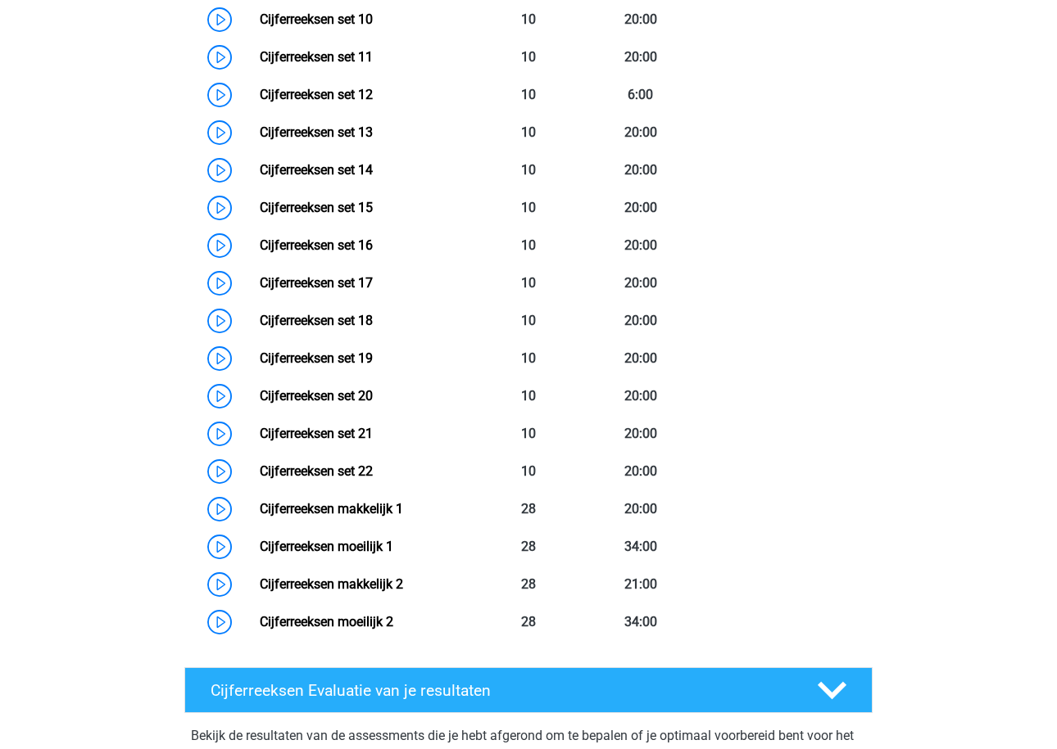
scroll to position [1771, 0]
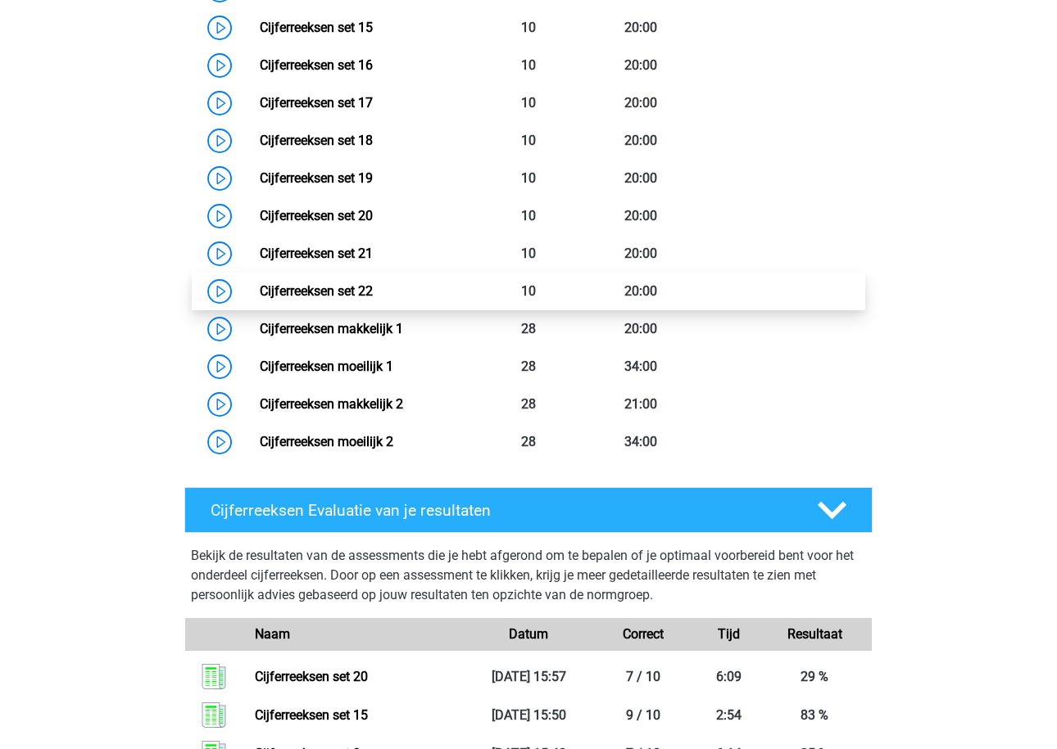
click at [347, 299] on link "Cijferreeksen set 22" at bounding box center [316, 291] width 113 height 16
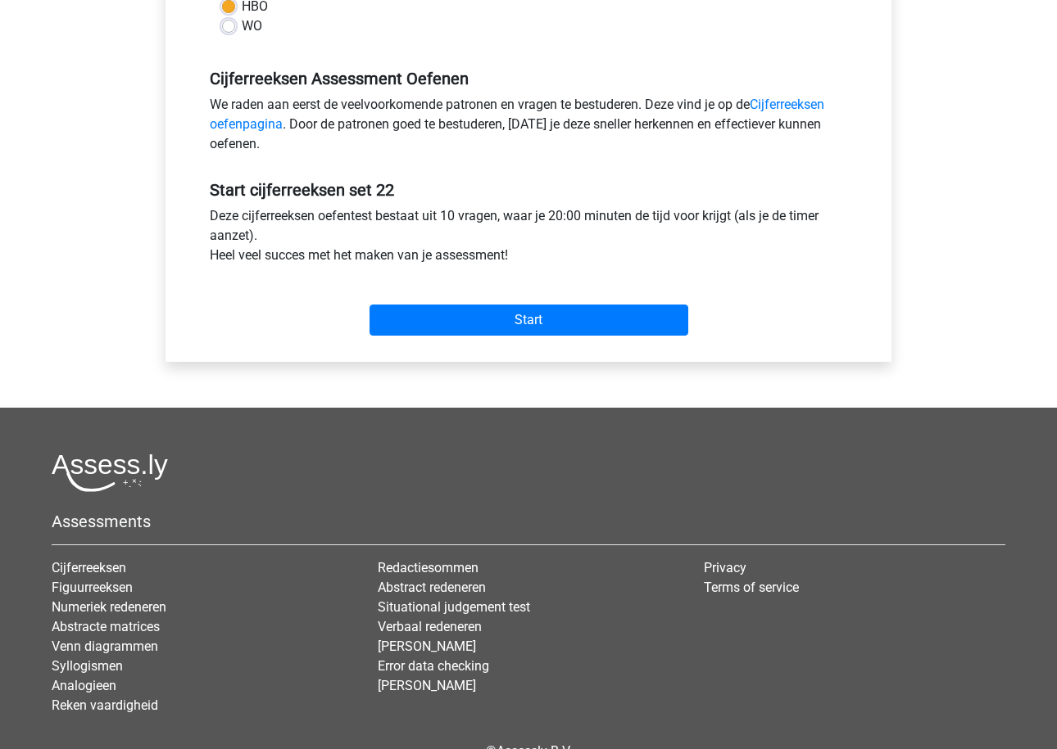
scroll to position [487, 0]
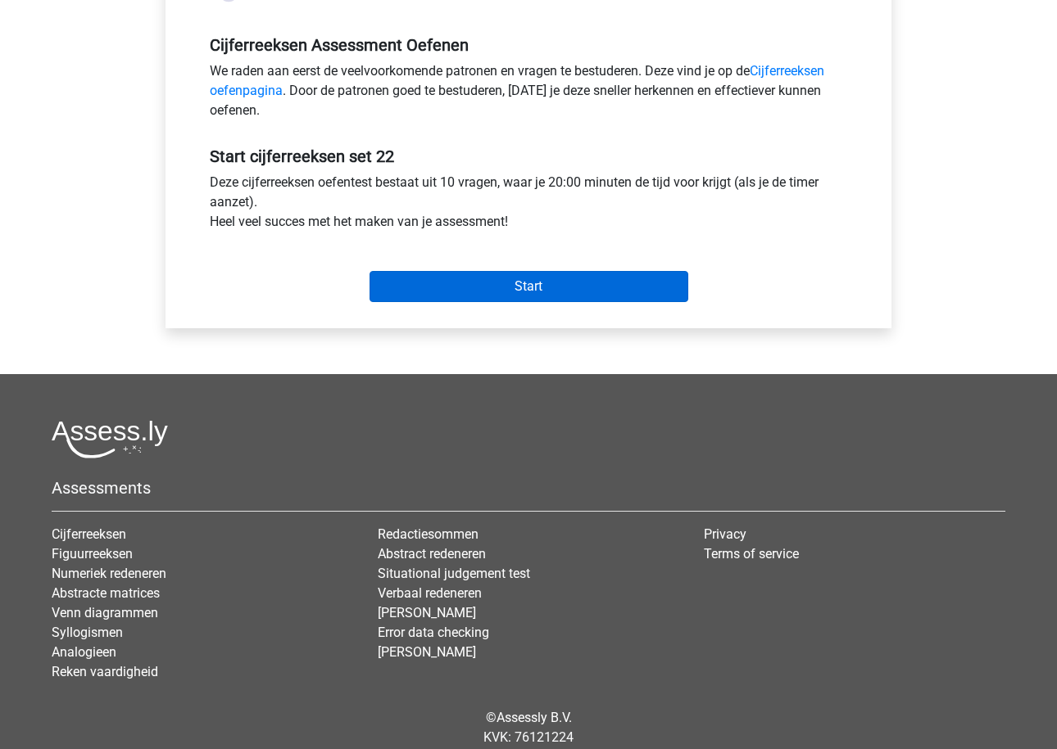
click at [418, 287] on input "Start" at bounding box center [528, 286] width 319 height 31
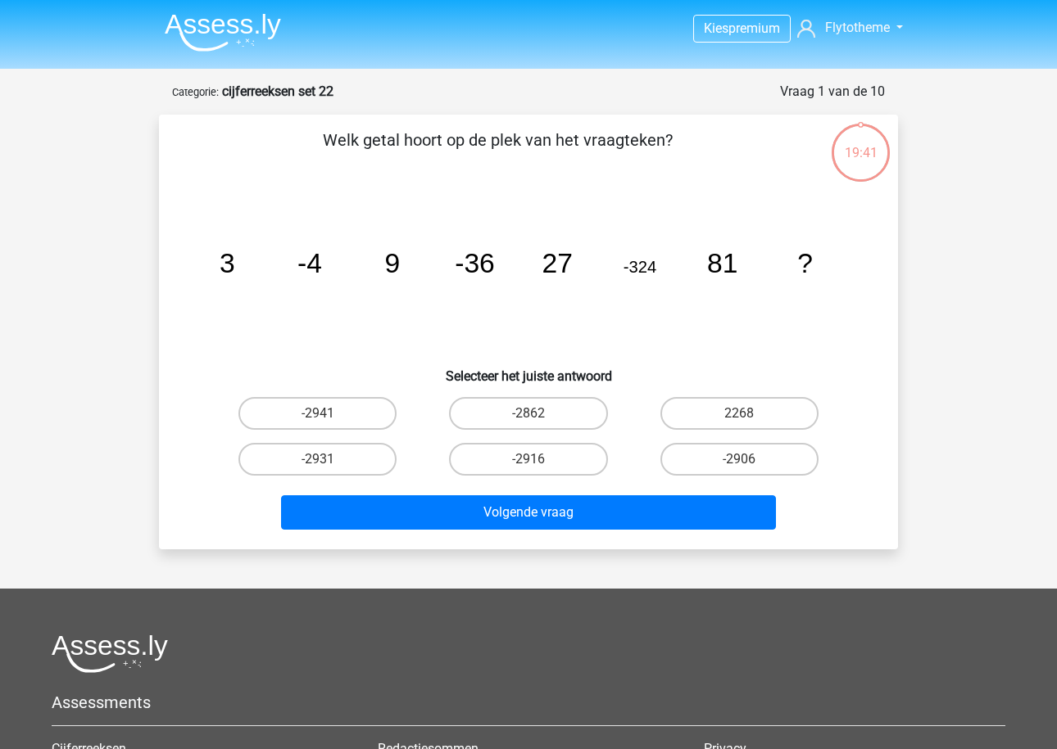
click at [235, 269] on tspan "-324" at bounding box center [228, 263] width 16 height 30
copy tspan "324"
click at [539, 449] on label "-2916" at bounding box center [528, 459] width 158 height 33
click at [539, 459] on input "-2916" at bounding box center [533, 464] width 11 height 11
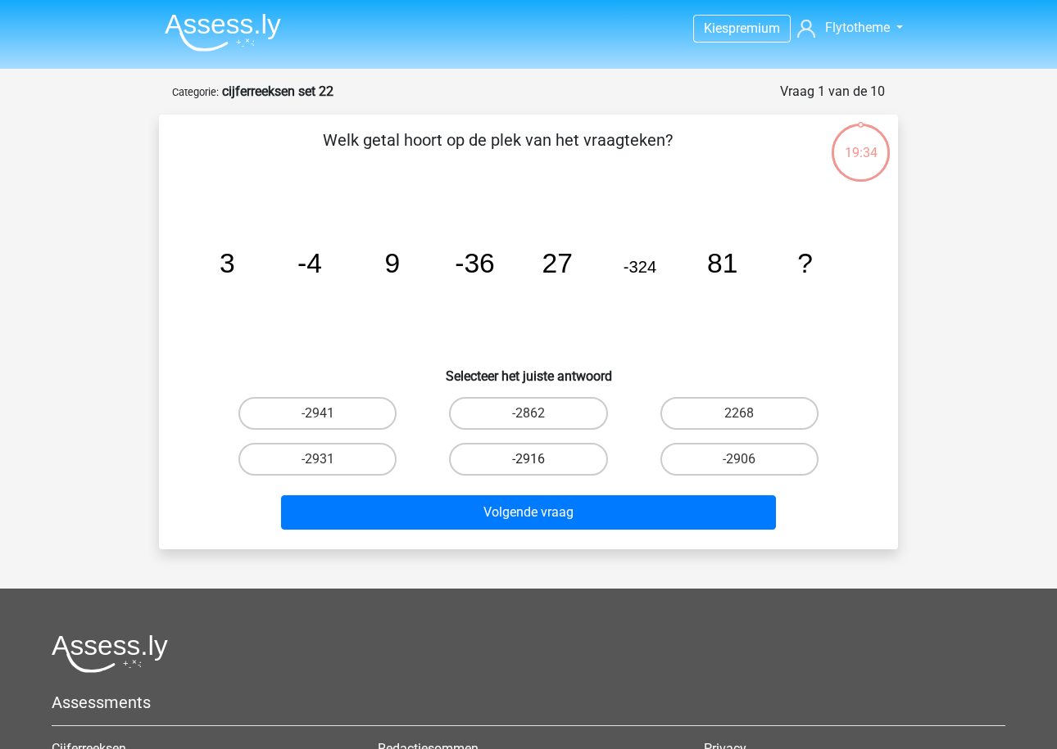
radio input "true"
click at [544, 542] on div "Welk getal hoort op de plek van het vraagteken? image/svg+xml 3 -4 9 -36 27 -32…" at bounding box center [528, 332] width 739 height 435
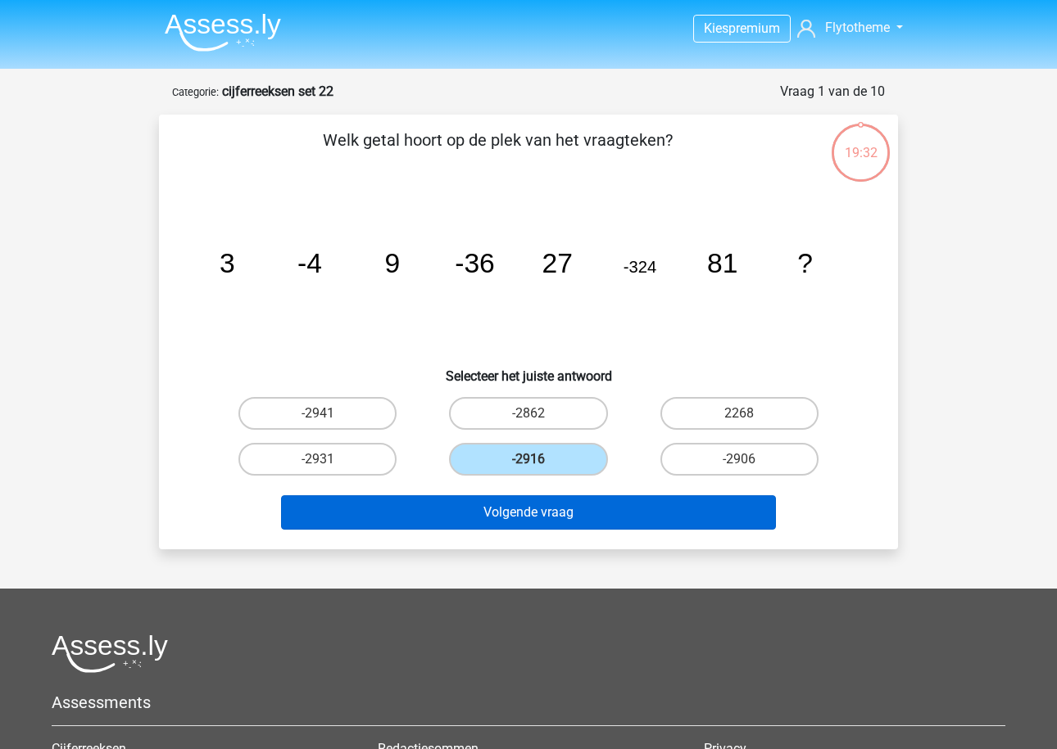
click at [553, 523] on button "Volgende vraag" at bounding box center [529, 513] width 496 height 34
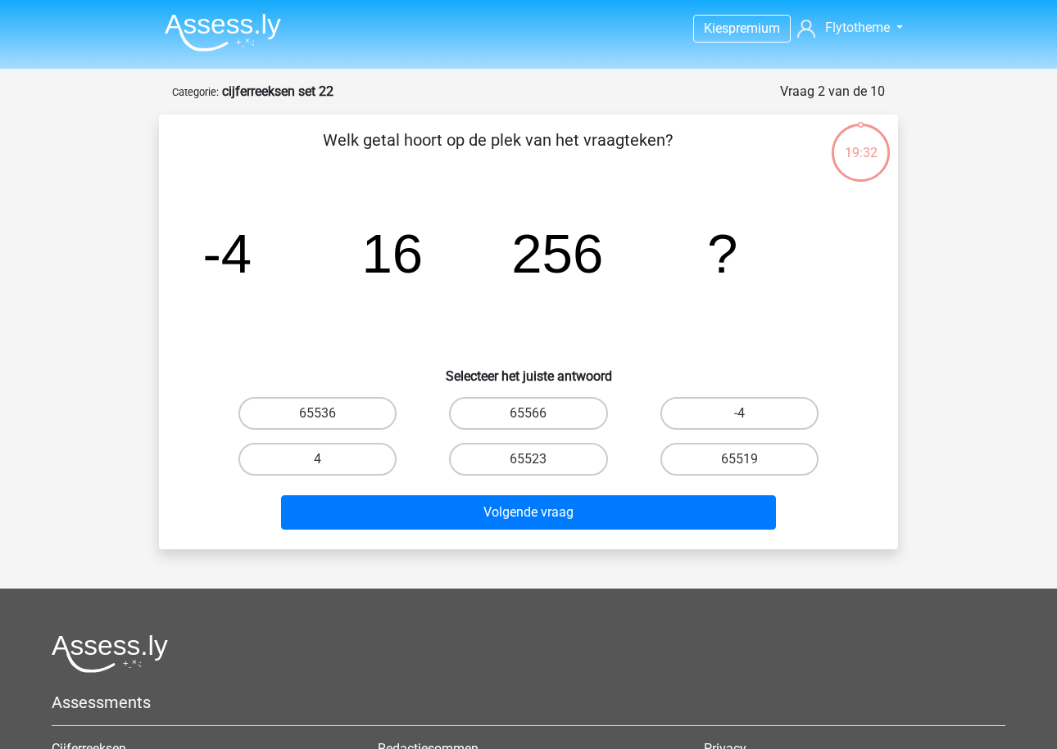
scroll to position [82, 0]
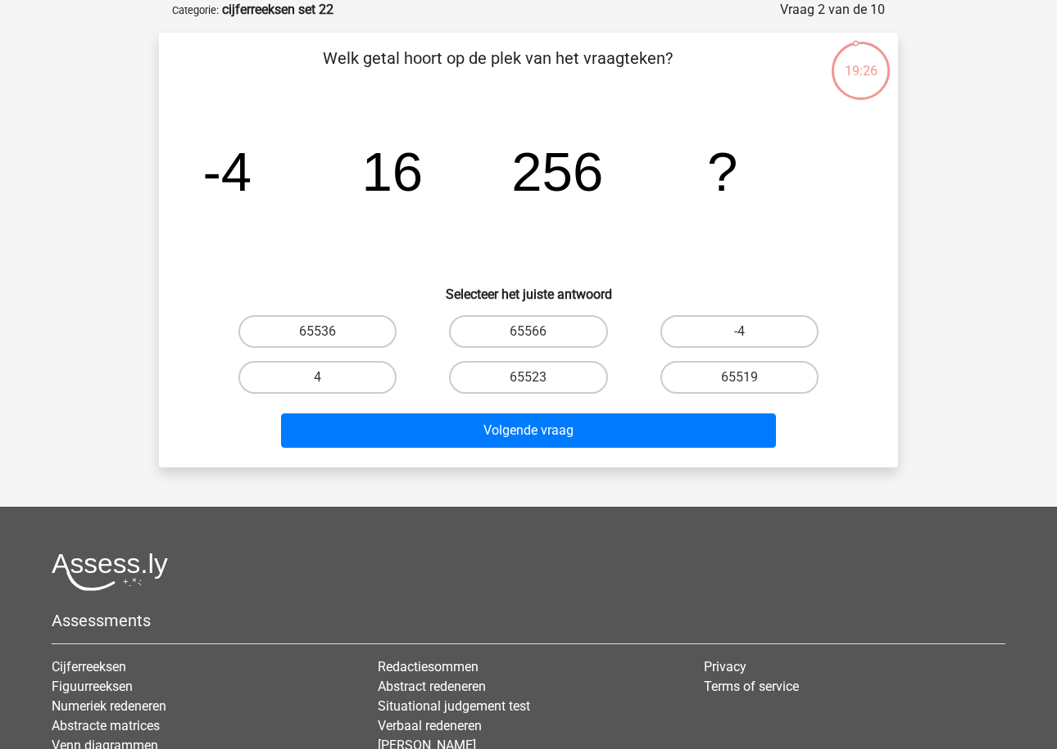
click at [251, 179] on tspan "256" at bounding box center [226, 171] width 49 height 61
copy tspan "256"
click at [354, 322] on label "65536" at bounding box center [317, 331] width 158 height 33
click at [328, 332] on input "65536" at bounding box center [323, 337] width 11 height 11
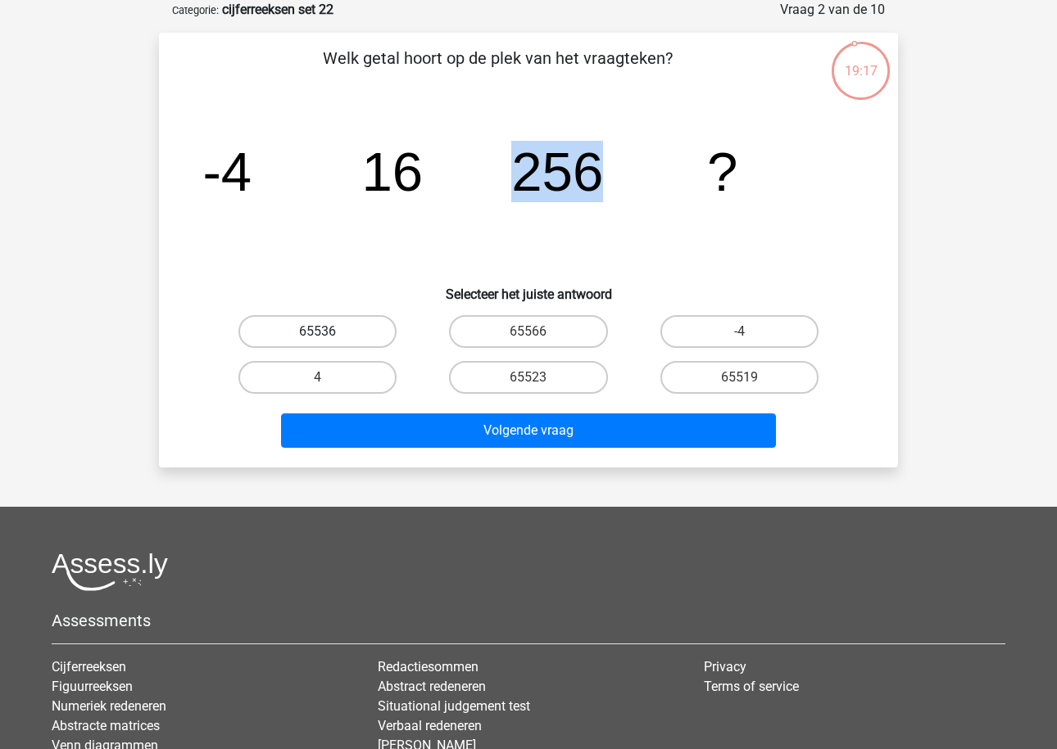
radio input "true"
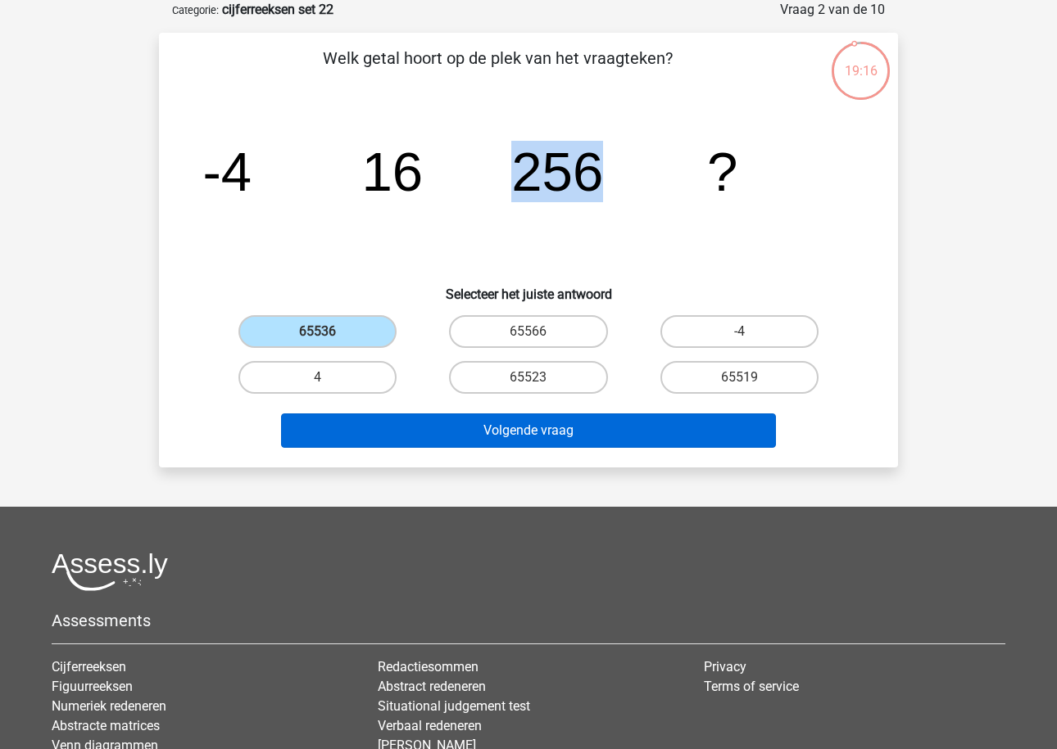
click at [423, 428] on button "Volgende vraag" at bounding box center [529, 431] width 496 height 34
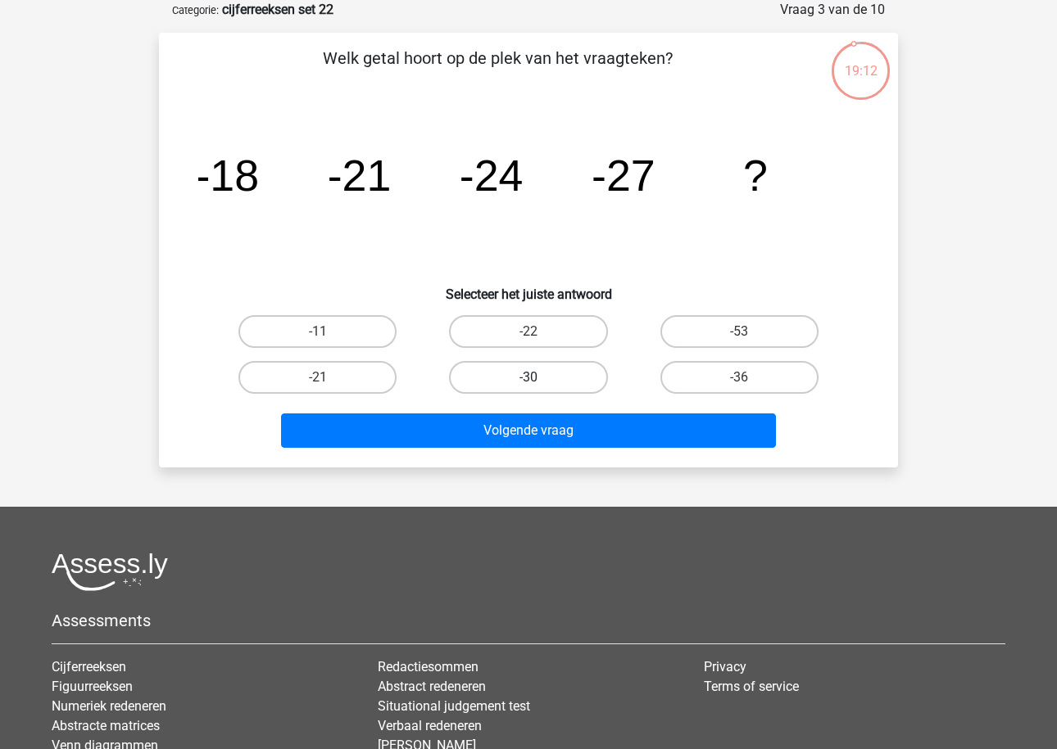
click at [541, 380] on label "-30" at bounding box center [528, 377] width 158 height 33
click at [539, 380] on input "-30" at bounding box center [533, 383] width 11 height 11
radio input "true"
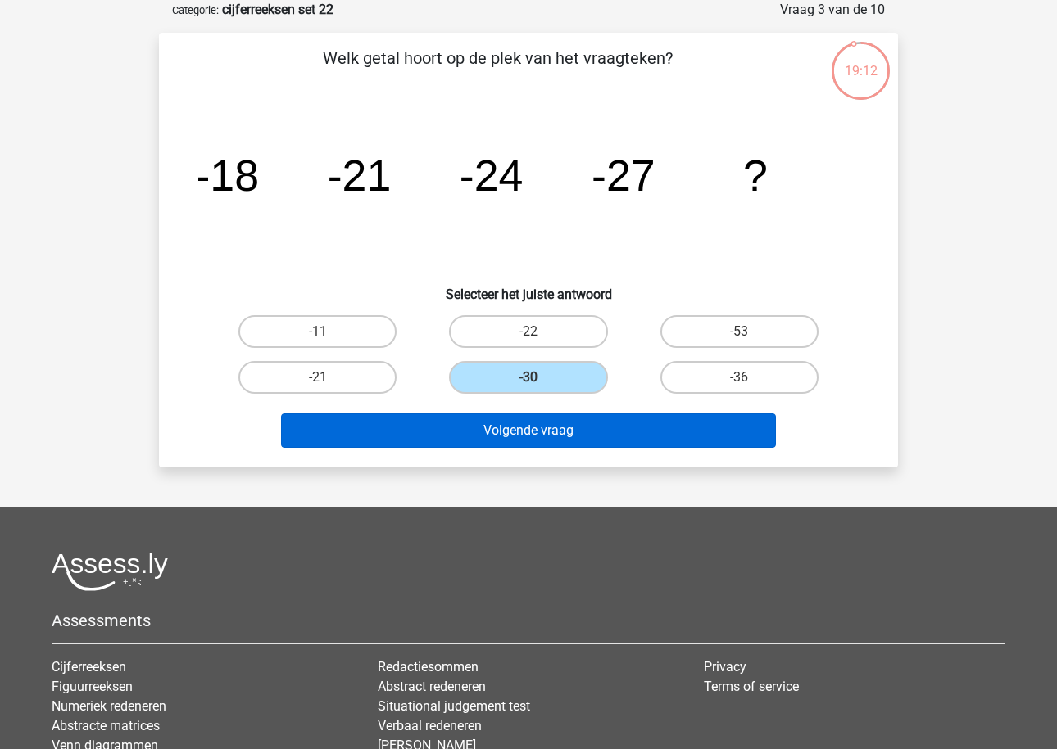
click at [527, 437] on button "Volgende vraag" at bounding box center [529, 431] width 496 height 34
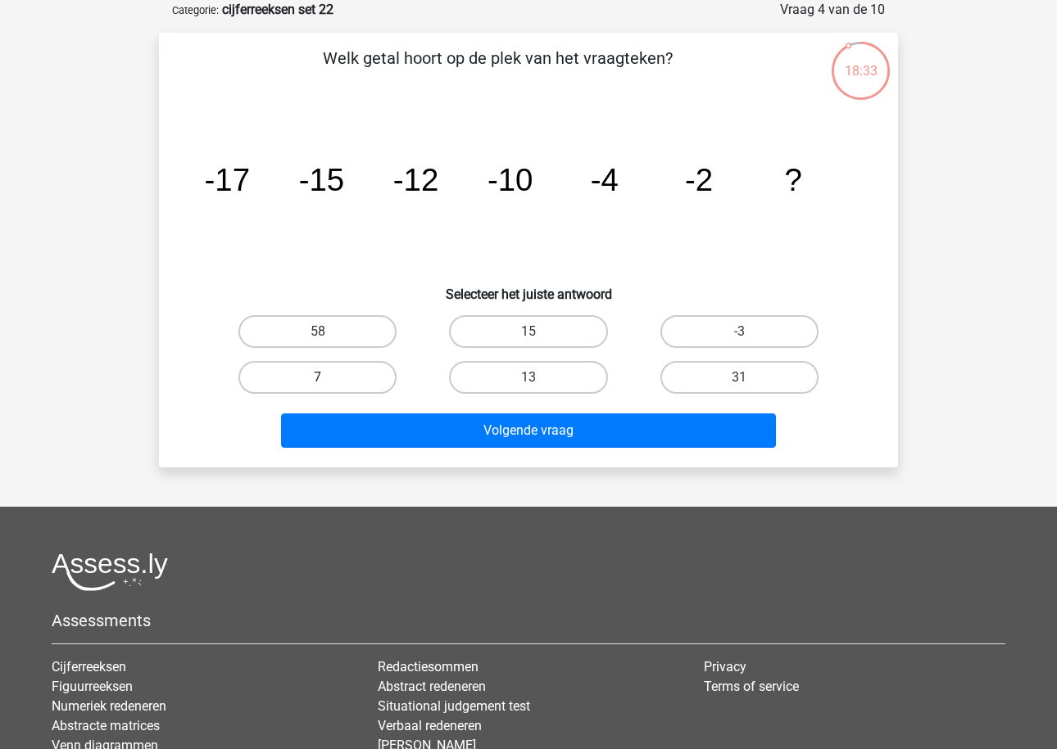
click at [353, 392] on label "7" at bounding box center [317, 377] width 158 height 33
click at [328, 388] on input "7" at bounding box center [323, 383] width 11 height 11
radio input "true"
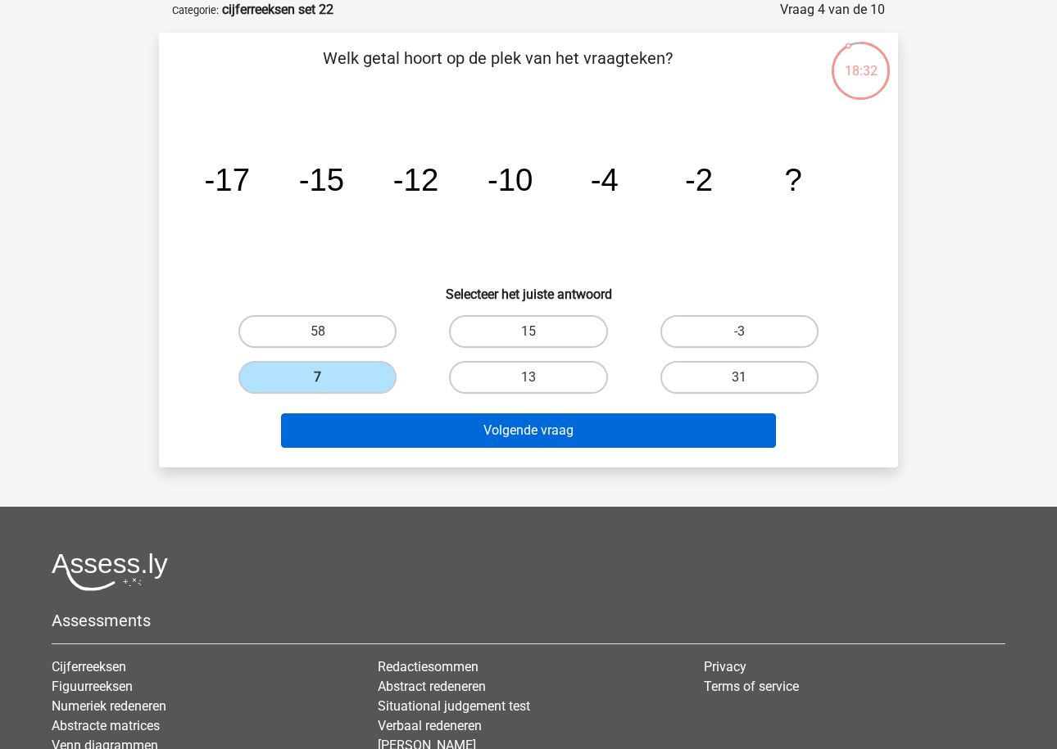
click at [409, 433] on button "Volgende vraag" at bounding box center [529, 431] width 496 height 34
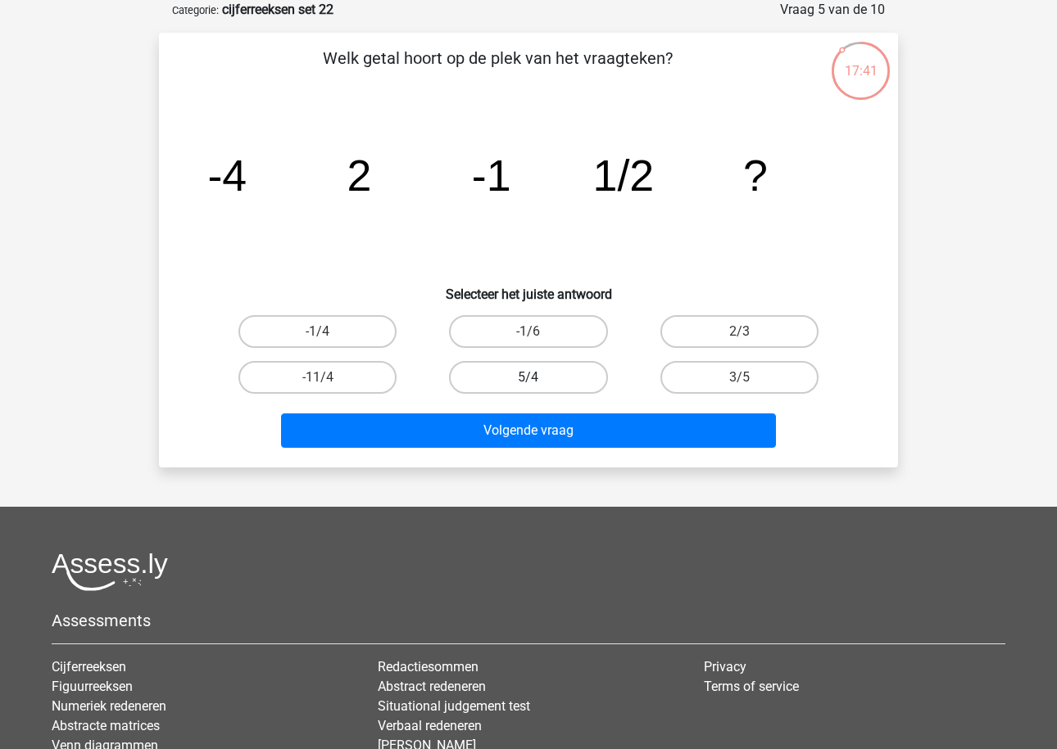
click at [512, 386] on label "5/4" at bounding box center [528, 377] width 158 height 33
click at [528, 386] on input "5/4" at bounding box center [533, 383] width 11 height 11
radio input "true"
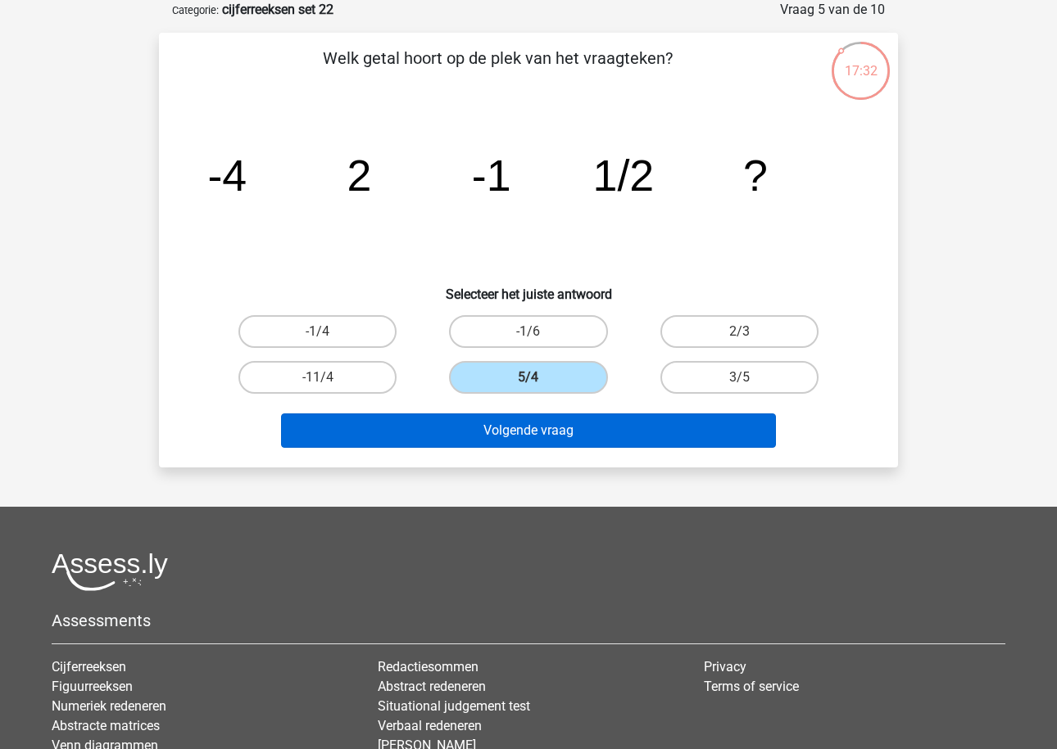
click at [500, 434] on button "Volgende vraag" at bounding box center [529, 431] width 496 height 34
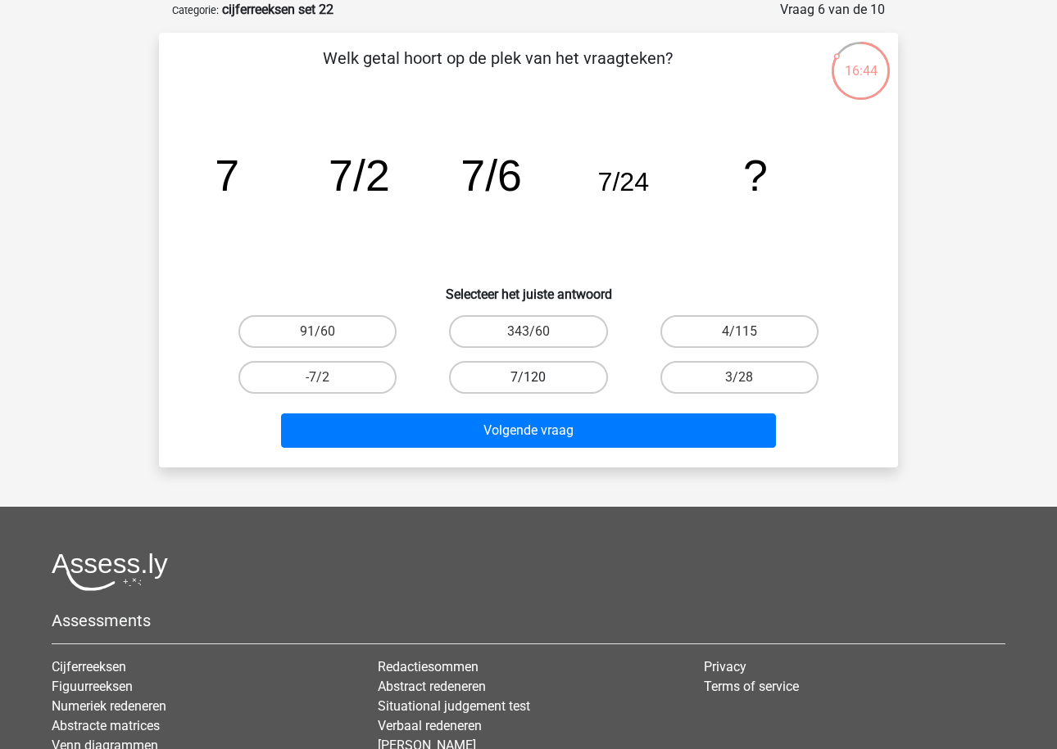
click at [565, 369] on label "7/120" at bounding box center [528, 377] width 158 height 33
click at [539, 378] on input "7/120" at bounding box center [533, 383] width 11 height 11
radio input "true"
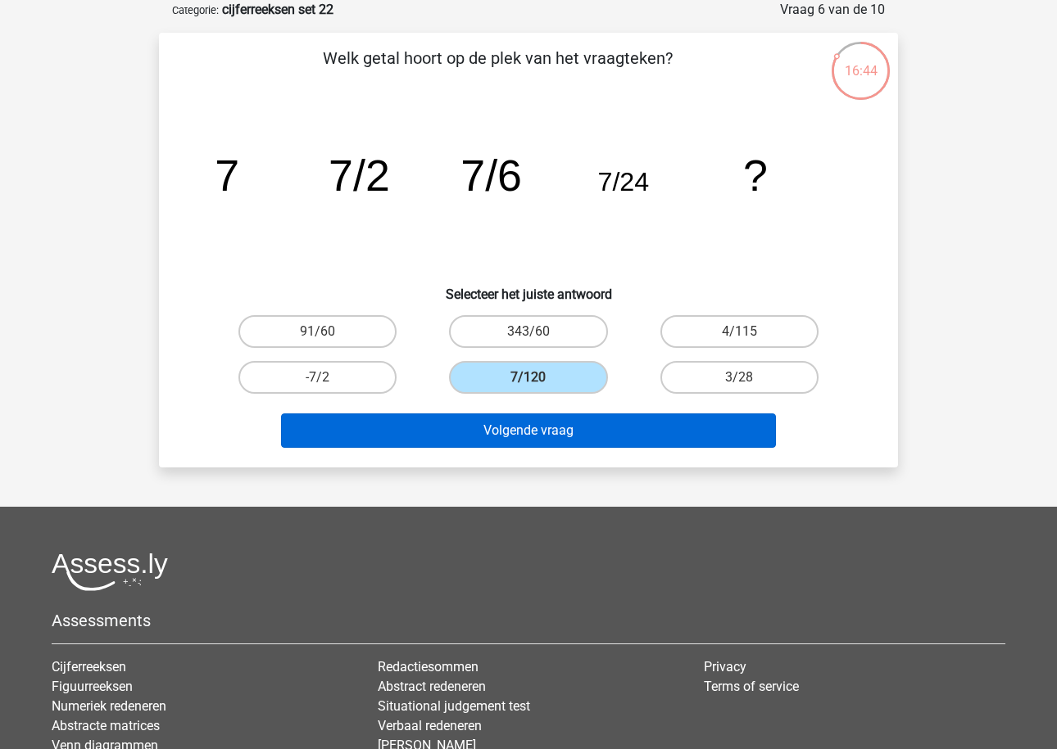
click at [567, 437] on button "Volgende vraag" at bounding box center [529, 431] width 496 height 34
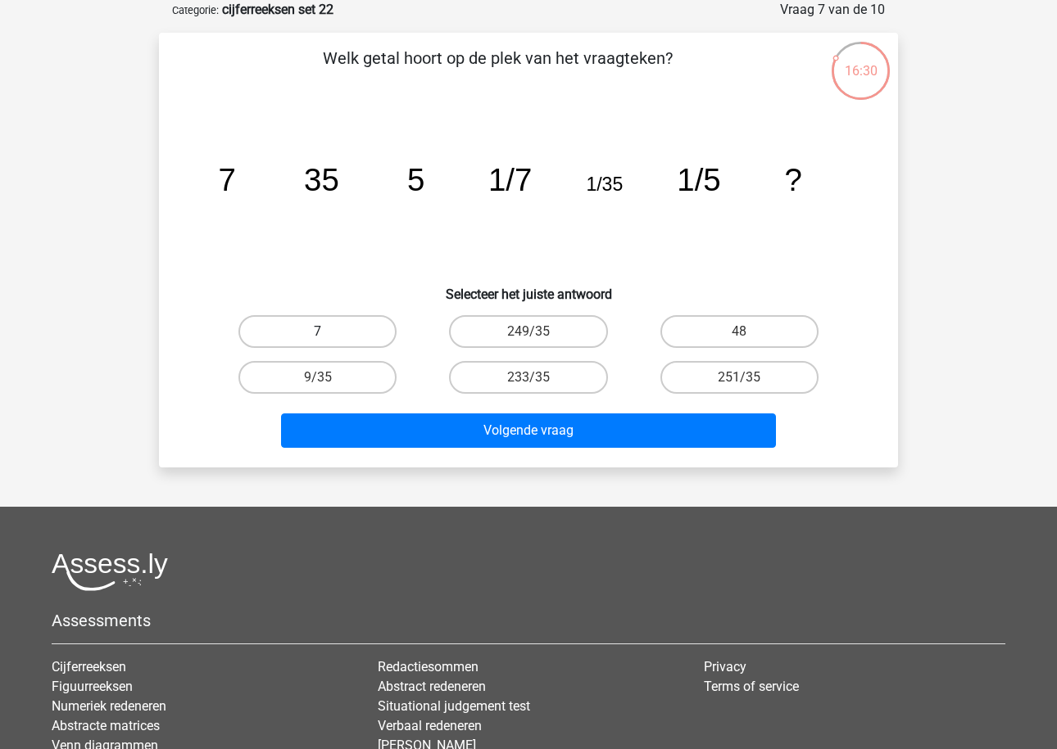
click at [360, 326] on label "7" at bounding box center [317, 331] width 158 height 33
click at [328, 332] on input "7" at bounding box center [323, 337] width 11 height 11
radio input "true"
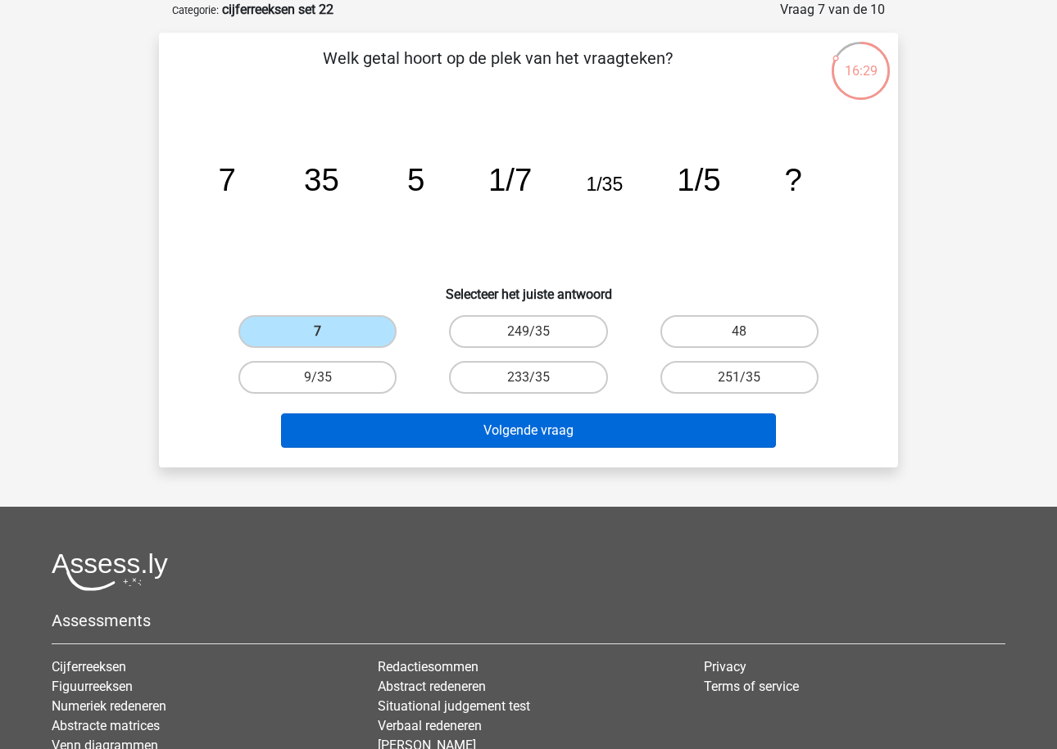
click at [379, 445] on button "Volgende vraag" at bounding box center [529, 431] width 496 height 34
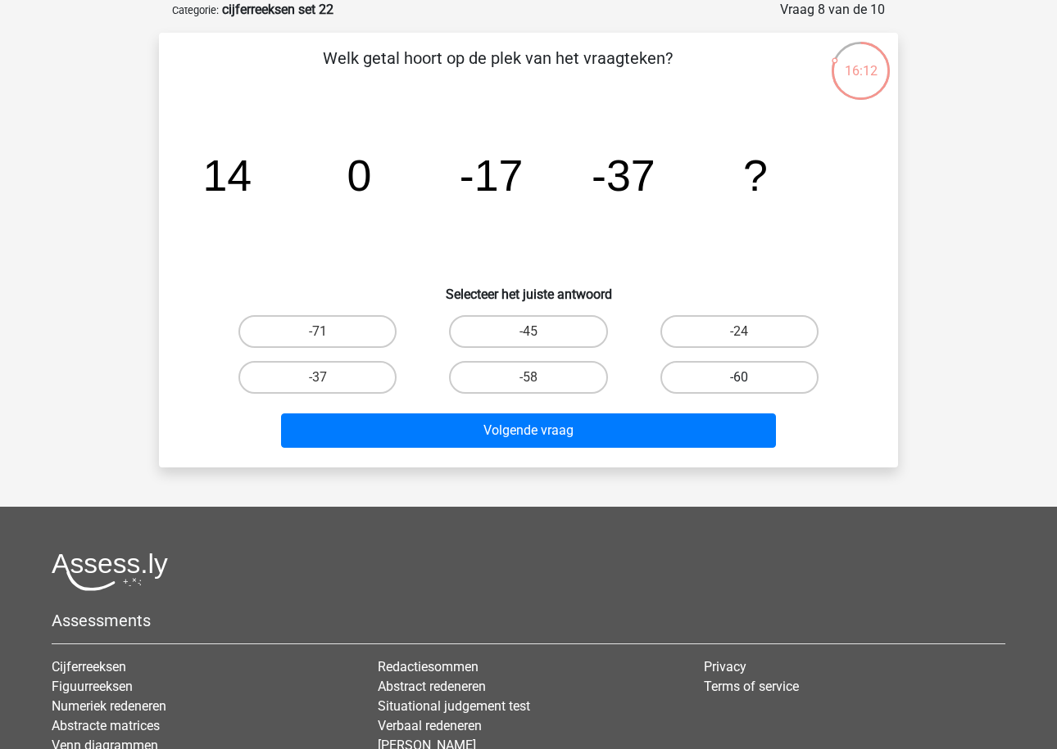
click at [696, 376] on label "-60" at bounding box center [739, 377] width 158 height 33
click at [739, 378] on input "-60" at bounding box center [744, 383] width 11 height 11
radio input "true"
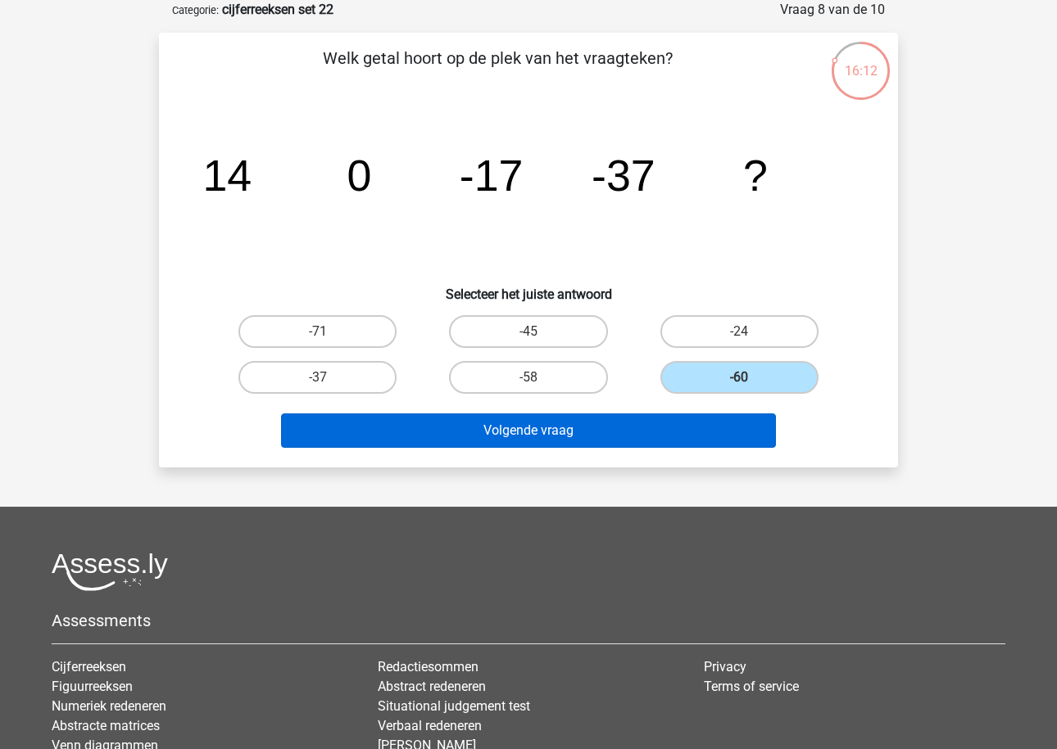
click at [640, 434] on button "Volgende vraag" at bounding box center [529, 431] width 496 height 34
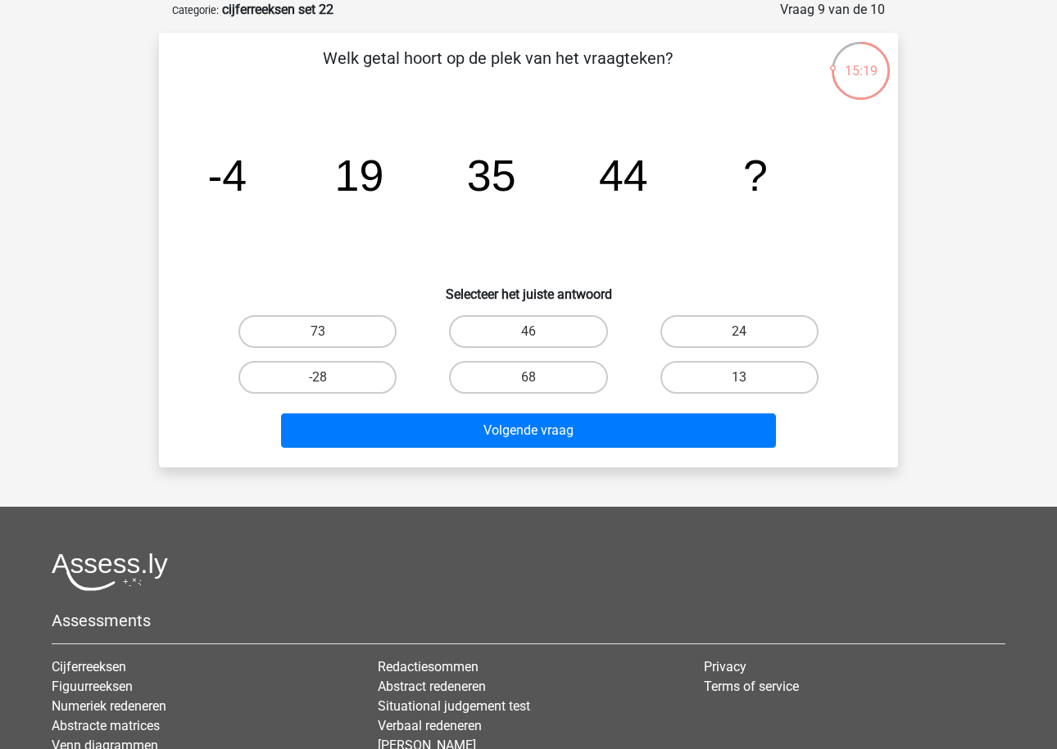
click at [255, 186] on icon "image/svg+xml -4 19 35 44 ?" at bounding box center [528, 190] width 660 height 165
click at [523, 331] on label "46" at bounding box center [528, 331] width 158 height 33
click at [528, 332] on input "46" at bounding box center [533, 337] width 11 height 11
radio input "true"
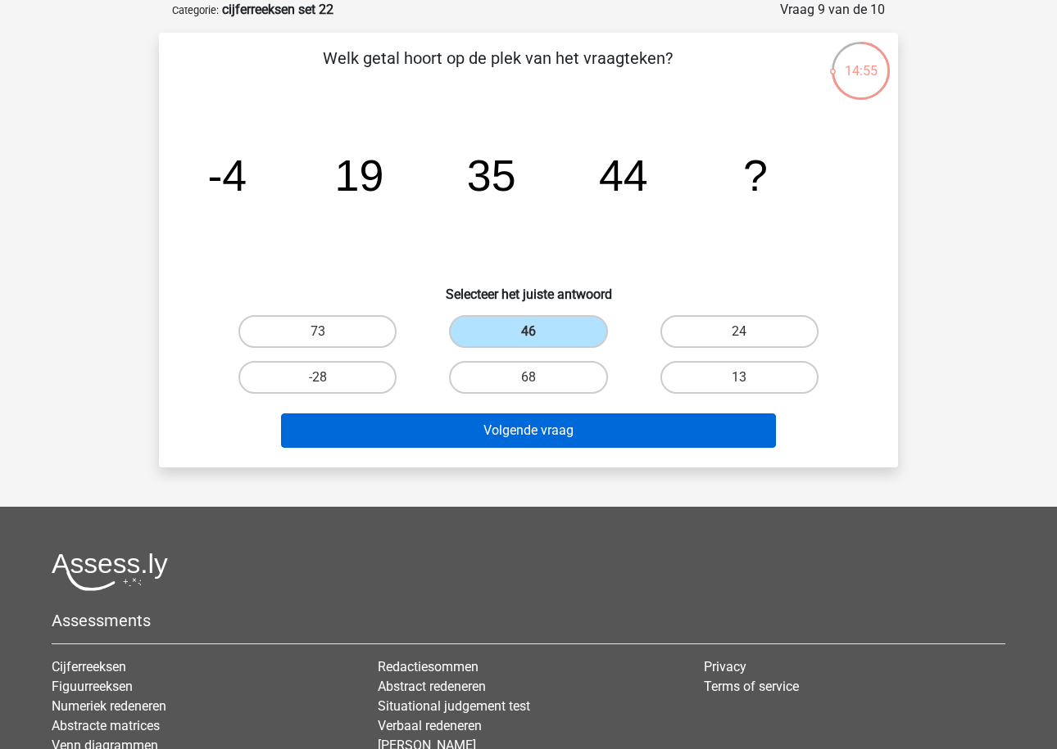
click at [517, 439] on button "Volgende vraag" at bounding box center [529, 431] width 496 height 34
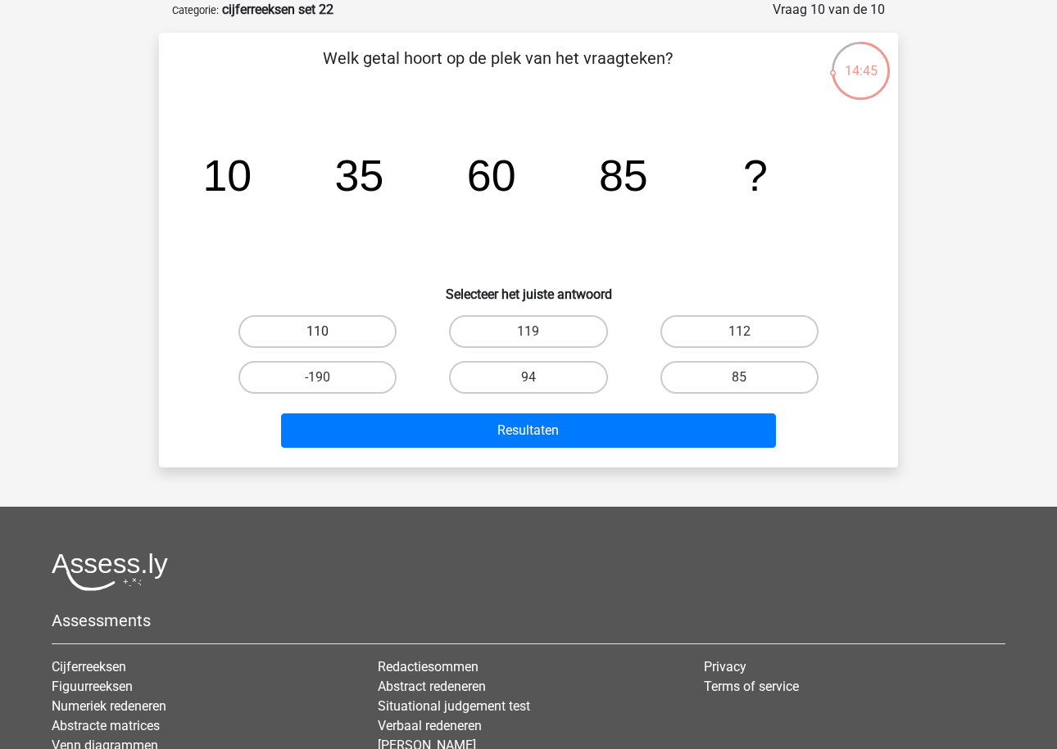
click at [377, 329] on label "110" at bounding box center [317, 331] width 158 height 33
click at [328, 332] on input "110" at bounding box center [323, 337] width 11 height 11
radio input "true"
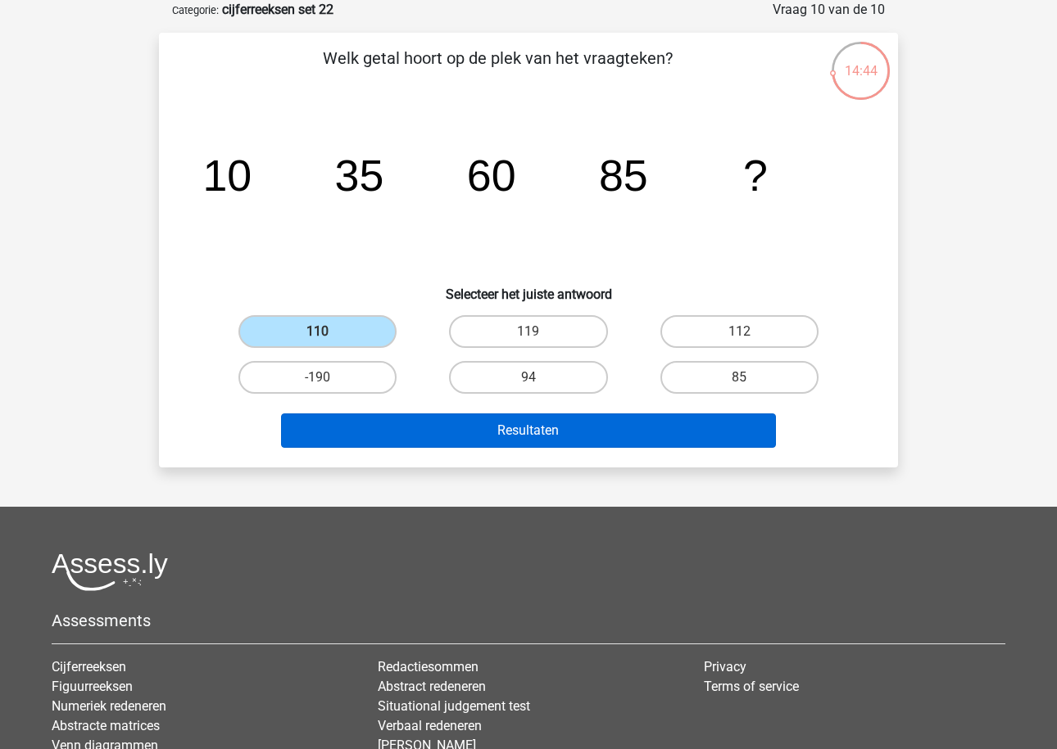
click at [446, 438] on button "Resultaten" at bounding box center [529, 431] width 496 height 34
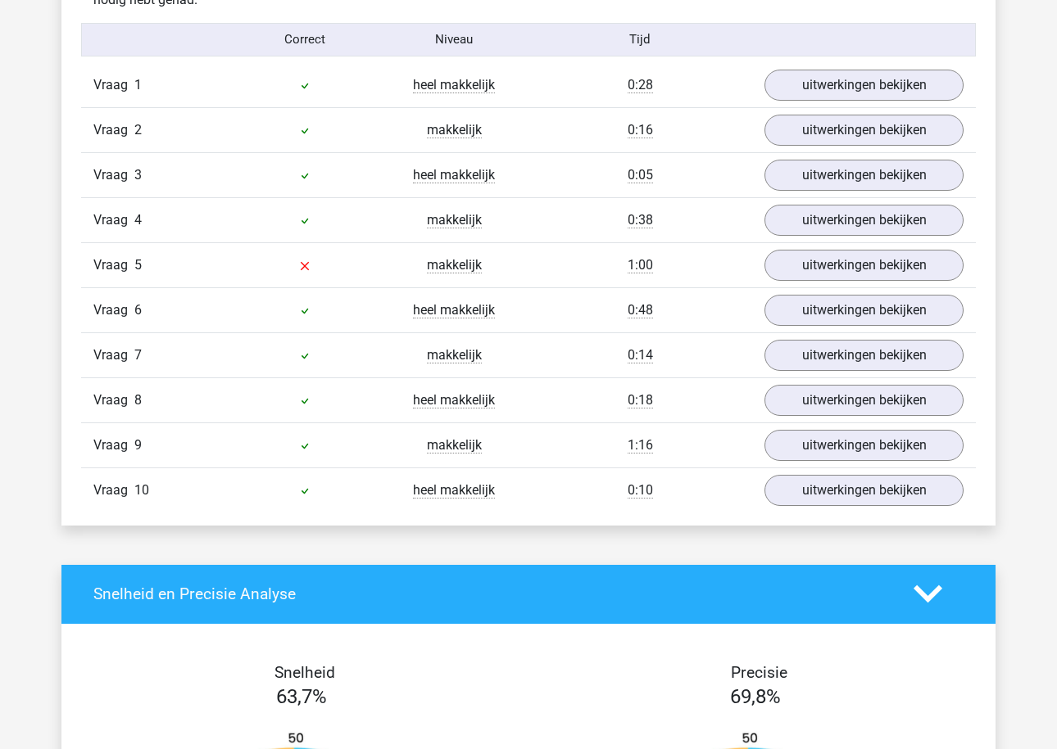
scroll to position [1331, 0]
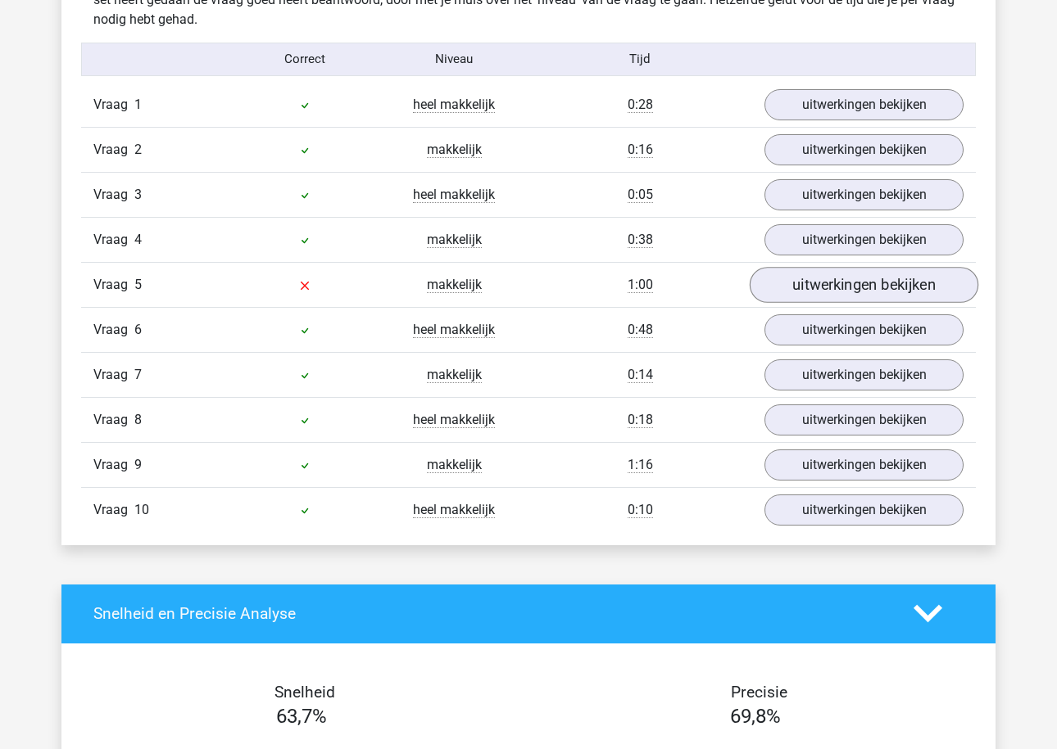
click at [796, 287] on link "uitwerkingen bekijken" at bounding box center [863, 285] width 229 height 36
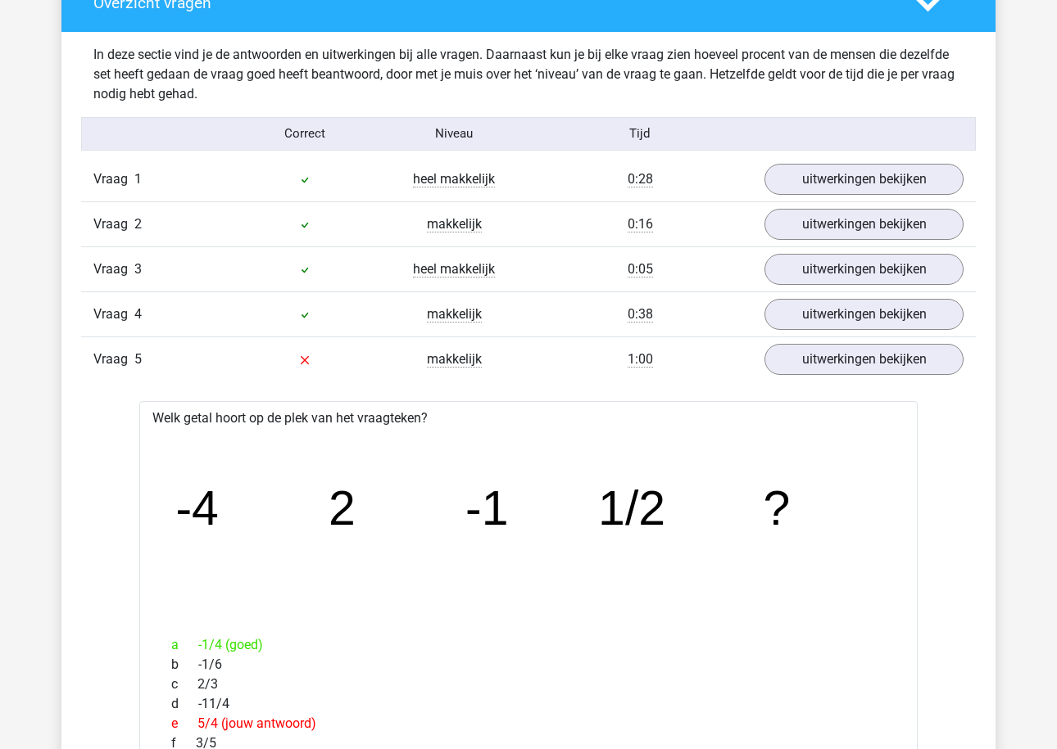
scroll to position [1254, 1]
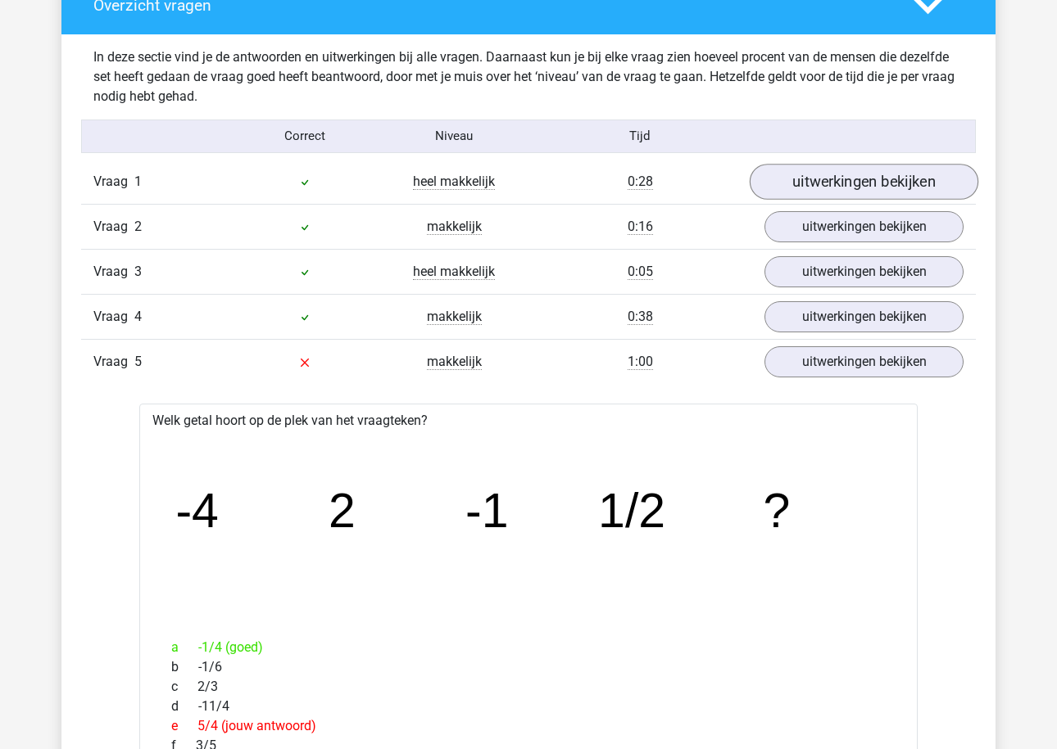
click at [819, 173] on link "uitwerkingen bekijken" at bounding box center [863, 182] width 229 height 36
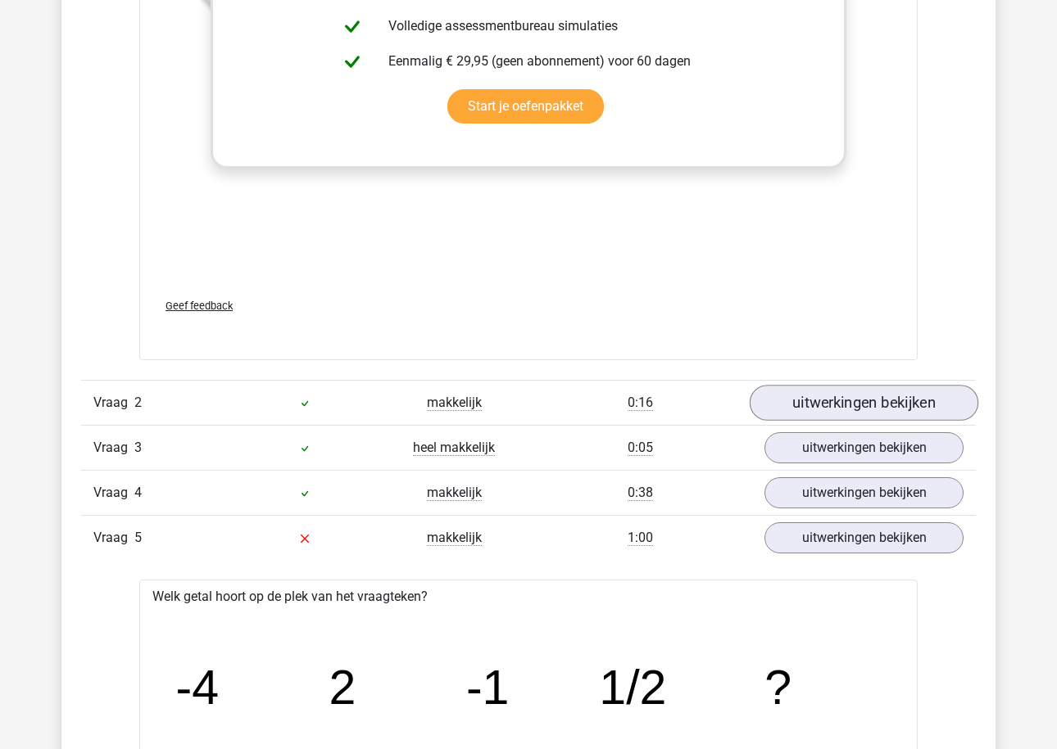
click at [815, 411] on link "uitwerkingen bekijken" at bounding box center [863, 404] width 229 height 36
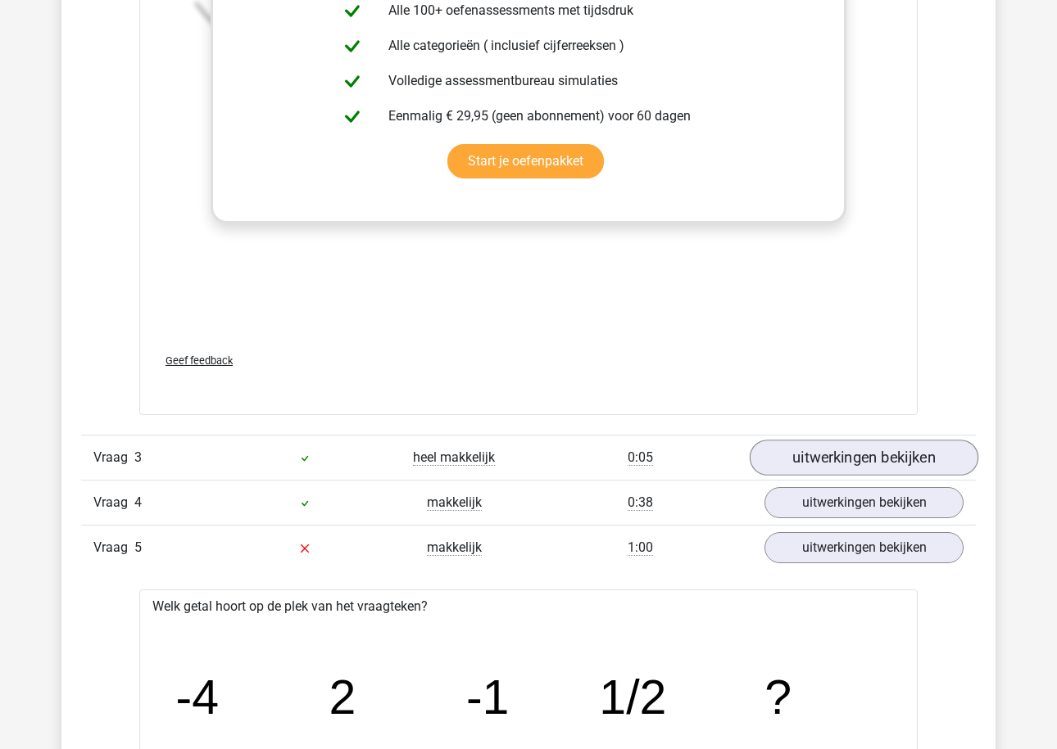
click at [813, 446] on link "uitwerkingen bekijken" at bounding box center [863, 458] width 229 height 36
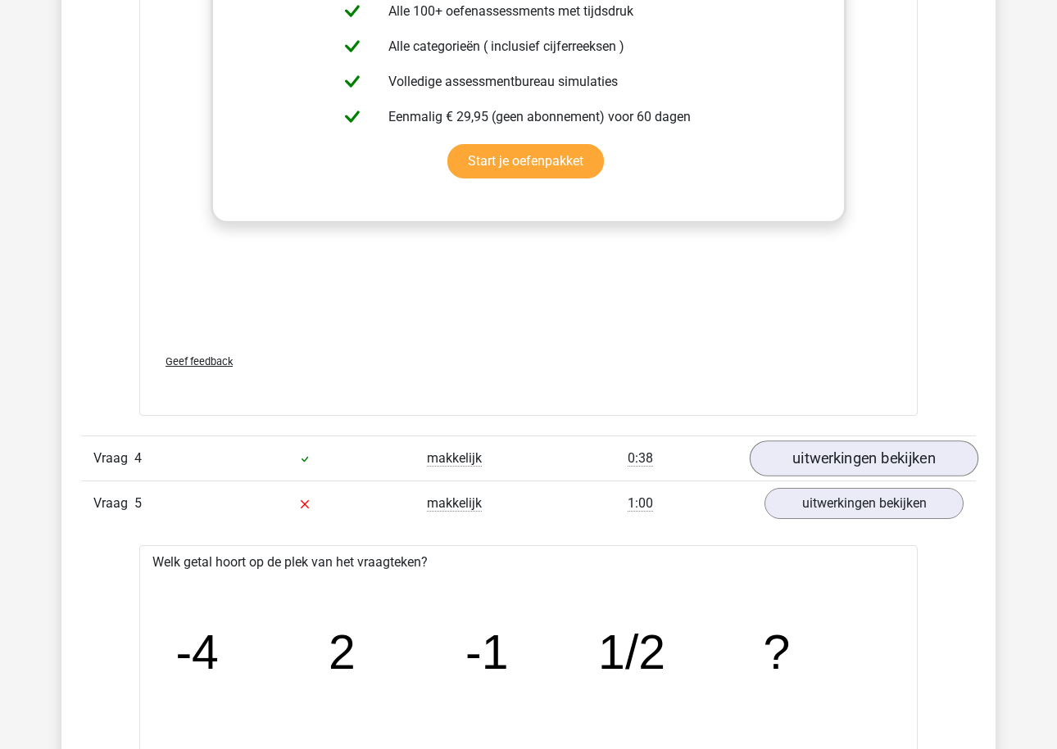
click at [813, 445] on link "uitwerkingen bekijken" at bounding box center [863, 459] width 229 height 36
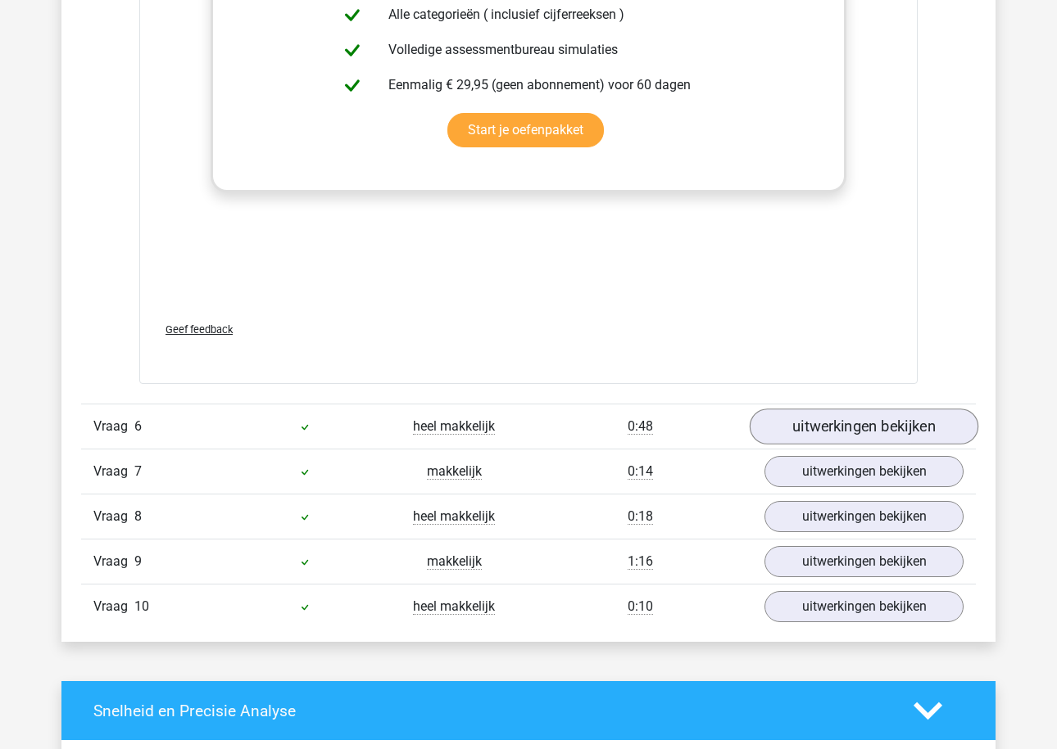
click at [823, 410] on link "uitwerkingen bekijken" at bounding box center [863, 428] width 229 height 36
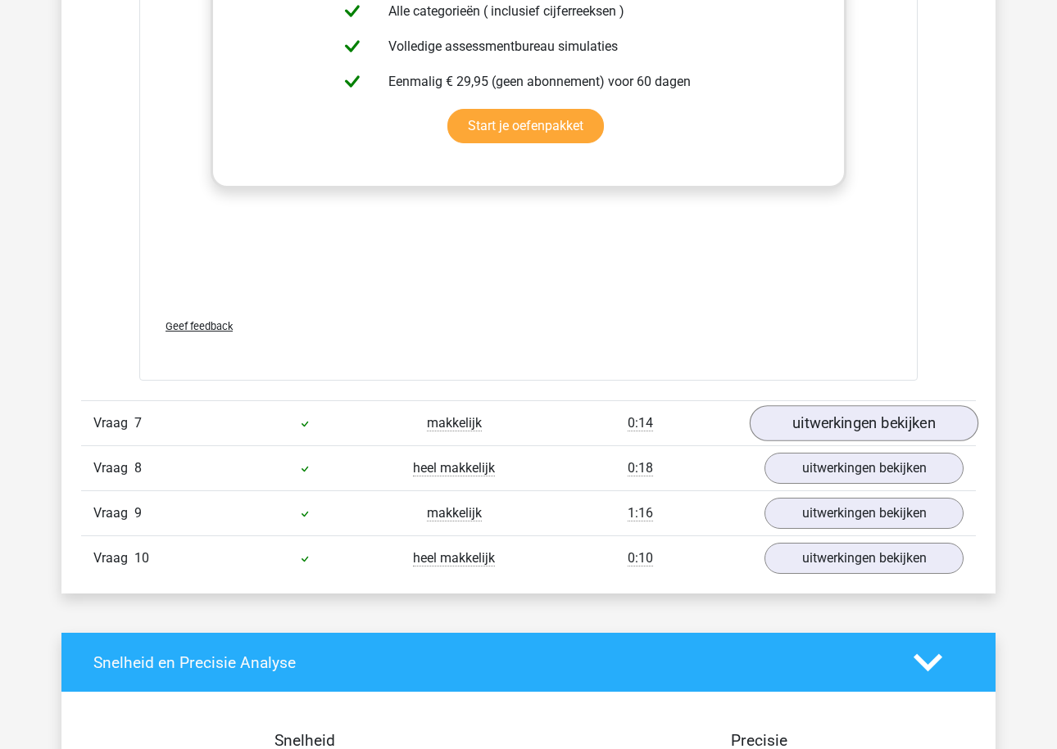
click at [822, 408] on link "uitwerkingen bekijken" at bounding box center [863, 423] width 229 height 36
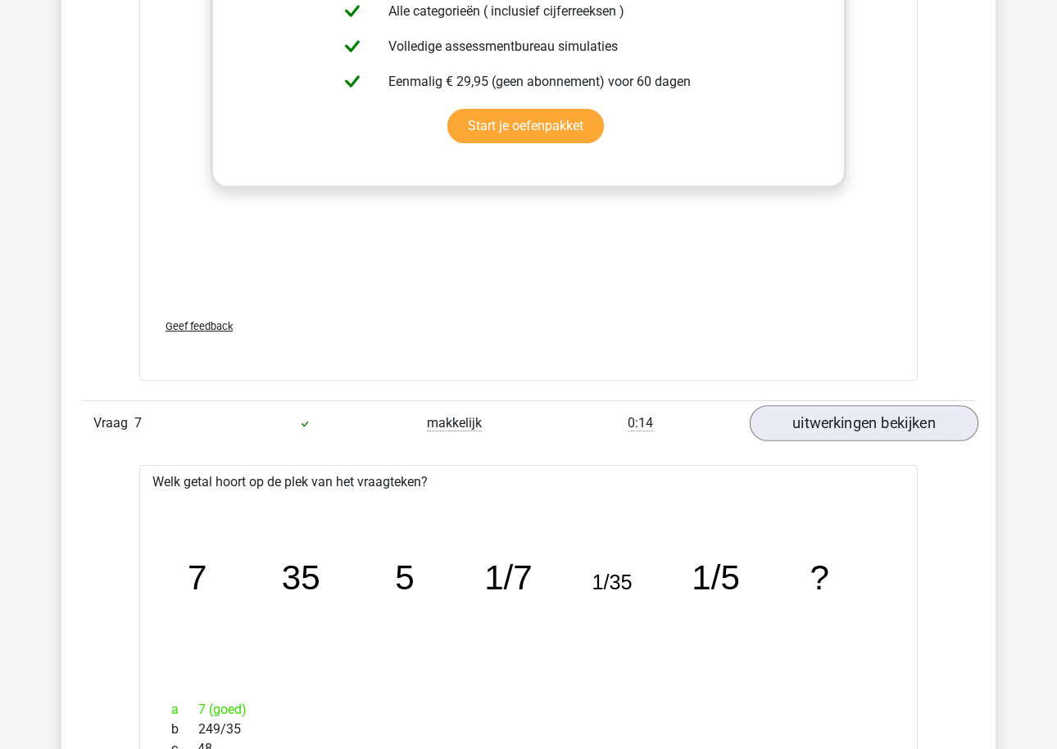
scroll to position [8153, 0]
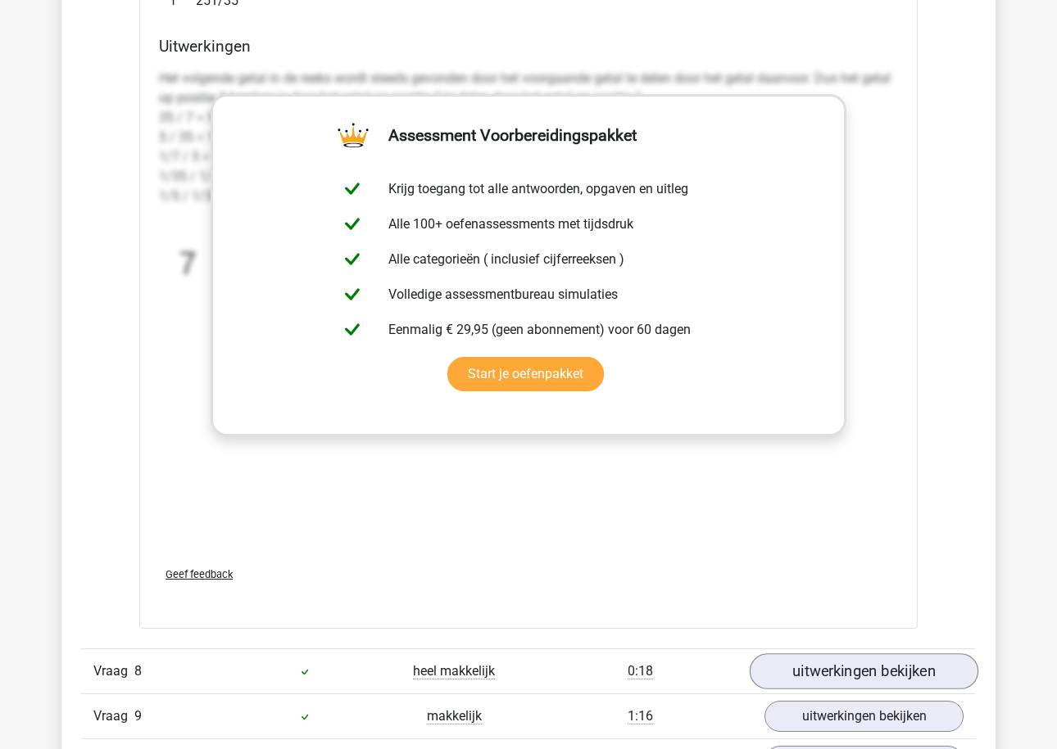
click at [792, 661] on link "uitwerkingen bekijken" at bounding box center [863, 672] width 229 height 36
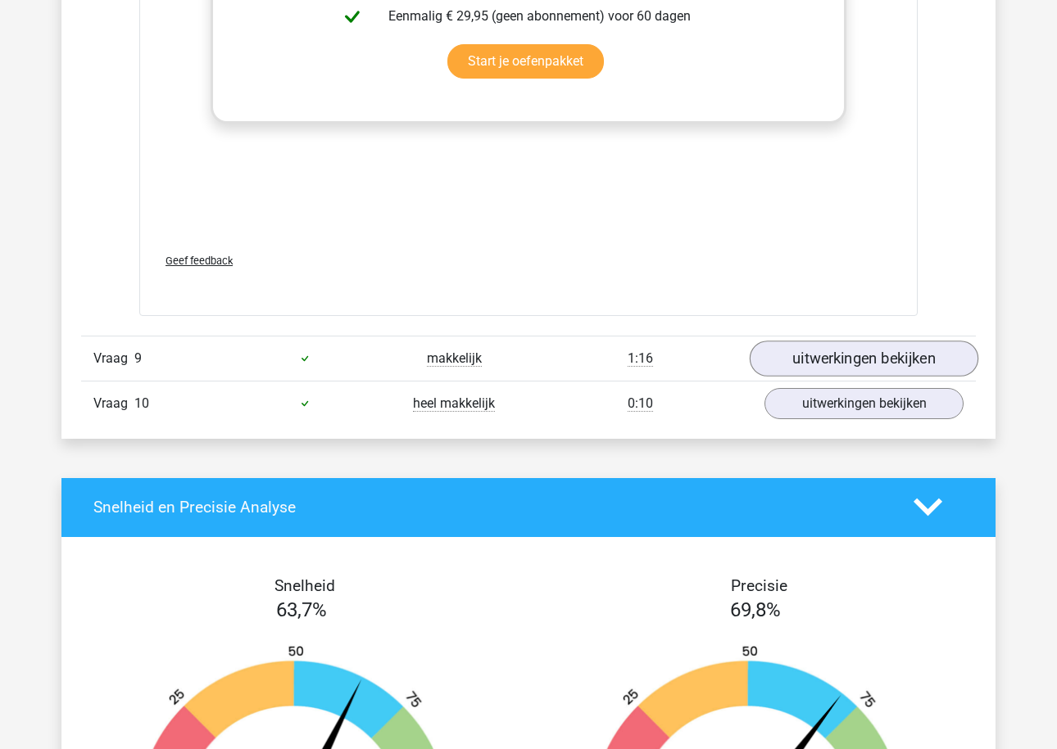
click at [849, 351] on link "uitwerkingen bekijken" at bounding box center [863, 359] width 229 height 36
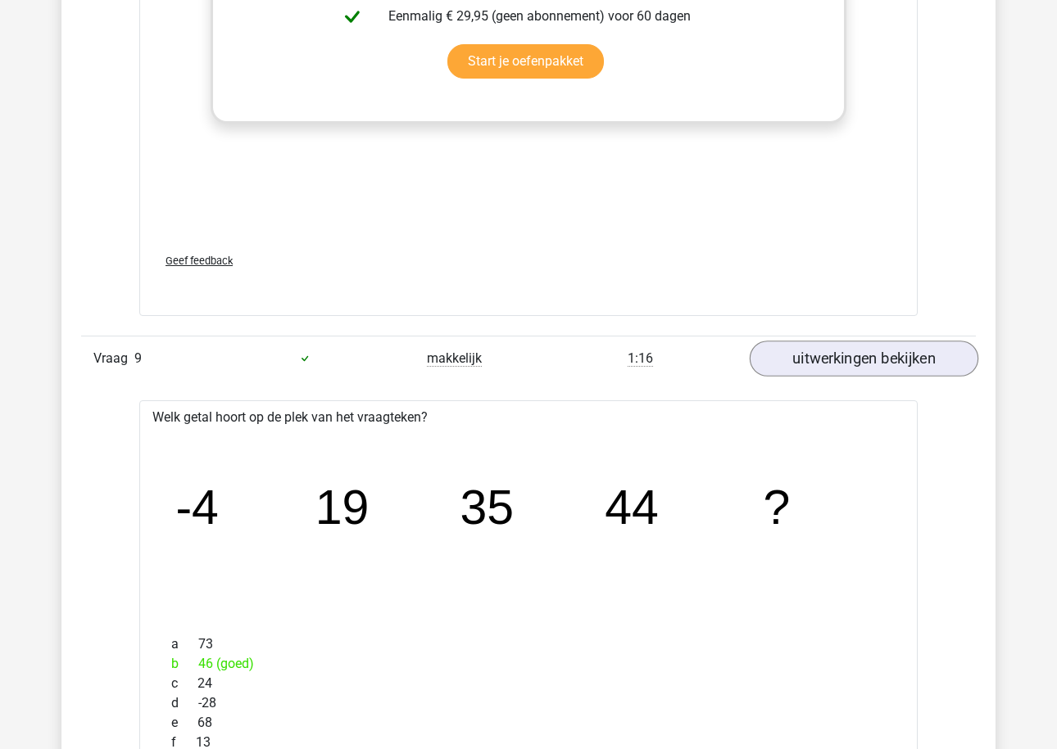
scroll to position [10268, 0]
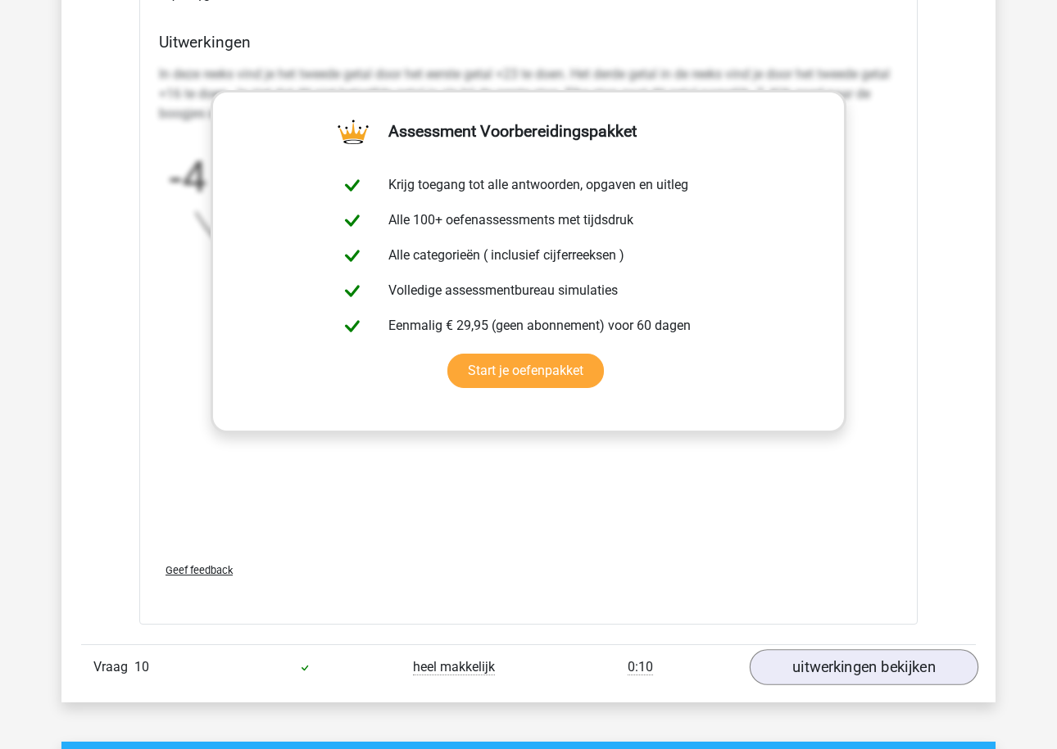
click at [829, 672] on link "uitwerkingen bekijken" at bounding box center [863, 668] width 229 height 36
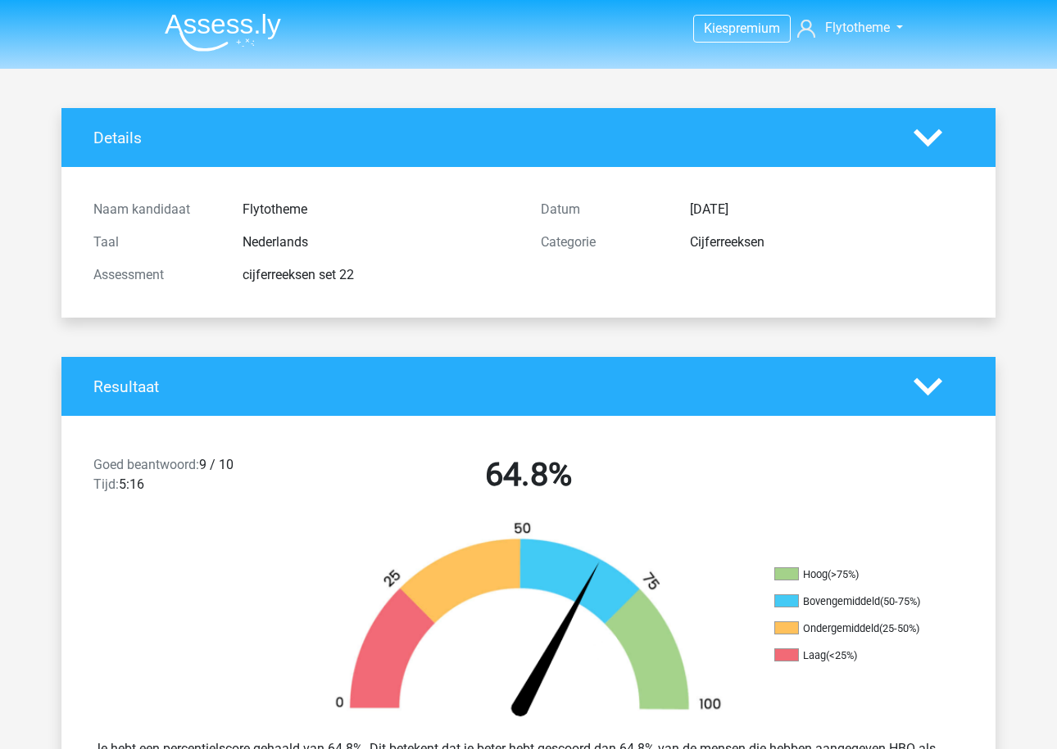
scroll to position [0, 0]
click at [259, 33] on img at bounding box center [223, 32] width 116 height 38
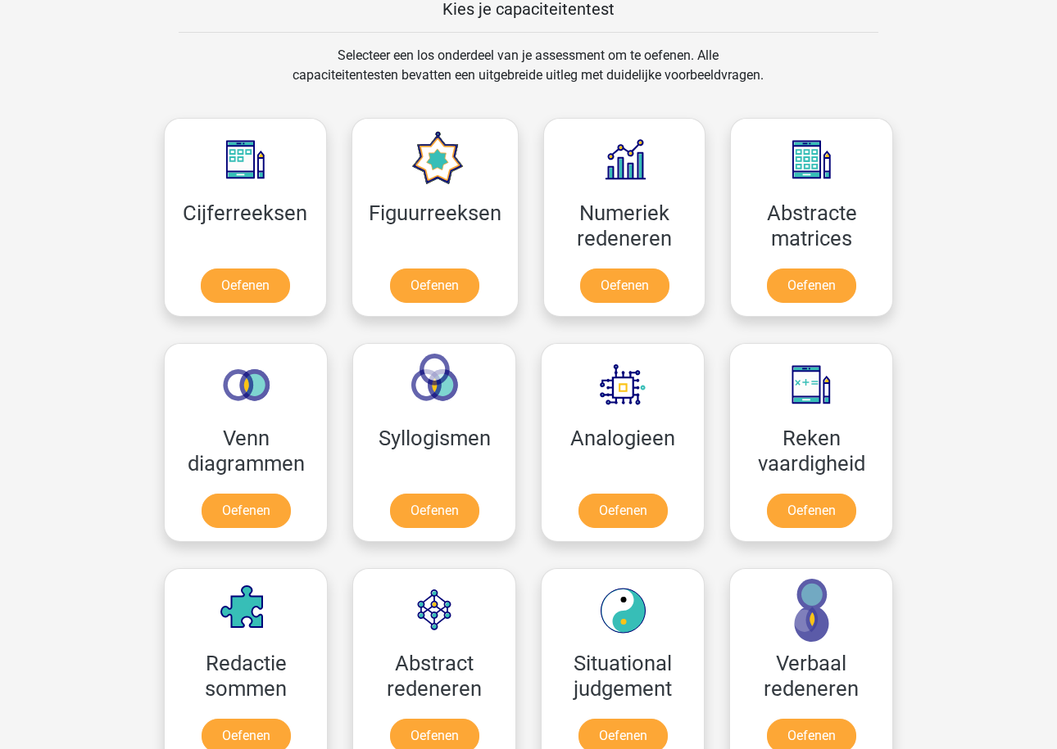
scroll to position [652, 0]
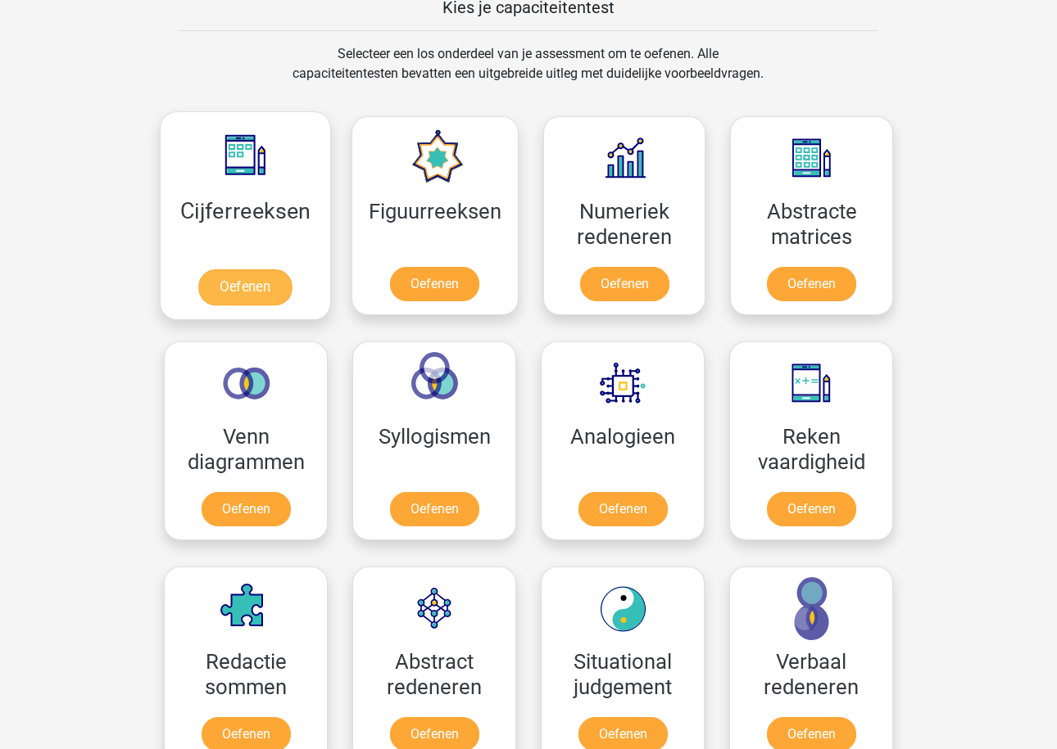
click at [251, 285] on link "Oefenen" at bounding box center [244, 287] width 93 height 36
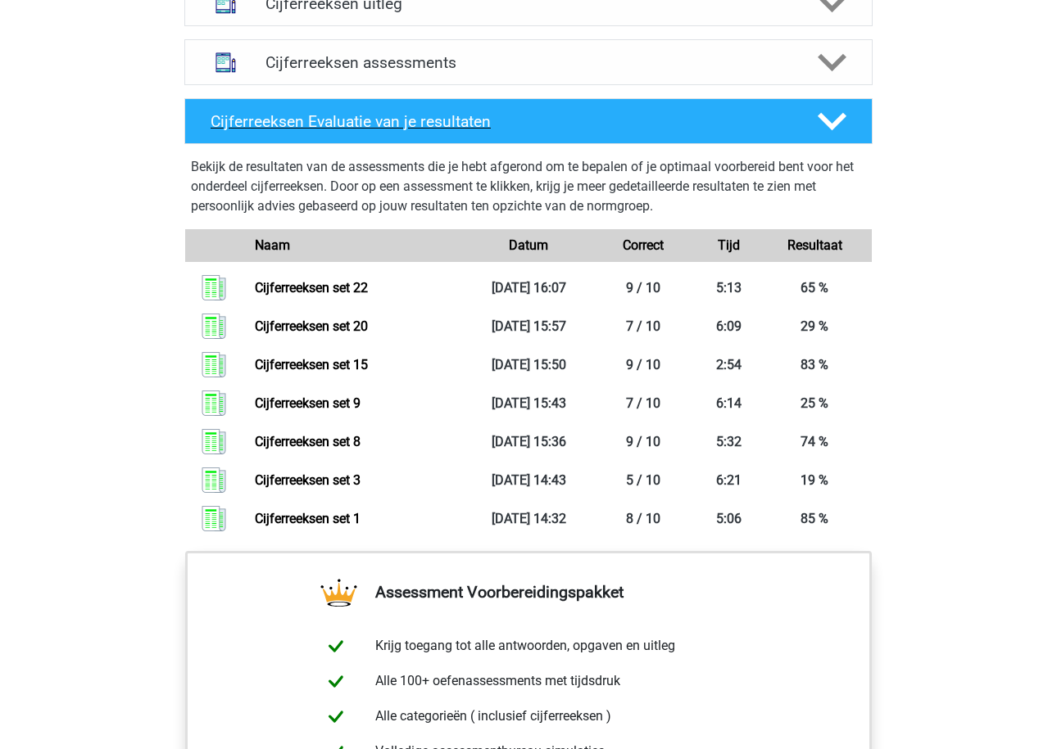
scroll to position [1059, 0]
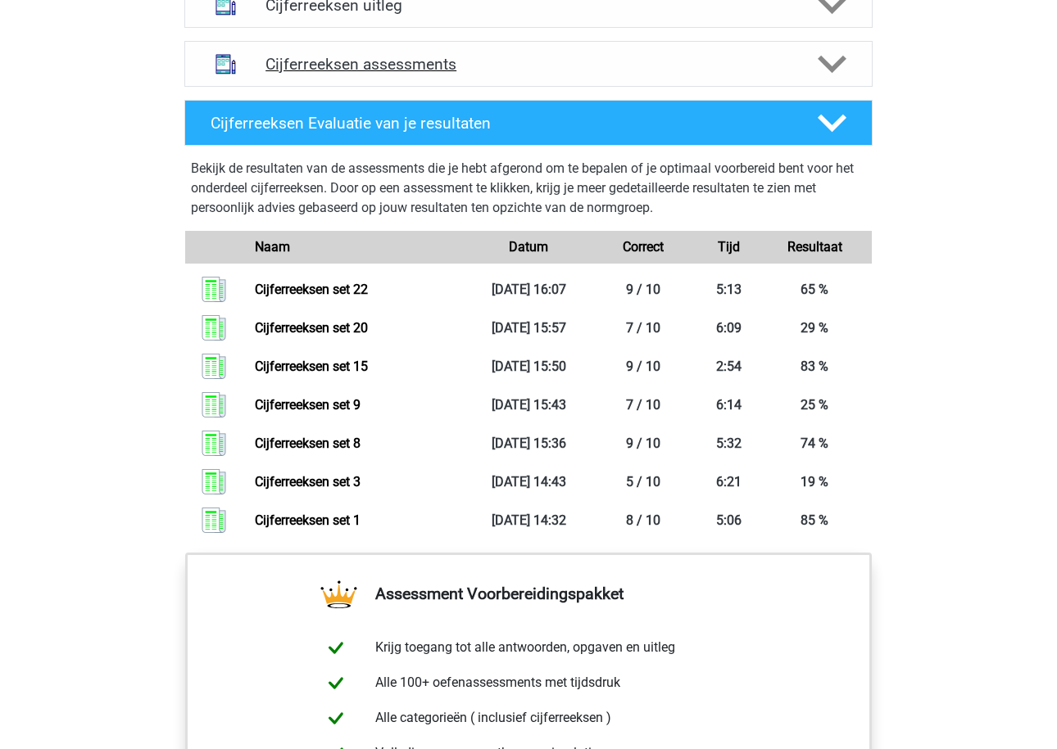
click at [576, 74] on h4 "Cijferreeksen assessments" at bounding box center [528, 64] width 526 height 19
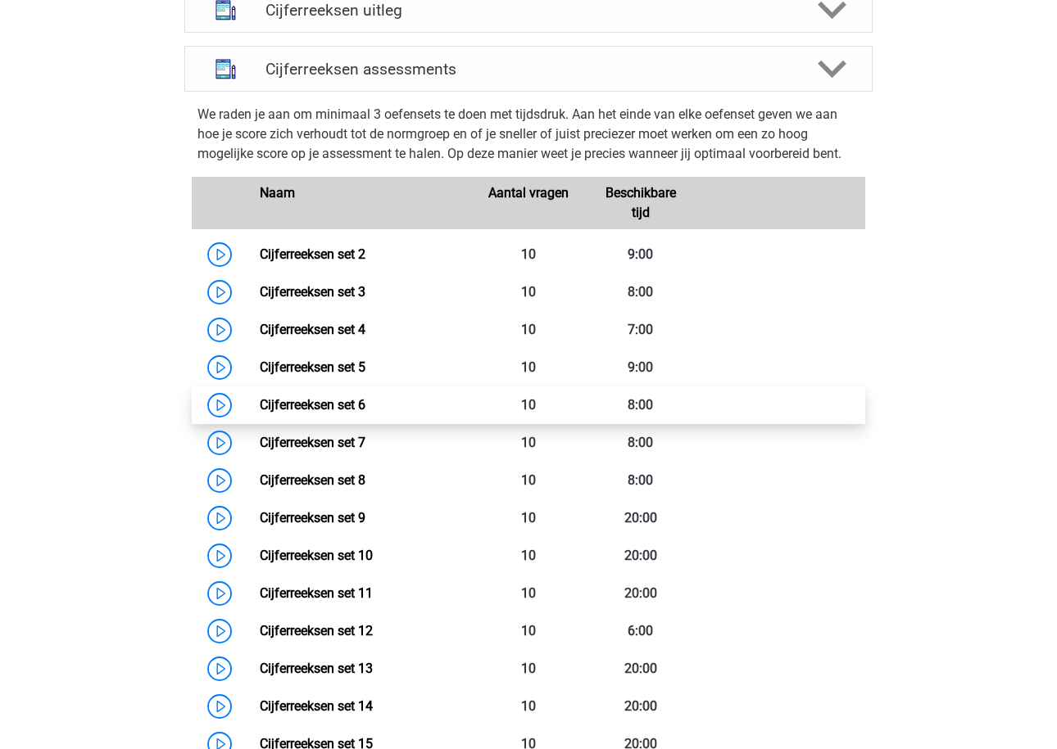
scroll to position [1081, 0]
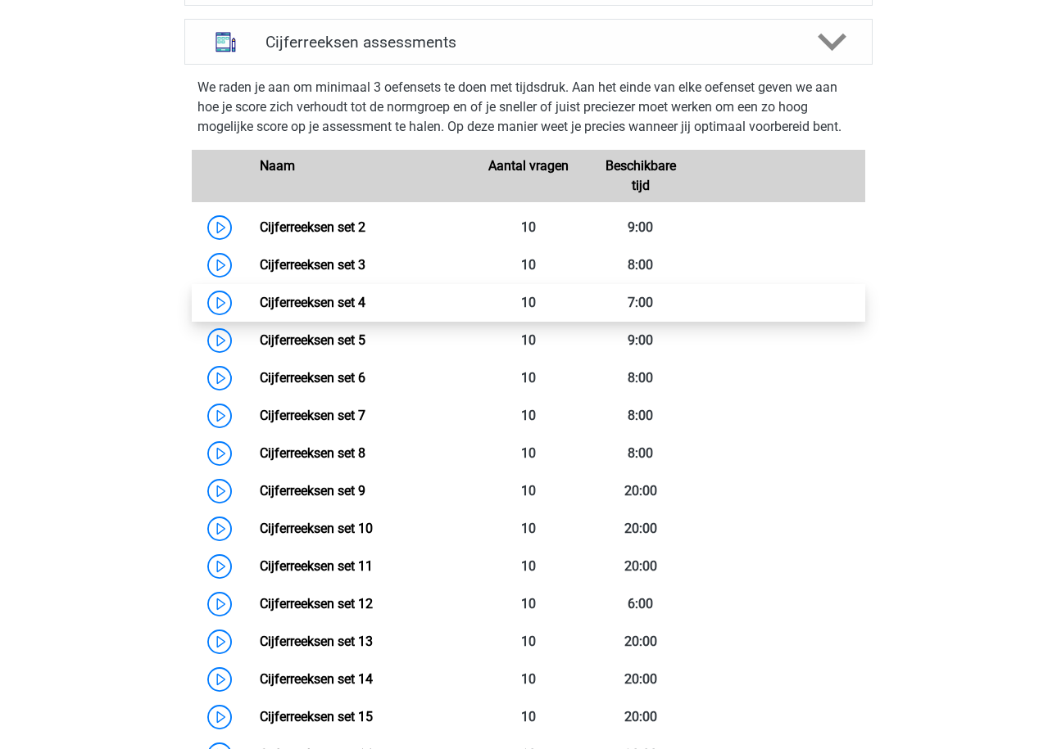
click at [365, 310] on link "Cijferreeksen set 4" at bounding box center [313, 303] width 106 height 16
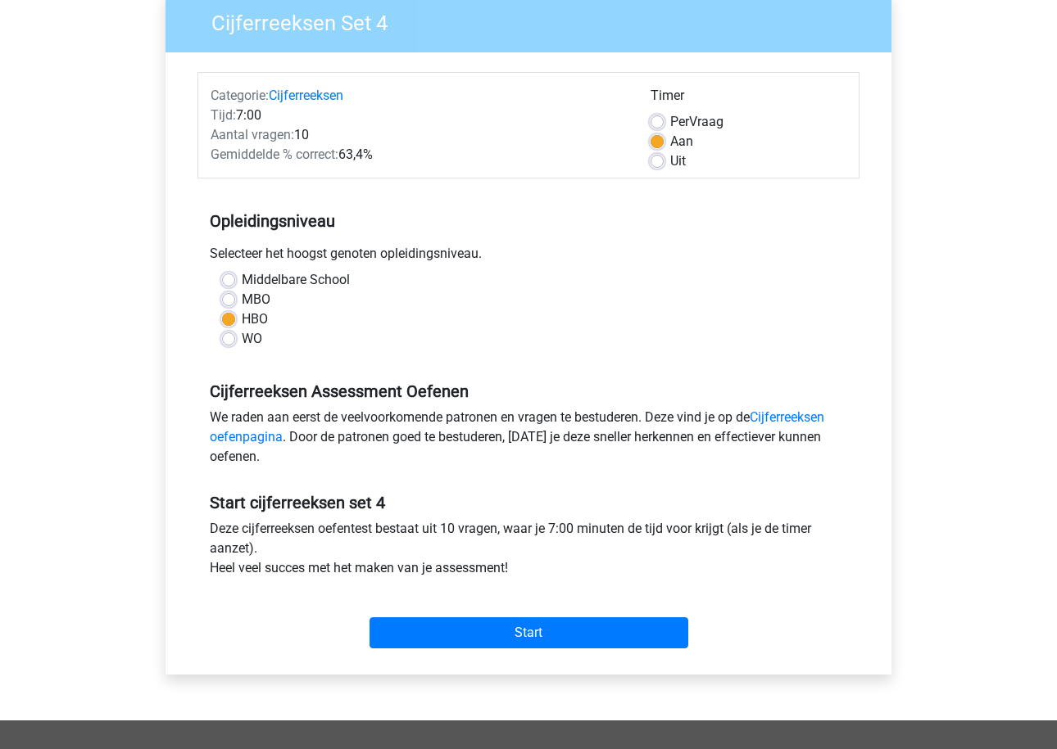
scroll to position [308, 0]
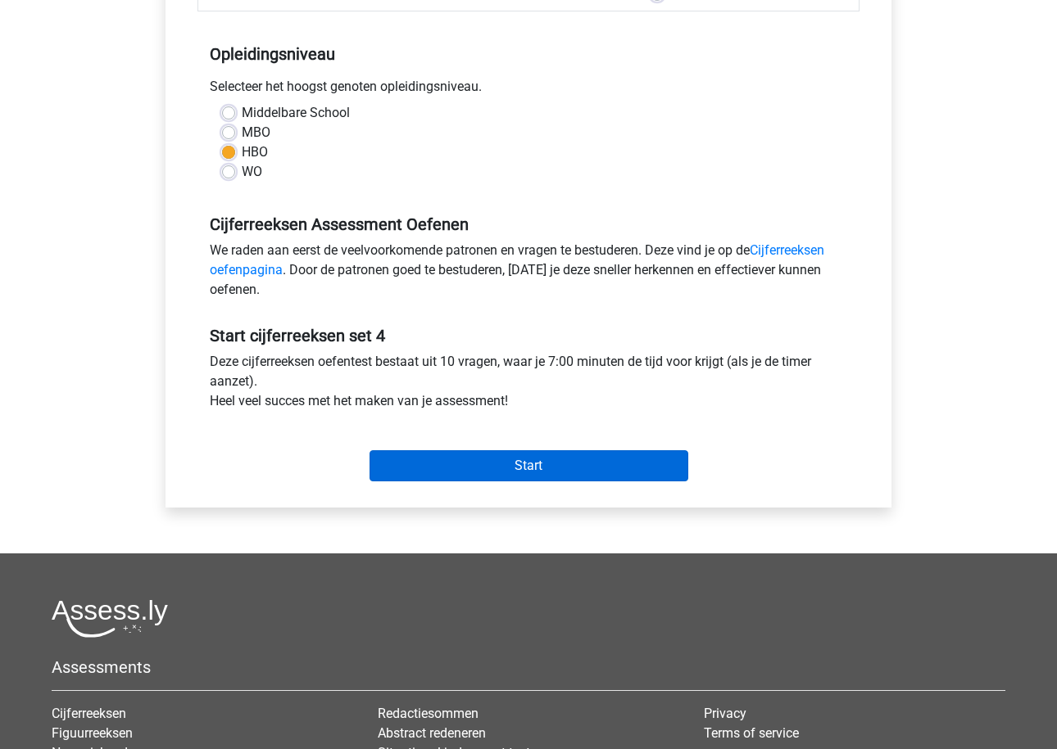
click at [453, 478] on input "Start" at bounding box center [528, 465] width 319 height 31
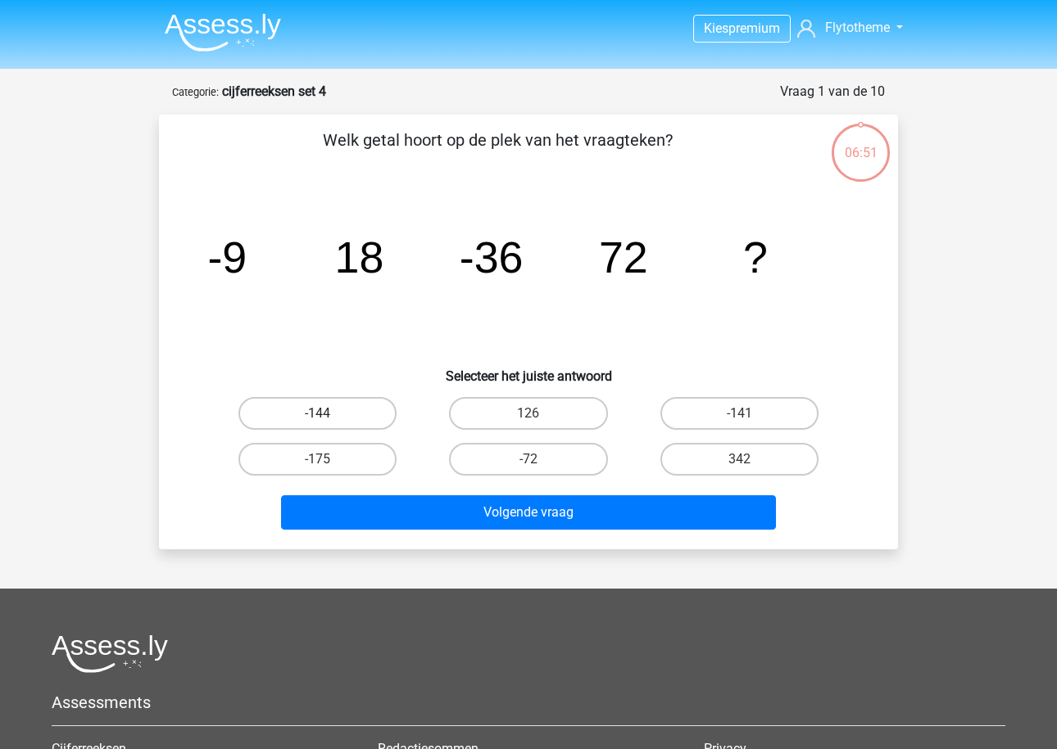
click at [360, 422] on label "-144" at bounding box center [317, 413] width 158 height 33
click at [328, 422] on input "-144" at bounding box center [323, 419] width 11 height 11
radio input "true"
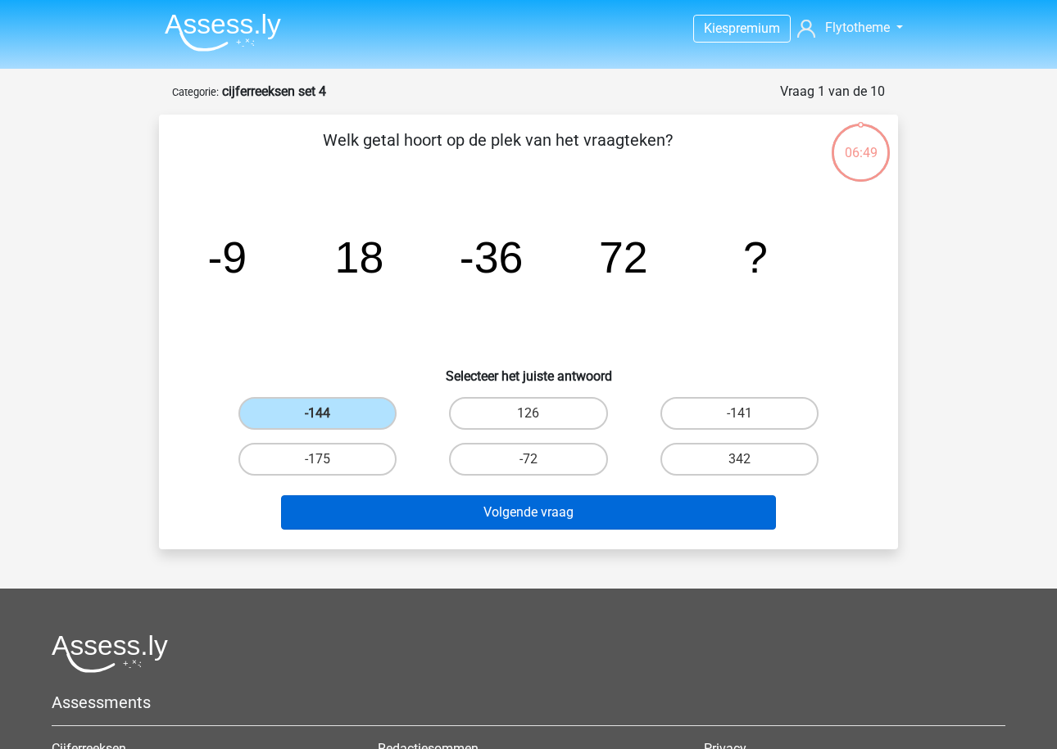
click at [416, 527] on button "Volgende vraag" at bounding box center [529, 513] width 496 height 34
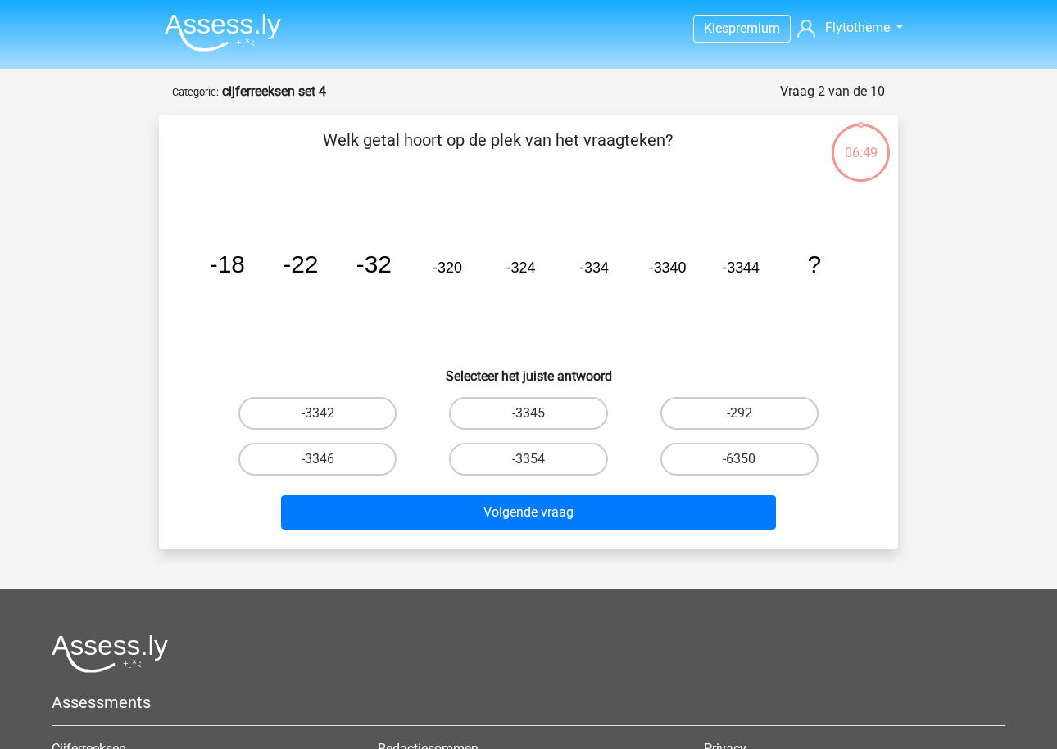
scroll to position [82, 0]
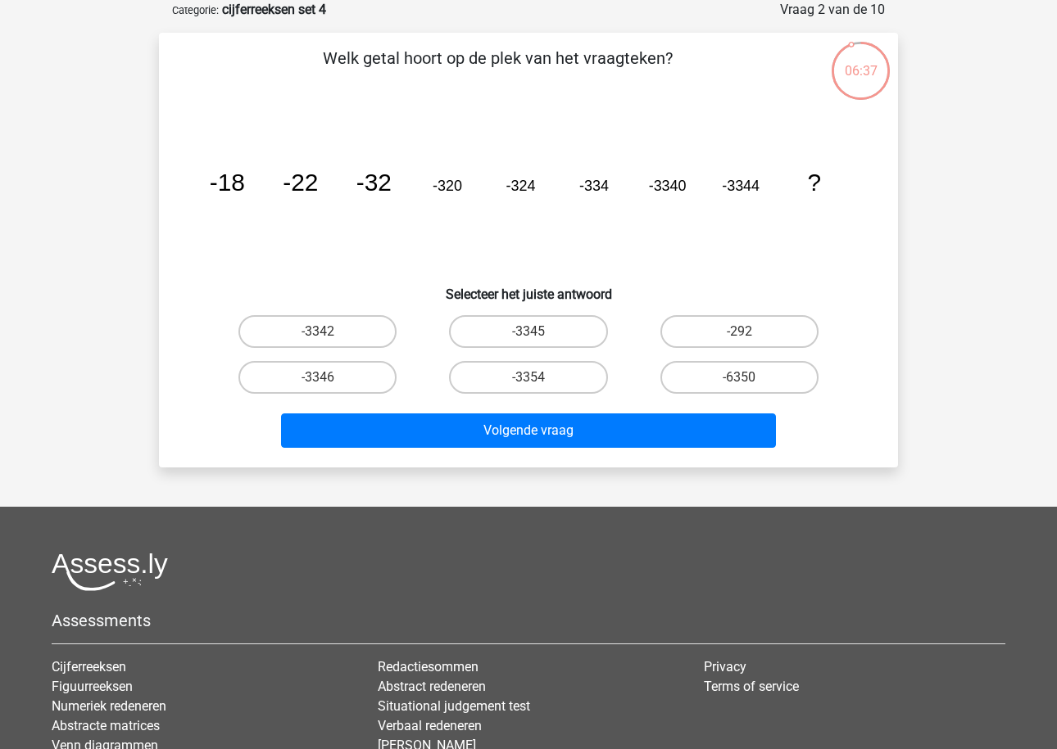
click at [585, 274] on h6 "Selecteer het juiste antwoord" at bounding box center [528, 288] width 686 height 29
click at [590, 376] on label "-3354" at bounding box center [528, 377] width 158 height 33
click at [539, 378] on input "-3354" at bounding box center [533, 383] width 11 height 11
radio input "true"
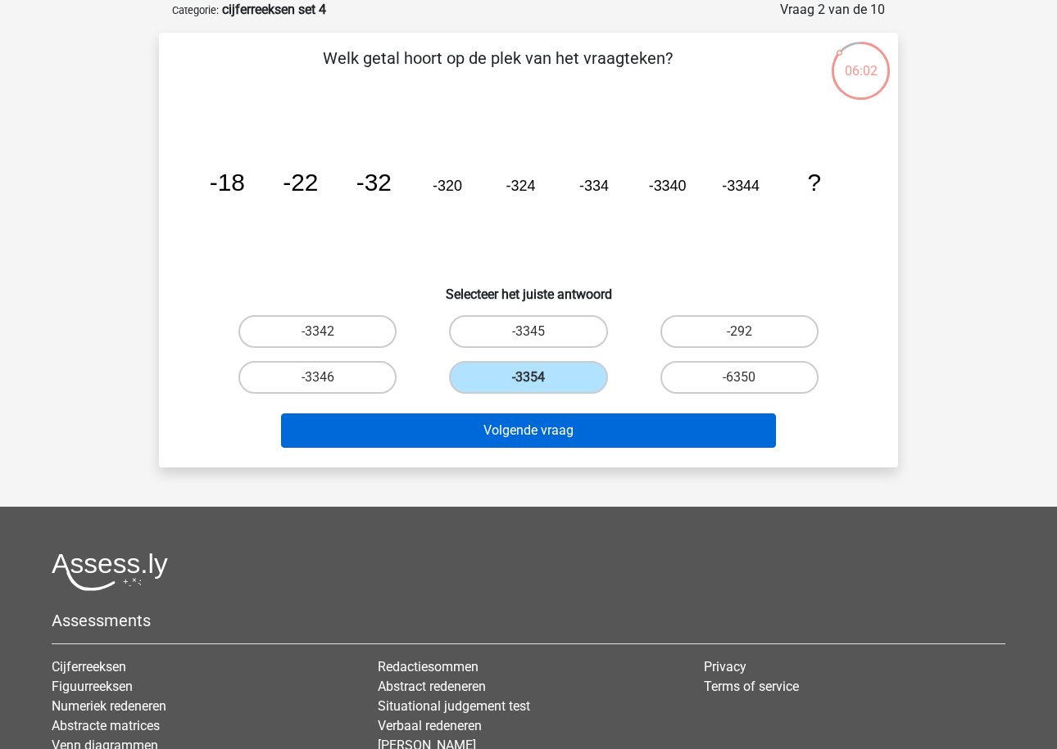
click at [574, 435] on button "Volgende vraag" at bounding box center [529, 431] width 496 height 34
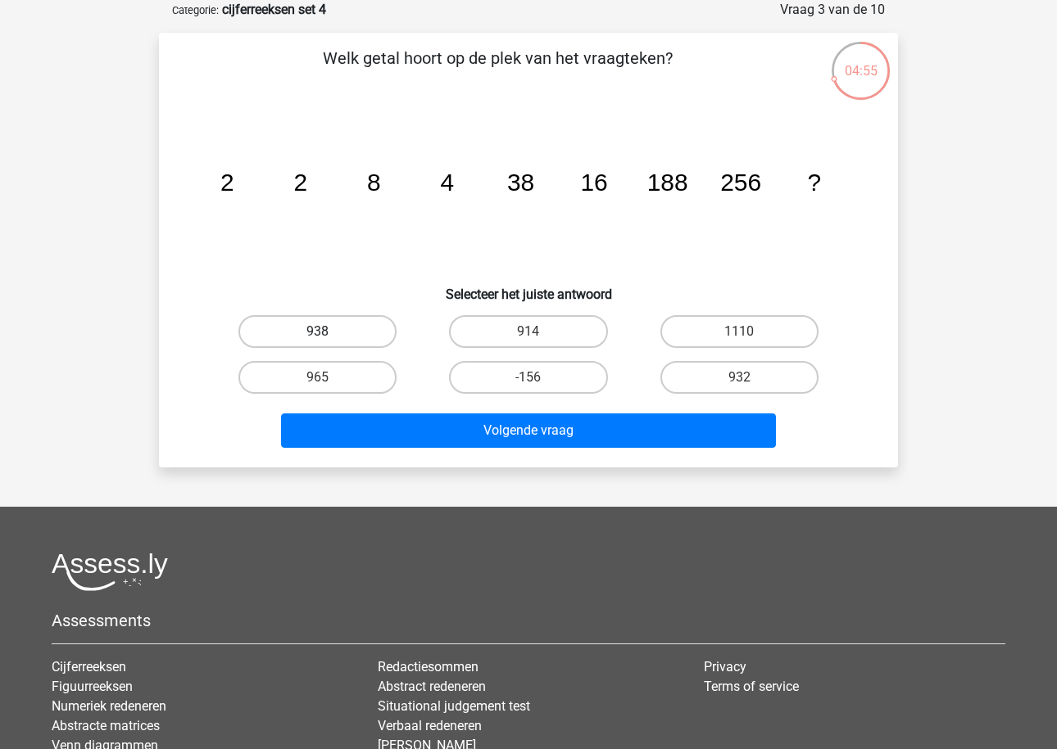
click at [363, 348] on label "938" at bounding box center [317, 331] width 158 height 33
click at [328, 342] on input "938" at bounding box center [323, 337] width 11 height 11
radio input "true"
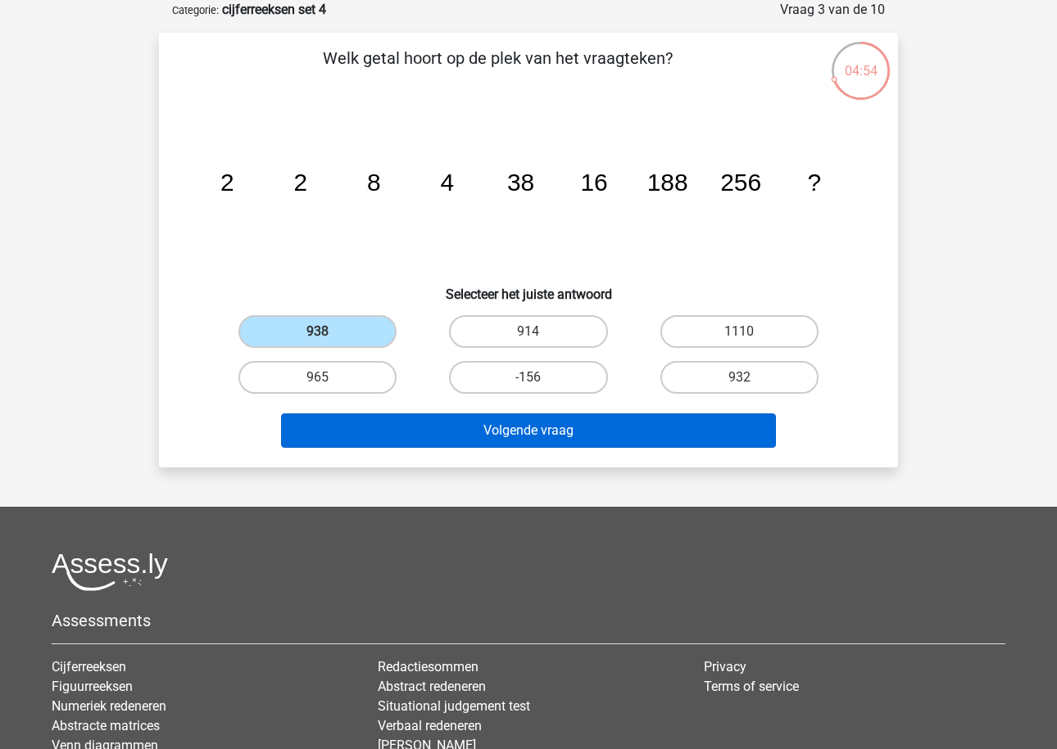
click at [443, 421] on button "Volgende vraag" at bounding box center [529, 431] width 496 height 34
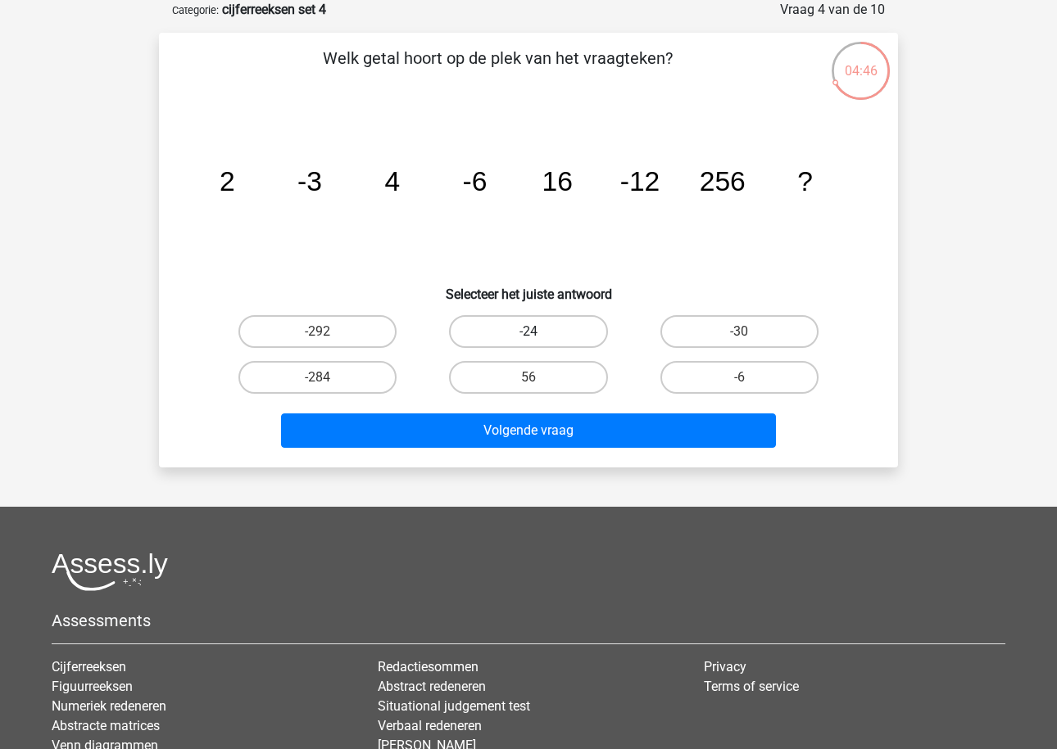
click at [560, 336] on label "-24" at bounding box center [528, 331] width 158 height 33
click at [539, 336] on input "-24" at bounding box center [533, 337] width 11 height 11
radio input "true"
click at [556, 339] on label "-24" at bounding box center [528, 331] width 158 height 33
click at [539, 339] on input "-24" at bounding box center [533, 337] width 11 height 11
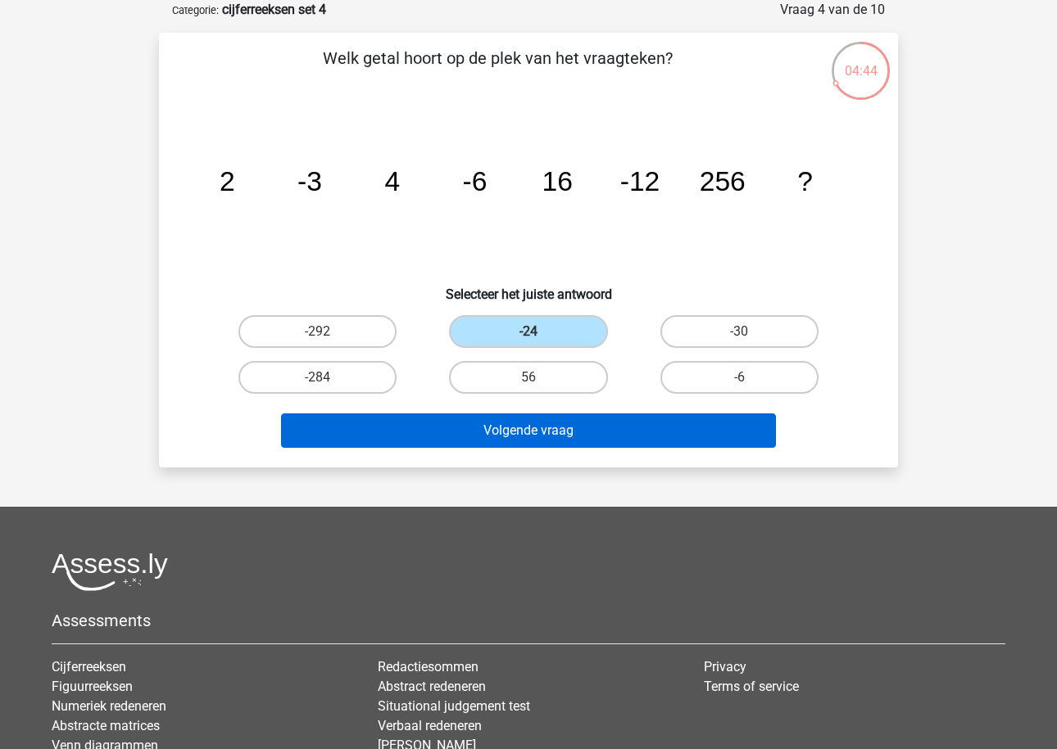
click at [554, 426] on button "Volgende vraag" at bounding box center [529, 431] width 496 height 34
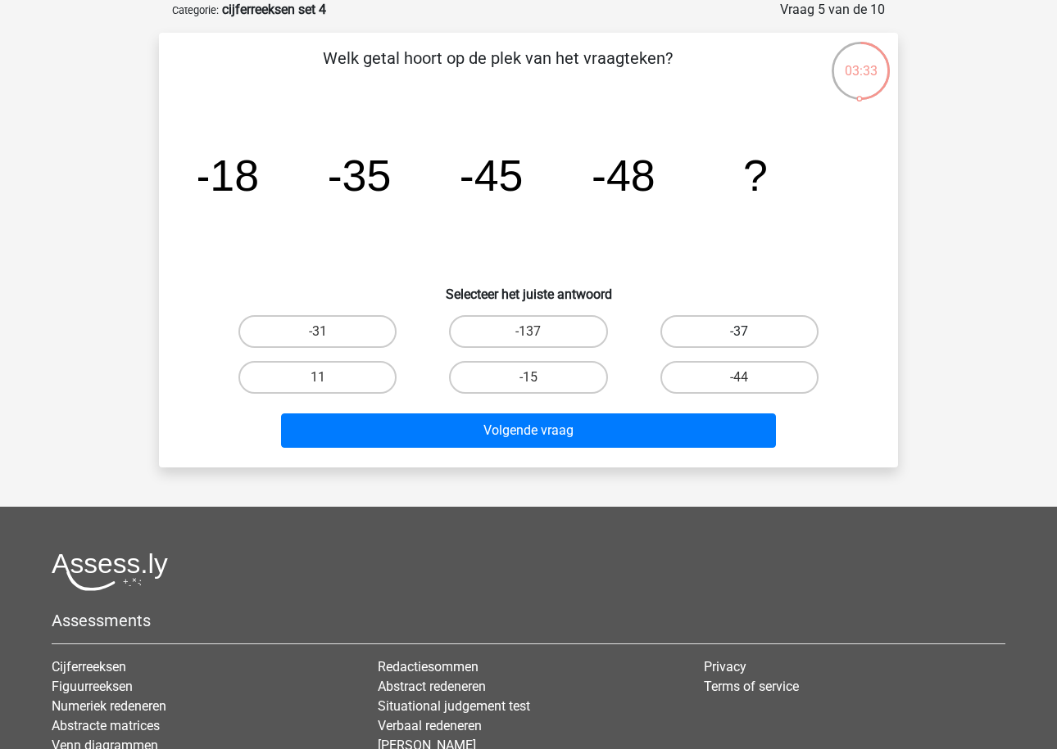
click at [702, 328] on label "-37" at bounding box center [739, 331] width 158 height 33
click at [739, 332] on input "-37" at bounding box center [744, 337] width 11 height 11
radio input "true"
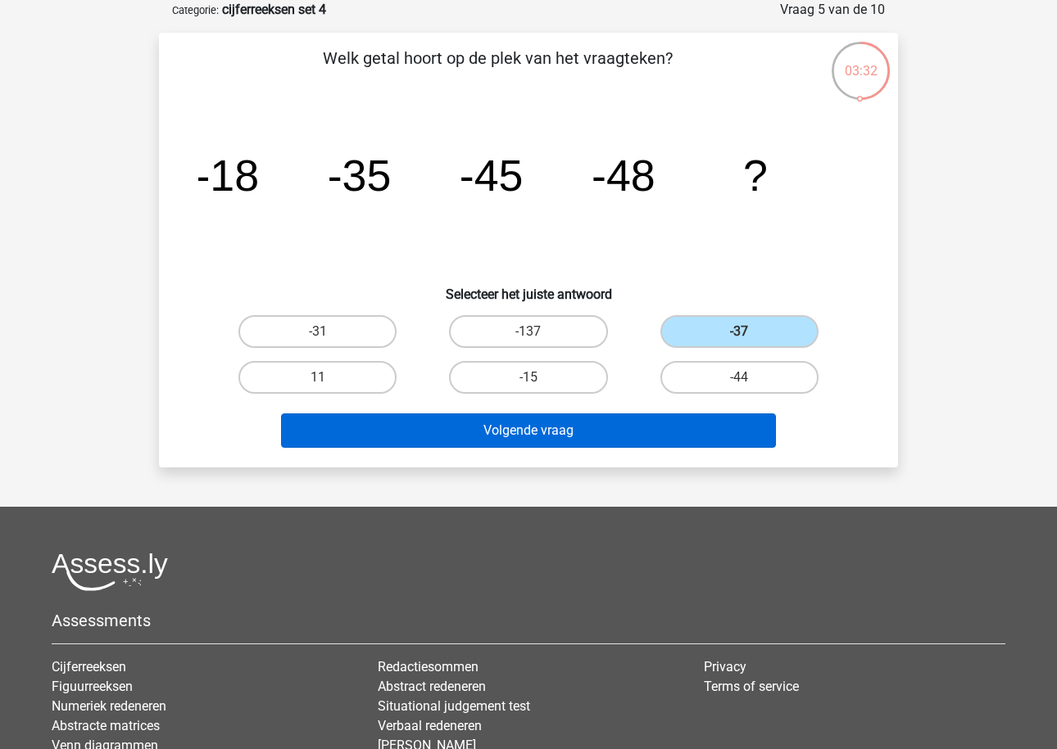
click at [652, 423] on button "Volgende vraag" at bounding box center [529, 431] width 496 height 34
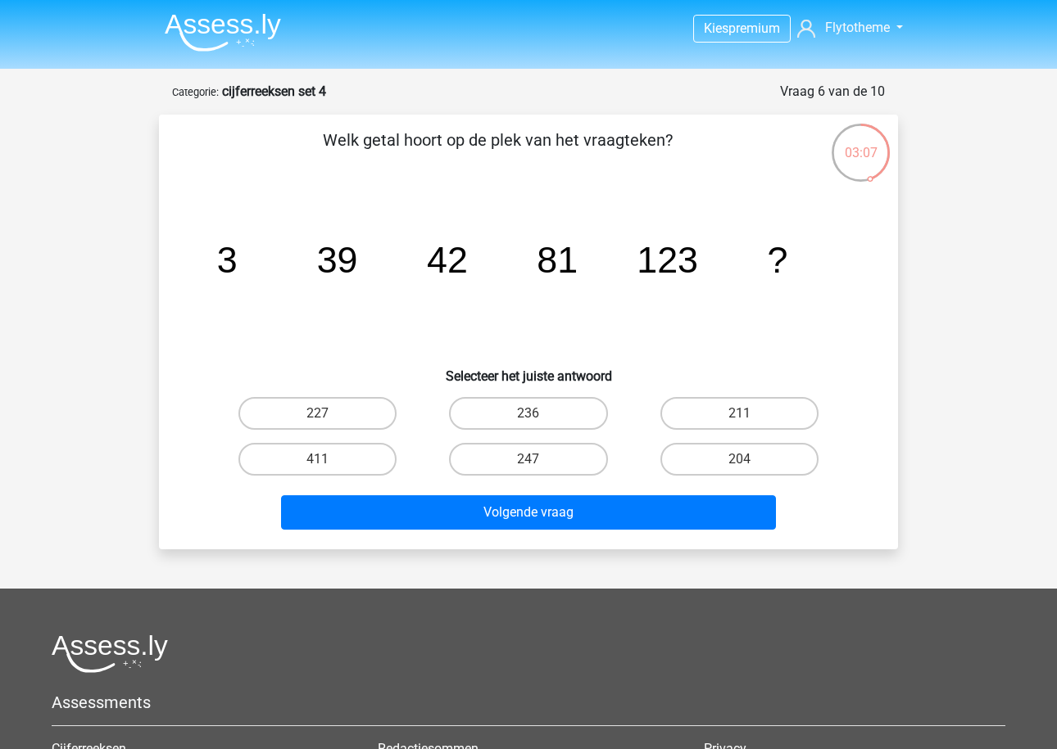
scroll to position [0, 0]
click at [355, 460] on label "411" at bounding box center [317, 459] width 158 height 33
click at [328, 460] on input "411" at bounding box center [323, 464] width 11 height 11
radio input "true"
click at [401, 533] on div "Volgende vraag" at bounding box center [528, 516] width 632 height 41
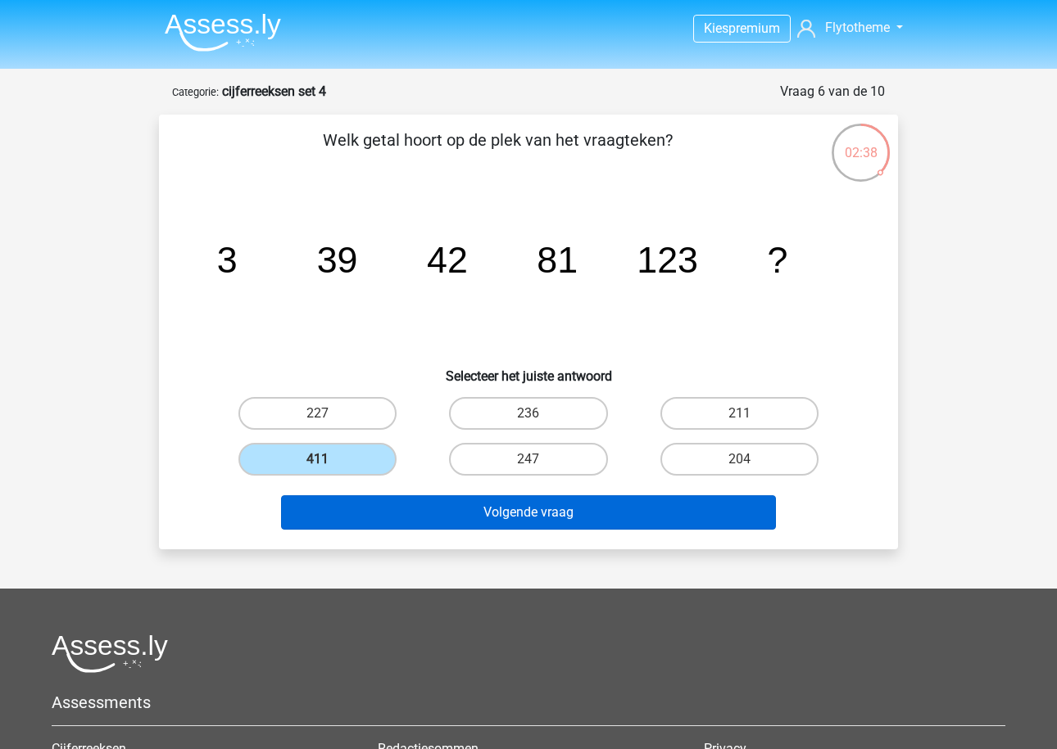
click at [405, 512] on button "Volgende vraag" at bounding box center [529, 513] width 496 height 34
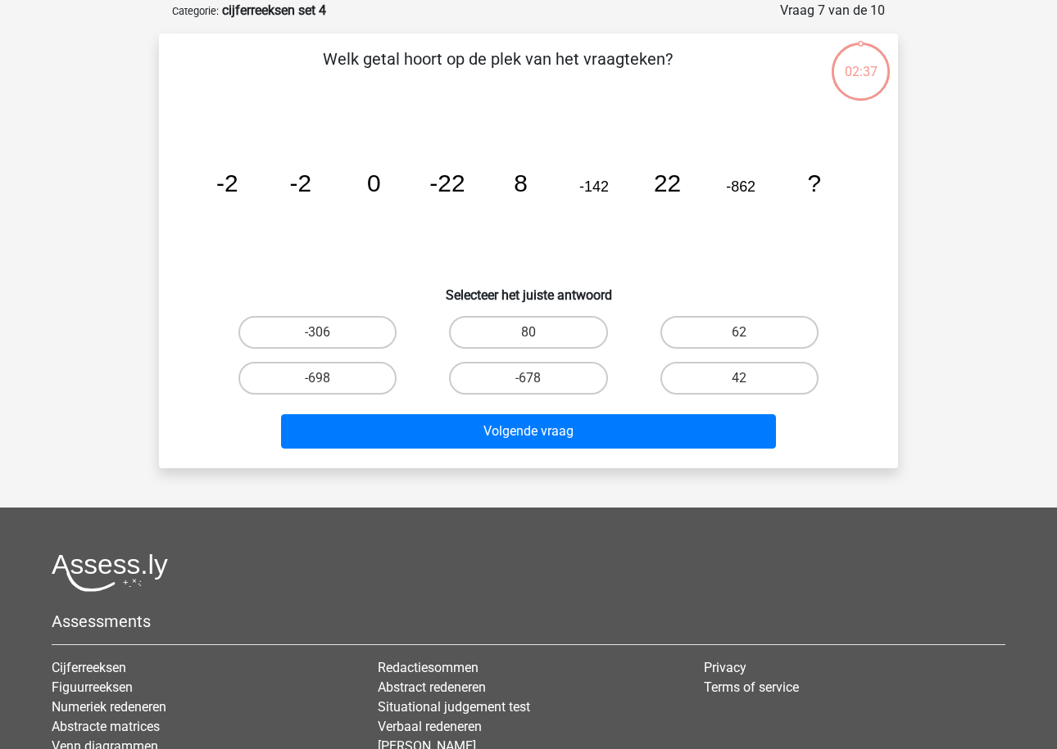
scroll to position [82, 0]
click at [338, 190] on icon "image/svg+xml -2 -2 0 -22 8 -142 22 -862 ?" at bounding box center [528, 190] width 660 height 165
click at [694, 336] on label "62" at bounding box center [739, 331] width 158 height 33
click at [739, 336] on input "62" at bounding box center [744, 337] width 11 height 11
radio input "true"
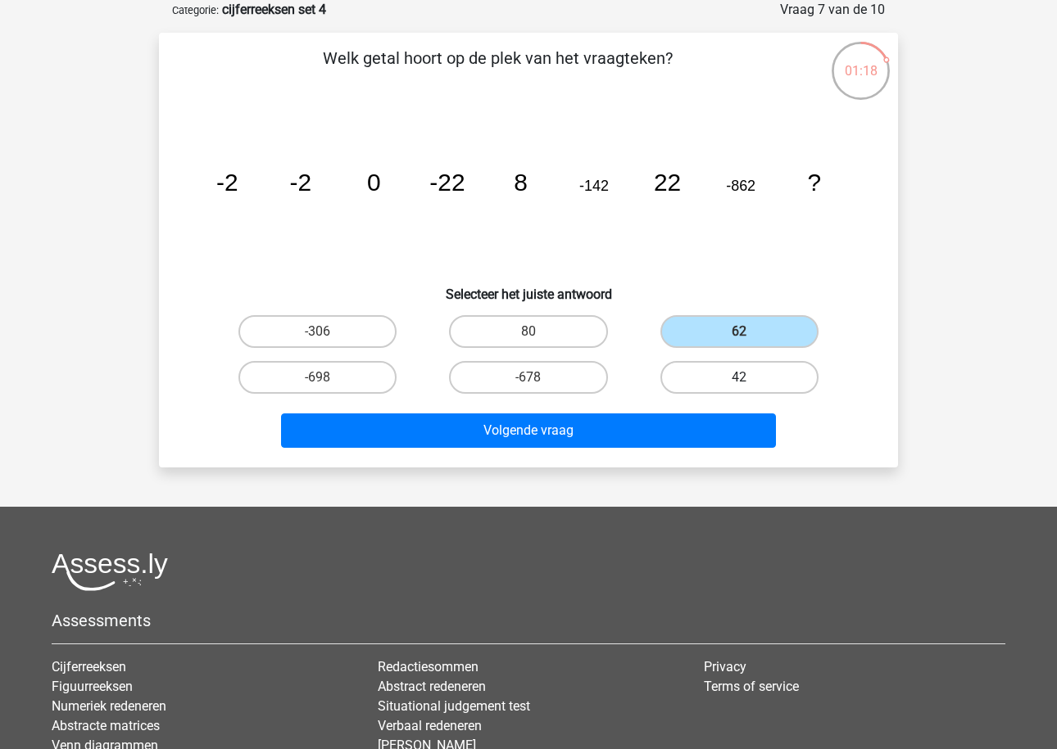
click at [699, 374] on label "42" at bounding box center [739, 377] width 158 height 33
click at [739, 378] on input "42" at bounding box center [744, 383] width 11 height 11
radio input "true"
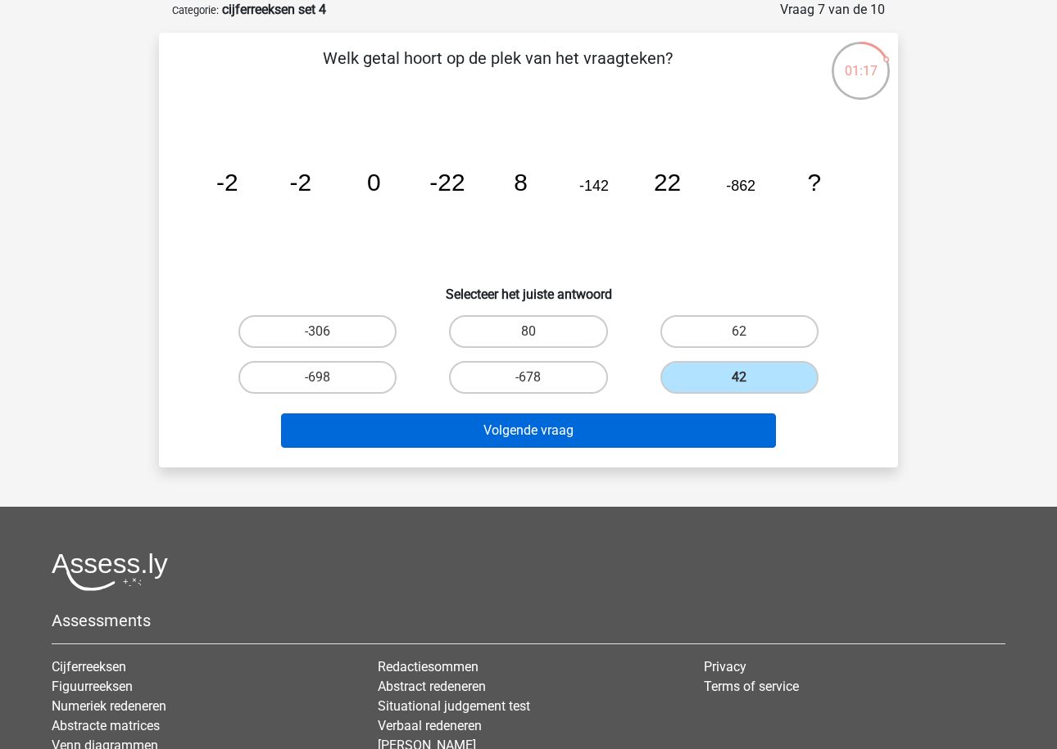
click at [663, 414] on button "Volgende vraag" at bounding box center [529, 431] width 496 height 34
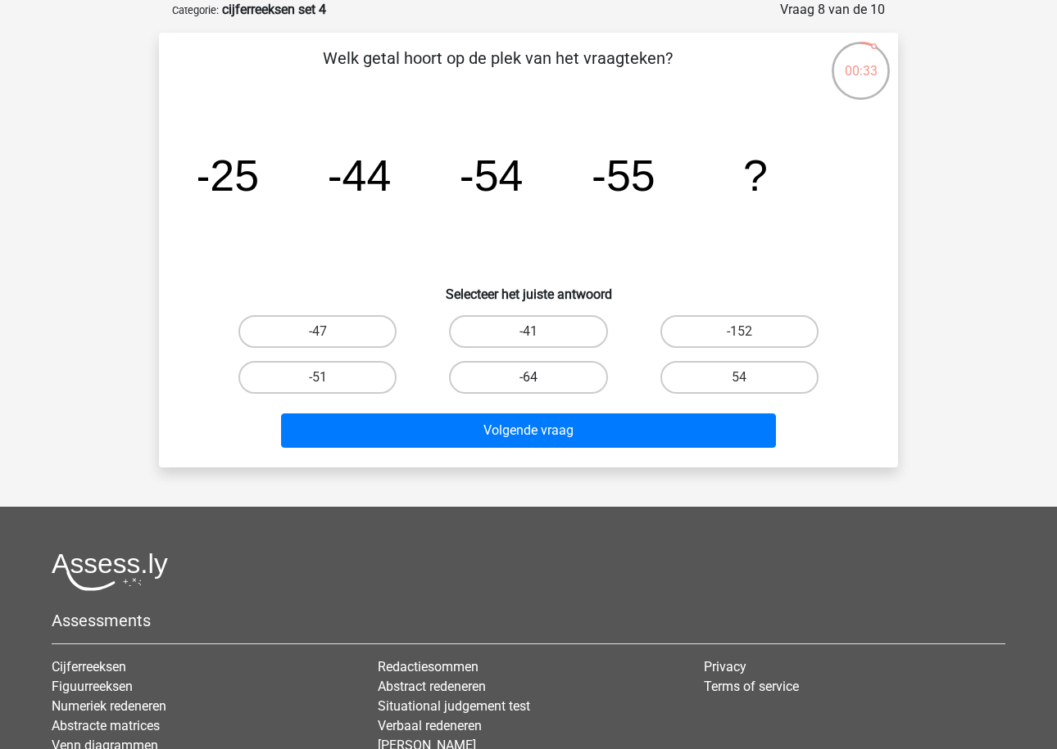
click at [499, 387] on label "-64" at bounding box center [528, 377] width 158 height 33
click at [528, 387] on input "-64" at bounding box center [533, 383] width 11 height 11
radio input "true"
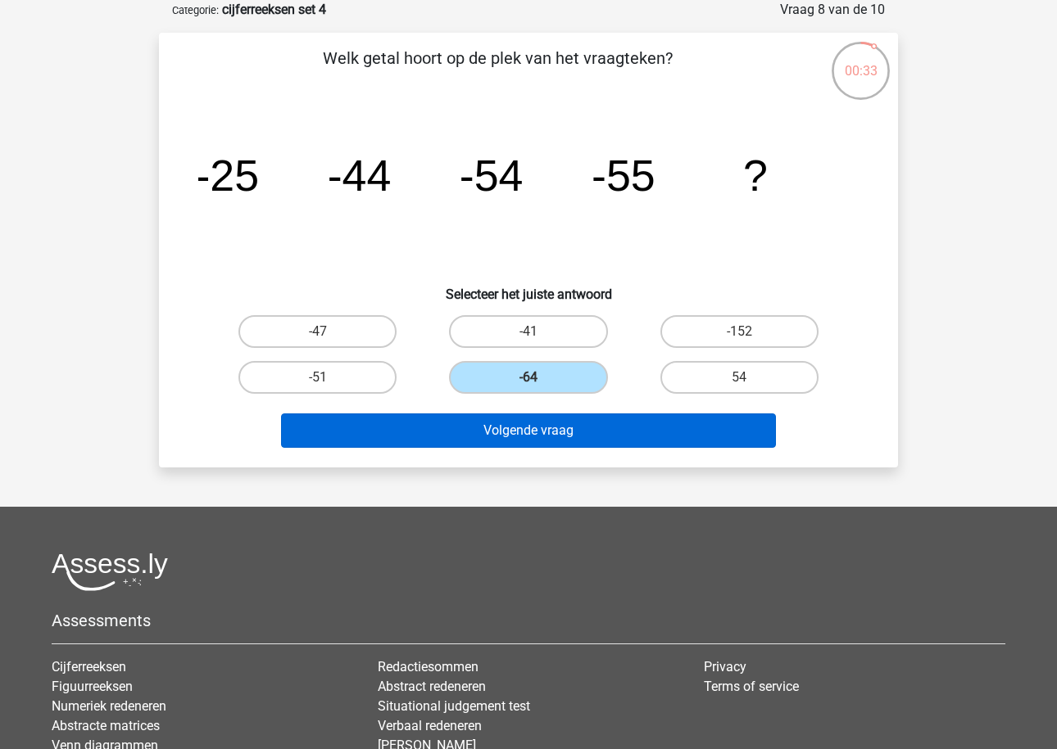
click at [493, 429] on button "Volgende vraag" at bounding box center [529, 431] width 496 height 34
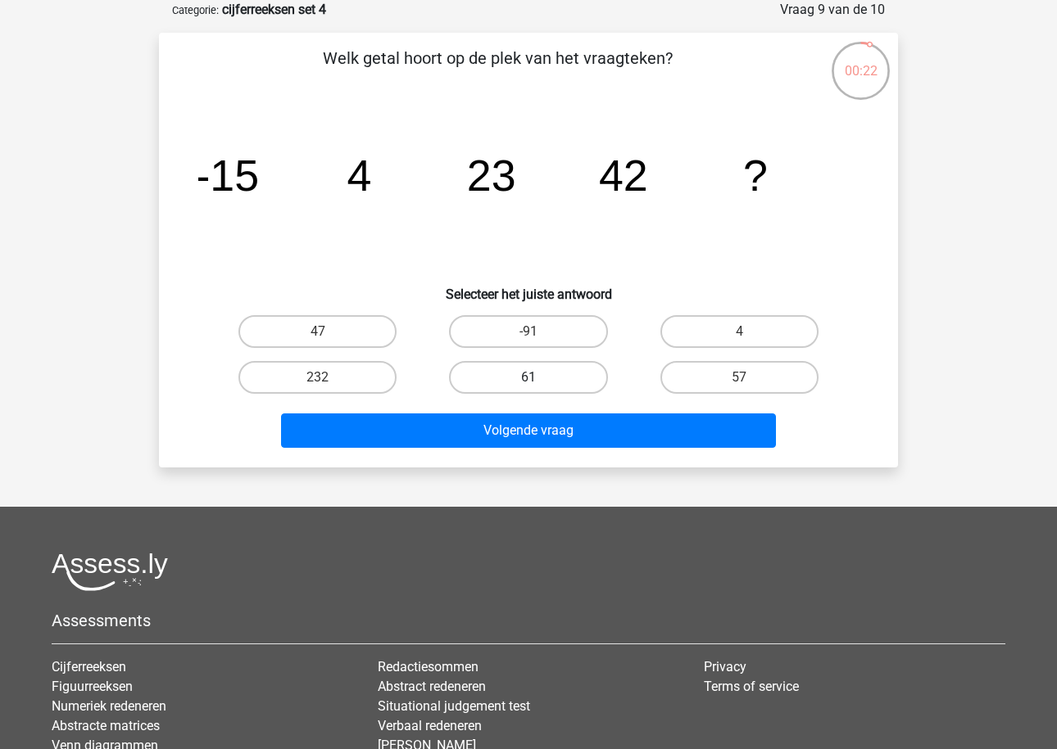
click at [550, 374] on label "61" at bounding box center [528, 377] width 158 height 33
click at [539, 378] on input "61" at bounding box center [533, 383] width 11 height 11
radio input "true"
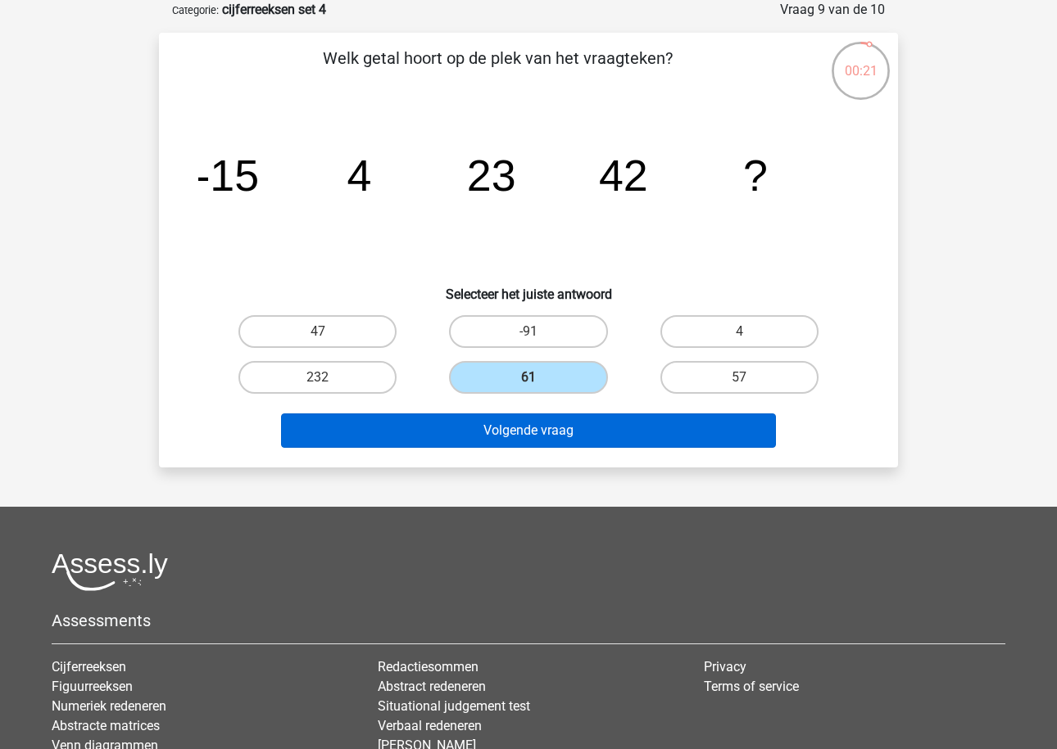
click at [547, 438] on button "Volgende vraag" at bounding box center [529, 431] width 496 height 34
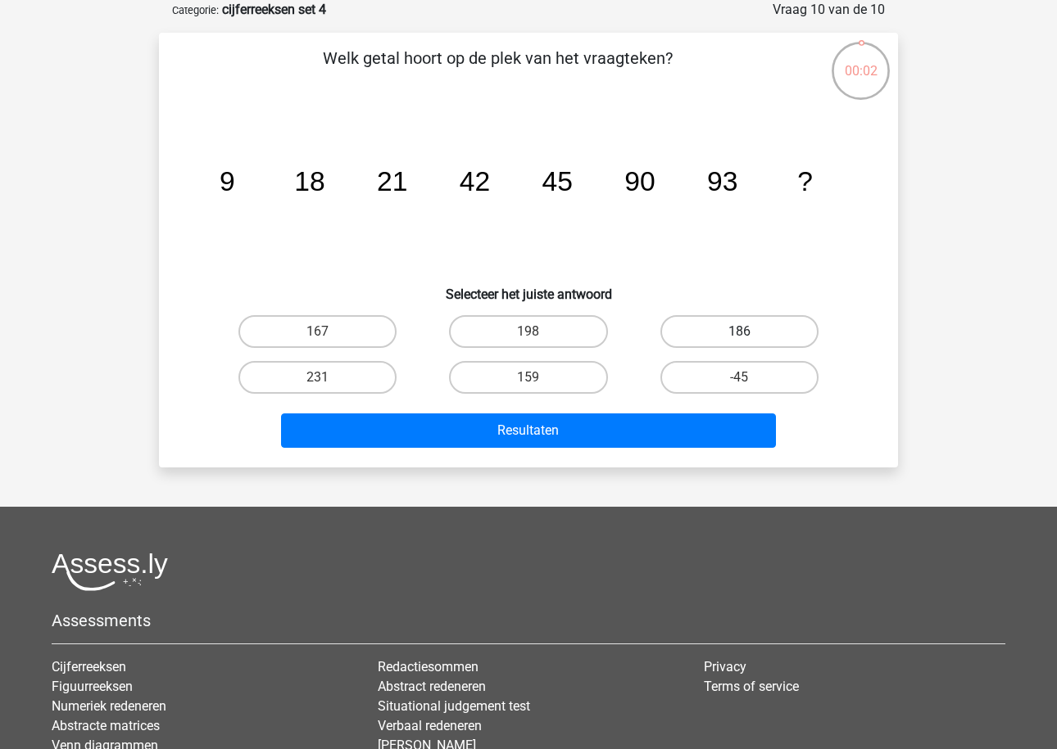
click at [711, 337] on label "186" at bounding box center [739, 331] width 158 height 33
click at [739, 337] on input "186" at bounding box center [744, 337] width 11 height 11
radio input "true"
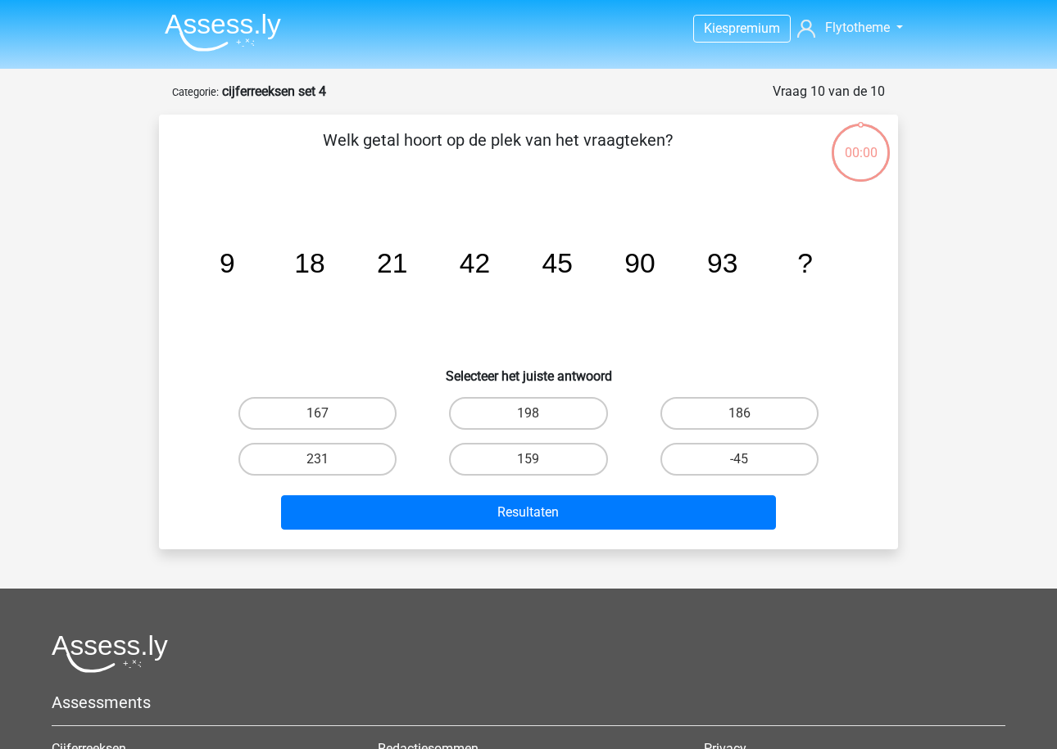
scroll to position [82, 0]
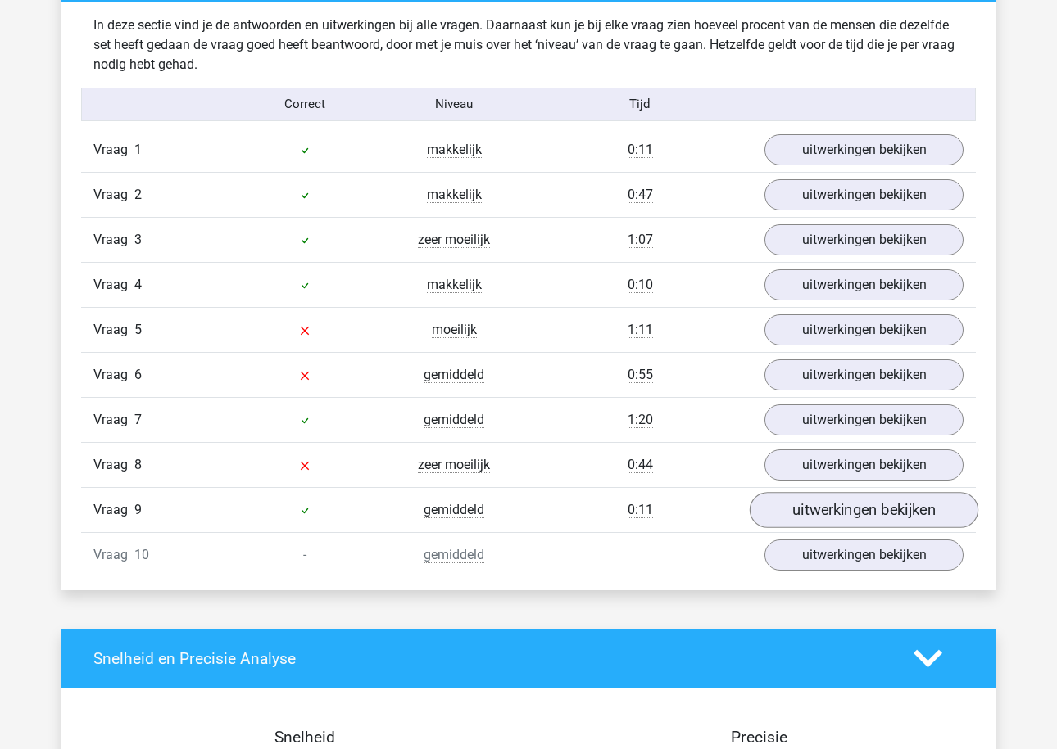
scroll to position [1280, 0]
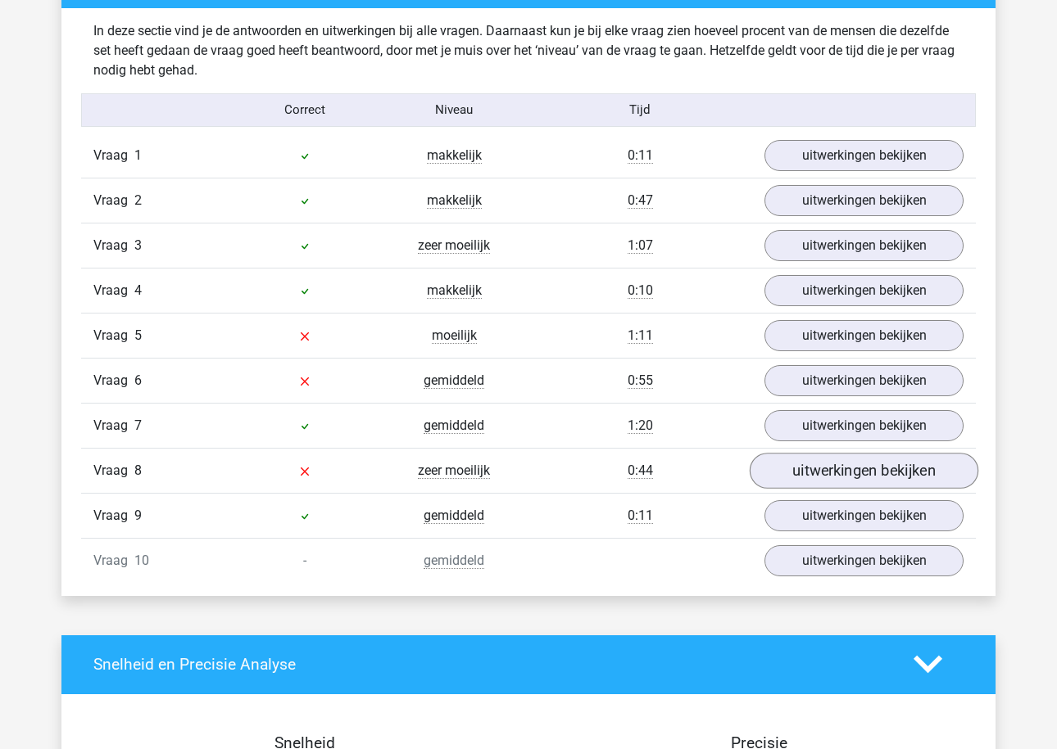
click at [803, 482] on link "uitwerkingen bekijken" at bounding box center [863, 471] width 229 height 36
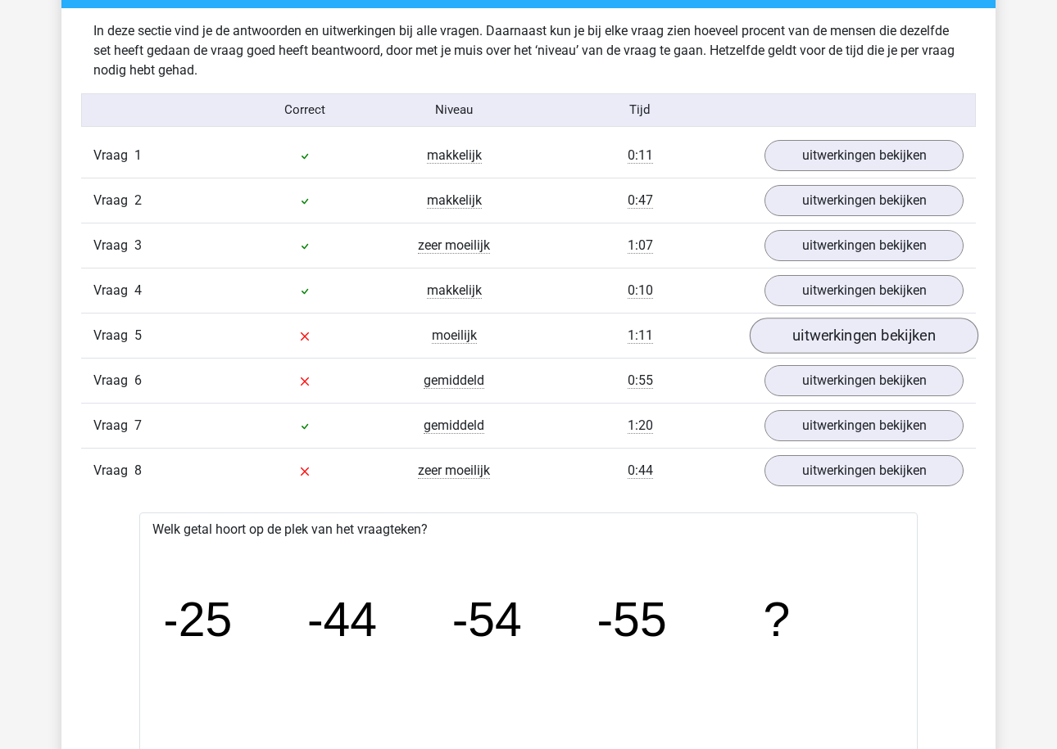
click at [825, 327] on link "uitwerkingen bekijken" at bounding box center [863, 336] width 229 height 36
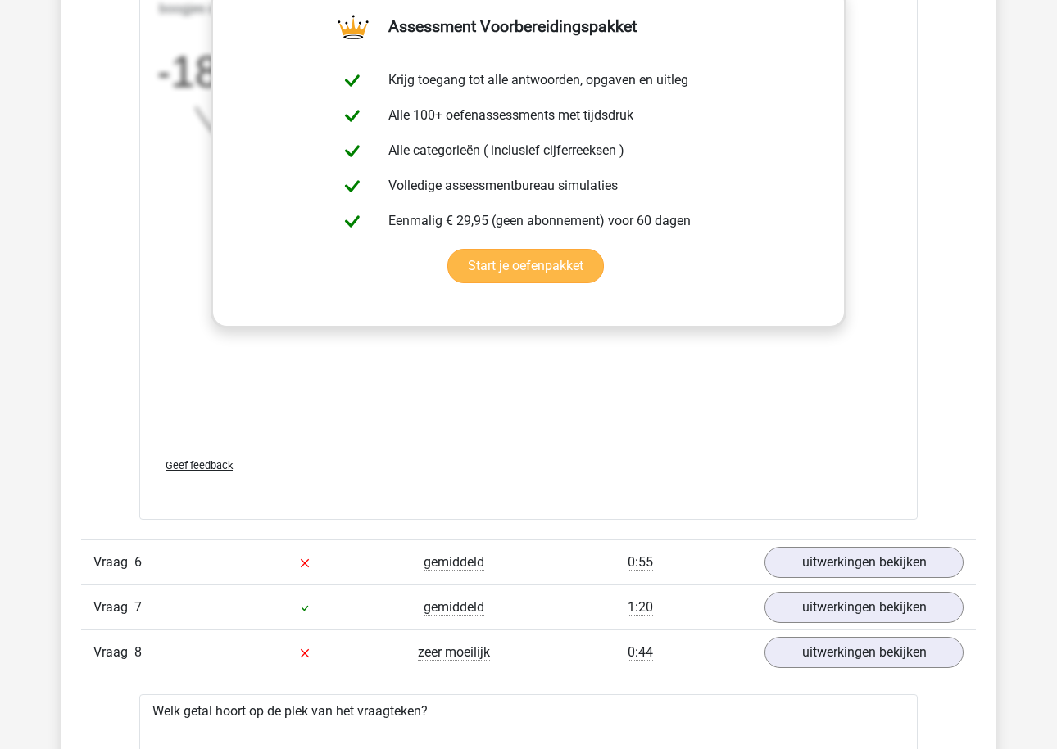
scroll to position [2364, 0]
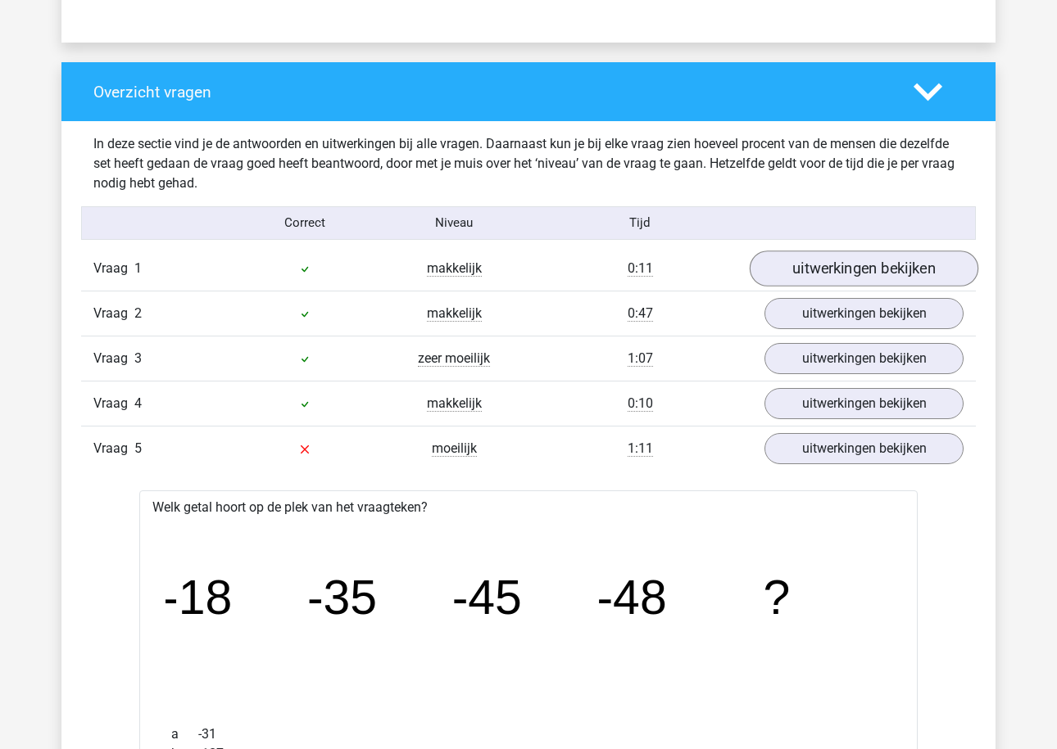
click at [871, 282] on link "uitwerkingen bekijken" at bounding box center [863, 269] width 229 height 36
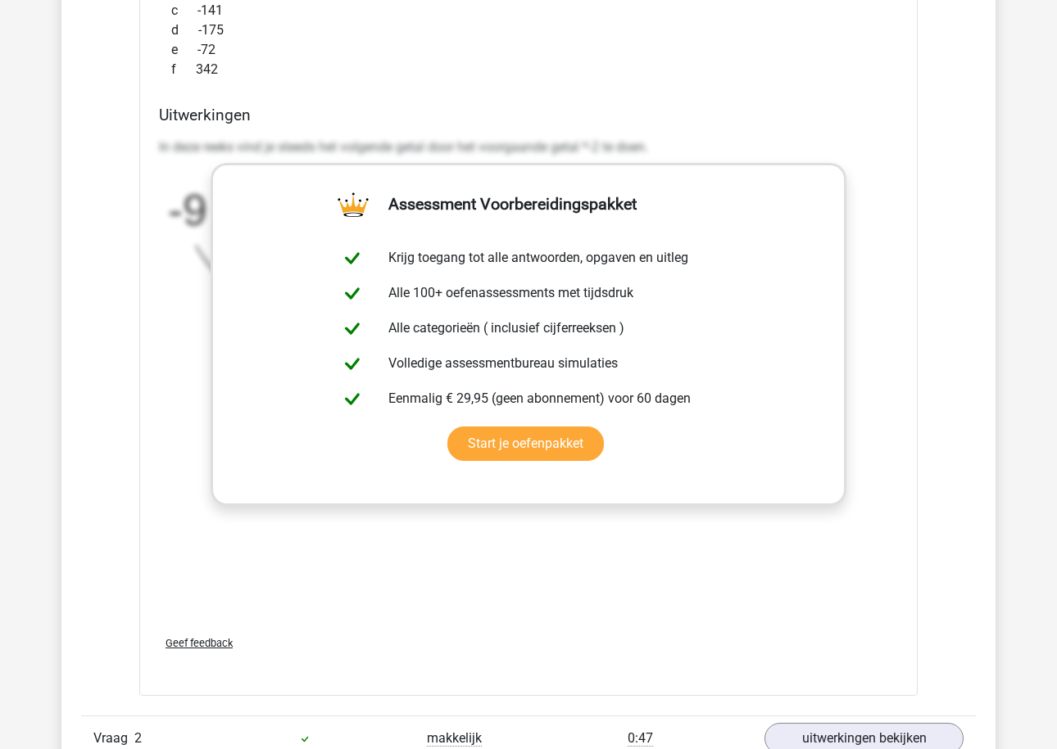
scroll to position [1944, 0]
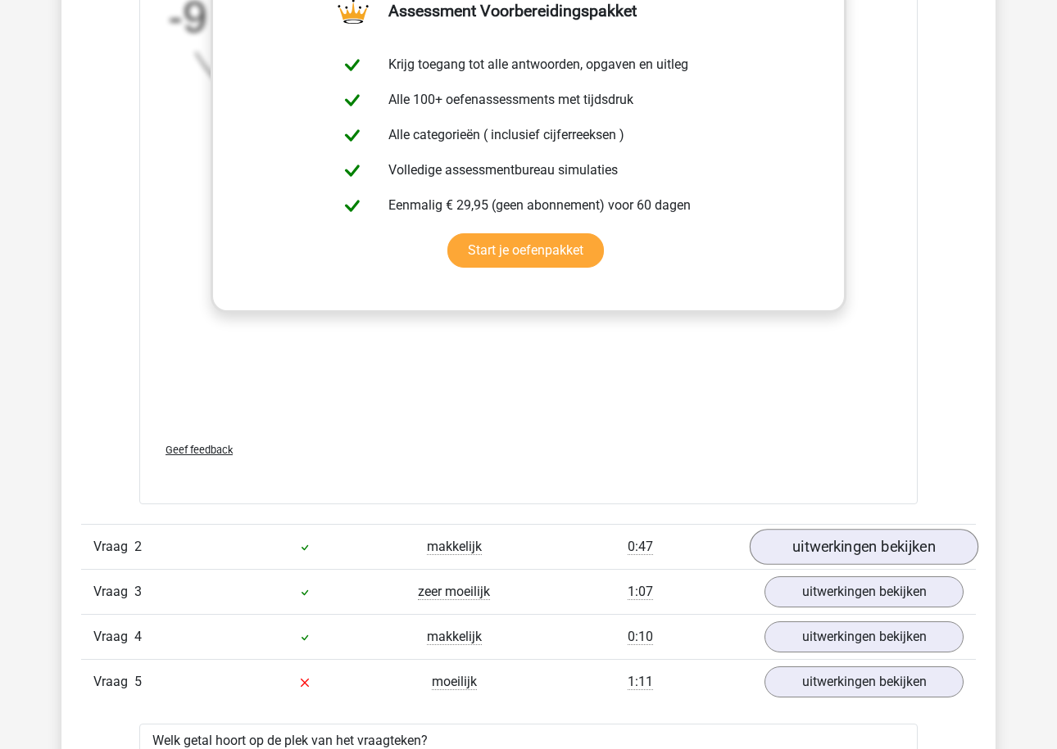
click at [817, 548] on link "uitwerkingen bekijken" at bounding box center [863, 548] width 229 height 36
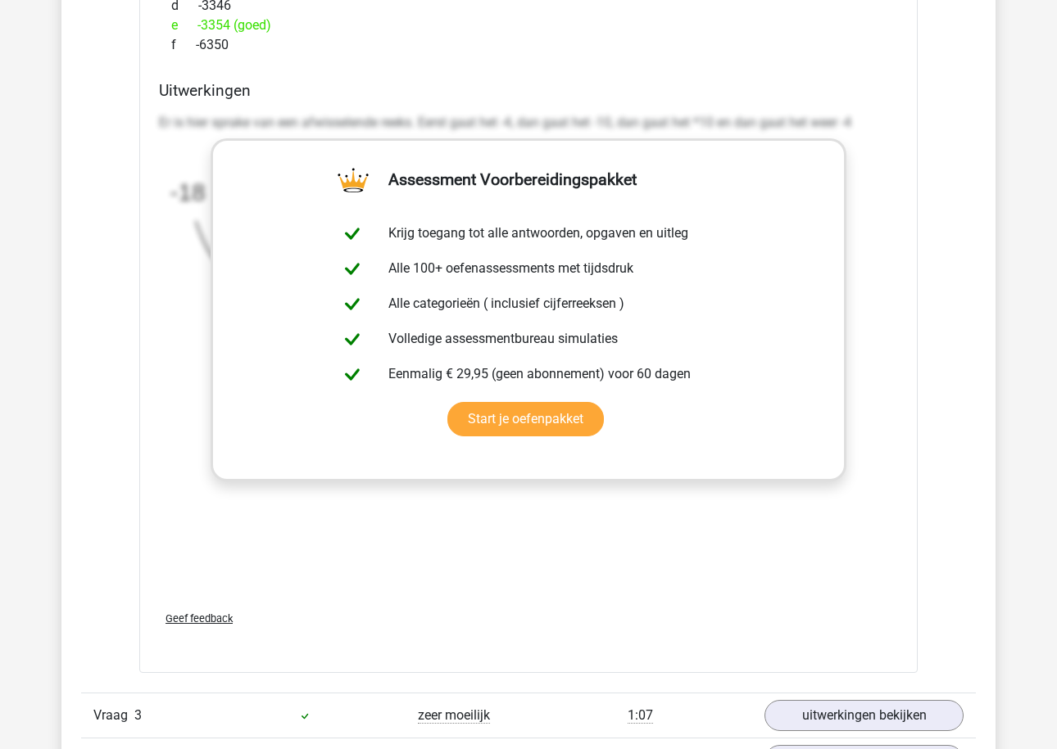
scroll to position [2860, 0]
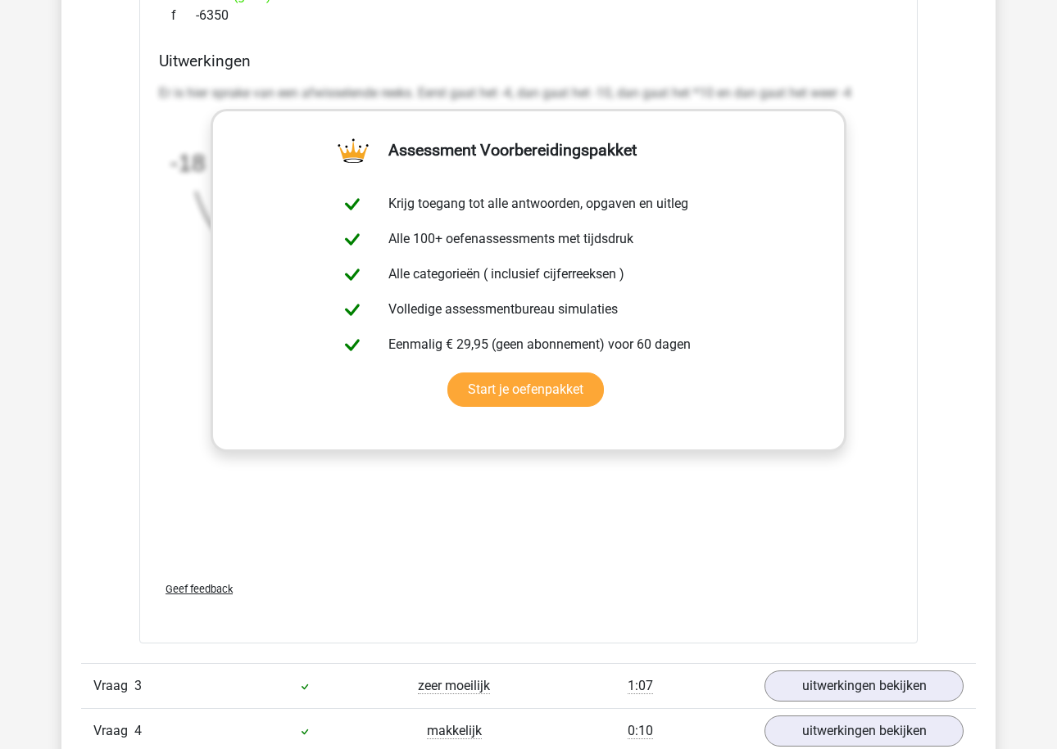
click at [817, 666] on div "Vraag 3 zeer moeilijk 1:07 uitwerkingen bekijken" at bounding box center [528, 685] width 894 height 45
click at [817, 668] on div "Vraag 3 zeer moeilijk 1:07 uitwerkingen bekijken" at bounding box center [528, 685] width 894 height 45
click at [817, 684] on link "uitwerkingen bekijken" at bounding box center [863, 686] width 229 height 36
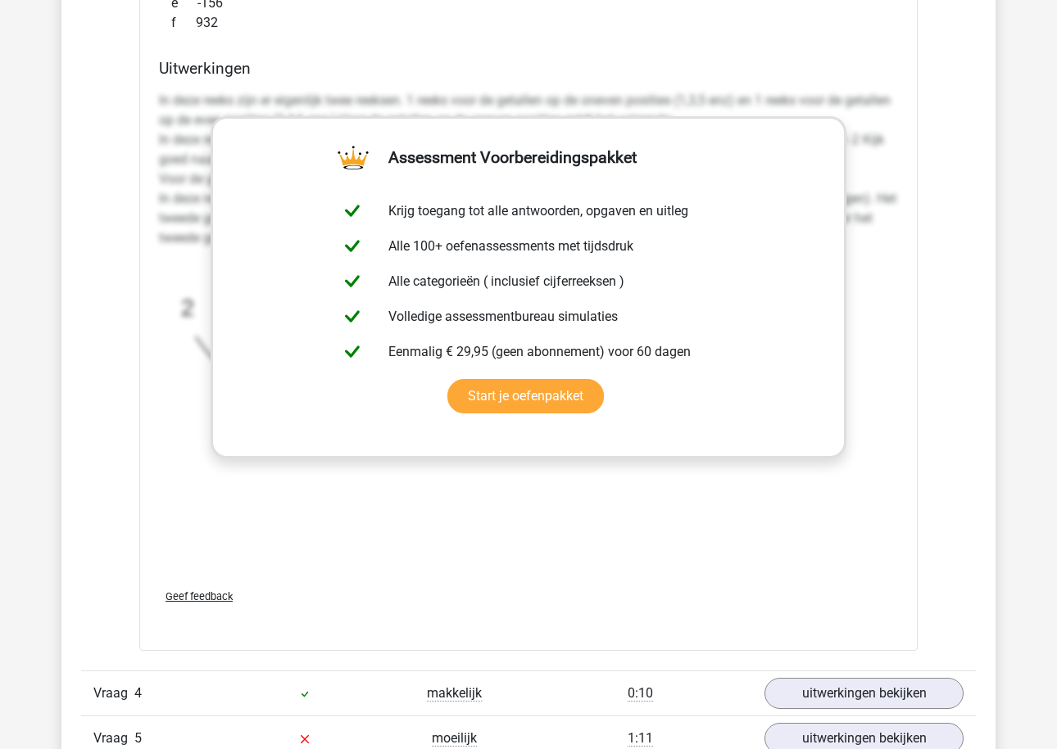
scroll to position [4144, 0]
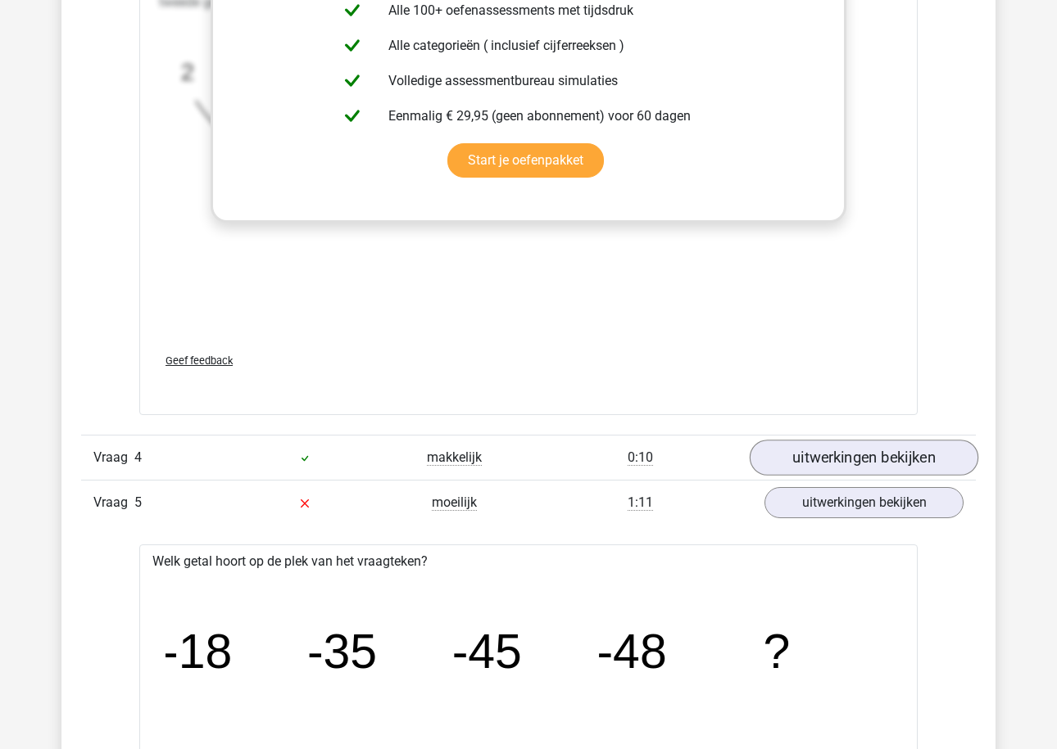
click at [841, 464] on link "uitwerkingen bekijken" at bounding box center [863, 458] width 229 height 36
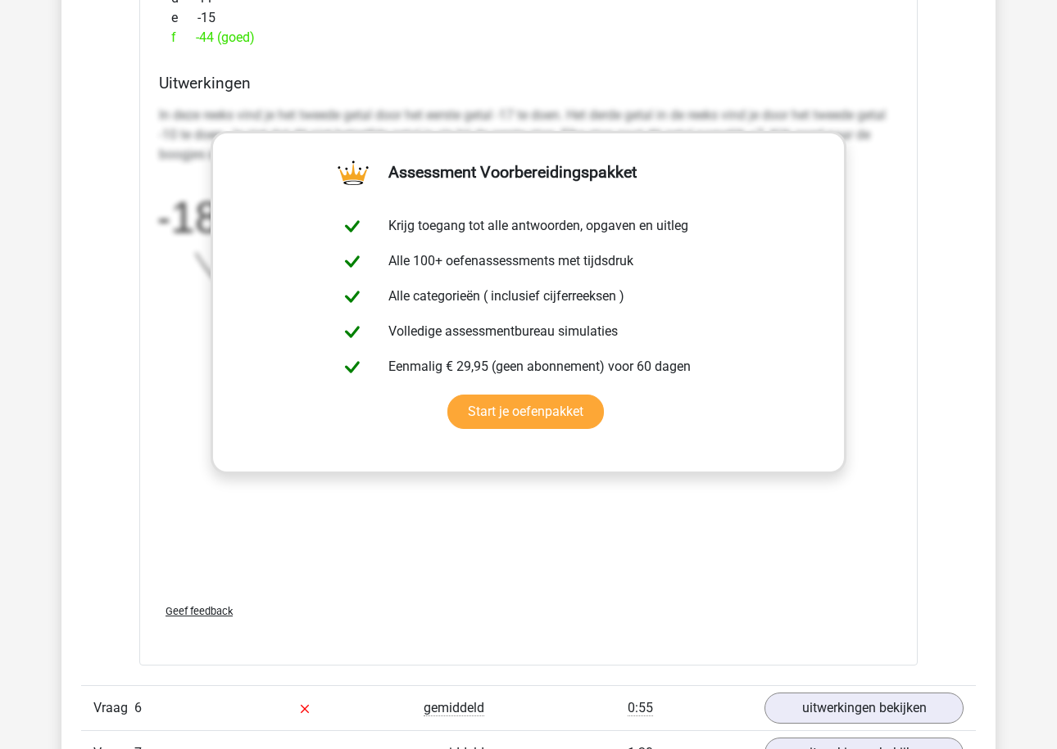
scroll to position [6196, 0]
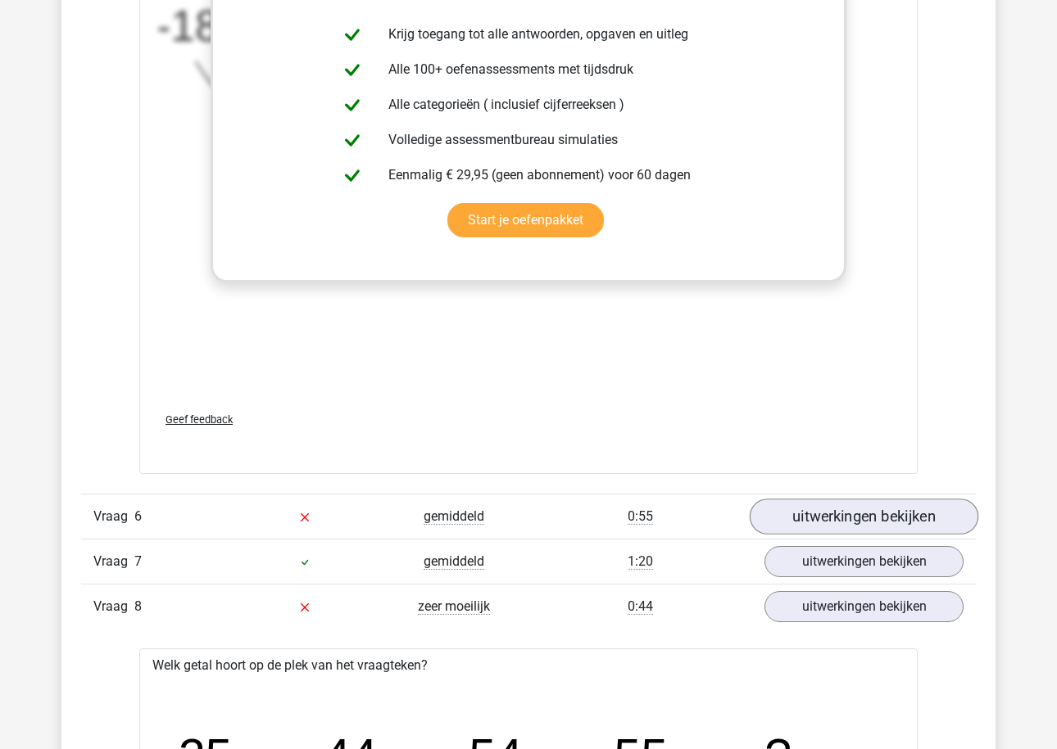
click at [814, 510] on link "uitwerkingen bekijken" at bounding box center [863, 518] width 229 height 36
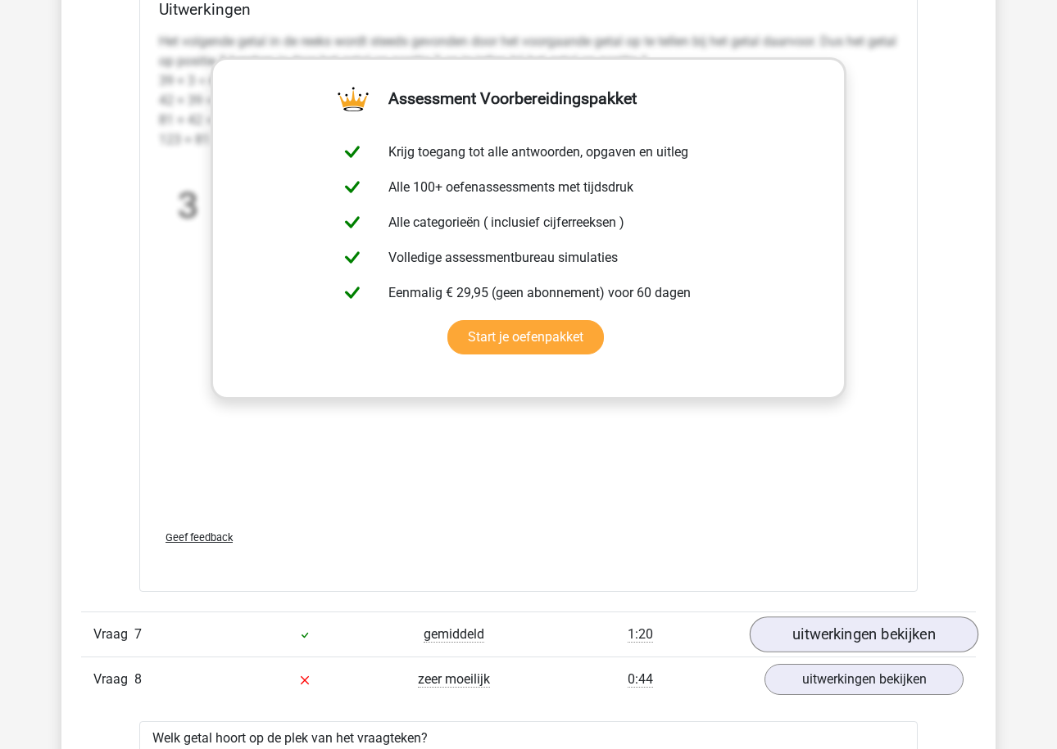
click at [817, 645] on link "uitwerkingen bekijken" at bounding box center [863, 635] width 229 height 36
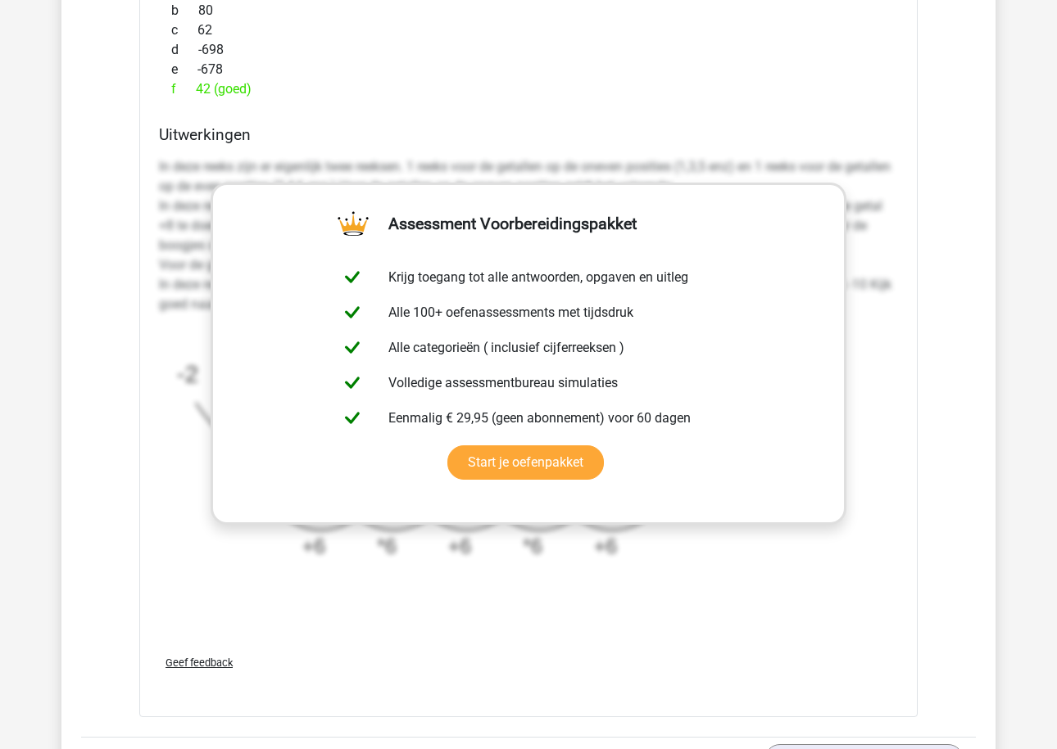
scroll to position [8306, 0]
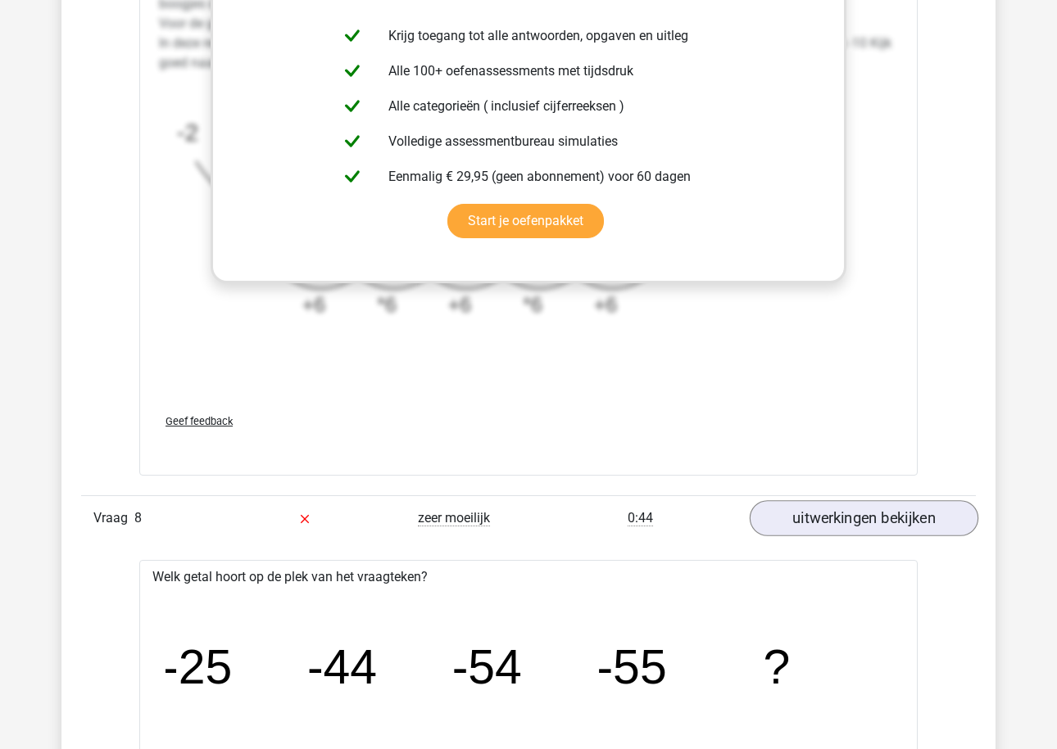
click at [818, 516] on link "uitwerkingen bekijken" at bounding box center [863, 518] width 229 height 36
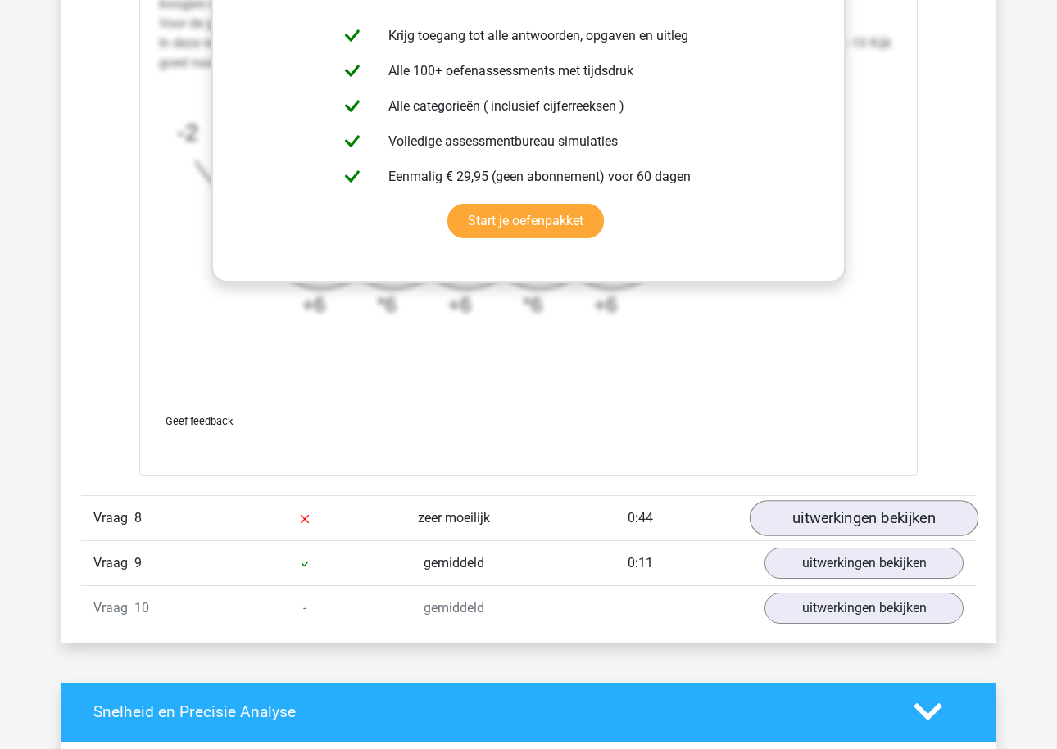
click at [818, 516] on link "uitwerkingen bekijken" at bounding box center [863, 518] width 229 height 36
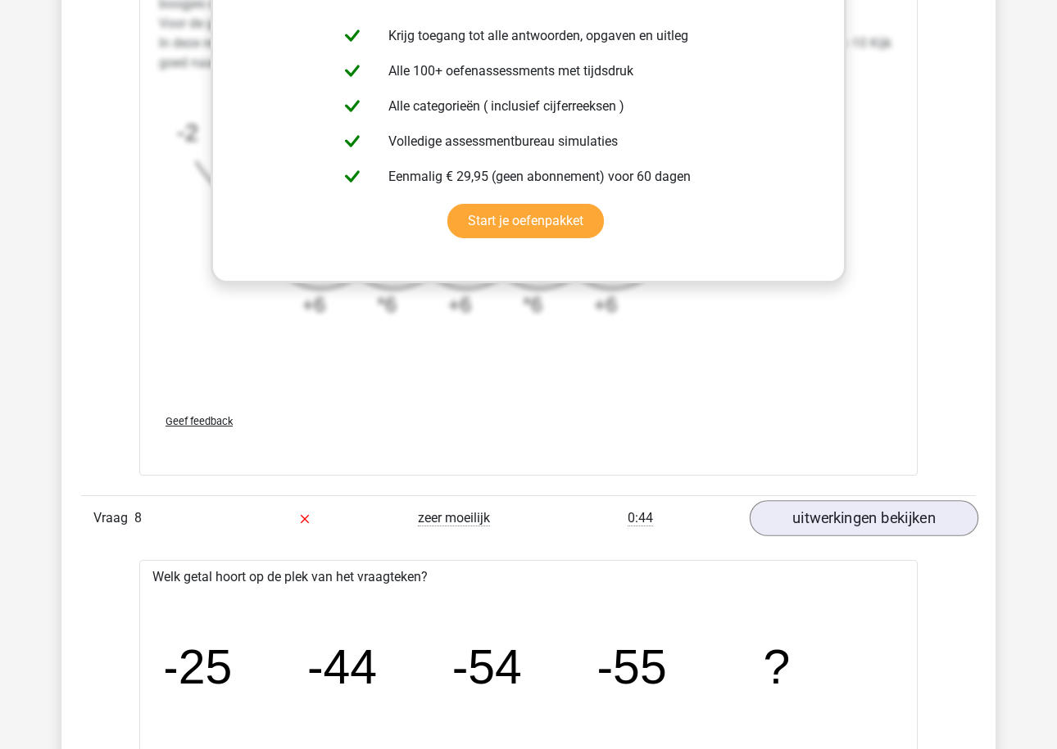
scroll to position [9172, 0]
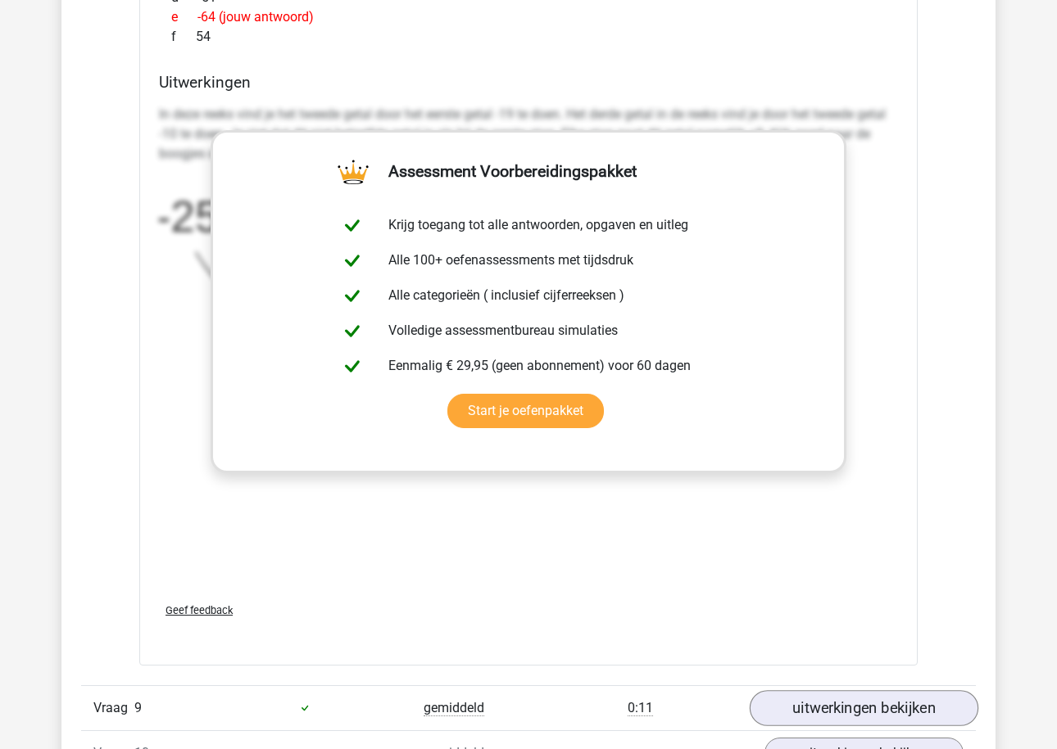
click at [808, 712] on link "uitwerkingen bekijken" at bounding box center [863, 708] width 229 height 36
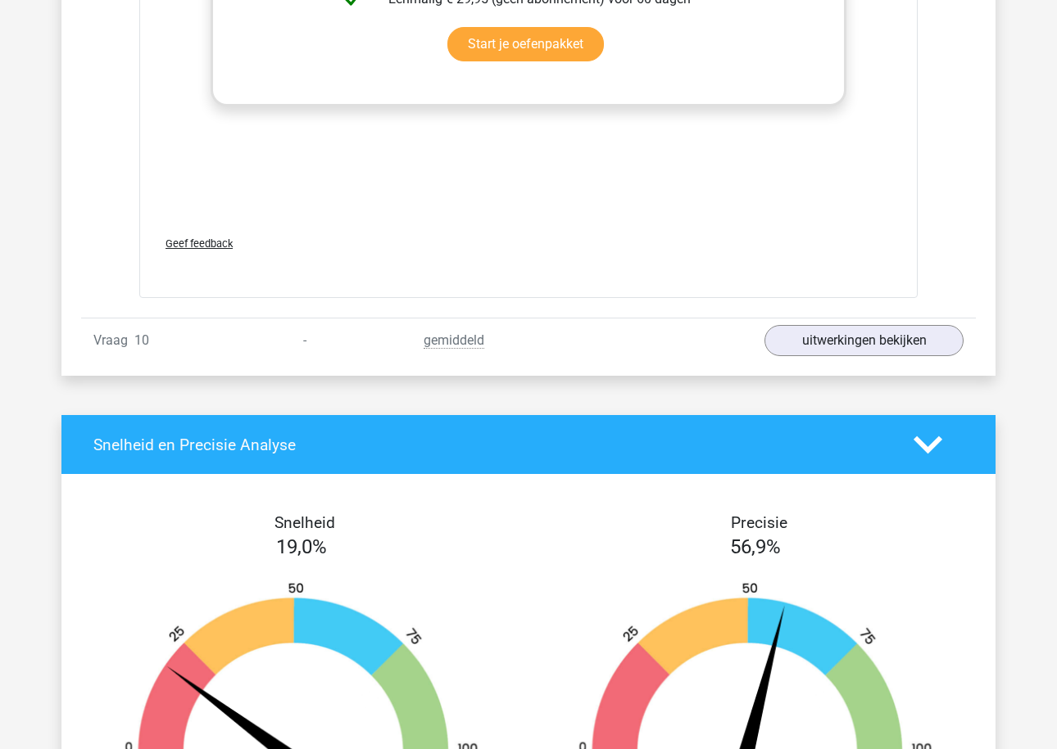
scroll to position [10667, 0]
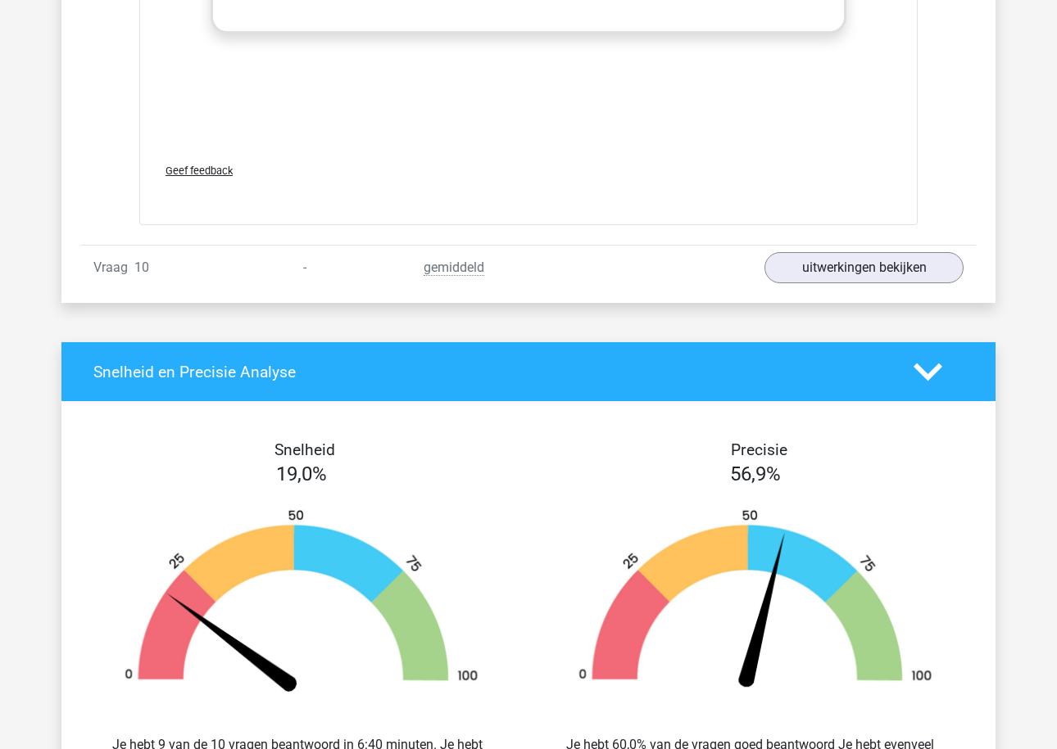
click at [905, 279] on div "Vraag 10 - gemiddeld uitwerkingen bekijken" at bounding box center [528, 267] width 894 height 45
click at [884, 274] on link "uitwerkingen bekijken" at bounding box center [863, 268] width 229 height 36
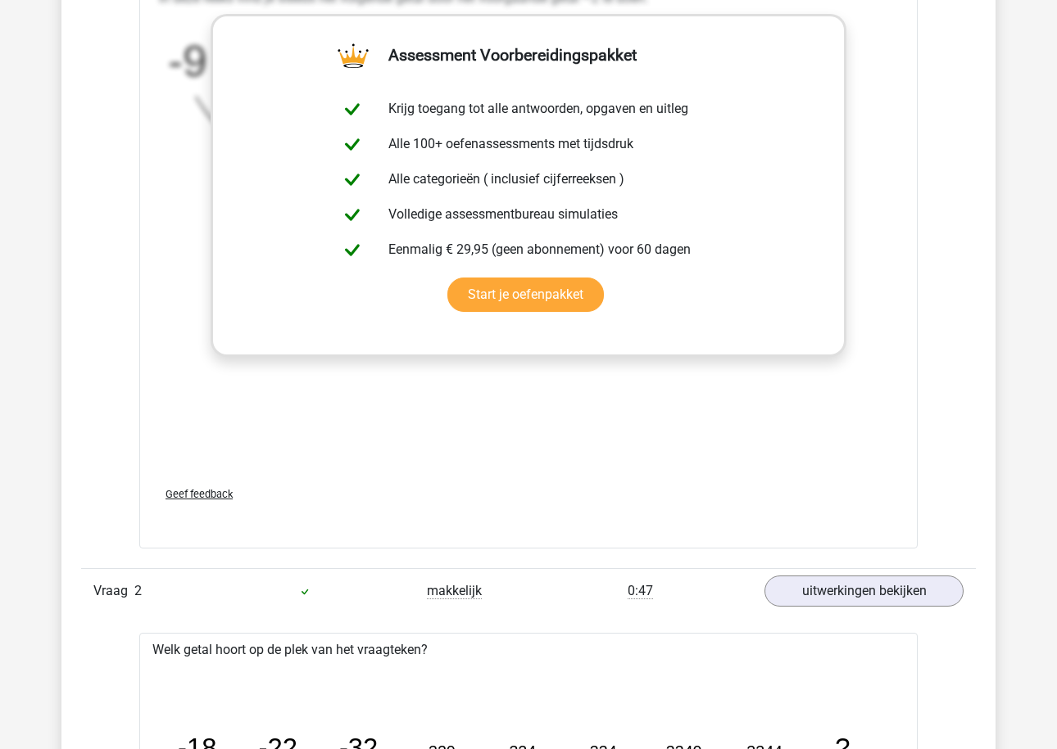
scroll to position [1873, 0]
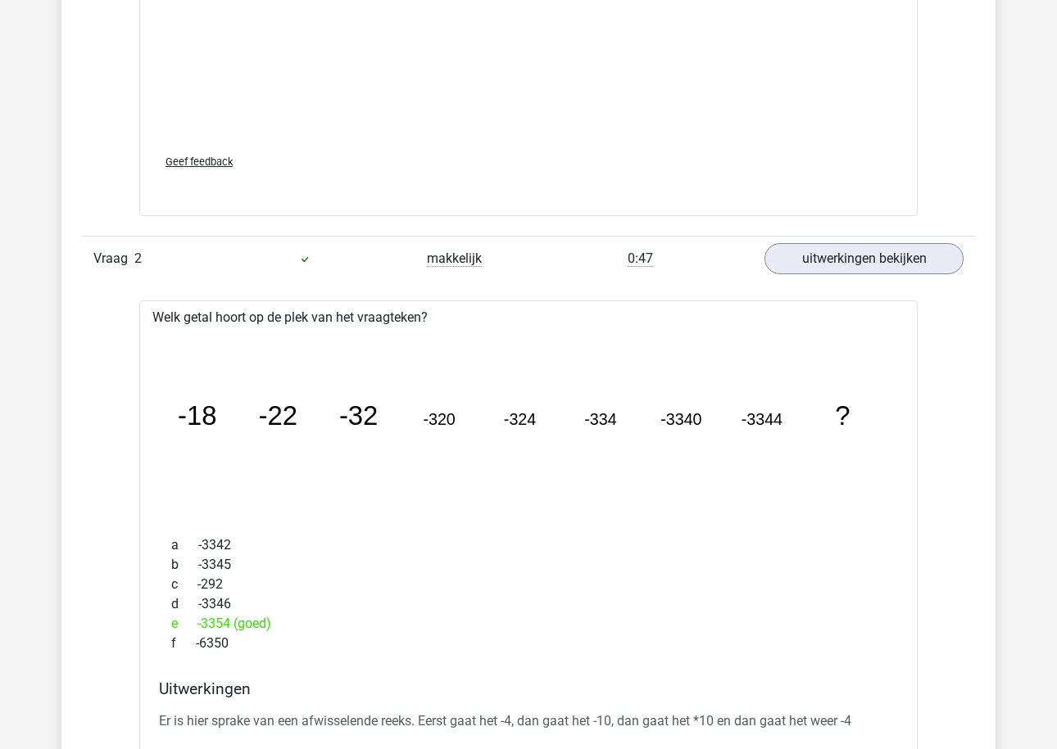
click at [216, 422] on tspan "-22" at bounding box center [197, 416] width 38 height 30
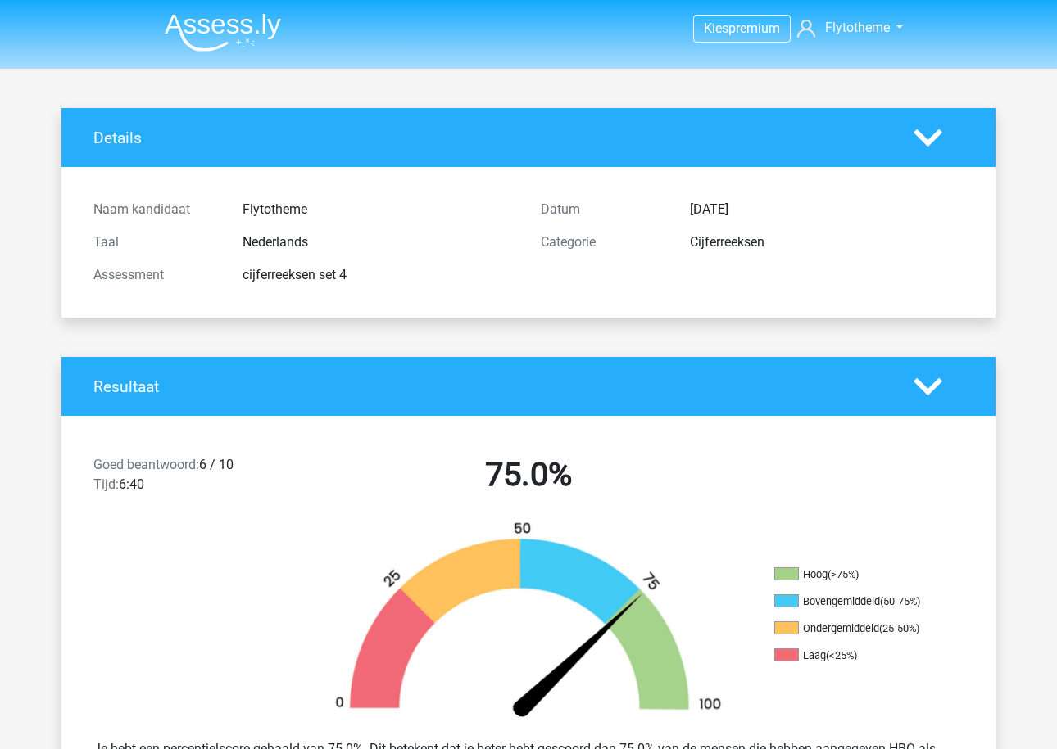
scroll to position [0, 0]
click at [277, 27] on img at bounding box center [223, 32] width 116 height 38
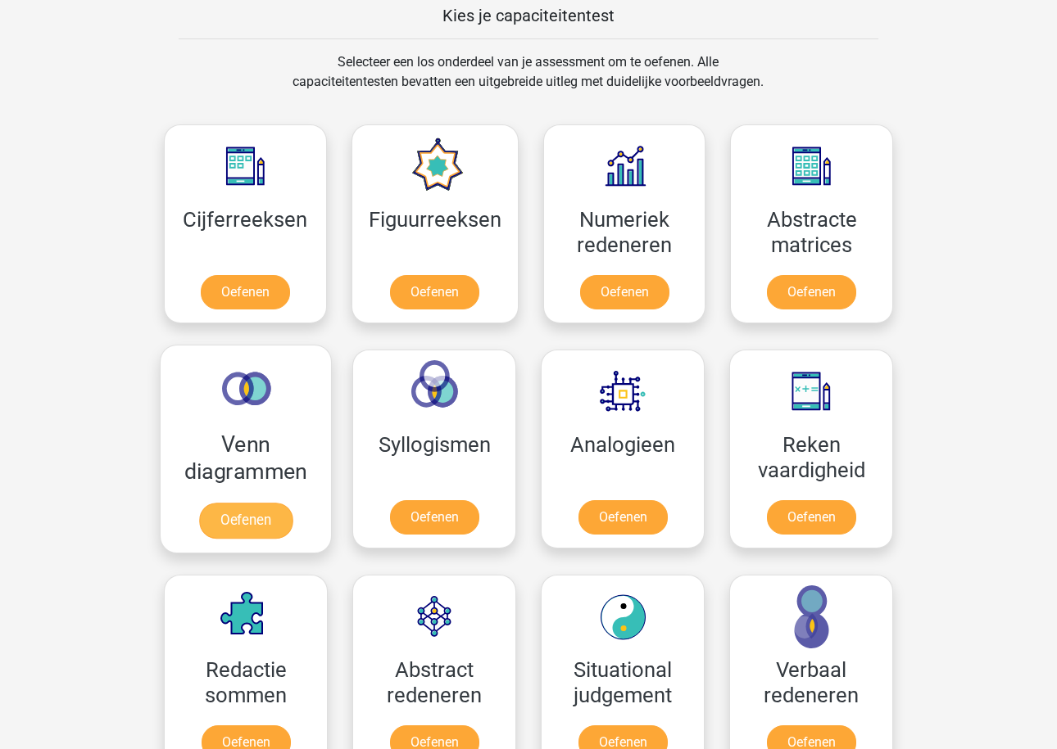
scroll to position [621, 0]
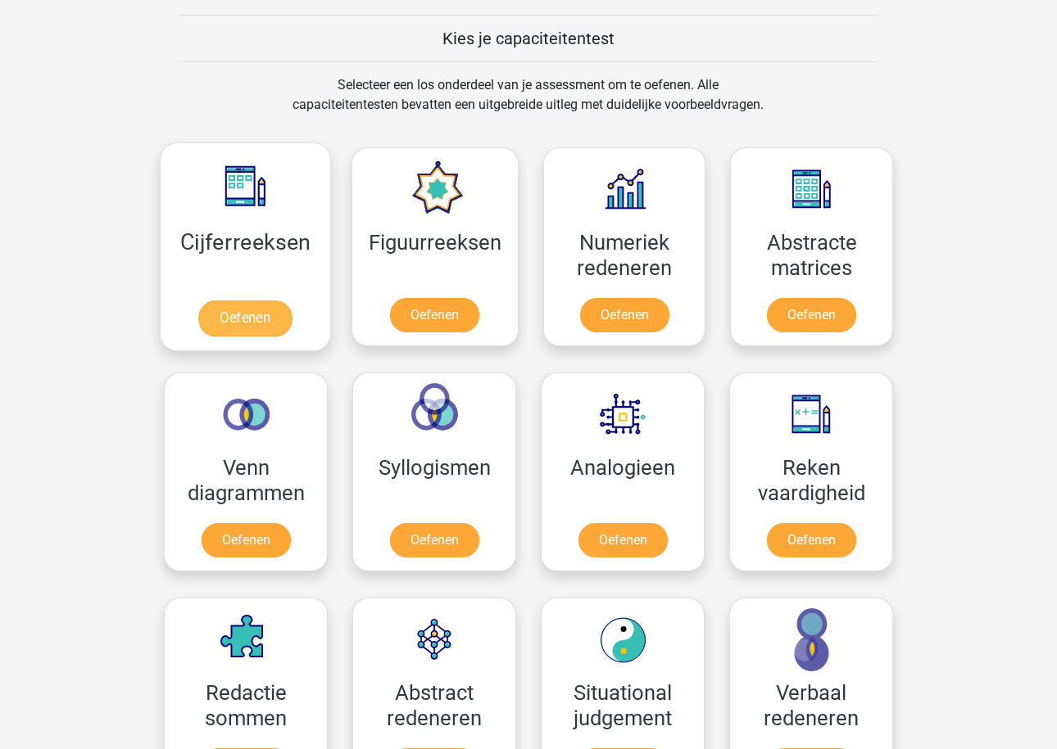
click at [292, 319] on link "Oefenen" at bounding box center [244, 319] width 93 height 36
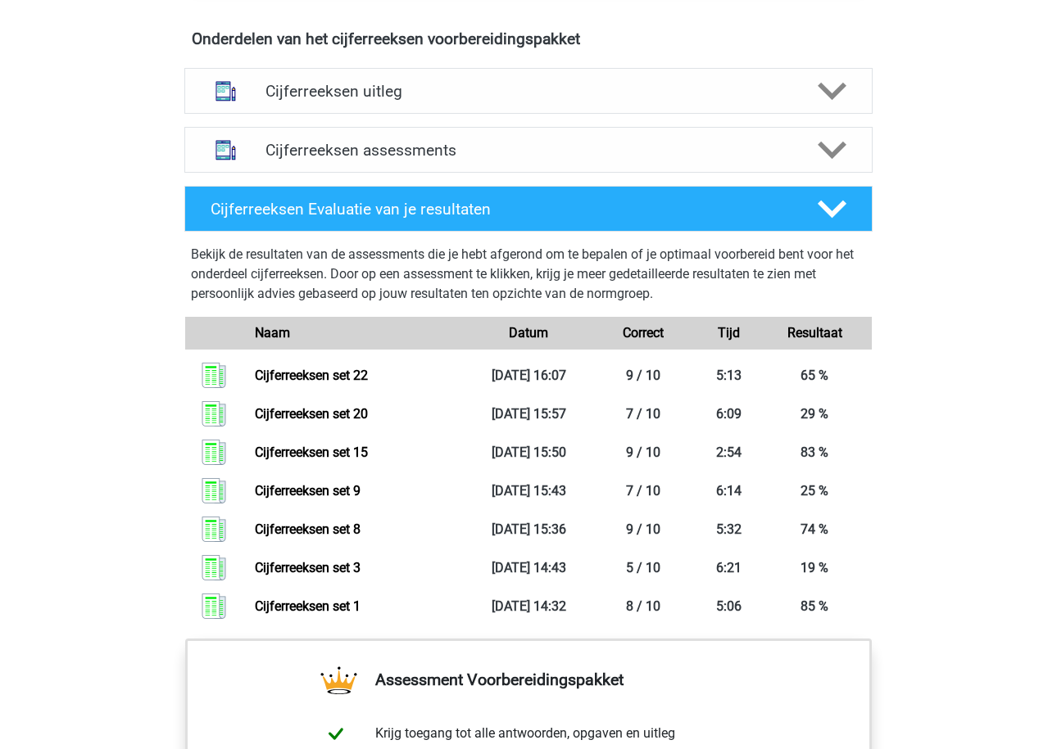
scroll to position [893, 0]
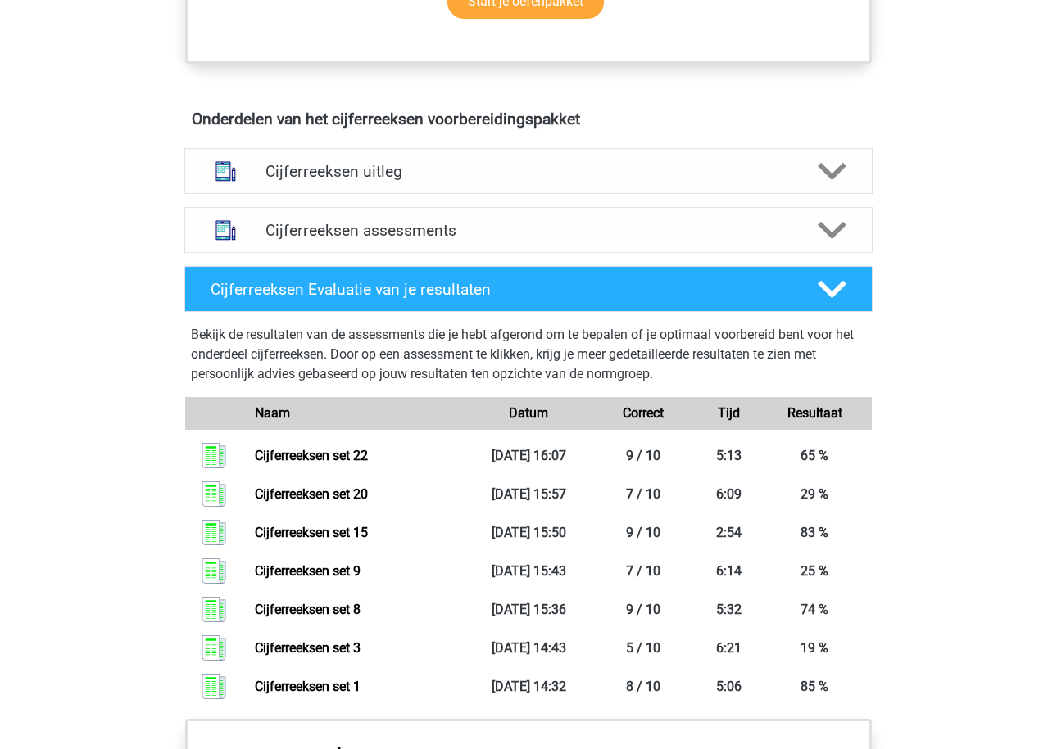
click at [316, 240] on h4 "Cijferreeksen assessments" at bounding box center [528, 230] width 526 height 19
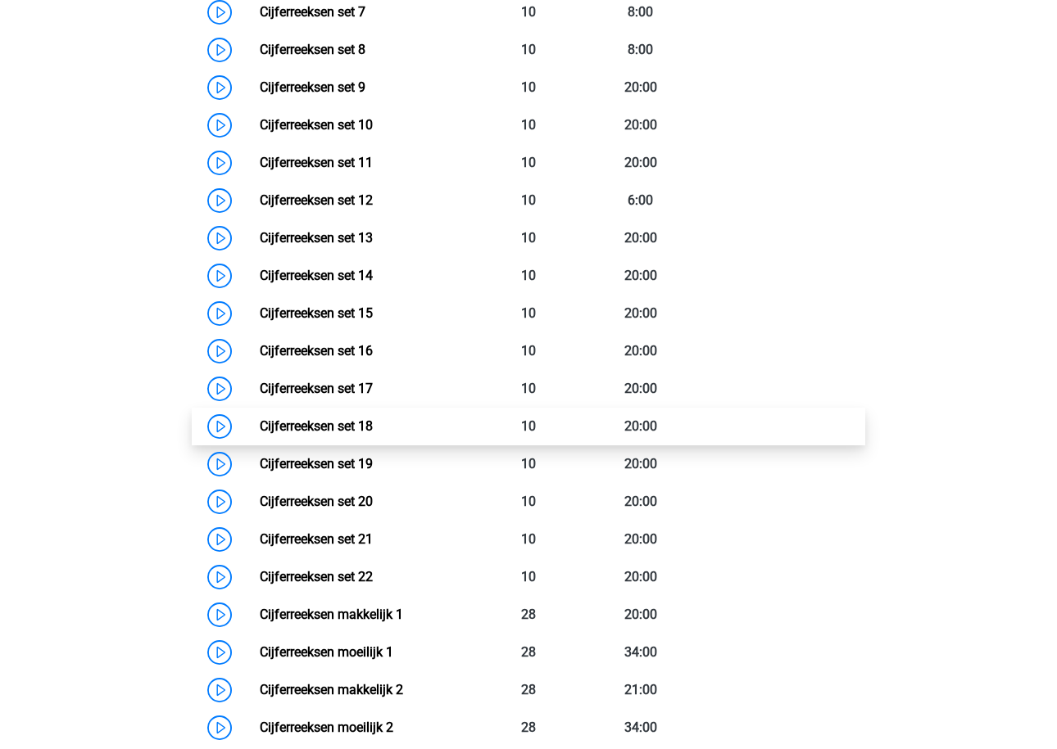
scroll to position [1637, 0]
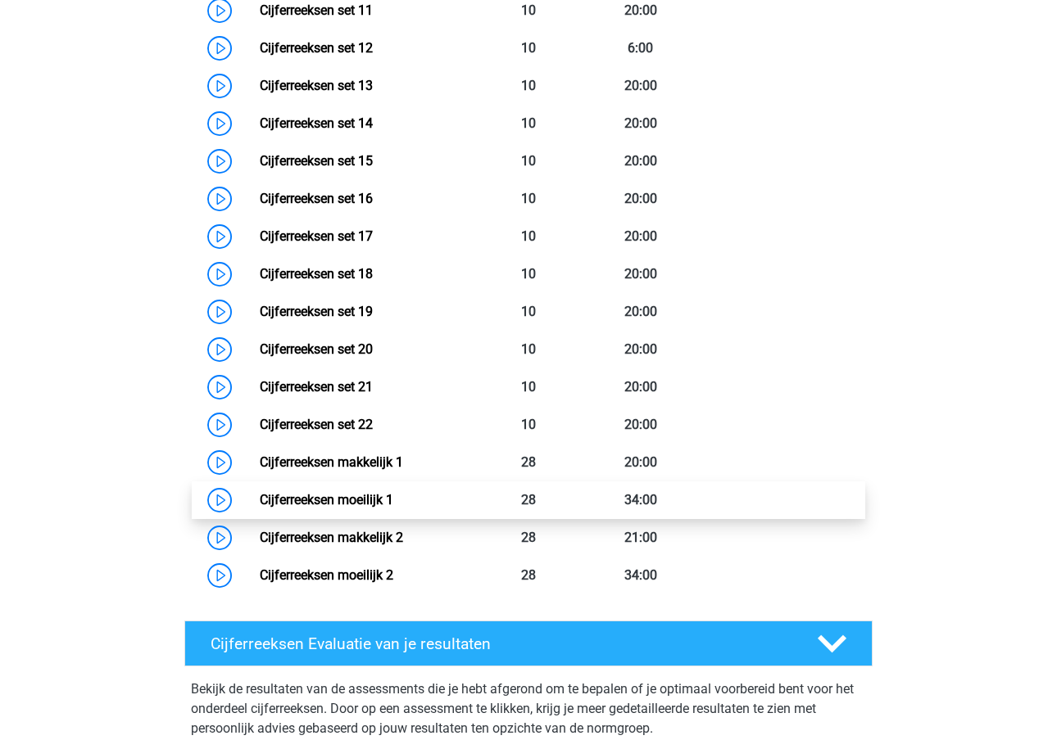
click at [323, 508] on link "Cijferreeksen moeilijk 1" at bounding box center [327, 500] width 134 height 16
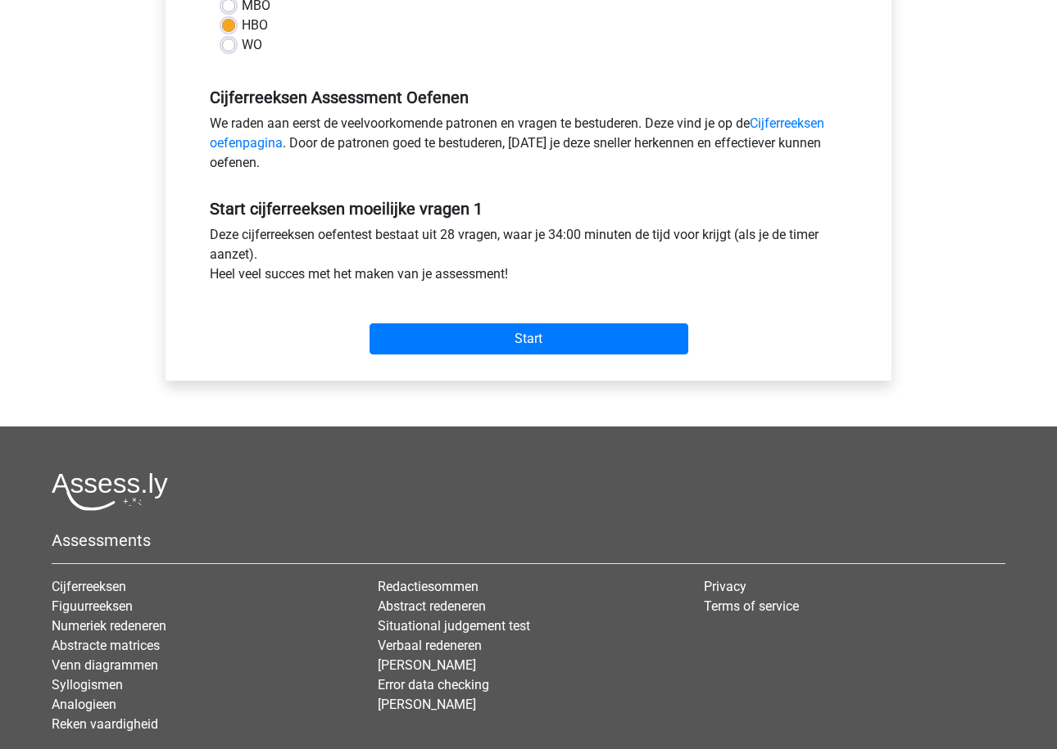
scroll to position [500, 0]
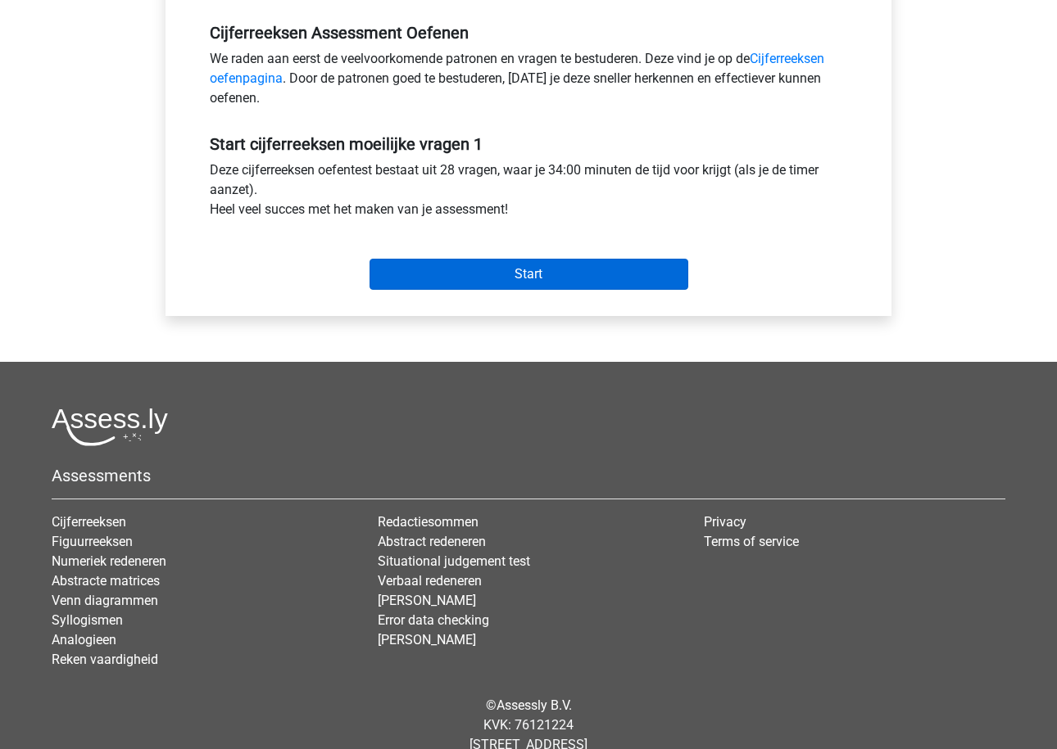
click at [456, 265] on input "Start" at bounding box center [528, 274] width 319 height 31
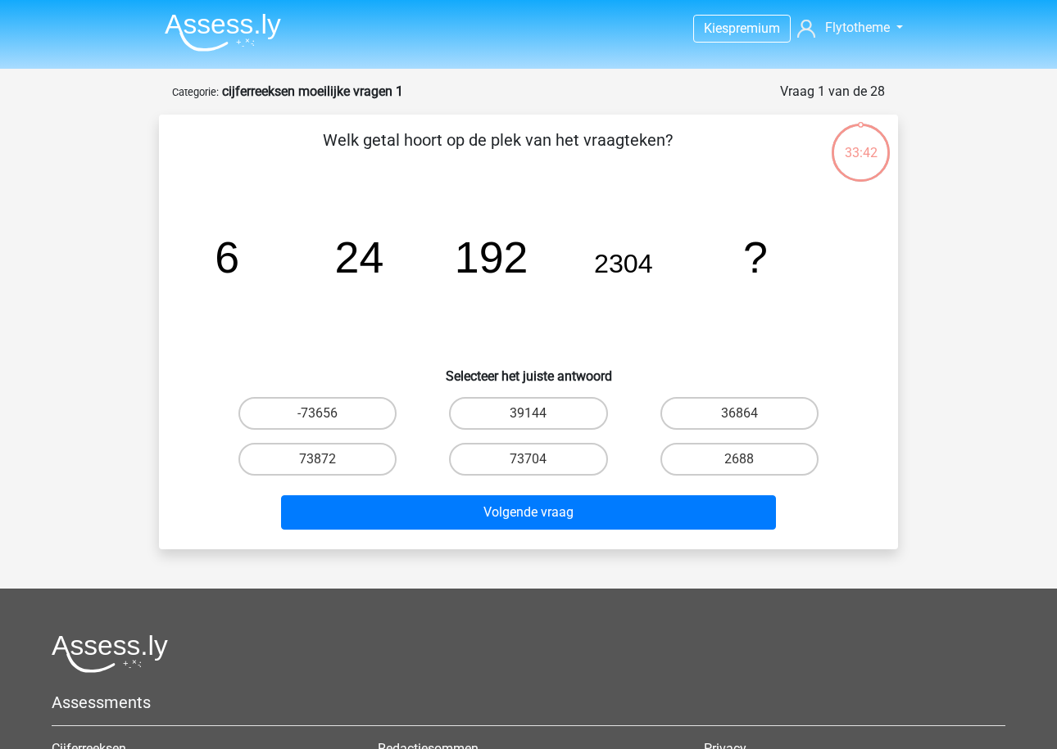
click at [239, 259] on tspan "192" at bounding box center [227, 257] width 25 height 49
copy tspan "192"
click at [239, 258] on tspan "2304" at bounding box center [227, 257] width 25 height 49
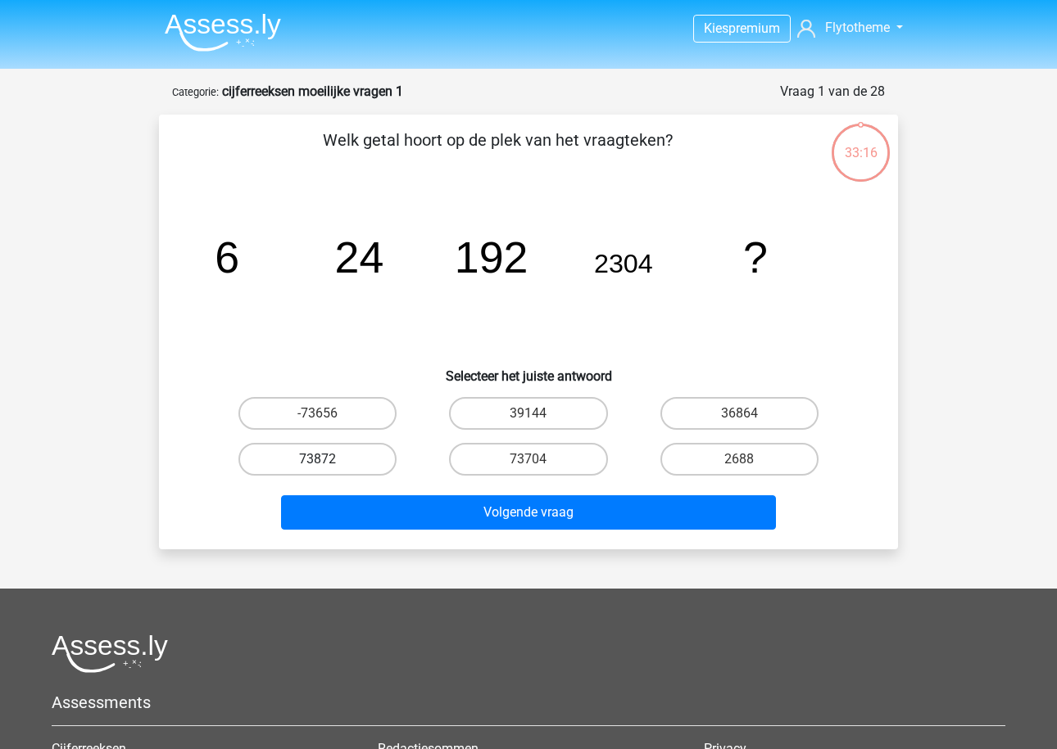
click at [375, 461] on label "73872" at bounding box center [317, 459] width 158 height 33
click at [328, 461] on input "73872" at bounding box center [323, 464] width 11 height 11
radio input "true"
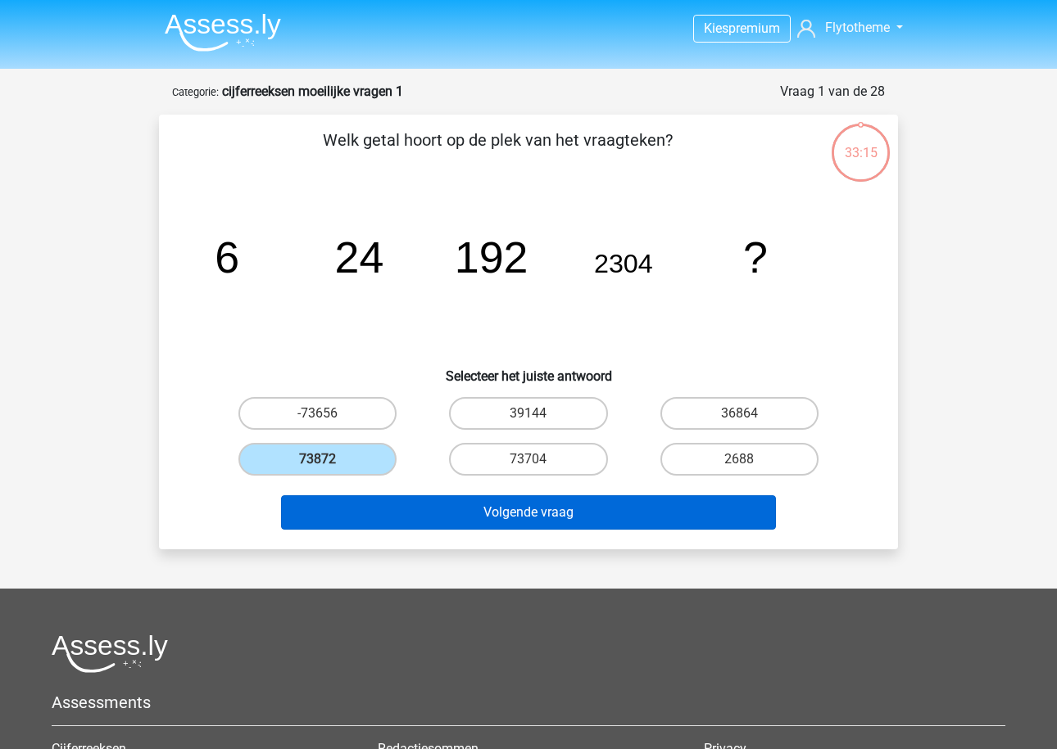
click at [408, 502] on button "Volgende vraag" at bounding box center [529, 513] width 496 height 34
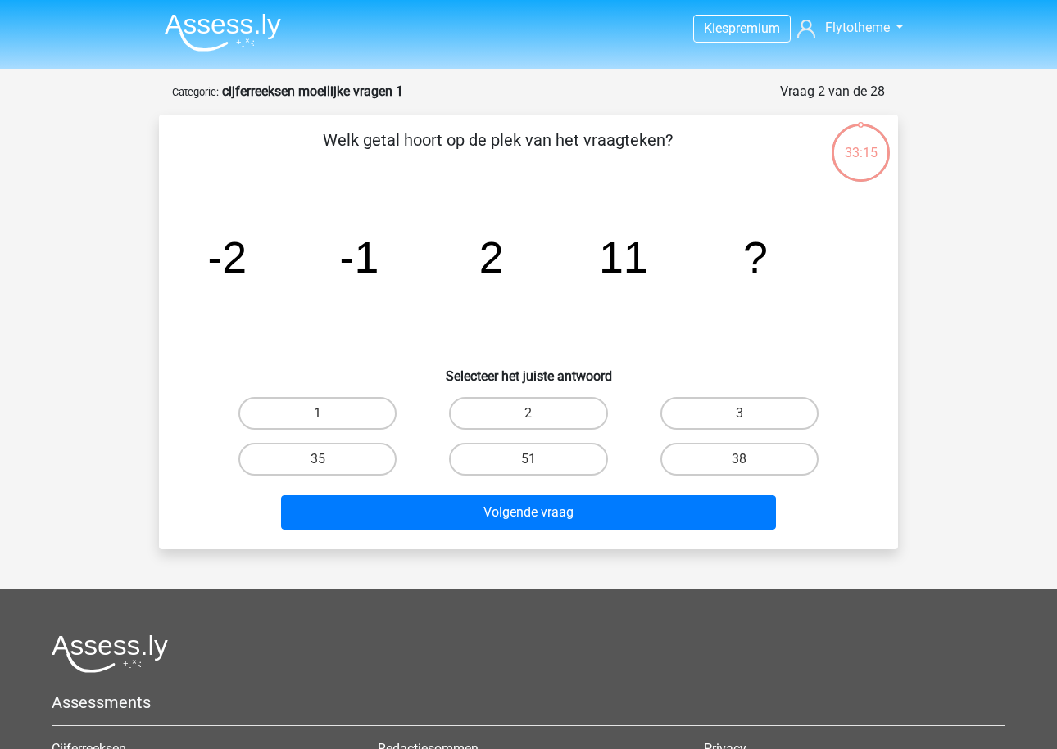
scroll to position [82, 0]
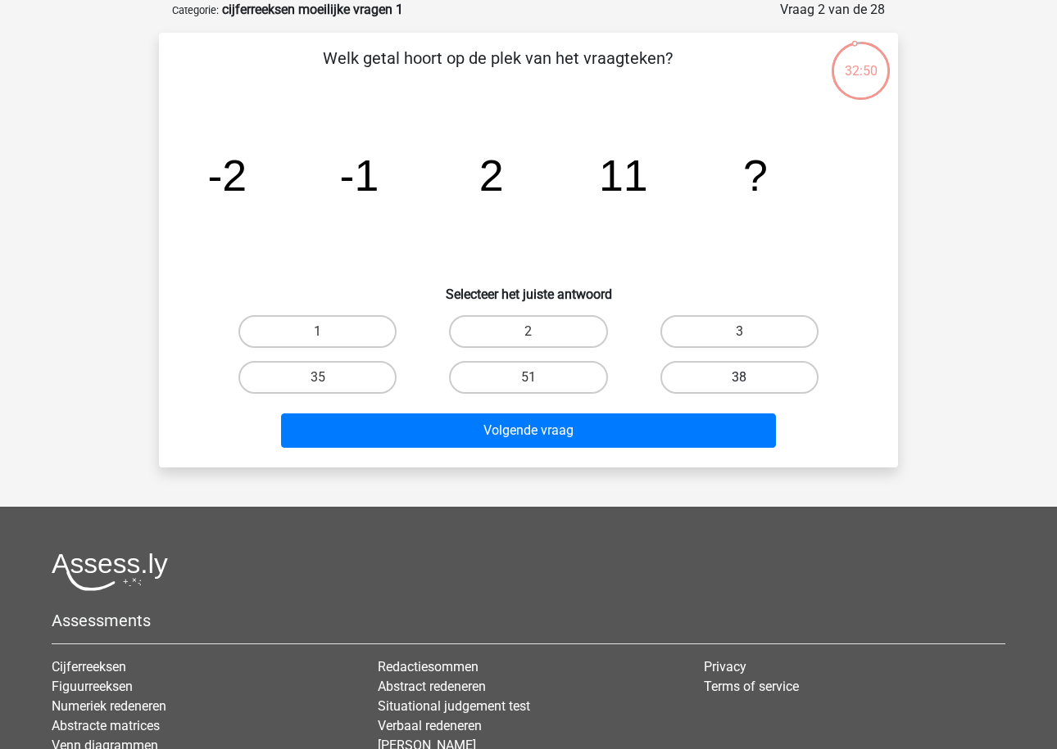
click at [711, 375] on label "38" at bounding box center [739, 377] width 158 height 33
click at [739, 378] on input "38" at bounding box center [744, 383] width 11 height 11
radio input "true"
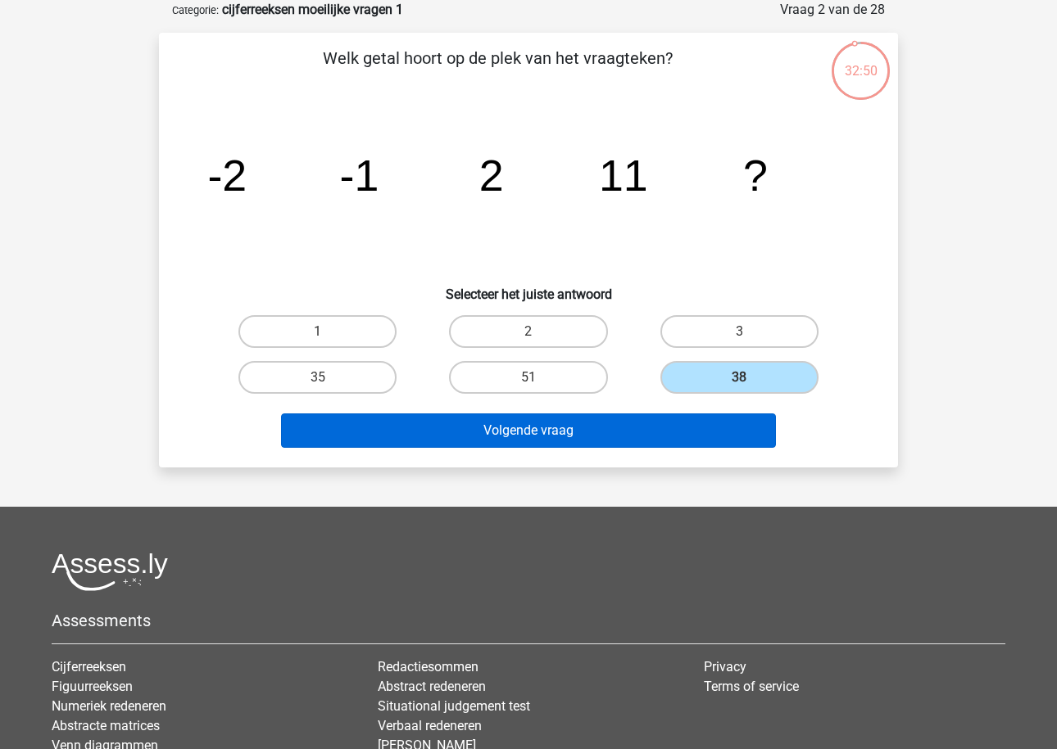
click at [653, 422] on button "Volgende vraag" at bounding box center [529, 431] width 496 height 34
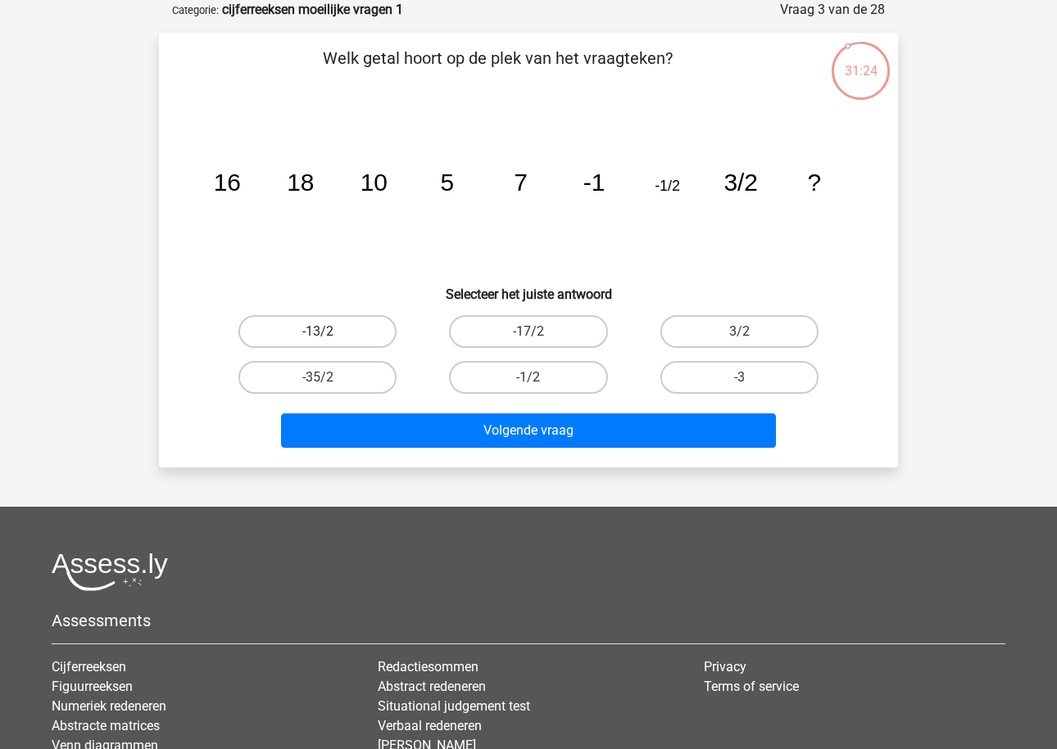
click at [374, 342] on label "-13/2" at bounding box center [317, 331] width 158 height 33
click at [328, 342] on input "-13/2" at bounding box center [323, 337] width 11 height 11
radio input "true"
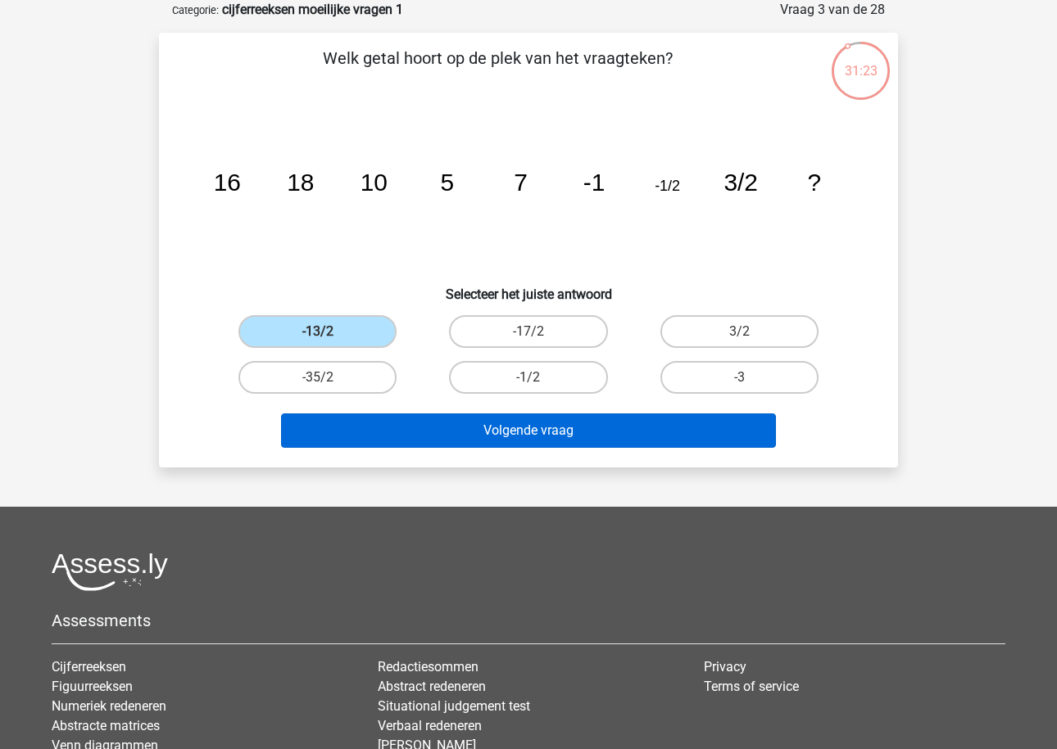
click at [410, 423] on button "Volgende vraag" at bounding box center [529, 431] width 496 height 34
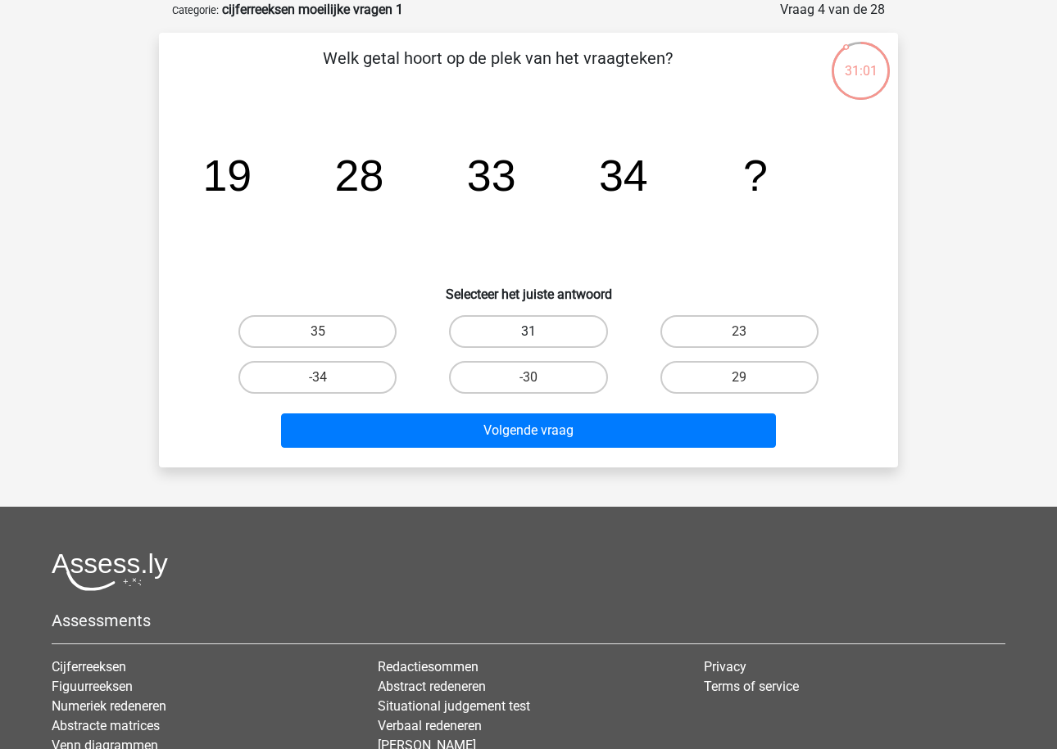
click at [567, 327] on label "31" at bounding box center [528, 331] width 158 height 33
click at [539, 332] on input "31" at bounding box center [533, 337] width 11 height 11
radio input "true"
click at [555, 407] on div "Volgende vraag" at bounding box center [528, 428] width 686 height 54
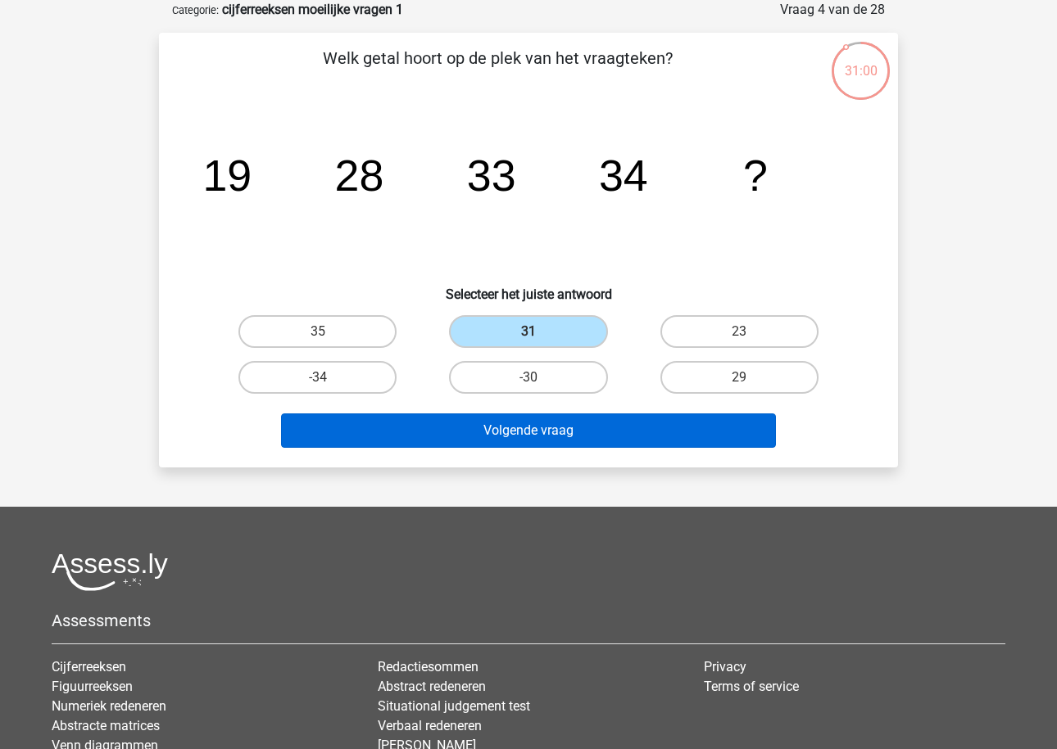
click at [553, 418] on button "Volgende vraag" at bounding box center [529, 431] width 496 height 34
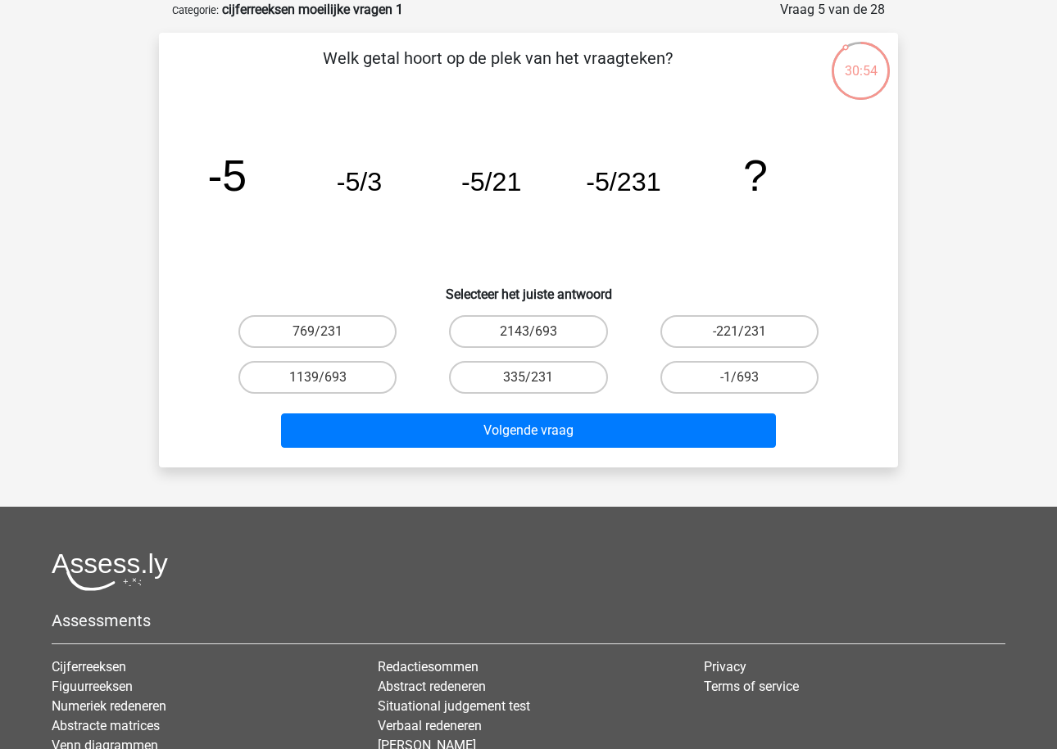
click at [247, 186] on tspan "-5/231" at bounding box center [226, 175] width 39 height 49
copy tspan "231"
click at [699, 374] on label "-1/693" at bounding box center [739, 377] width 158 height 33
click at [739, 378] on input "-1/693" at bounding box center [744, 383] width 11 height 11
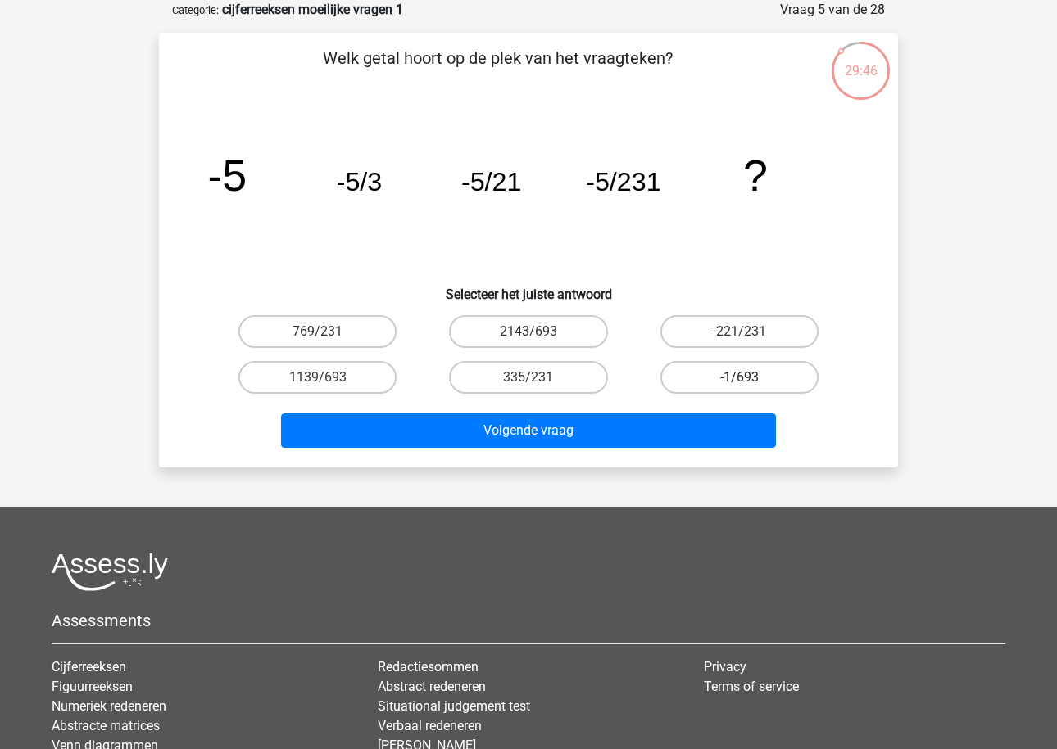
radio input "true"
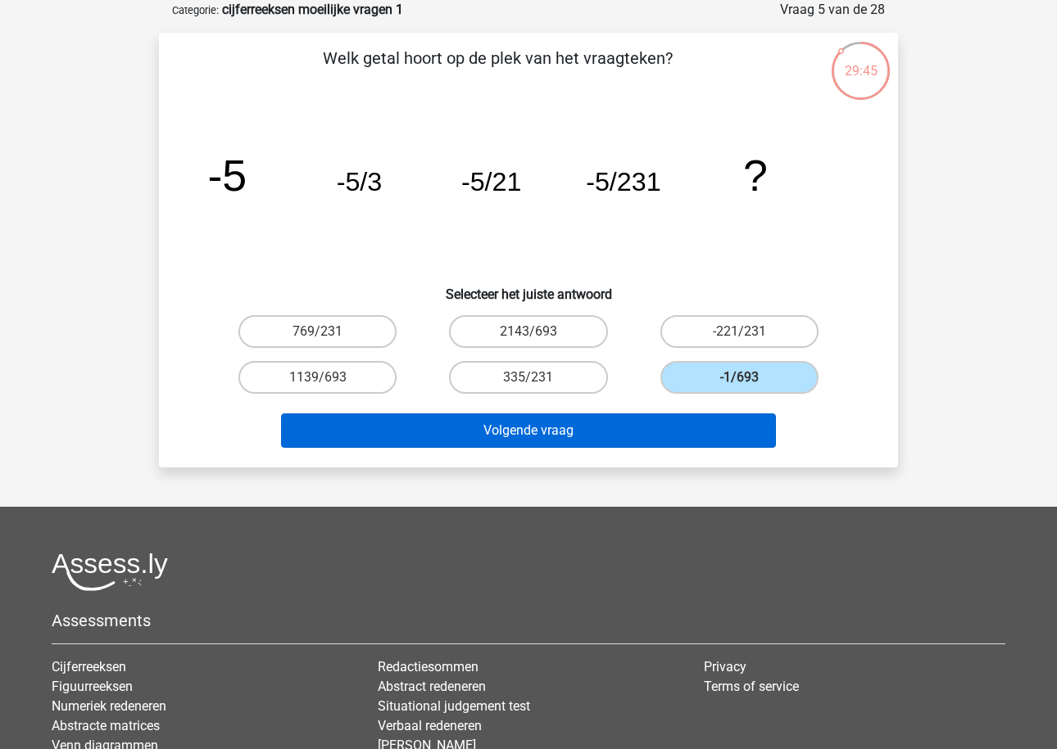
click at [645, 418] on button "Volgende vraag" at bounding box center [529, 431] width 496 height 34
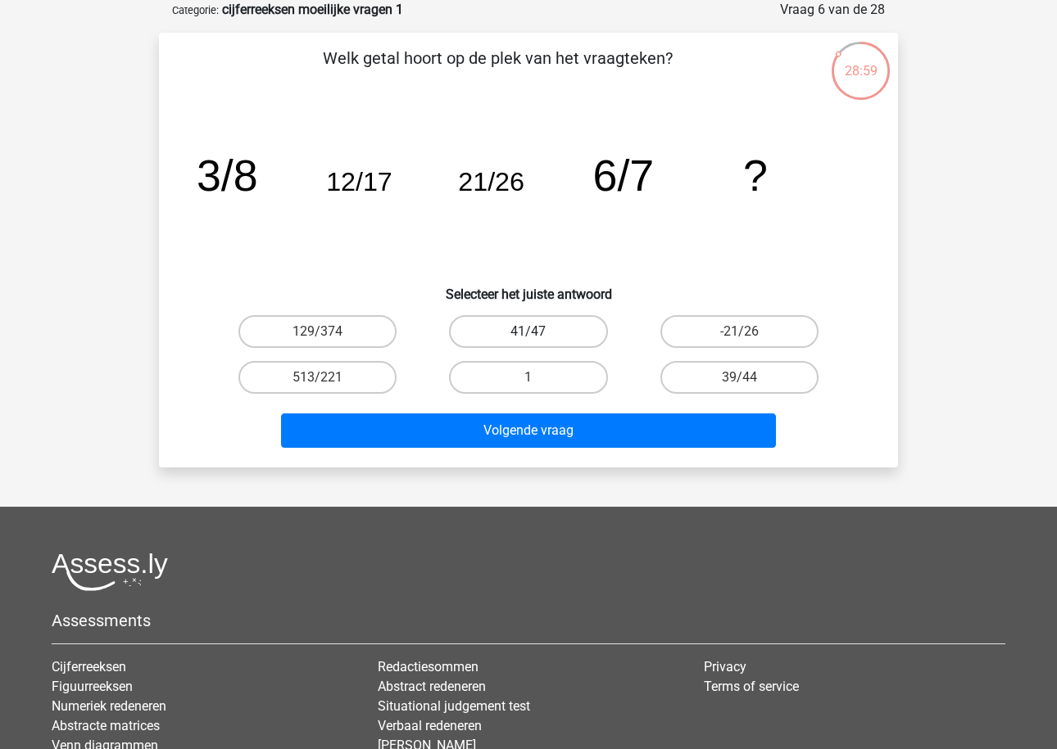
click at [584, 340] on label "41/47" at bounding box center [528, 331] width 158 height 33
click at [539, 340] on input "41/47" at bounding box center [533, 337] width 11 height 11
radio input "true"
click at [564, 404] on div "Volgende vraag" at bounding box center [528, 428] width 686 height 54
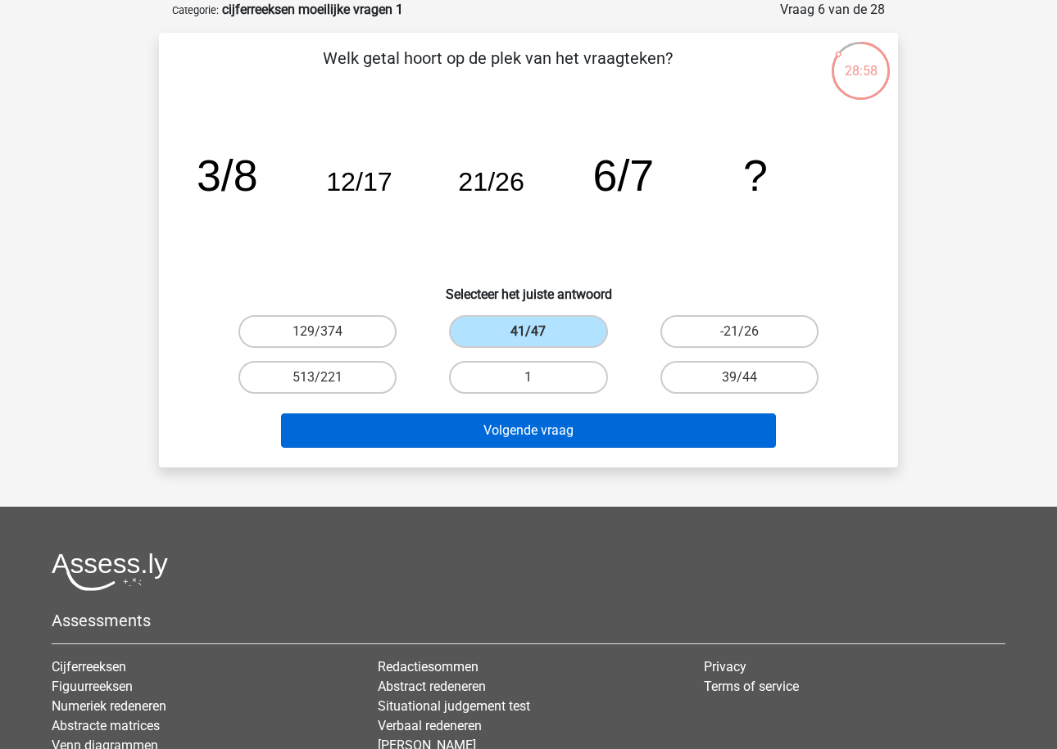
click at [559, 425] on button "Volgende vraag" at bounding box center [529, 431] width 496 height 34
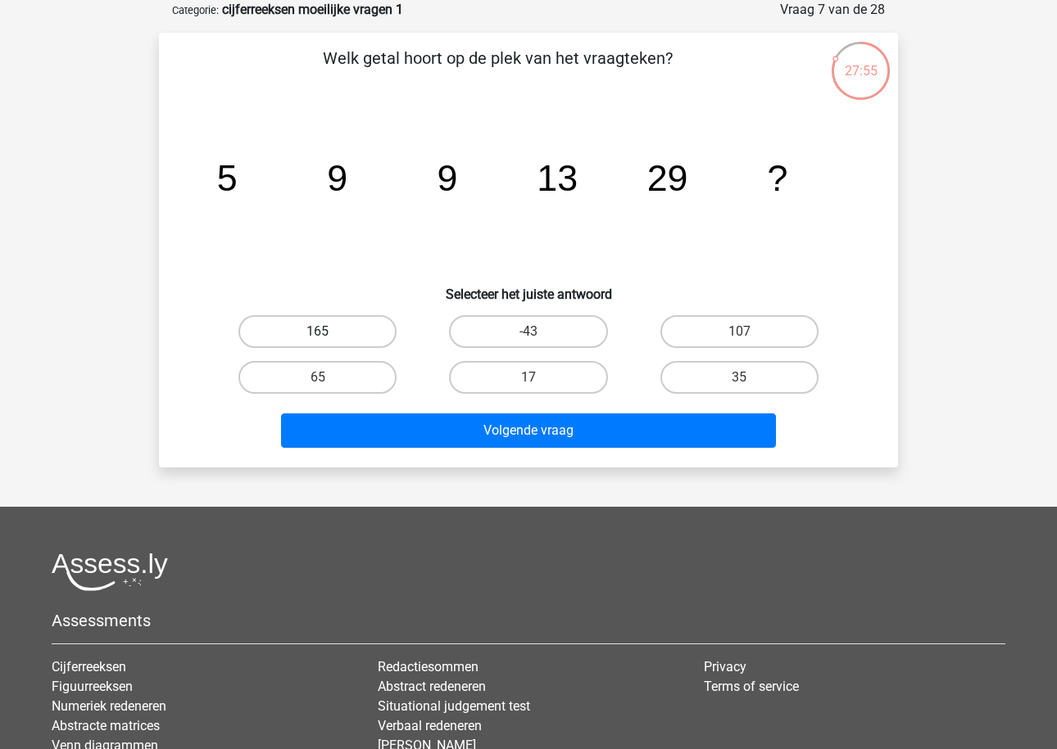
click at [309, 336] on label "165" at bounding box center [317, 331] width 158 height 33
click at [318, 336] on input "165" at bounding box center [323, 337] width 11 height 11
radio input "true"
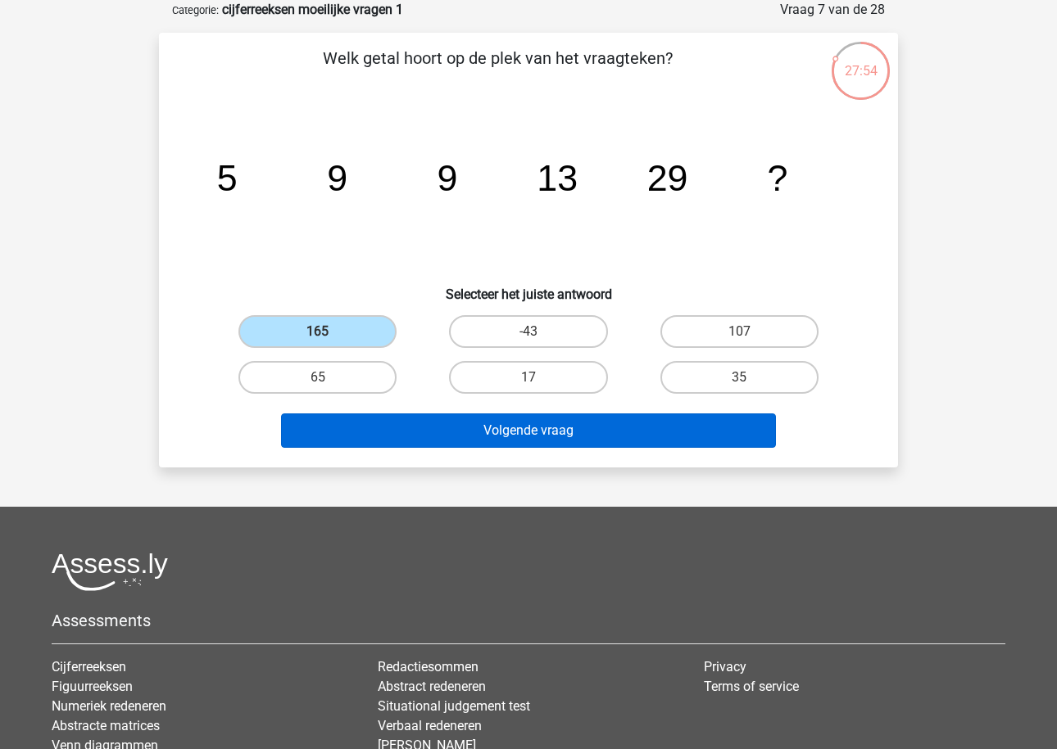
click at [432, 426] on button "Volgende vraag" at bounding box center [529, 431] width 496 height 34
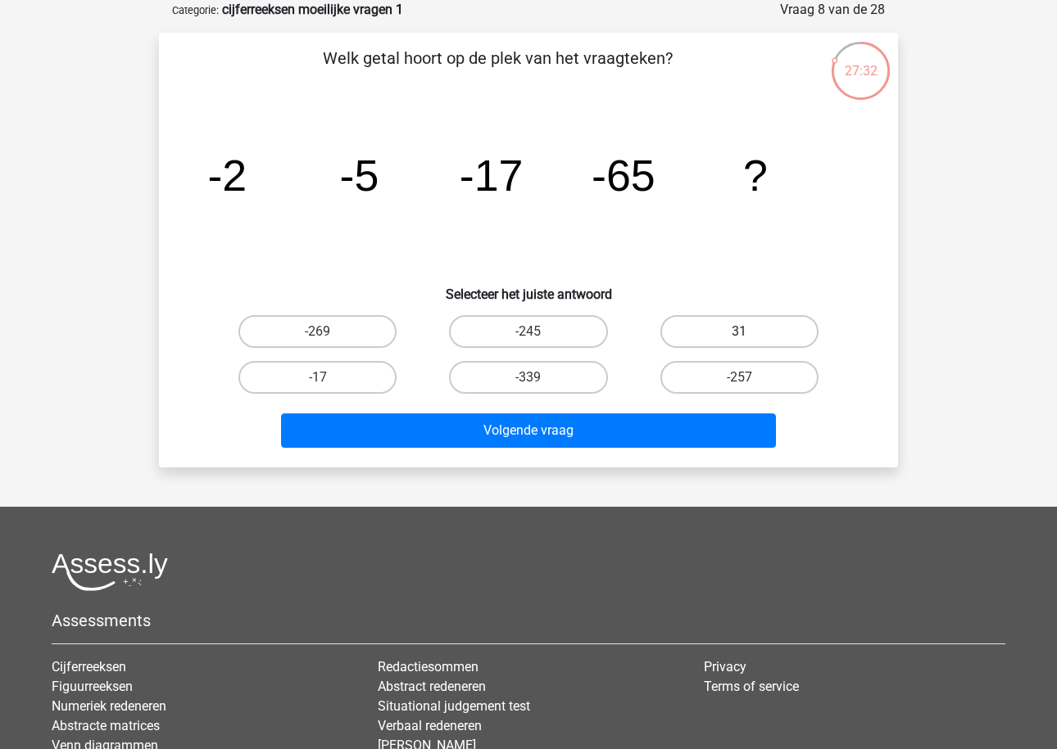
click at [720, 326] on label "31" at bounding box center [739, 331] width 158 height 33
click at [739, 332] on input "31" at bounding box center [744, 337] width 11 height 11
radio input "true"
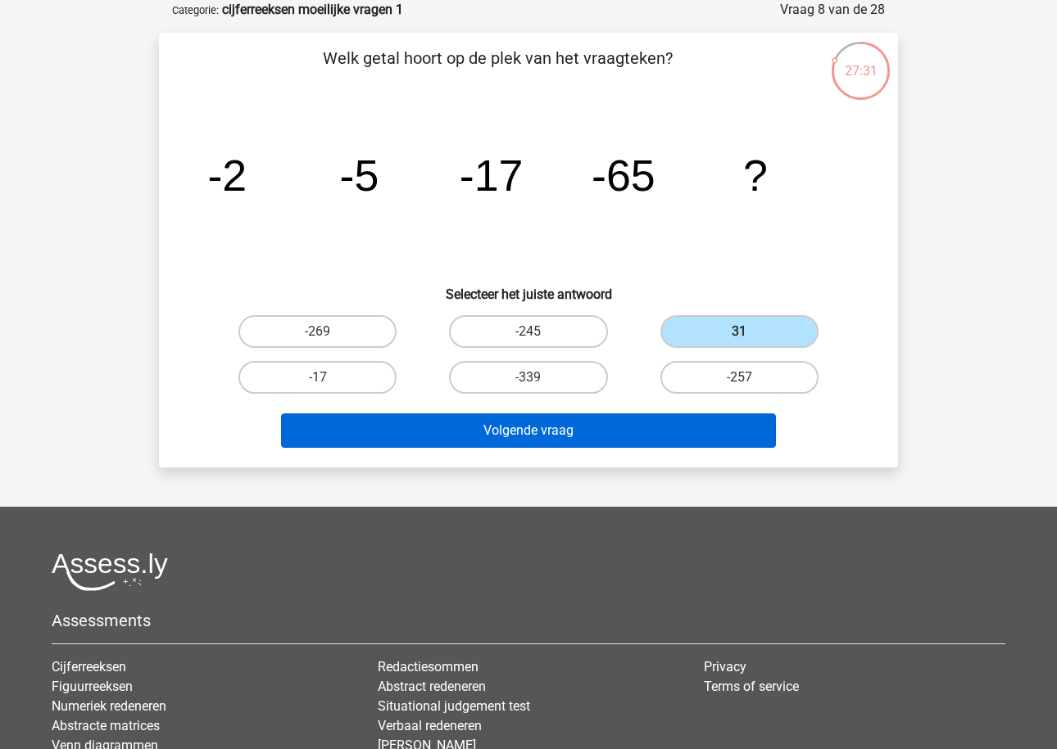
click at [636, 445] on button "Volgende vraag" at bounding box center [529, 431] width 496 height 34
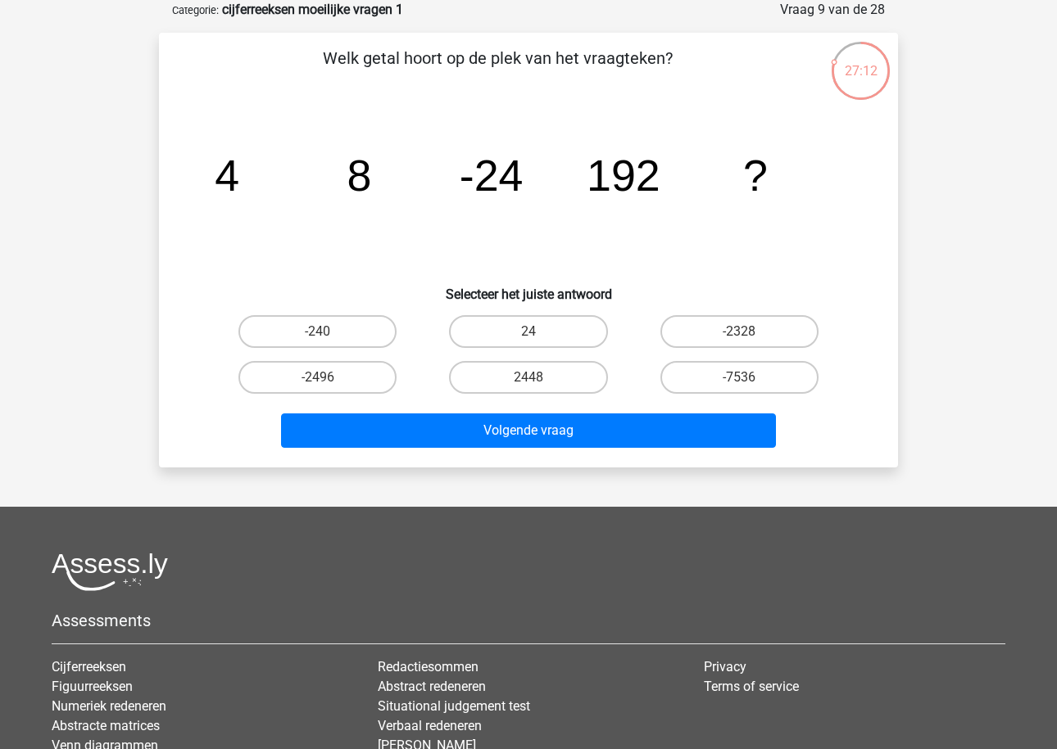
click at [239, 177] on tspan "192" at bounding box center [227, 175] width 25 height 49
copy tspan "192"
click at [560, 373] on label "2448" at bounding box center [528, 377] width 158 height 33
click at [539, 378] on input "2448" at bounding box center [533, 383] width 11 height 11
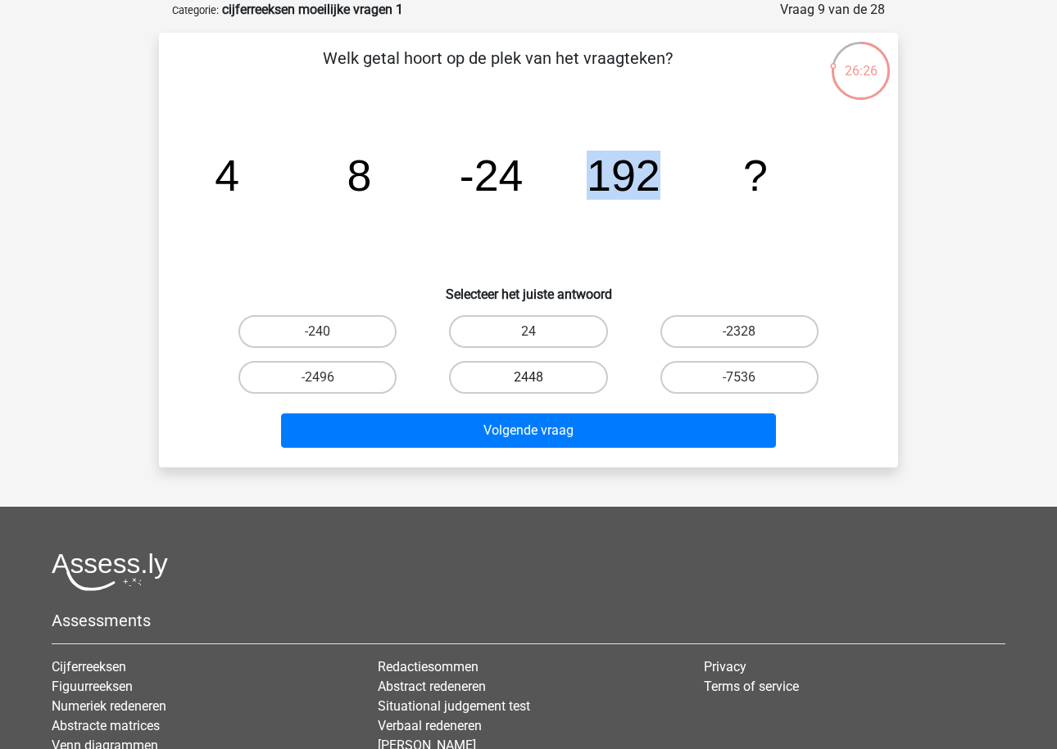
radio input "true"
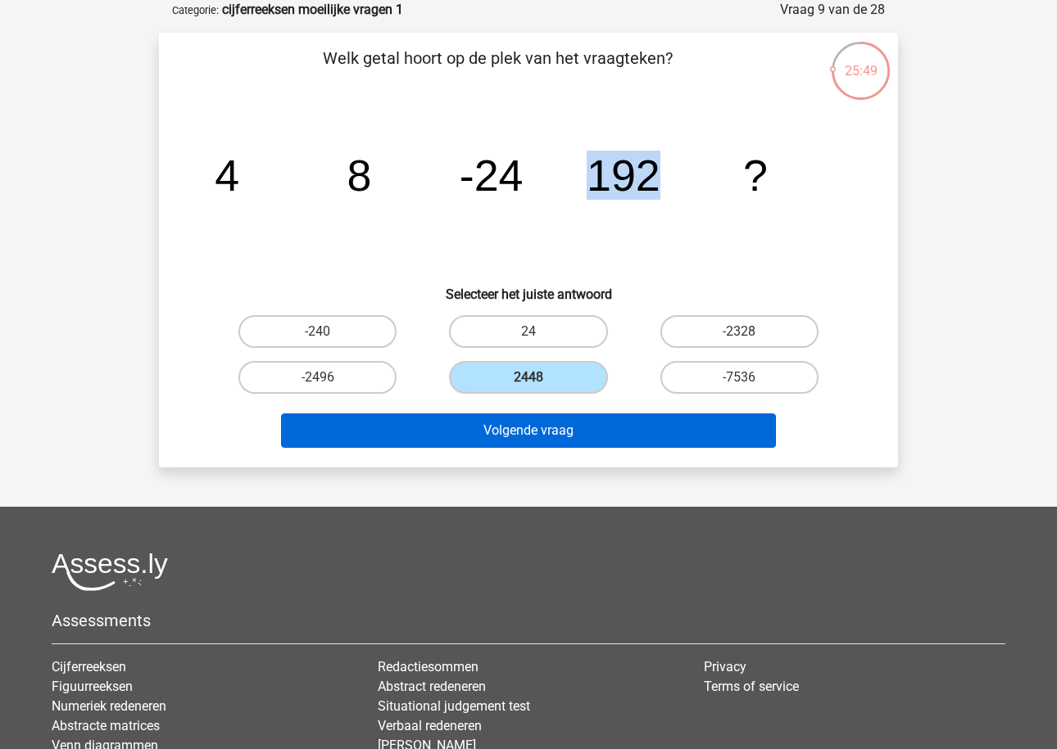
click at [505, 434] on button "Volgende vraag" at bounding box center [529, 431] width 496 height 34
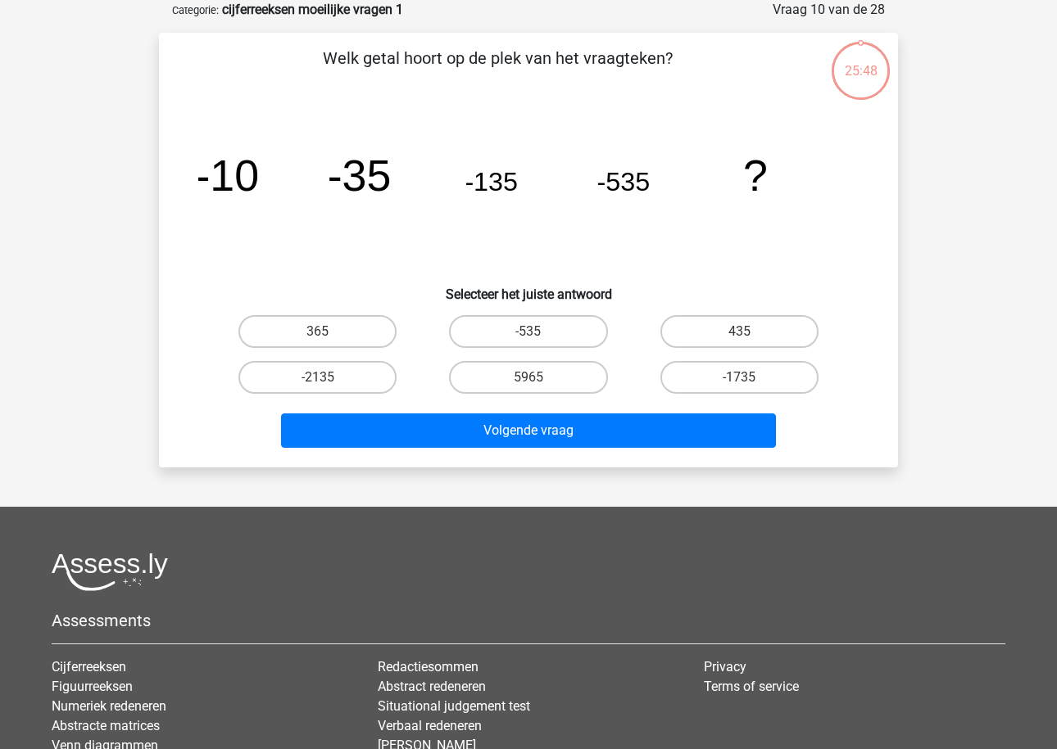
click at [505, 434] on button "Volgende vraag" at bounding box center [529, 431] width 496 height 34
click at [518, 366] on label "5965" at bounding box center [528, 377] width 158 height 33
click at [528, 378] on input "5965" at bounding box center [533, 383] width 11 height 11
radio input "true"
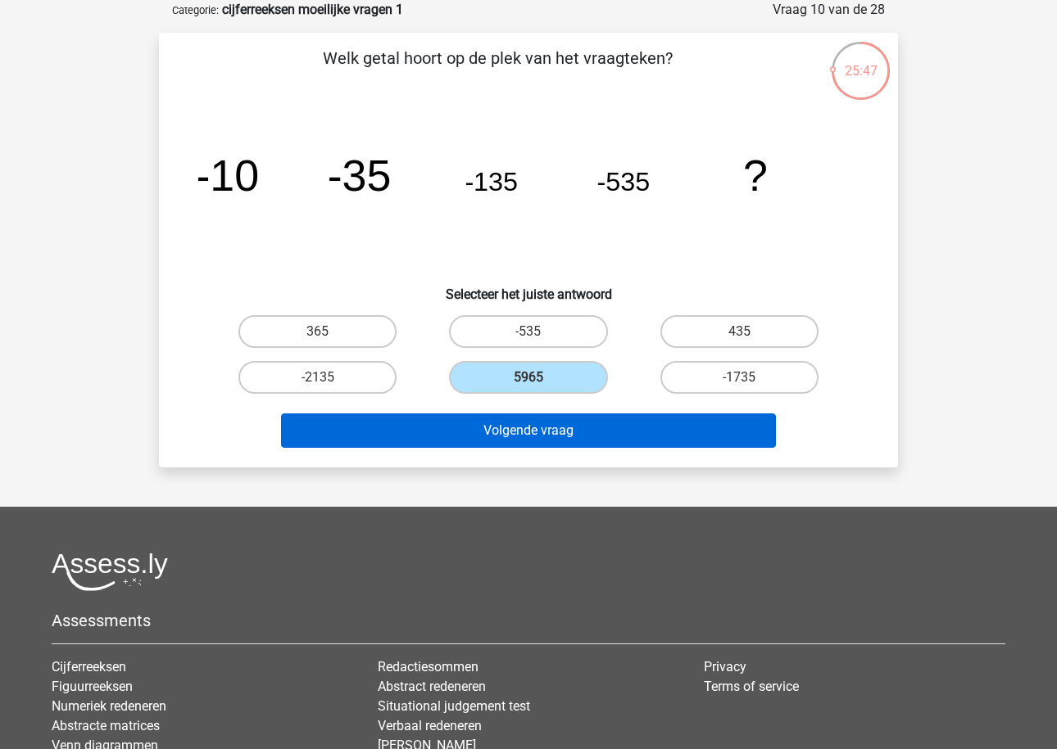
click at [516, 428] on button "Volgende vraag" at bounding box center [529, 431] width 496 height 34
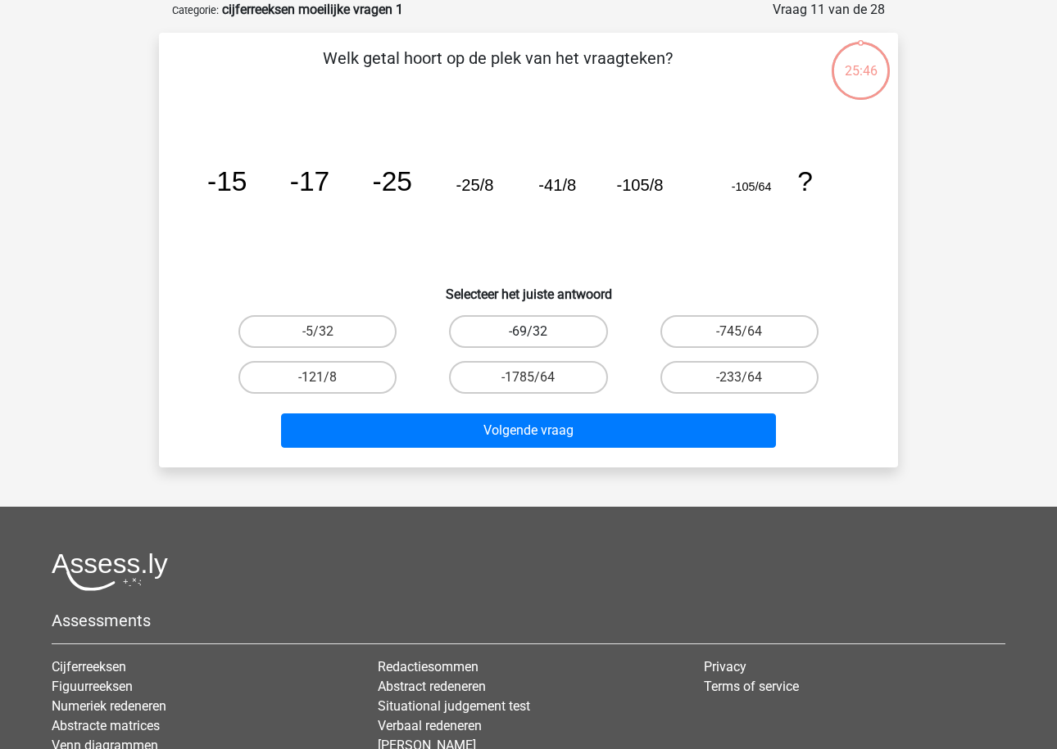
click at [518, 340] on label "-69/32" at bounding box center [528, 331] width 158 height 33
click at [528, 340] on input "-69/32" at bounding box center [533, 337] width 11 height 11
radio input "true"
click at [519, 410] on div "Volgende vraag" at bounding box center [528, 428] width 686 height 54
click at [468, 267] on icon "image/svg+xml -15 -17 -25 -25/8 -41/8 -105/8 -105/64 ?" at bounding box center [528, 190] width 660 height 165
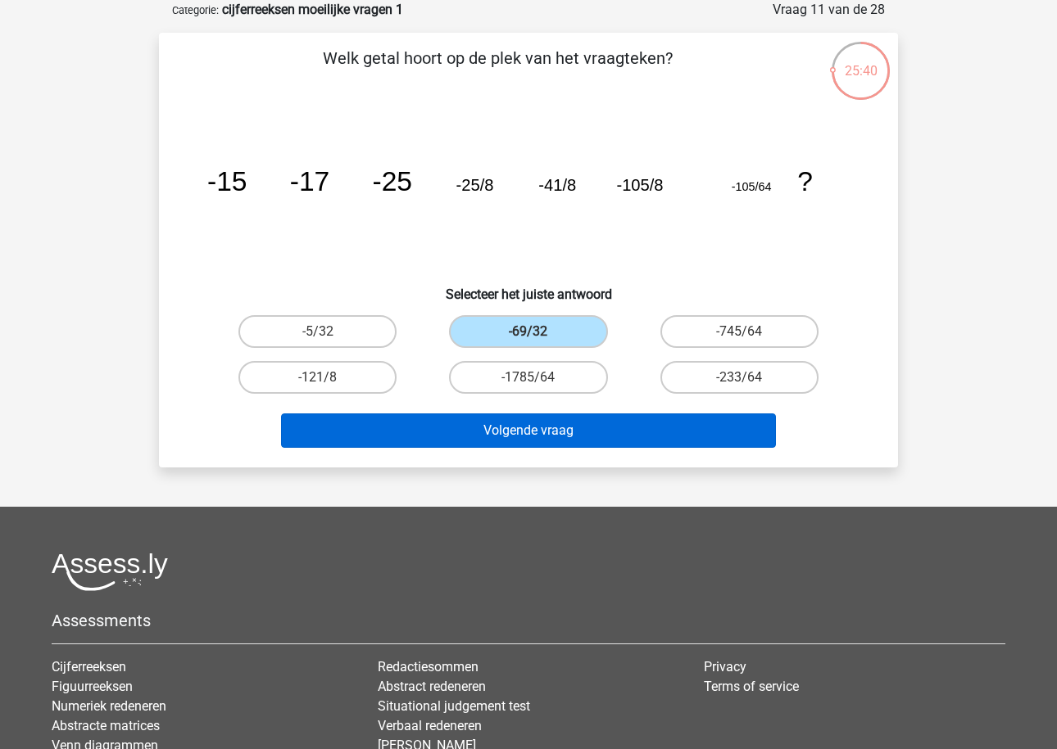
click at [523, 423] on button "Volgende vraag" at bounding box center [529, 431] width 496 height 34
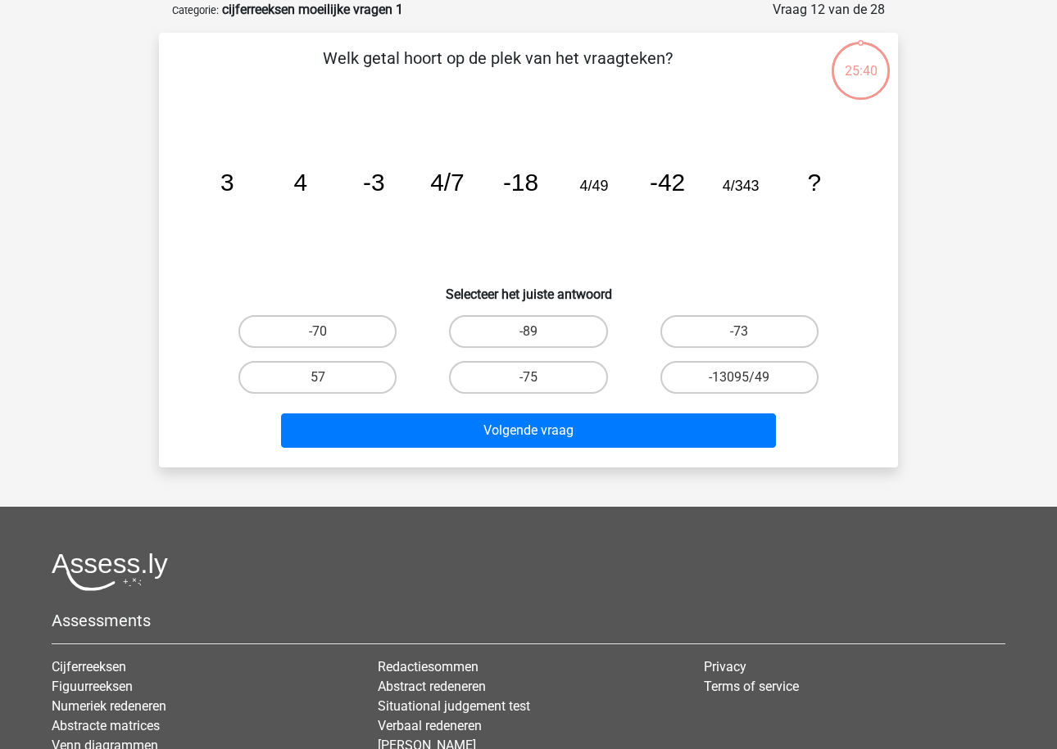
click at [523, 352] on div "-89" at bounding box center [528, 332] width 210 height 46
click at [526, 324] on label "-89" at bounding box center [528, 331] width 158 height 33
click at [528, 332] on input "-89" at bounding box center [533, 337] width 11 height 11
radio input "true"
click at [514, 459] on div "Welk getal hoort op de plek van het vraagteken? image/svg+xml 3 4 -3 4/7 -18 4/…" at bounding box center [528, 250] width 739 height 435
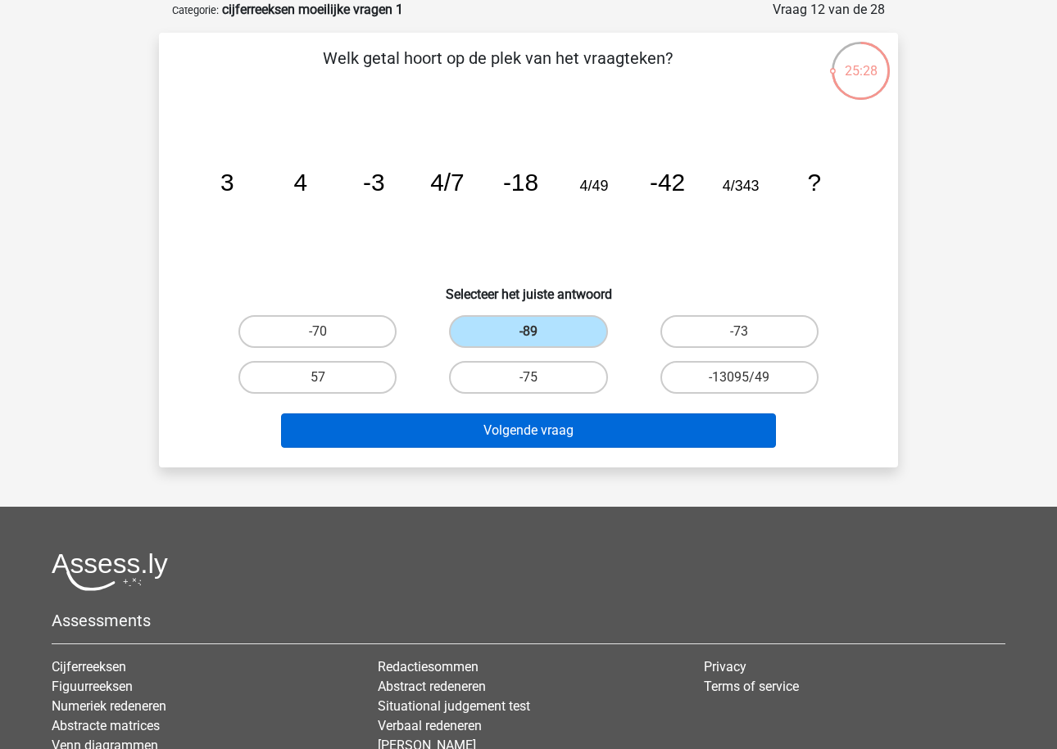
click at [514, 436] on button "Volgende vraag" at bounding box center [529, 431] width 496 height 34
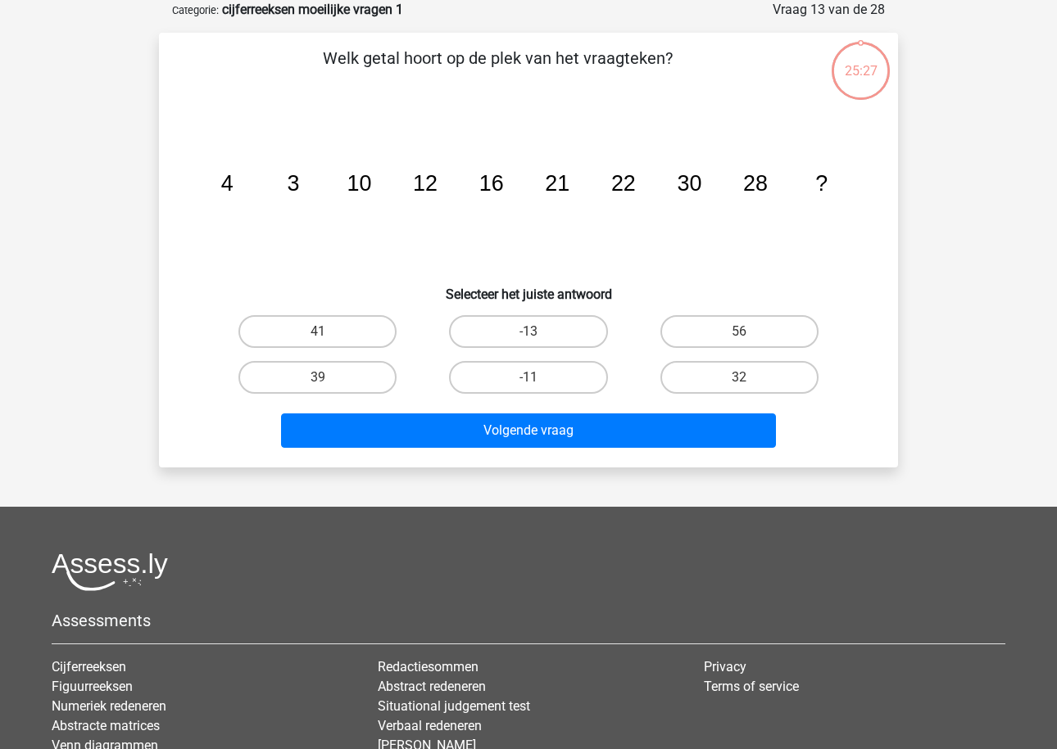
click at [531, 386] on input "-11" at bounding box center [533, 383] width 11 height 11
radio input "true"
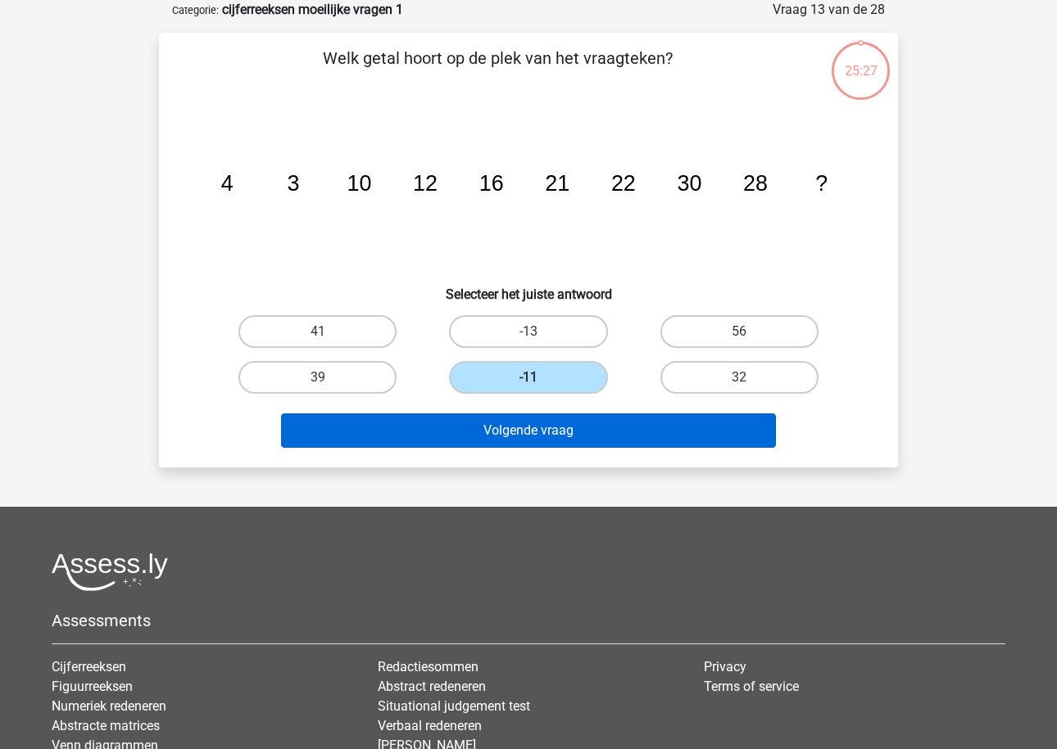
click at [531, 426] on button "Volgende vraag" at bounding box center [529, 431] width 496 height 34
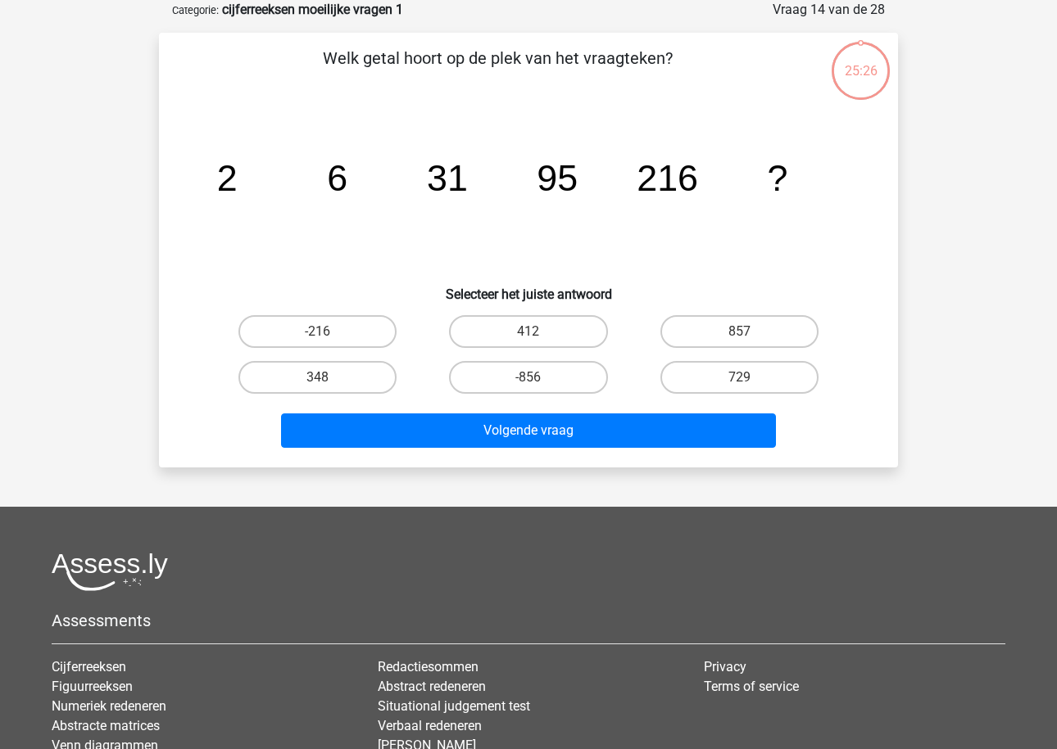
click at [530, 382] on input "-856" at bounding box center [533, 383] width 11 height 11
radio input "true"
click at [530, 413] on div "Volgende vraag" at bounding box center [528, 428] width 686 height 54
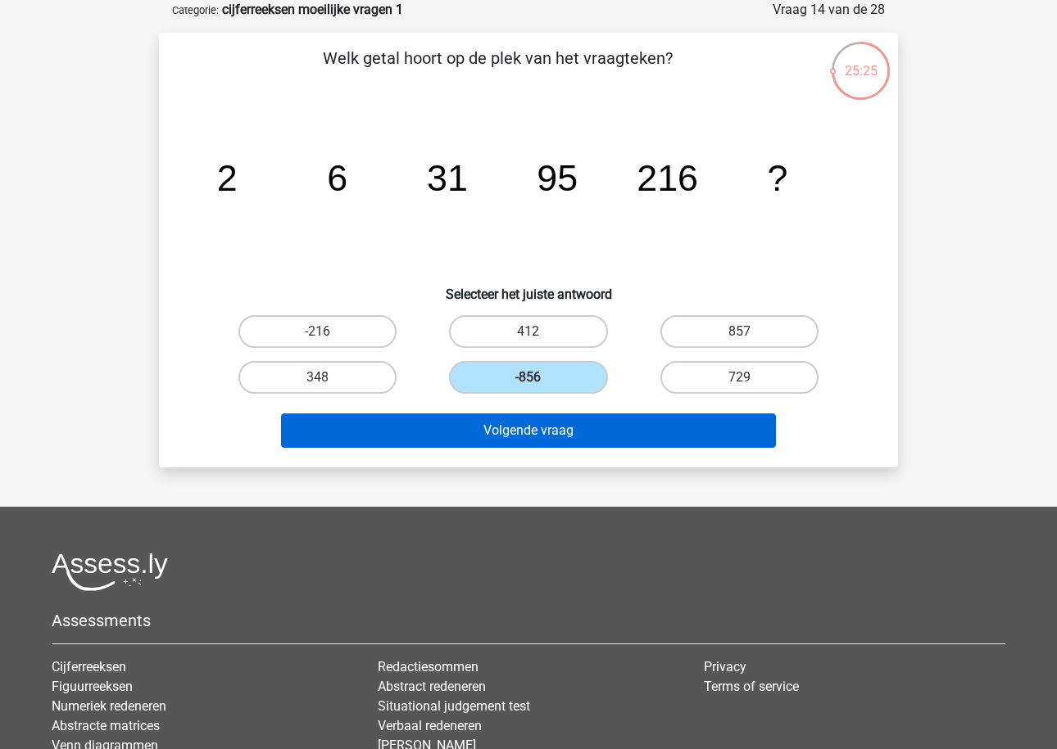
click at [531, 424] on button "Volgende vraag" at bounding box center [529, 431] width 496 height 34
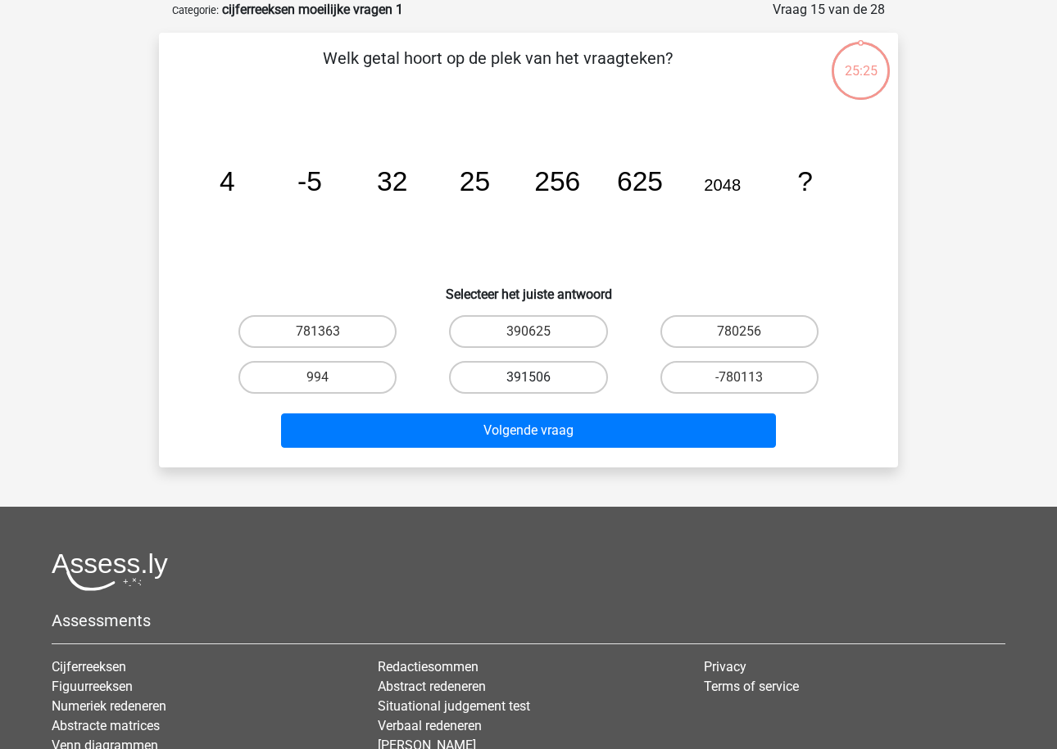
click at [531, 389] on label "391506" at bounding box center [528, 377] width 158 height 33
click at [531, 388] on input "391506" at bounding box center [533, 383] width 11 height 11
radio input "true"
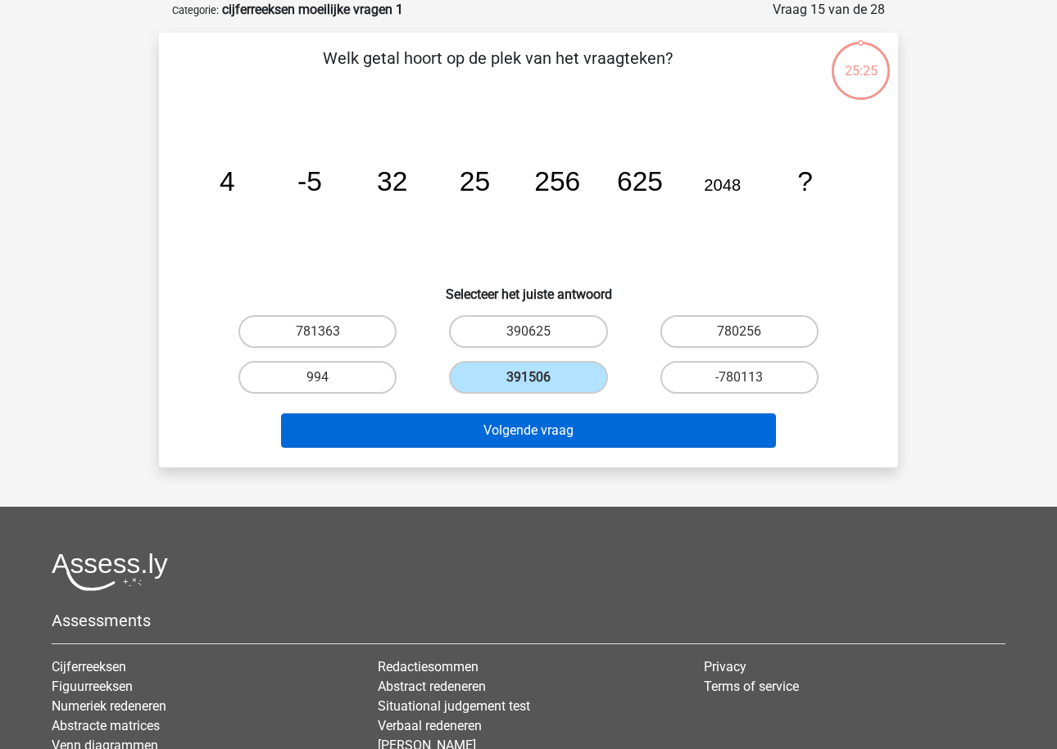
click at [531, 427] on button "Volgende vraag" at bounding box center [529, 431] width 496 height 34
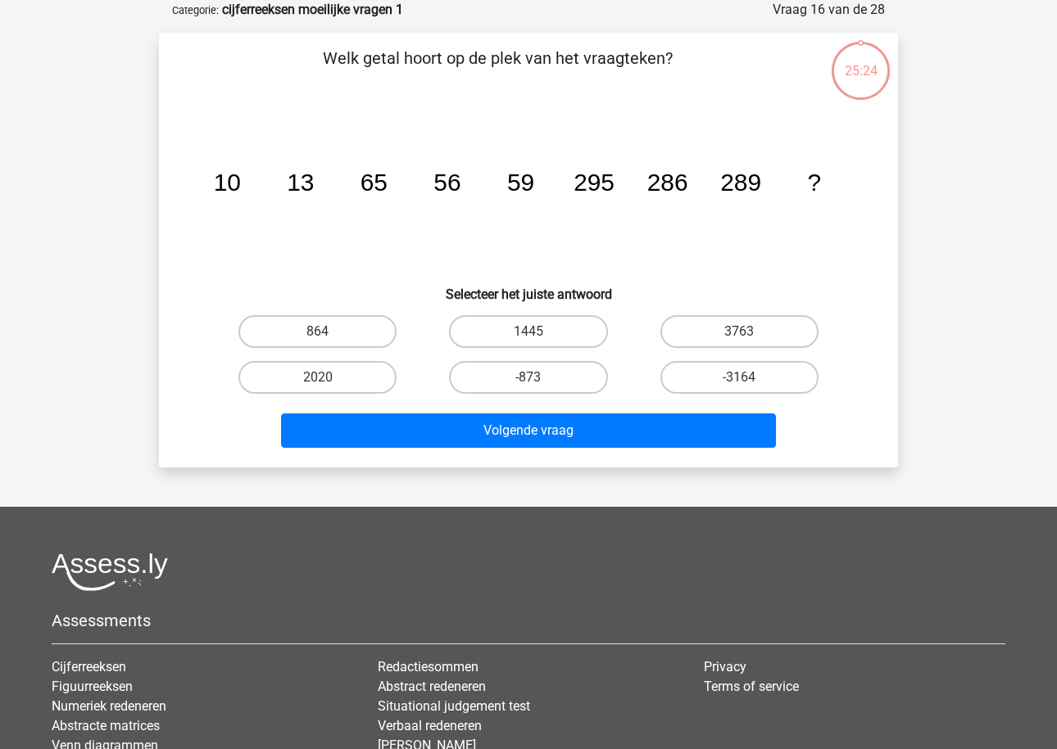
click at [531, 378] on input "-873" at bounding box center [533, 383] width 11 height 11
radio input "true"
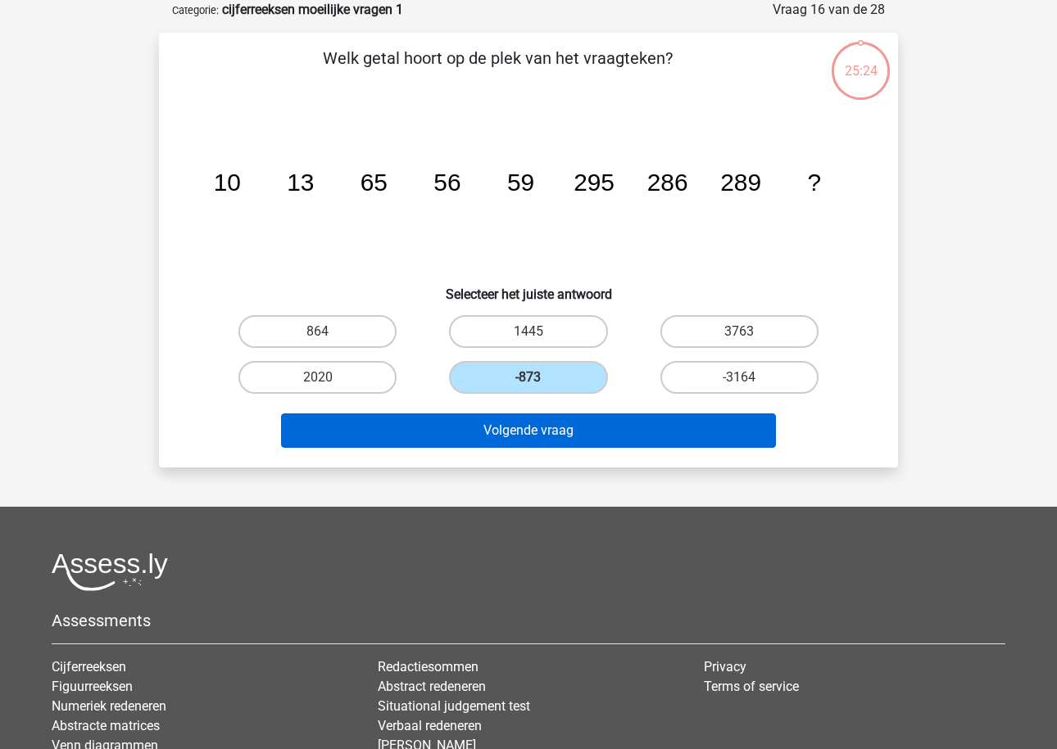
click at [530, 416] on button "Volgende vraag" at bounding box center [529, 431] width 496 height 34
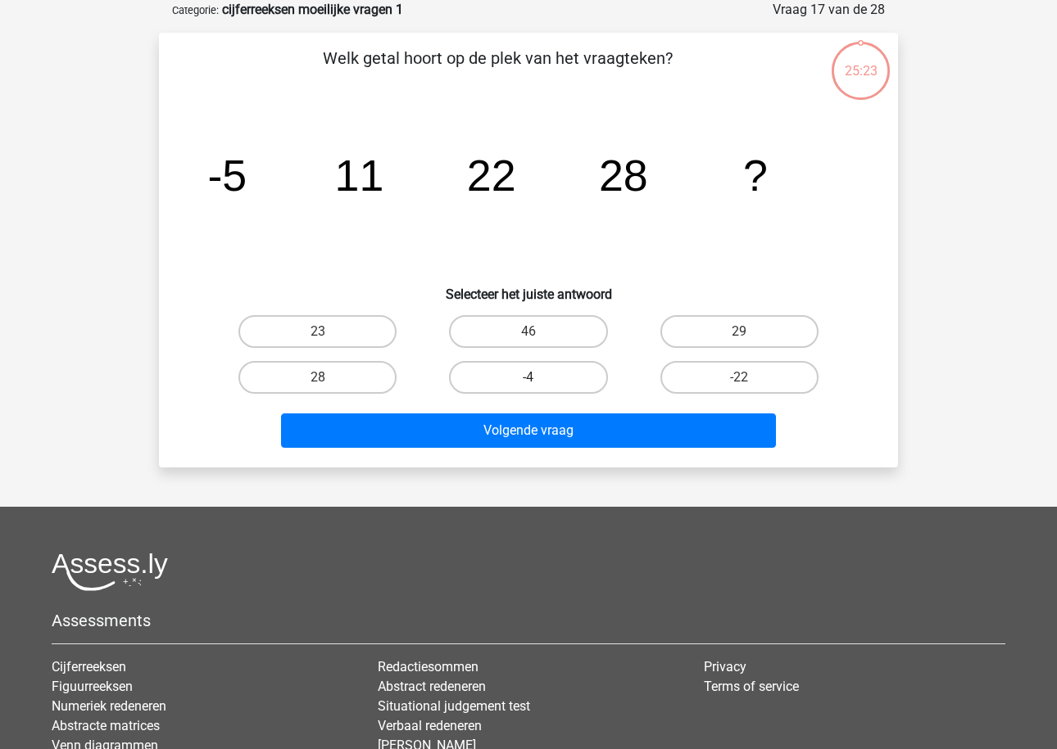
click at [522, 379] on label "-4" at bounding box center [528, 377] width 158 height 33
click at [528, 379] on input "-4" at bounding box center [533, 383] width 11 height 11
radio input "true"
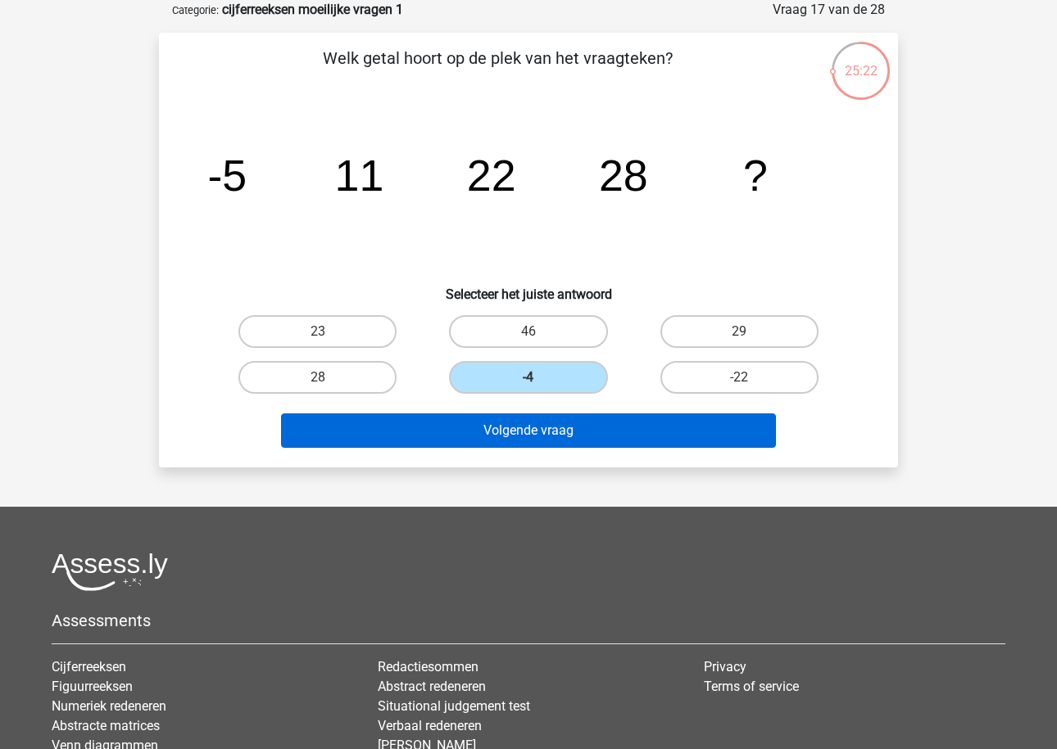
click at [521, 431] on button "Volgende vraag" at bounding box center [529, 431] width 496 height 34
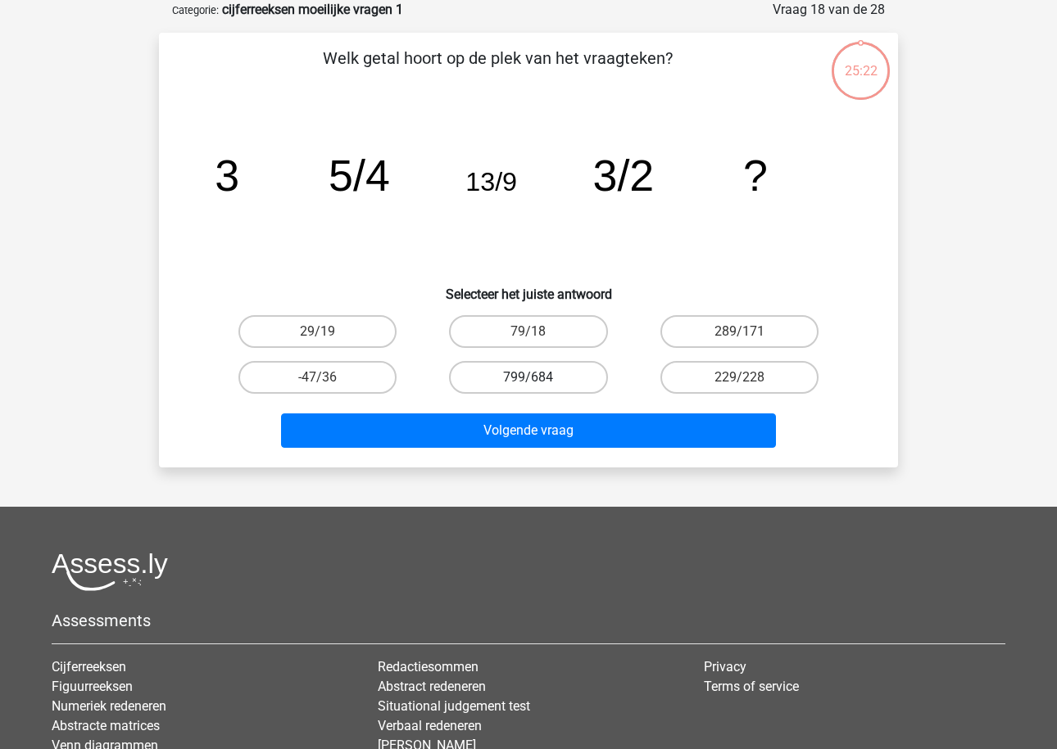
click at [521, 385] on label "799/684" at bounding box center [528, 377] width 158 height 33
click at [528, 385] on input "799/684" at bounding box center [533, 383] width 11 height 11
radio input "true"
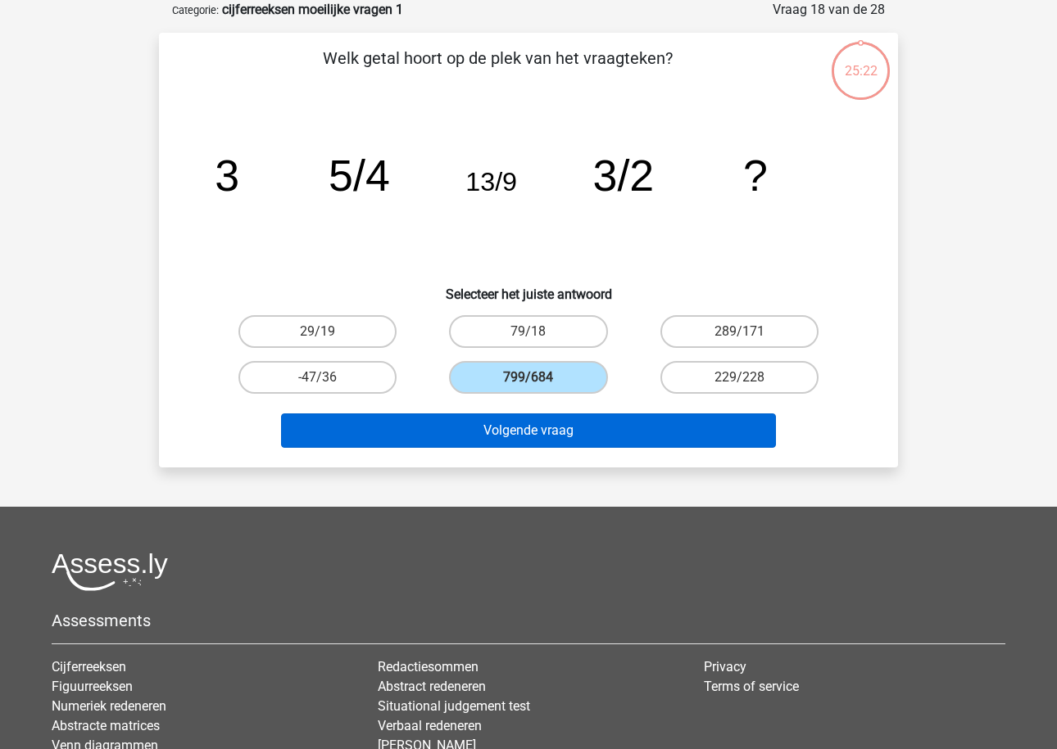
click at [514, 445] on button "Volgende vraag" at bounding box center [529, 431] width 496 height 34
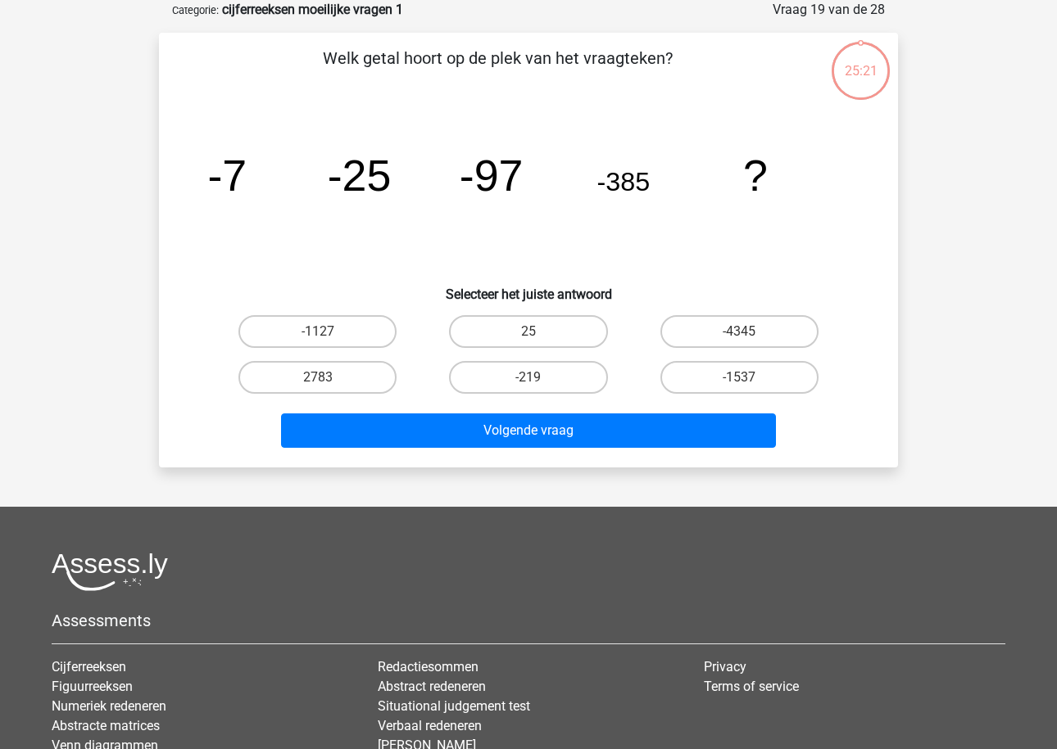
click at [514, 407] on div "Volgende vraag" at bounding box center [528, 428] width 686 height 54
click at [514, 376] on label "-219" at bounding box center [528, 377] width 158 height 33
click at [528, 378] on input "-219" at bounding box center [533, 383] width 11 height 11
radio input "true"
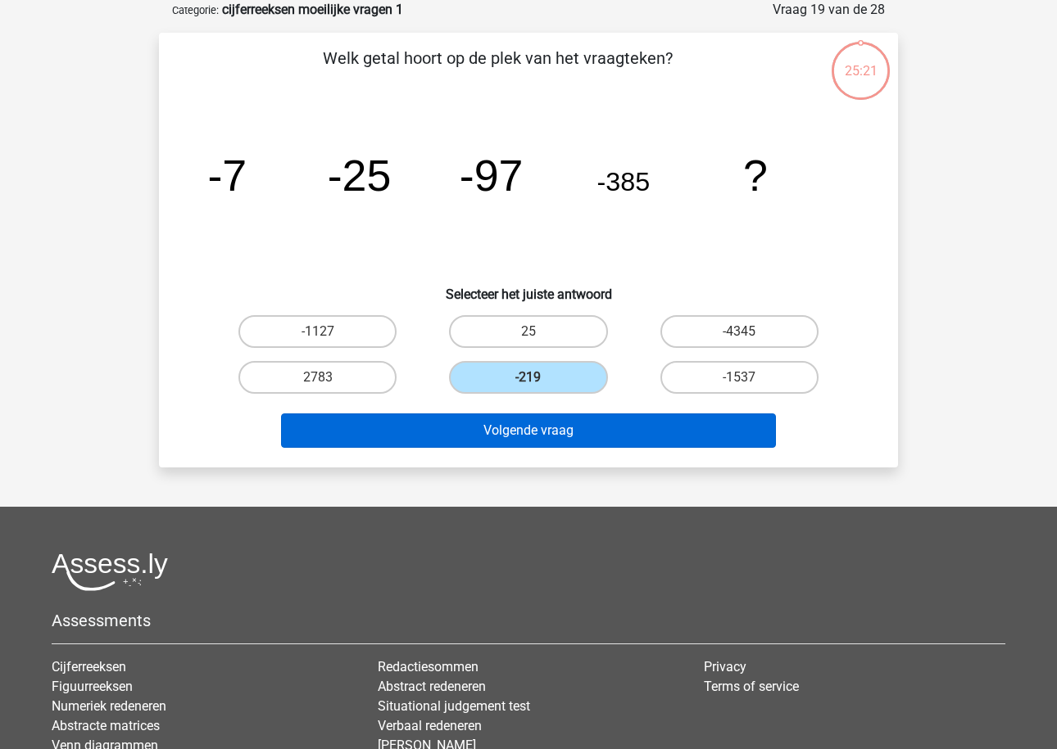
click at [514, 447] on button "Volgende vraag" at bounding box center [529, 431] width 496 height 34
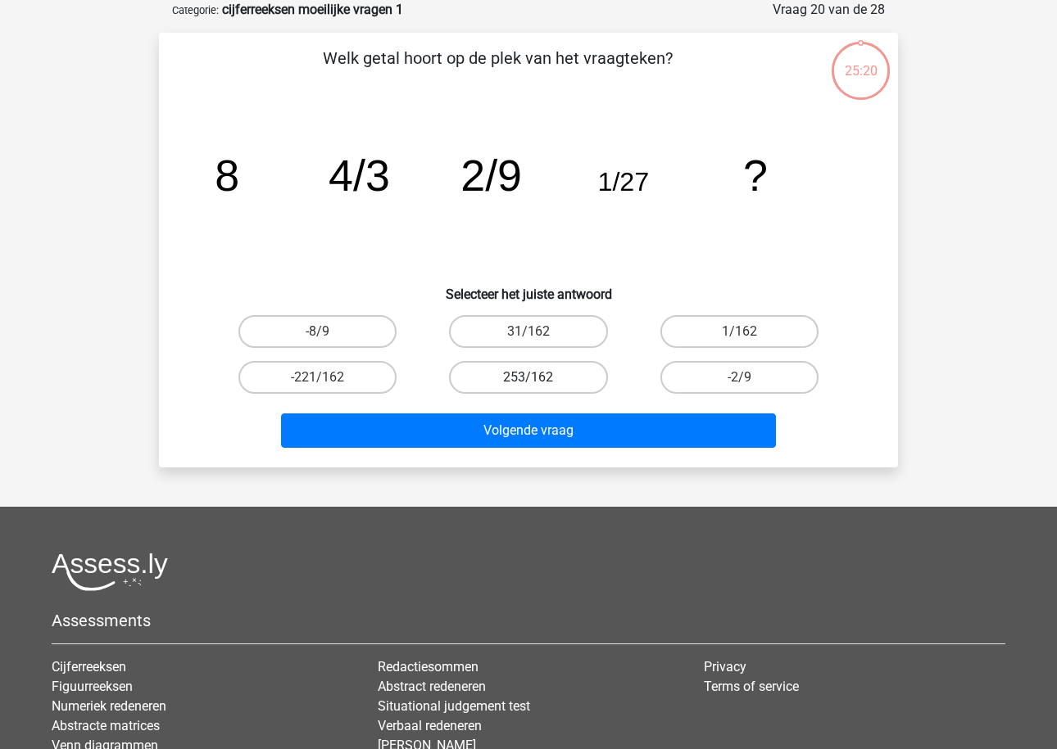
click at [517, 374] on label "253/162" at bounding box center [528, 377] width 158 height 33
click at [528, 378] on input "253/162" at bounding box center [533, 383] width 11 height 11
radio input "true"
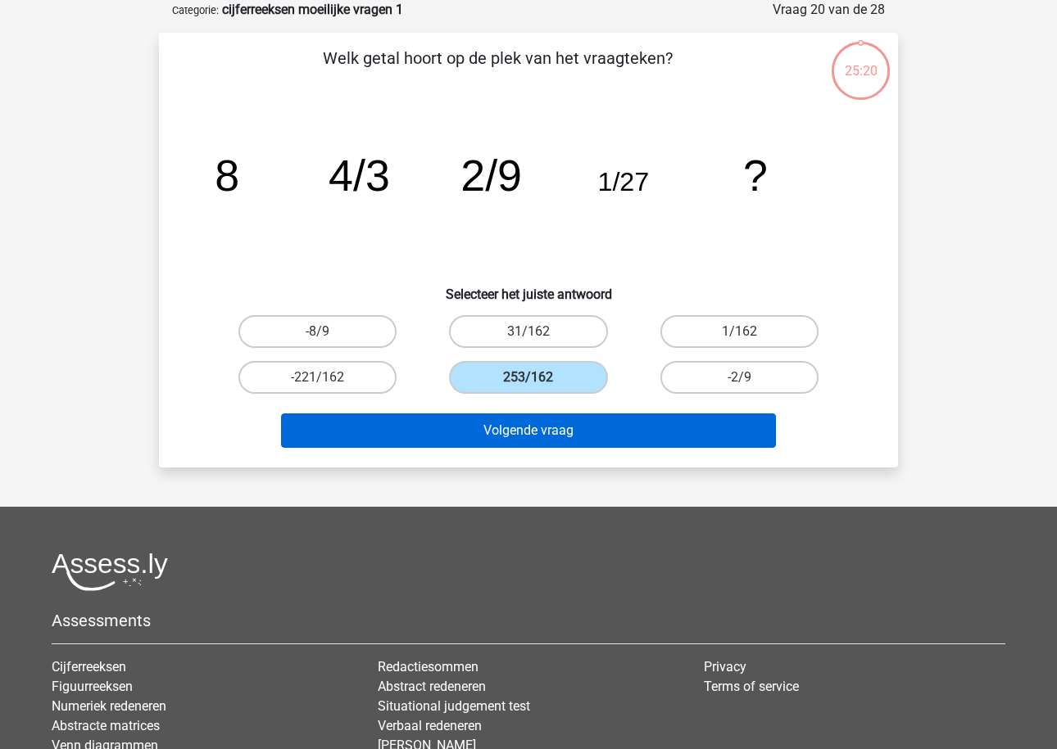
click at [518, 438] on button "Volgende vraag" at bounding box center [529, 431] width 496 height 34
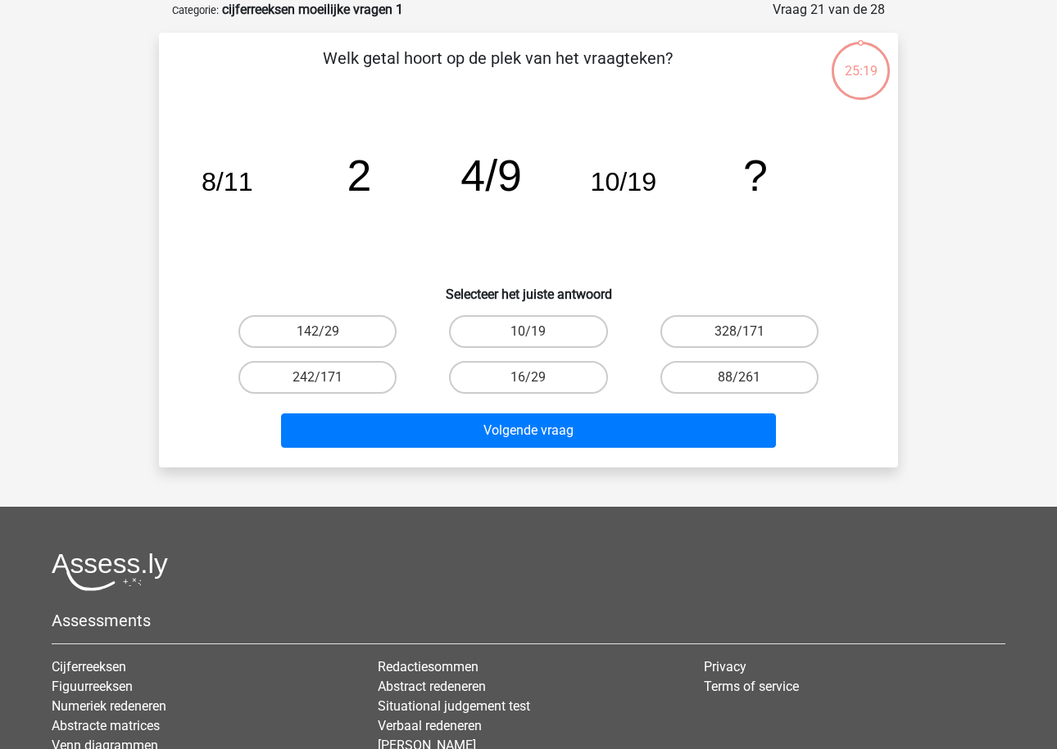
click at [373, 351] on div "142/29" at bounding box center [317, 332] width 210 height 46
click at [360, 332] on label "142/29" at bounding box center [317, 331] width 158 height 33
click at [328, 332] on input "142/29" at bounding box center [323, 337] width 11 height 11
radio input "true"
click at [407, 406] on div "Volgende vraag" at bounding box center [528, 428] width 686 height 54
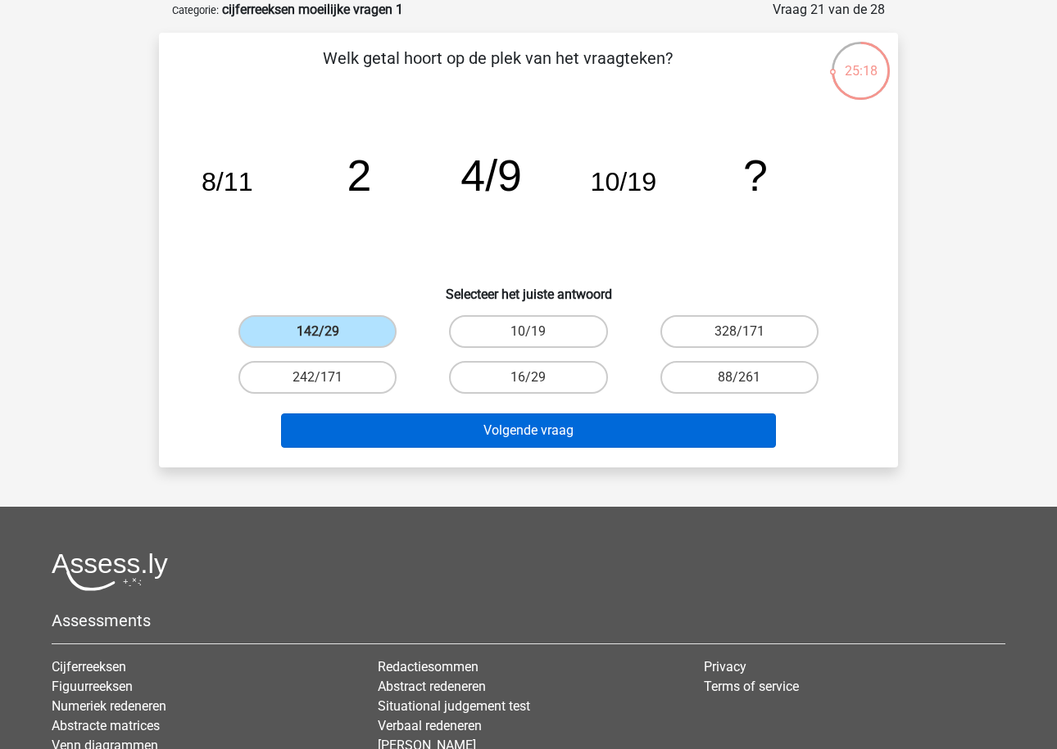
click at [419, 414] on button "Volgende vraag" at bounding box center [529, 431] width 496 height 34
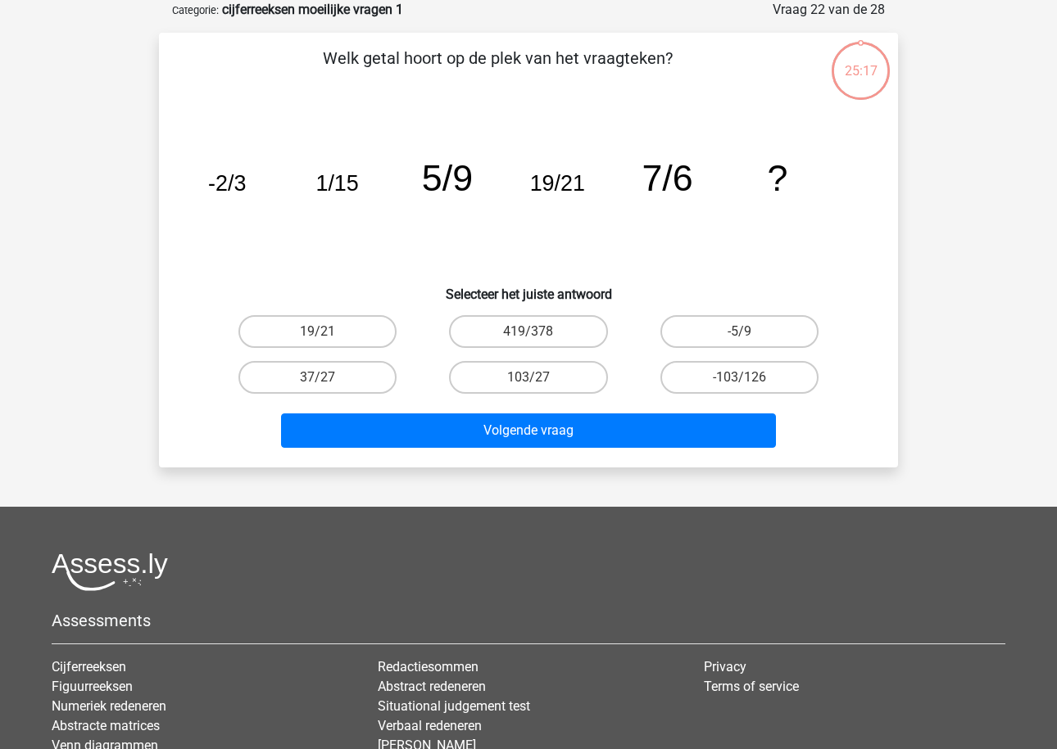
click at [551, 298] on h6 "Selecteer het juiste antwoord" at bounding box center [528, 288] width 686 height 29
click at [551, 324] on label "419/378" at bounding box center [528, 331] width 158 height 33
click at [539, 332] on input "419/378" at bounding box center [533, 337] width 11 height 11
radio input "true"
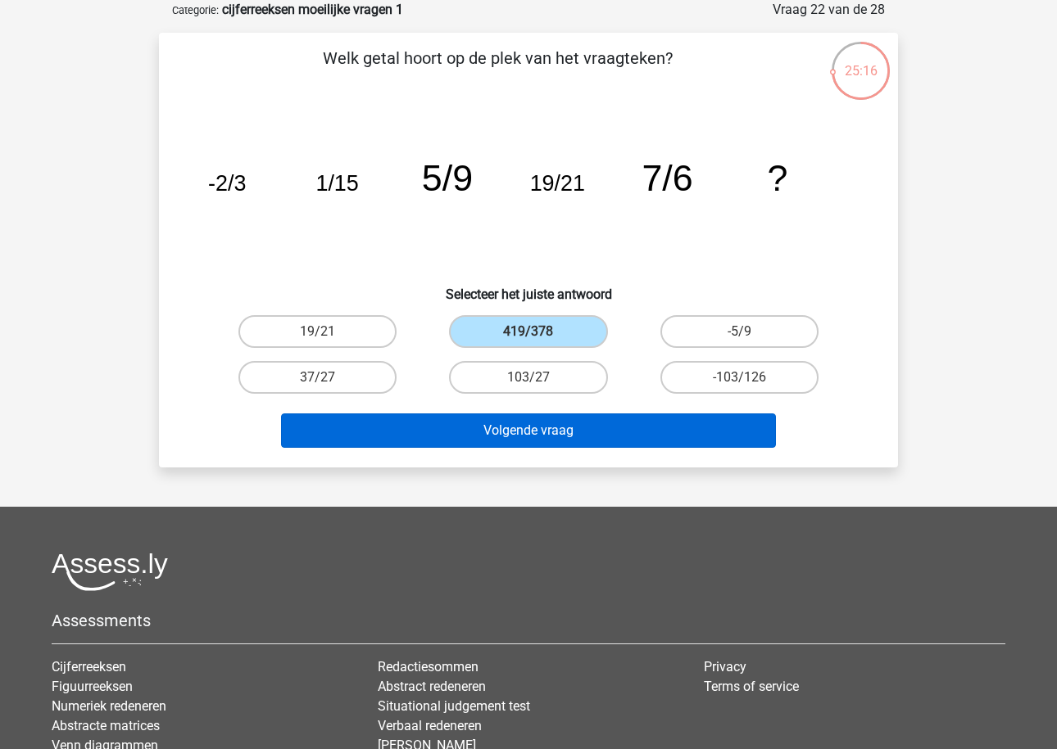
click at [549, 427] on button "Volgende vraag" at bounding box center [529, 431] width 496 height 34
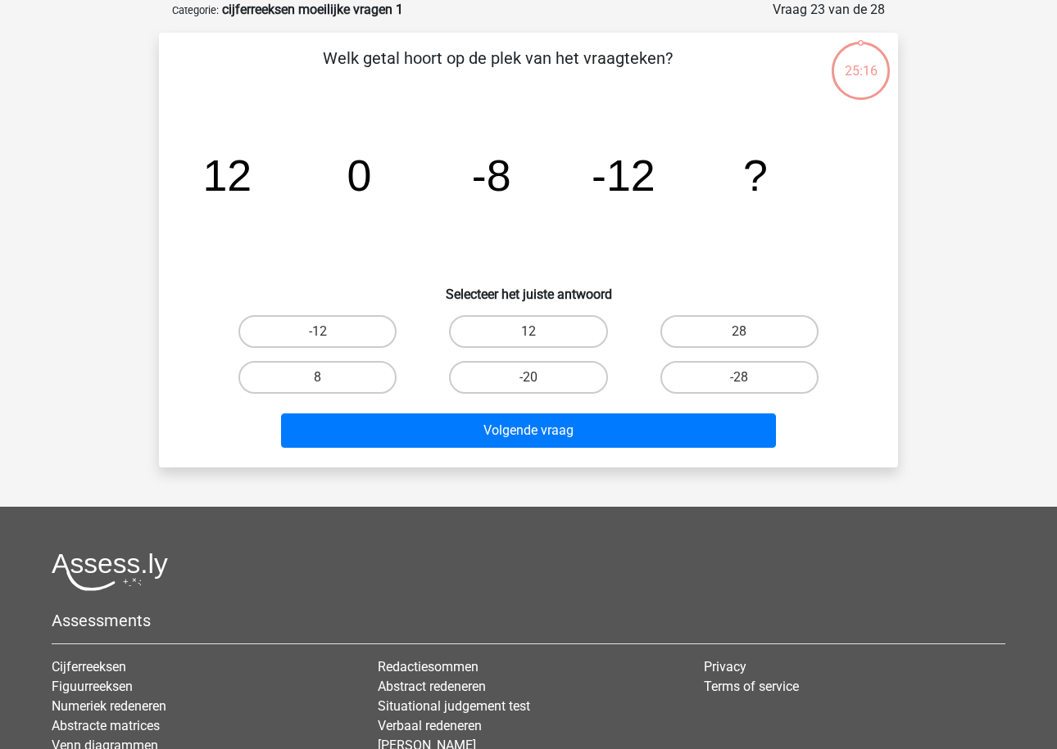
click at [576, 349] on div "12" at bounding box center [528, 332] width 210 height 46
click at [570, 335] on label "12" at bounding box center [528, 331] width 158 height 33
click at [539, 335] on input "12" at bounding box center [533, 337] width 11 height 11
radio input "true"
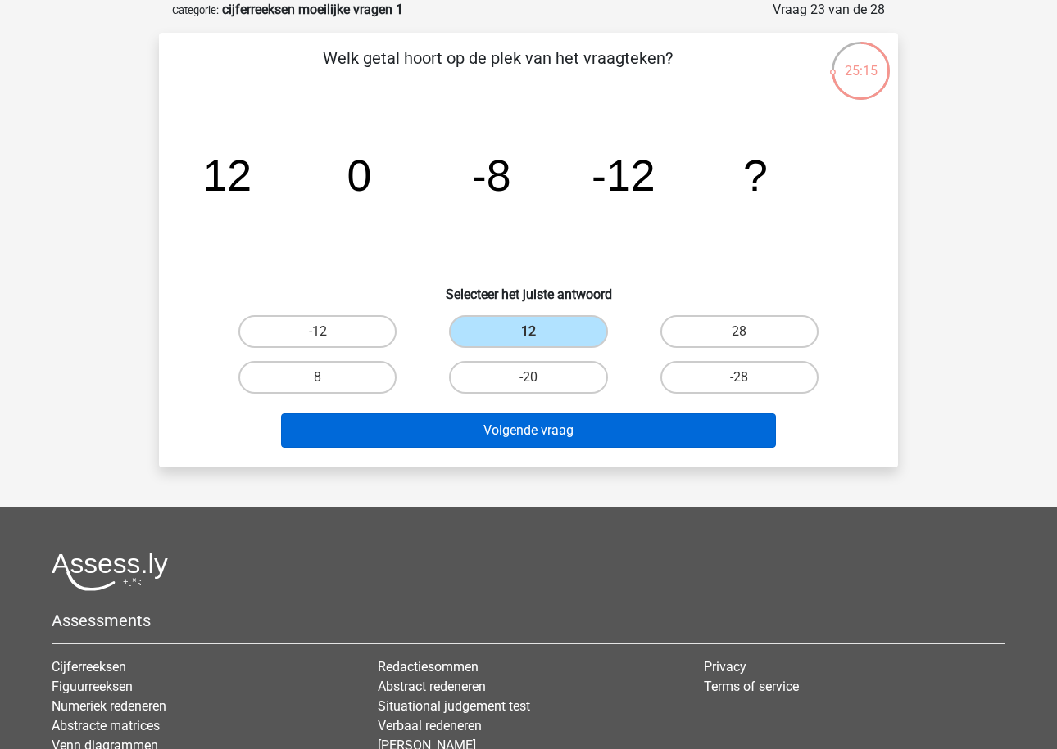
click at [570, 422] on button "Volgende vraag" at bounding box center [529, 431] width 496 height 34
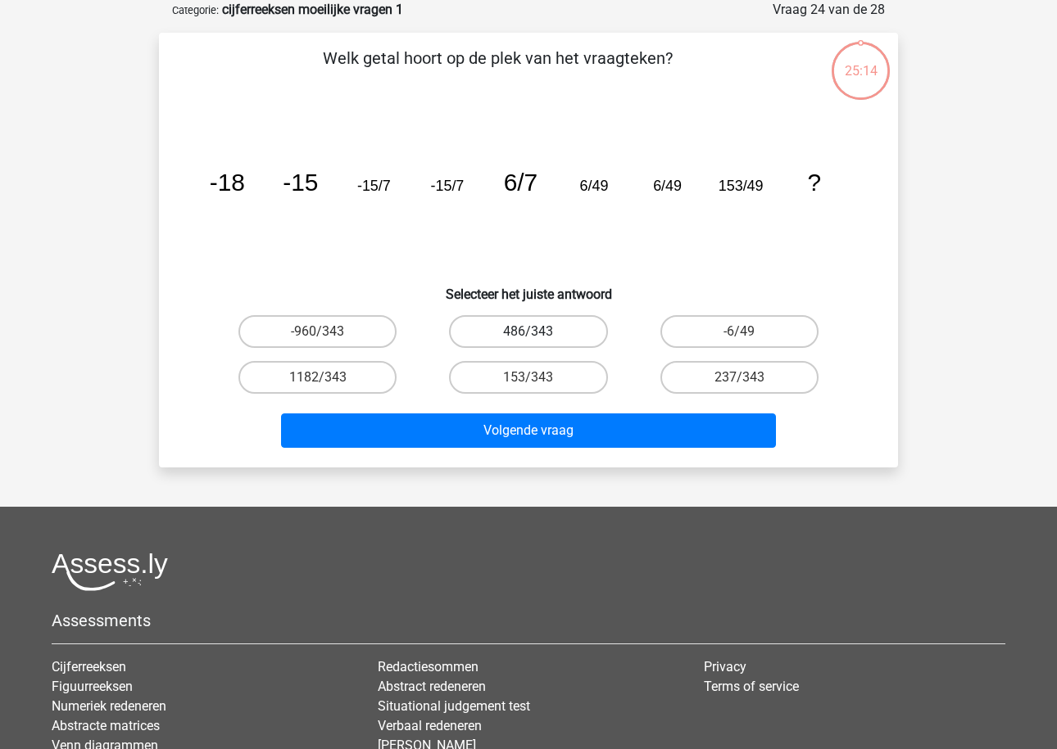
click at [578, 337] on label "486/343" at bounding box center [528, 331] width 158 height 33
click at [539, 337] on input "486/343" at bounding box center [533, 337] width 11 height 11
radio input "true"
click at [548, 456] on div "Welk getal hoort op de plek van het vraagteken? image/svg+xml -18 -15 -15/7 -15…" at bounding box center [528, 250] width 739 height 435
click at [532, 454] on div "Volgende vraag" at bounding box center [528, 434] width 632 height 41
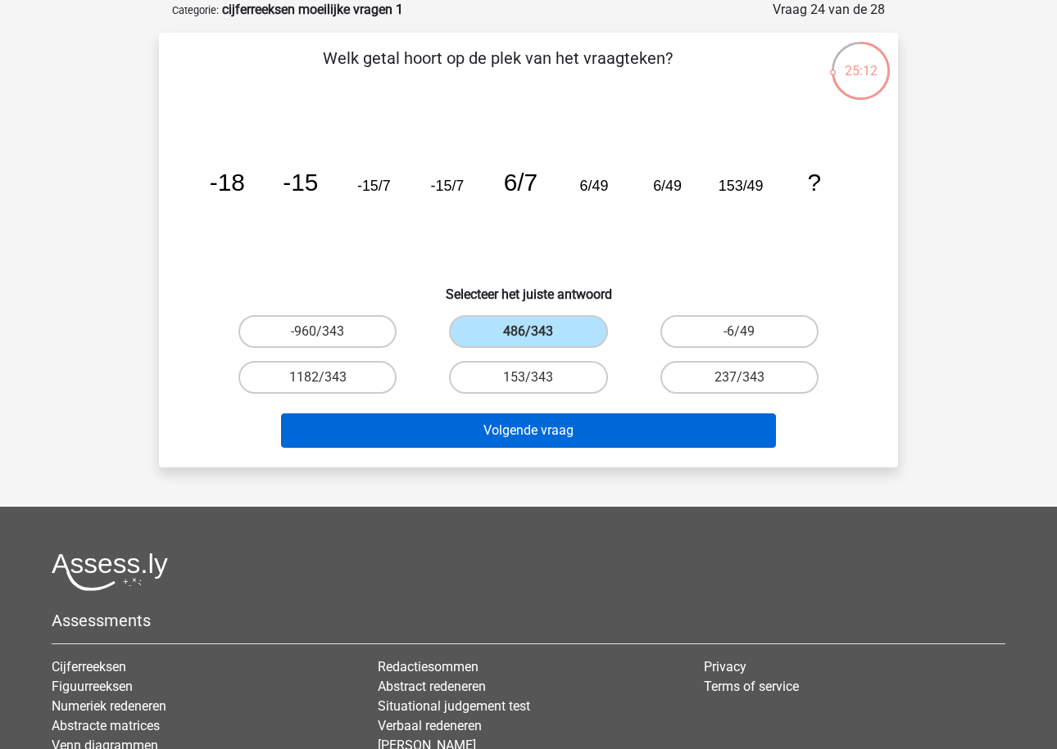
click at [532, 424] on button "Volgende vraag" at bounding box center [529, 431] width 496 height 34
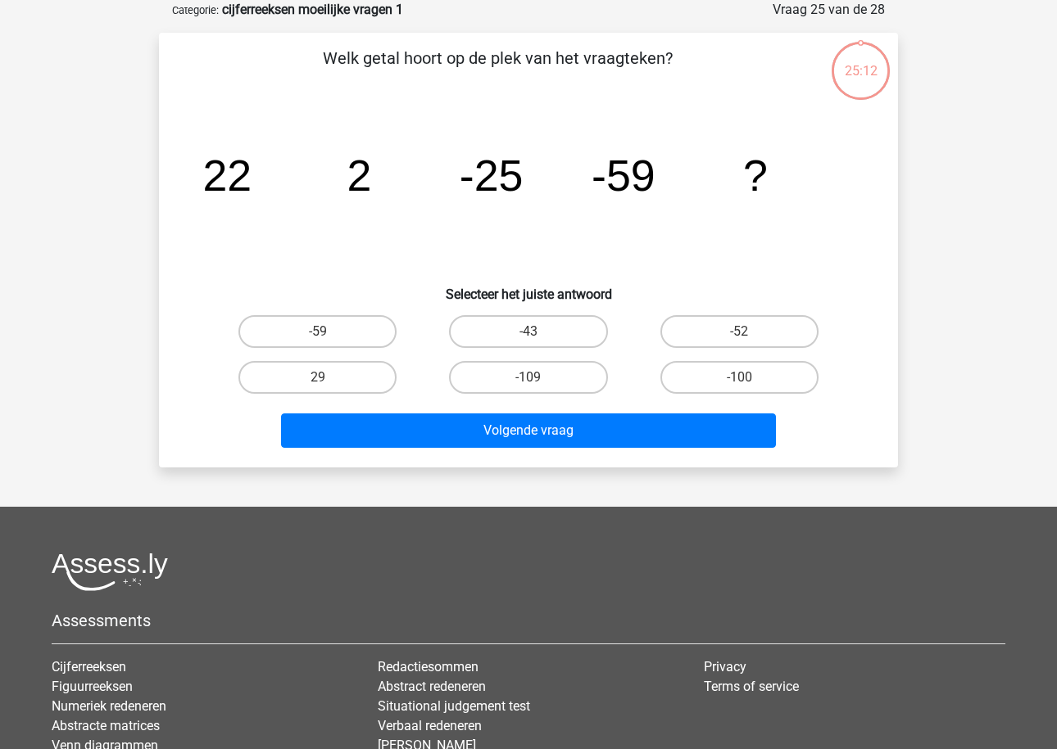
click at [536, 384] on input "-109" at bounding box center [533, 383] width 11 height 11
radio input "true"
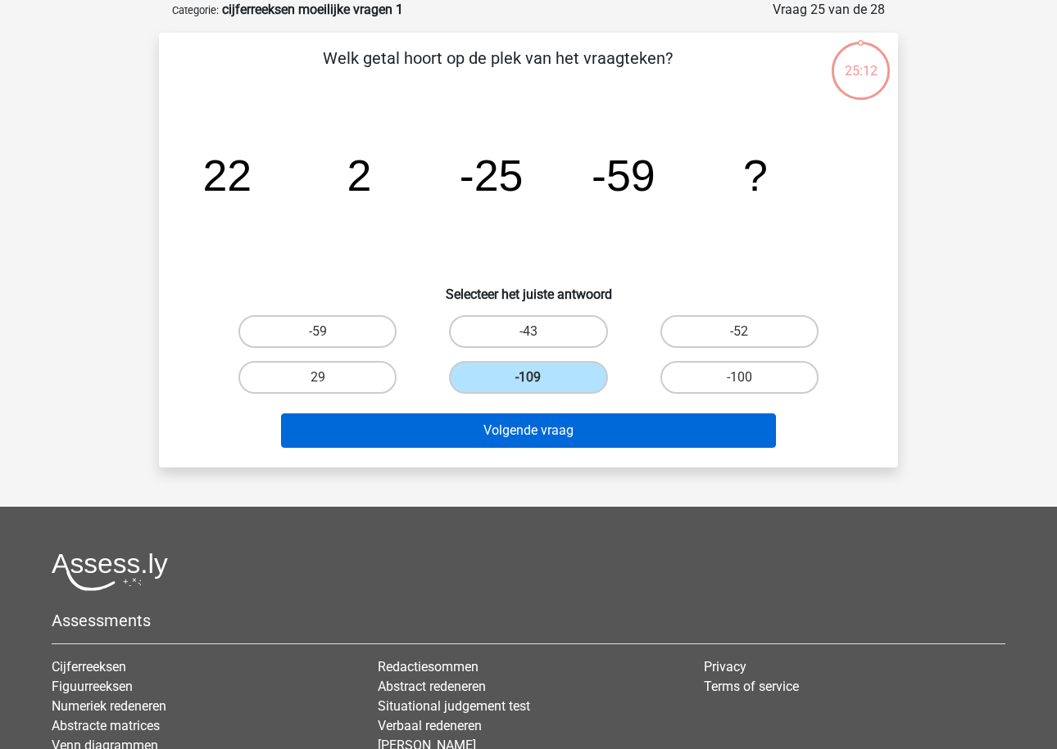
click at [536, 432] on button "Volgende vraag" at bounding box center [529, 431] width 496 height 34
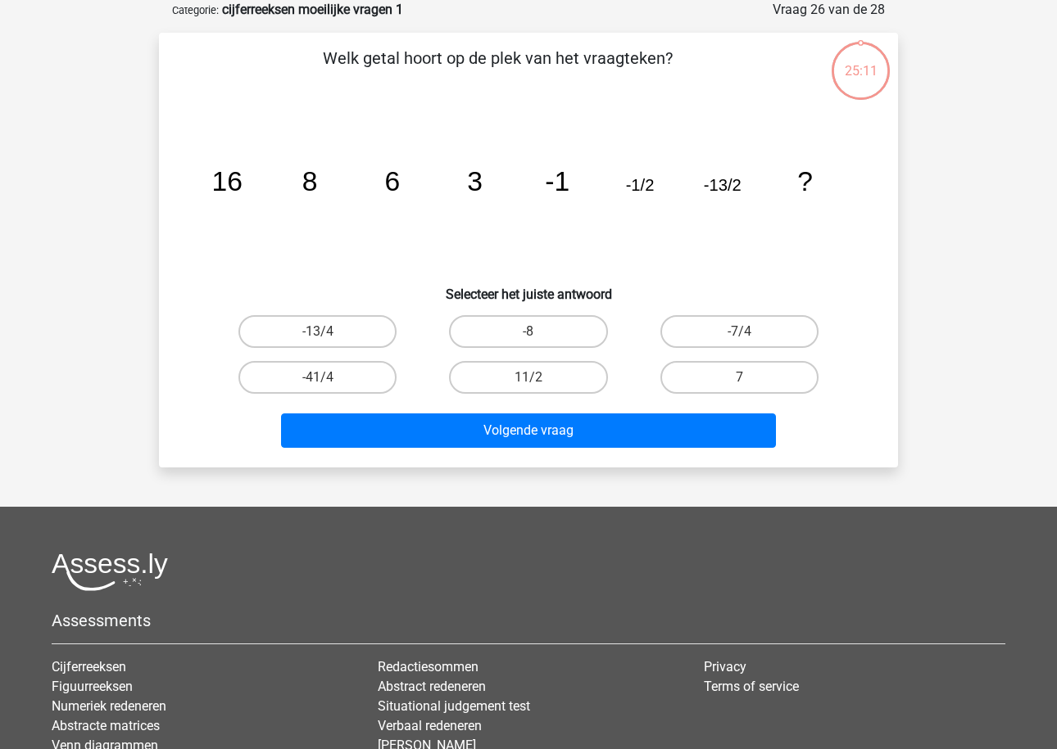
click at [537, 382] on input "11/2" at bounding box center [533, 383] width 11 height 11
radio input "true"
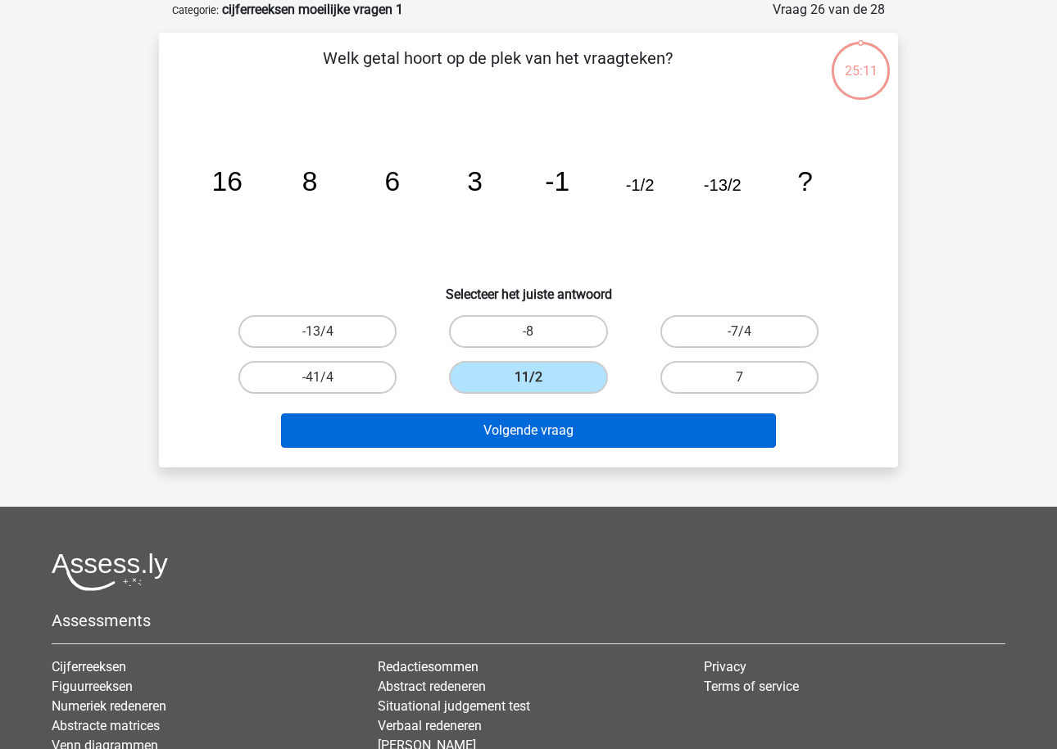
click at [536, 441] on button "Volgende vraag" at bounding box center [529, 431] width 496 height 34
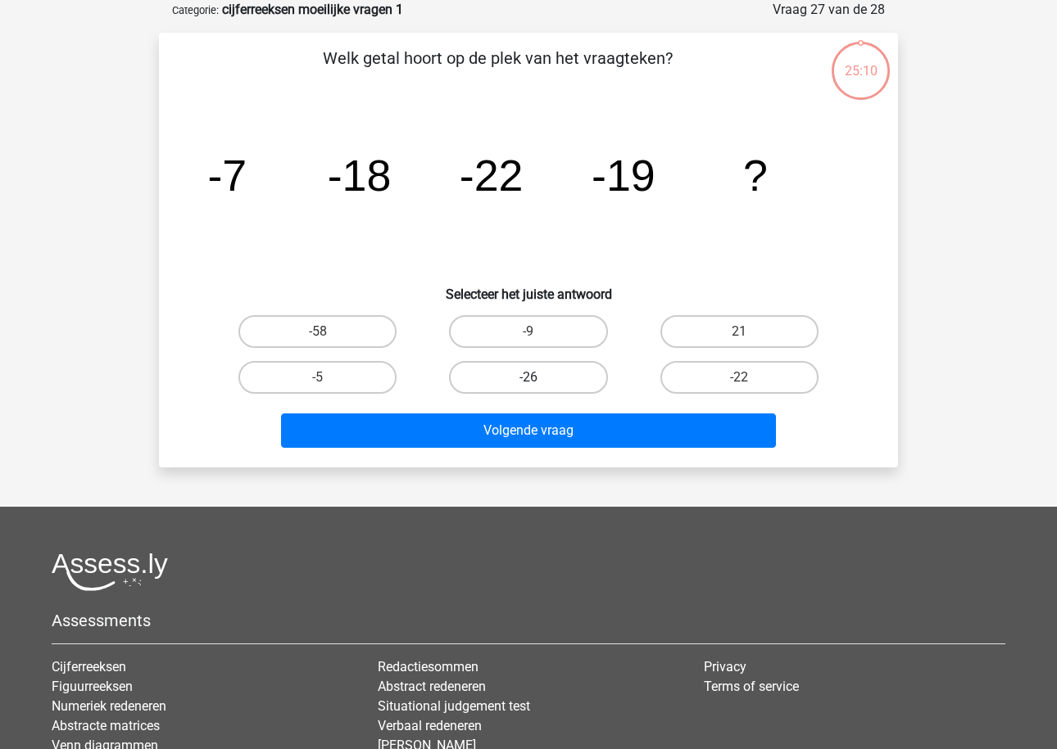
click at [536, 368] on label "-26" at bounding box center [528, 377] width 158 height 33
click at [536, 378] on input "-26" at bounding box center [533, 383] width 11 height 11
radio input "true"
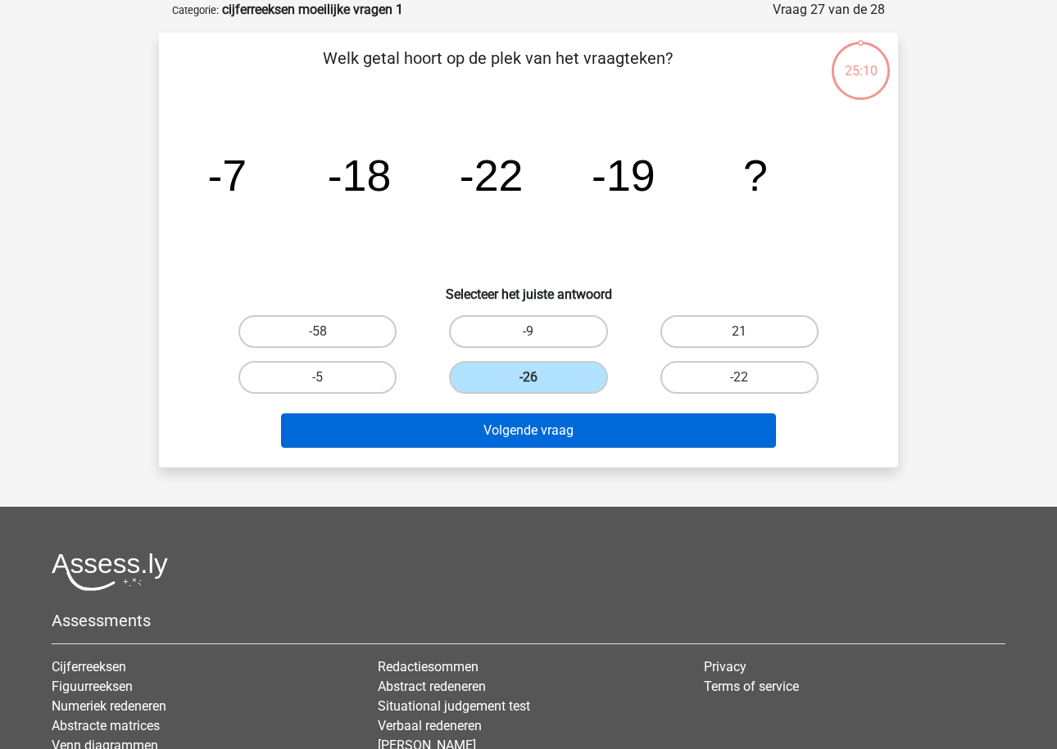
click at [536, 432] on button "Volgende vraag" at bounding box center [529, 431] width 496 height 34
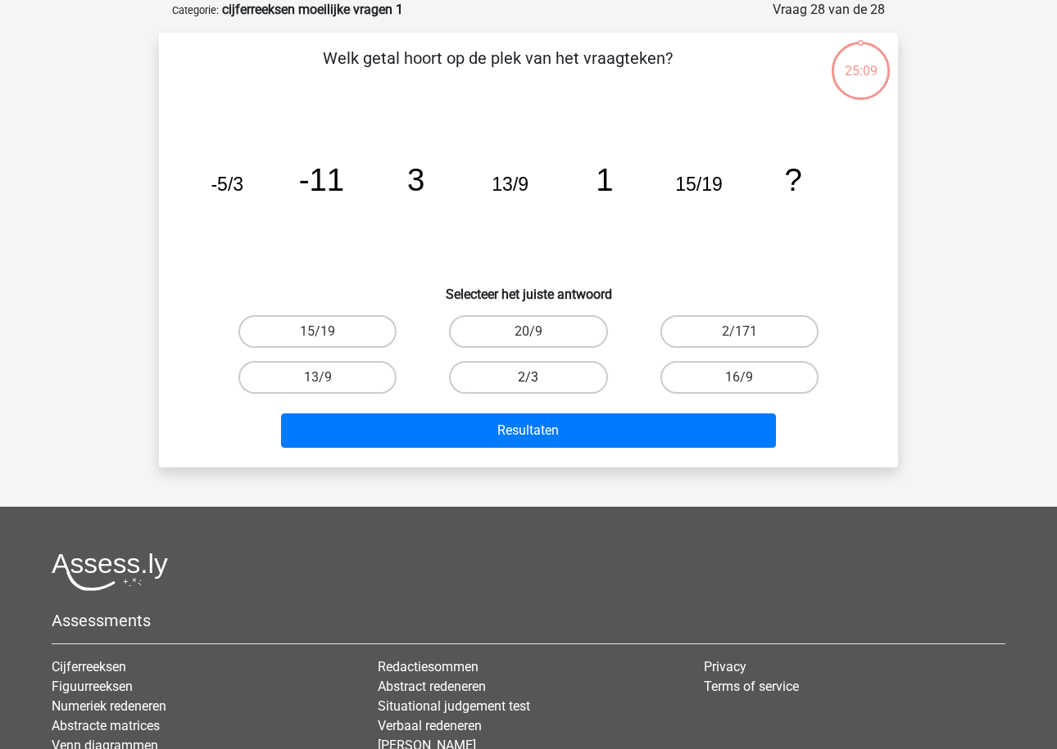
click at [536, 362] on label "2/3" at bounding box center [528, 377] width 158 height 33
click at [536, 378] on input "2/3" at bounding box center [533, 383] width 11 height 11
radio input "true"
click at [536, 454] on div "Resultaten" at bounding box center [528, 434] width 632 height 41
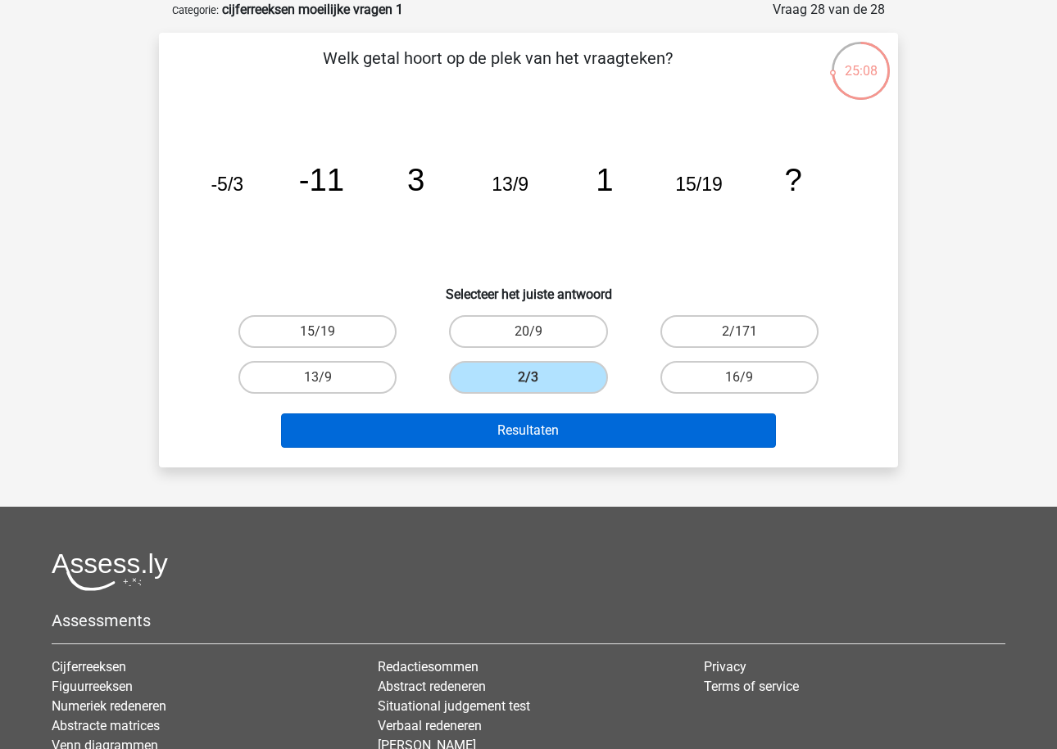
click at [526, 433] on button "Resultaten" at bounding box center [529, 431] width 496 height 34
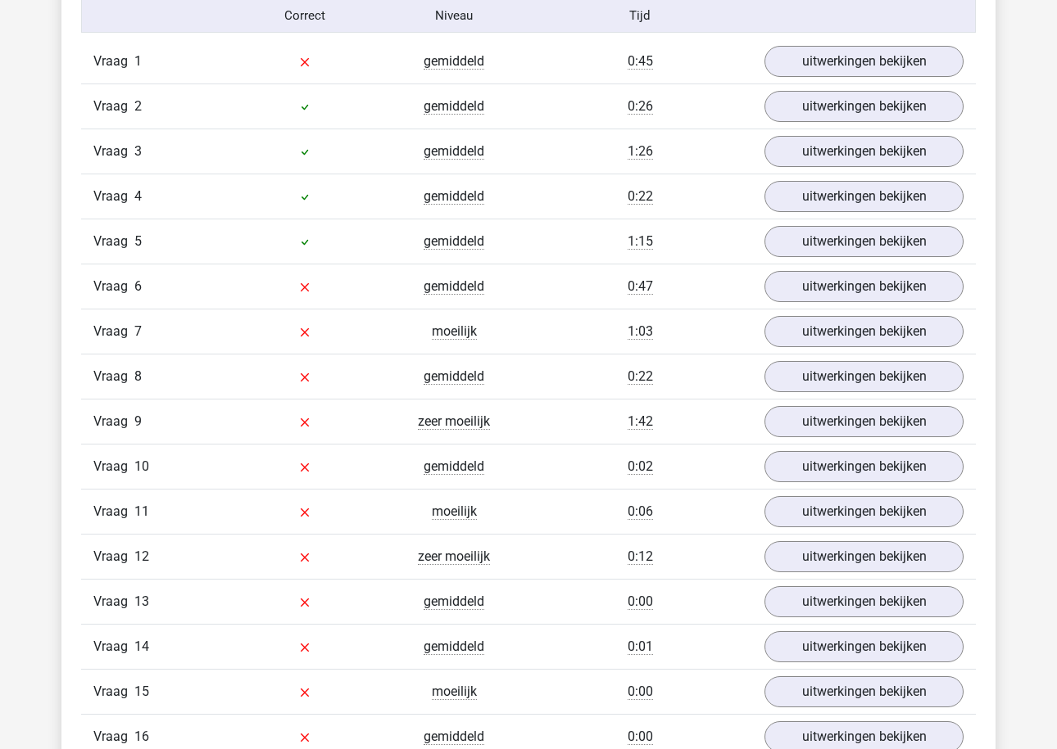
scroll to position [1273, 0]
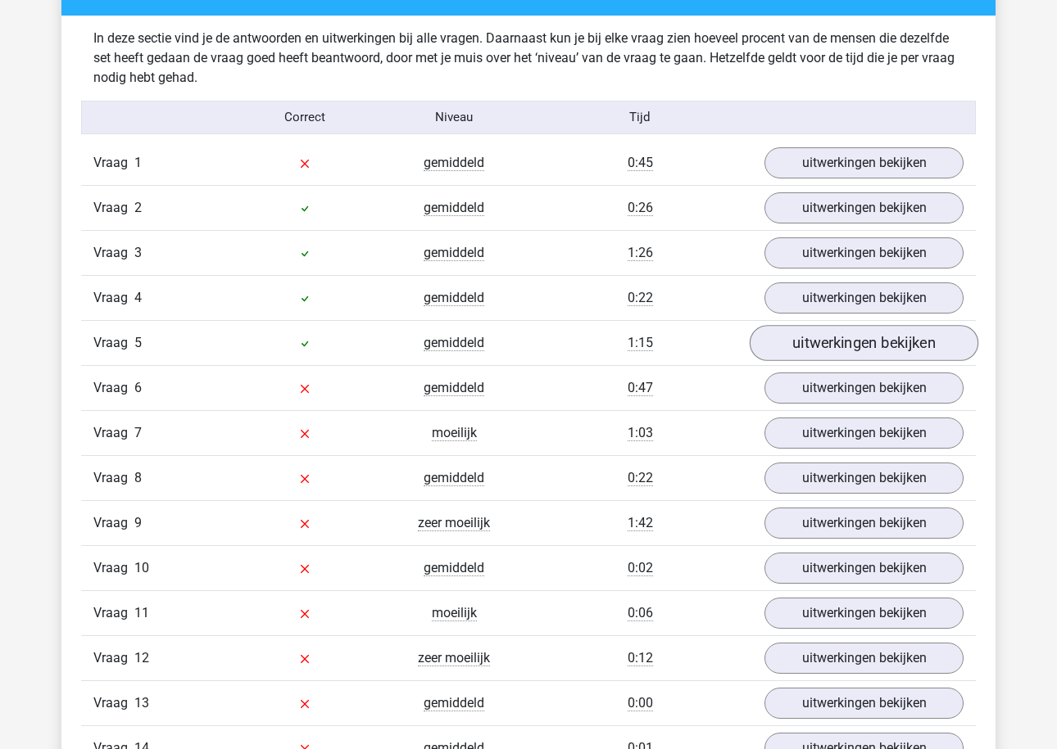
click at [820, 350] on link "uitwerkingen bekijken" at bounding box center [863, 343] width 229 height 36
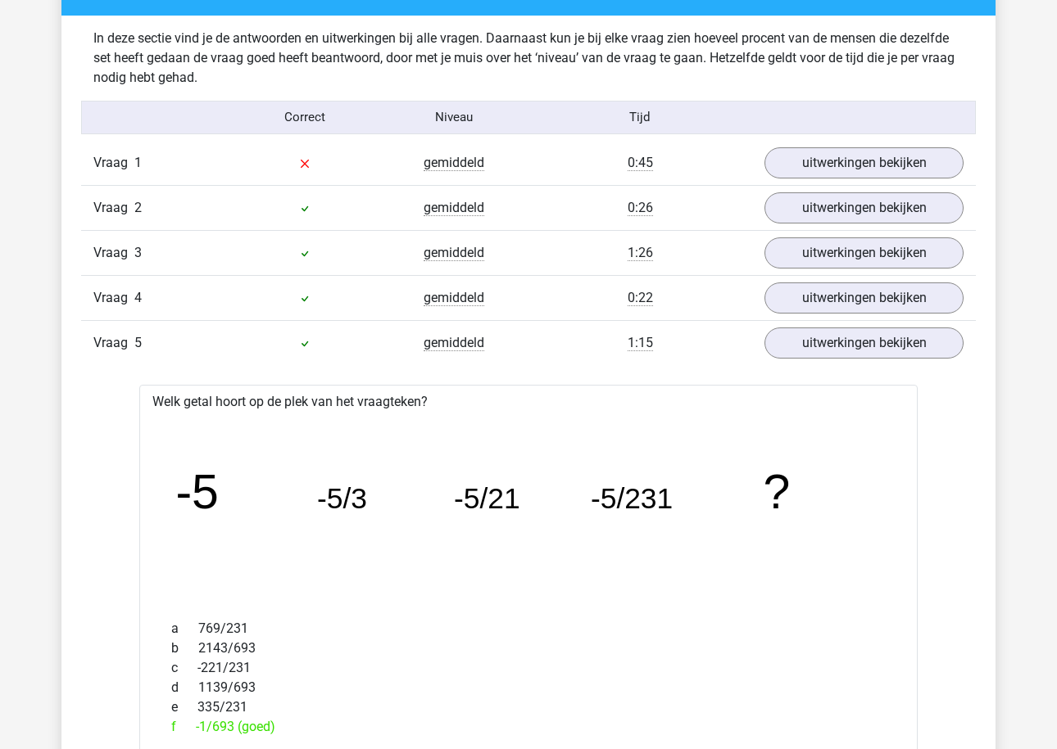
click at [825, 269] on div "Vraag 3 gemiddeld 1:26 uitwerkingen bekijken" at bounding box center [528, 252] width 894 height 45
click at [825, 287] on link "uitwerkingen bekijken" at bounding box center [863, 298] width 229 height 36
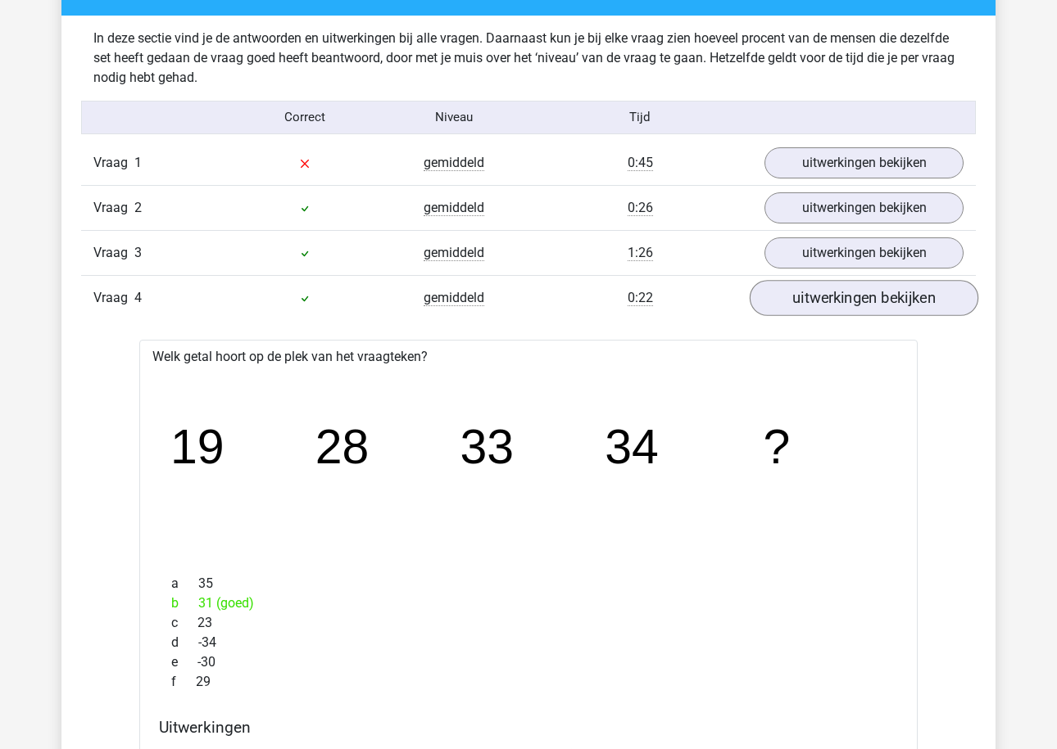
click at [825, 287] on link "uitwerkingen bekijken" at bounding box center [863, 298] width 229 height 36
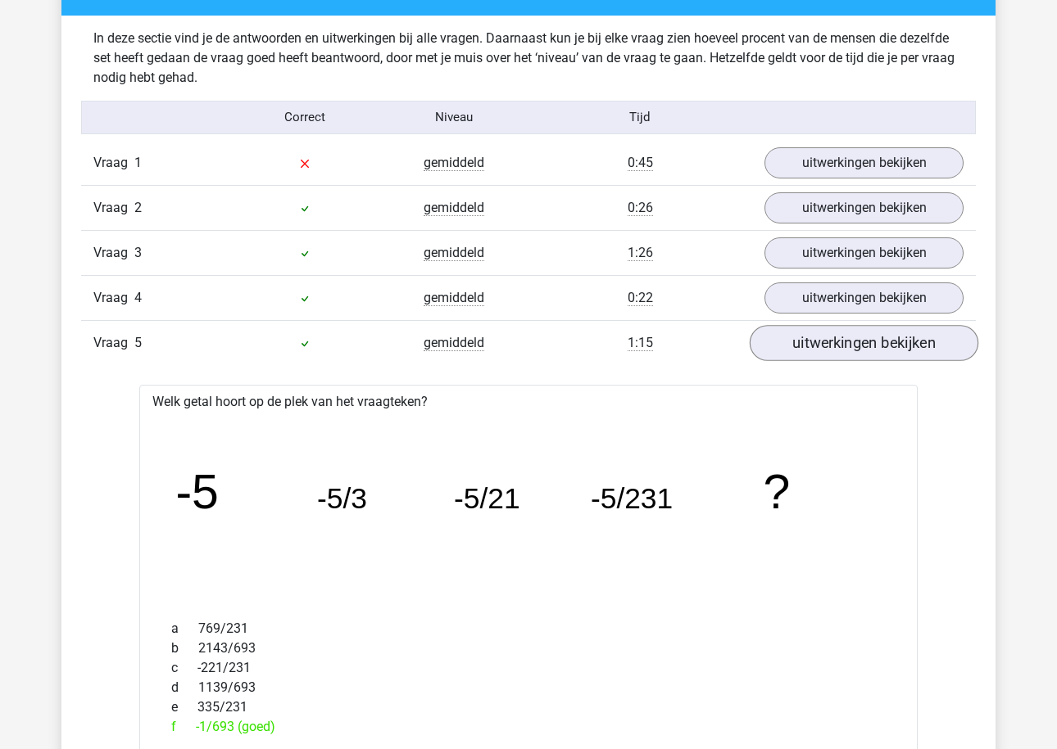
click at [820, 328] on link "uitwerkingen bekijken" at bounding box center [863, 343] width 229 height 36
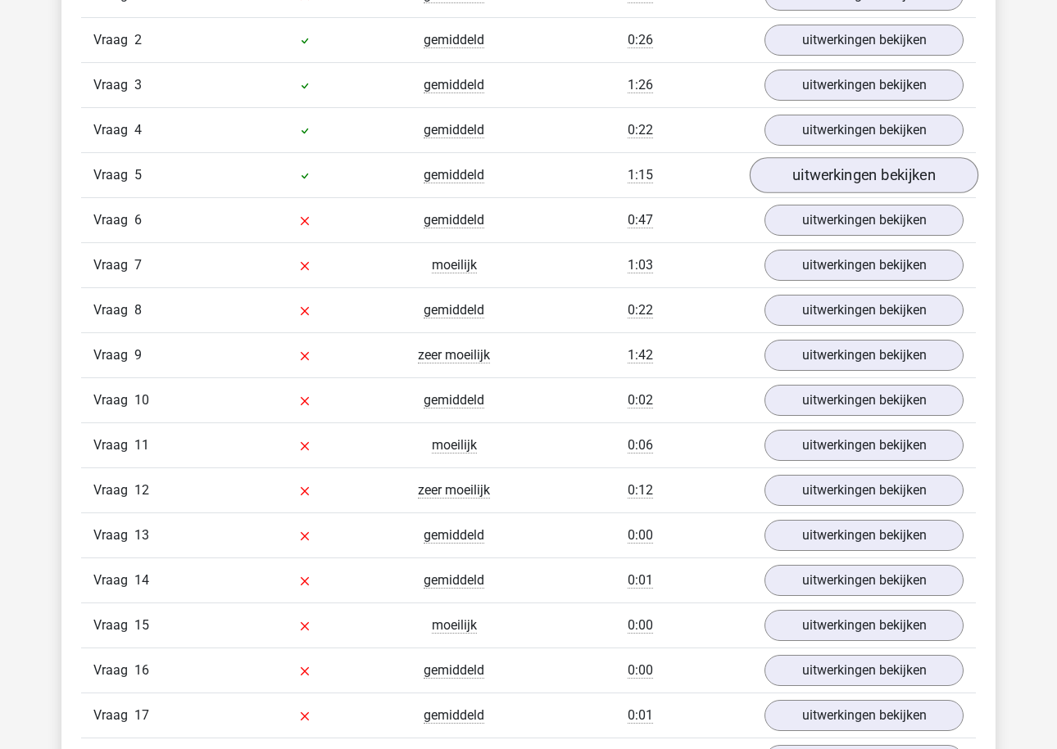
scroll to position [1447, 0]
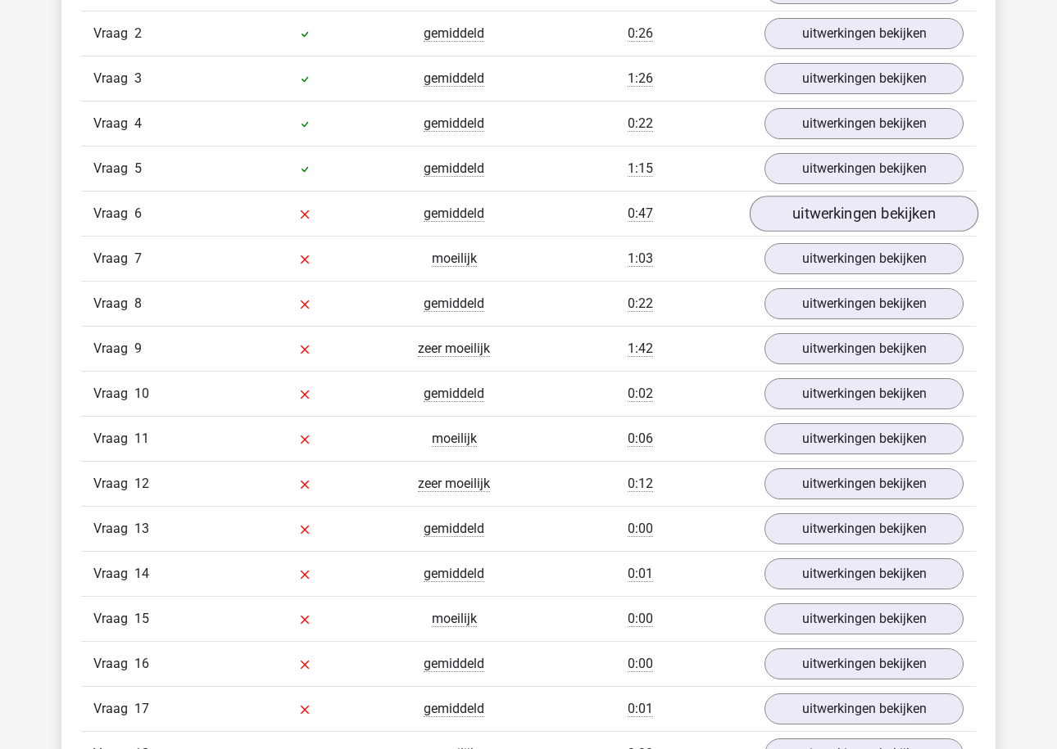
click at [835, 221] on link "uitwerkingen bekijken" at bounding box center [863, 214] width 229 height 36
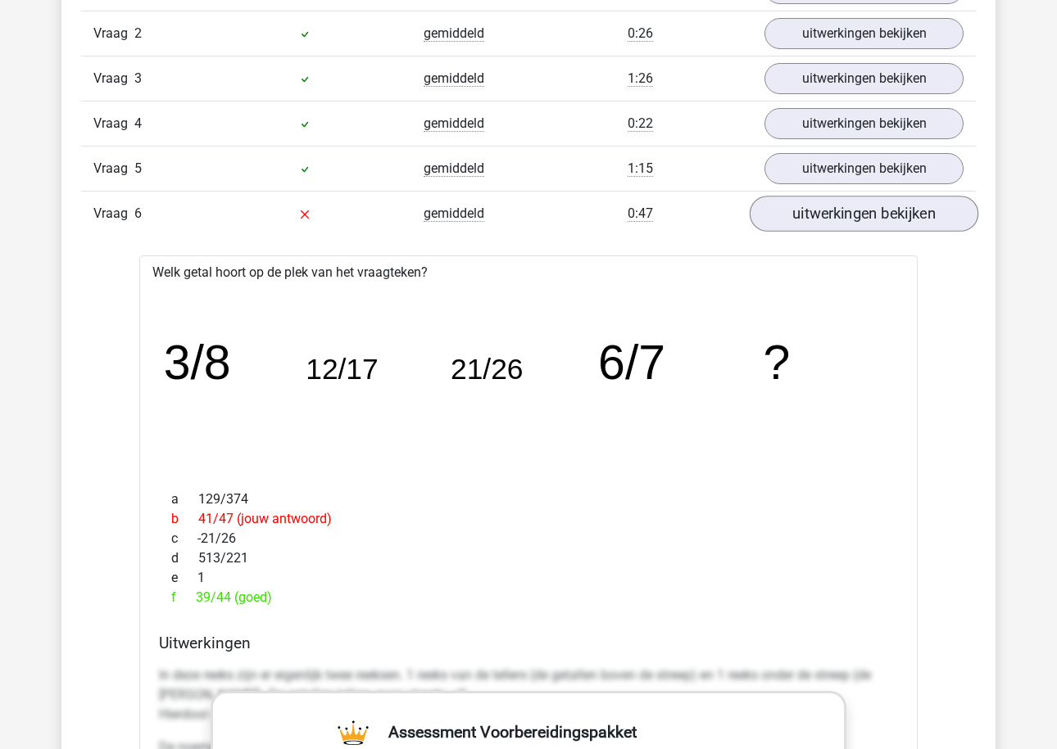
click at [835, 221] on link "uitwerkingen bekijken" at bounding box center [863, 214] width 229 height 36
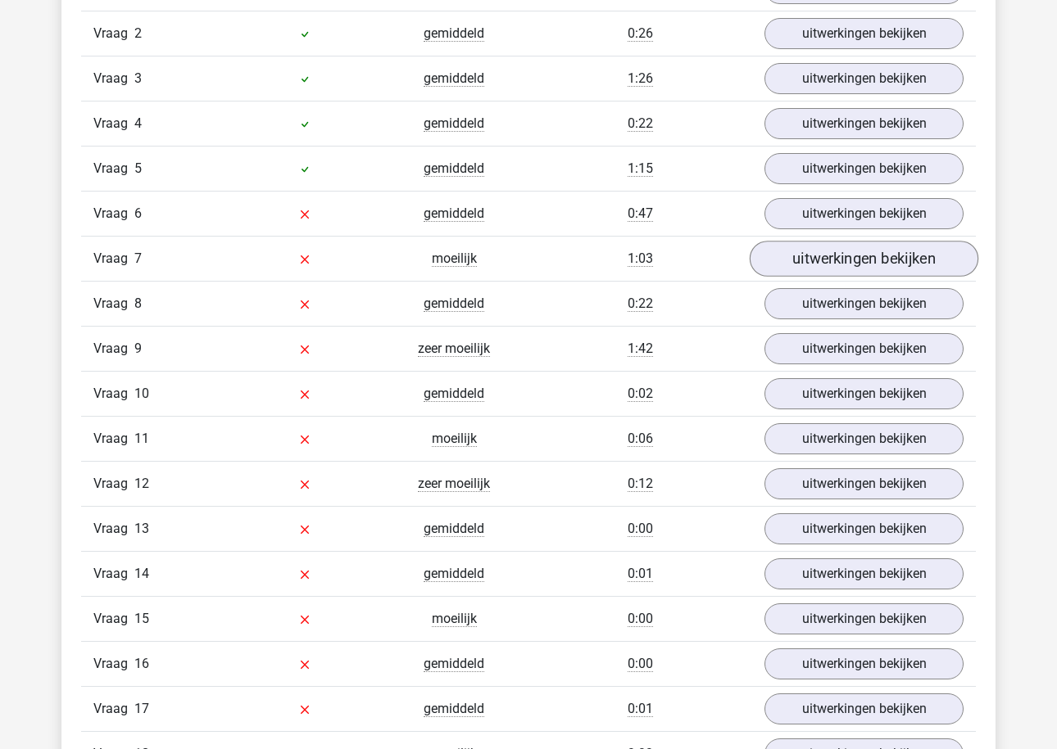
click at [826, 264] on link "uitwerkingen bekijken" at bounding box center [863, 259] width 229 height 36
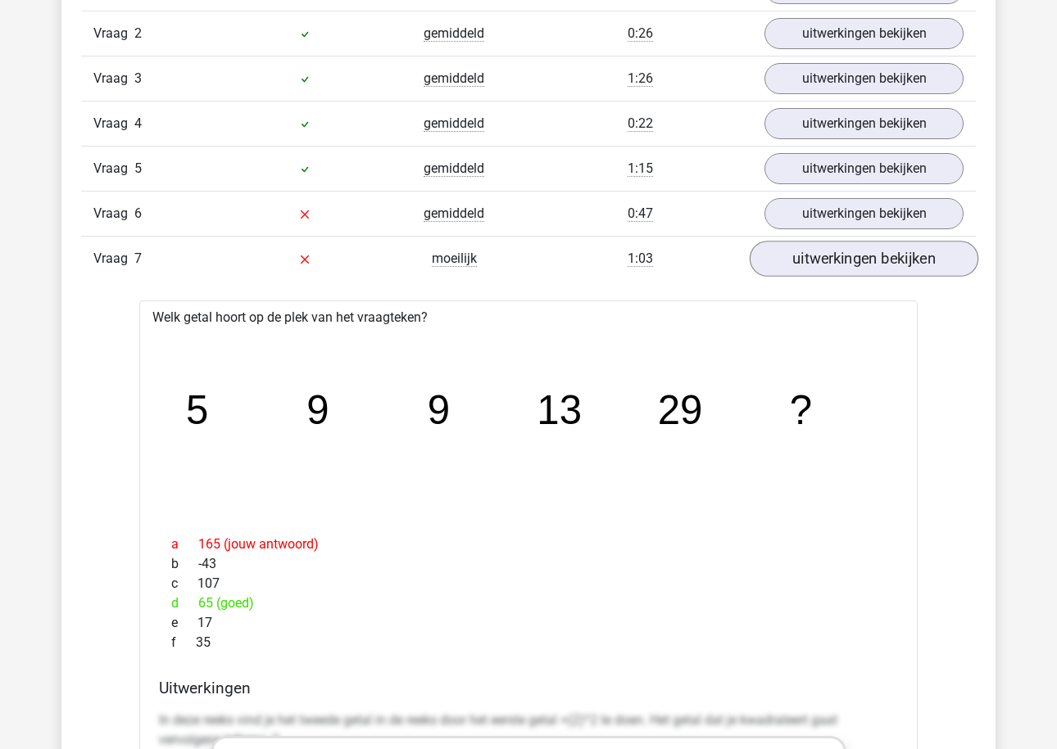
click at [826, 264] on link "uitwerkingen bekijken" at bounding box center [863, 259] width 229 height 36
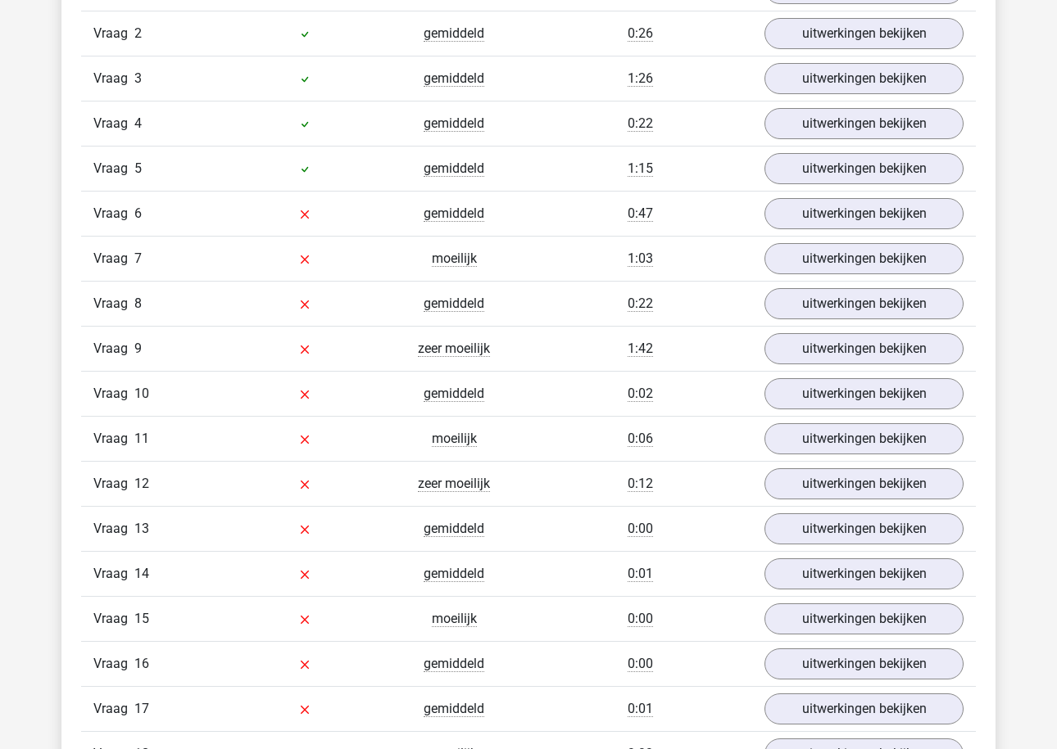
click at [817, 328] on div "Vraag 9 zeer moeilijk 1:42 uitwerkingen bekijken" at bounding box center [528, 348] width 894 height 45
click at [817, 340] on link "uitwerkingen bekijken" at bounding box center [863, 349] width 229 height 36
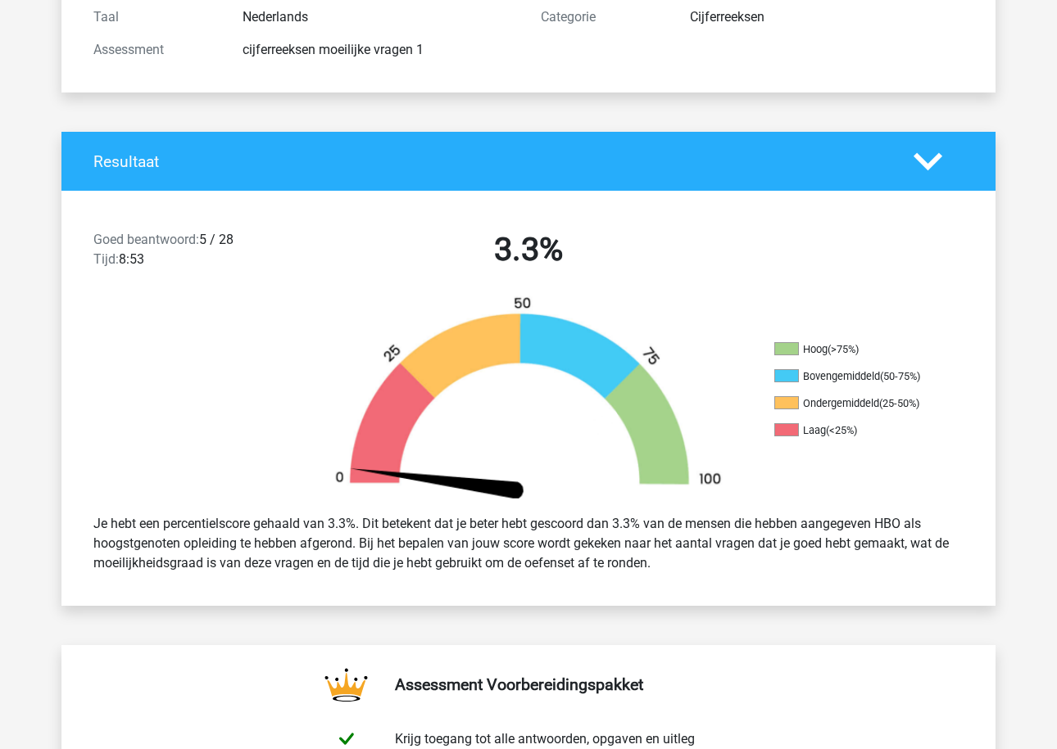
scroll to position [224, 0]
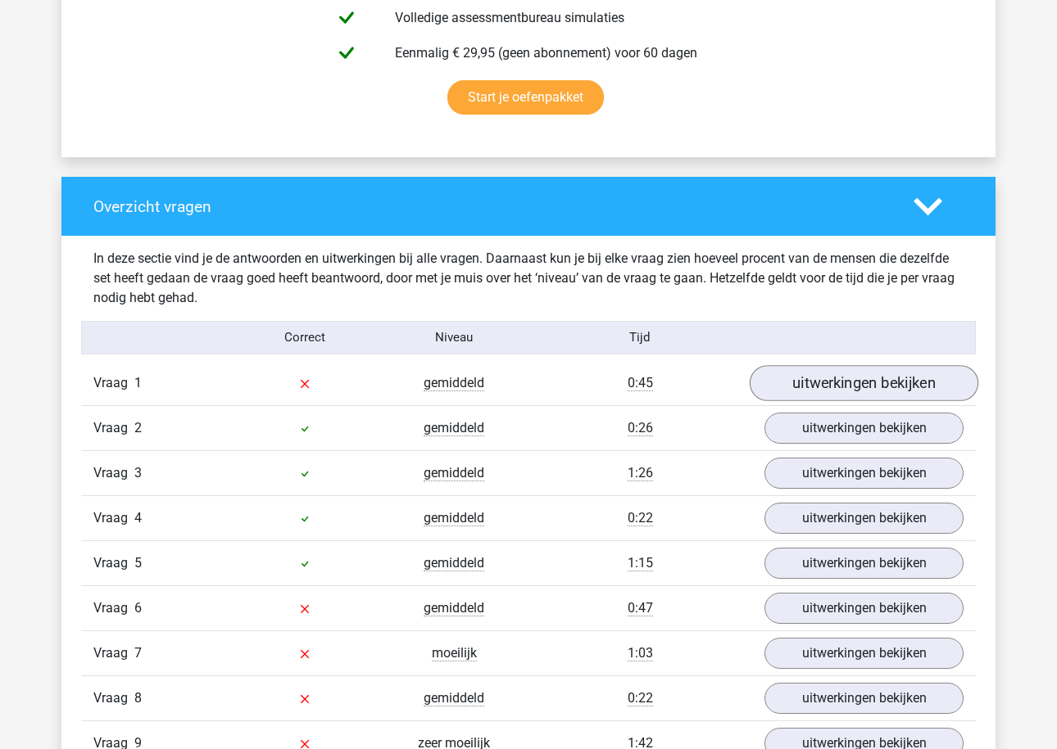
click at [828, 375] on link "uitwerkingen bekijken" at bounding box center [863, 383] width 229 height 36
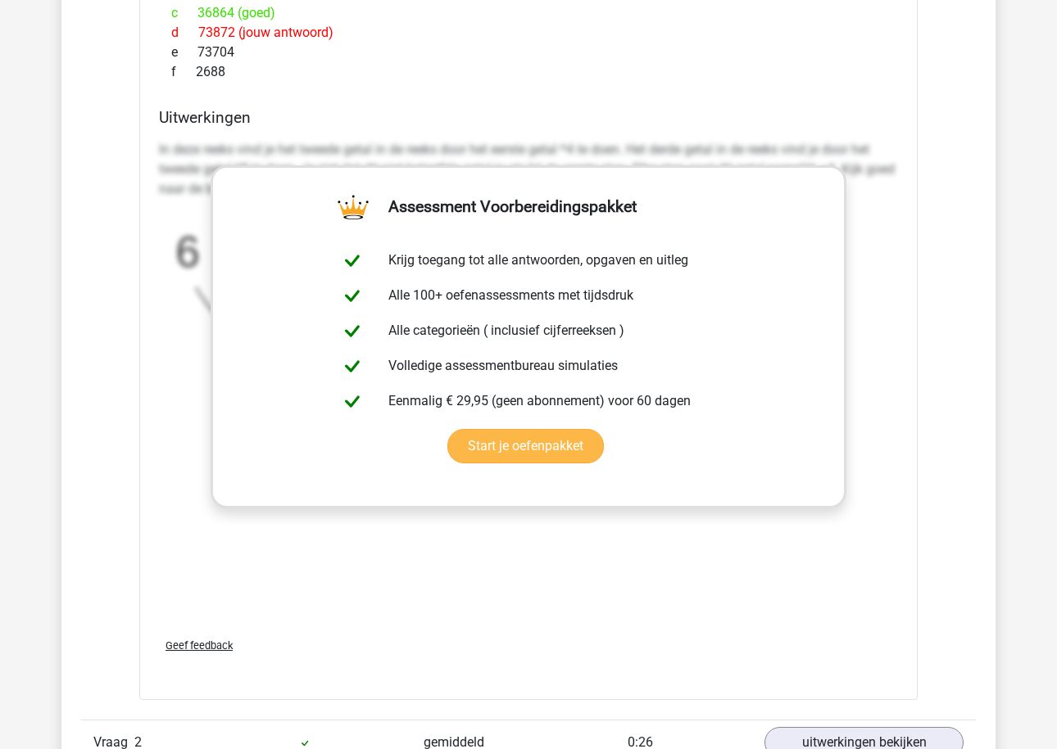
scroll to position [2282, 0]
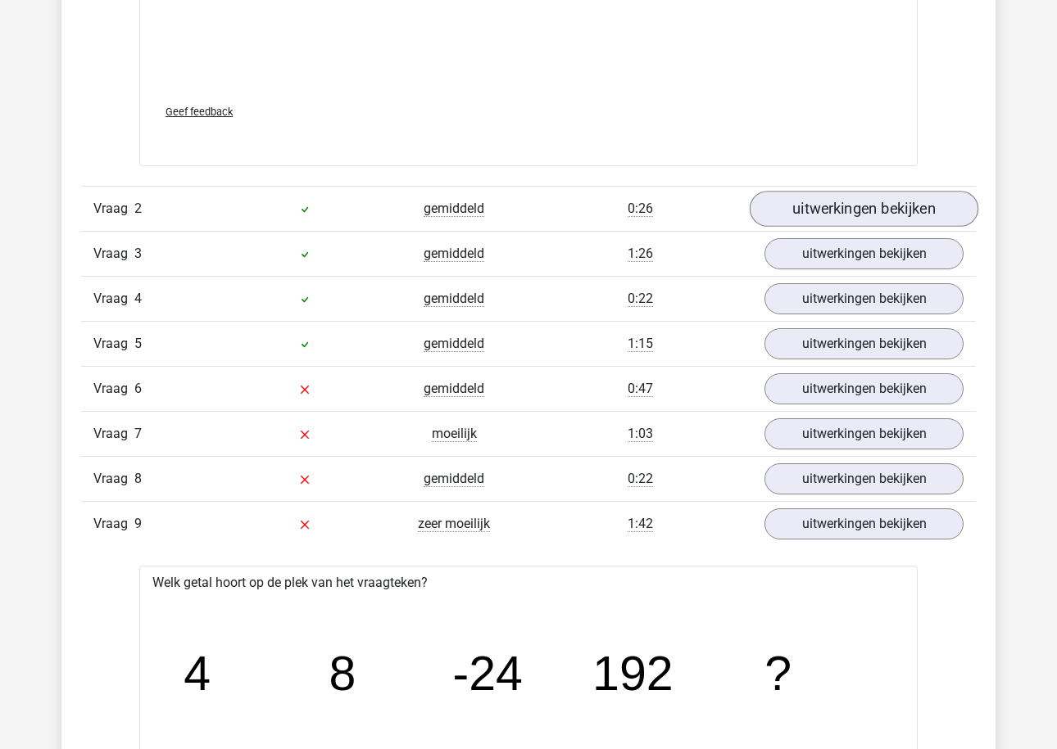
click at [840, 219] on link "uitwerkingen bekijken" at bounding box center [863, 210] width 229 height 36
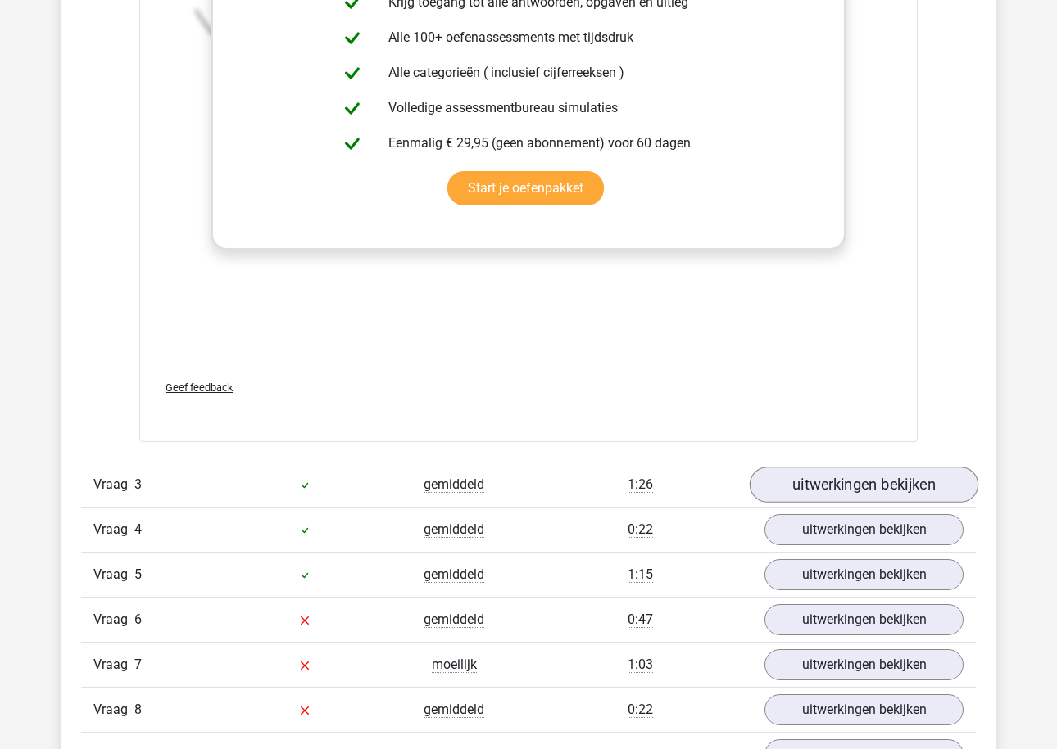
click at [809, 481] on link "uitwerkingen bekijken" at bounding box center [863, 485] width 229 height 36
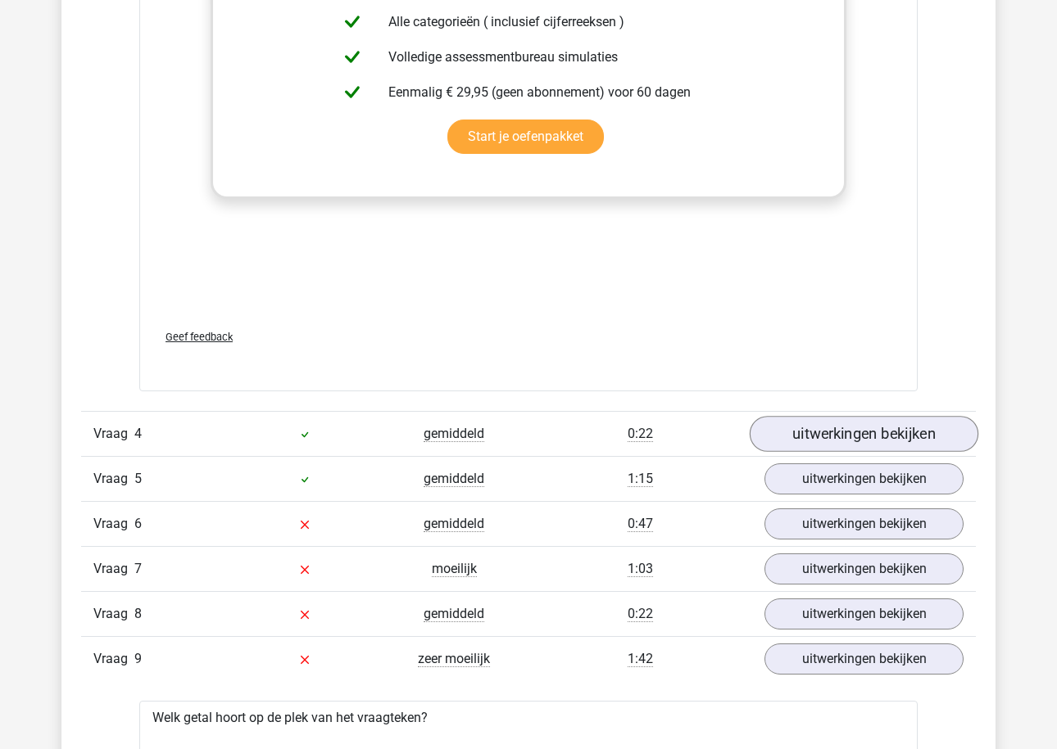
click at [813, 442] on link "uitwerkingen bekijken" at bounding box center [863, 434] width 229 height 36
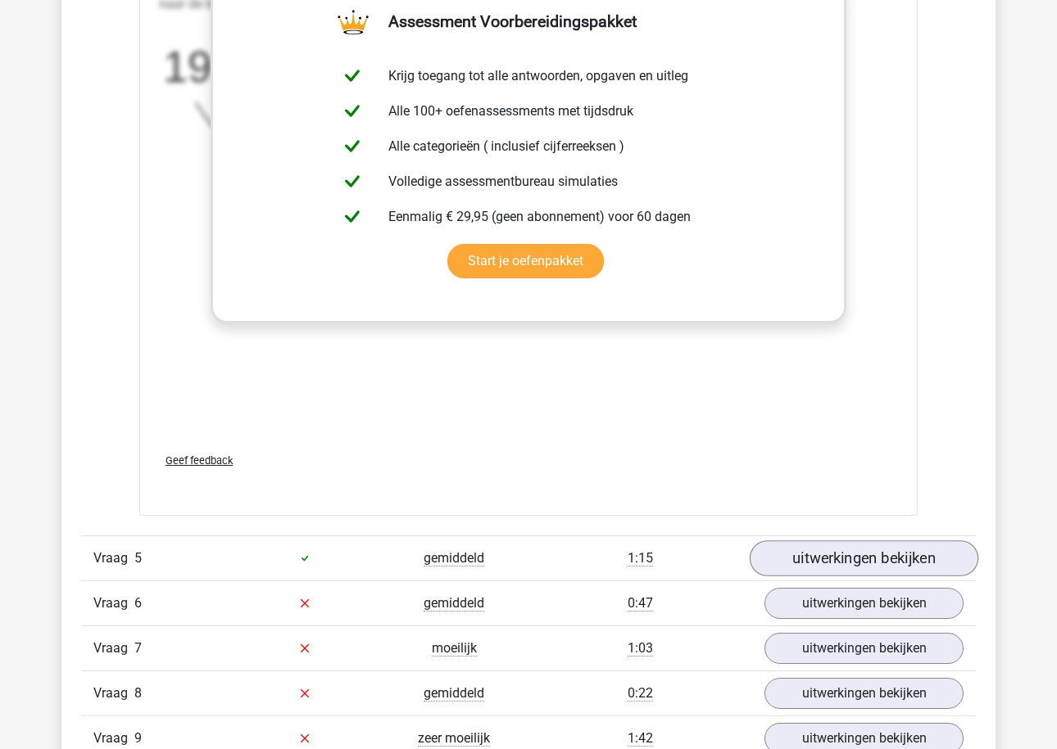
click at [812, 560] on link "uitwerkingen bekijken" at bounding box center [863, 559] width 229 height 36
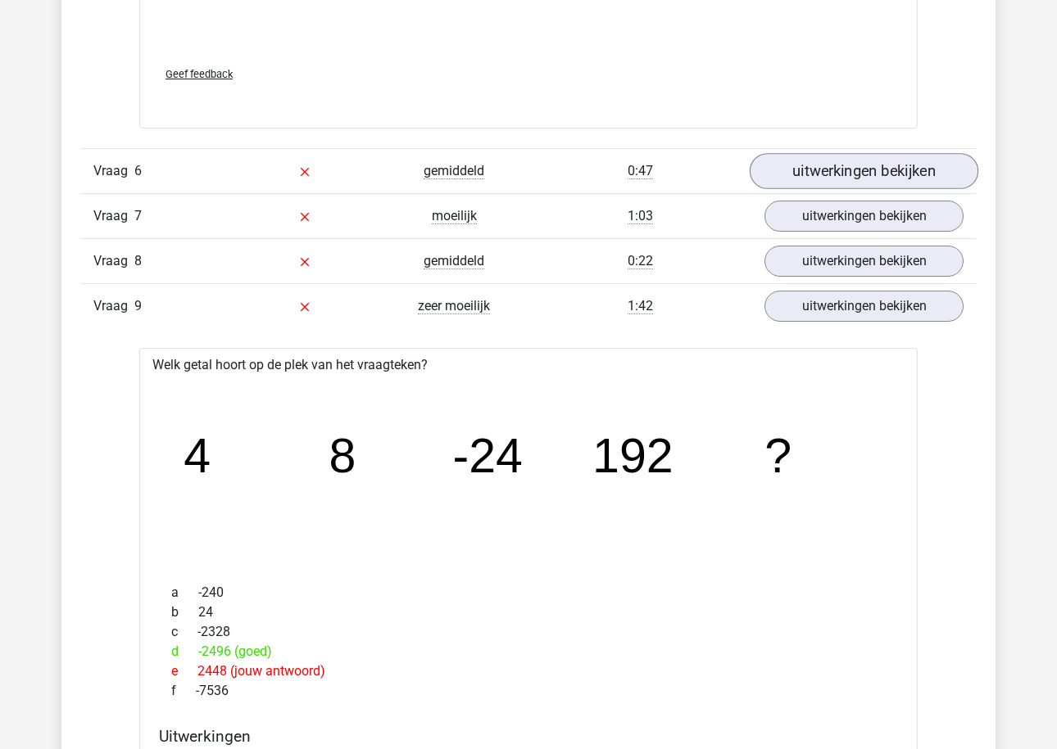
click at [842, 177] on link "uitwerkingen bekijken" at bounding box center [863, 172] width 229 height 36
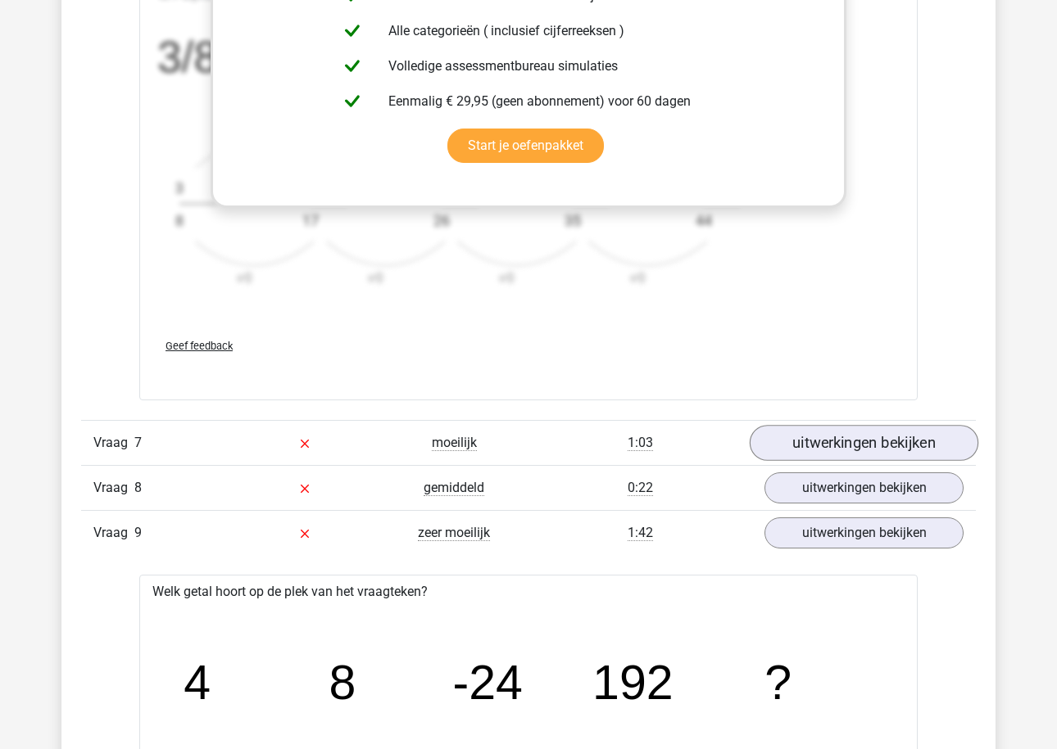
click at [826, 443] on link "uitwerkingen bekijken" at bounding box center [863, 443] width 229 height 36
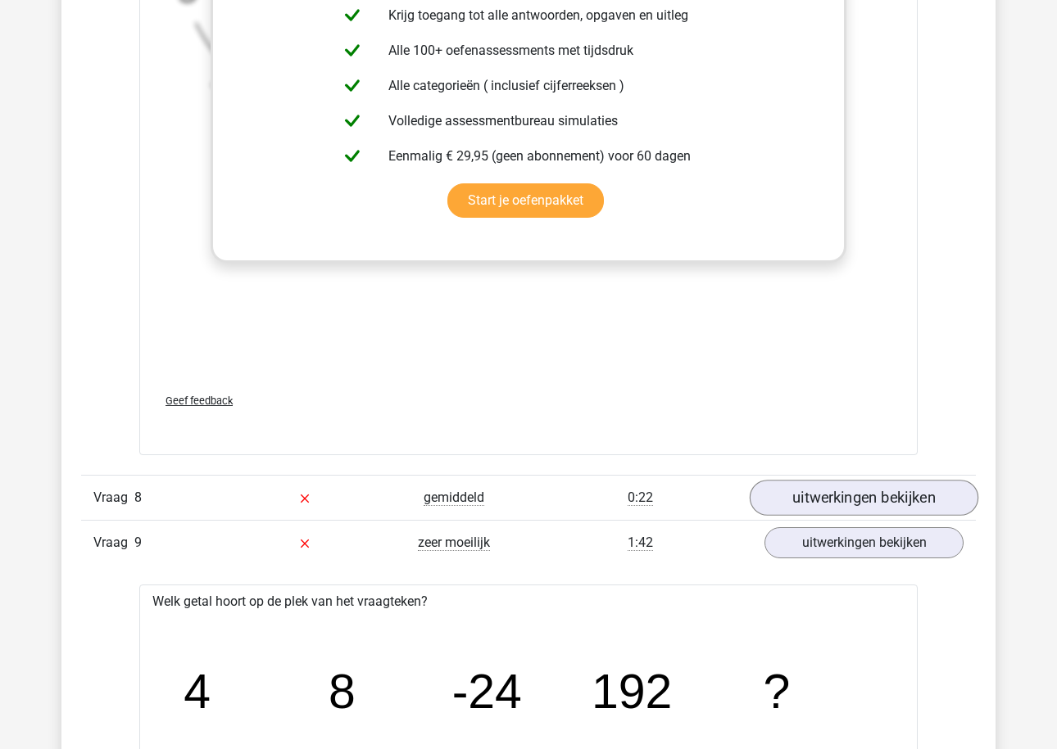
click at [819, 504] on link "uitwerkingen bekijken" at bounding box center [863, 498] width 229 height 36
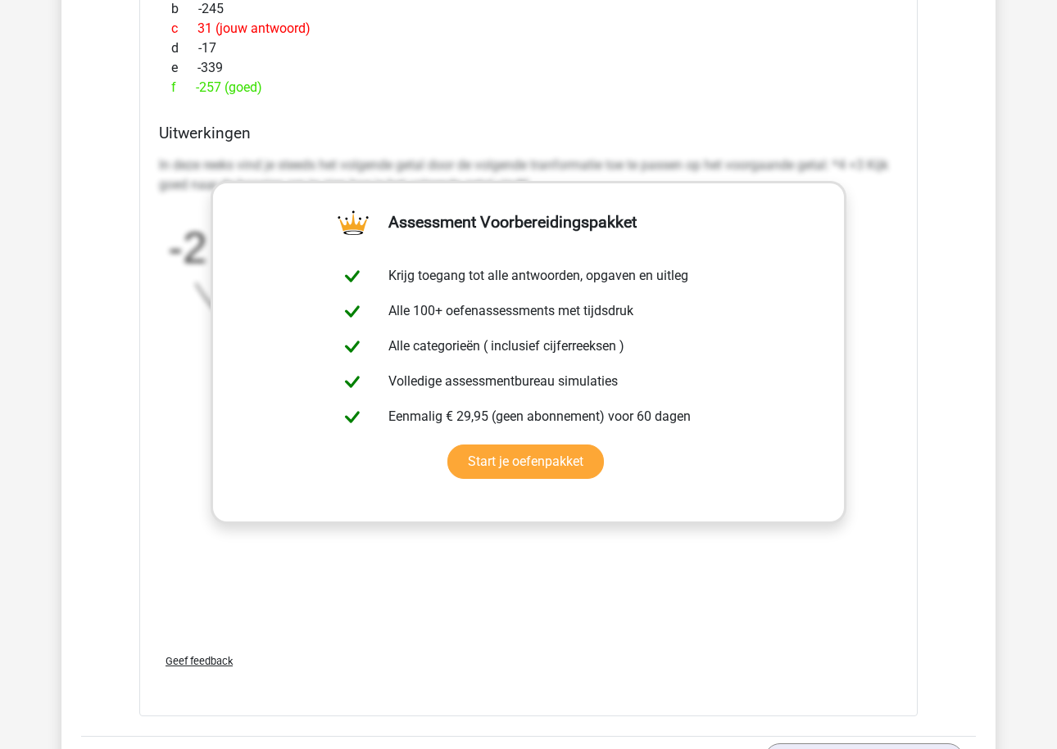
scroll to position [9465, 0]
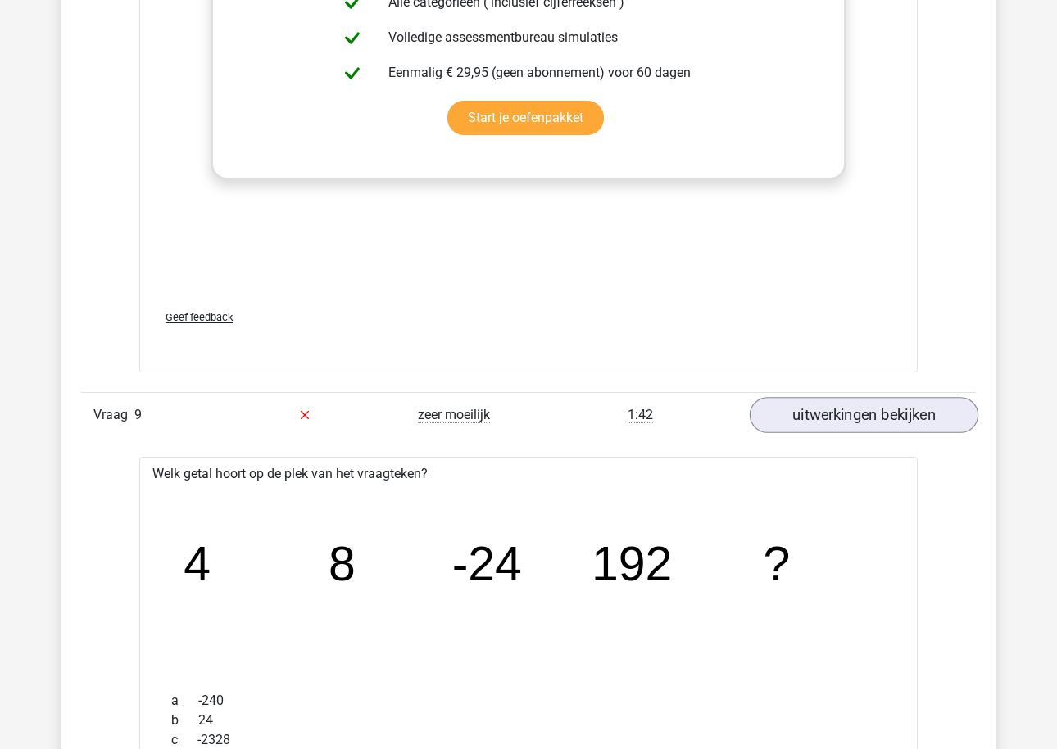
click at [834, 410] on link "uitwerkingen bekijken" at bounding box center [863, 415] width 229 height 36
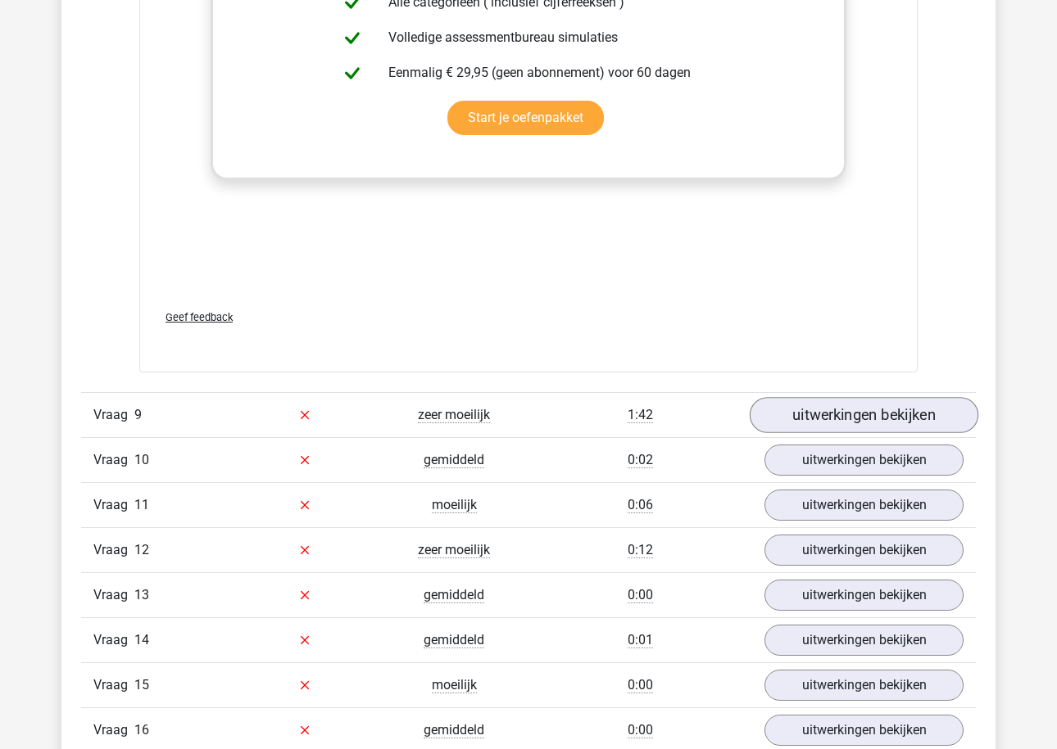
click at [827, 410] on link "uitwerkingen bekijken" at bounding box center [863, 415] width 229 height 36
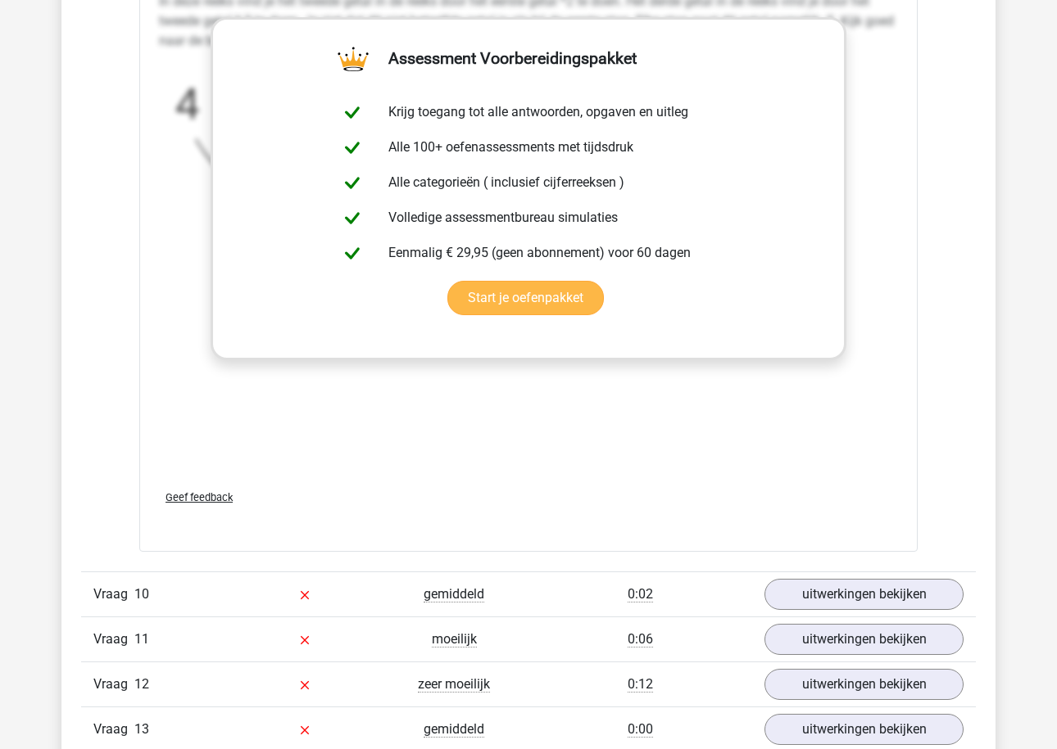
scroll to position [10804, 0]
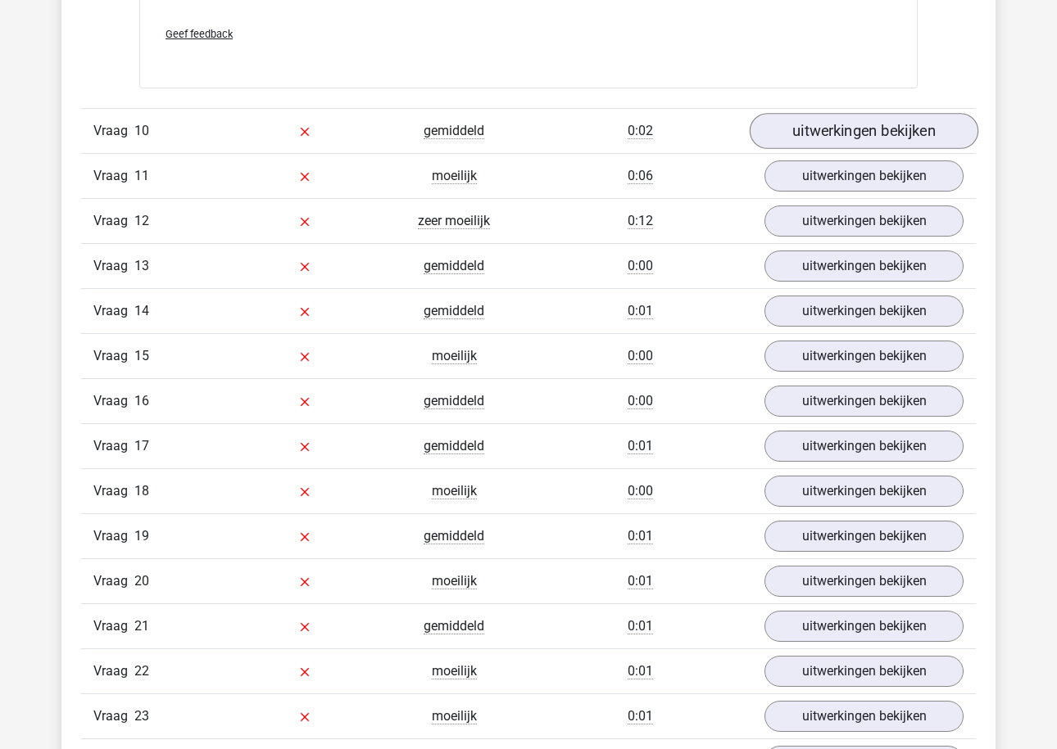
click at [858, 134] on link "uitwerkingen bekijken" at bounding box center [863, 131] width 229 height 36
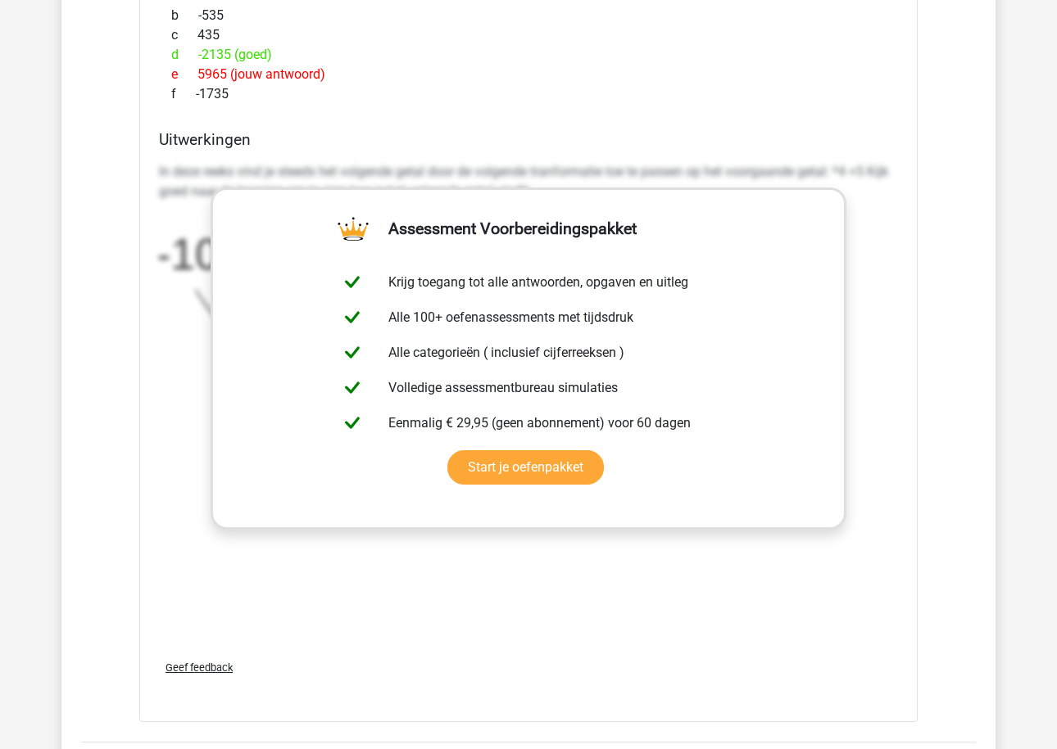
scroll to position [11262, 0]
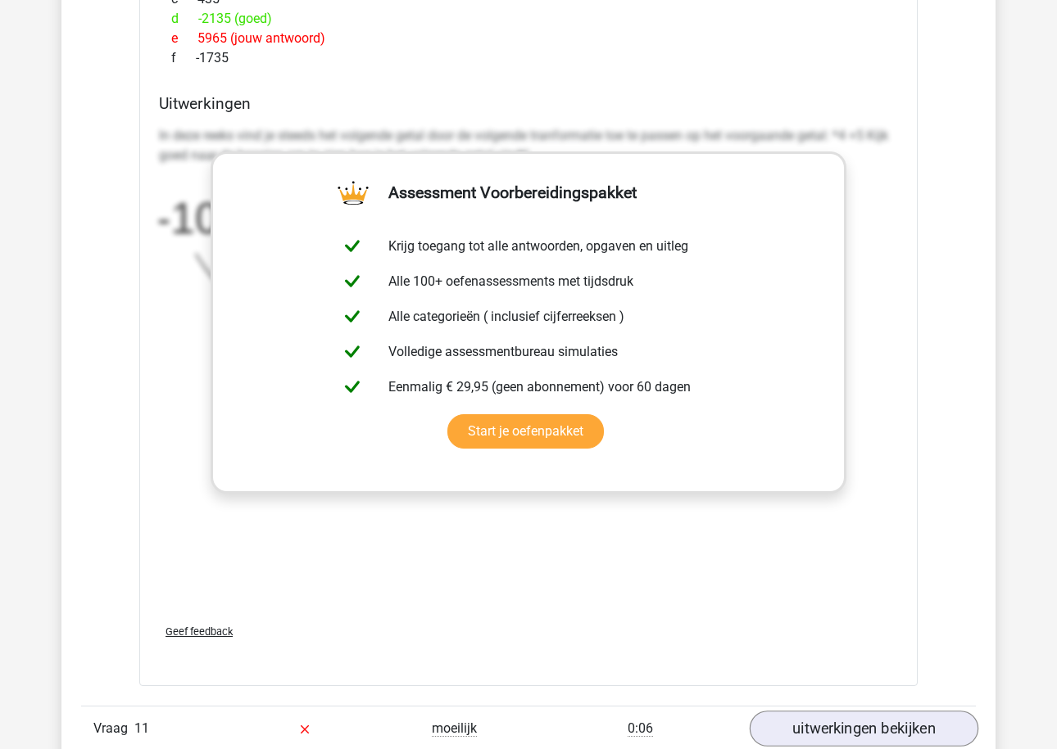
click at [838, 733] on link "uitwerkingen bekijken" at bounding box center [863, 729] width 229 height 36
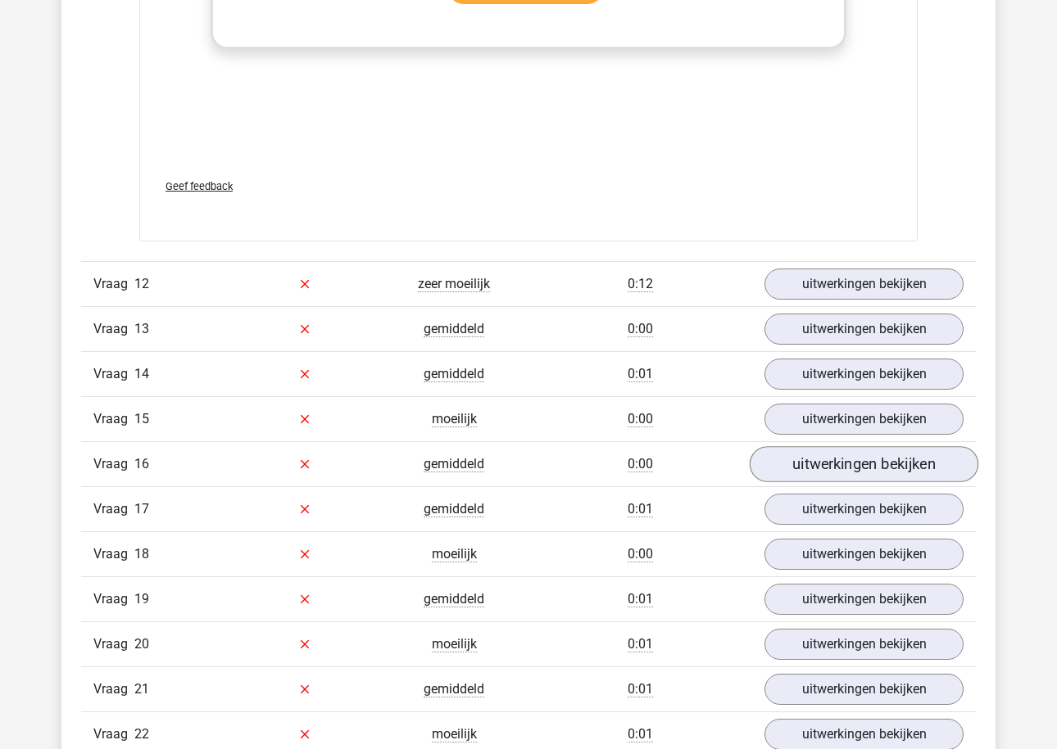
scroll to position [12874, 0]
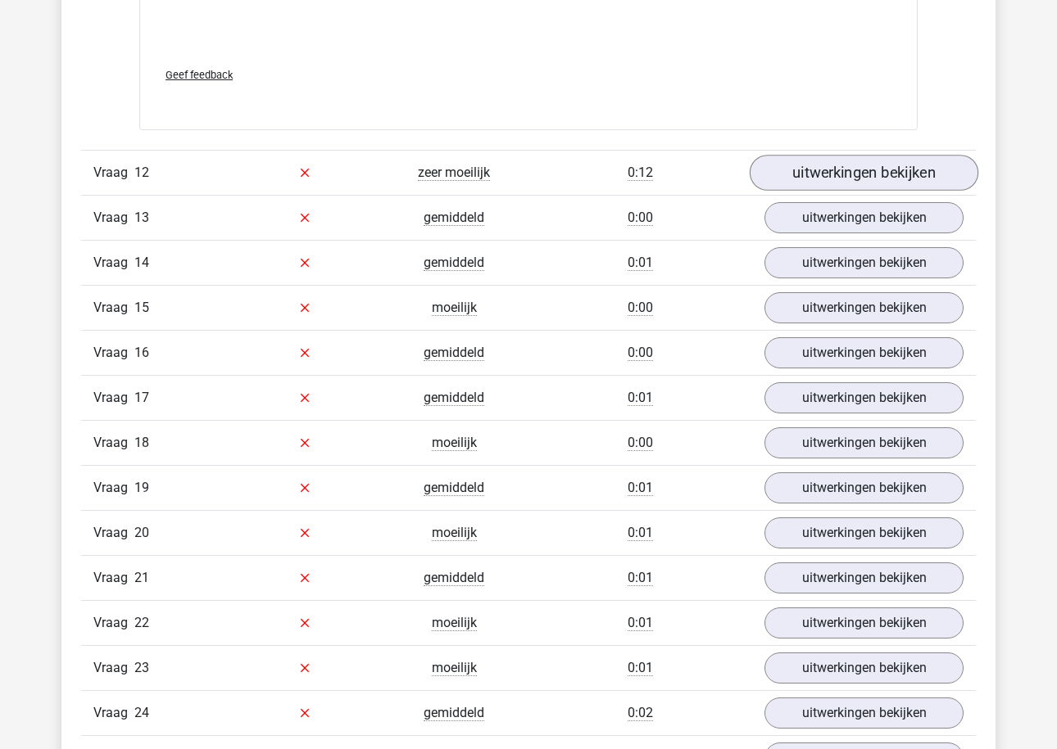
click at [873, 162] on link "uitwerkingen bekijken" at bounding box center [863, 173] width 229 height 36
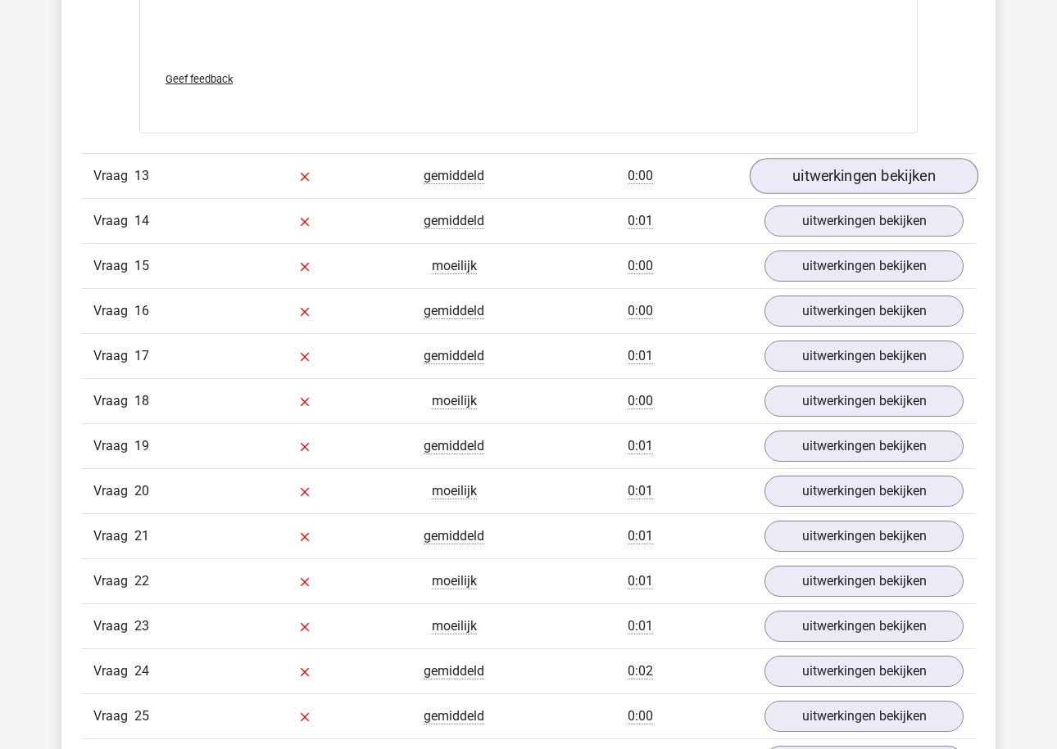
click at [868, 165] on link "uitwerkingen bekijken" at bounding box center [863, 177] width 229 height 36
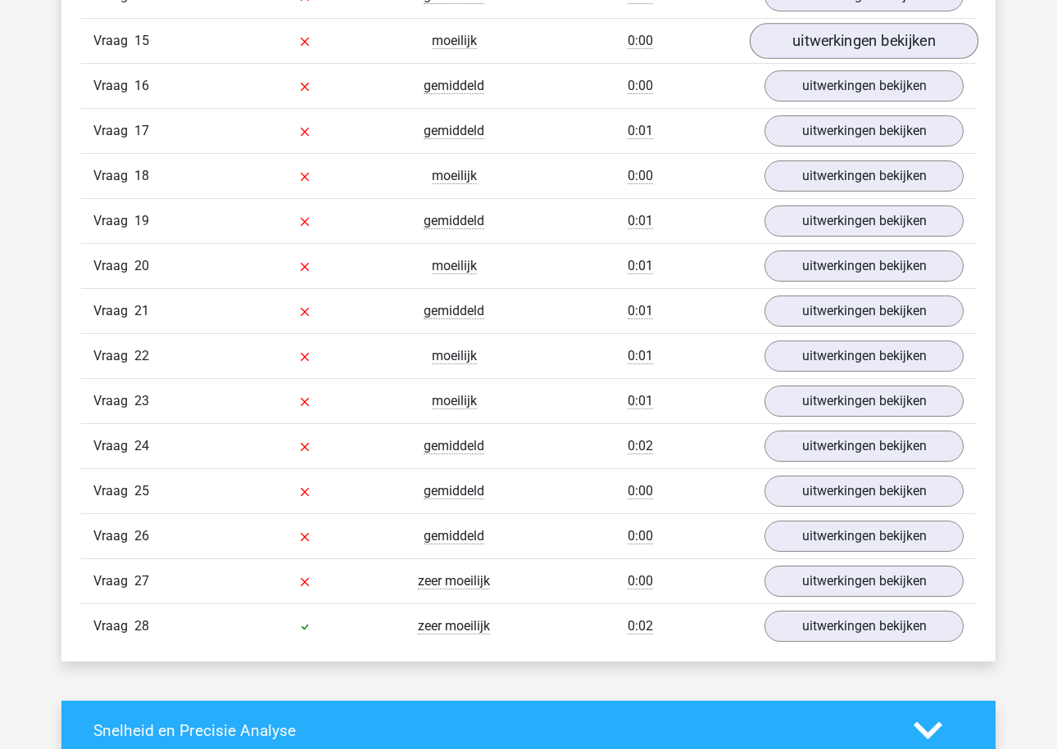
scroll to position [14937, 0]
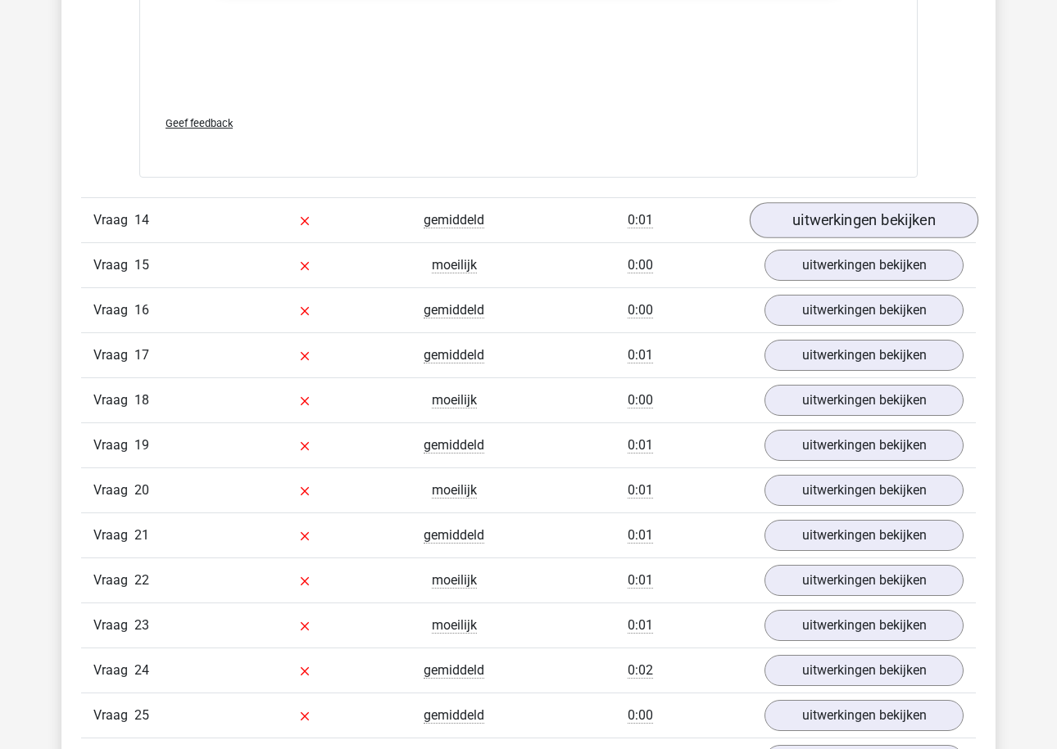
click at [823, 202] on link "uitwerkingen bekijken" at bounding box center [863, 220] width 229 height 36
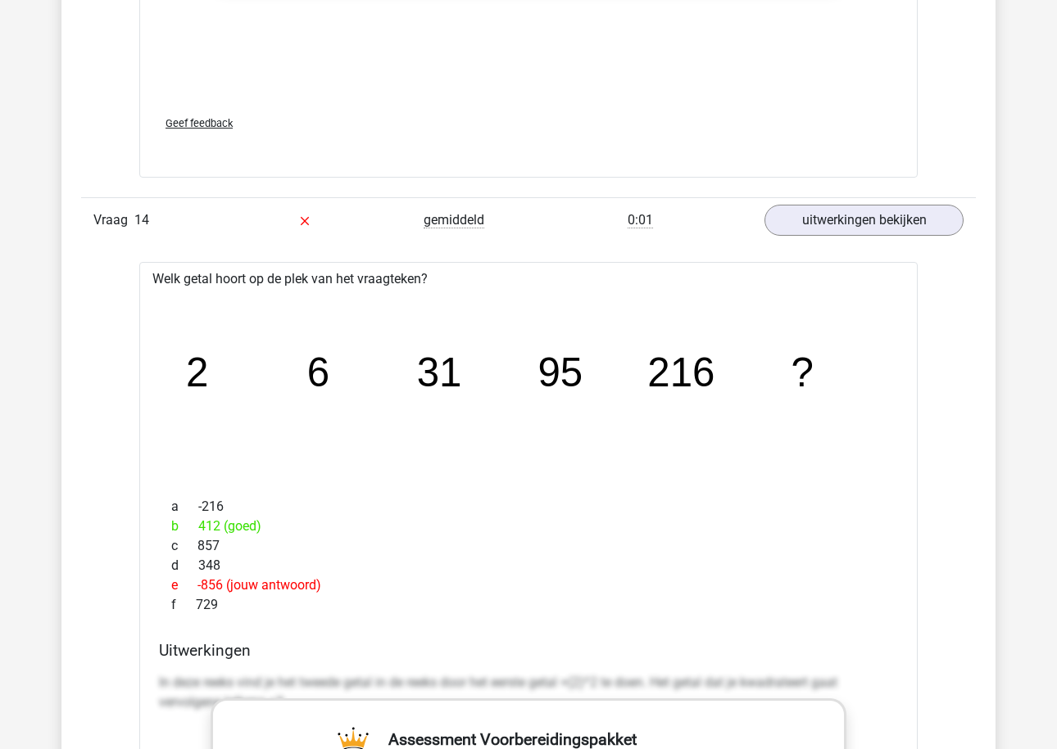
scroll to position [15730, 0]
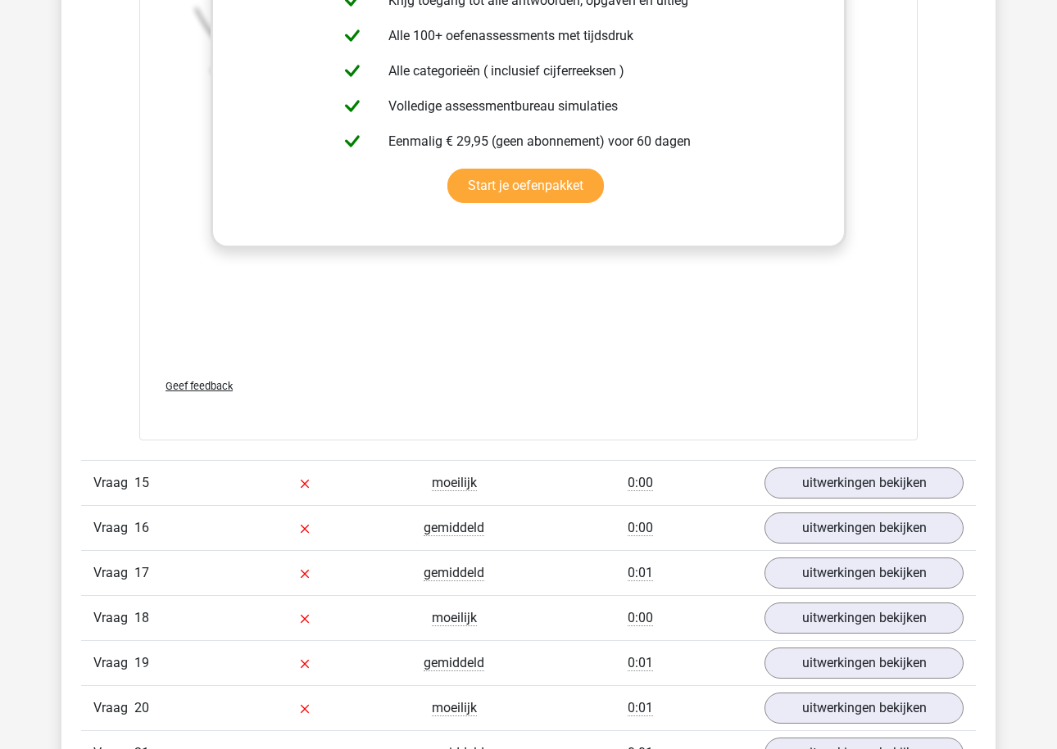
click at [841, 460] on div "Vraag 15 moeilijk 0:00 uitwerkingen bekijken" at bounding box center [528, 482] width 894 height 45
click at [841, 473] on link "uitwerkingen bekijken" at bounding box center [863, 483] width 229 height 36
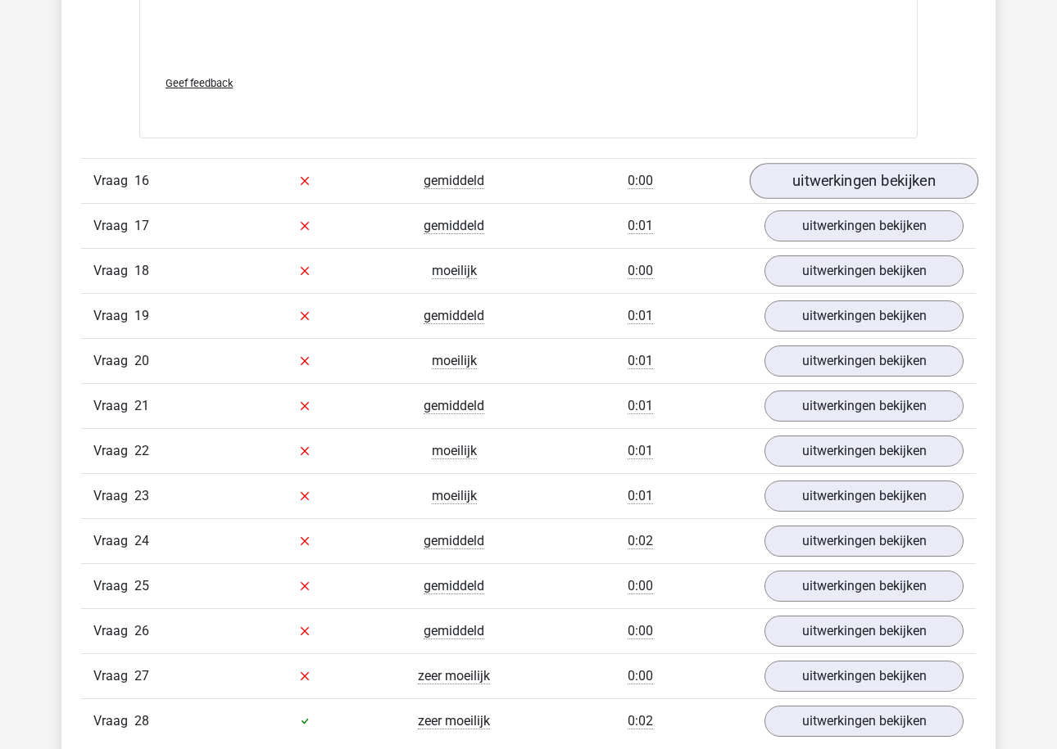
click at [844, 163] on link "uitwerkingen bekijken" at bounding box center [863, 181] width 229 height 36
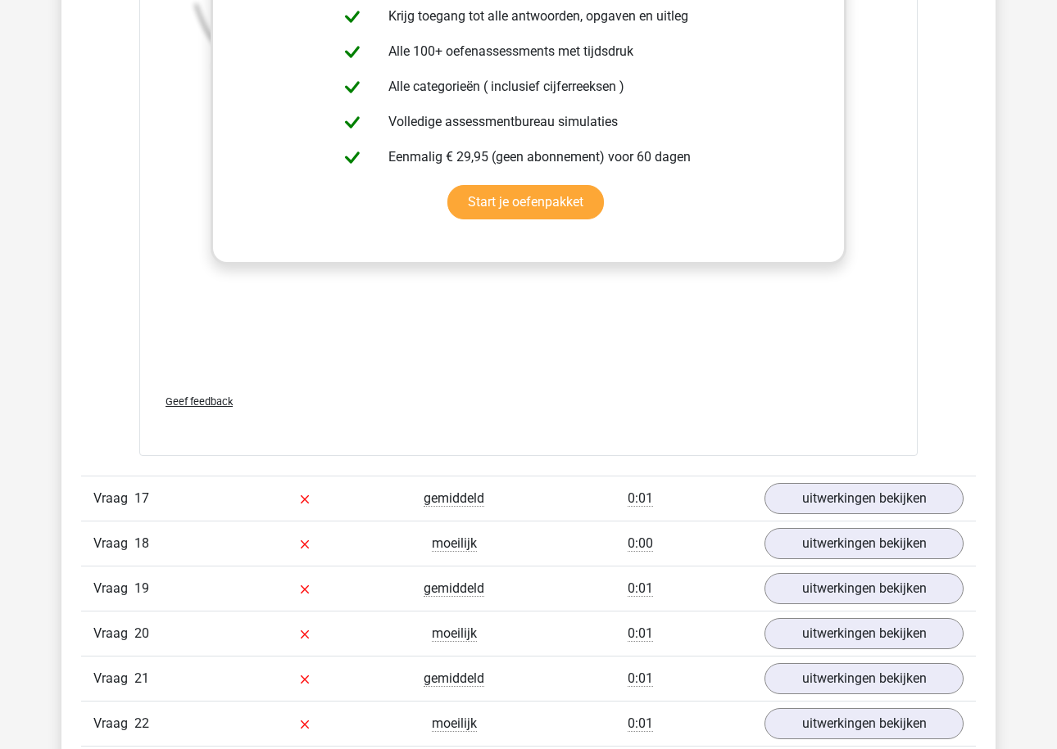
scroll to position [17865, 0]
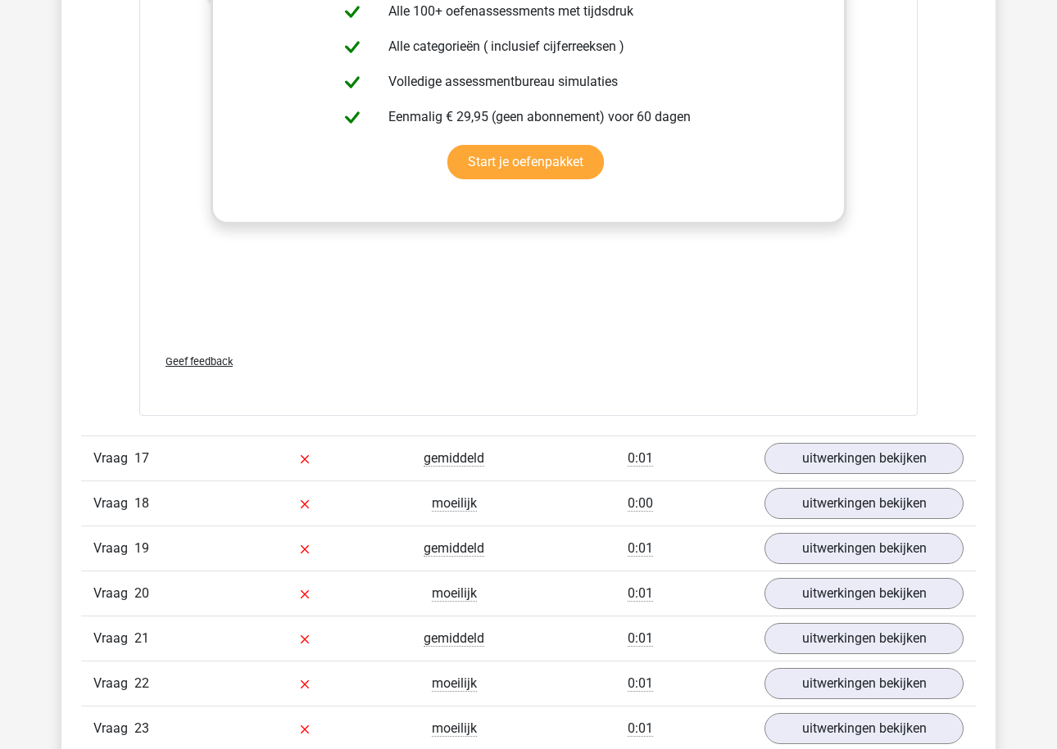
click at [805, 436] on div "Vraag 17 gemiddeld 0:01 uitwerkingen bekijken" at bounding box center [528, 458] width 894 height 45
click at [804, 441] on link "uitwerkingen bekijken" at bounding box center [863, 459] width 229 height 36
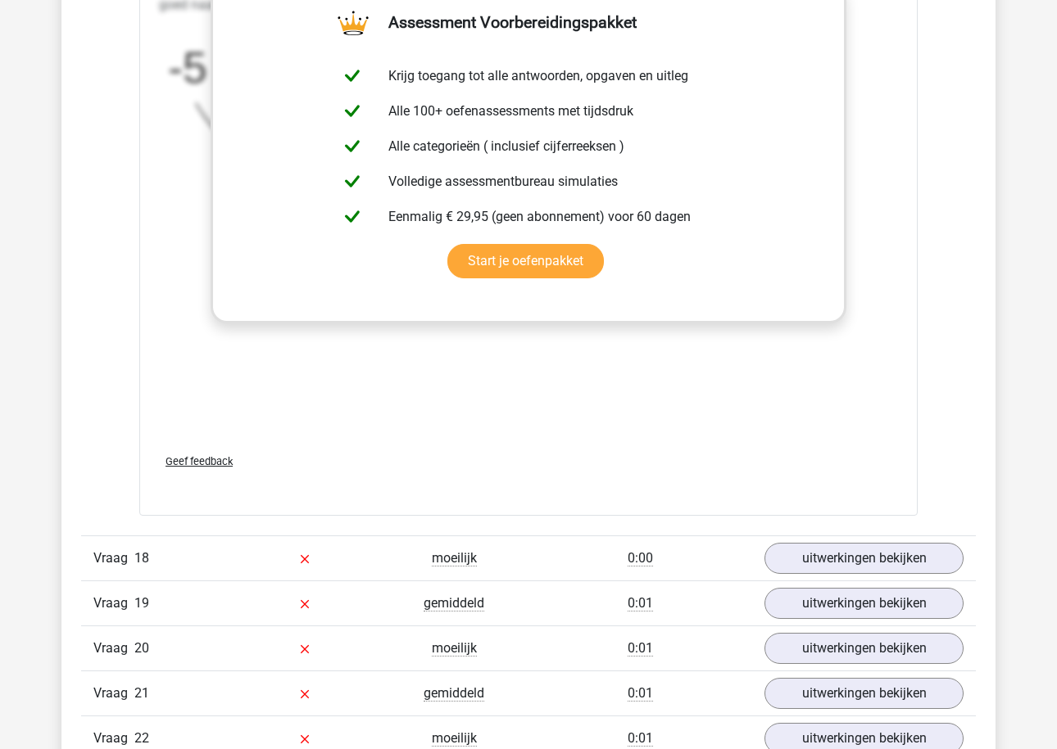
scroll to position [18882, 0]
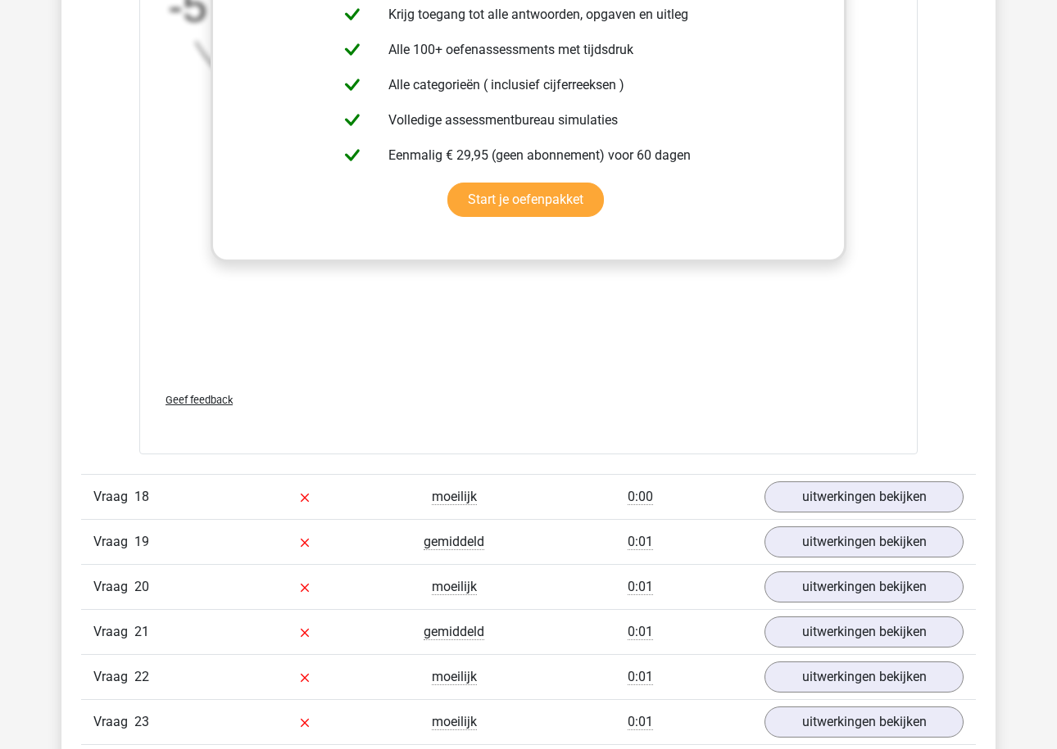
click at [813, 506] on div "Vraag 18 moeilijk 0:00 uitwerkingen bekijken" at bounding box center [528, 496] width 894 height 45
click at [813, 494] on link "uitwerkingen bekijken" at bounding box center [863, 497] width 229 height 36
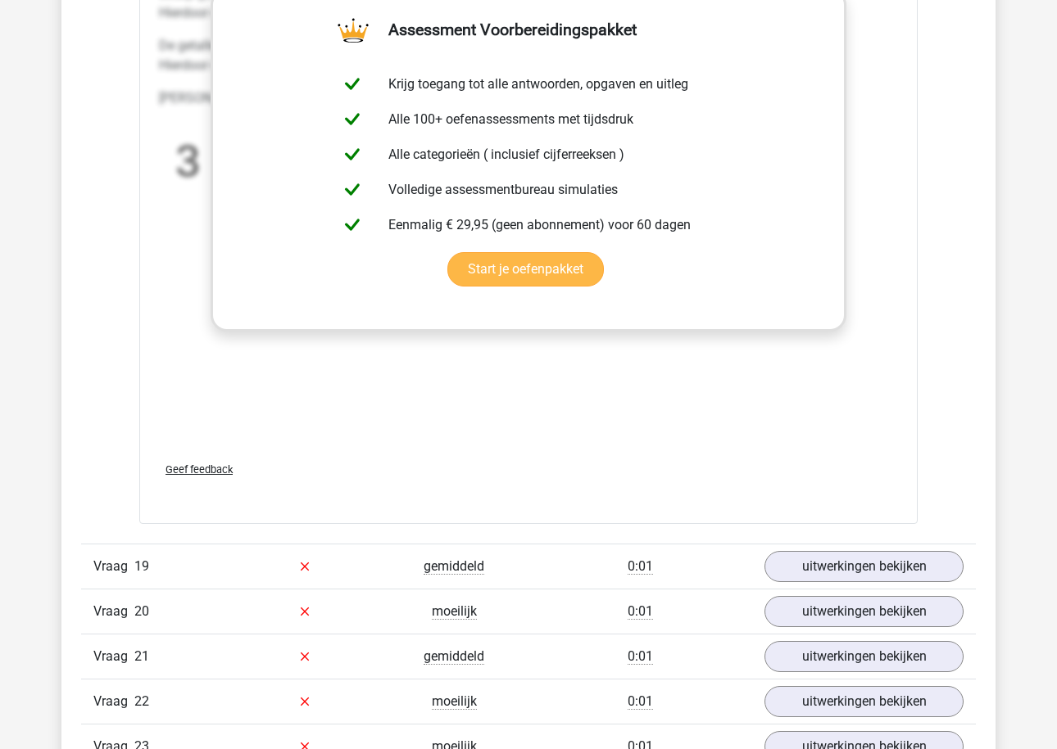
scroll to position [20300, 0]
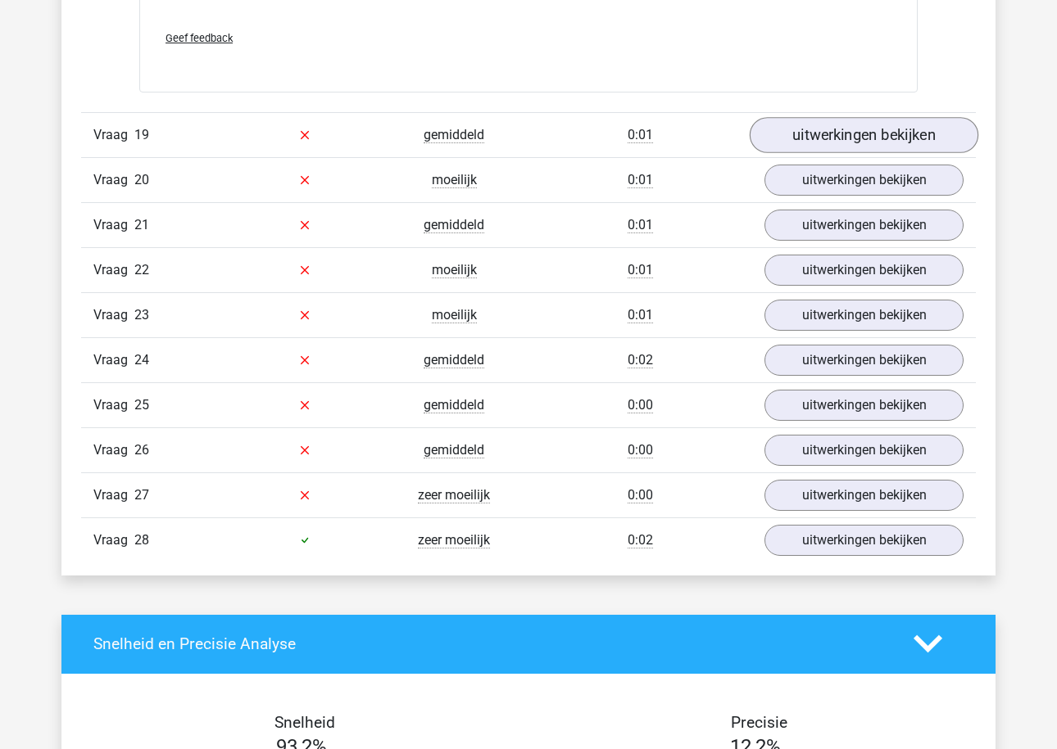
click at [914, 136] on link "uitwerkingen bekijken" at bounding box center [863, 135] width 229 height 36
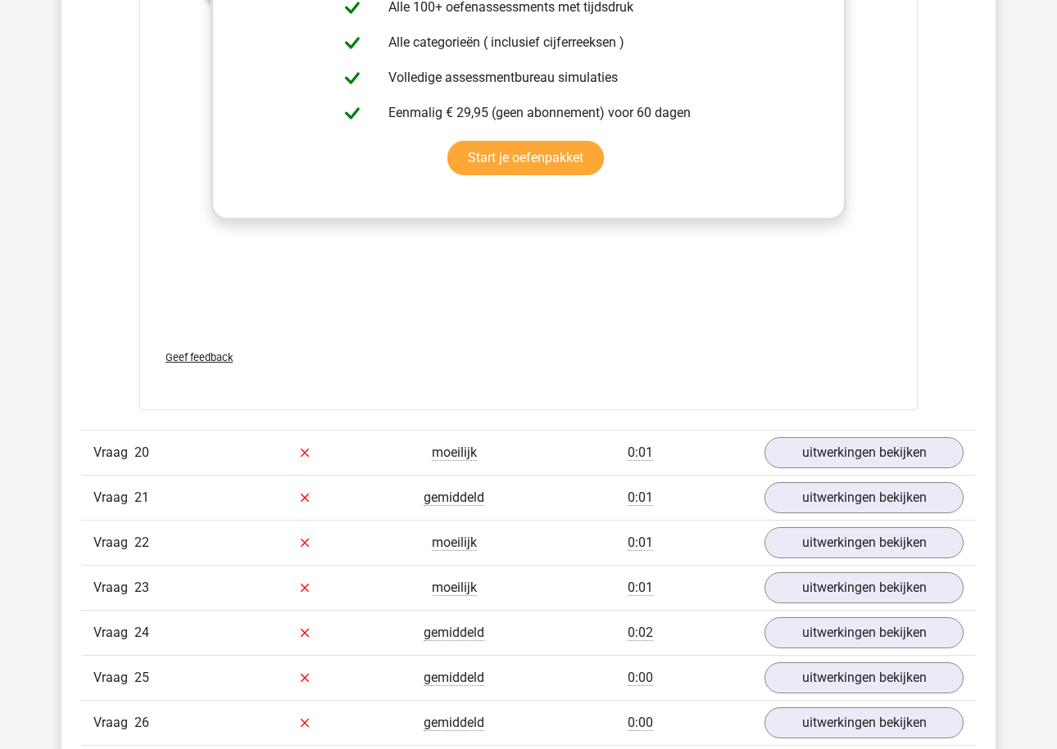
scroll to position [21076, 0]
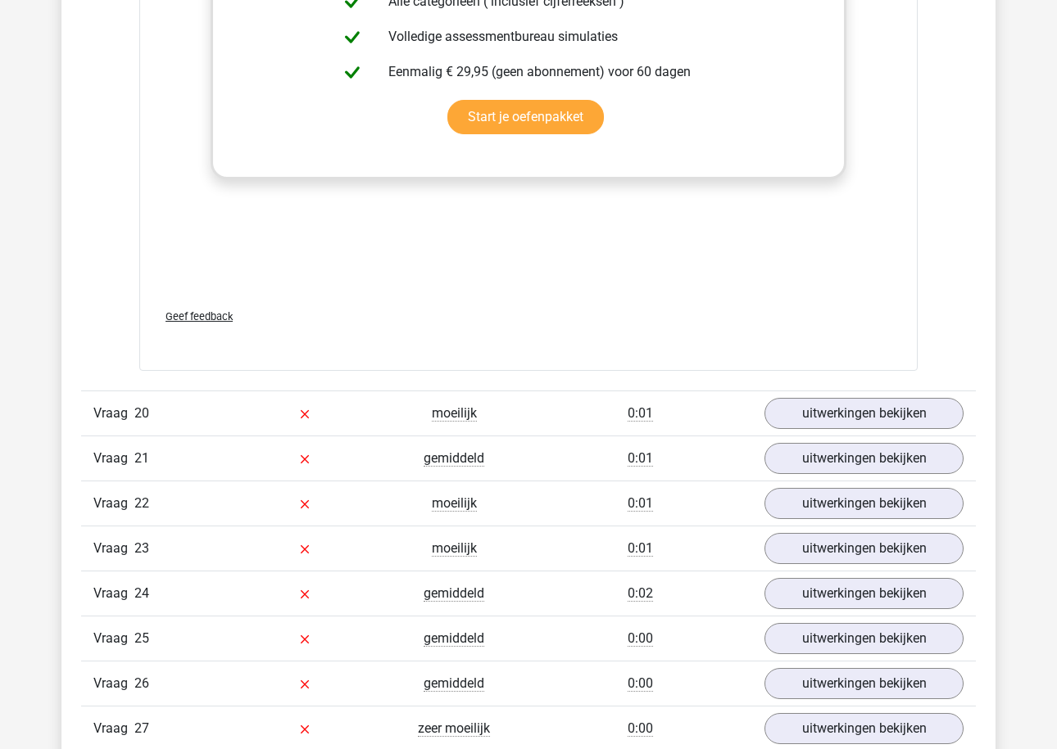
click at [878, 436] on div "Vraag 21 gemiddeld 0:01 uitwerkingen bekijken" at bounding box center [528, 458] width 894 height 45
click at [878, 412] on link "uitwerkingen bekijken" at bounding box center [863, 414] width 229 height 36
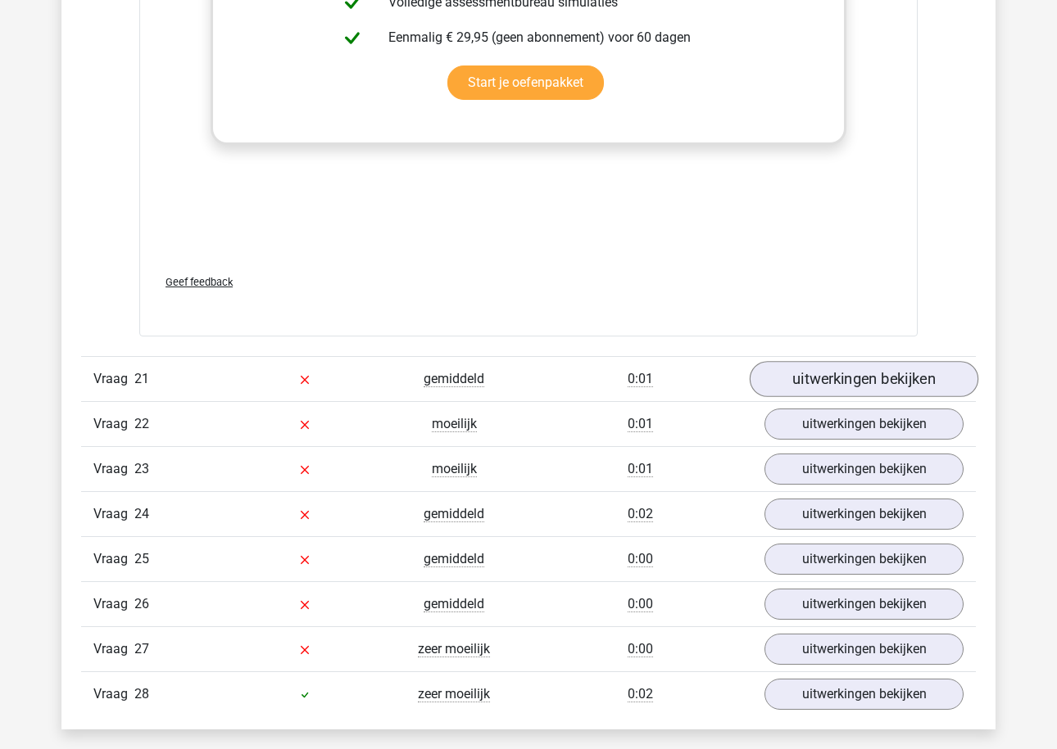
click at [866, 370] on link "uitwerkingen bekijken" at bounding box center [863, 379] width 229 height 36
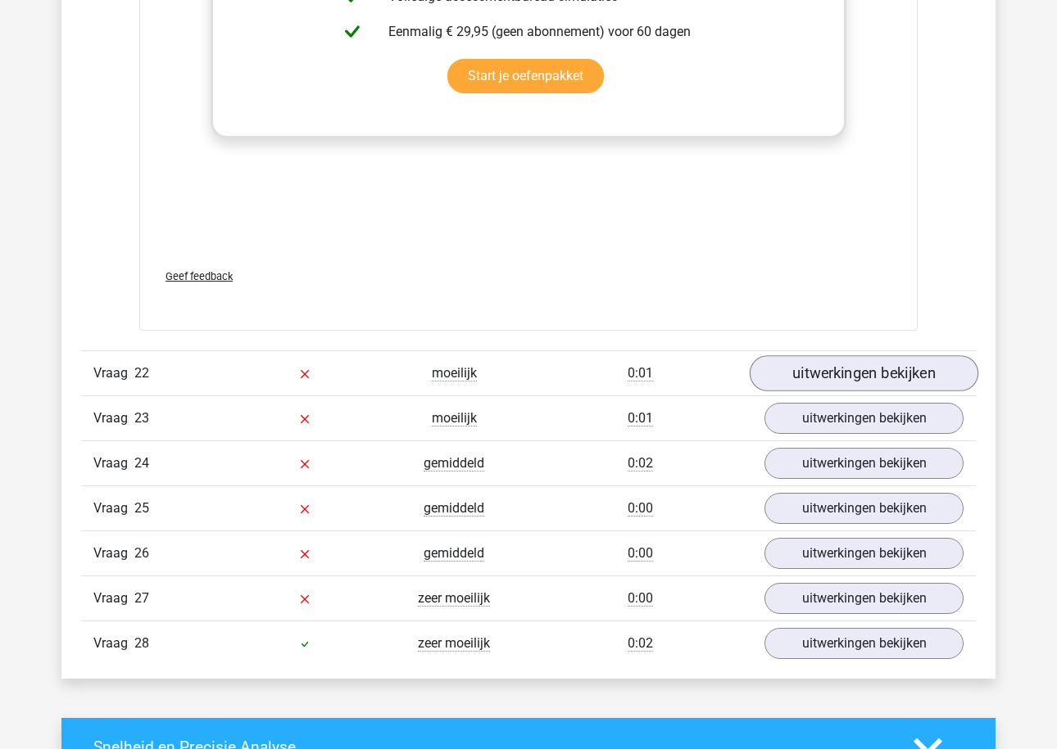
click at [854, 372] on link "uitwerkingen bekijken" at bounding box center [863, 373] width 229 height 36
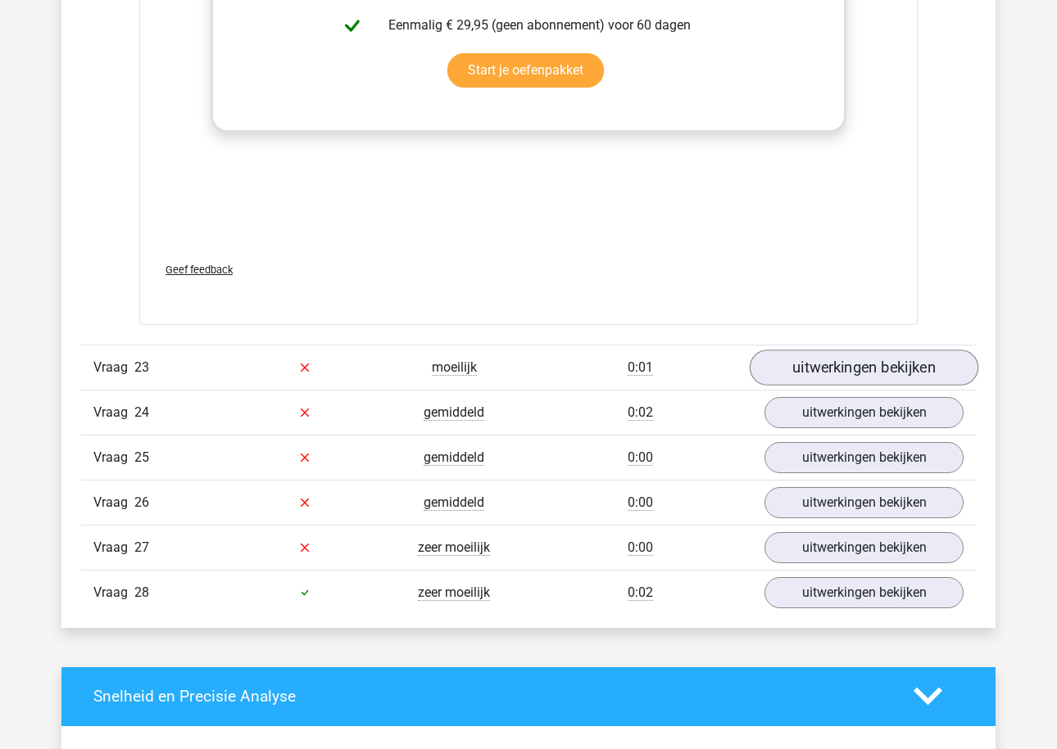
click at [853, 361] on link "uitwerkingen bekijken" at bounding box center [863, 368] width 229 height 36
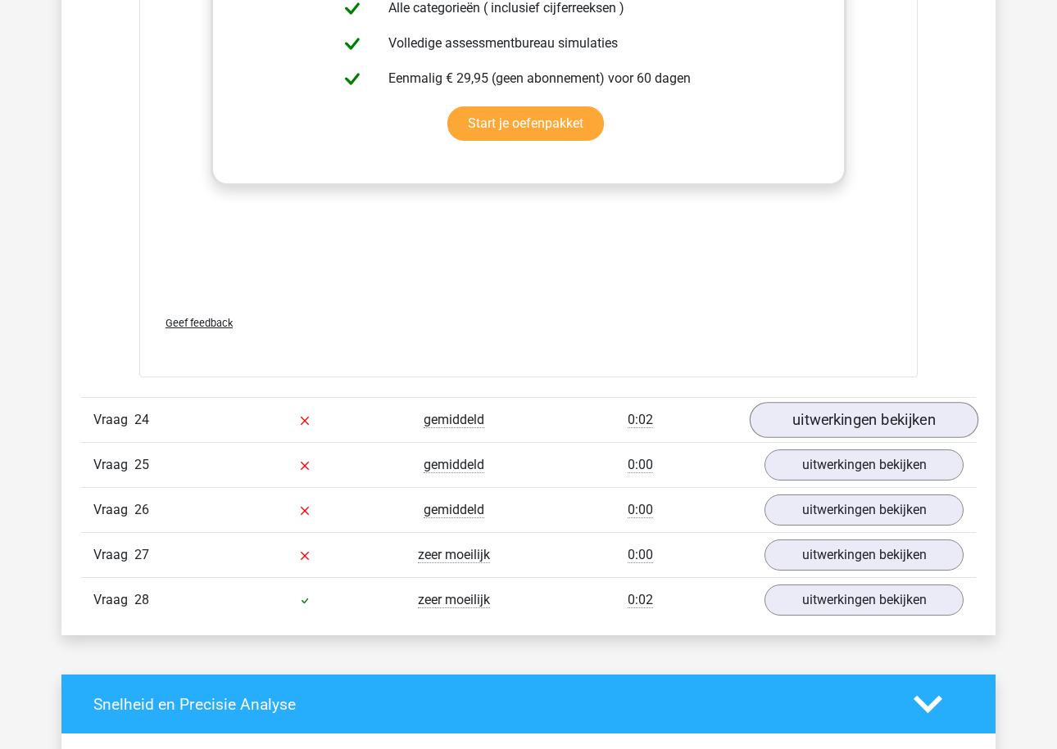
click at [840, 414] on link "uitwerkingen bekijken" at bounding box center [863, 420] width 229 height 36
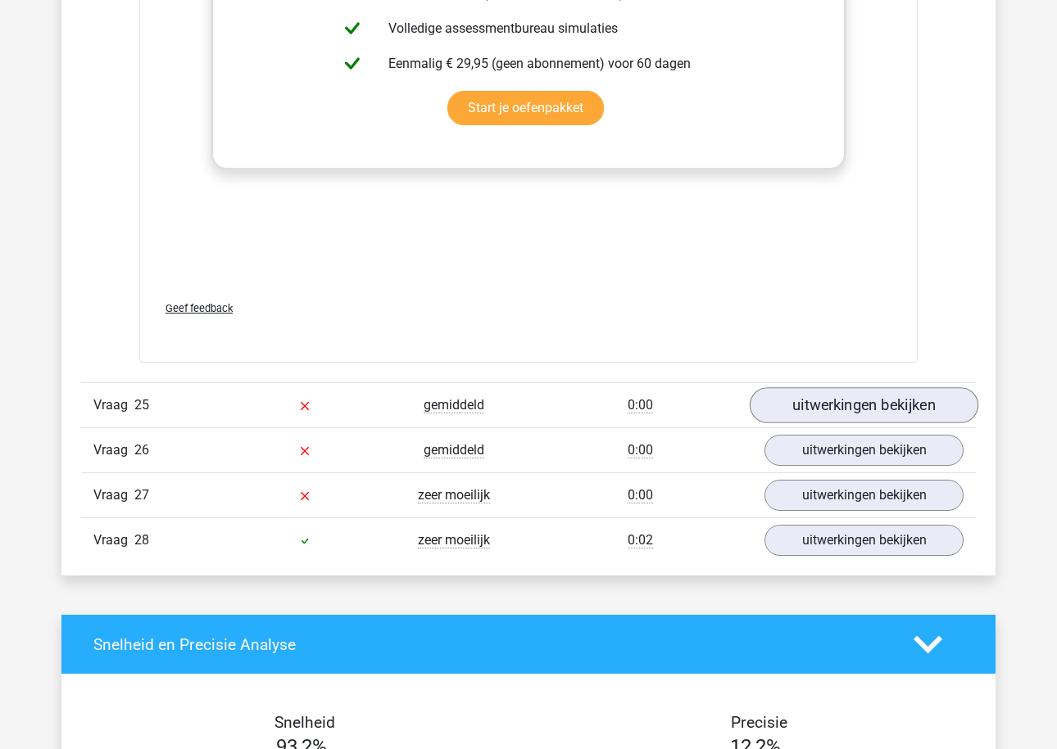
click at [840, 387] on link "uitwerkingen bekijken" at bounding box center [863, 405] width 229 height 36
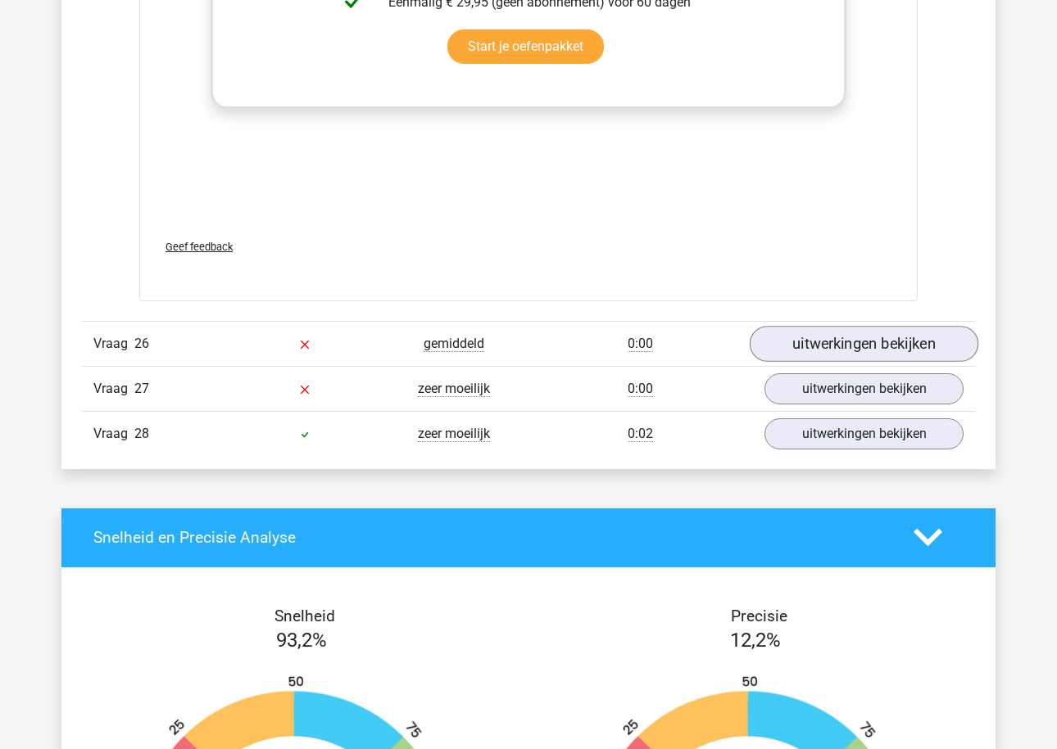
click at [835, 341] on link "uitwerkingen bekijken" at bounding box center [863, 344] width 229 height 36
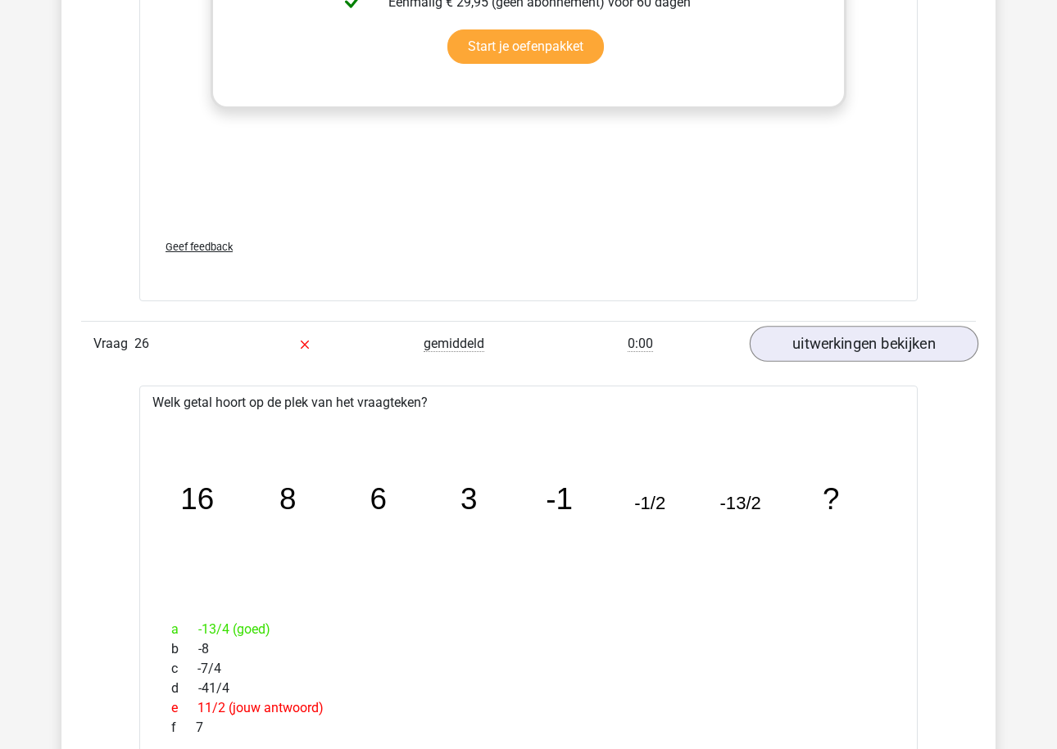
scroll to position [28225, 0]
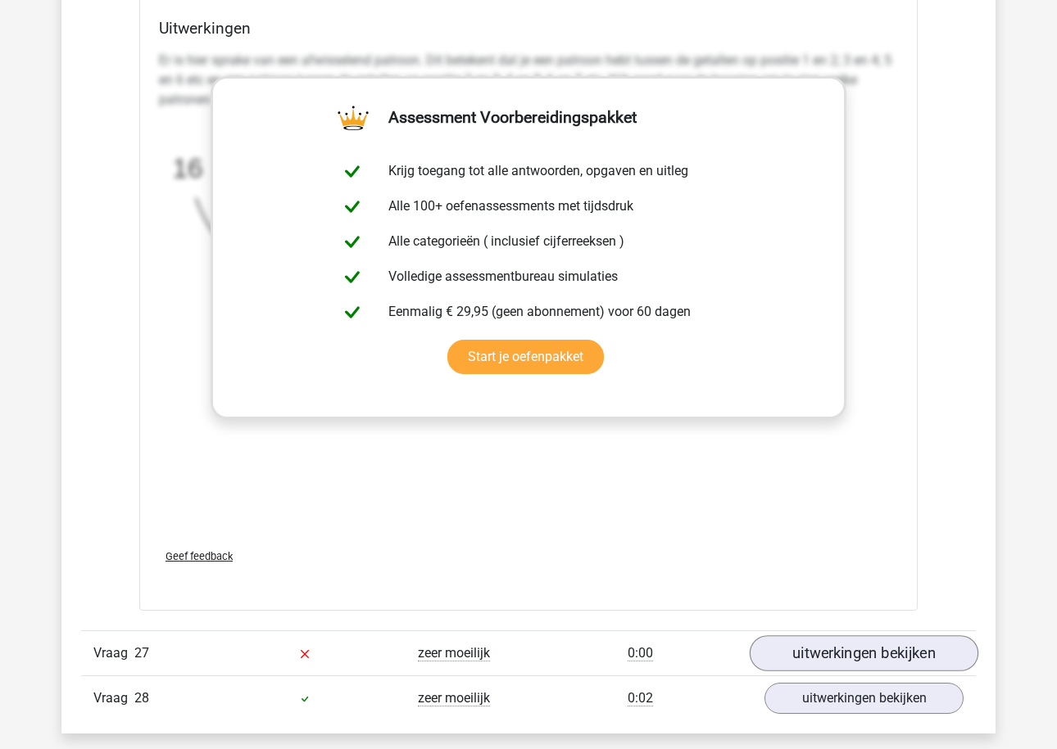
click at [835, 652] on link "uitwerkingen bekijken" at bounding box center [863, 654] width 229 height 36
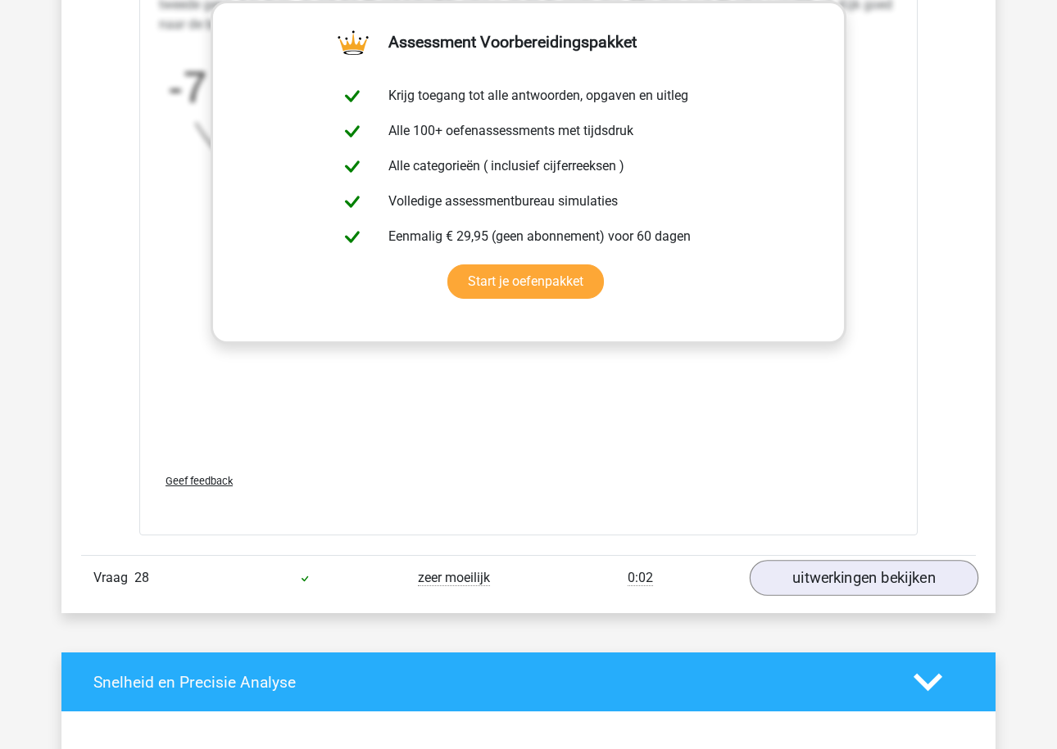
click at [840, 560] on link "uitwerkingen bekijken" at bounding box center [863, 578] width 229 height 36
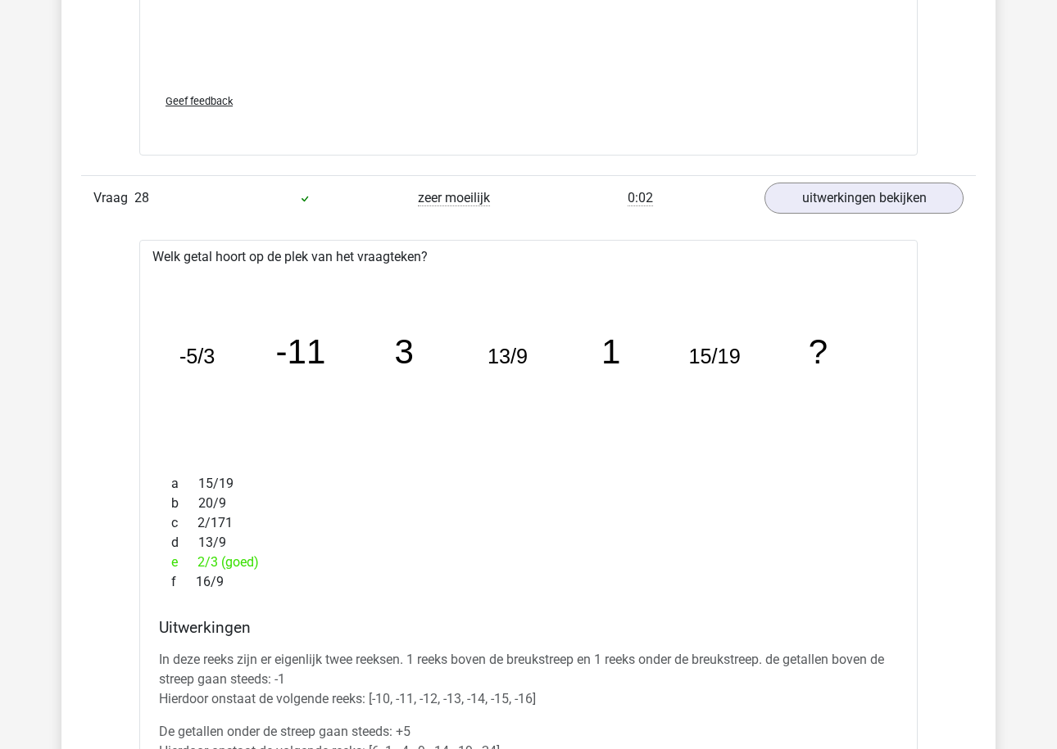
scroll to position [29321, 0]
